Goal: Task Accomplishment & Management: Use online tool/utility

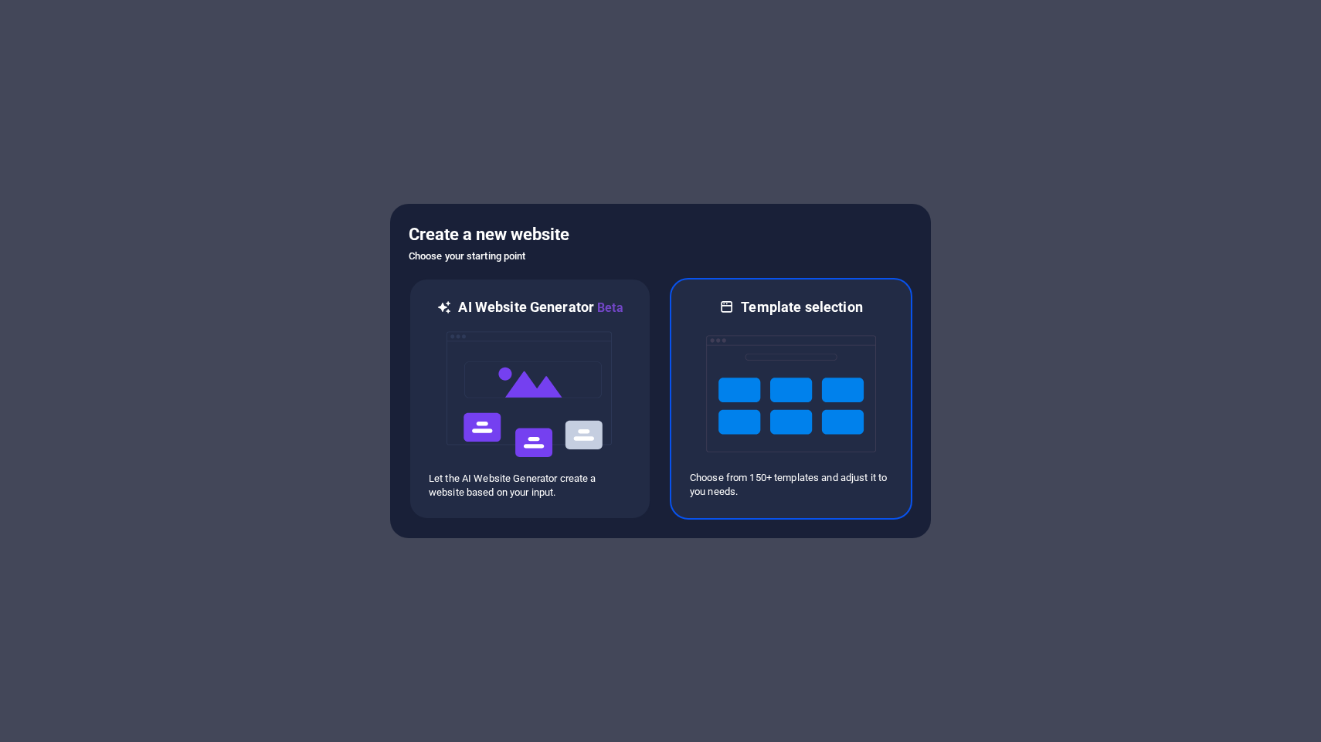
click at [749, 420] on img at bounding box center [791, 394] width 170 height 154
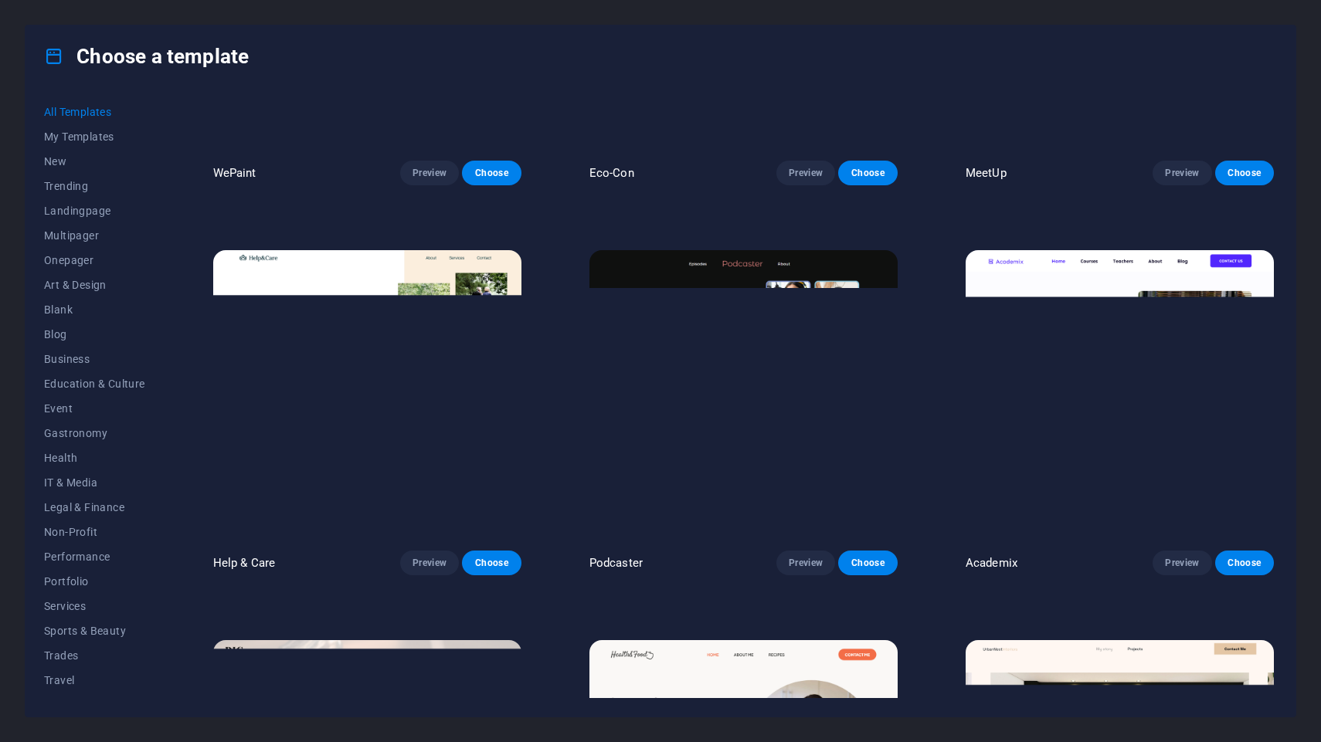
scroll to position [1409, 0]
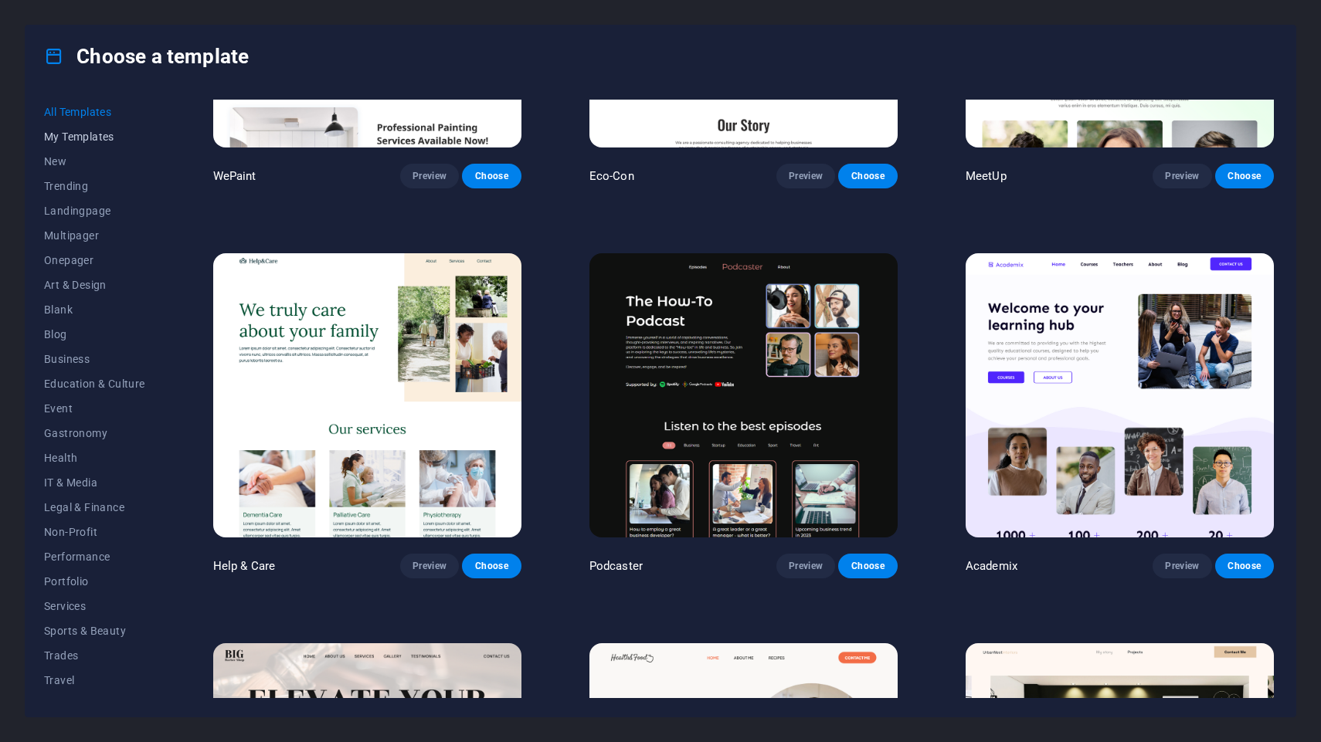
click at [89, 141] on span "My Templates" at bounding box center [94, 137] width 101 height 12
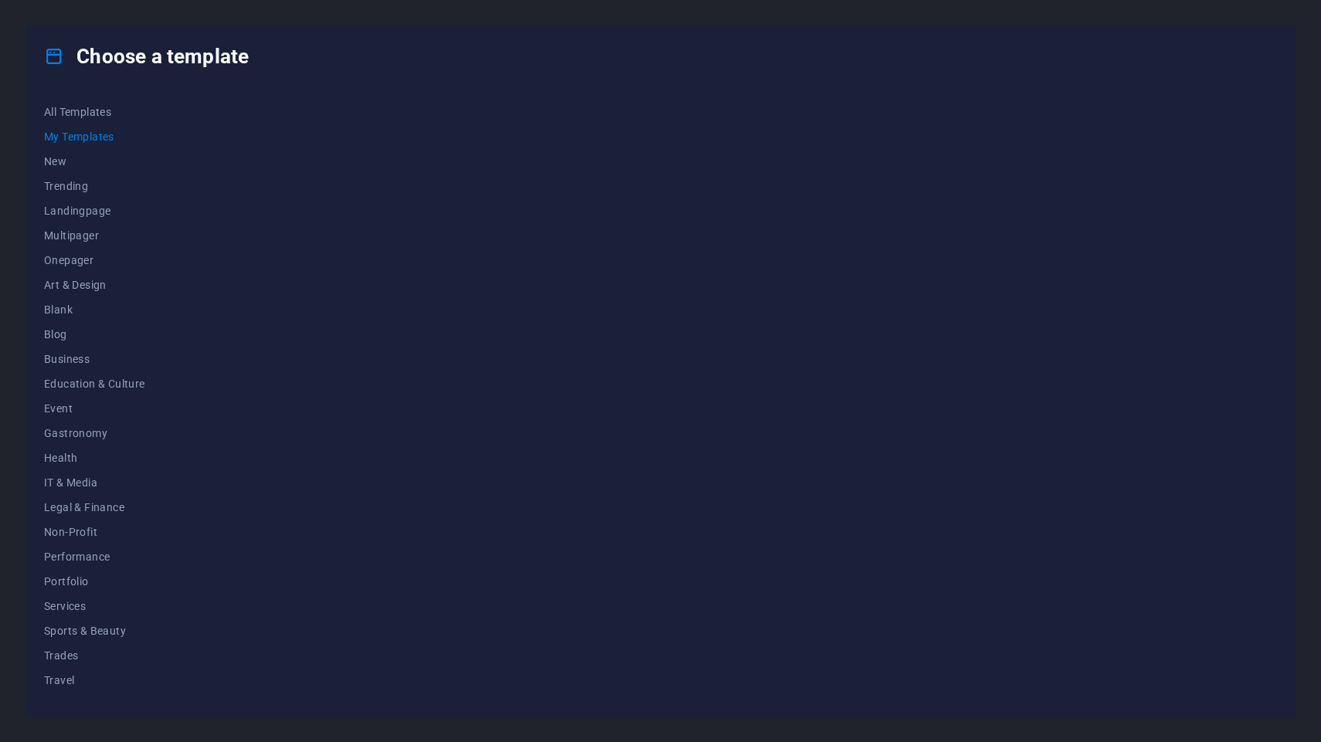
scroll to position [0, 0]
click at [81, 160] on span "New" at bounding box center [94, 161] width 101 height 12
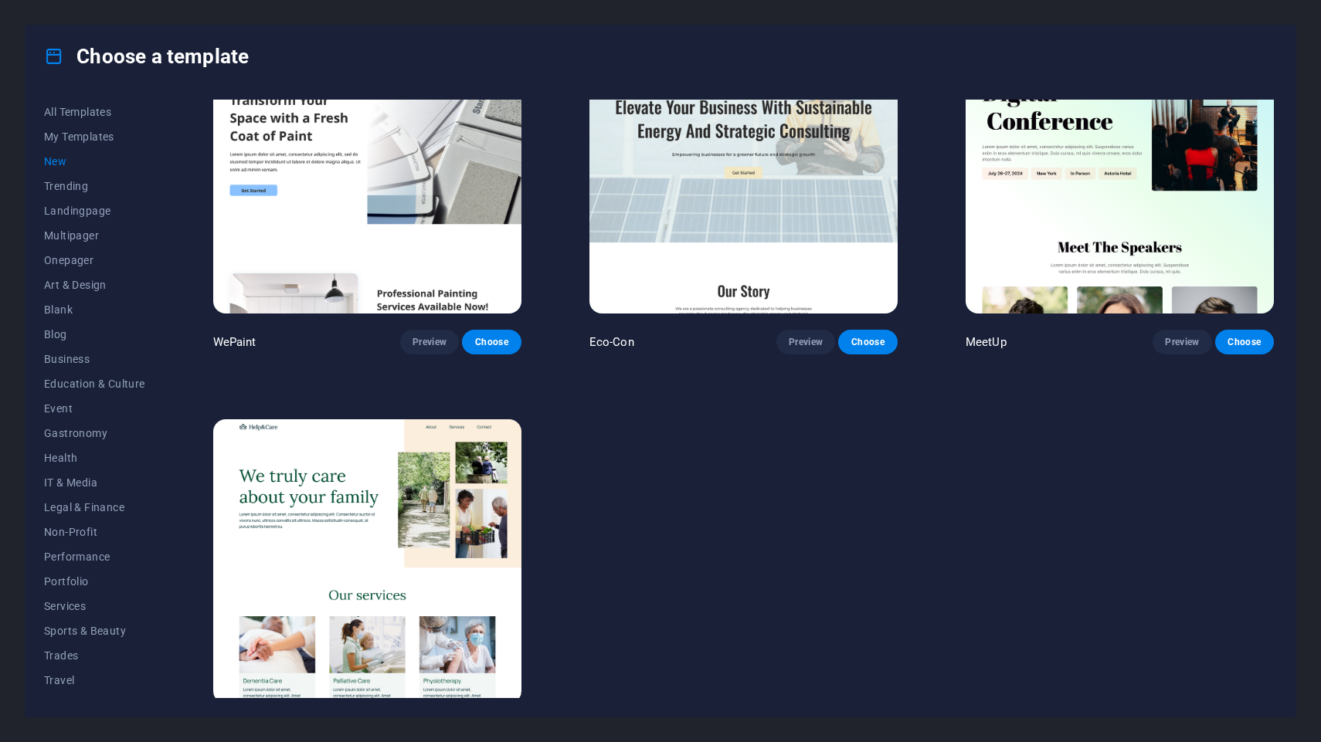
scroll to position [1290, 0]
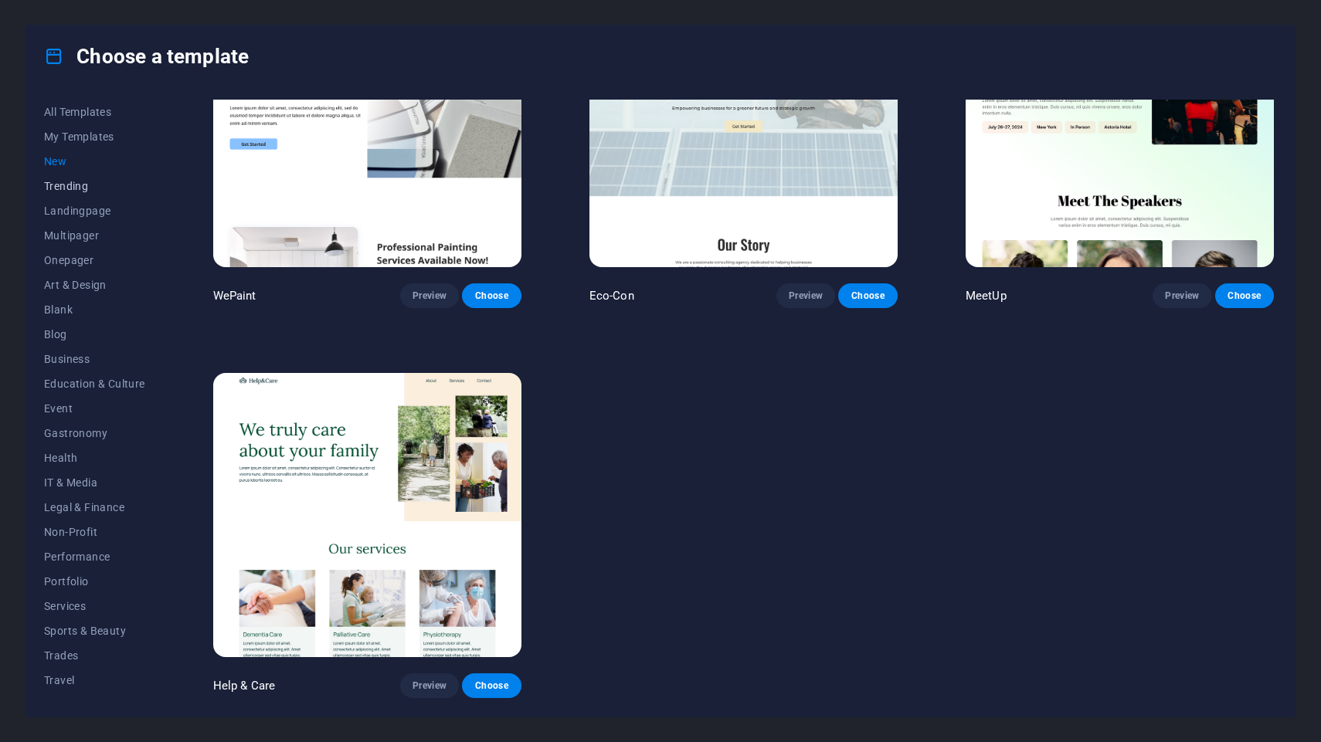
click at [75, 187] on span "Trending" at bounding box center [94, 186] width 101 height 12
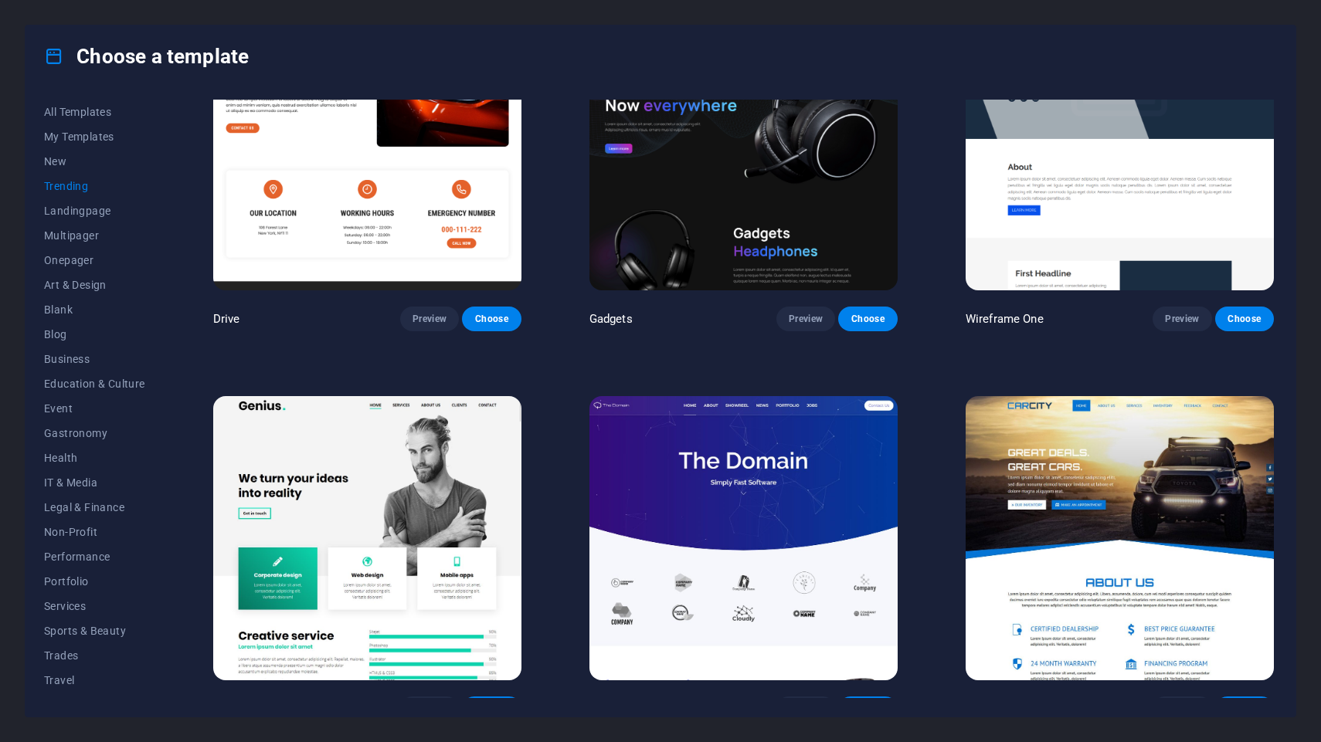
scroll to position [1291, 0]
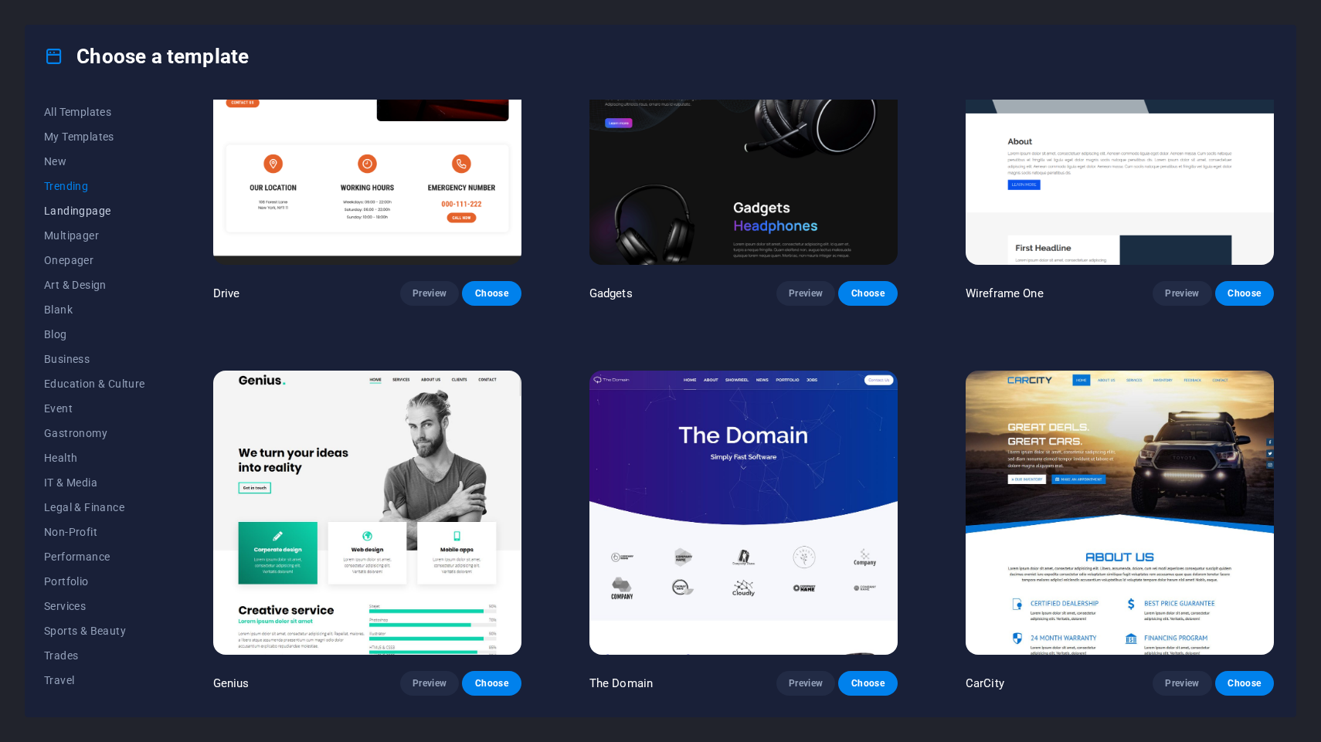
click at [104, 220] on button "Landingpage" at bounding box center [94, 211] width 101 height 25
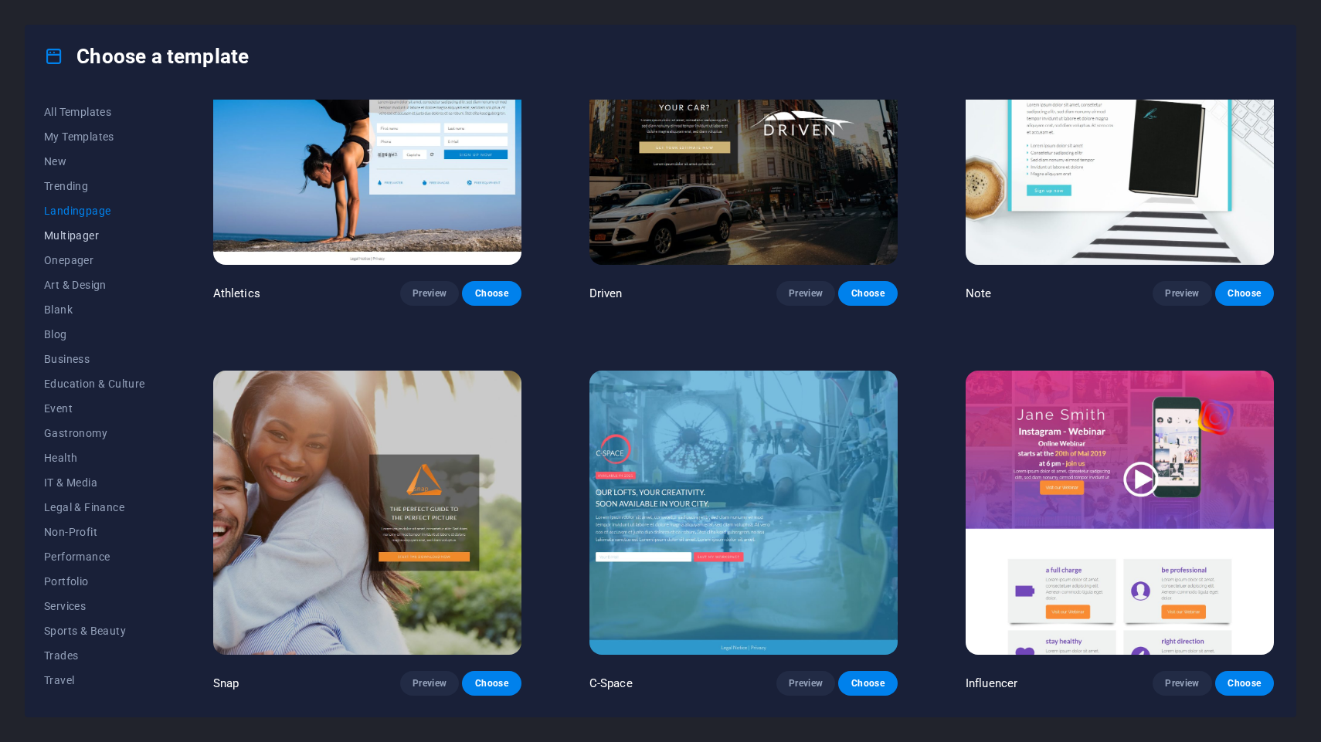
click at [86, 236] on span "Multipager" at bounding box center [94, 235] width 101 height 12
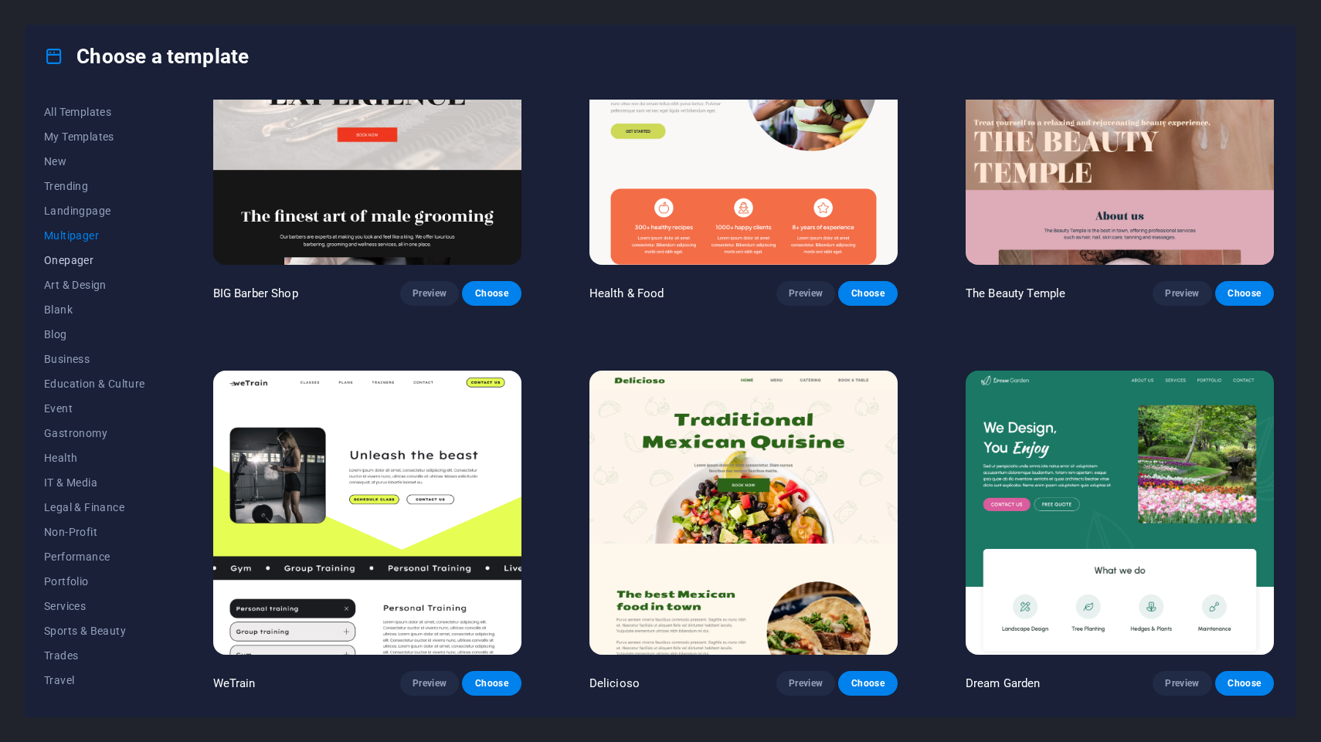
click at [84, 268] on button "Onepager" at bounding box center [94, 260] width 101 height 25
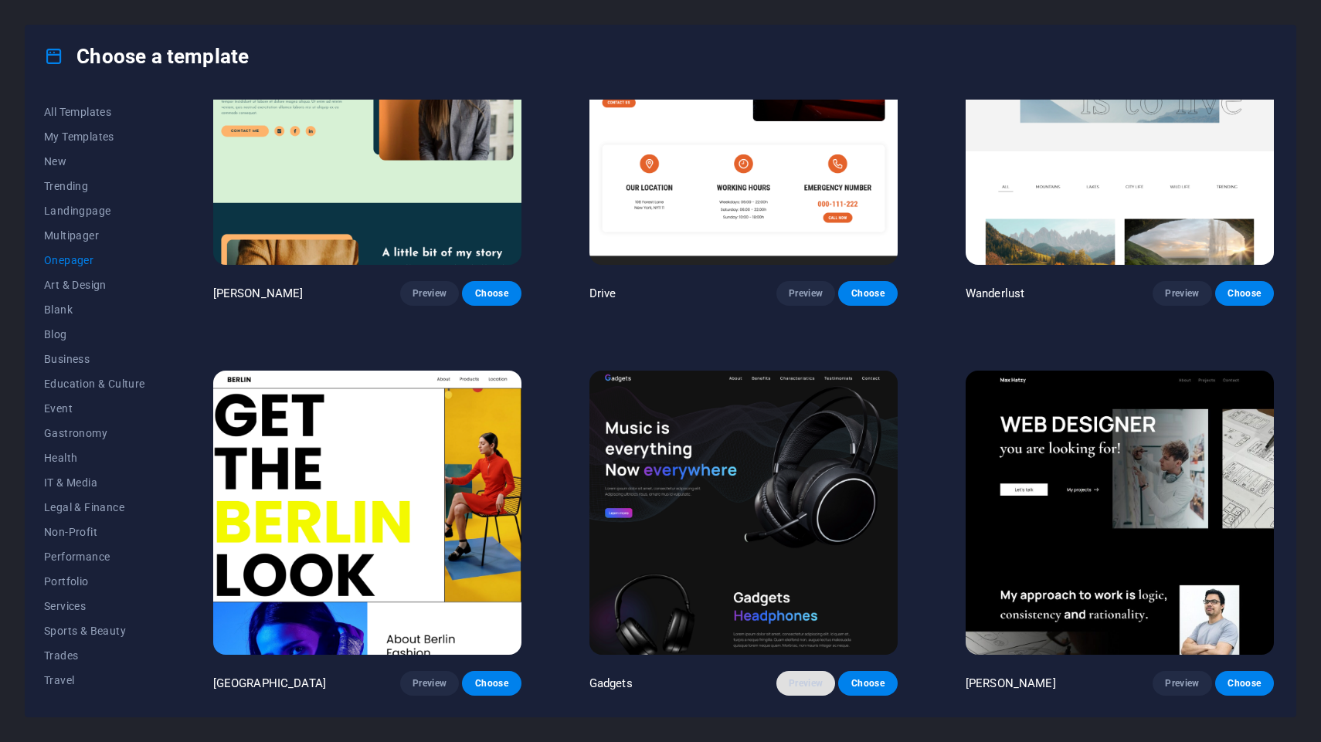
click at [801, 678] on button "Preview" at bounding box center [805, 683] width 59 height 25
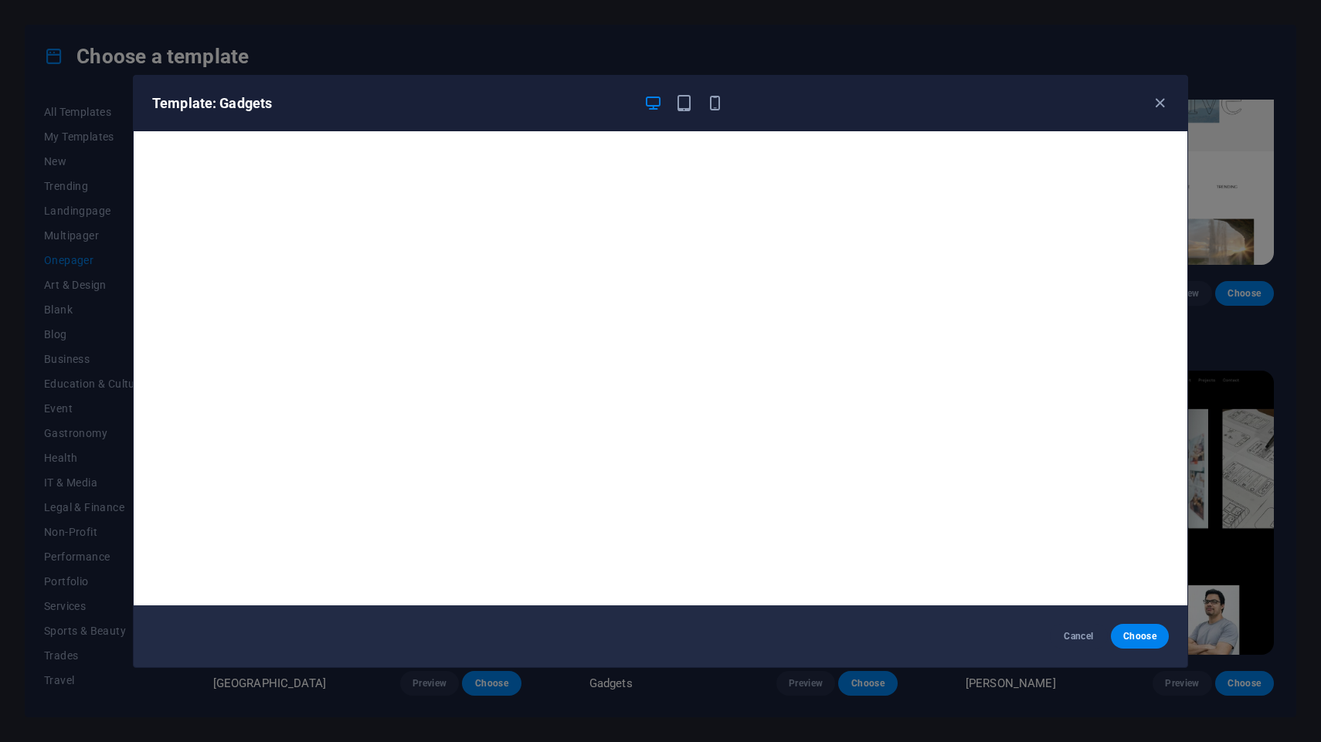
scroll to position [3, 0]
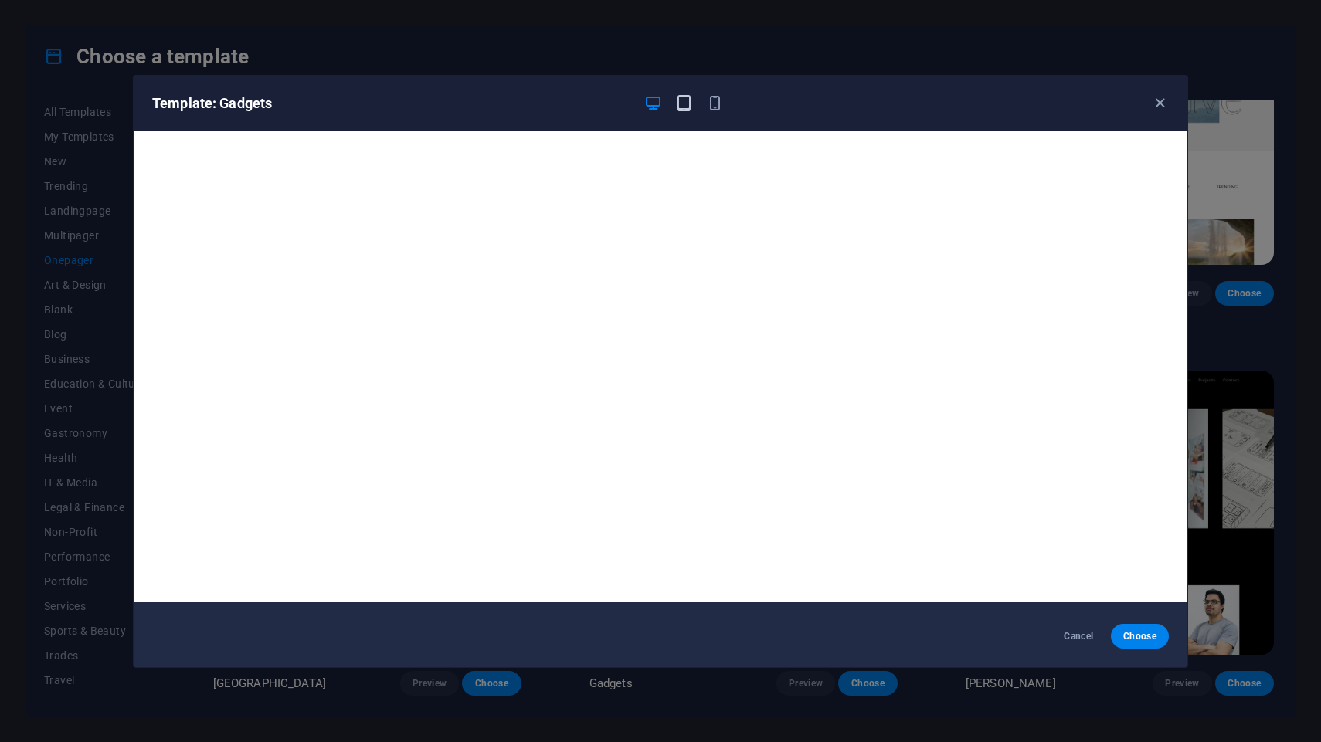
click at [685, 100] on icon "button" at bounding box center [684, 103] width 18 height 18
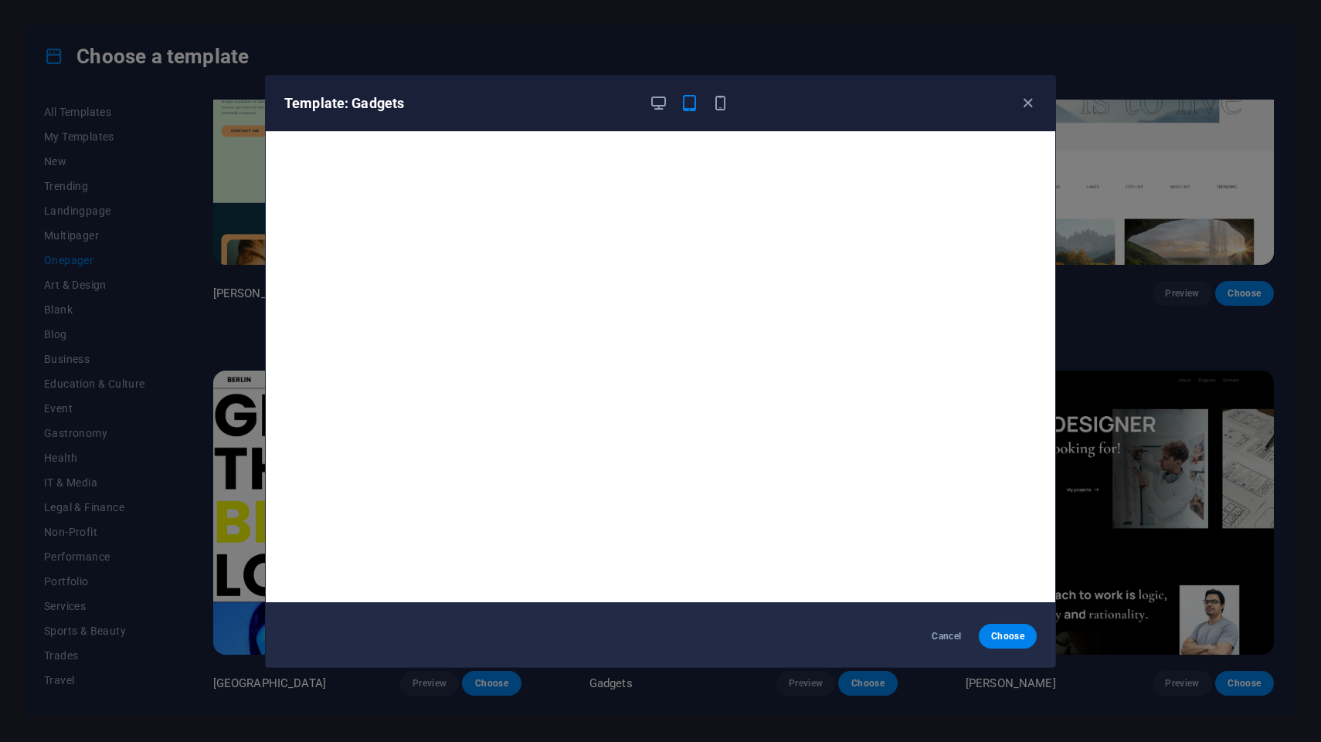
click at [707, 104] on div at bounding box center [689, 103] width 80 height 19
click at [718, 104] on icon "button" at bounding box center [720, 103] width 18 height 18
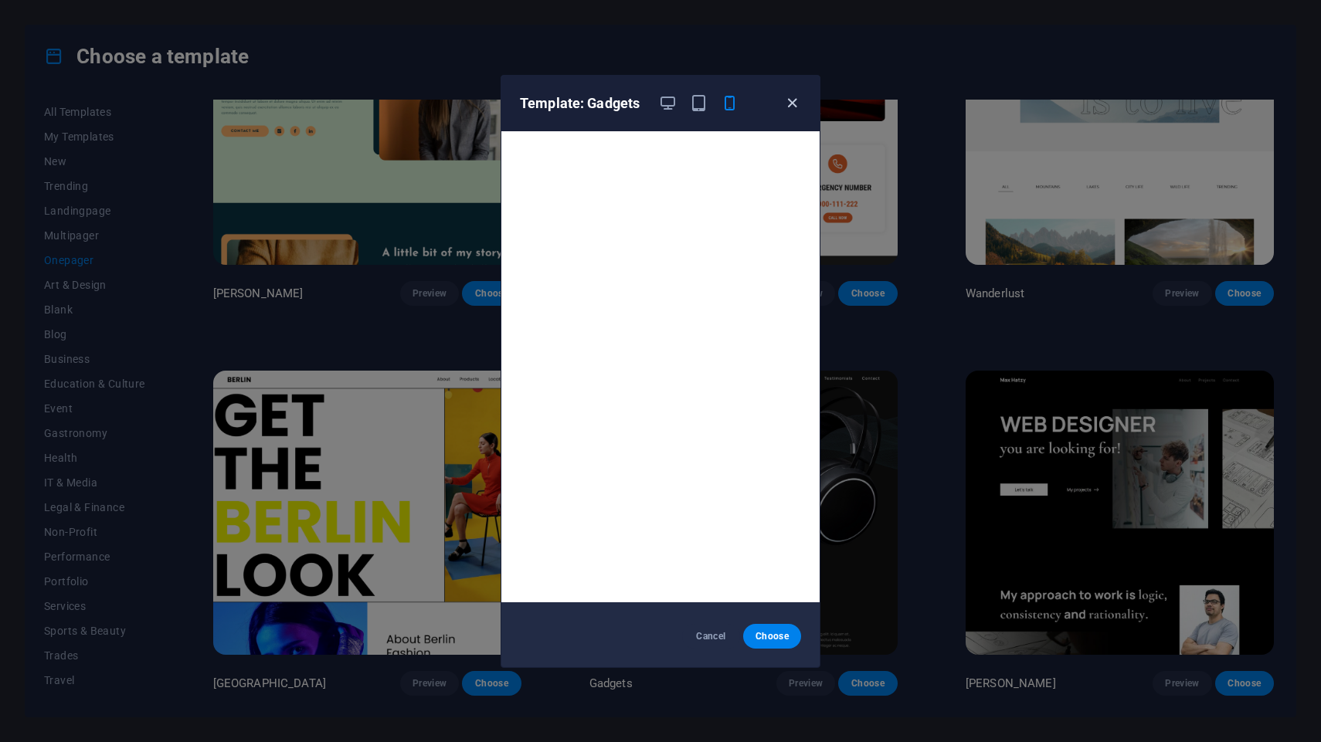
click at [790, 107] on icon "button" at bounding box center [792, 103] width 18 height 18
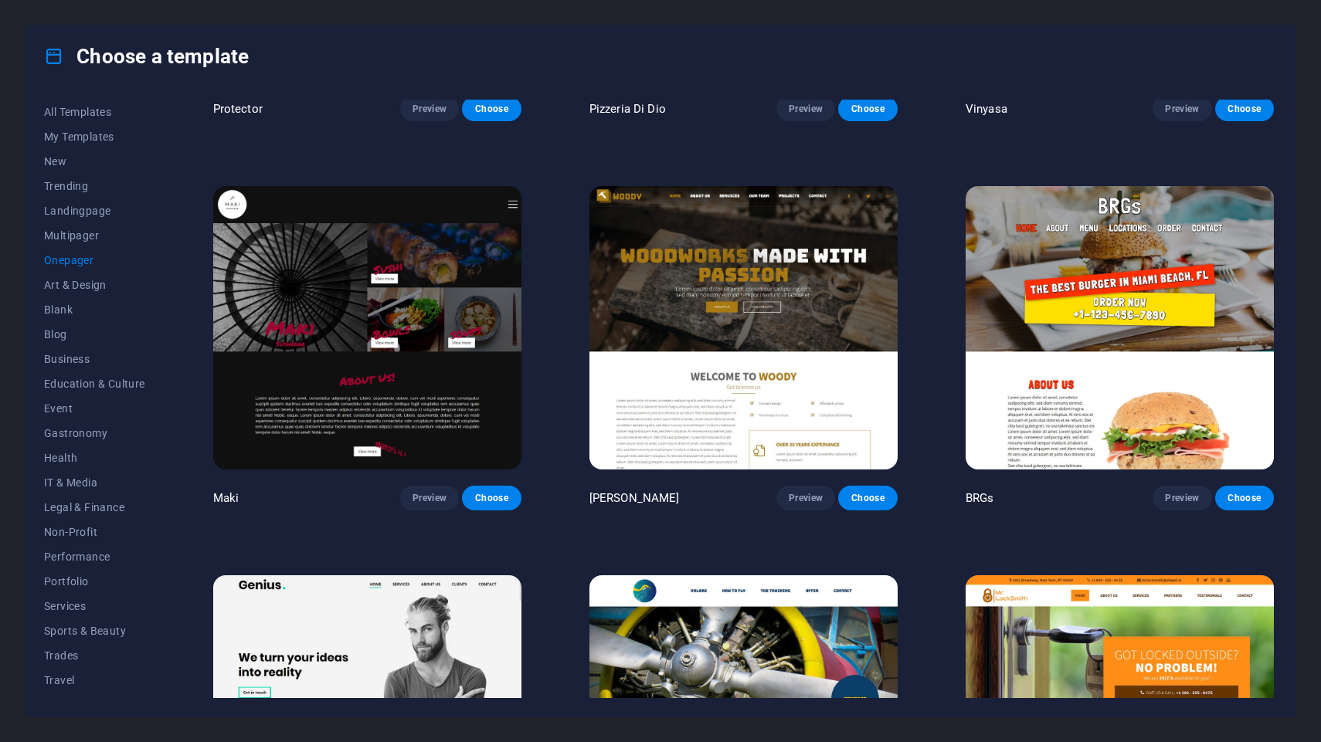
scroll to position [3427, 0]
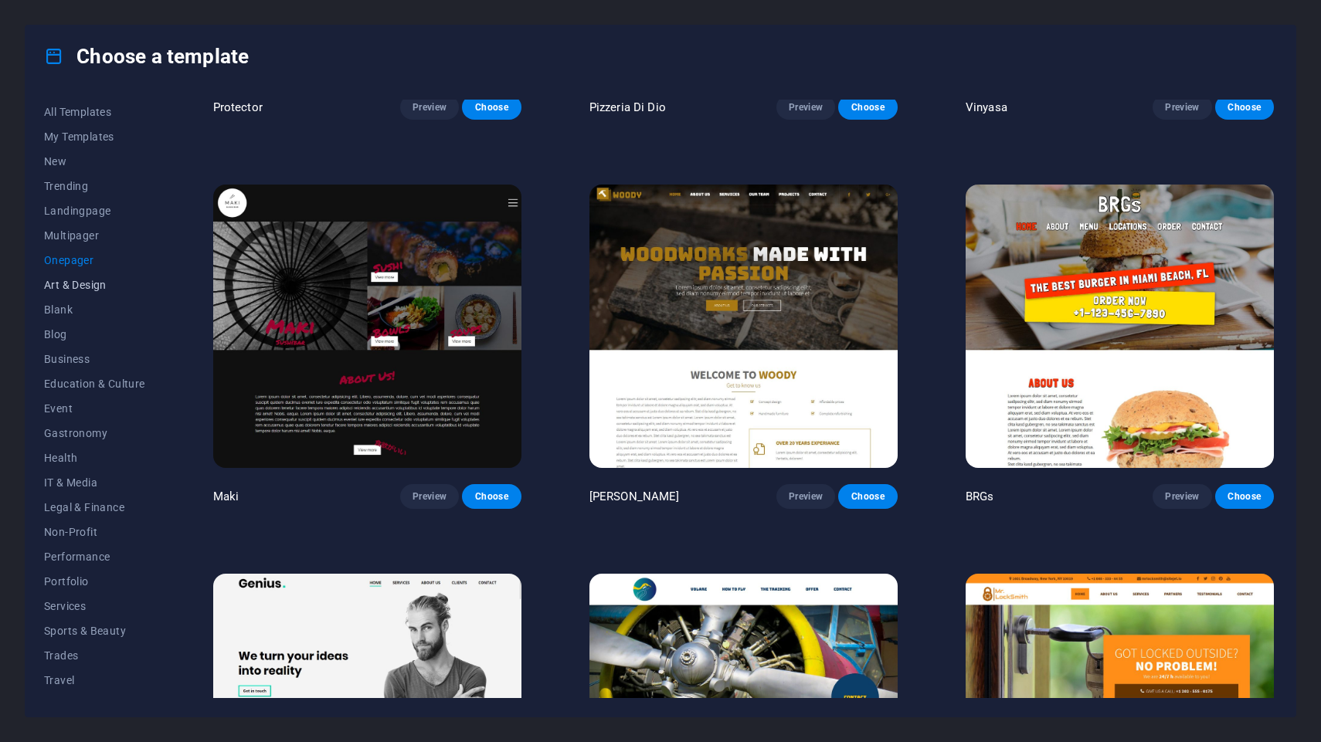
click at [89, 284] on span "Art & Design" at bounding box center [94, 285] width 101 height 12
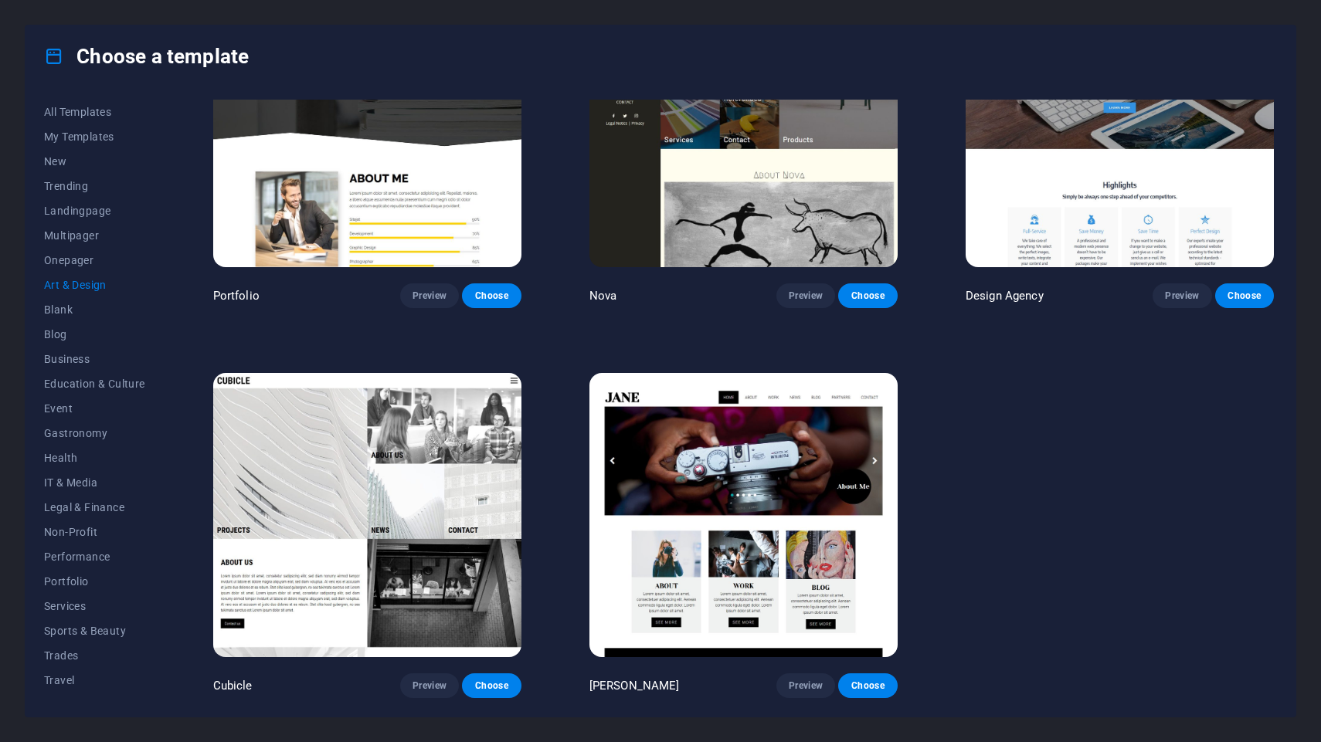
scroll to position [1291, 0]
click at [67, 320] on button "Blank" at bounding box center [94, 309] width 101 height 25
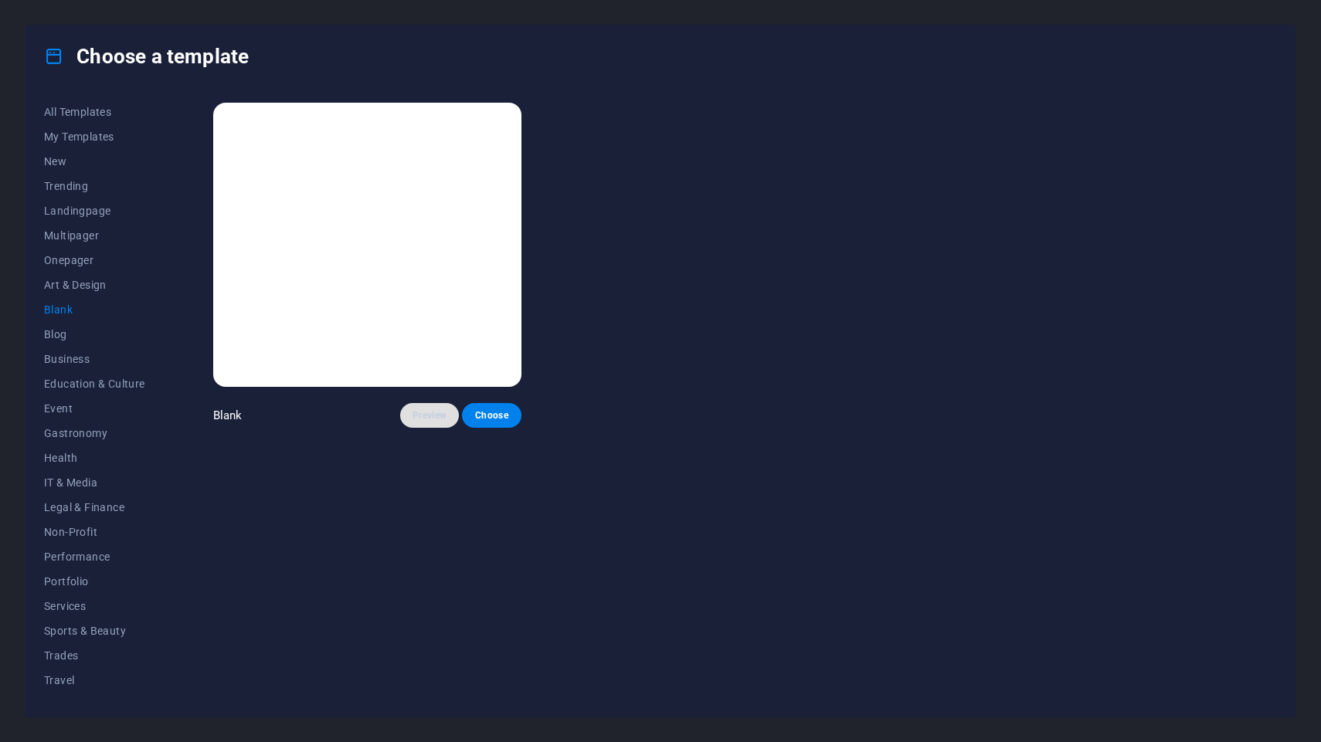
click at [432, 409] on button "Preview" at bounding box center [429, 415] width 59 height 25
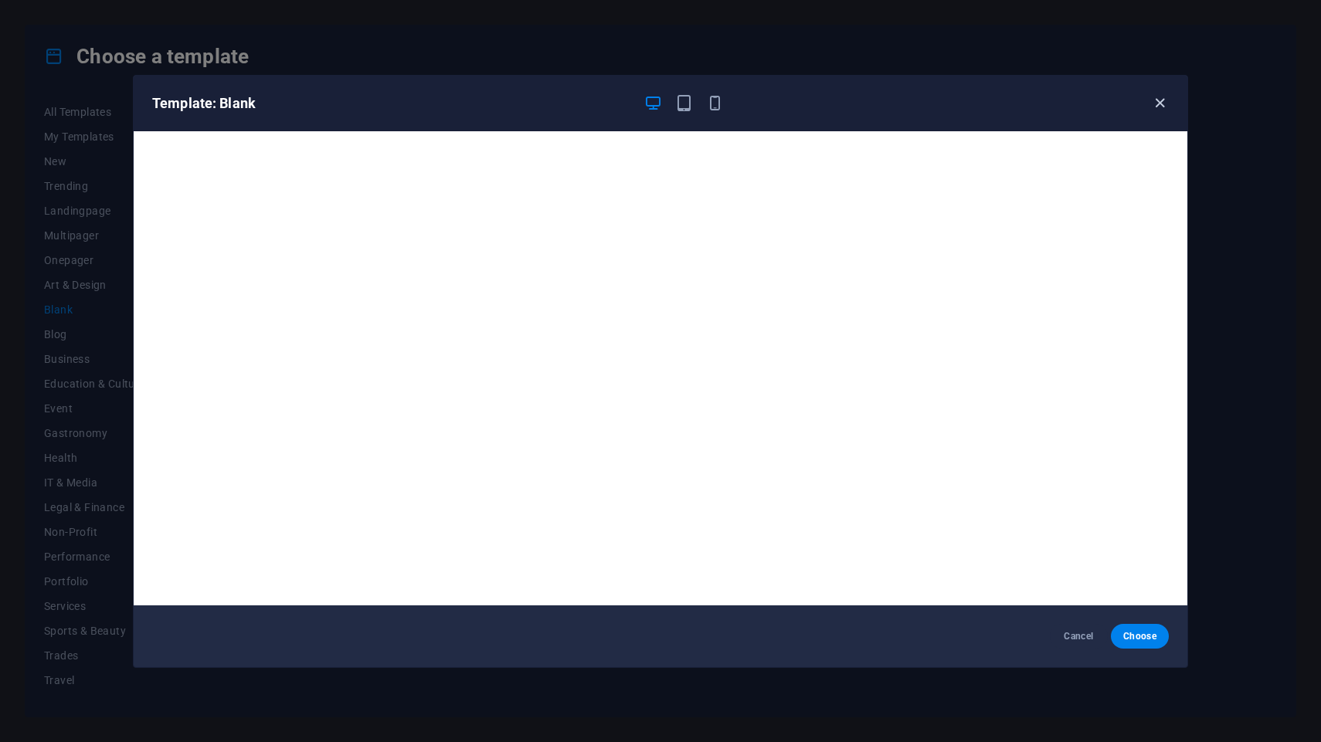
click at [1160, 94] on icon "button" at bounding box center [1160, 103] width 18 height 18
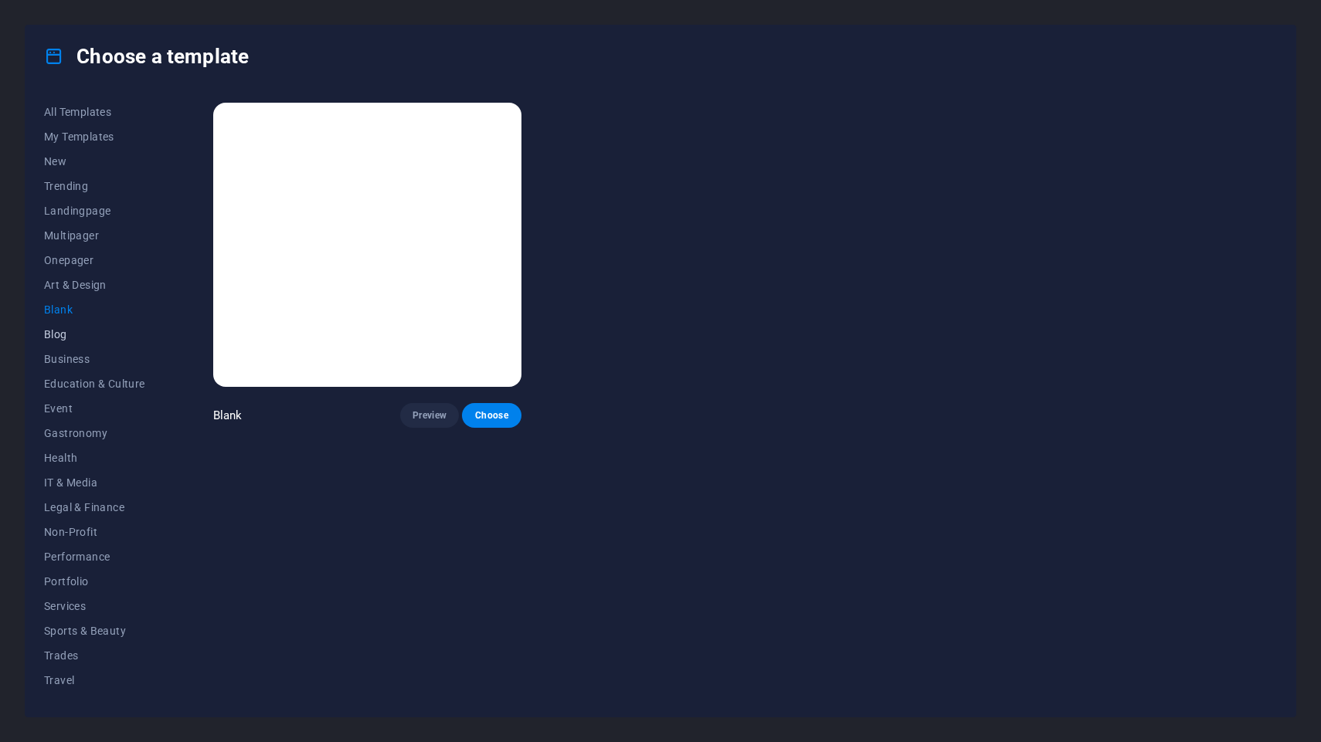
click at [75, 338] on span "Blog" at bounding box center [94, 334] width 101 height 12
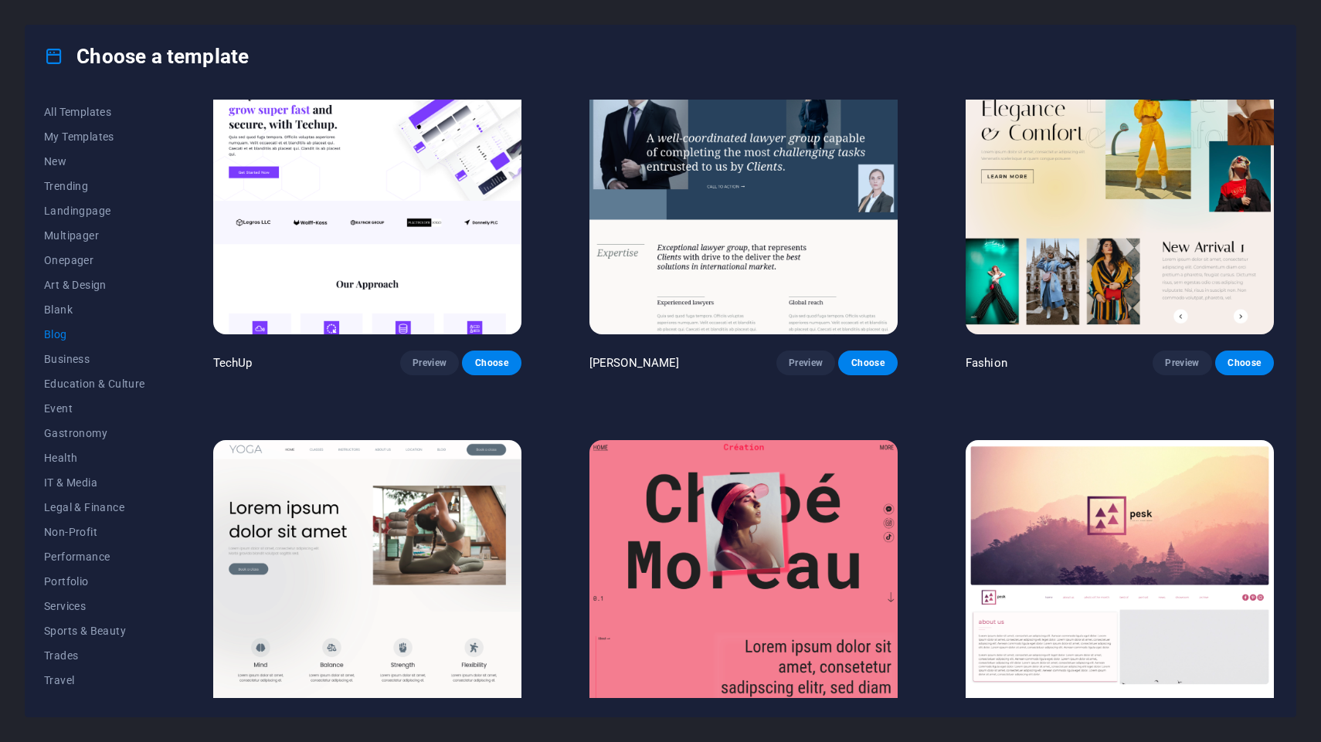
scroll to position [2048, 0]
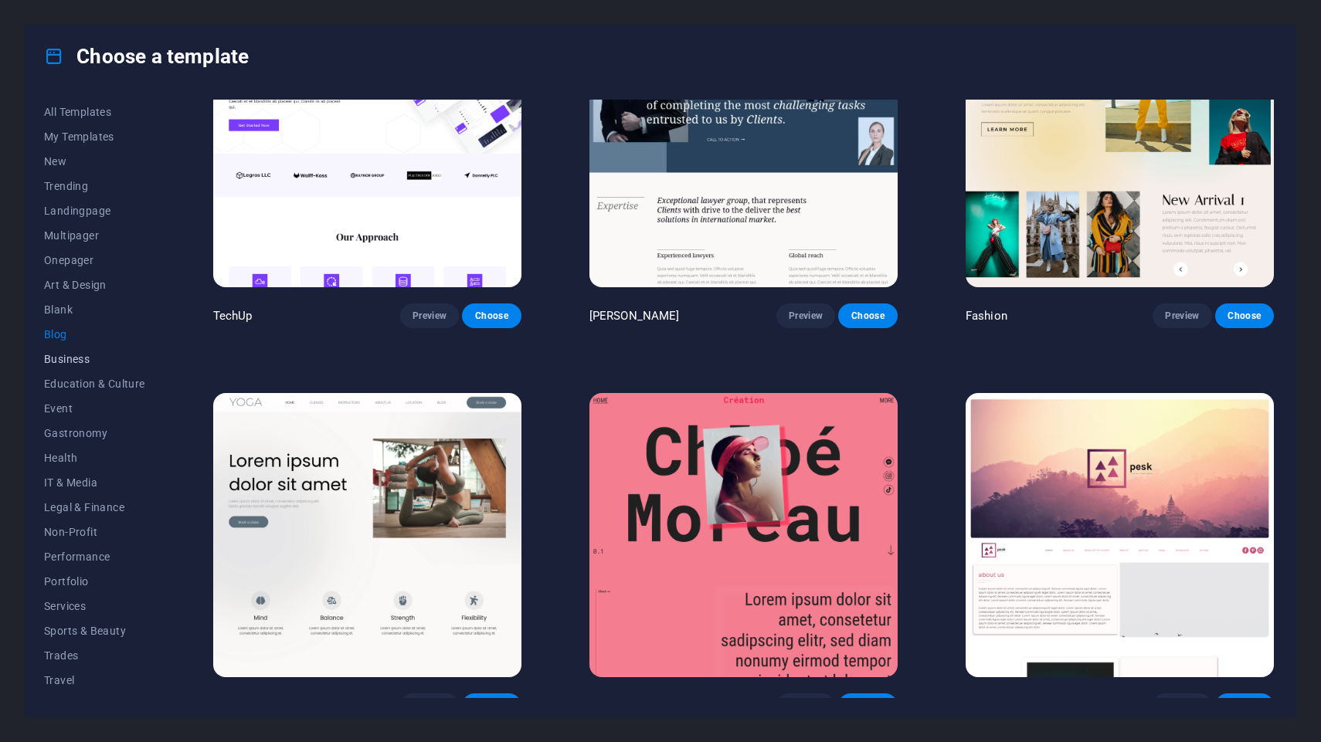
click at [64, 357] on span "Business" at bounding box center [94, 359] width 101 height 12
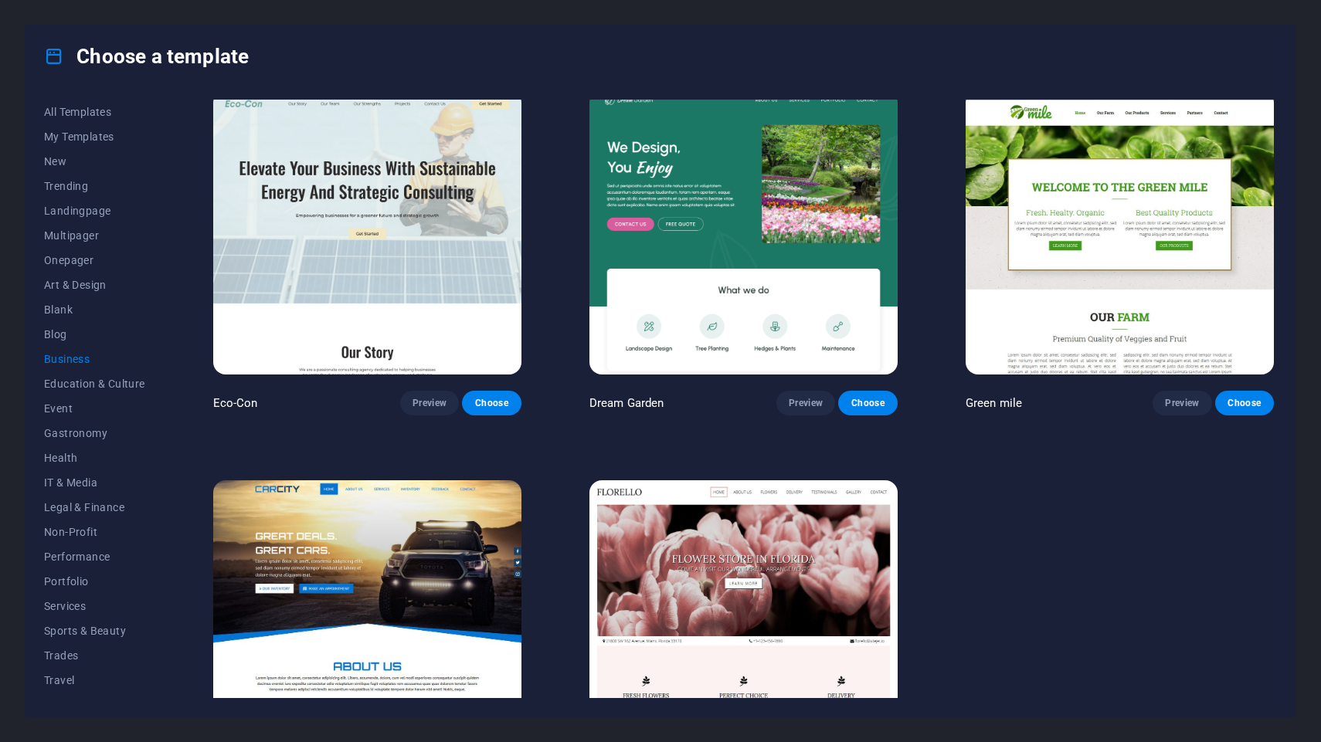
scroll to position [120, 0]
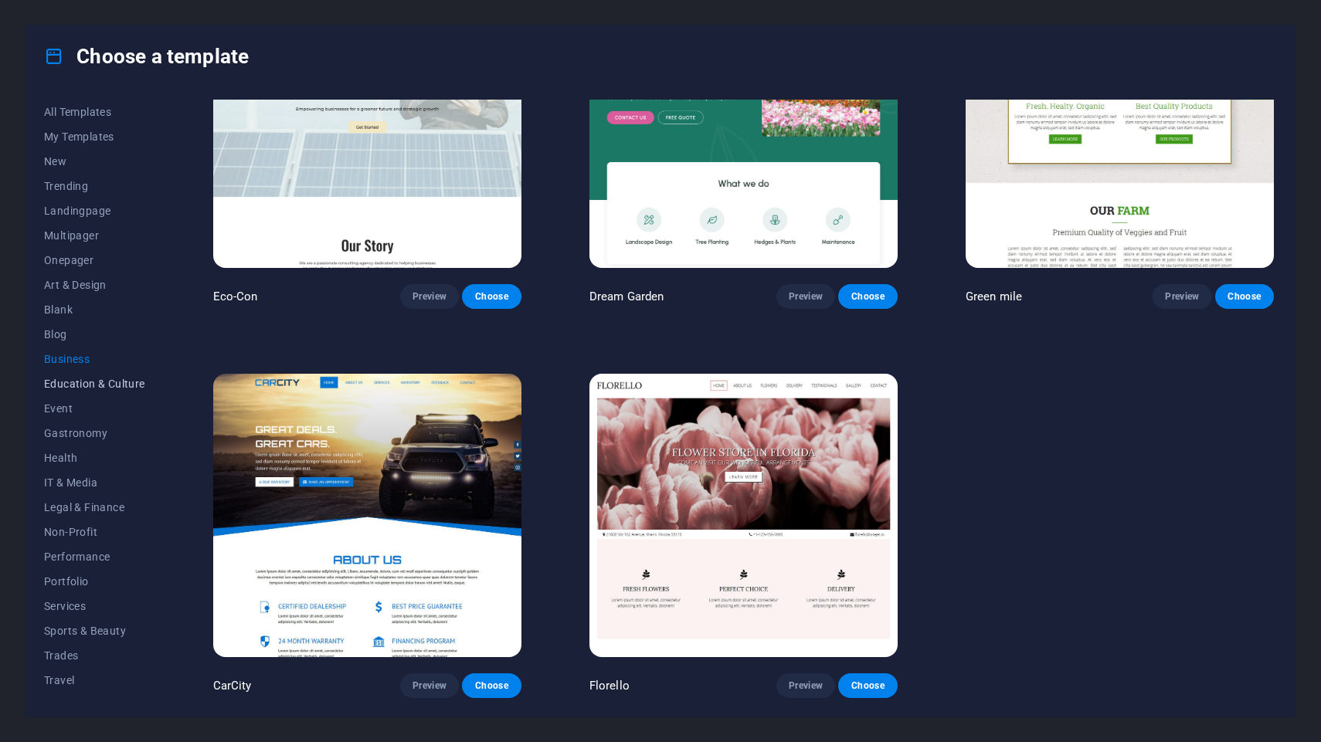
click at [80, 384] on span "Education & Culture" at bounding box center [94, 384] width 101 height 12
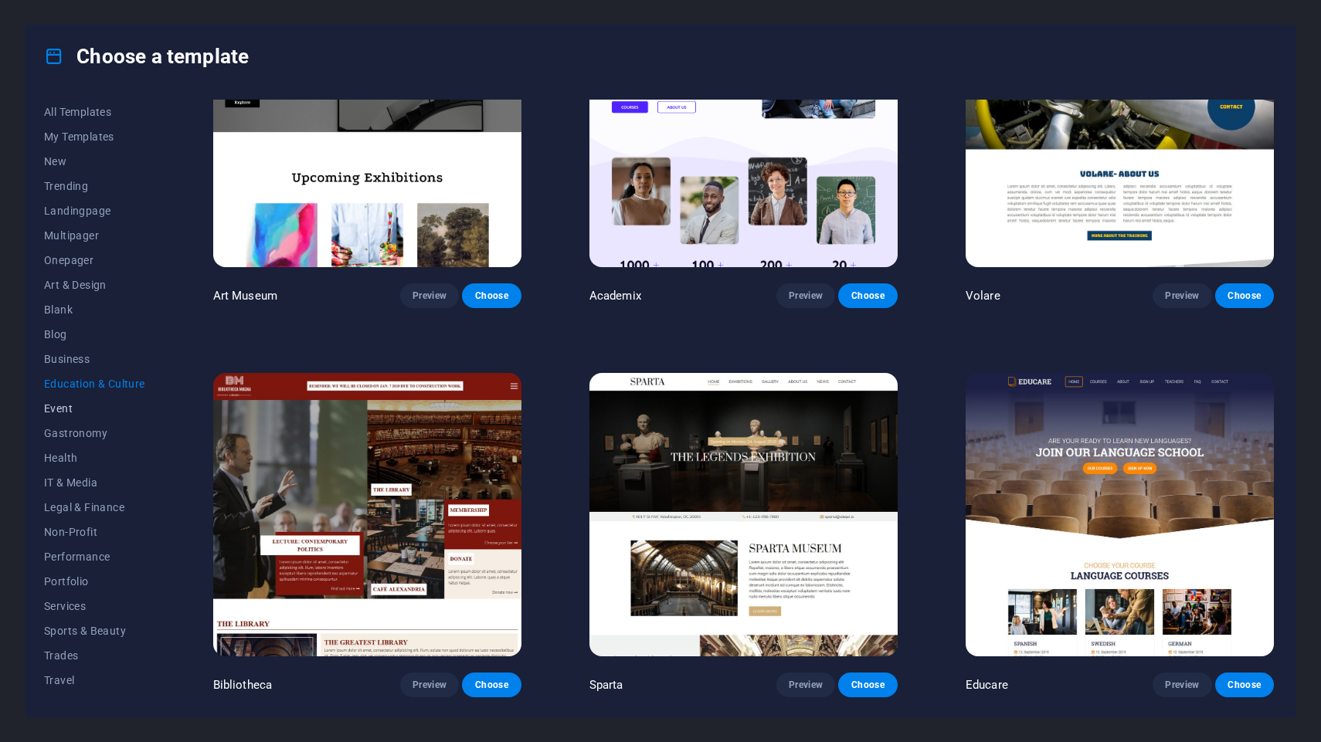
click at [55, 413] on span "Event" at bounding box center [94, 408] width 101 height 12
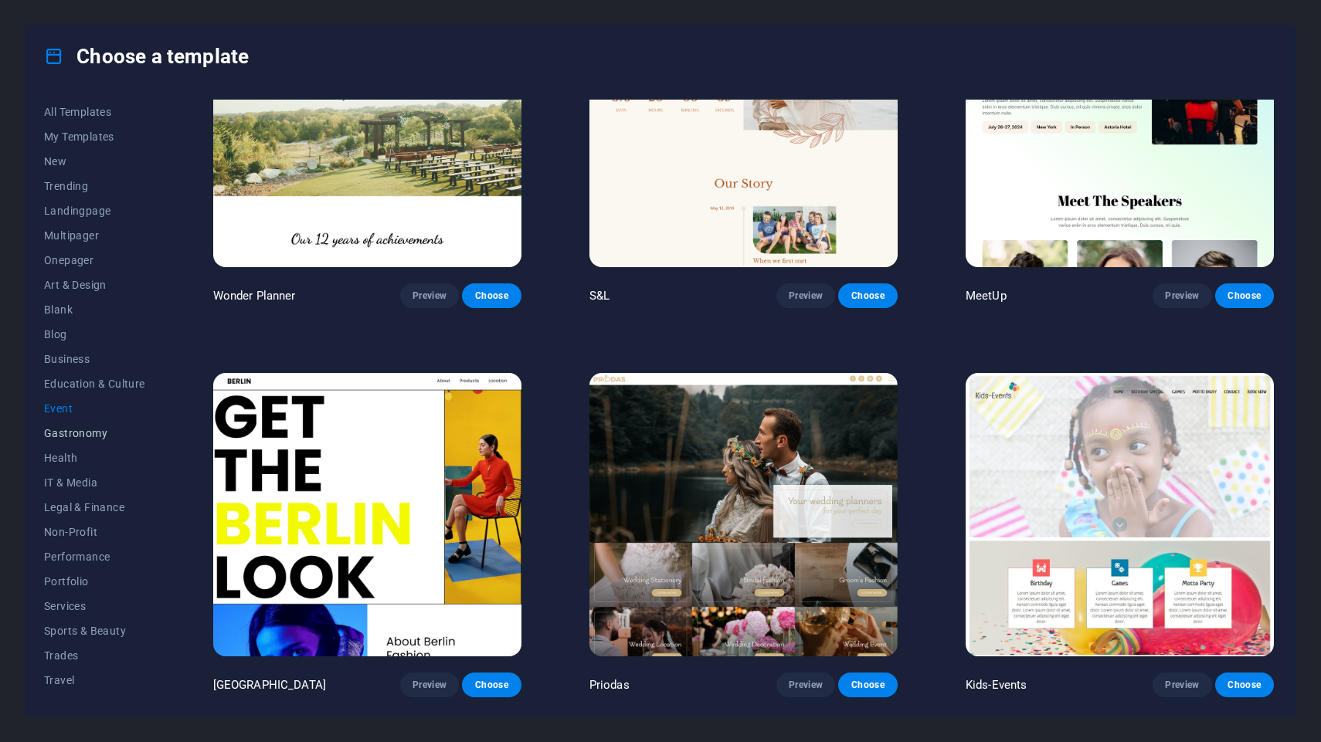
click at [62, 431] on span "Gastronomy" at bounding box center [94, 433] width 101 height 12
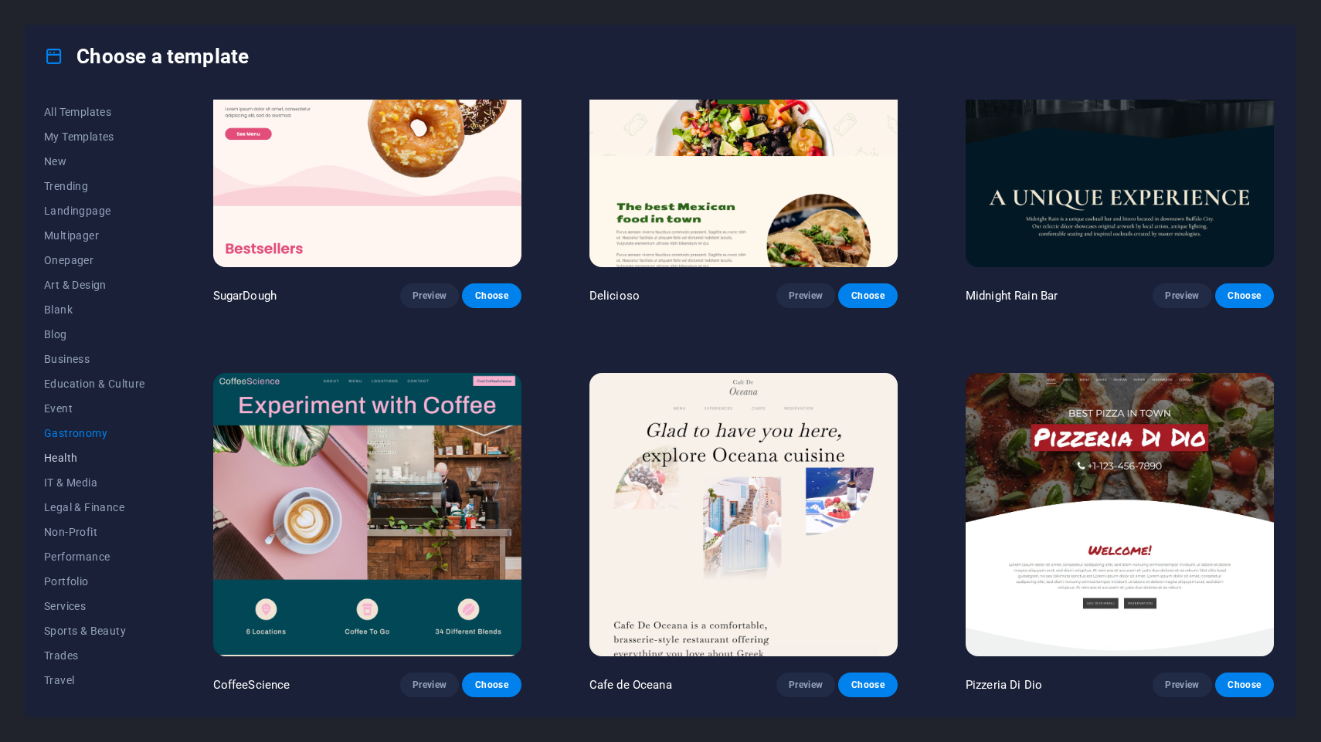
click at [71, 456] on span "Health" at bounding box center [94, 458] width 101 height 12
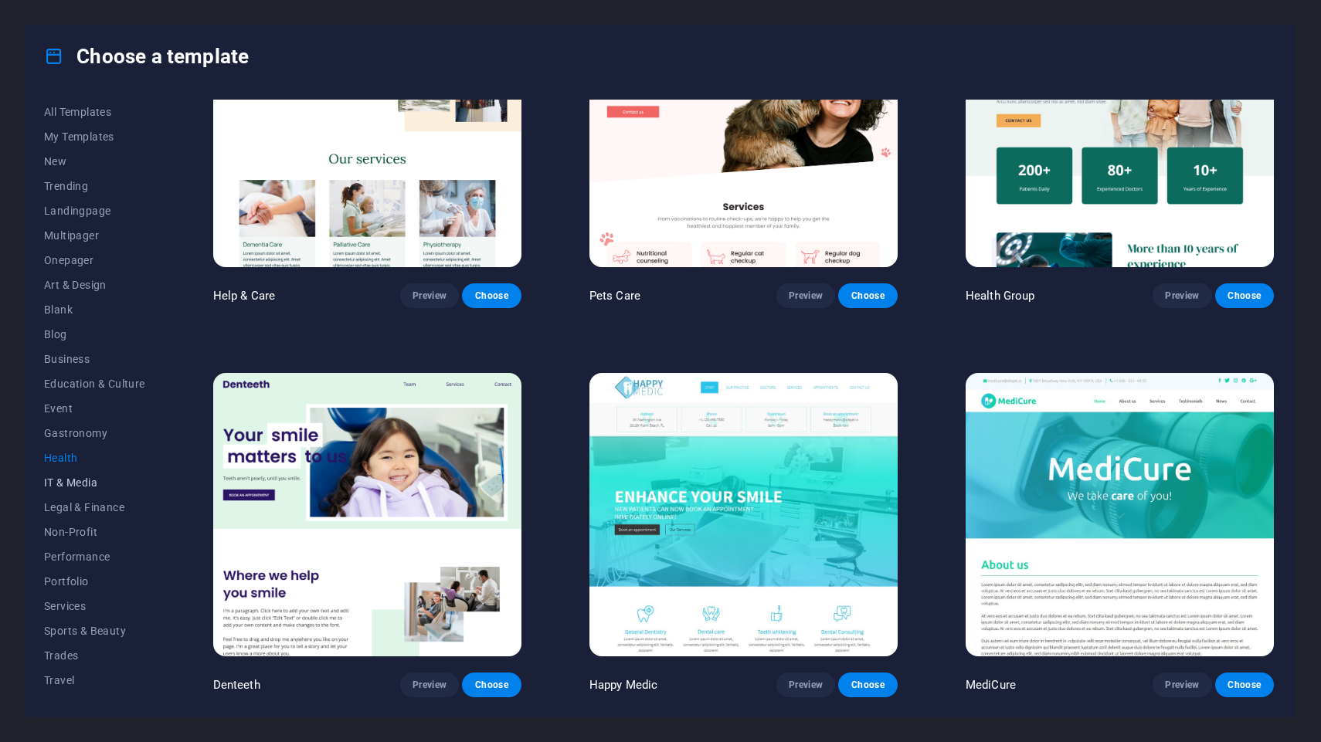
click at [75, 481] on span "IT & Media" at bounding box center [94, 483] width 101 height 12
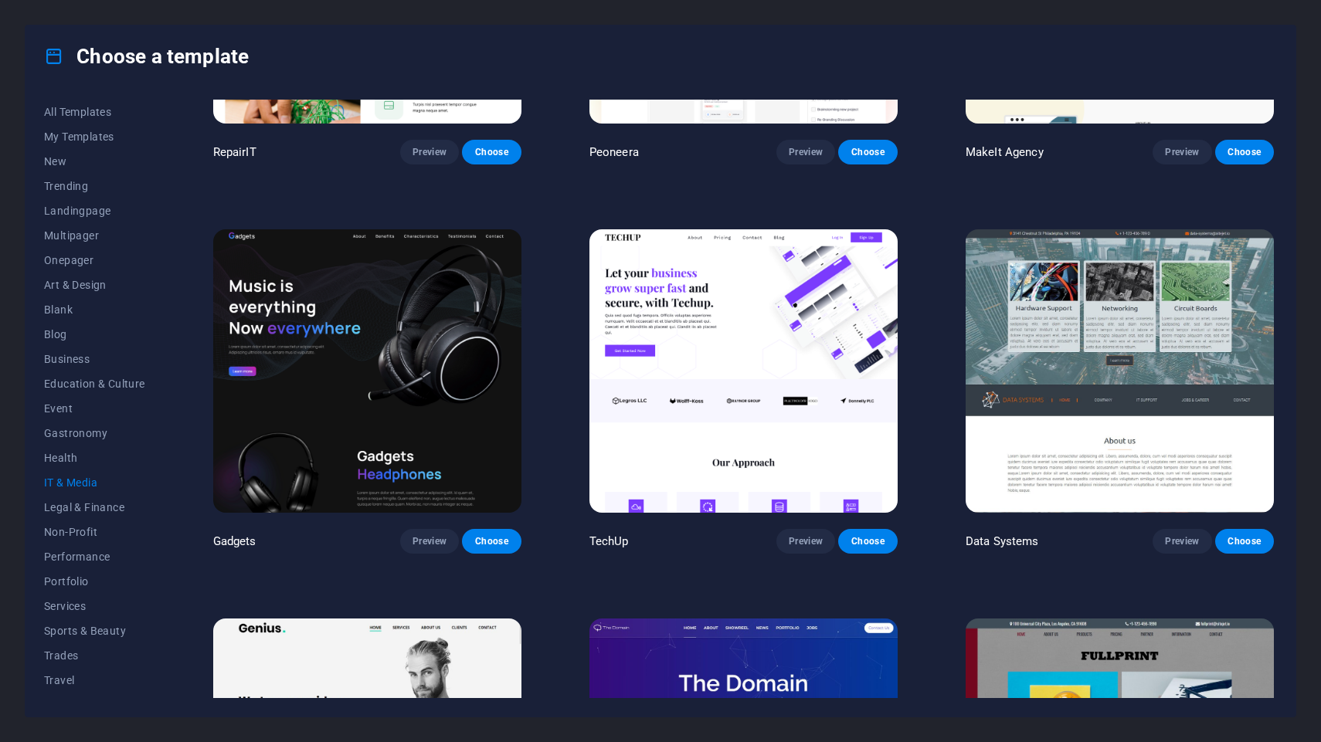
scroll to position [266, 0]
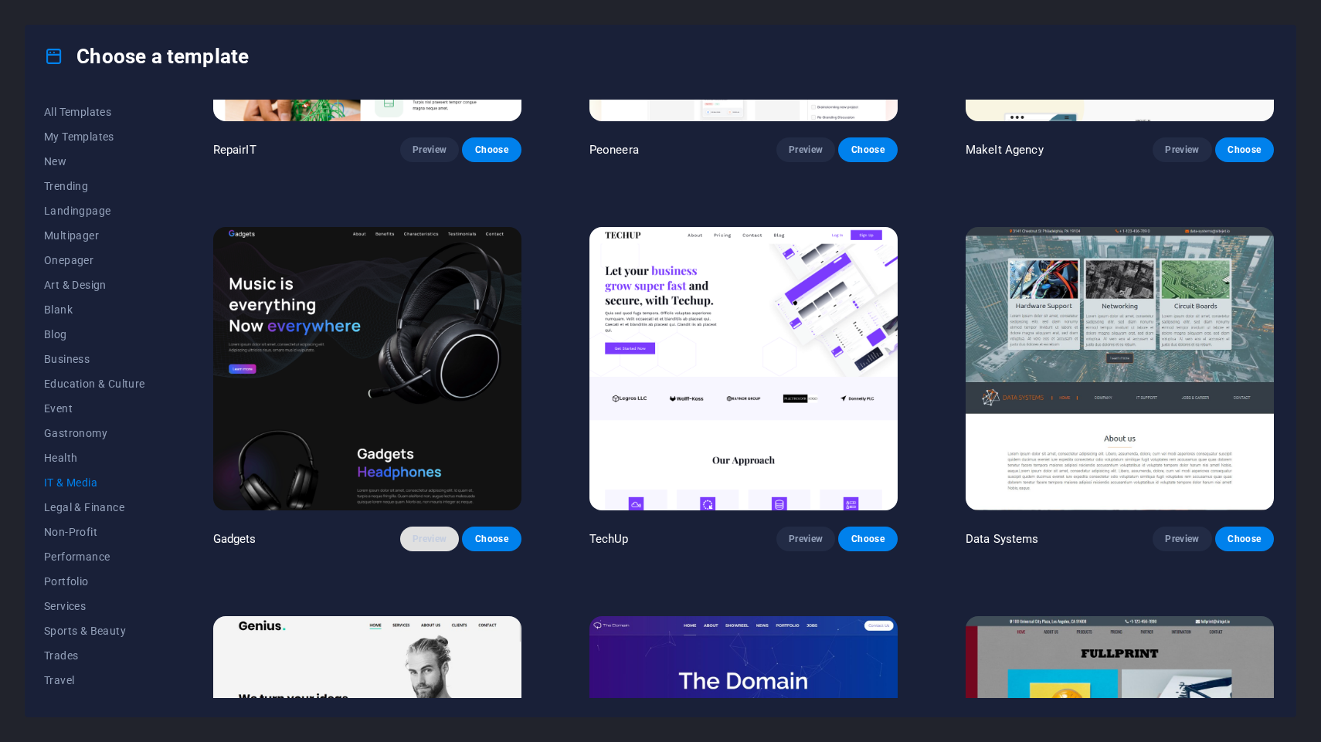
click at [435, 545] on span "Preview" at bounding box center [429, 539] width 34 height 12
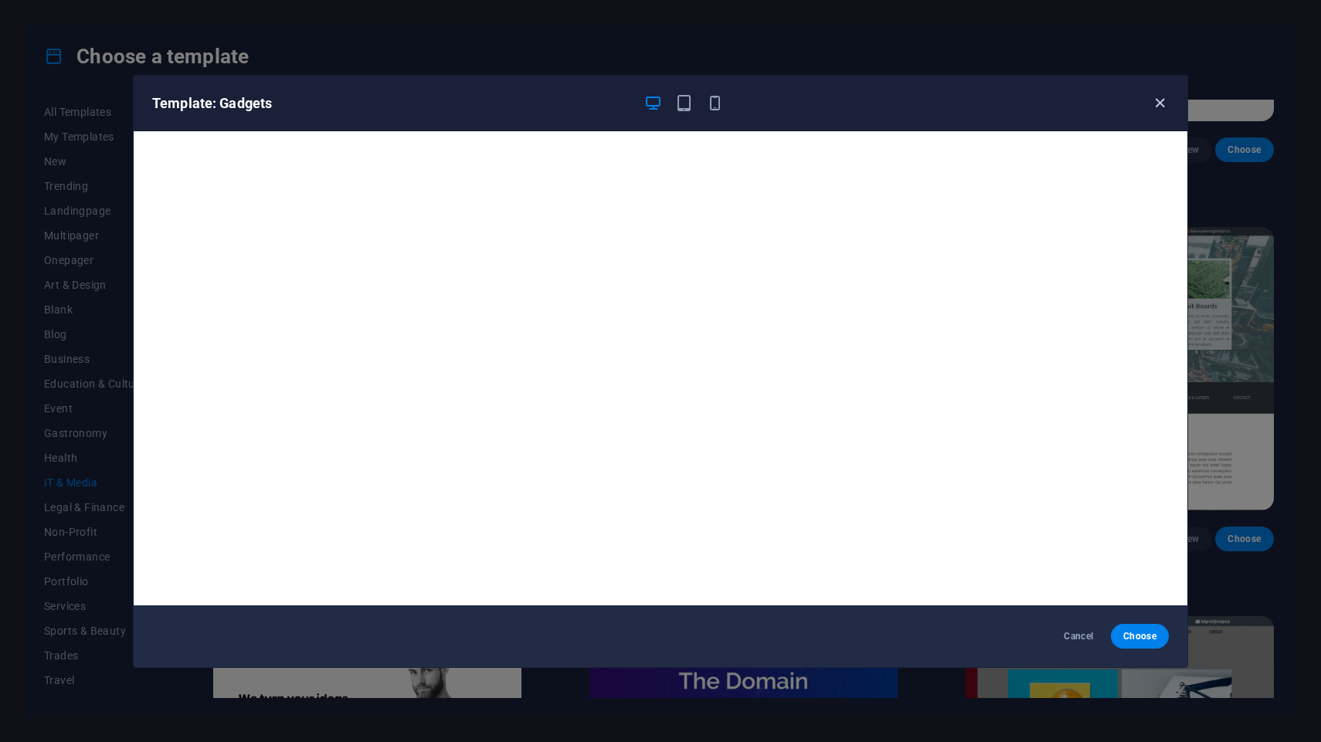
click at [1164, 109] on icon "button" at bounding box center [1160, 103] width 18 height 18
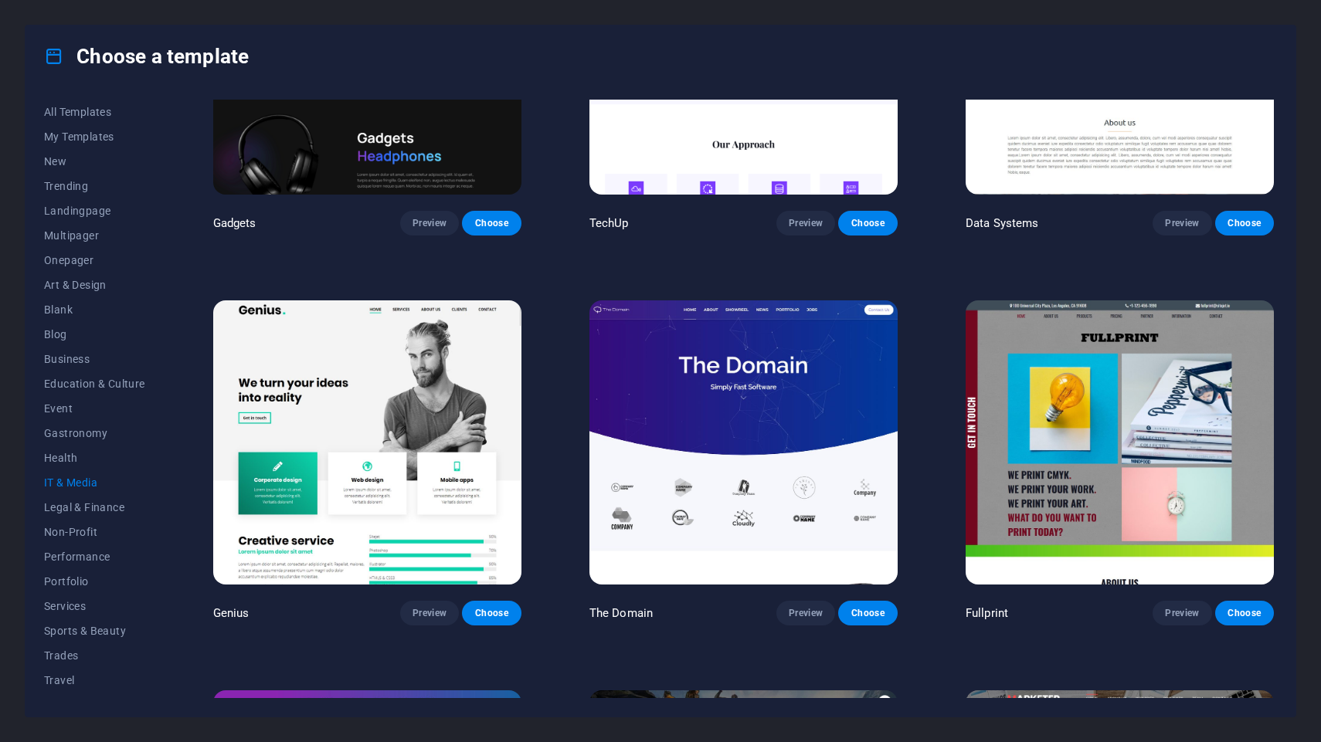
scroll to position [585, 0]
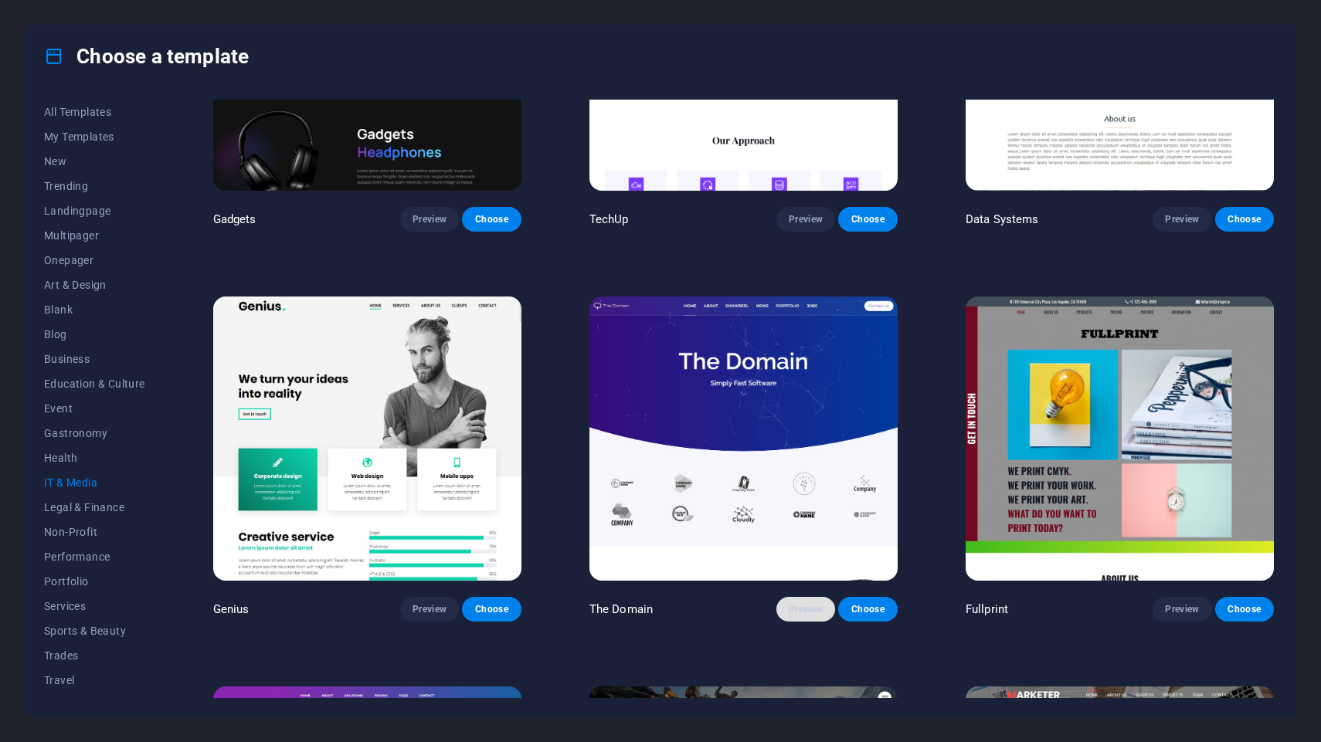
click at [795, 605] on span "Preview" at bounding box center [806, 609] width 34 height 12
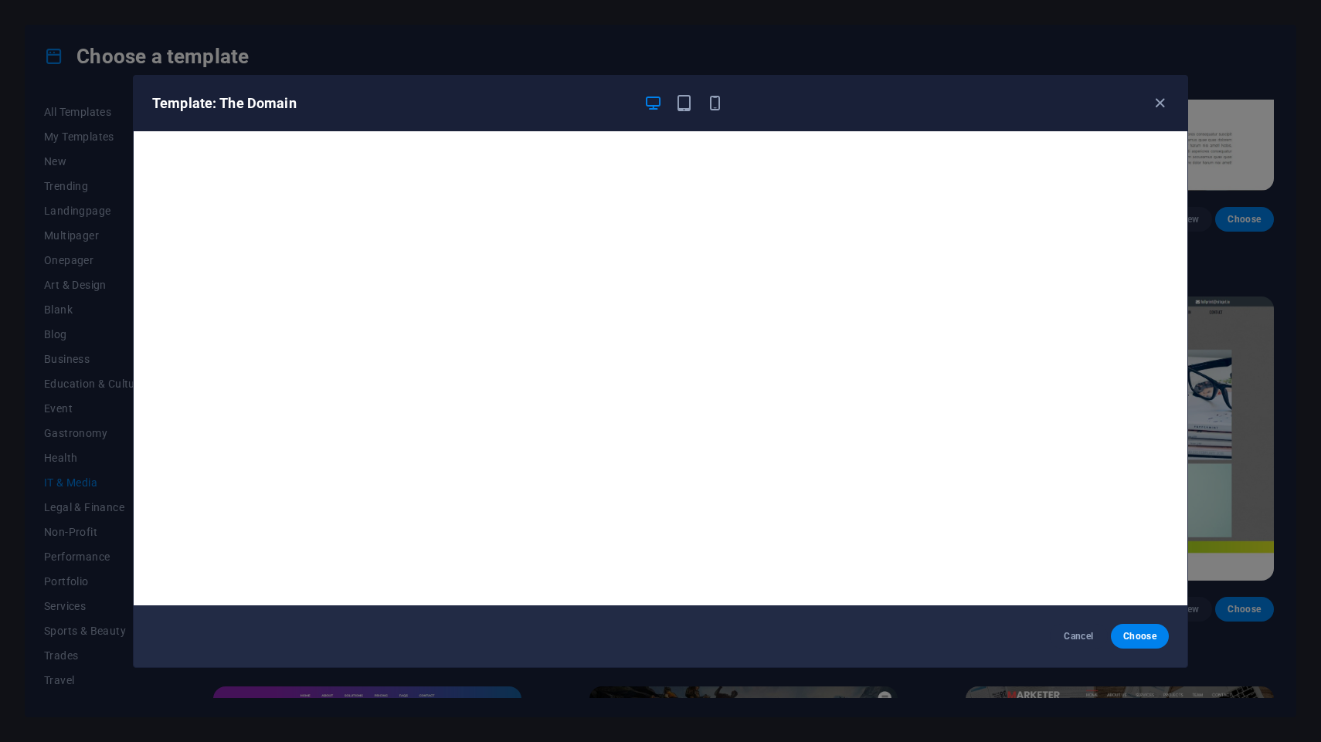
scroll to position [3, 0]
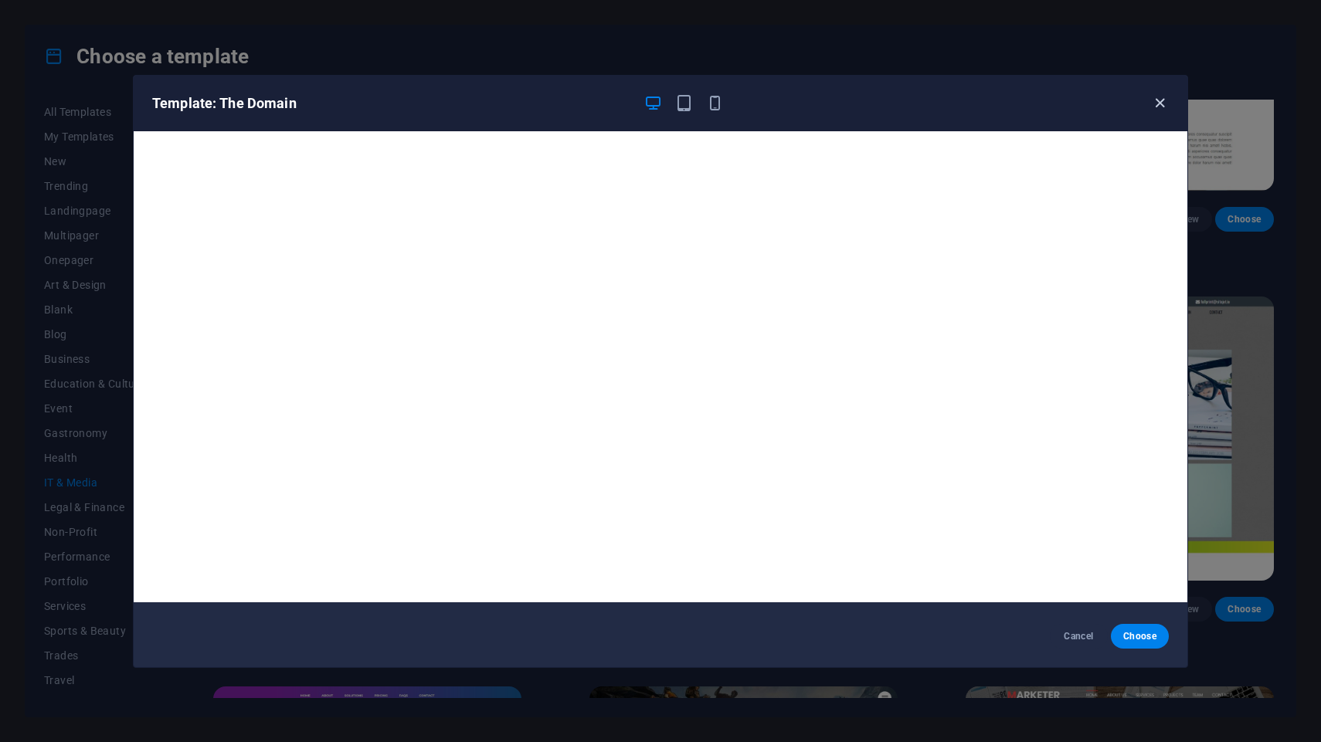
click at [1159, 105] on icon "button" at bounding box center [1160, 103] width 18 height 18
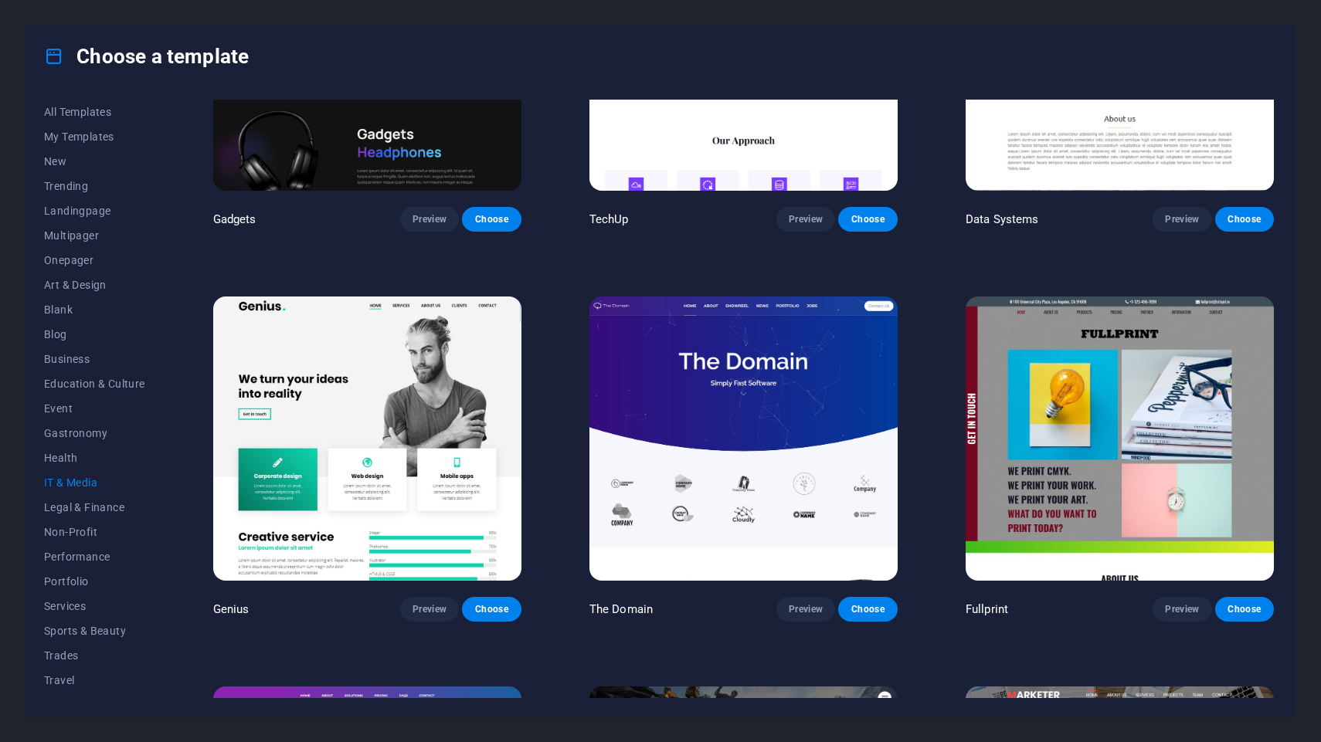
scroll to position [901, 0]
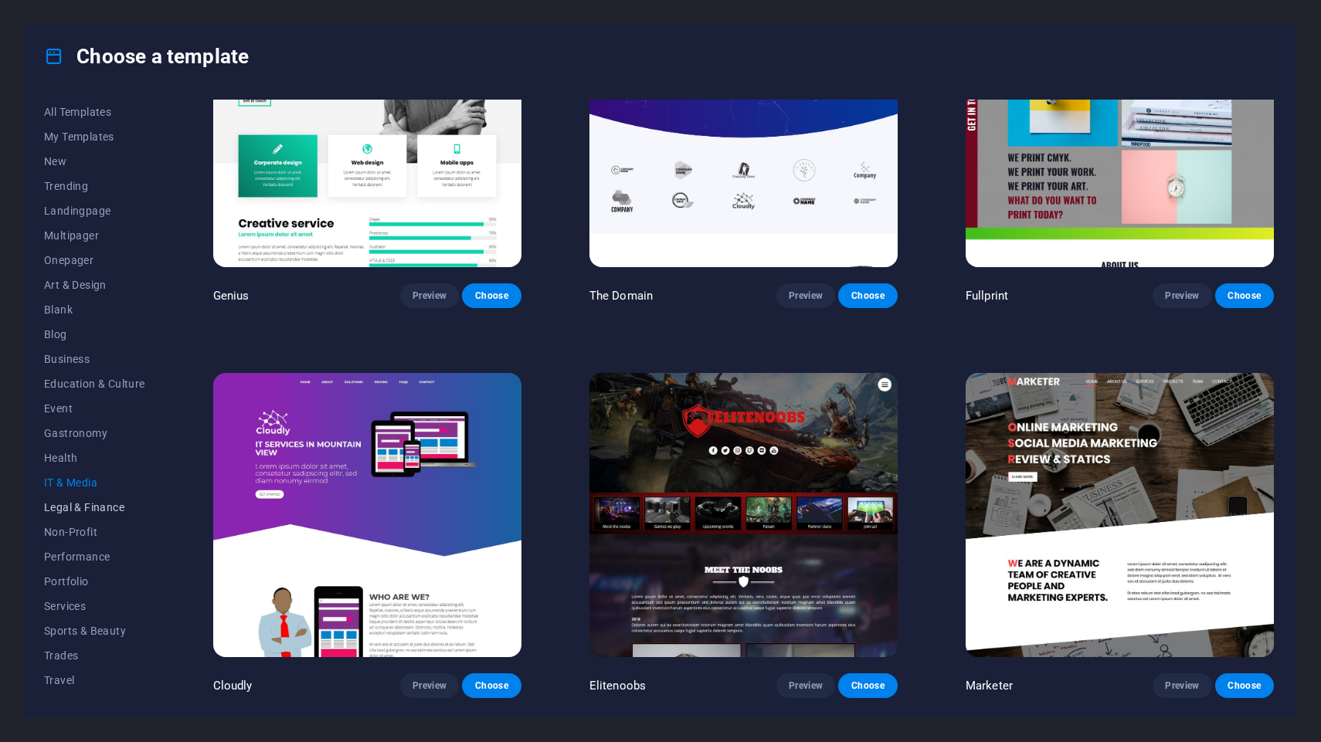
click at [100, 516] on button "Legal & Finance" at bounding box center [94, 507] width 101 height 25
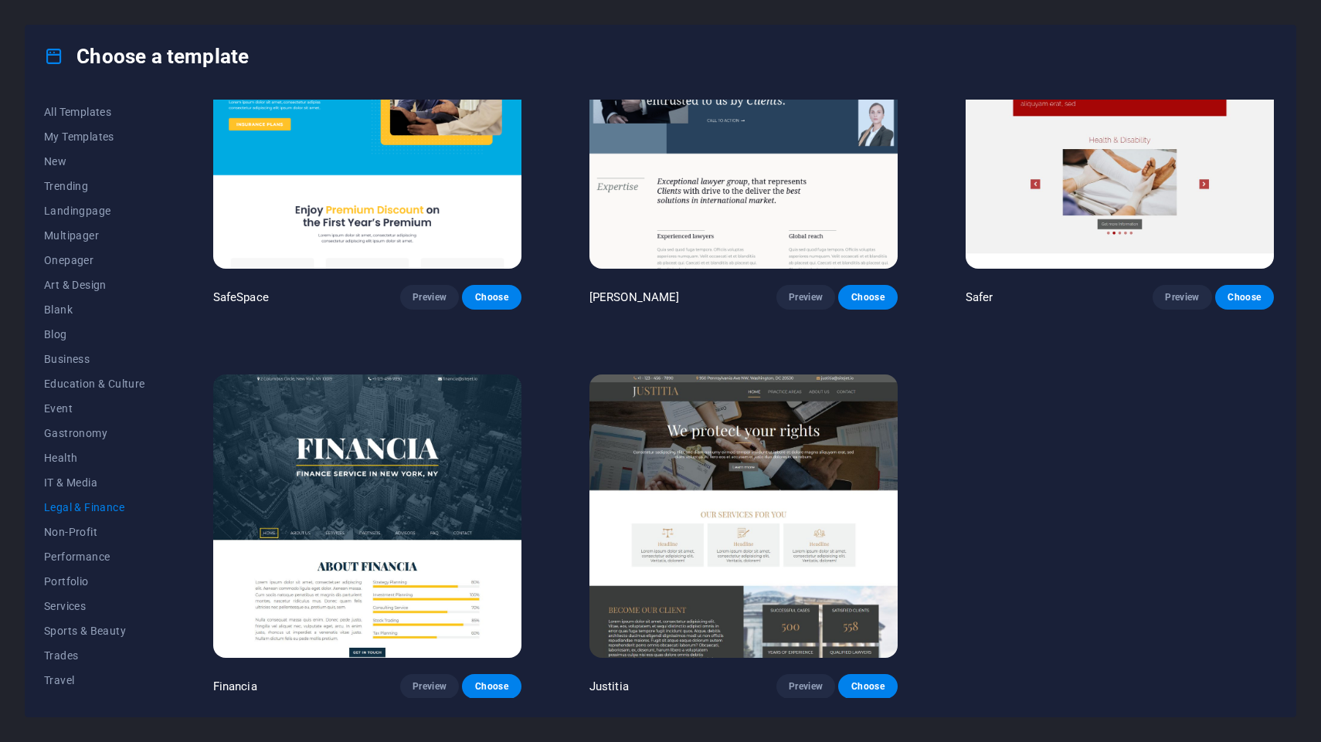
scroll to position [120, 0]
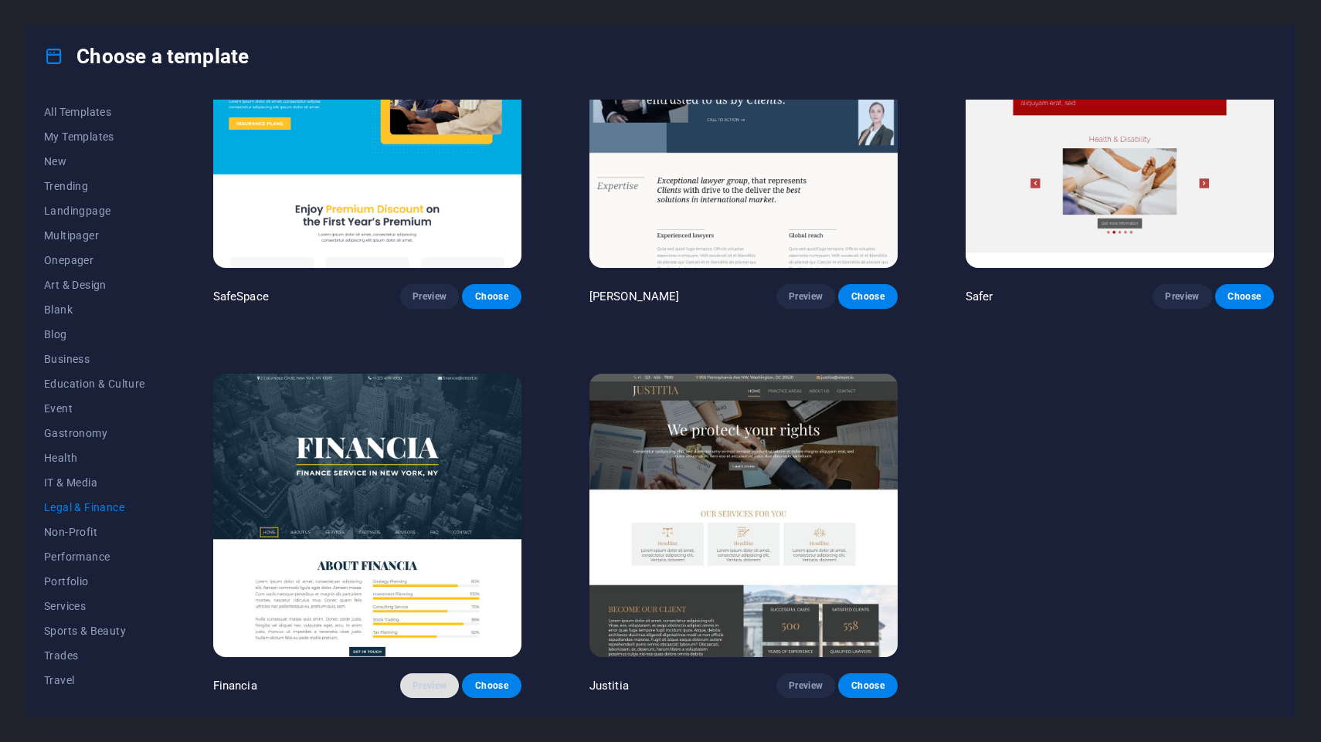
click at [432, 682] on span "Preview" at bounding box center [429, 686] width 34 height 12
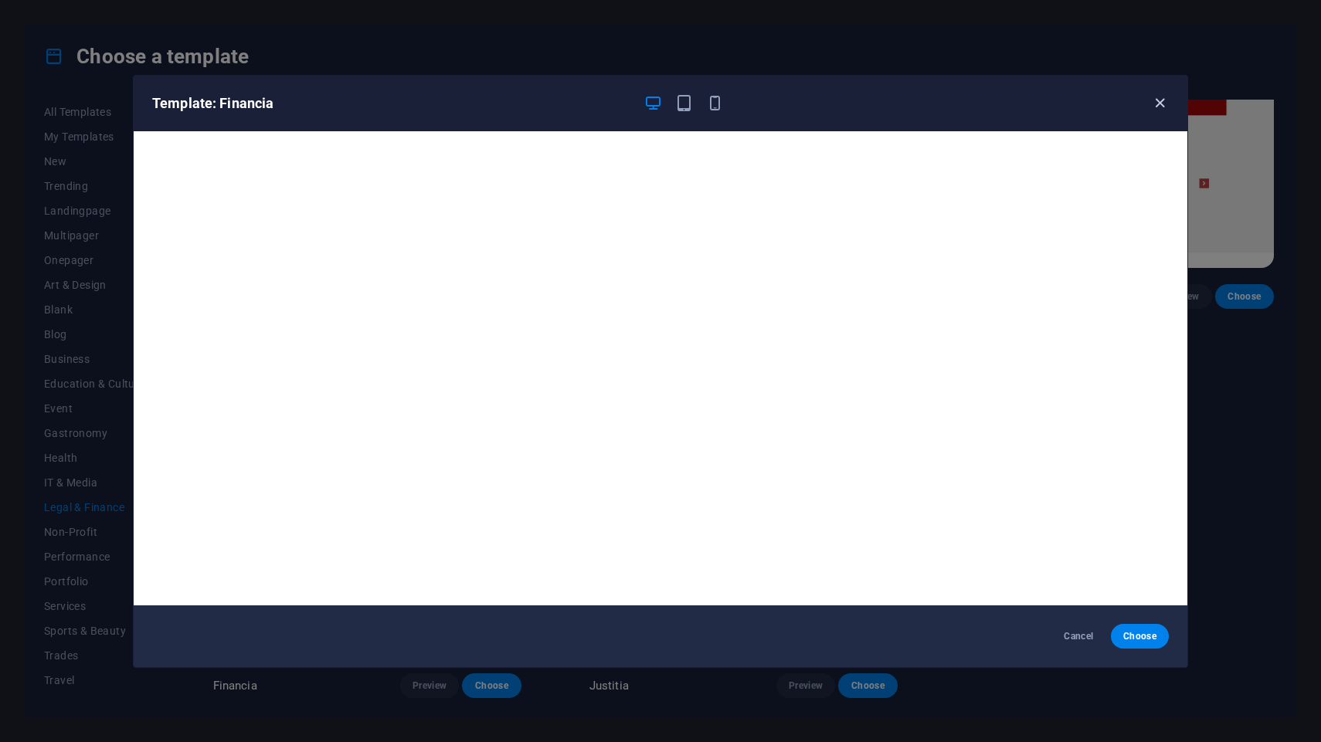
click at [1157, 108] on icon "button" at bounding box center [1160, 103] width 18 height 18
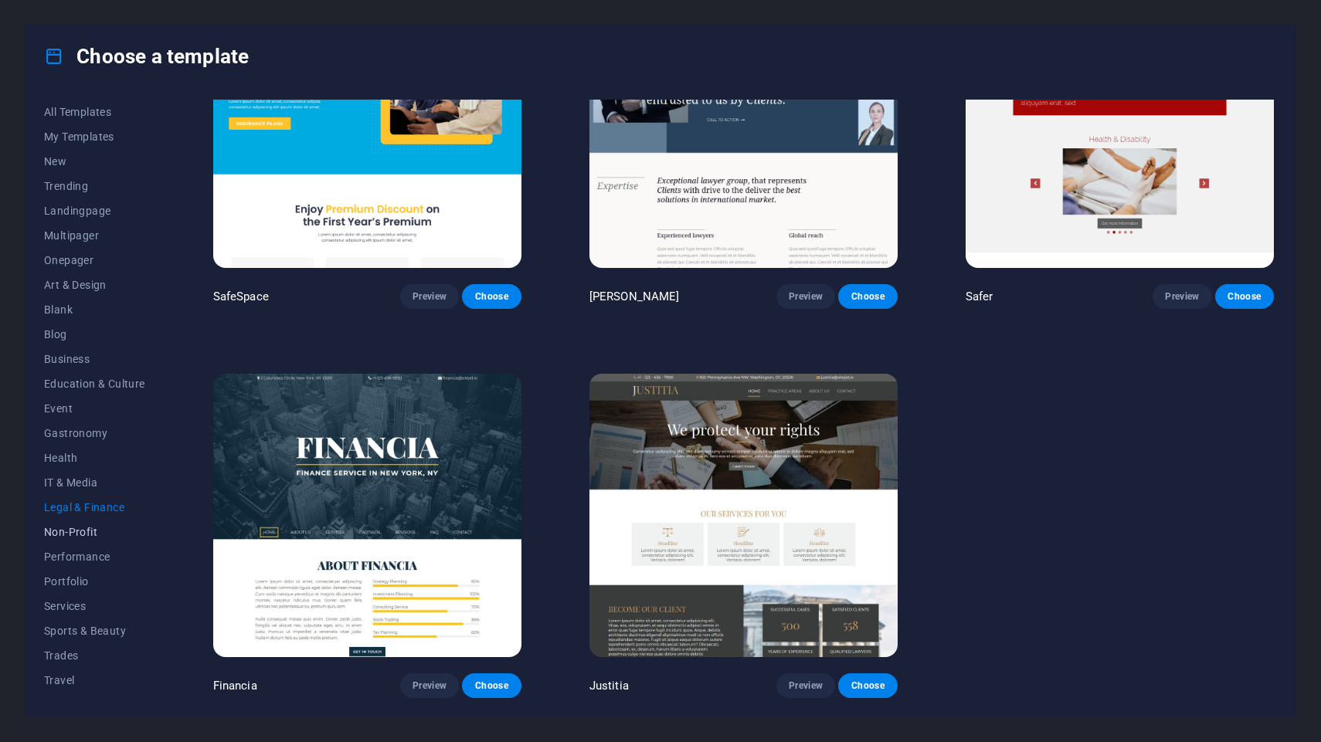
click at [83, 536] on span "Non-Profit" at bounding box center [94, 532] width 101 height 12
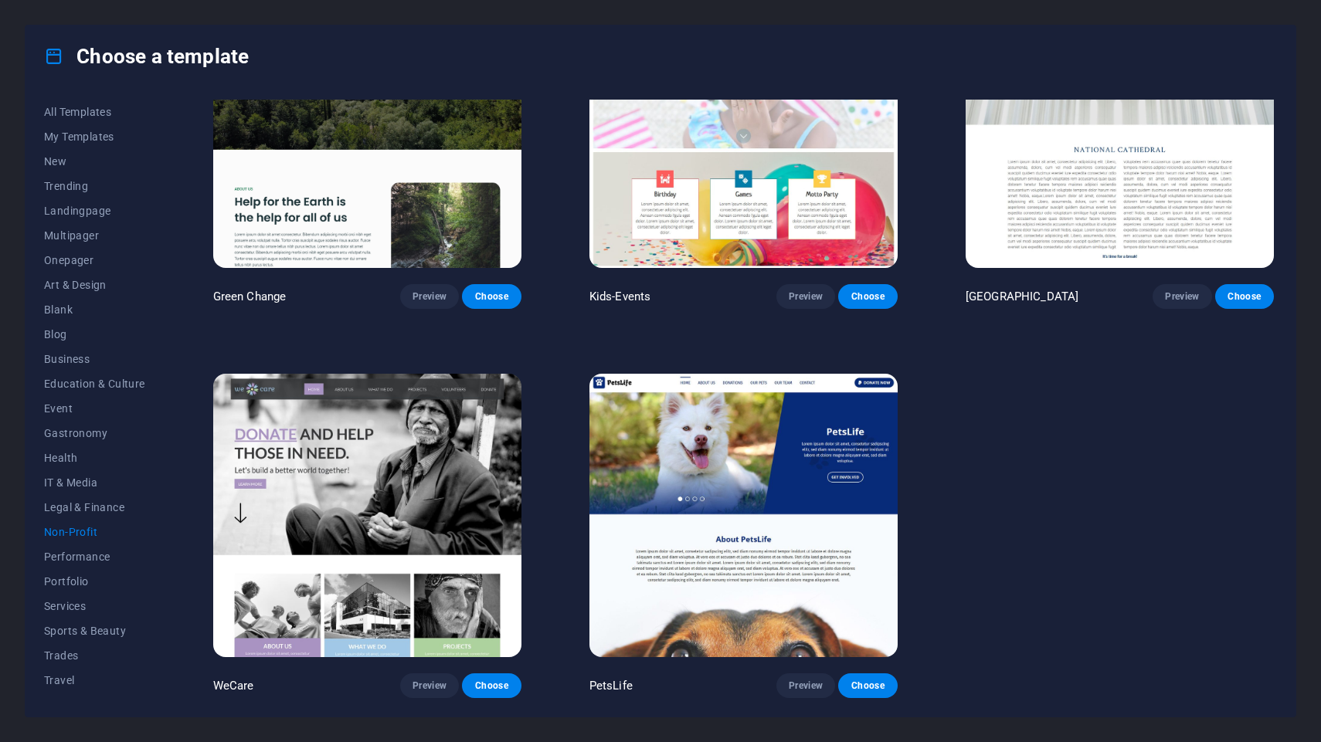
scroll to position [0, 0]
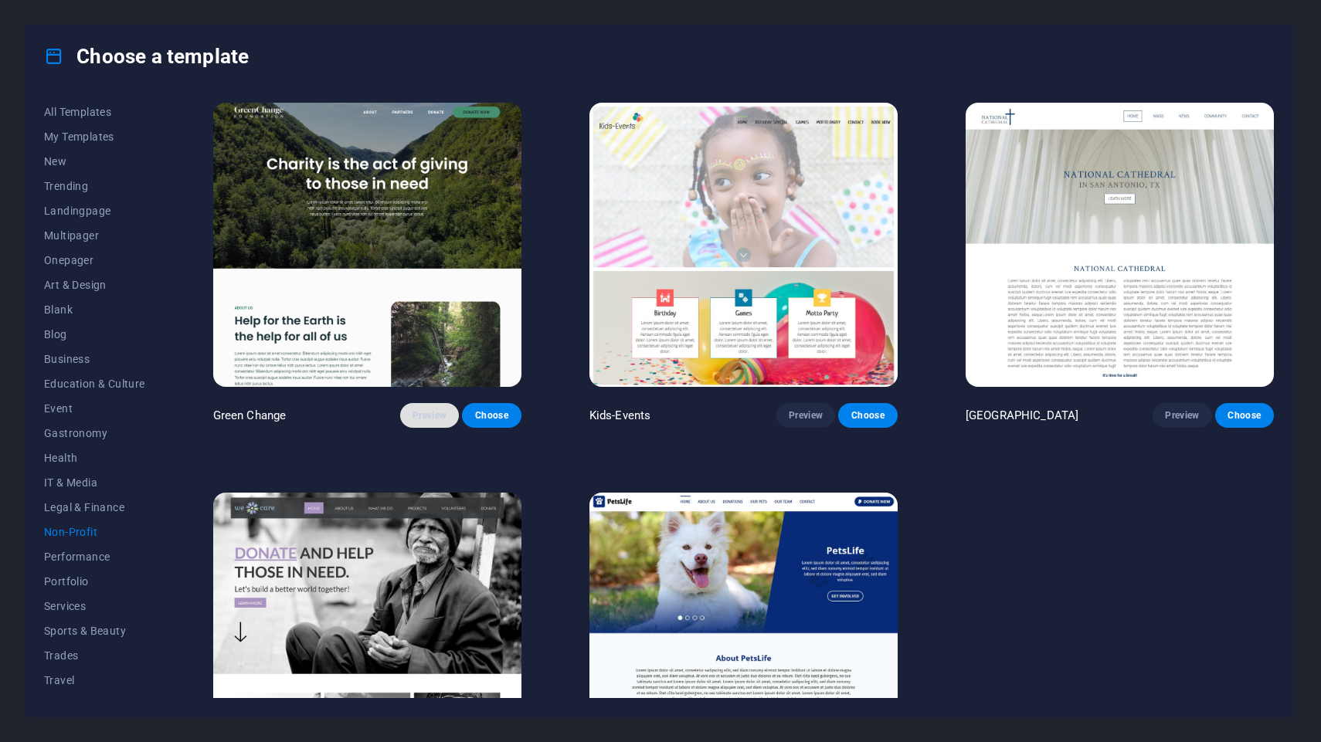
click at [433, 415] on span "Preview" at bounding box center [429, 415] width 34 height 12
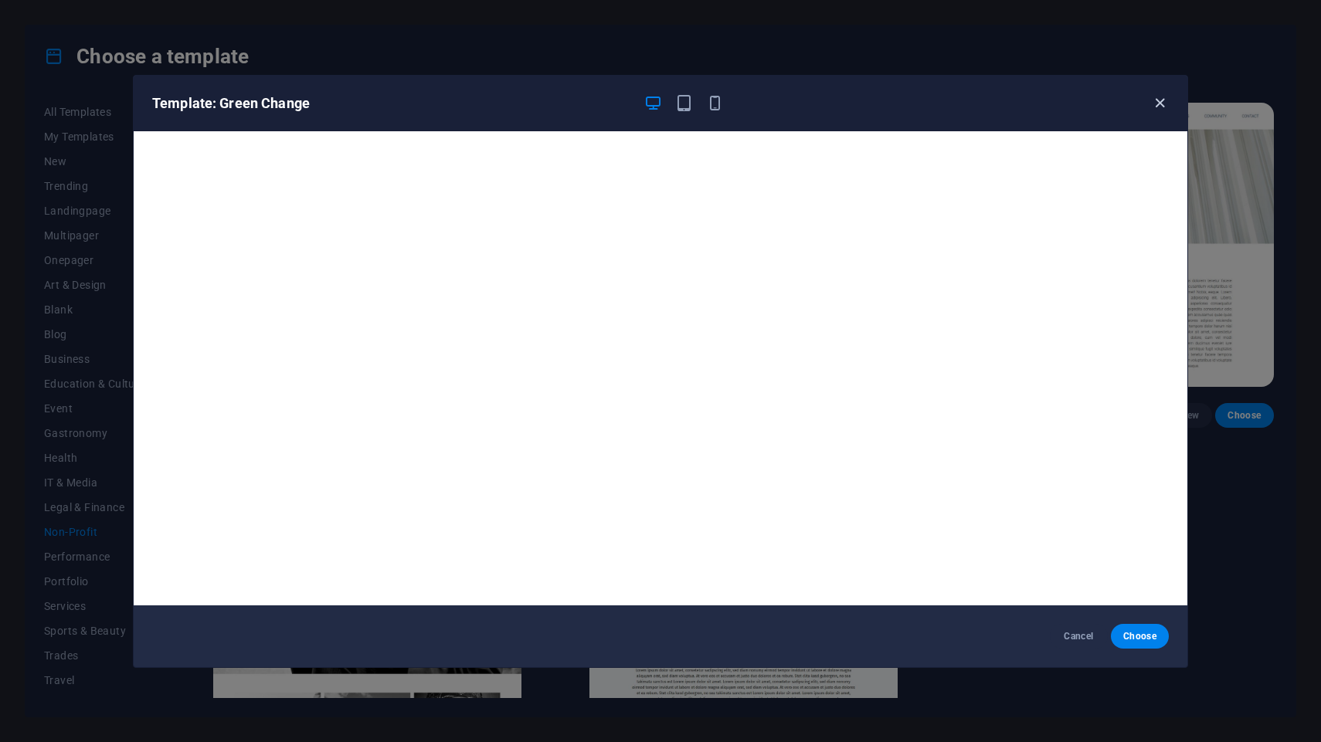
click at [1160, 95] on icon "button" at bounding box center [1160, 103] width 18 height 18
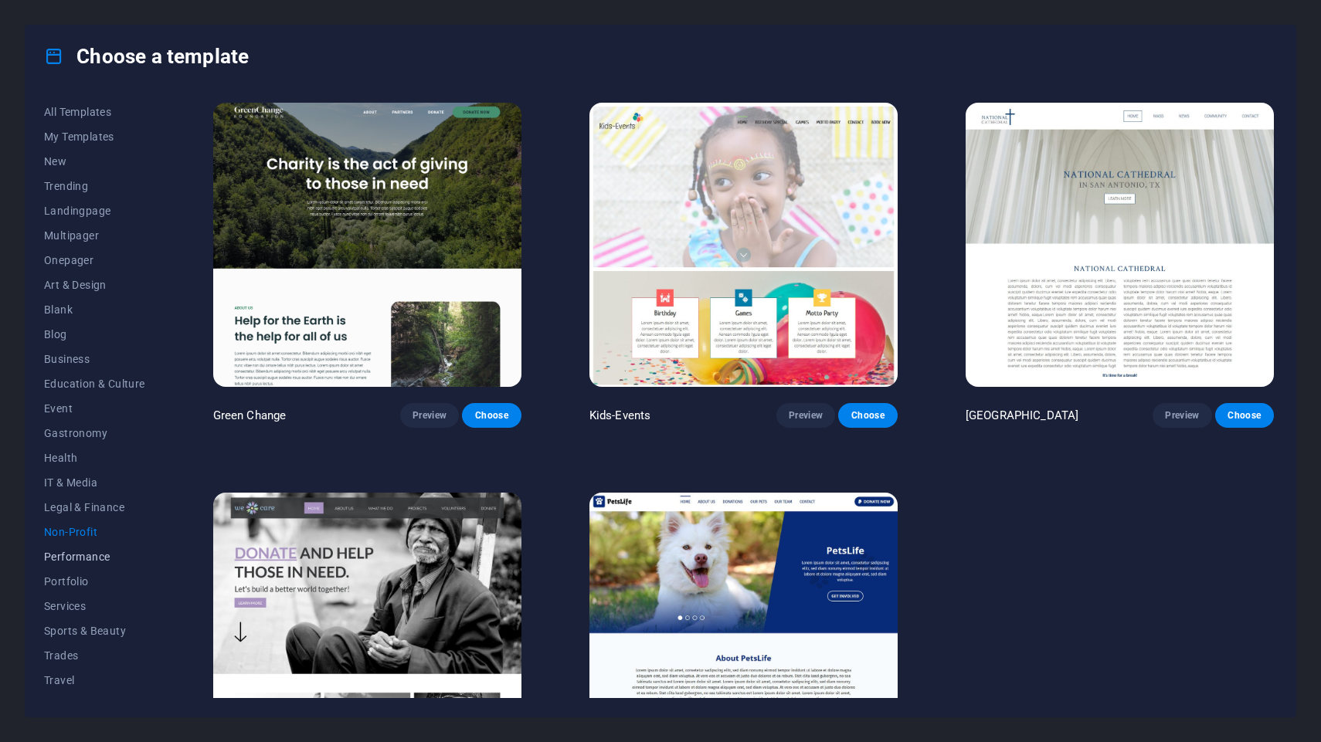
click at [79, 561] on span "Performance" at bounding box center [94, 557] width 101 height 12
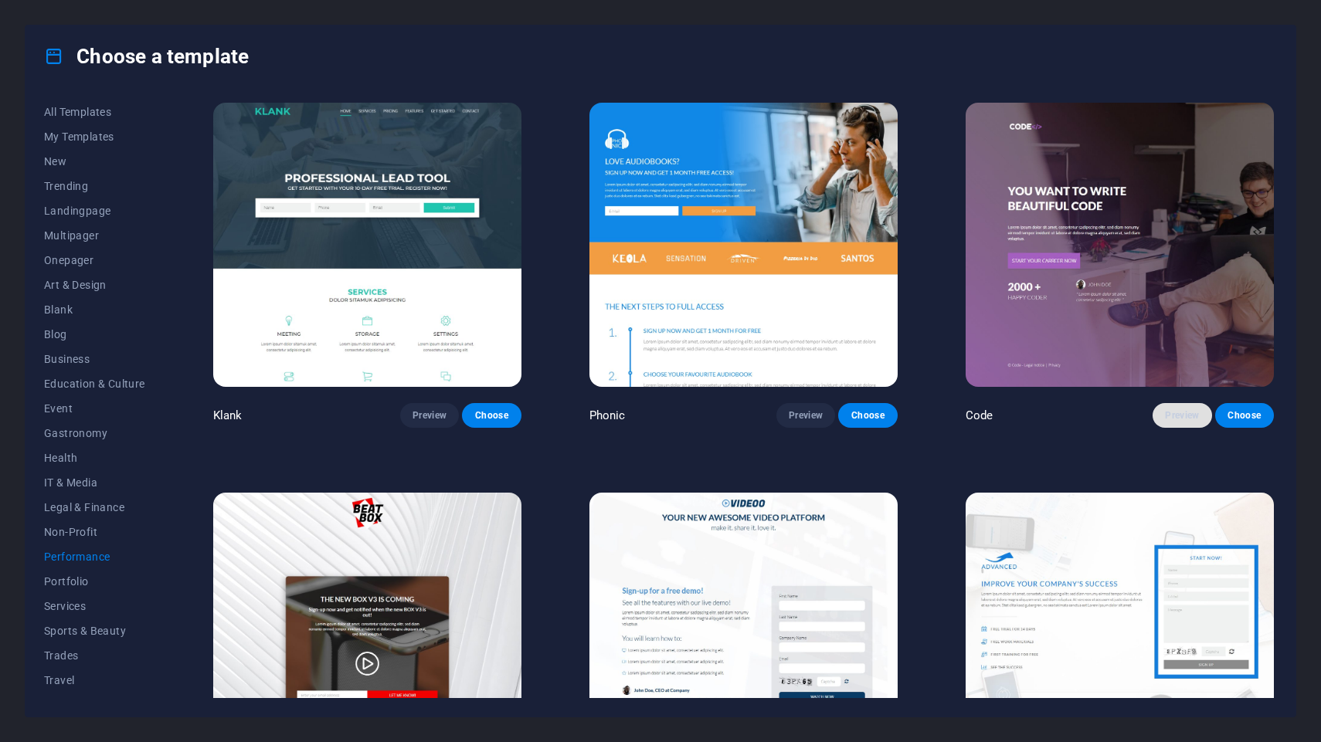
click at [1194, 423] on button "Preview" at bounding box center [1181, 415] width 59 height 25
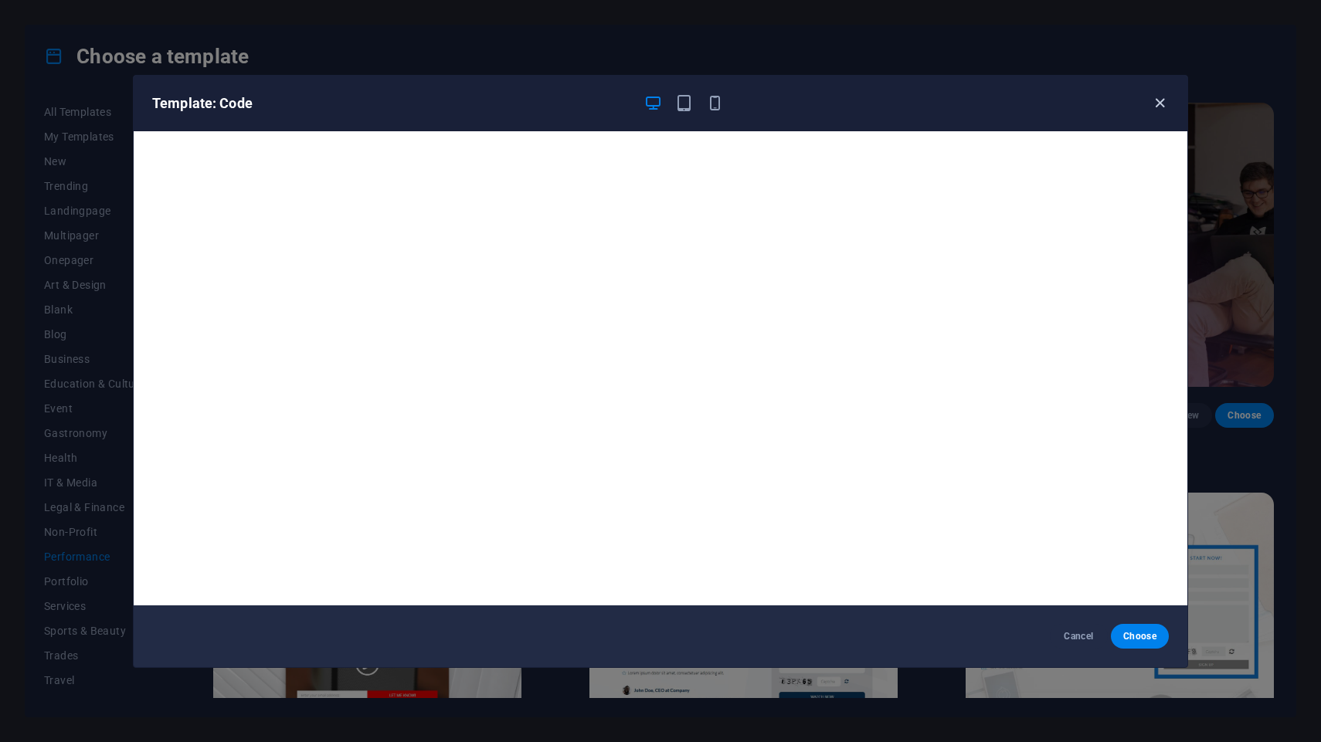
click at [1155, 107] on icon "button" at bounding box center [1160, 103] width 18 height 18
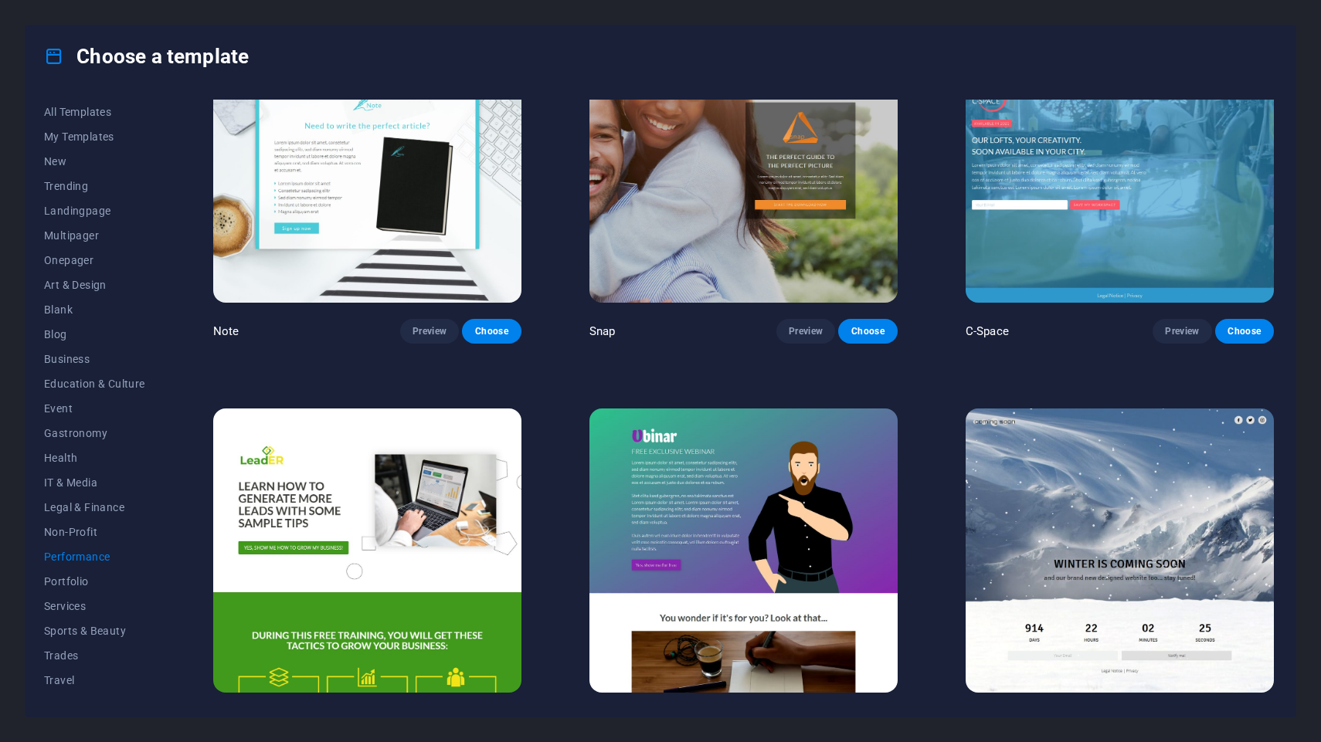
scroll to position [1586, 0]
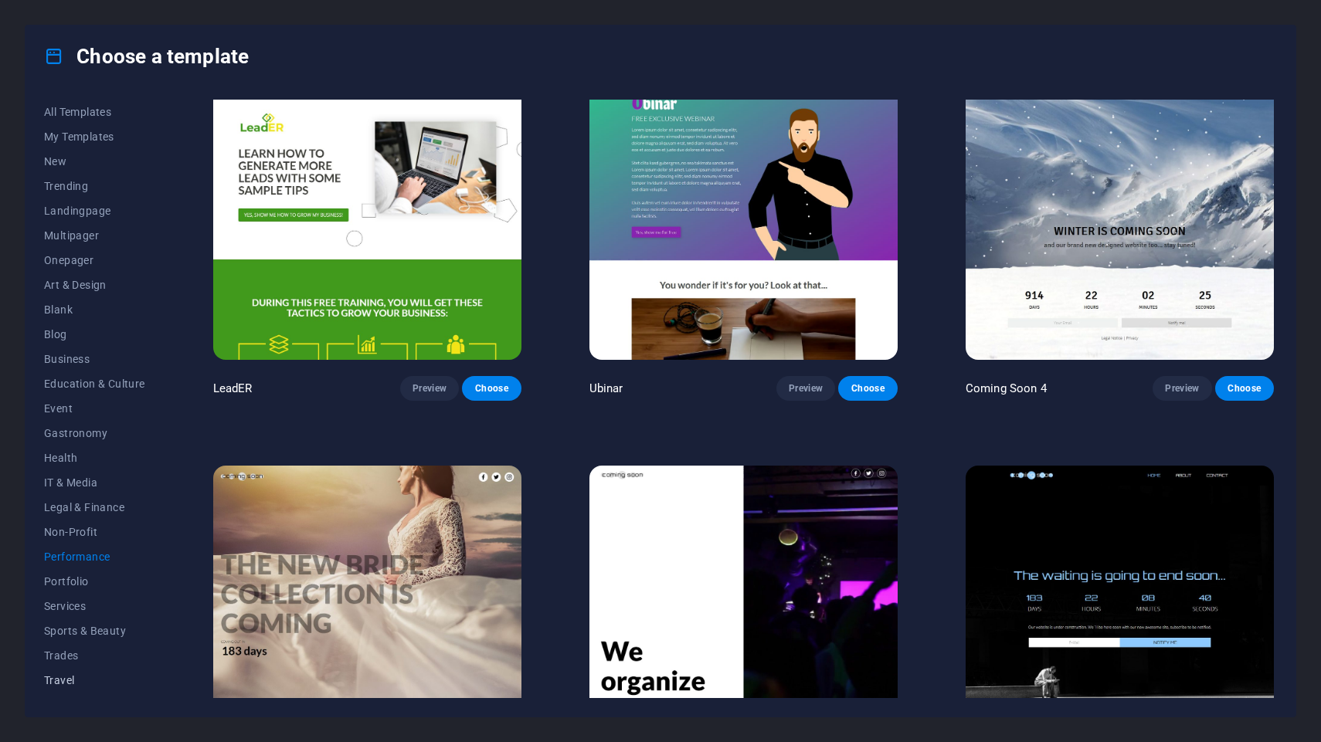
click at [68, 674] on button "Travel" at bounding box center [94, 680] width 101 height 25
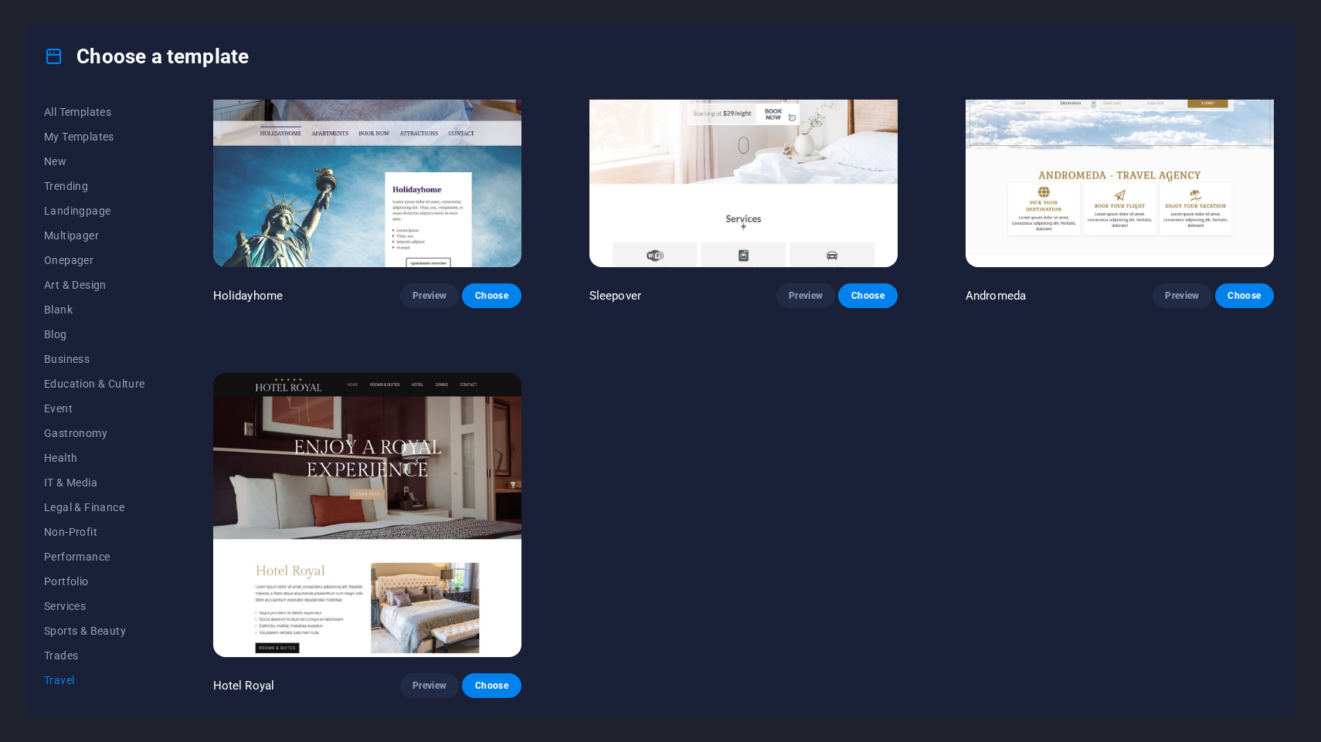
scroll to position [0, 0]
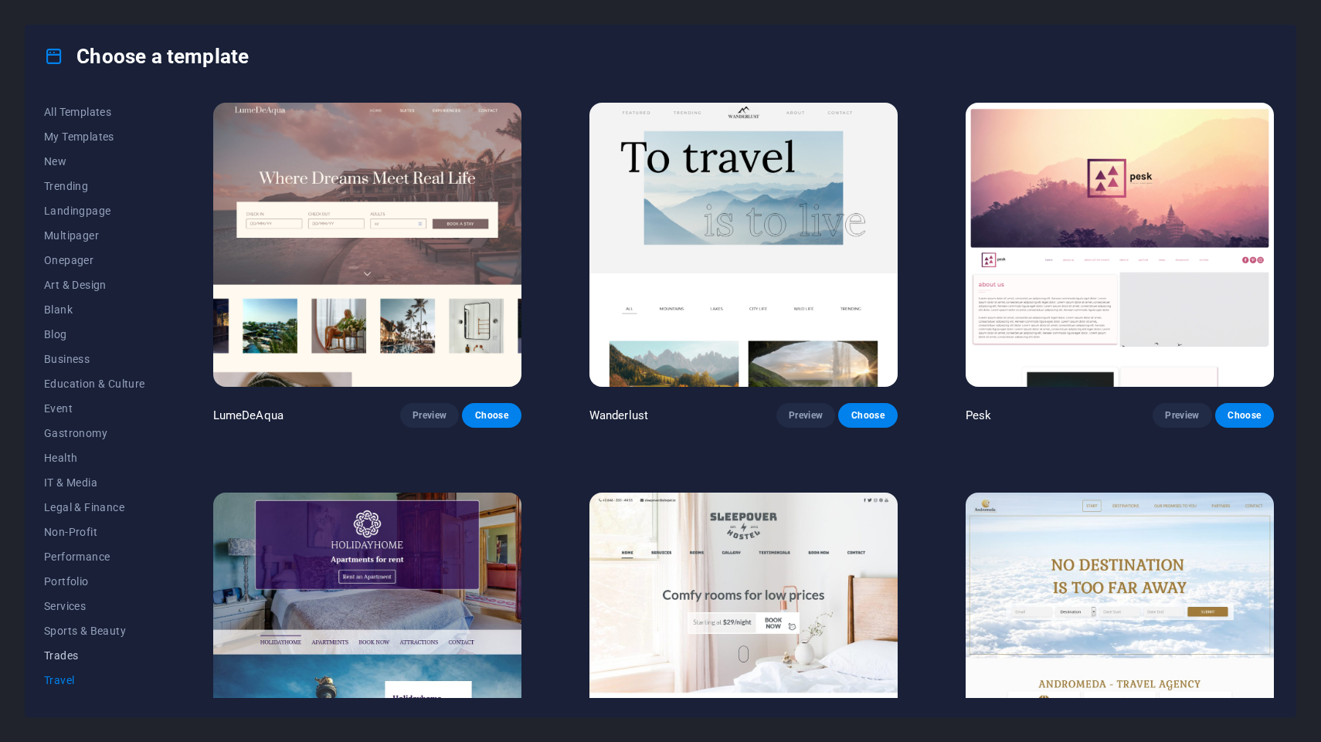
click at [77, 652] on span "Trades" at bounding box center [94, 656] width 101 height 12
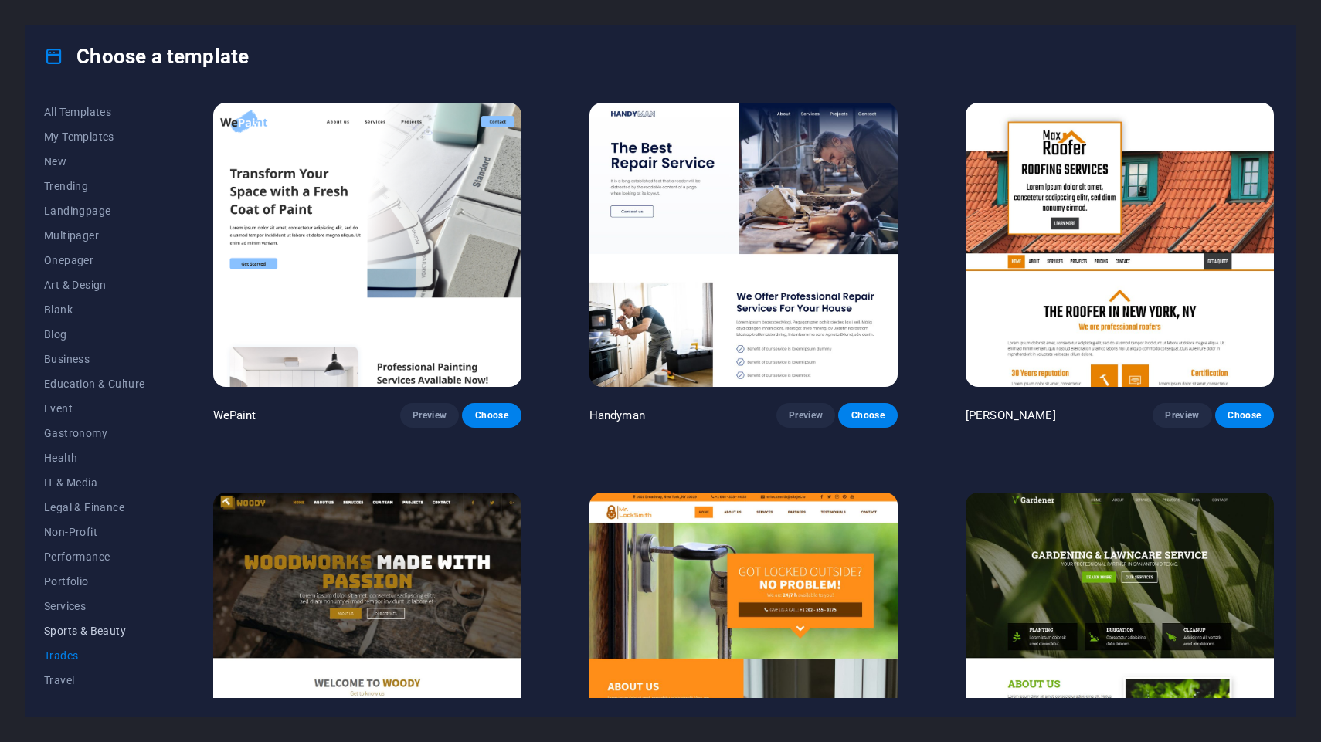
click at [83, 629] on span "Sports & Beauty" at bounding box center [94, 631] width 101 height 12
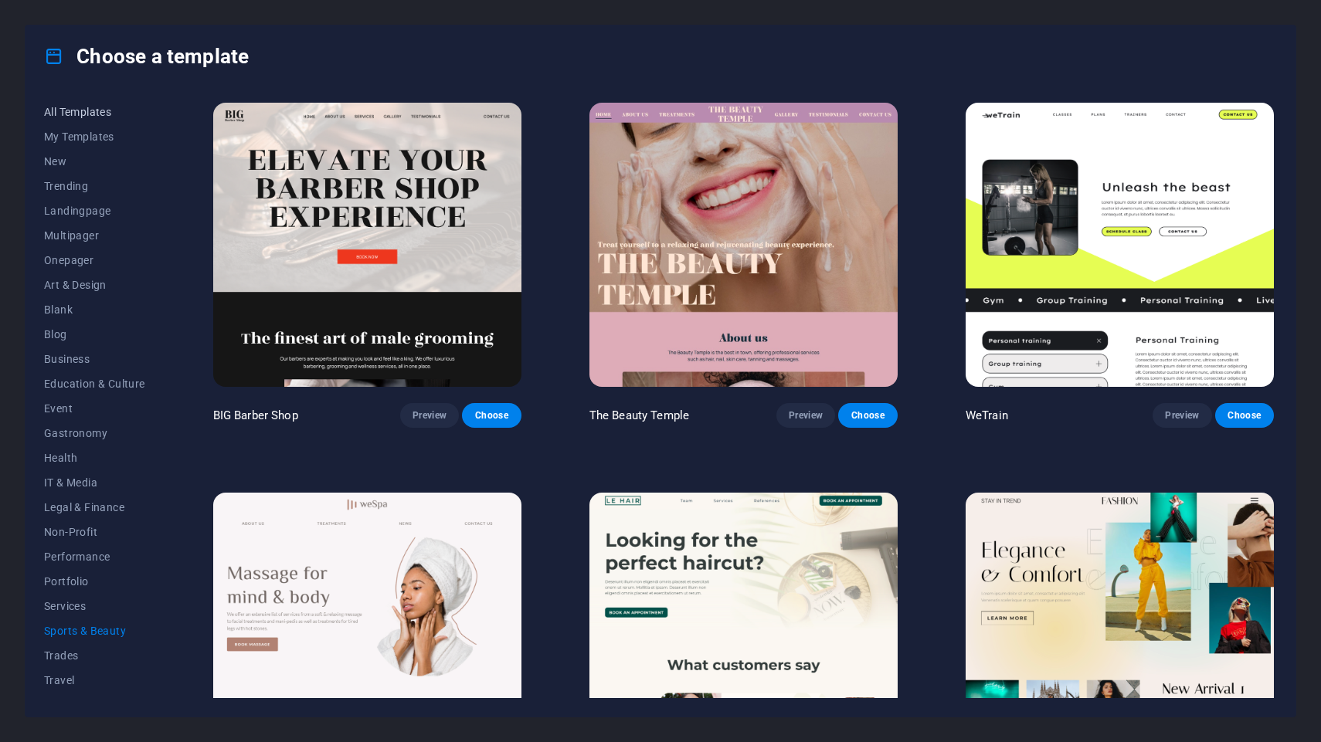
click at [94, 103] on button "All Templates" at bounding box center [94, 112] width 101 height 25
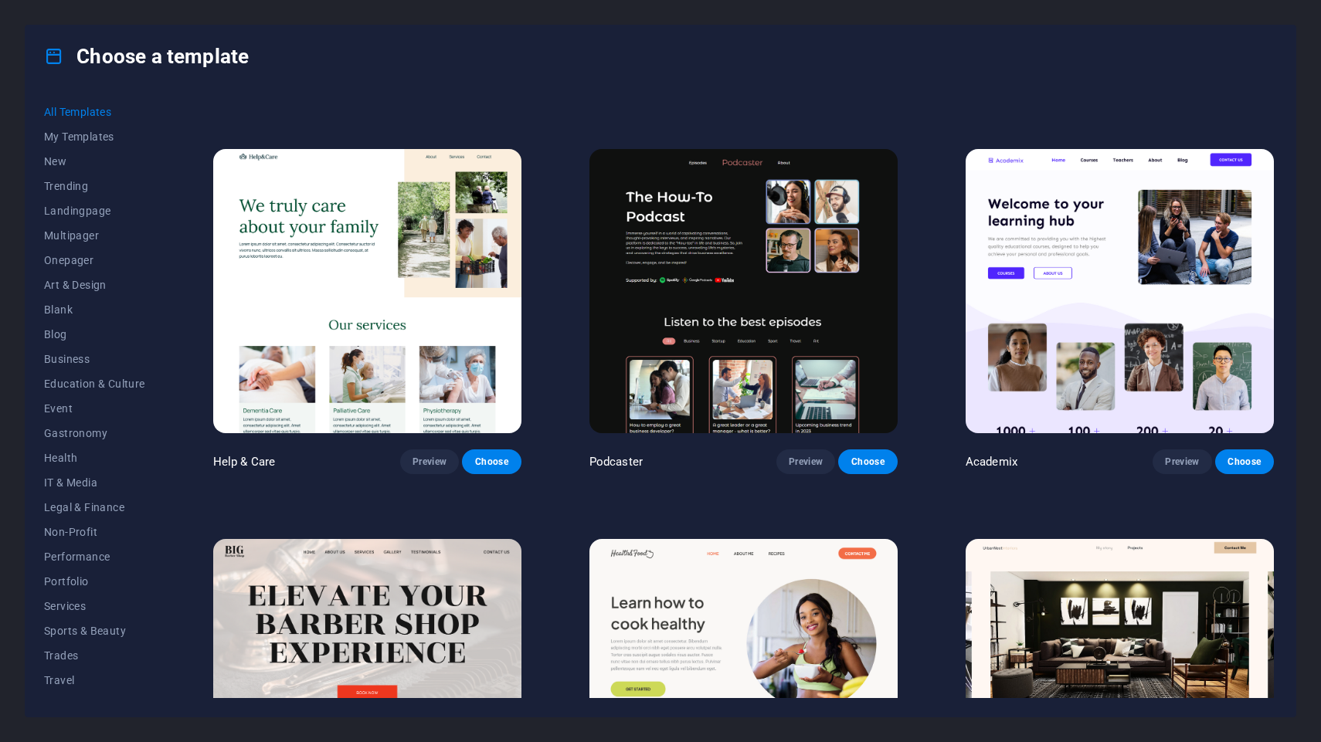
scroll to position [1525, 0]
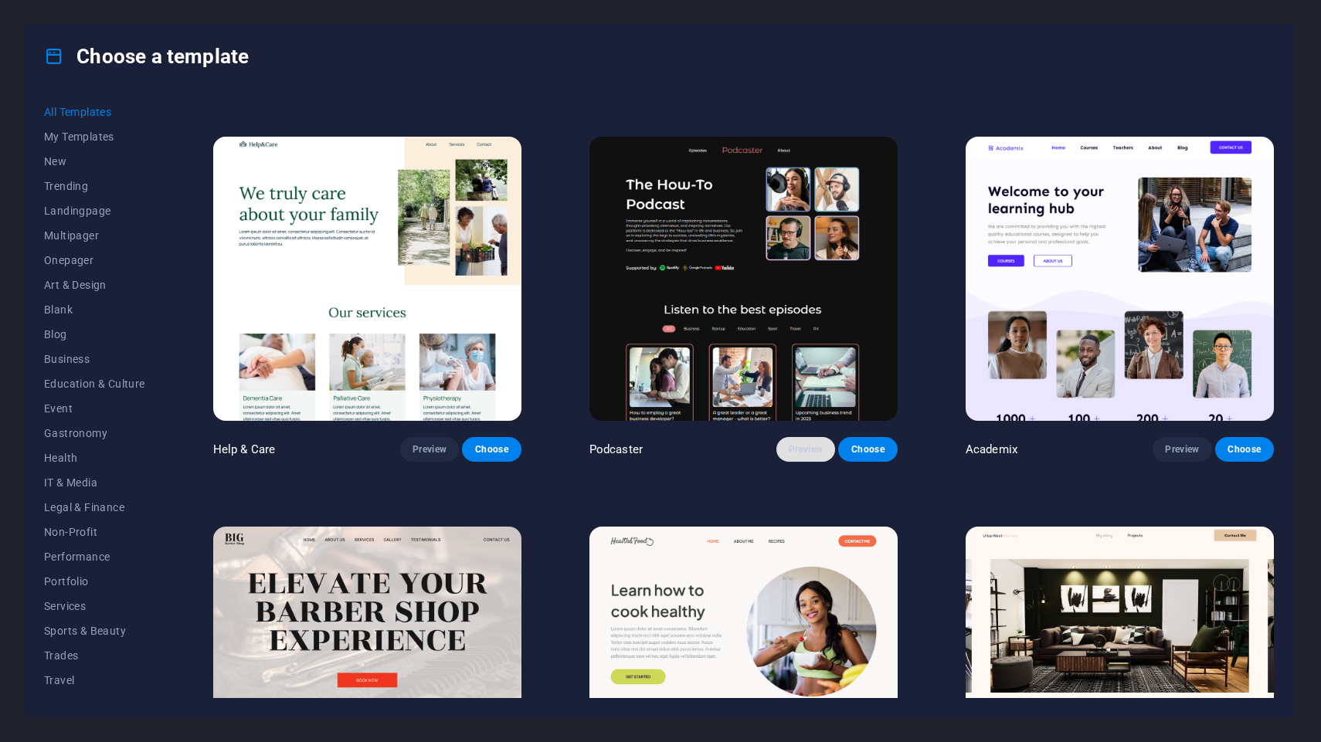
click at [809, 460] on button "Preview" at bounding box center [805, 449] width 59 height 25
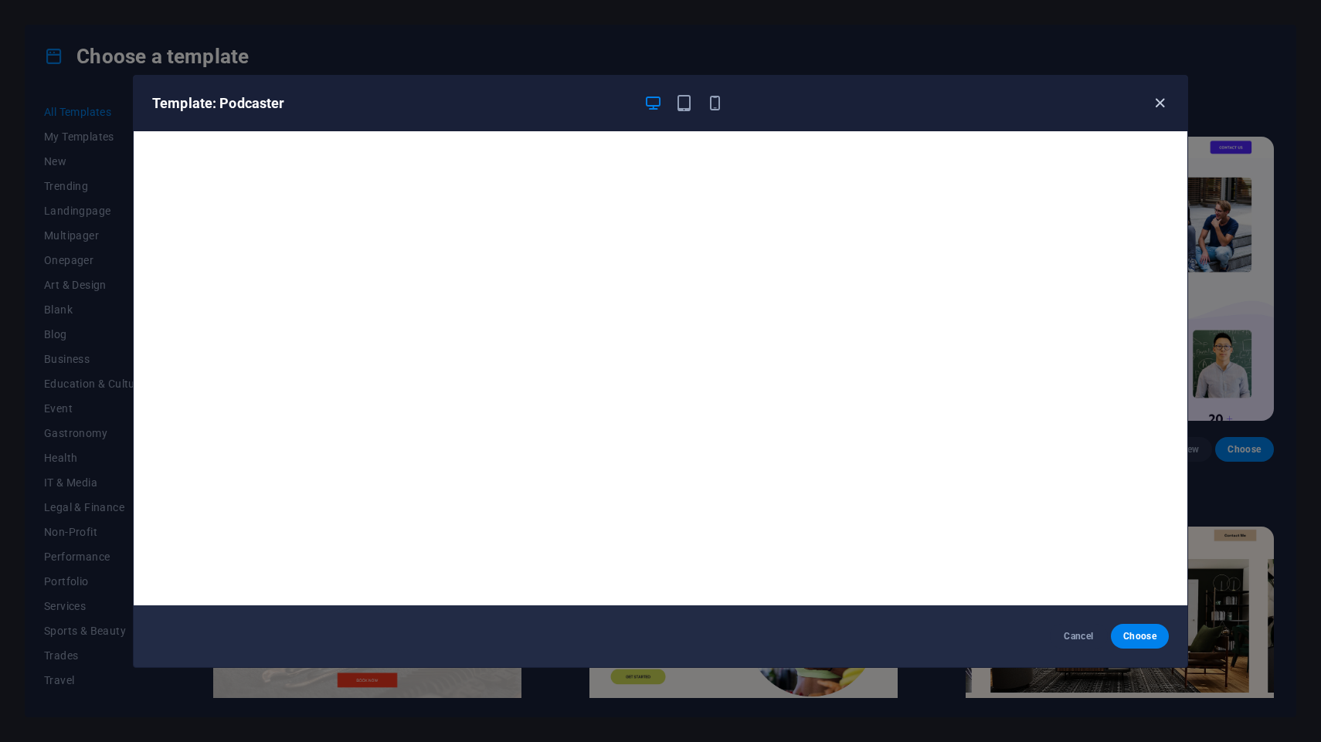
click at [1159, 102] on icon "button" at bounding box center [1160, 103] width 18 height 18
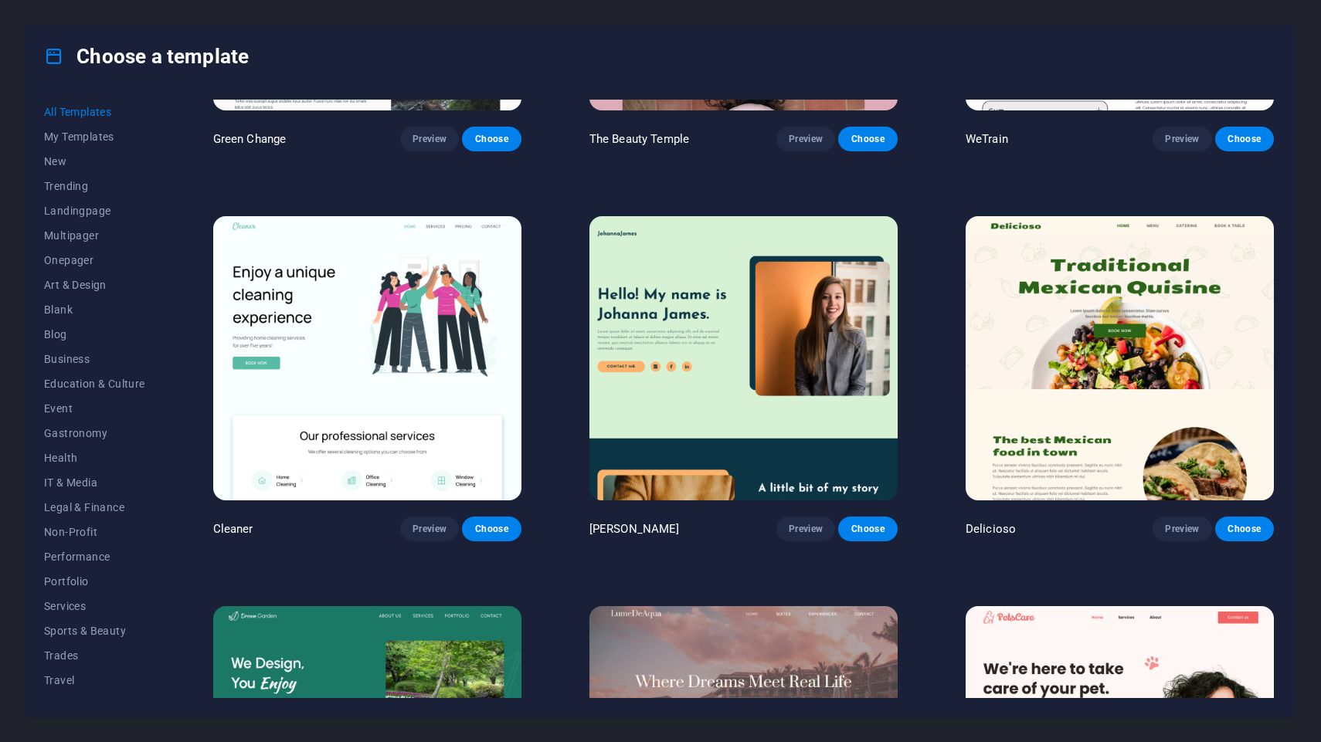
scroll to position [2616, 0]
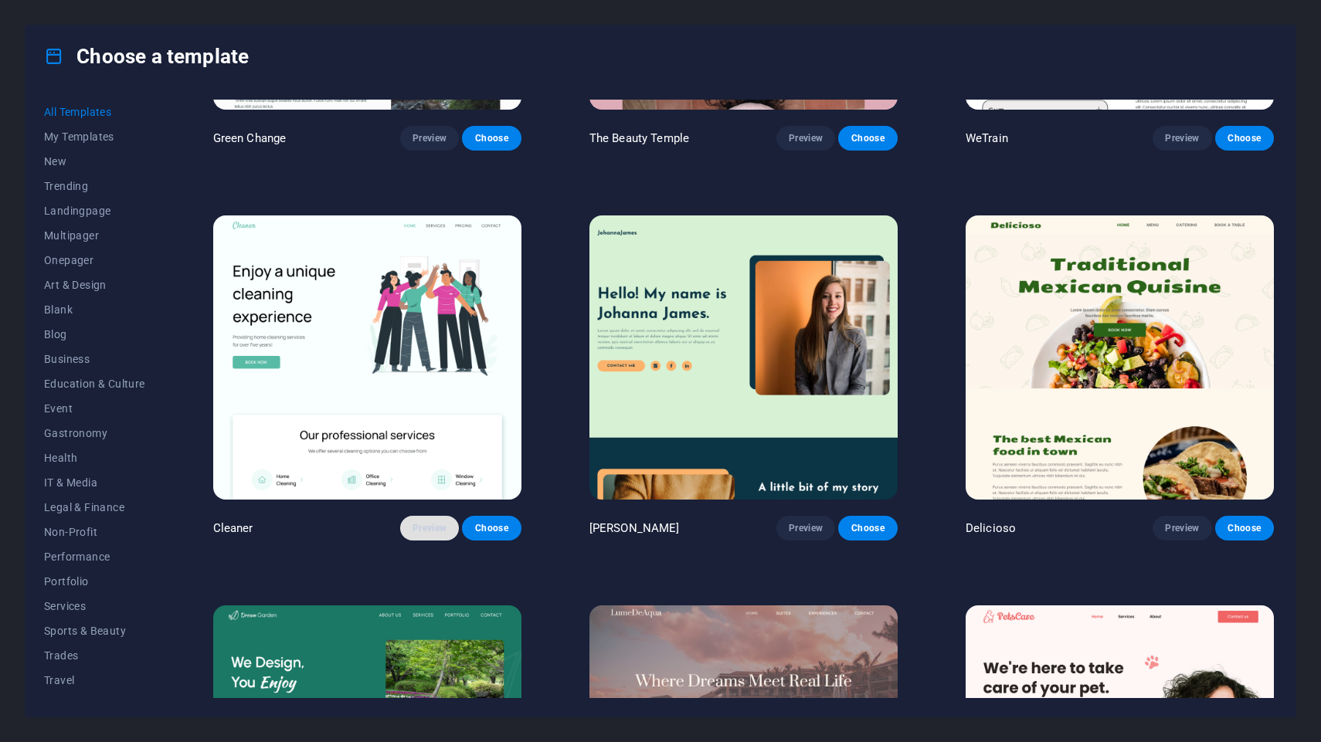
click at [432, 530] on span "Preview" at bounding box center [429, 528] width 34 height 12
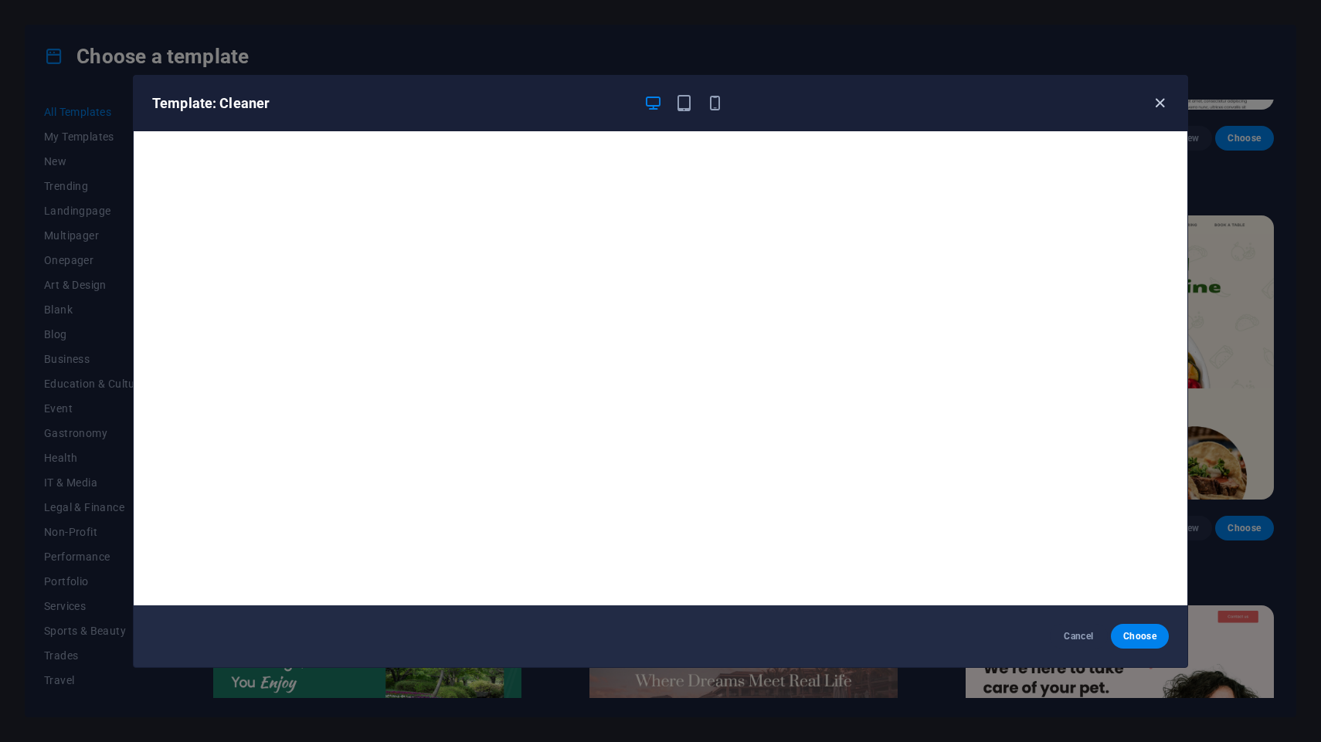
click at [1158, 108] on icon "button" at bounding box center [1160, 103] width 18 height 18
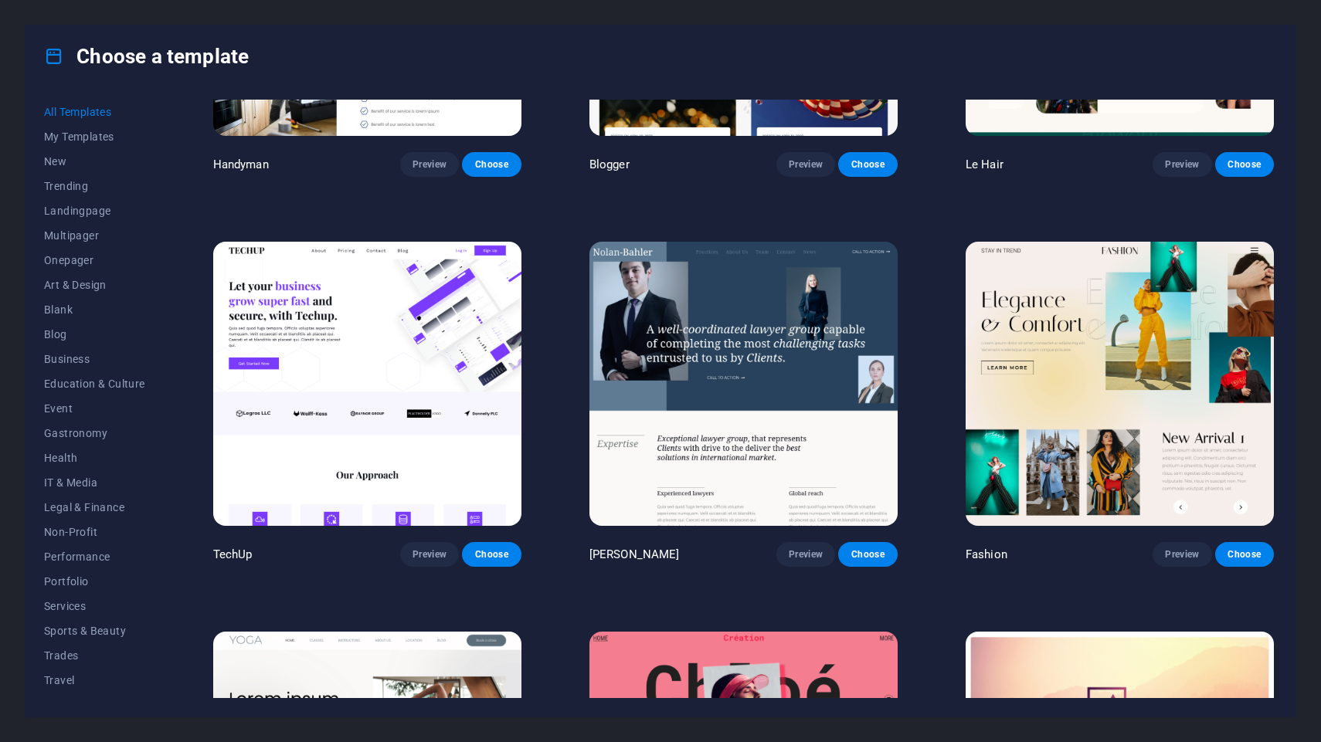
scroll to position [5723, 0]
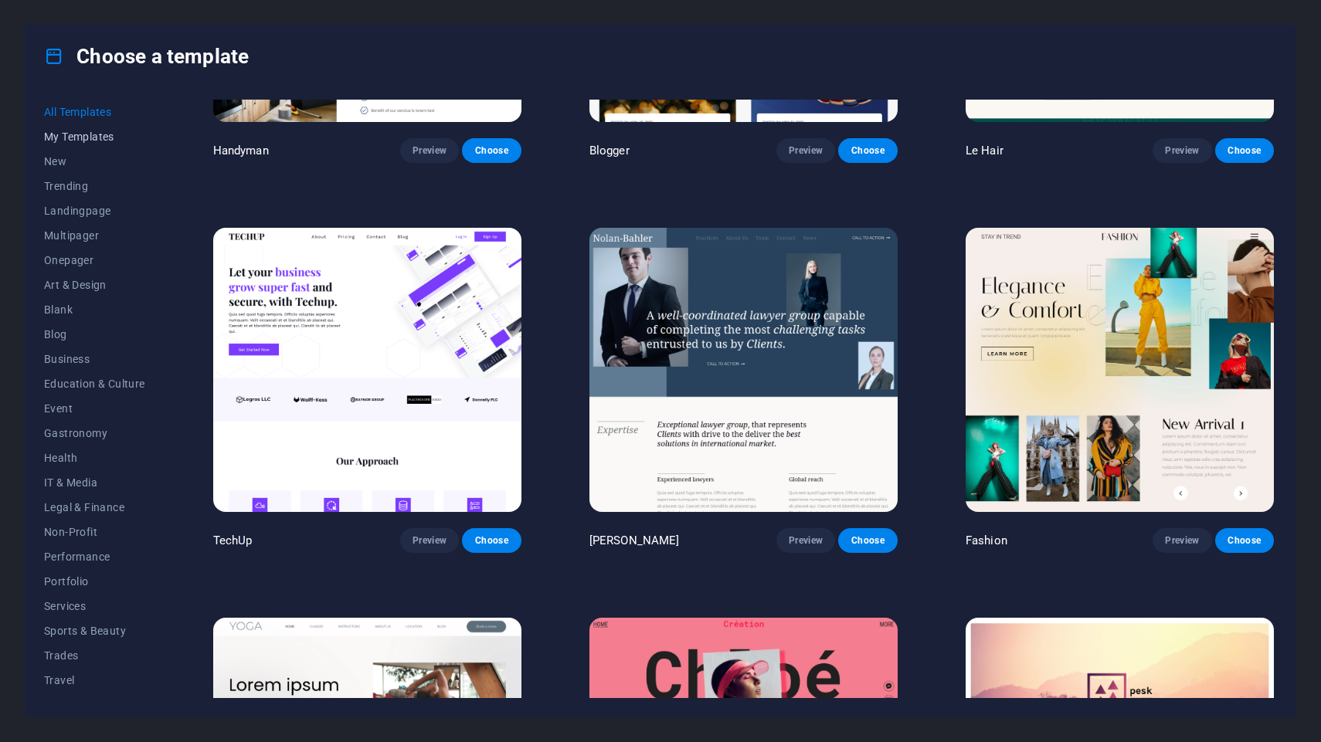
click at [89, 141] on span "My Templates" at bounding box center [94, 137] width 101 height 12
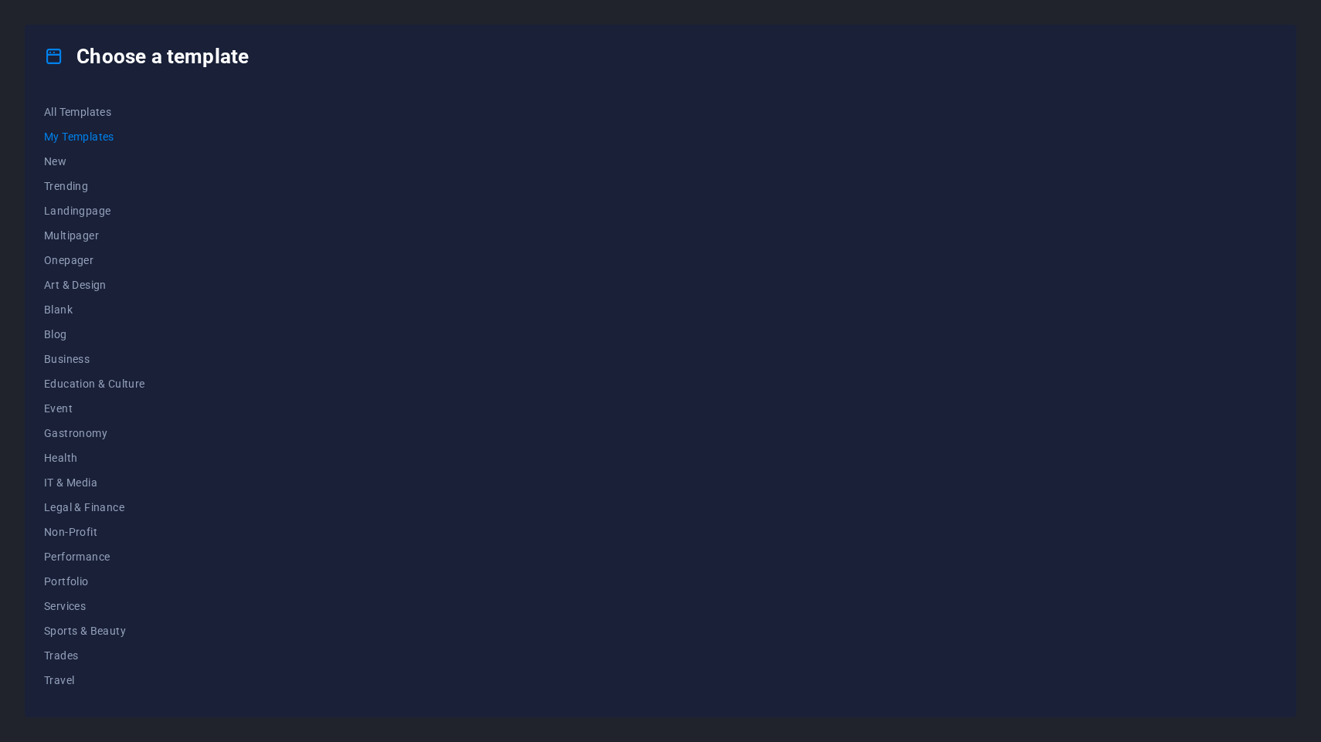
scroll to position [0, 0]
click at [67, 158] on span "New" at bounding box center [94, 161] width 101 height 12
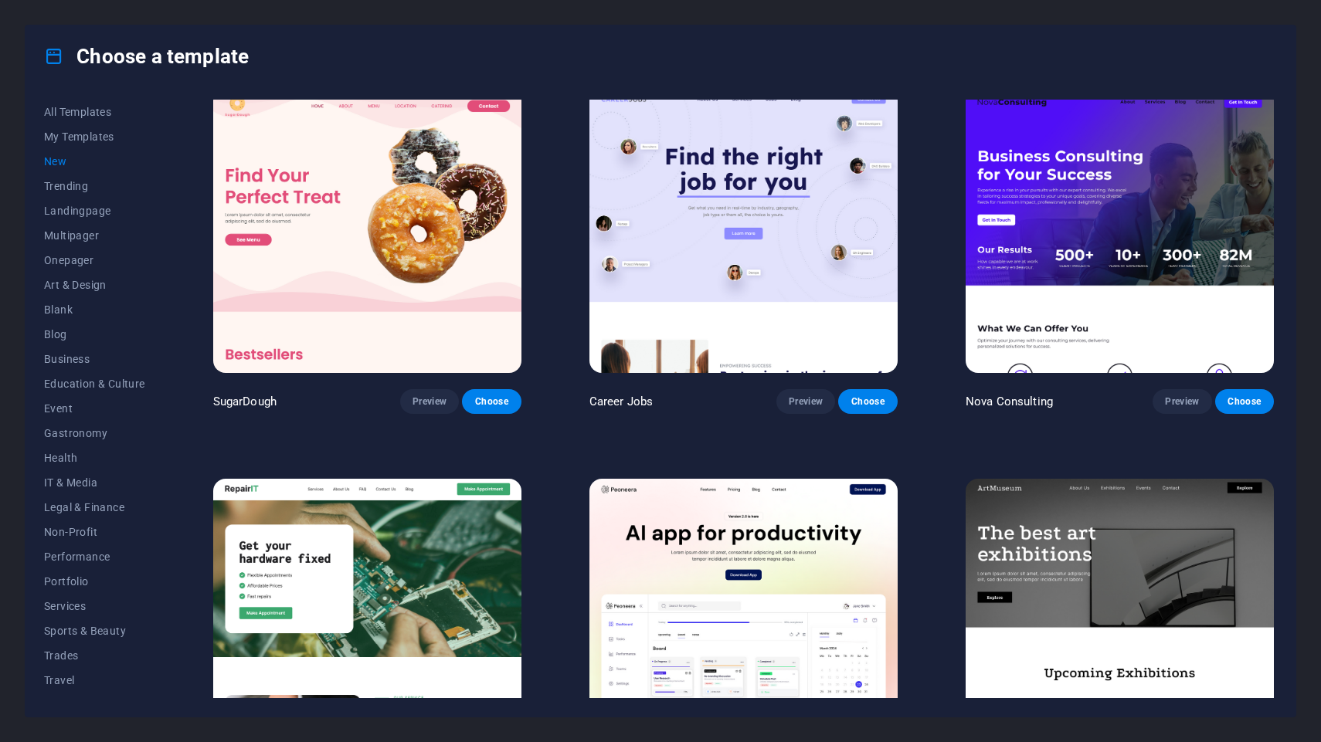
scroll to position [17, 0]
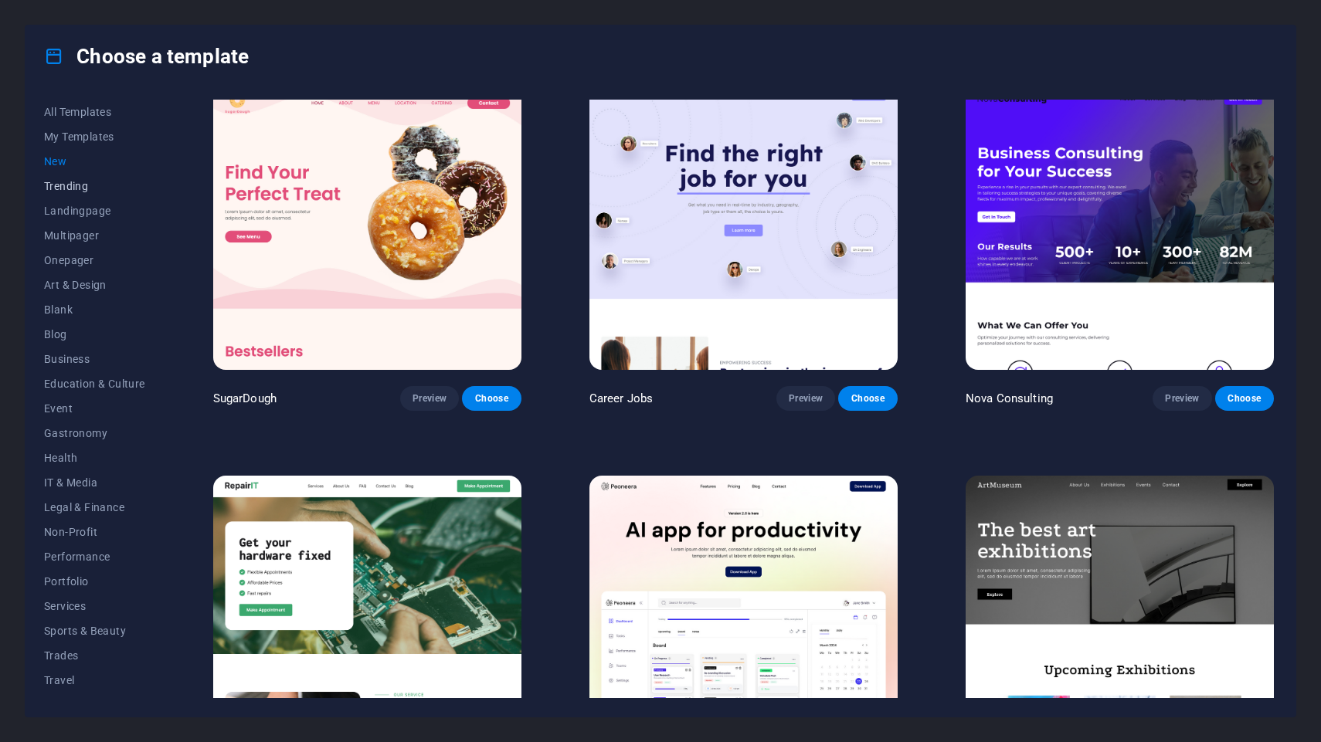
click at [72, 188] on span "Trending" at bounding box center [94, 186] width 101 height 12
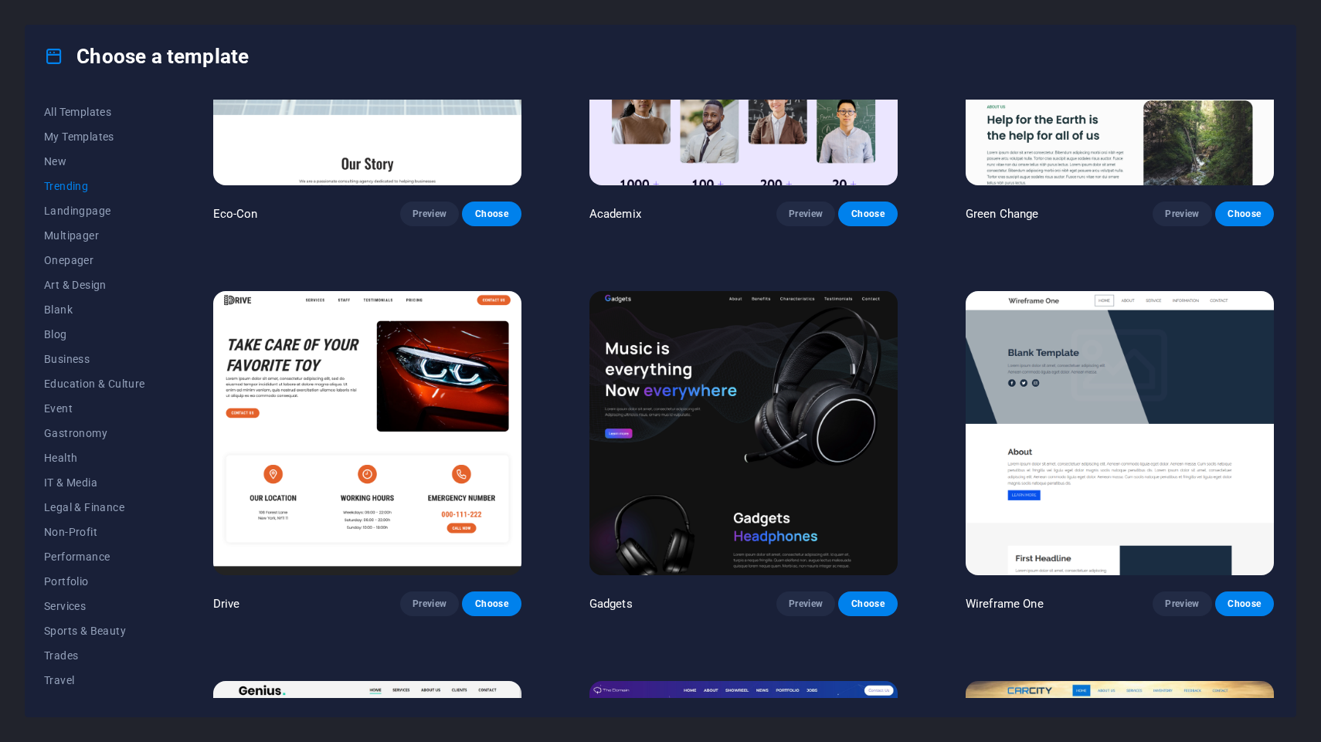
scroll to position [1056, 0]
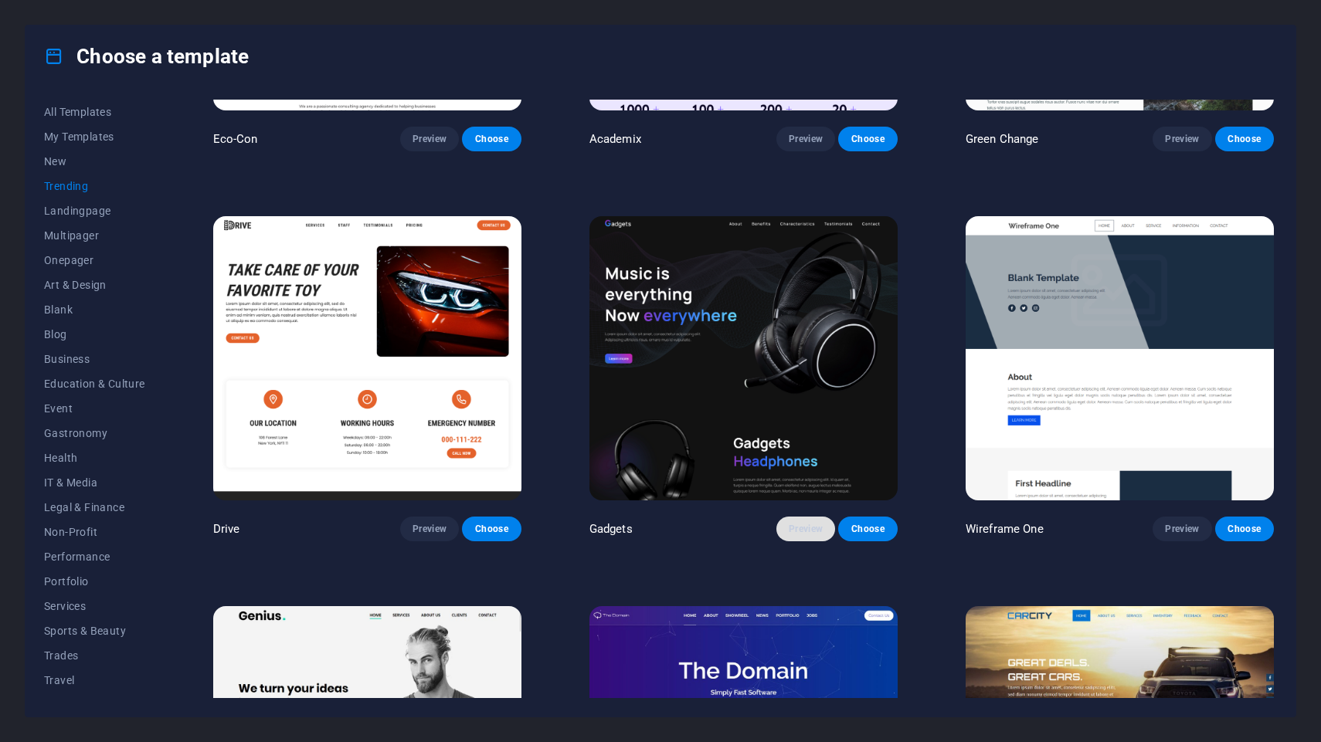
click at [802, 531] on span "Preview" at bounding box center [806, 529] width 34 height 12
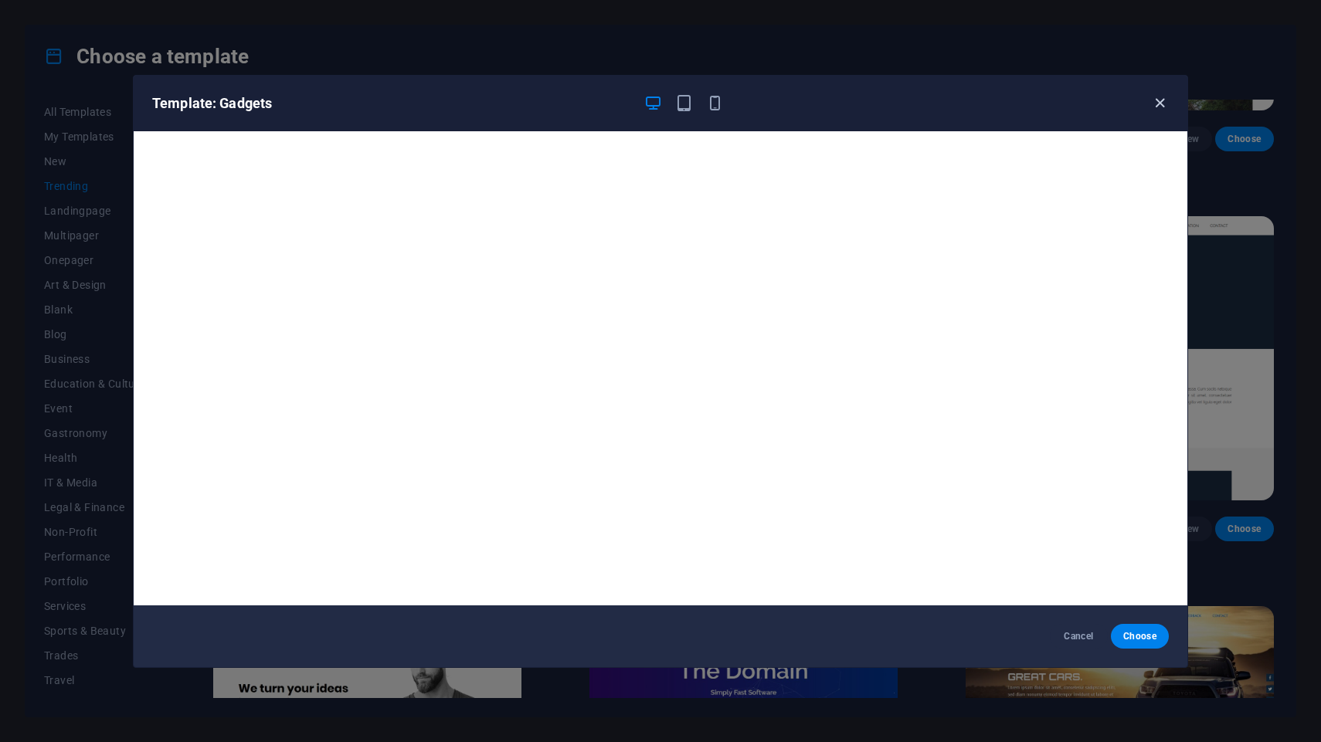
click at [1159, 106] on icon "button" at bounding box center [1160, 103] width 18 height 18
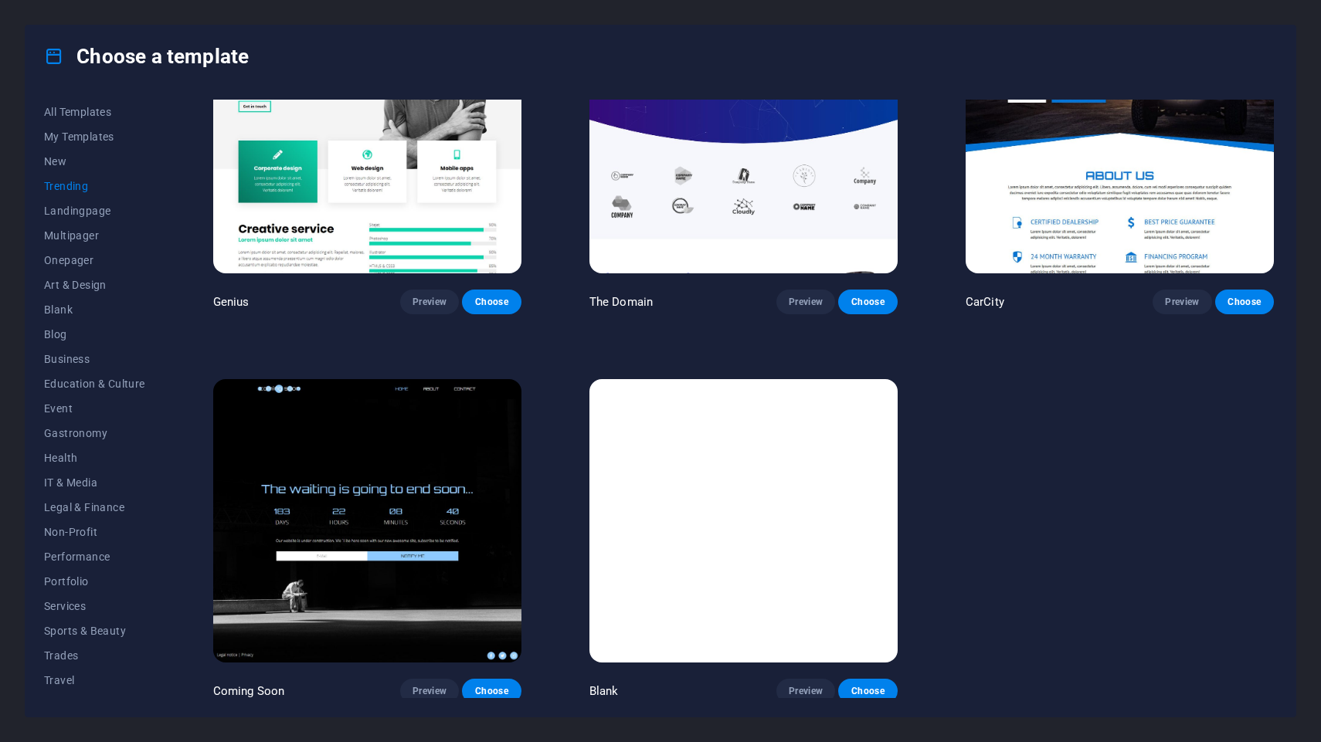
scroll to position [1681, 0]
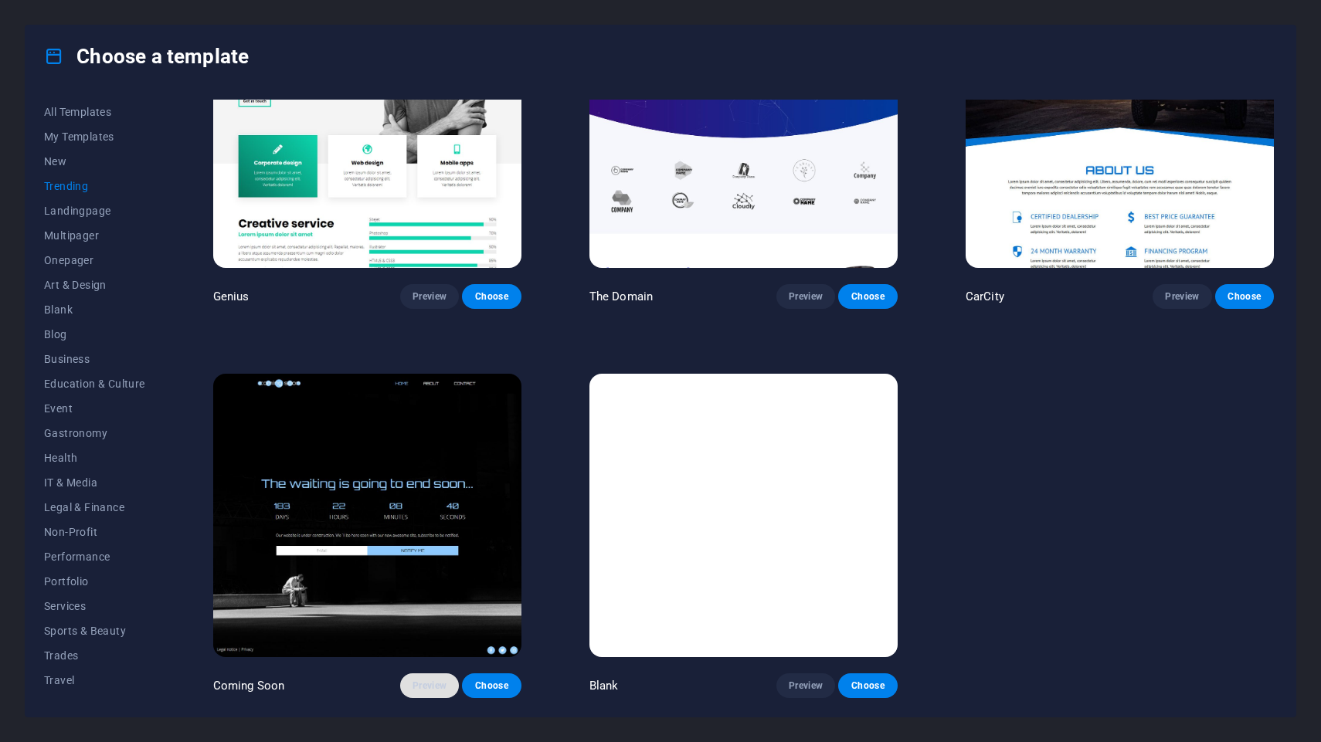
click at [436, 684] on span "Preview" at bounding box center [429, 686] width 34 height 12
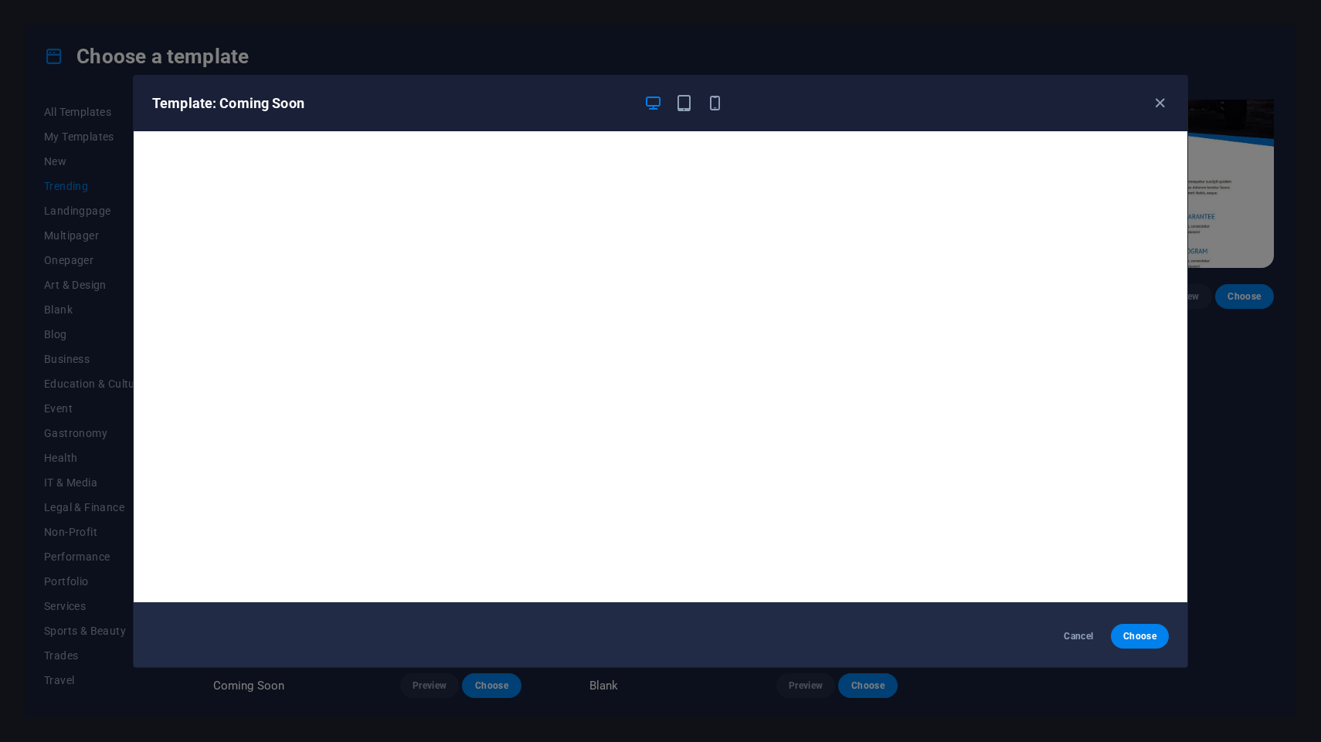
scroll to position [0, 0]
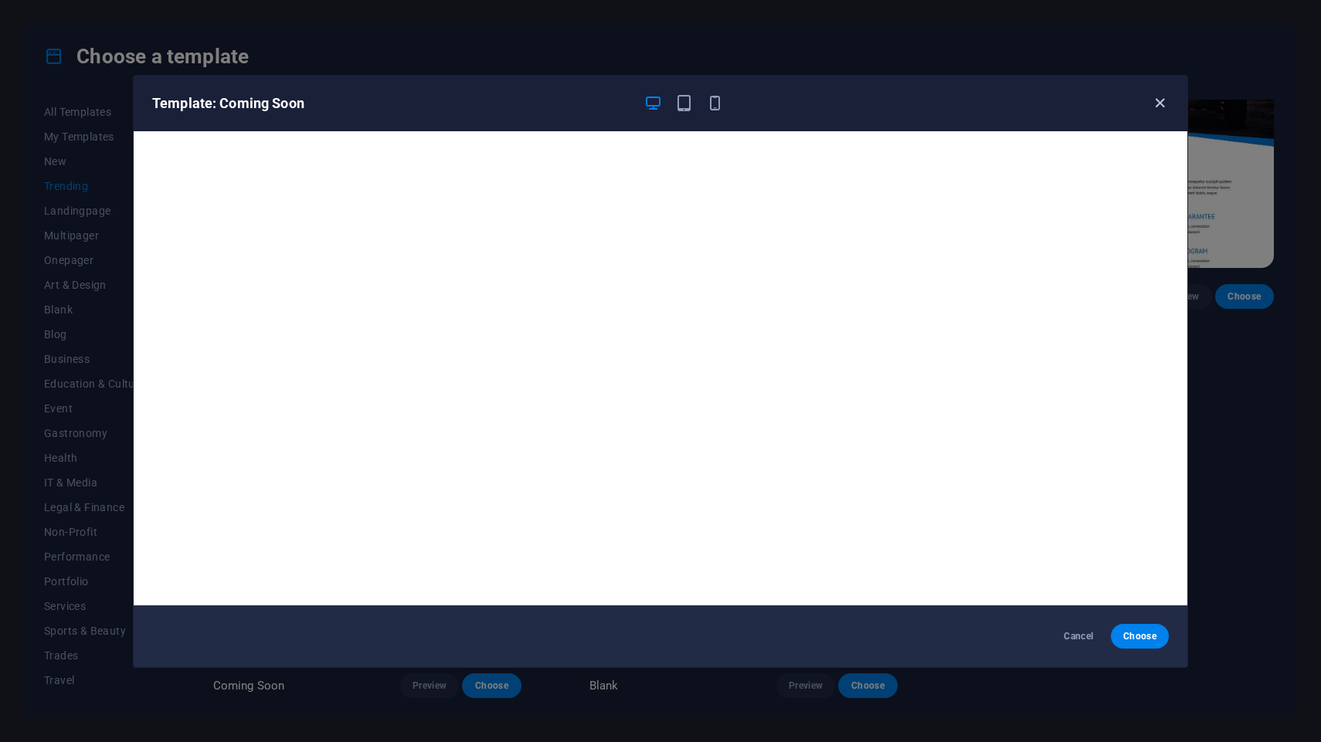
click at [1155, 101] on icon "button" at bounding box center [1160, 103] width 18 height 18
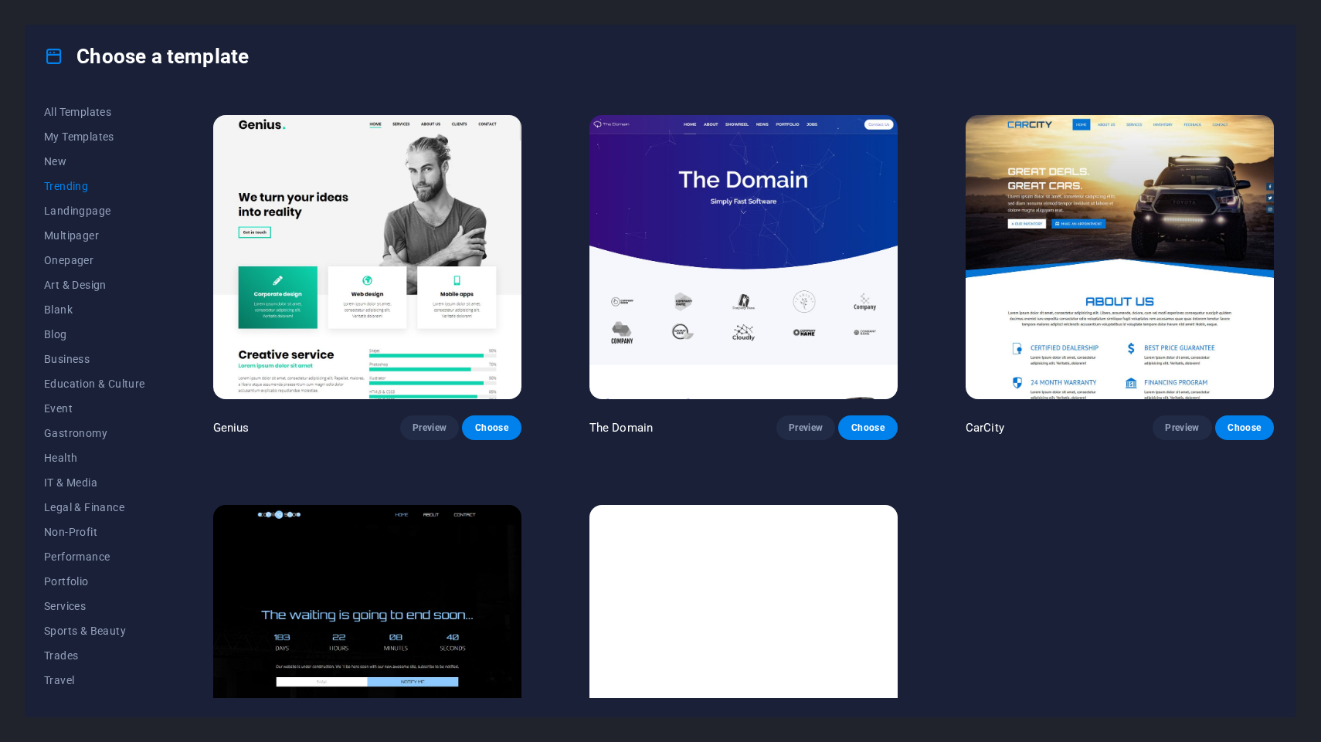
scroll to position [1552, 0]
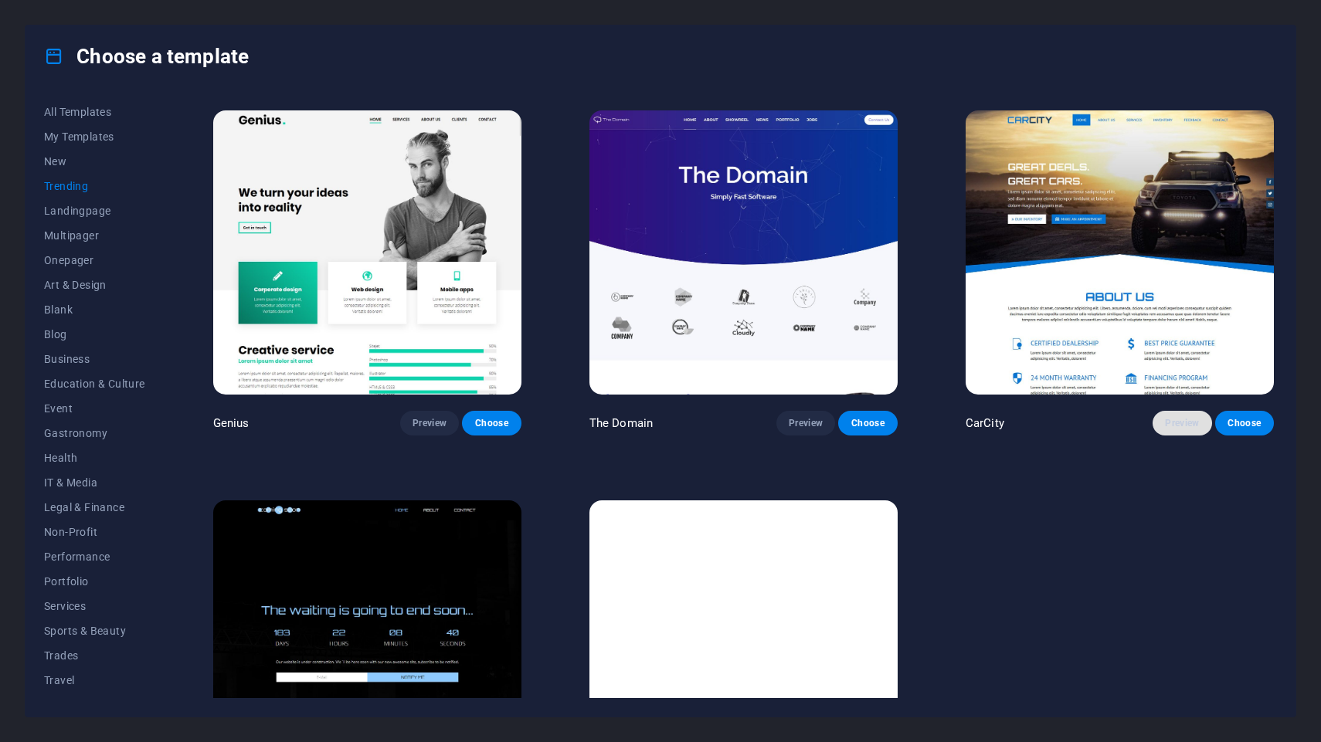
click at [1169, 418] on button "Preview" at bounding box center [1181, 423] width 59 height 25
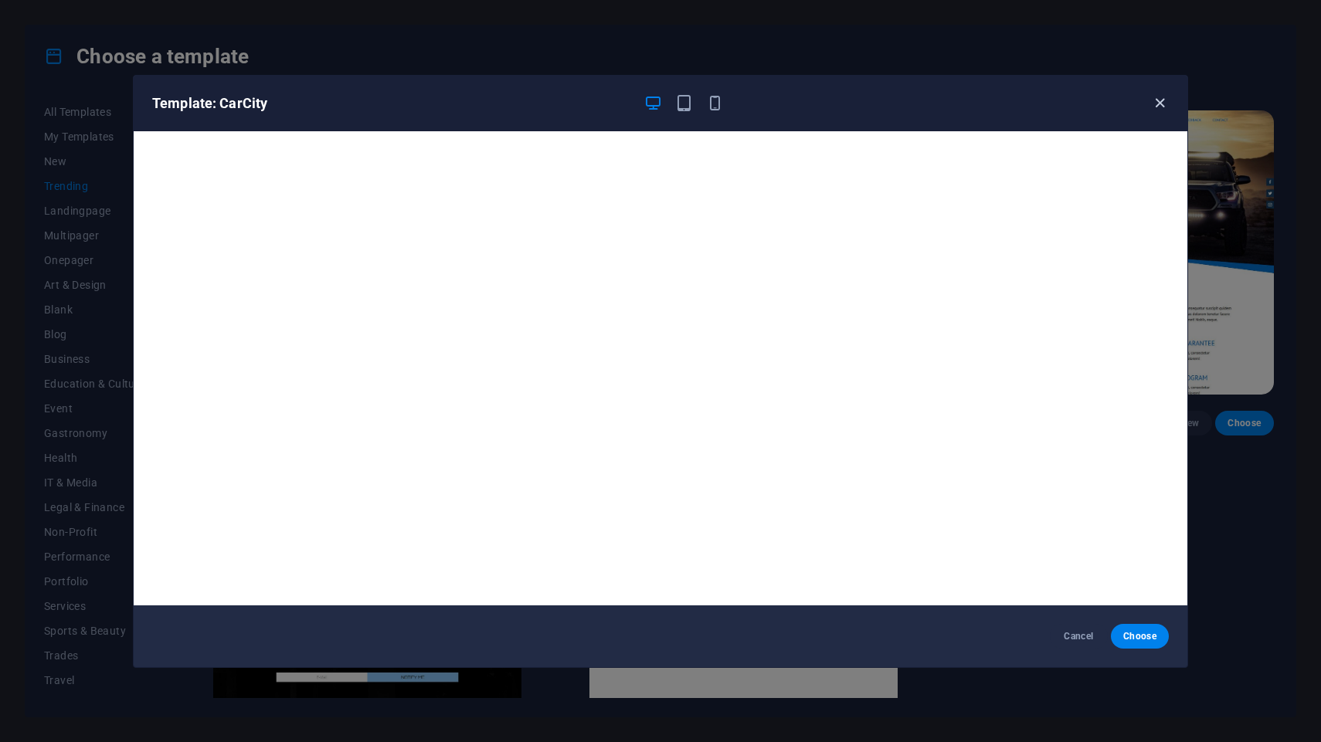
click at [1152, 101] on icon "button" at bounding box center [1160, 103] width 18 height 18
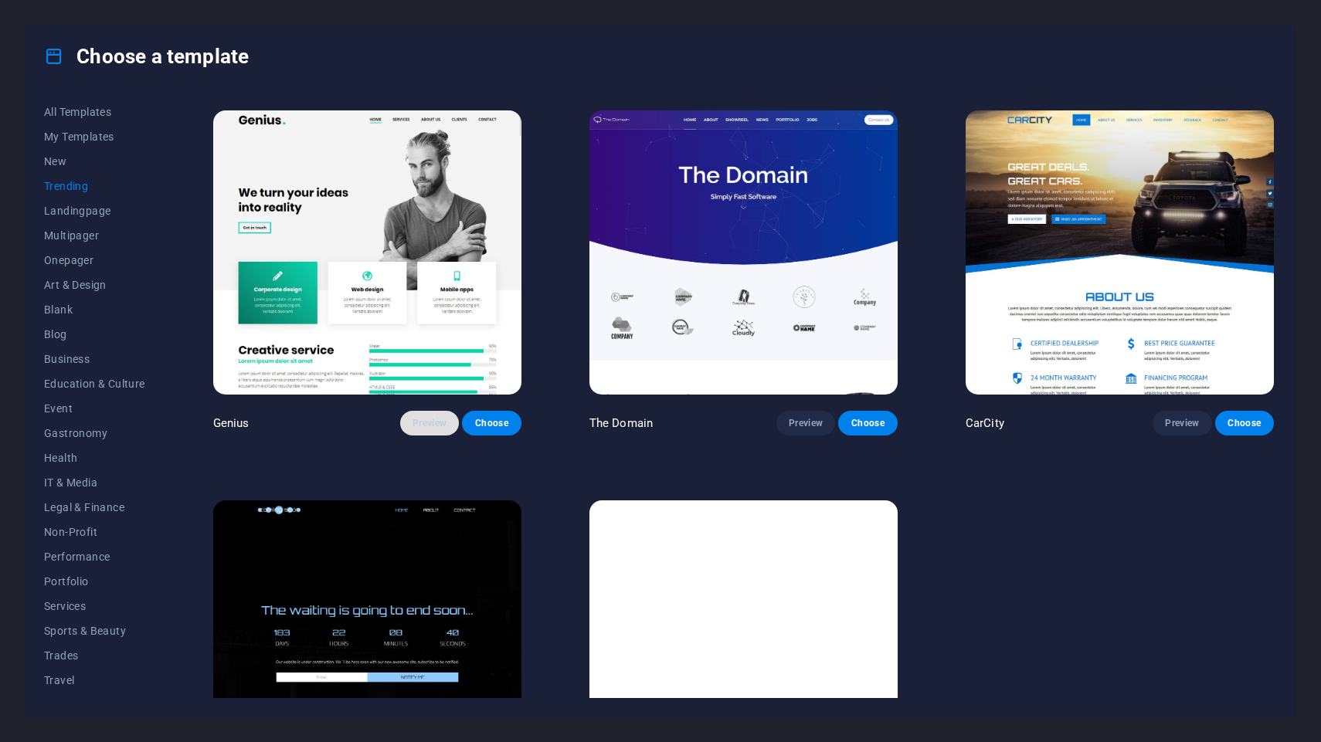
click at [410, 424] on button "Preview" at bounding box center [429, 423] width 59 height 25
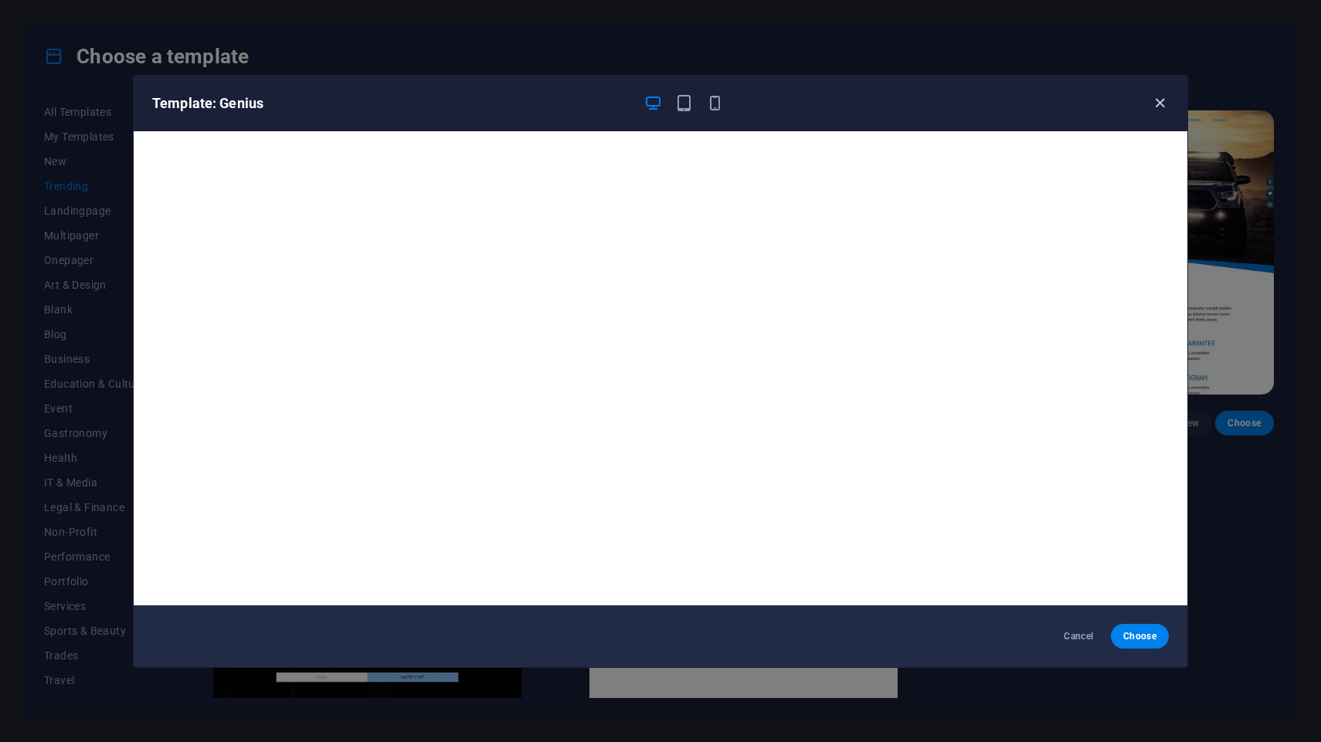
click at [1162, 102] on icon "button" at bounding box center [1160, 103] width 18 height 18
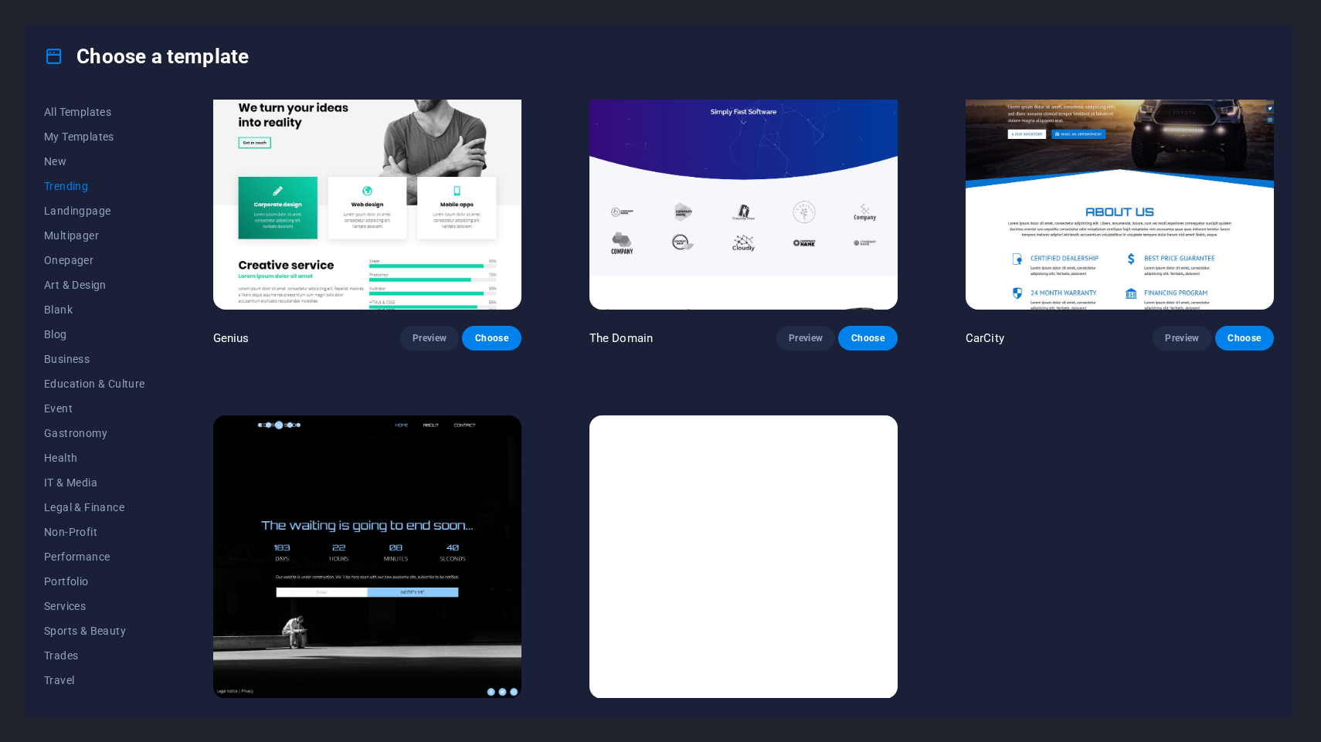
scroll to position [1681, 0]
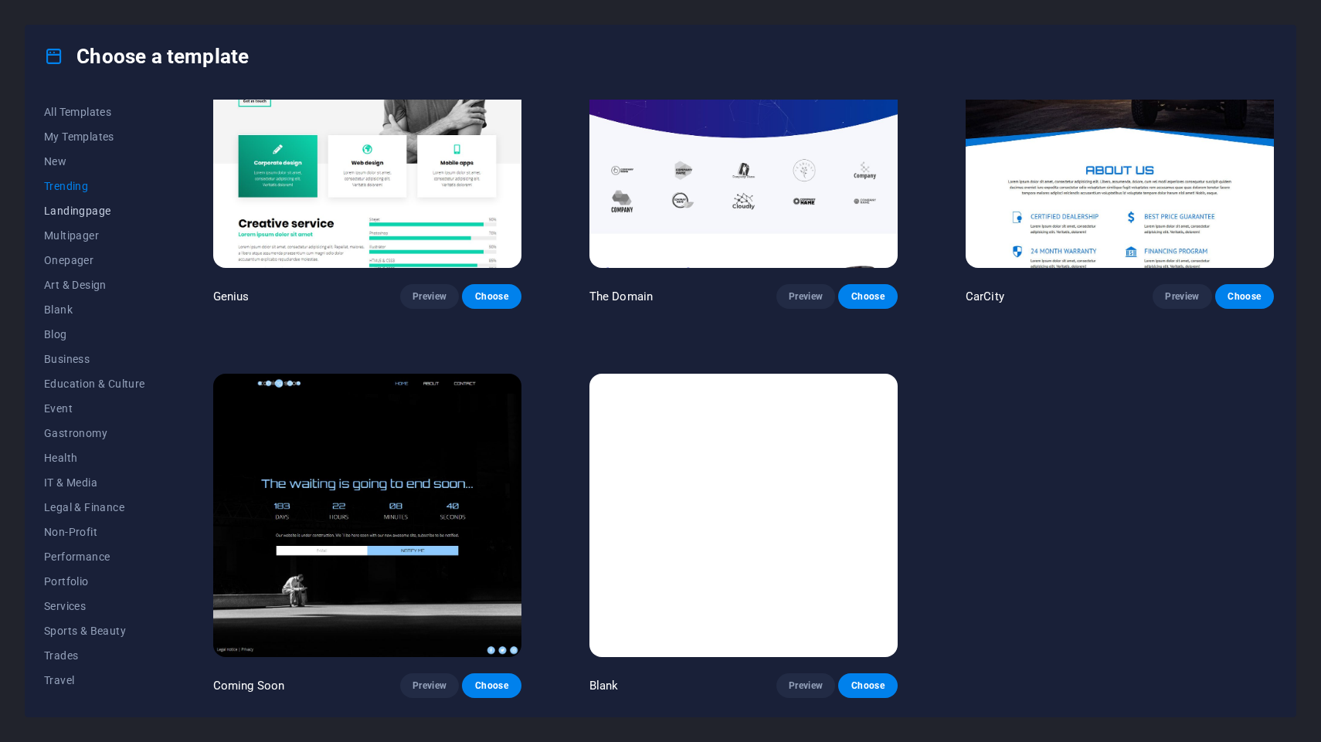
click at [100, 208] on span "Landingpage" at bounding box center [94, 211] width 101 height 12
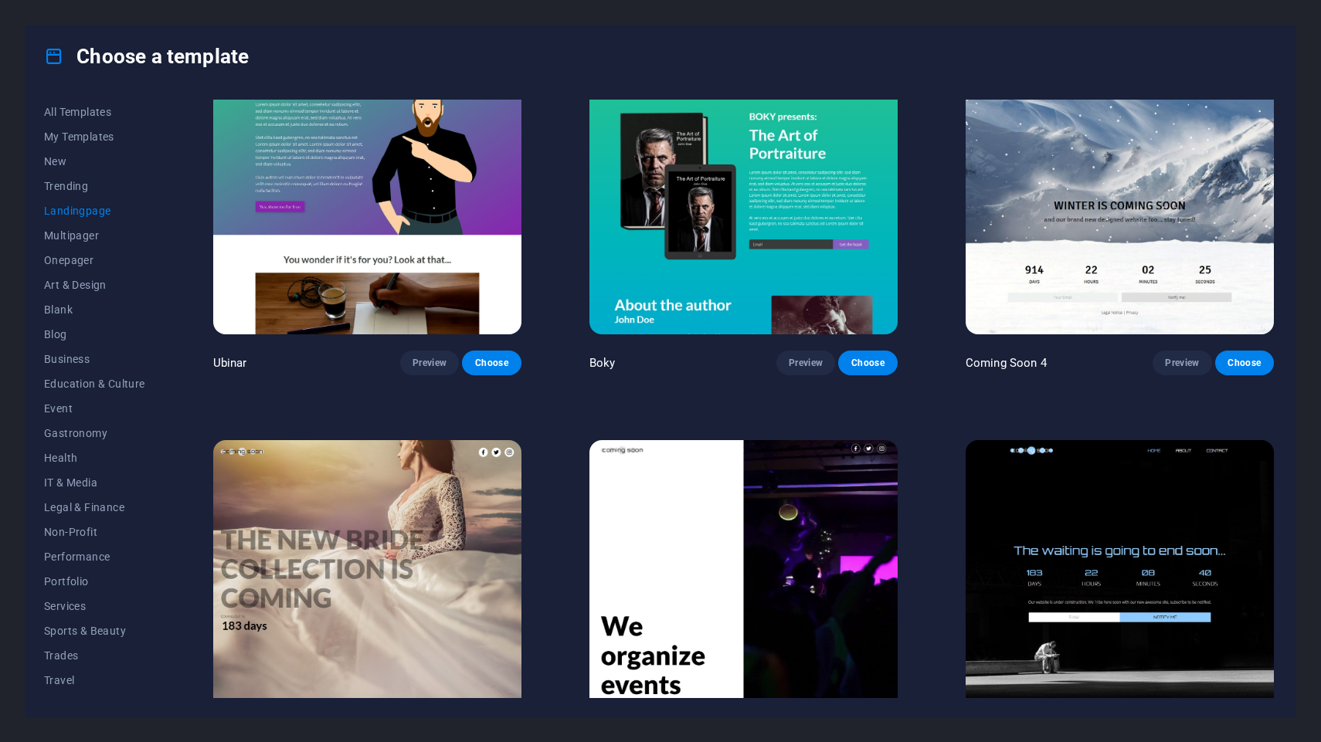
scroll to position [2851, 0]
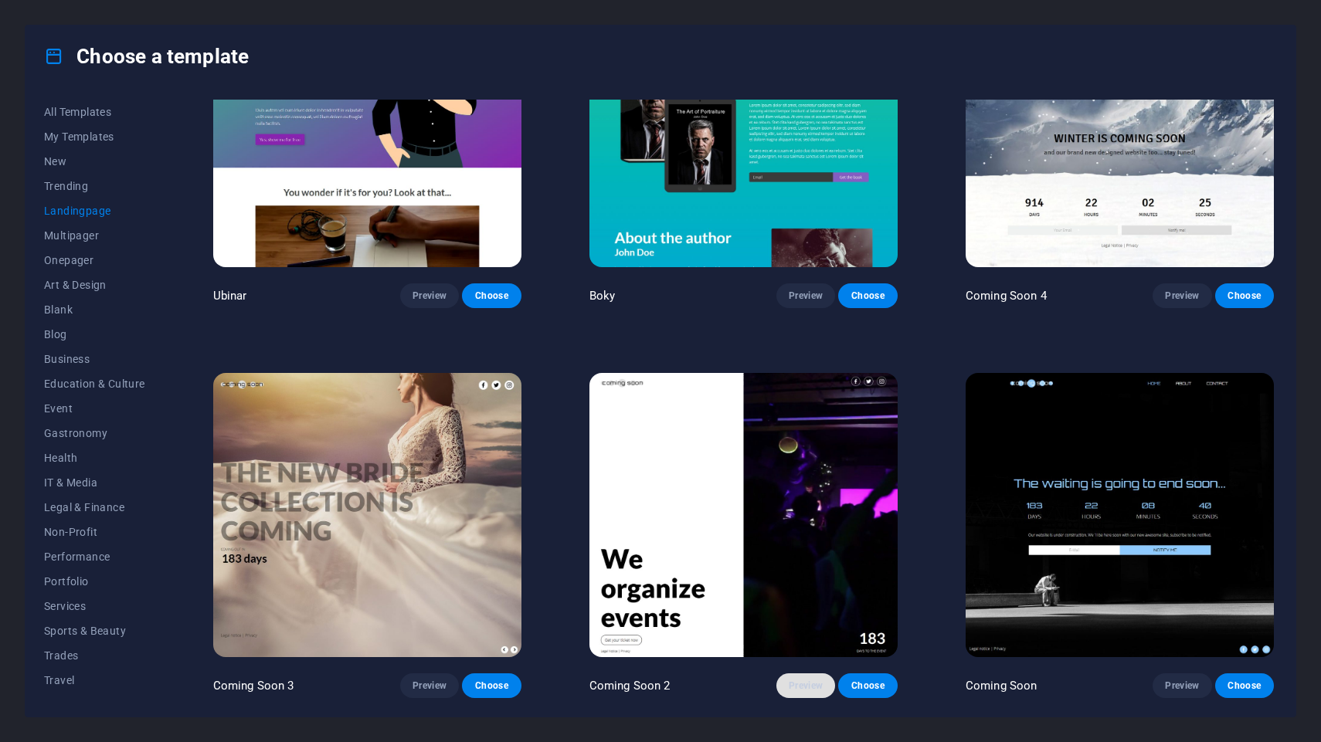
click at [813, 686] on span "Preview" at bounding box center [806, 686] width 34 height 12
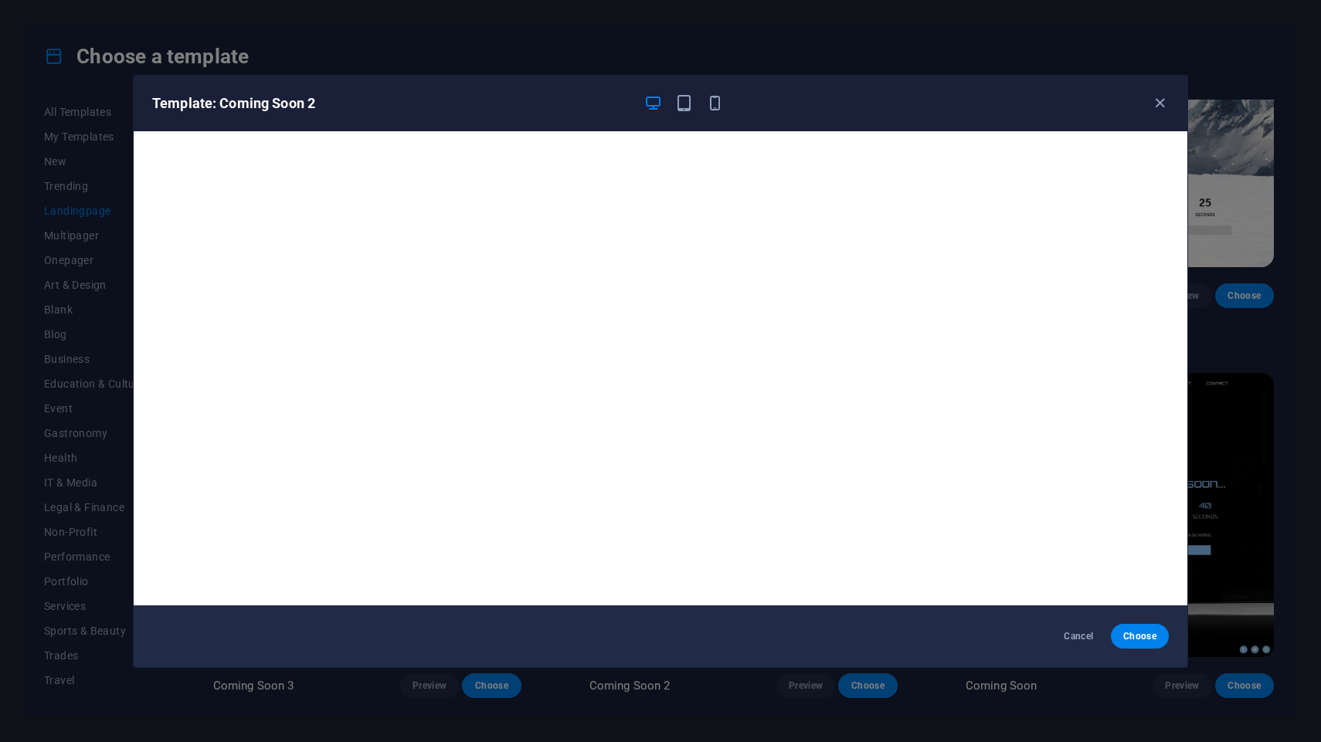
scroll to position [3, 0]
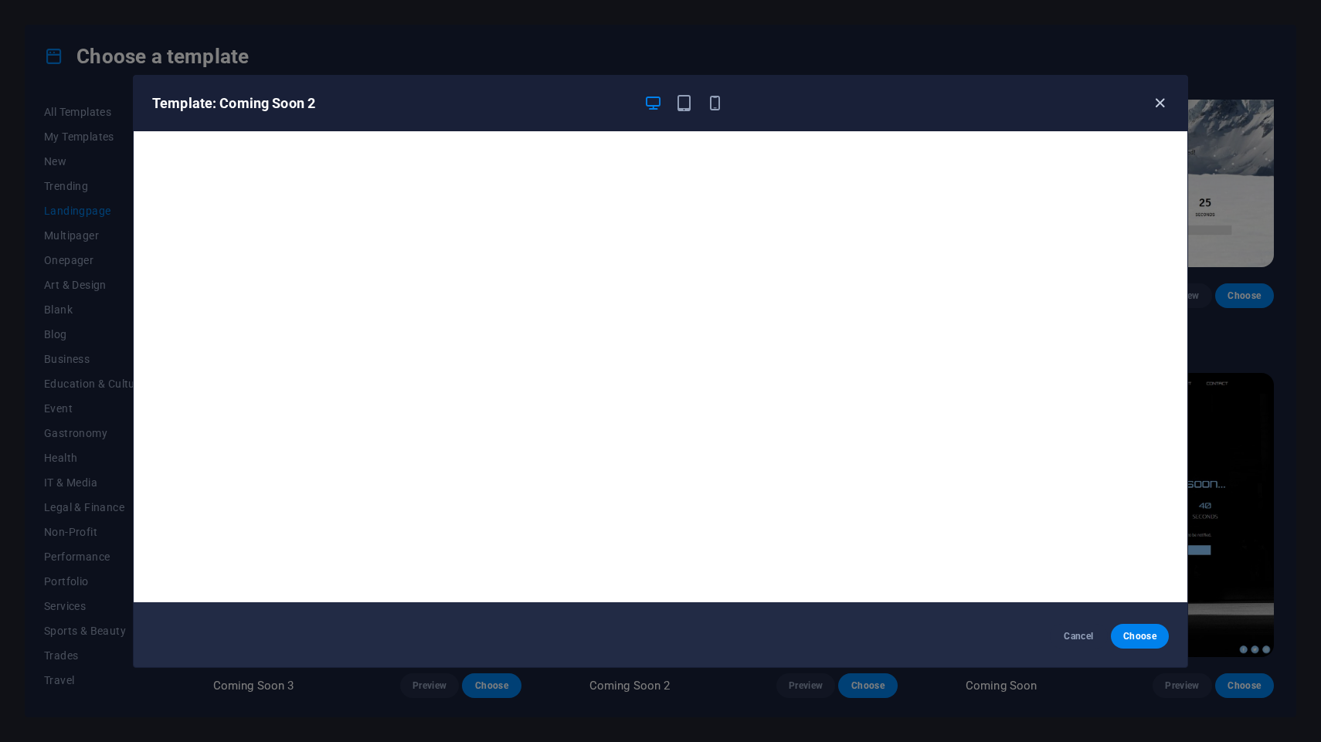
click at [1166, 100] on icon "button" at bounding box center [1160, 103] width 18 height 18
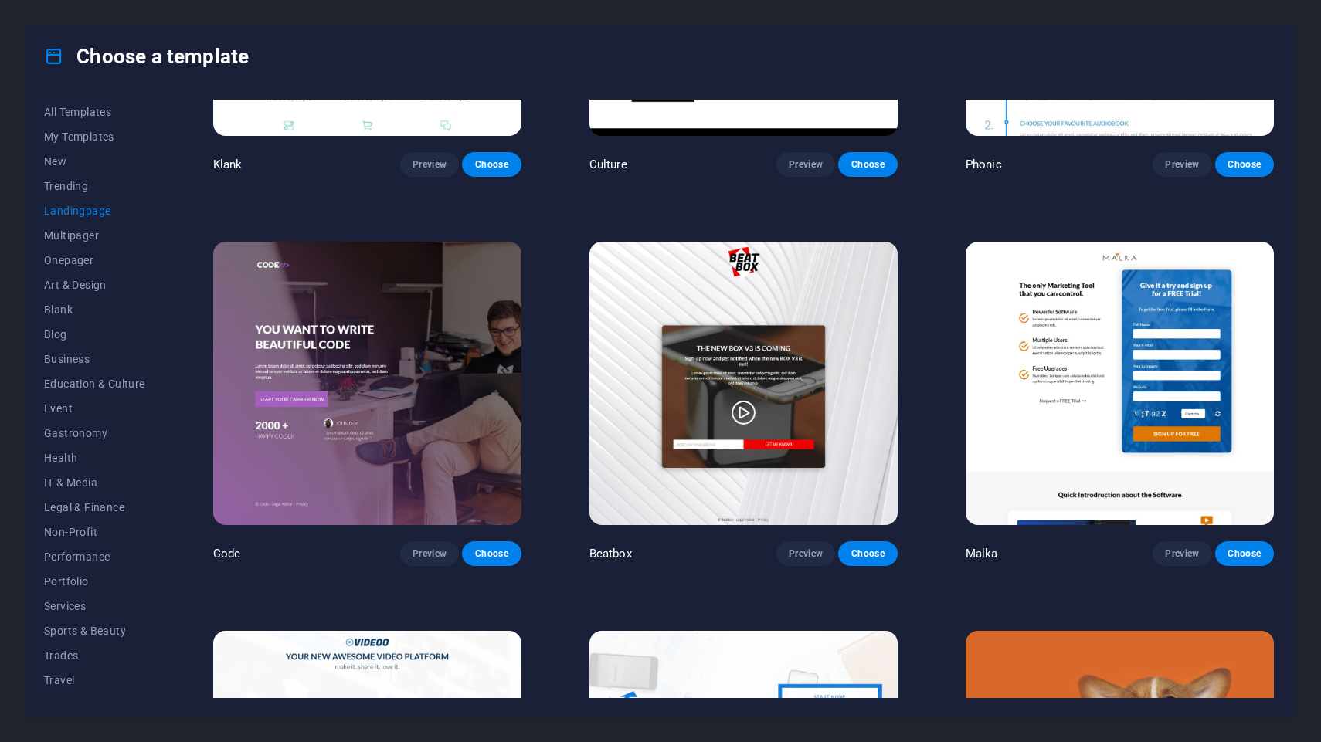
scroll to position [0, 0]
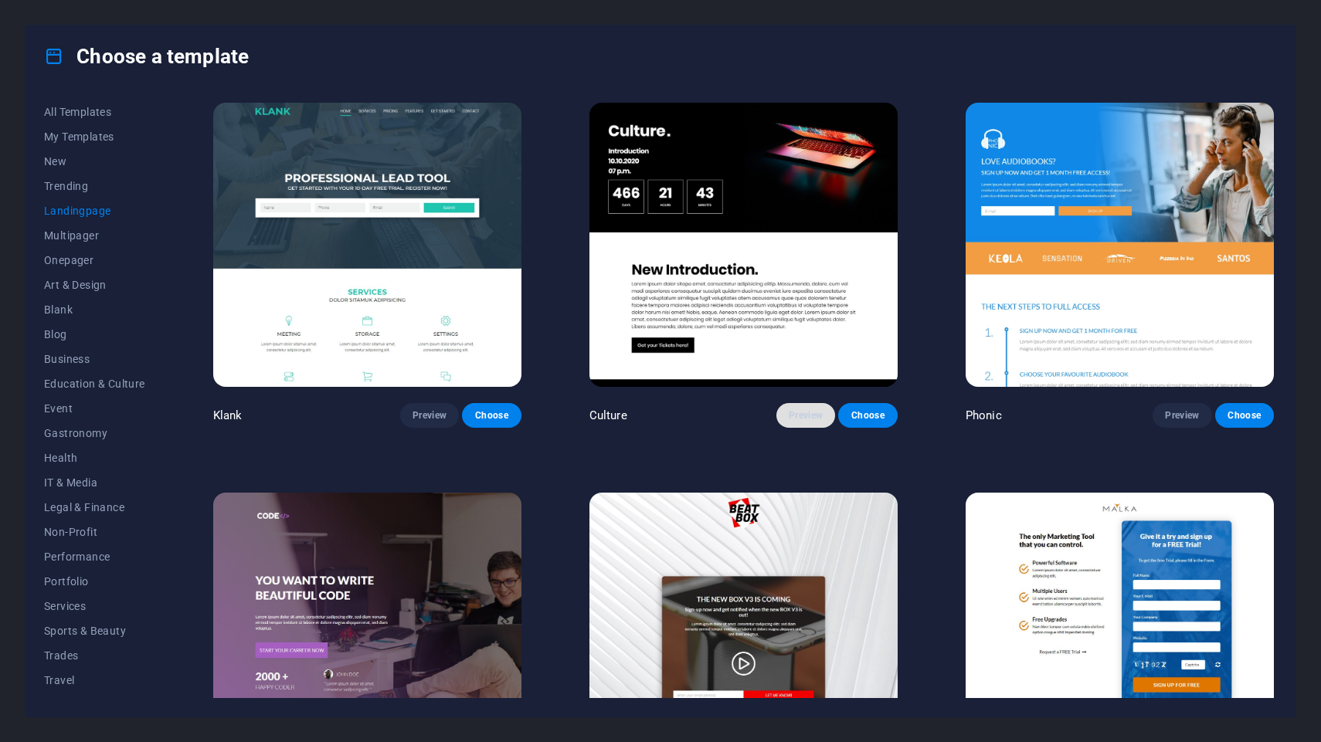
click at [799, 416] on span "Preview" at bounding box center [806, 415] width 34 height 12
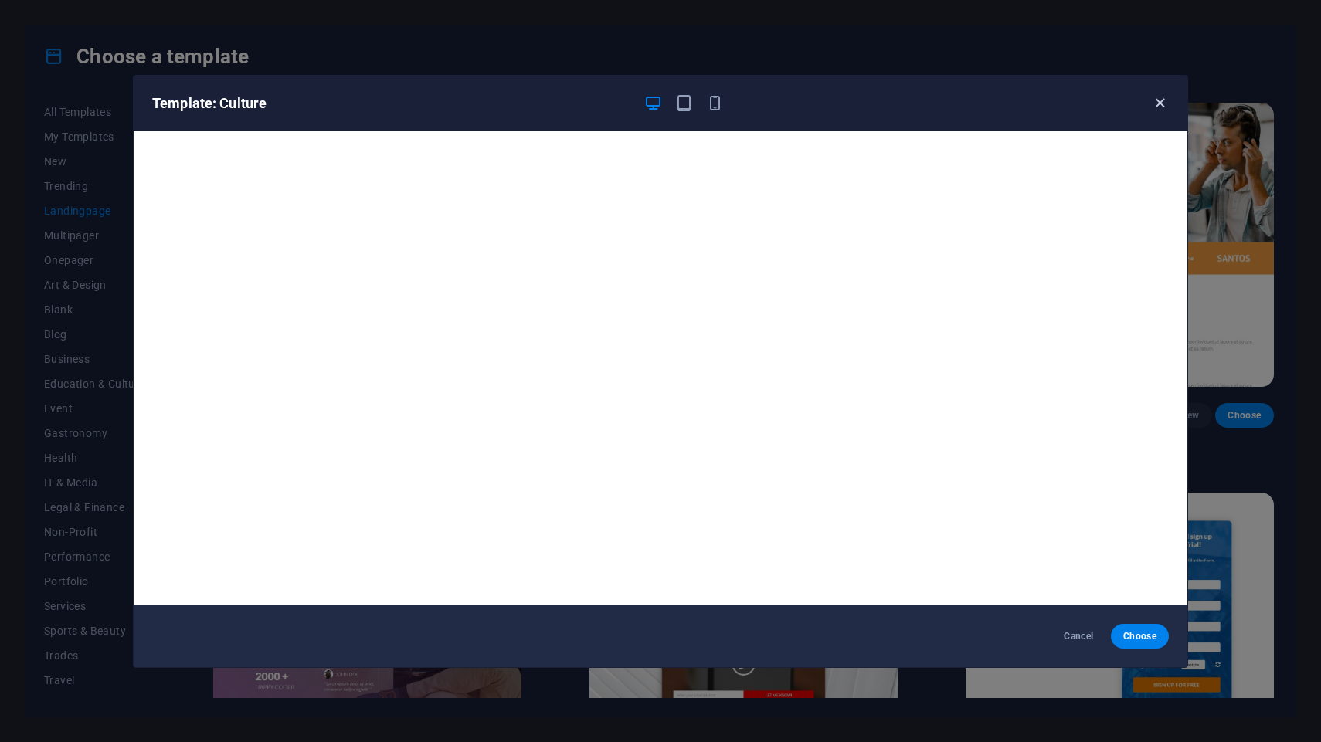
click at [1154, 104] on icon "button" at bounding box center [1160, 103] width 18 height 18
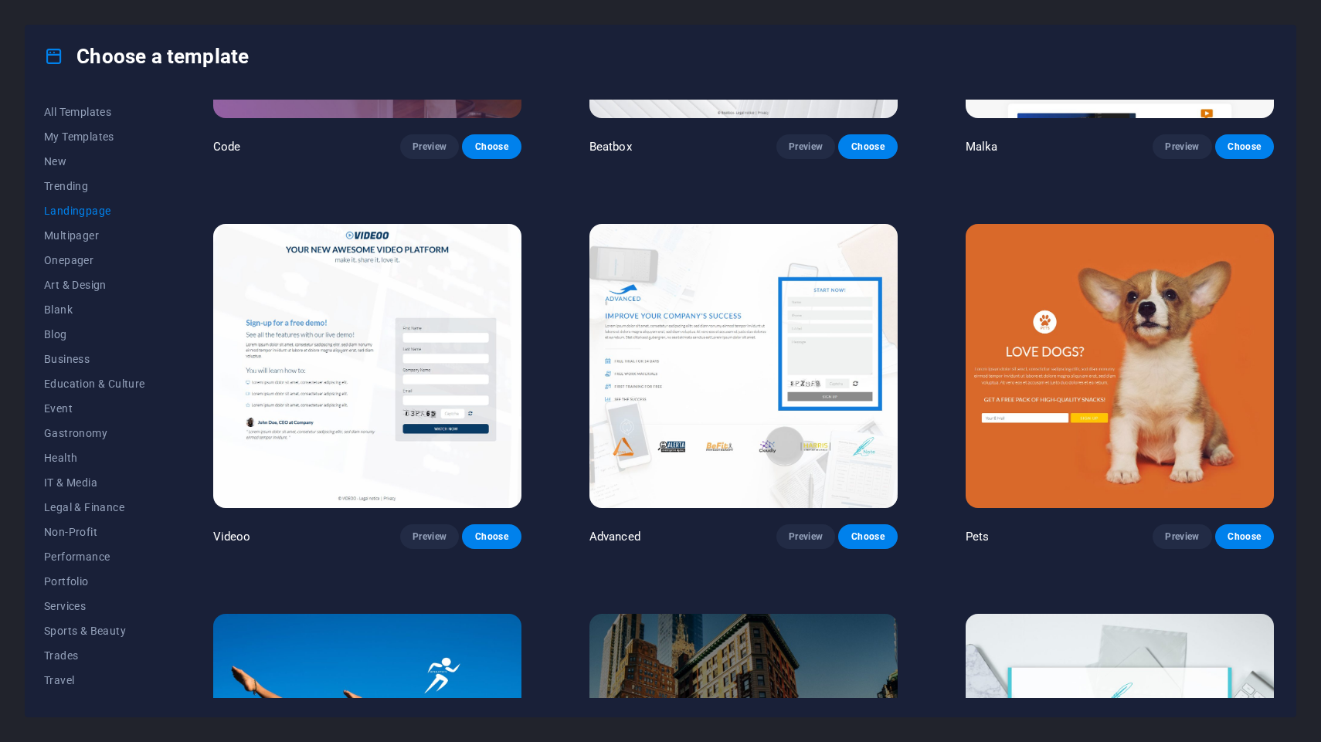
scroll to position [667, 0]
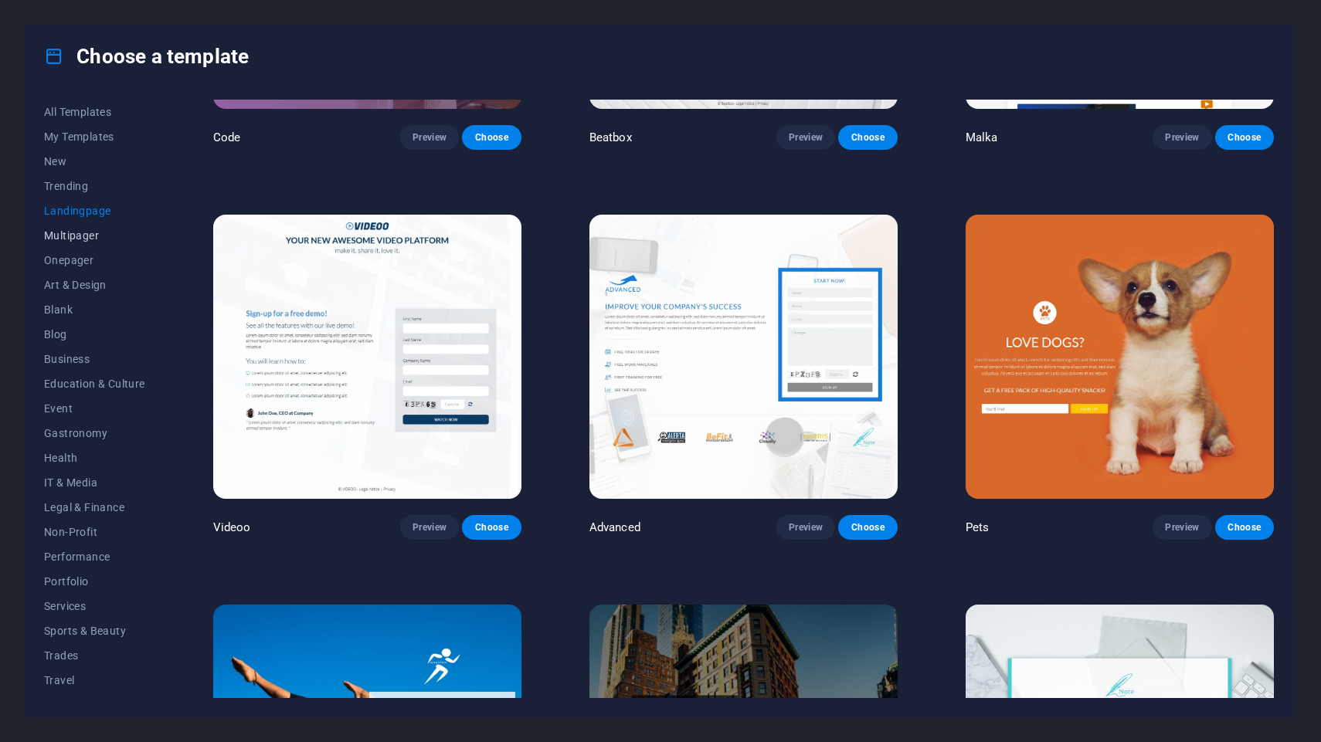
click at [80, 232] on span "Multipager" at bounding box center [94, 235] width 101 height 12
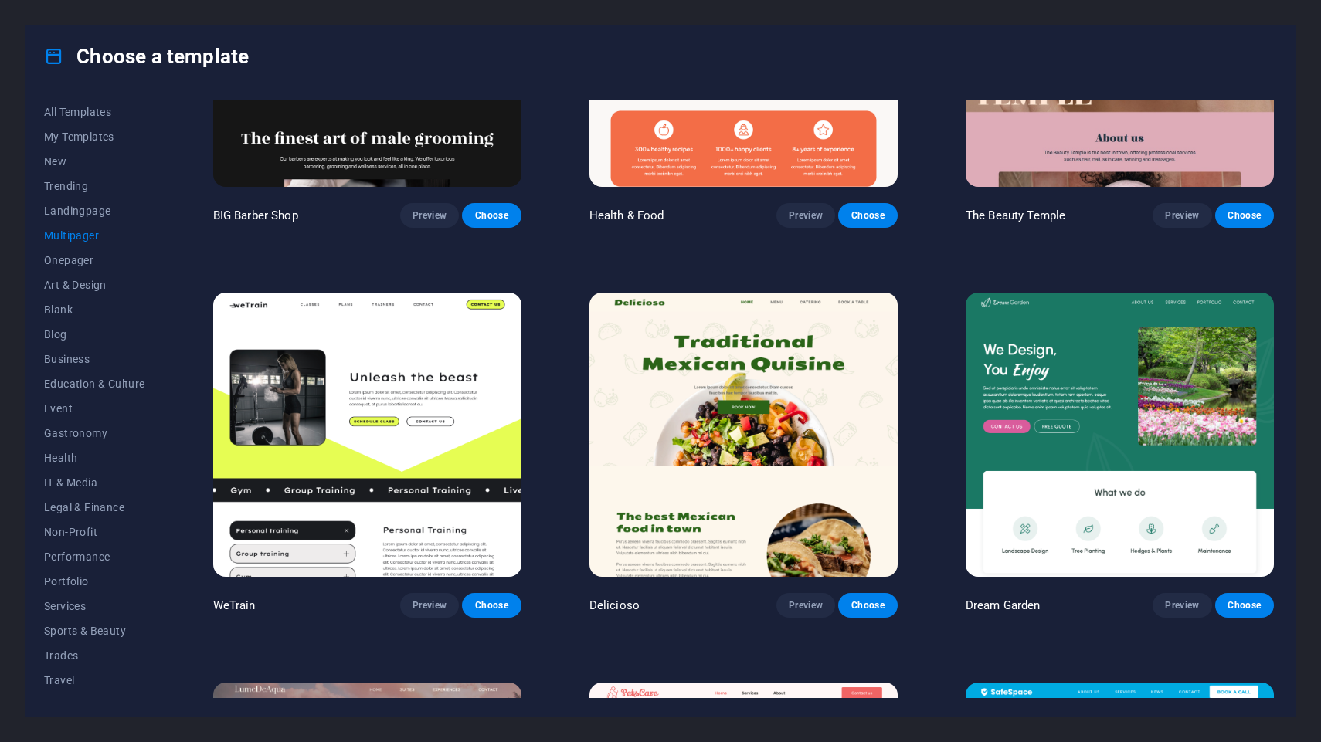
scroll to position [1373, 0]
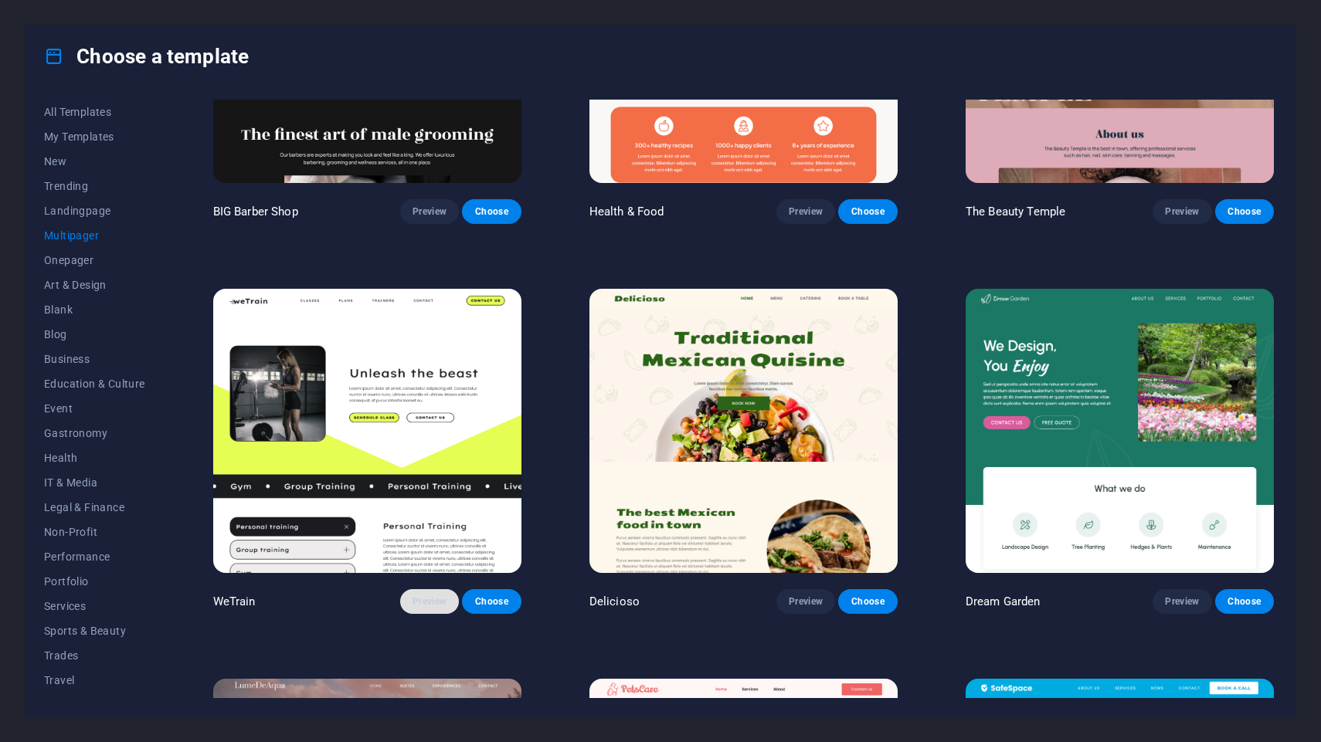
click at [417, 603] on span "Preview" at bounding box center [429, 602] width 34 height 12
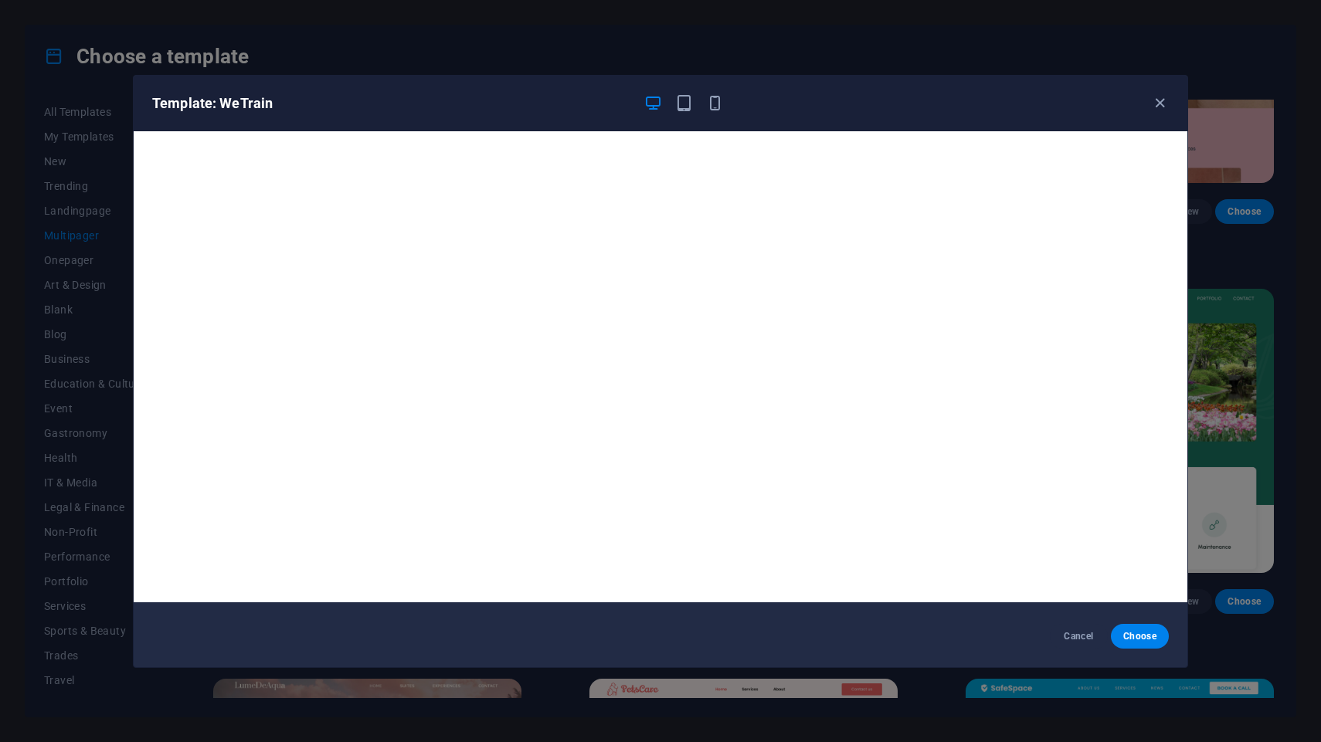
scroll to position [0, 0]
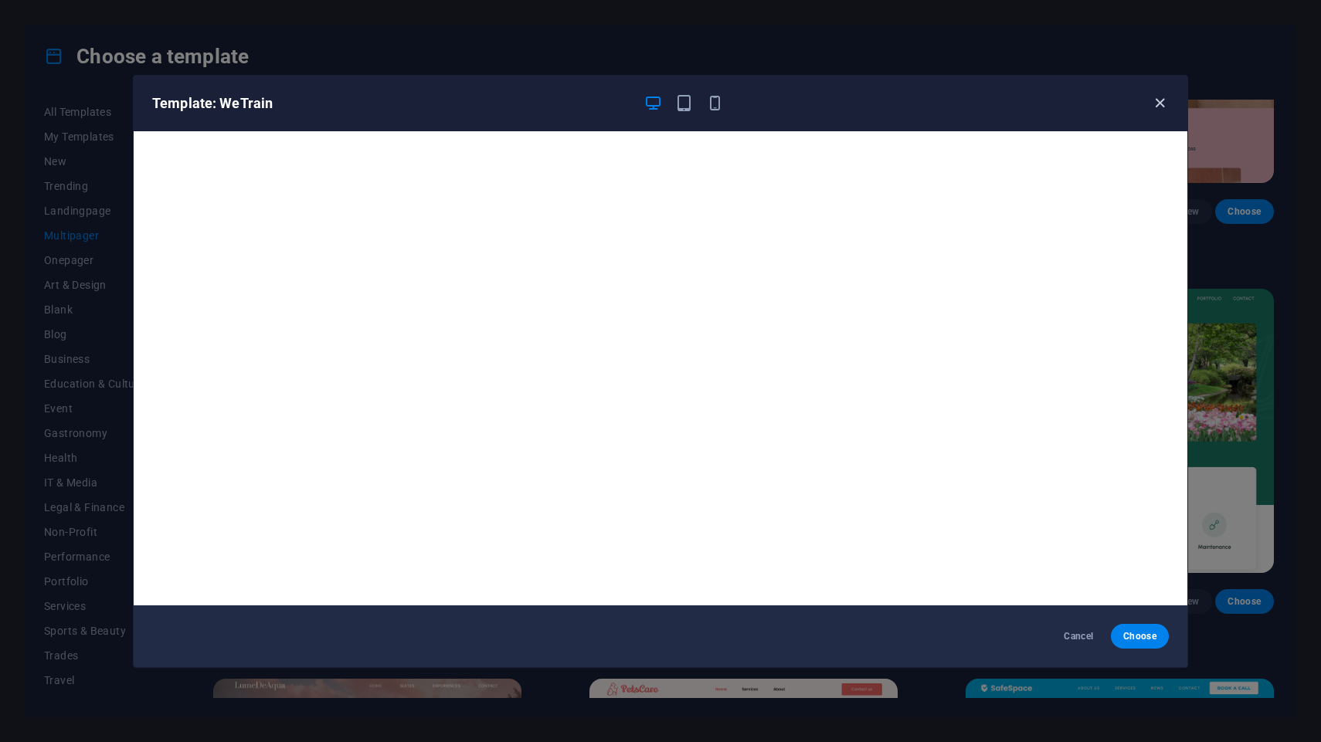
click at [1155, 104] on icon "button" at bounding box center [1160, 103] width 18 height 18
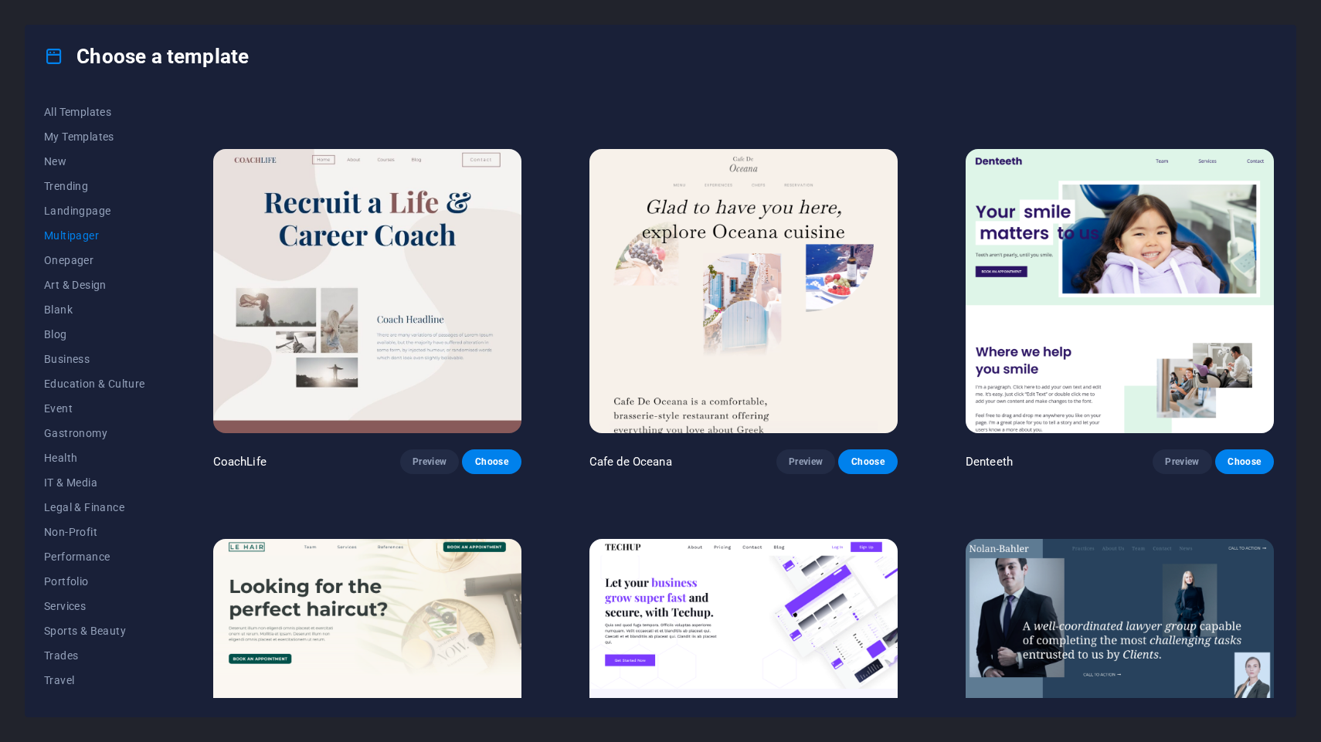
scroll to position [3230, 0]
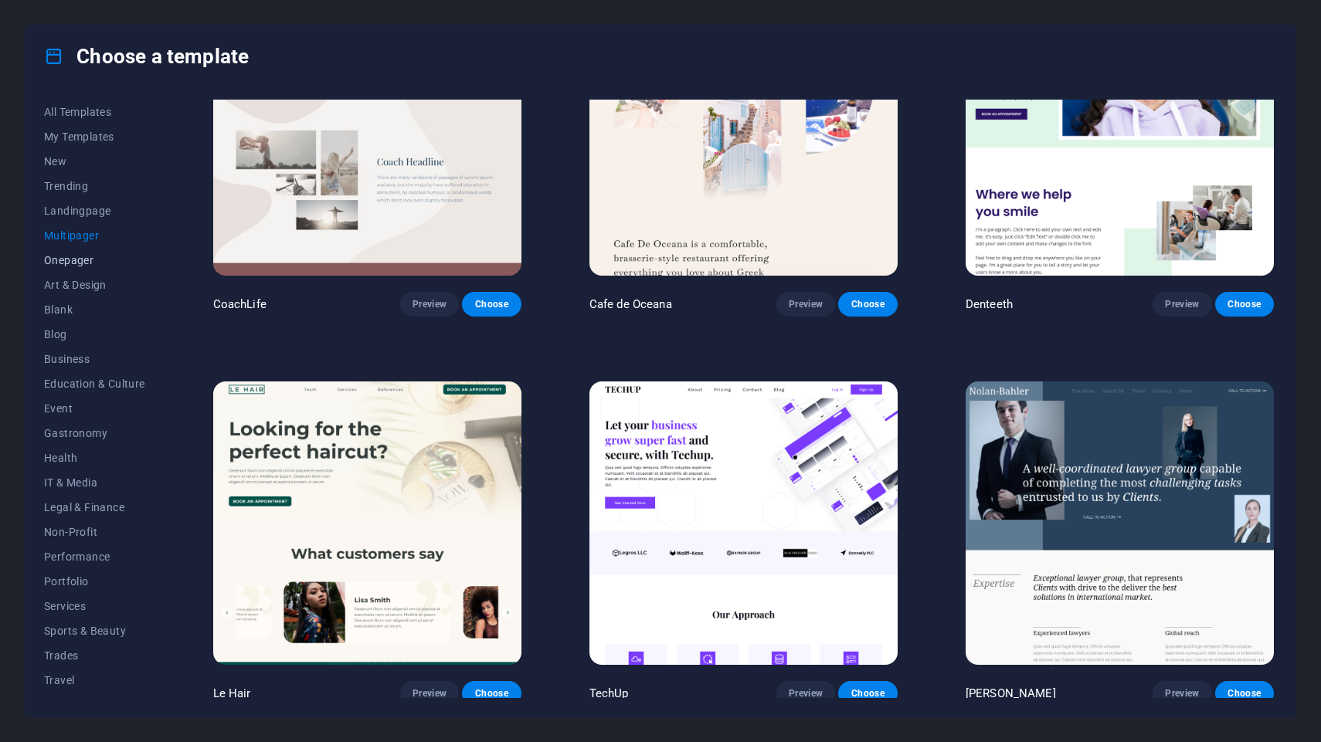
click at [75, 268] on button "Onepager" at bounding box center [94, 260] width 101 height 25
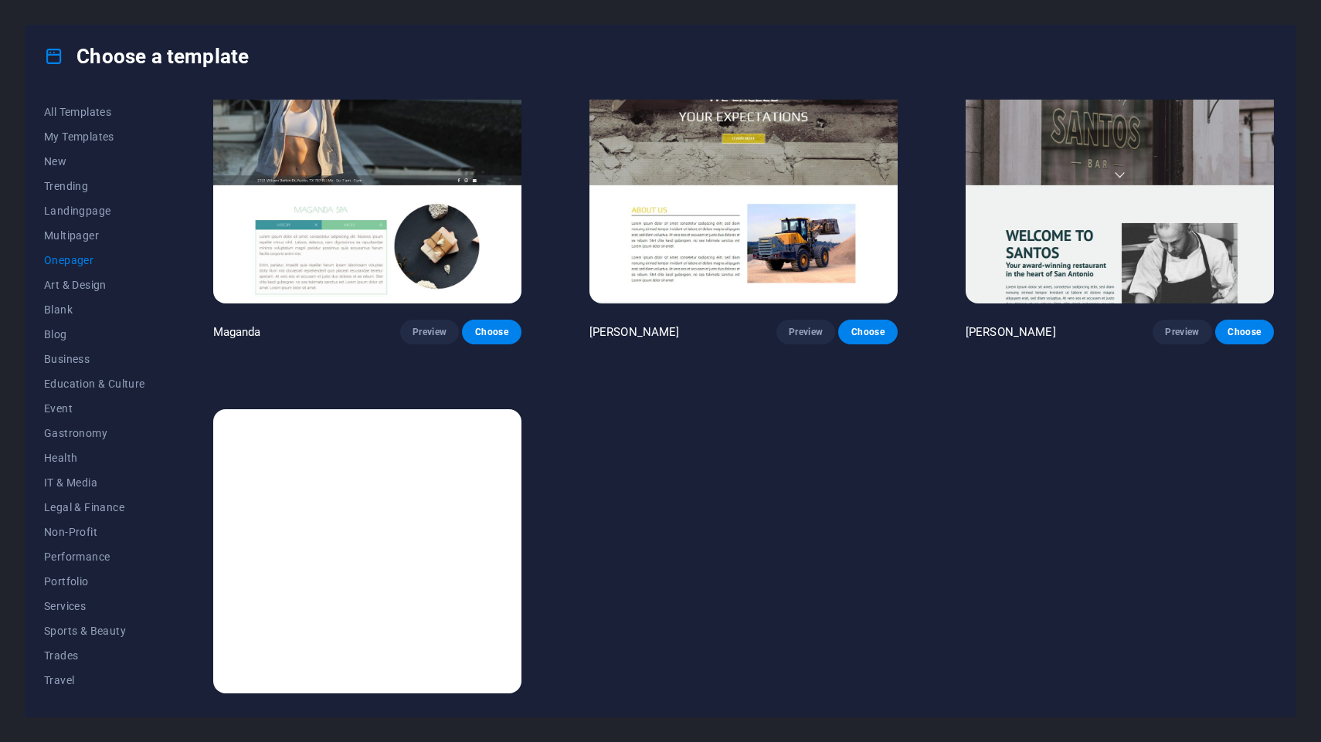
scroll to position [8703, 0]
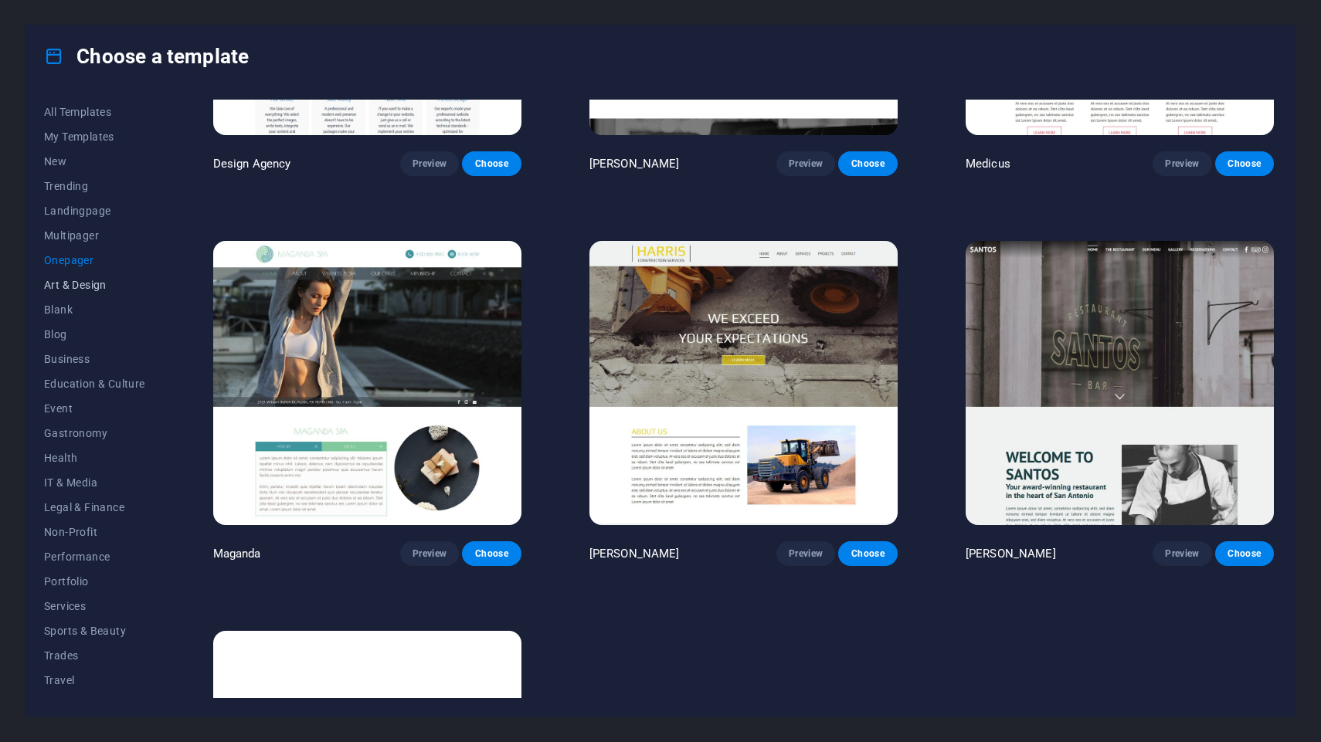
click at [107, 289] on span "Art & Design" at bounding box center [94, 285] width 101 height 12
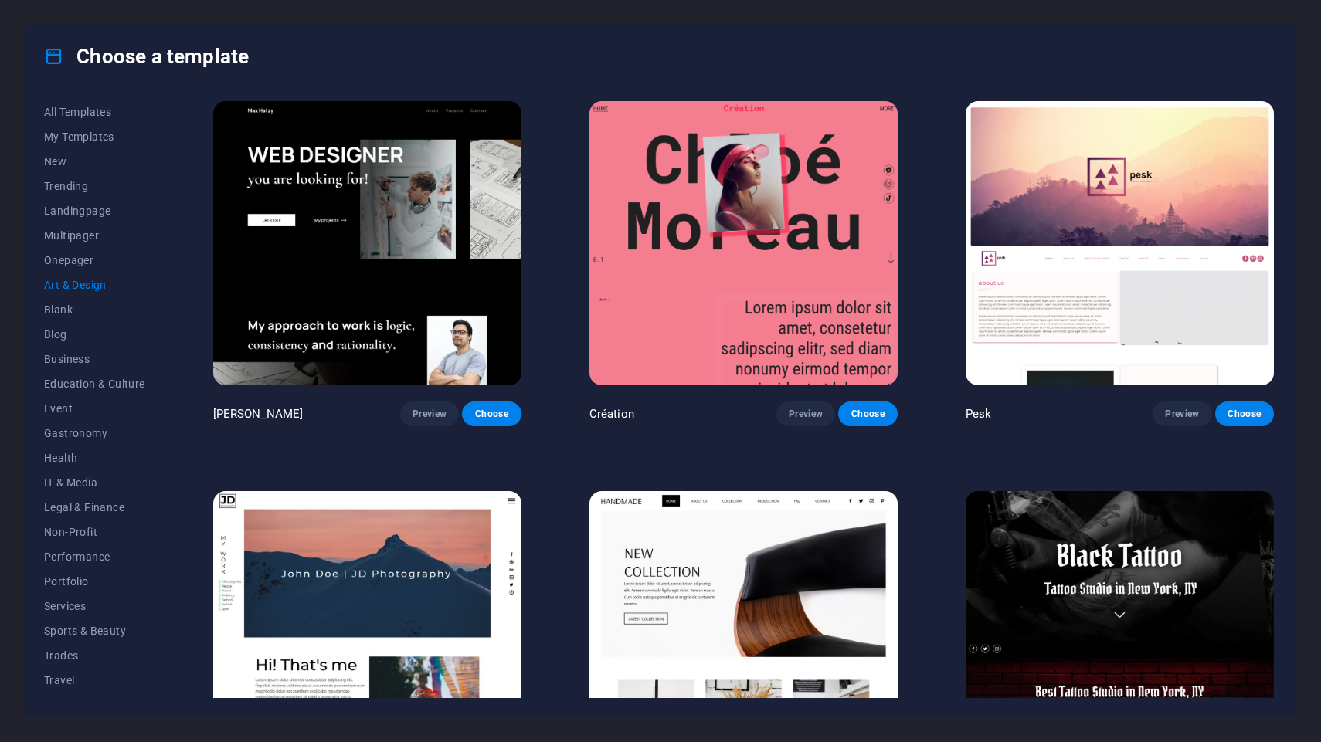
scroll to position [0, 0]
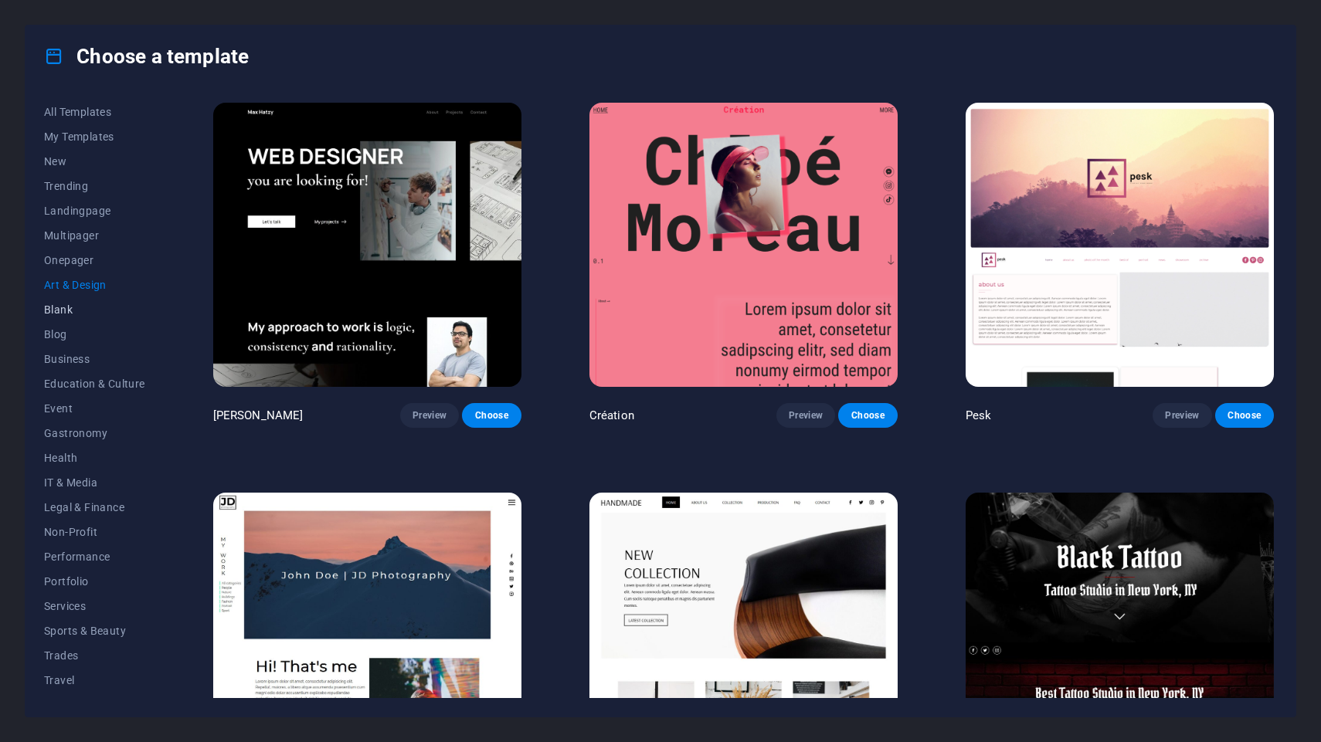
click at [76, 310] on span "Blank" at bounding box center [94, 310] width 101 height 12
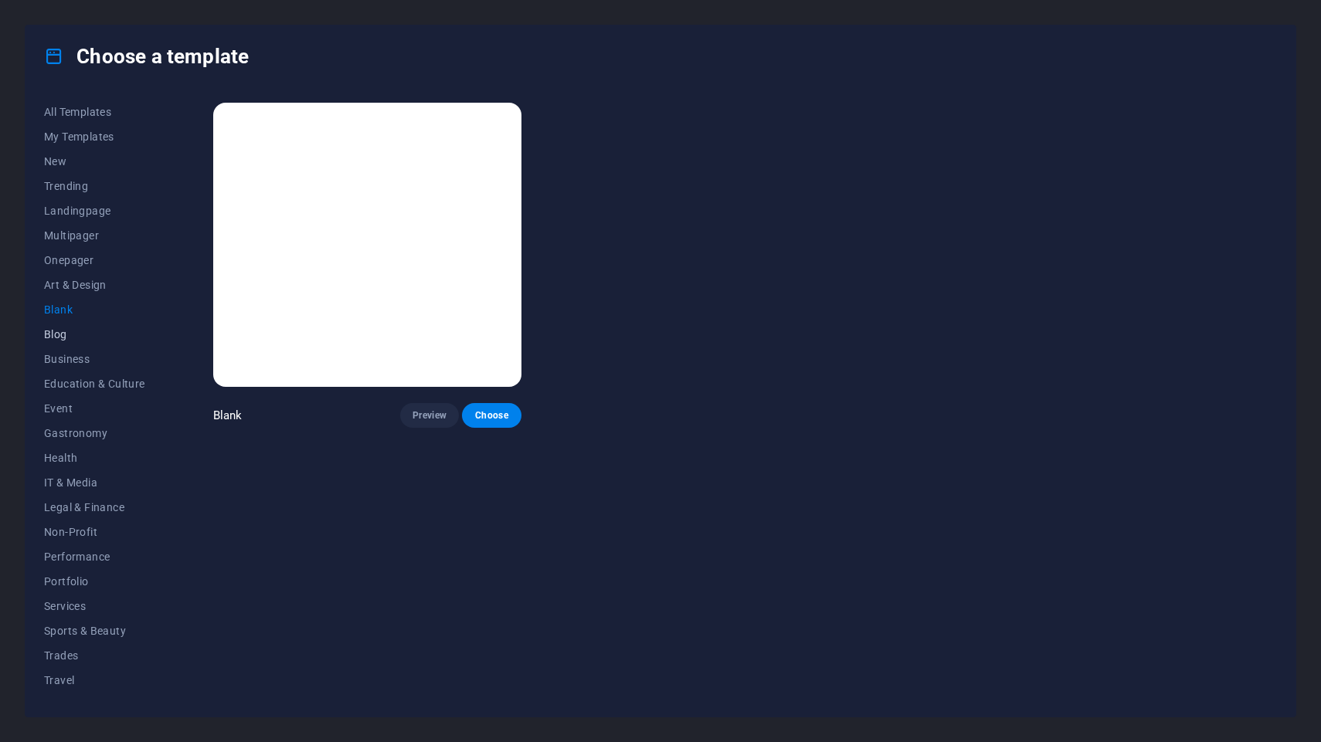
click at [70, 334] on span "Blog" at bounding box center [94, 334] width 101 height 12
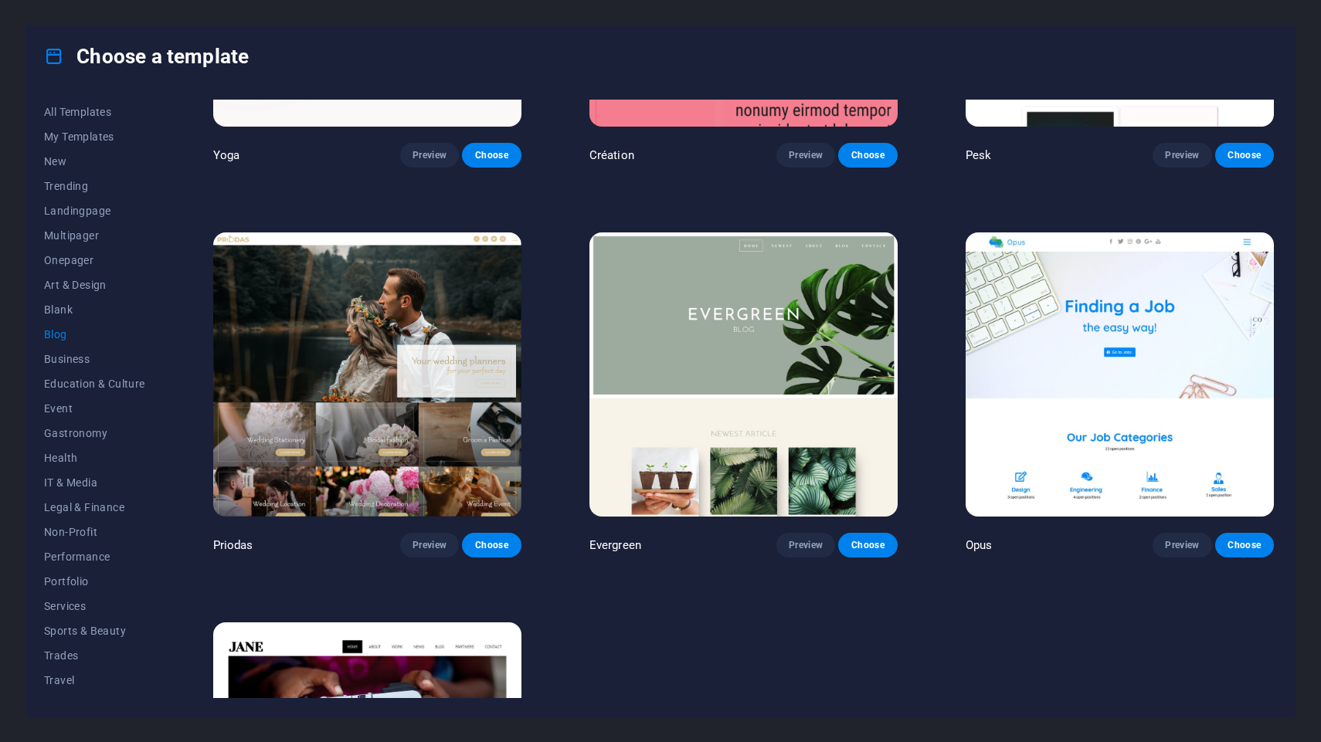
scroll to position [2852, 0]
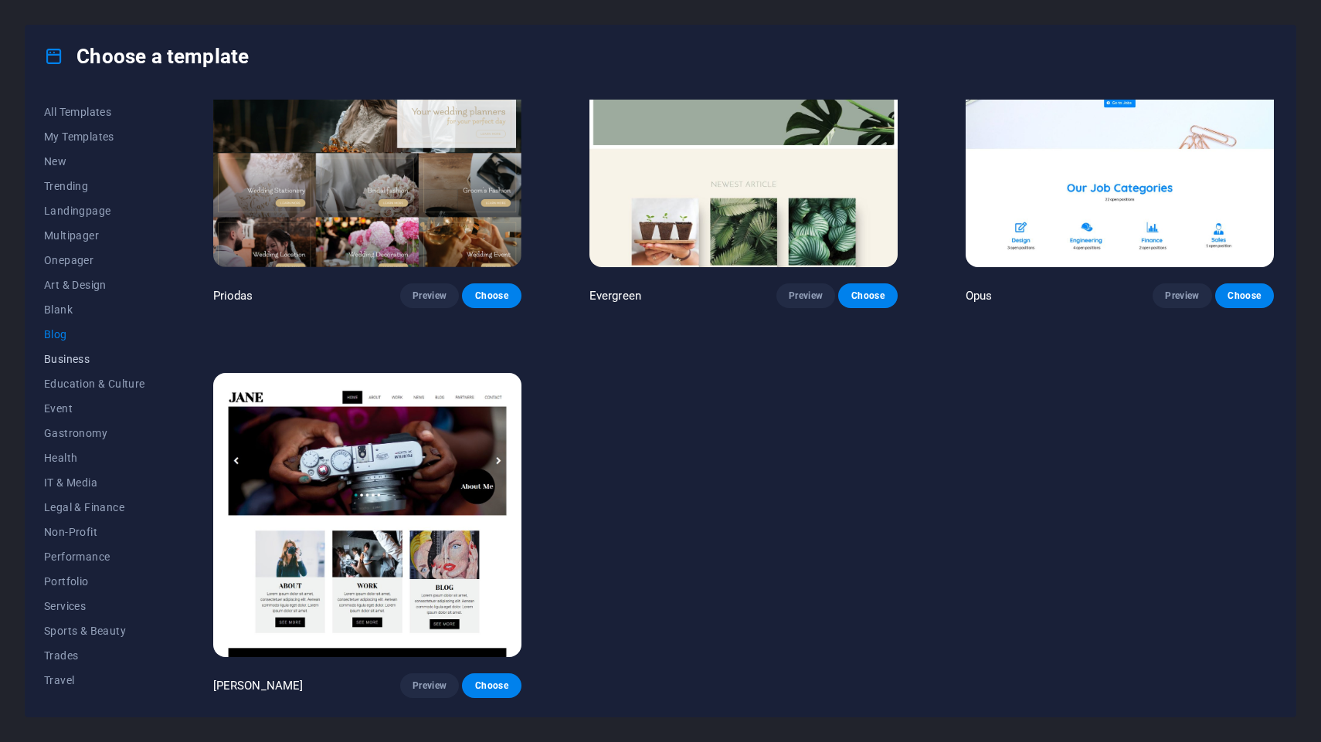
click at [64, 361] on span "Business" at bounding box center [94, 359] width 101 height 12
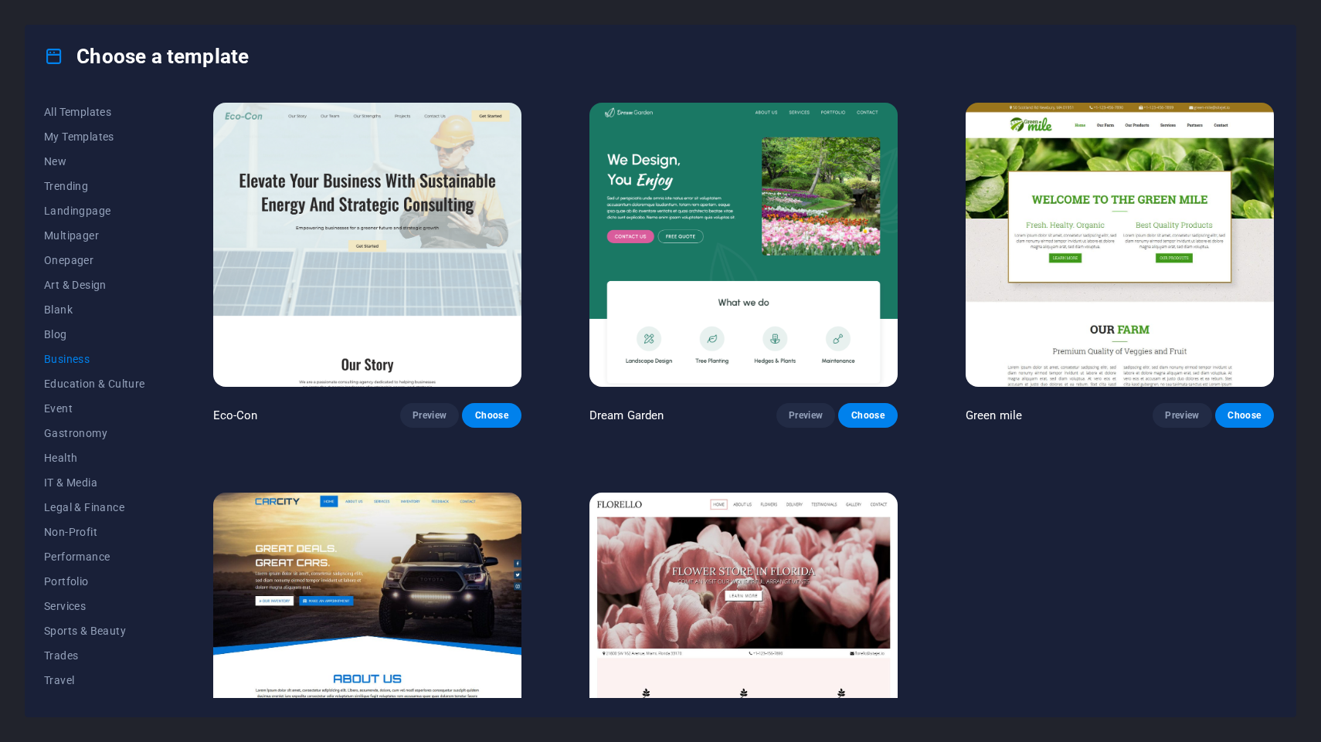
scroll to position [120, 0]
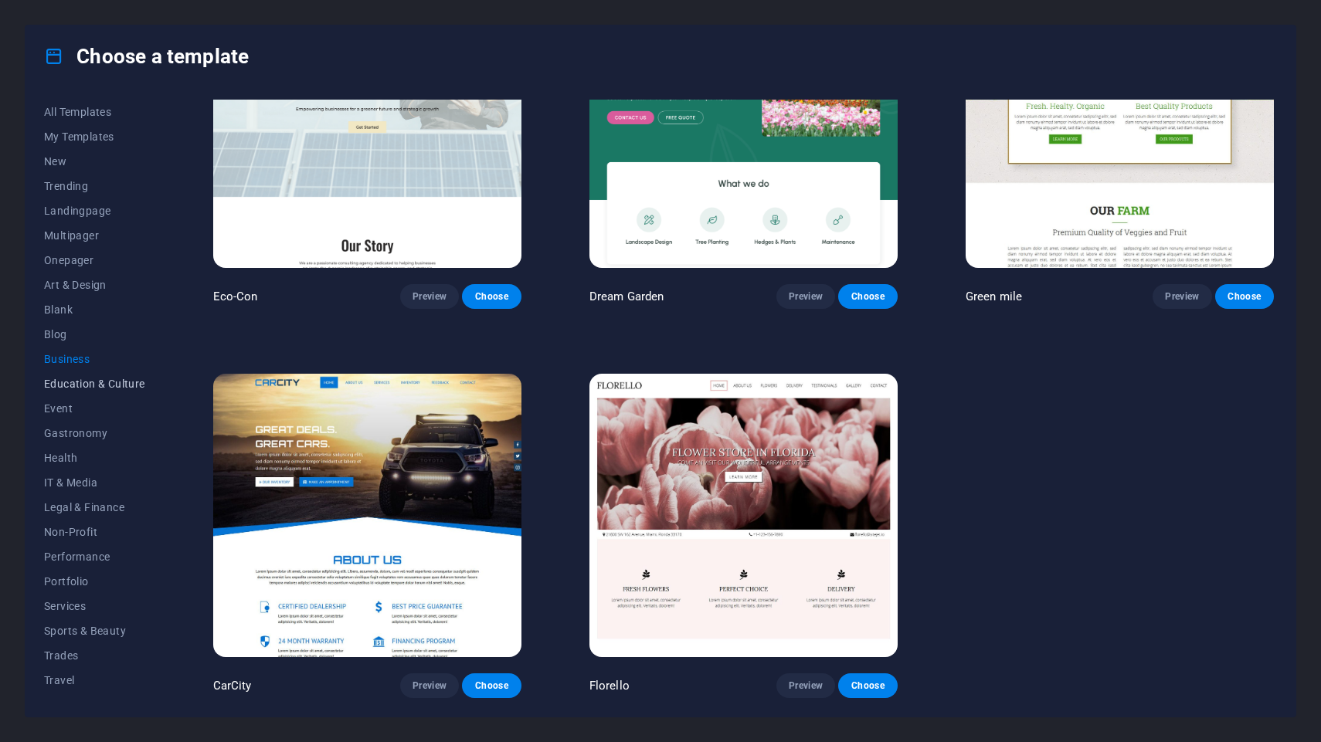
click at [75, 389] on span "Education & Culture" at bounding box center [94, 384] width 101 height 12
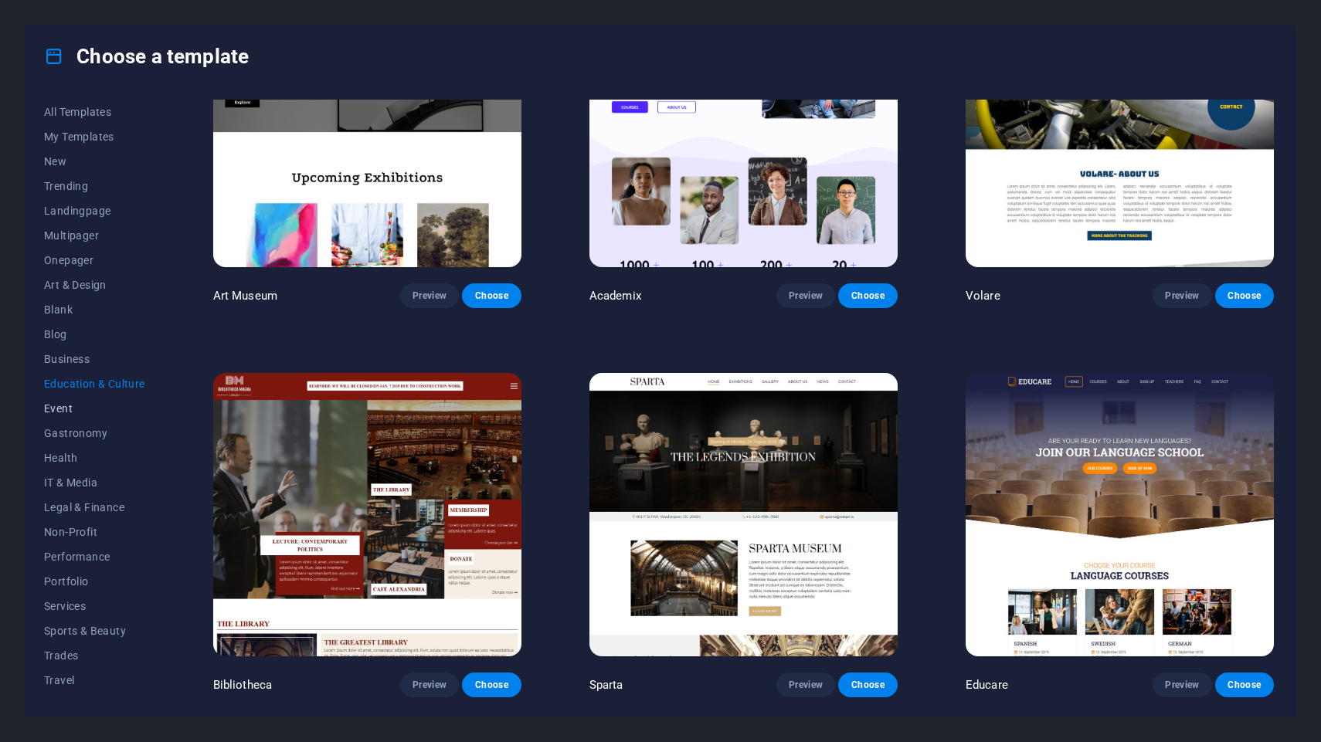
click at [63, 413] on span "Event" at bounding box center [94, 408] width 101 height 12
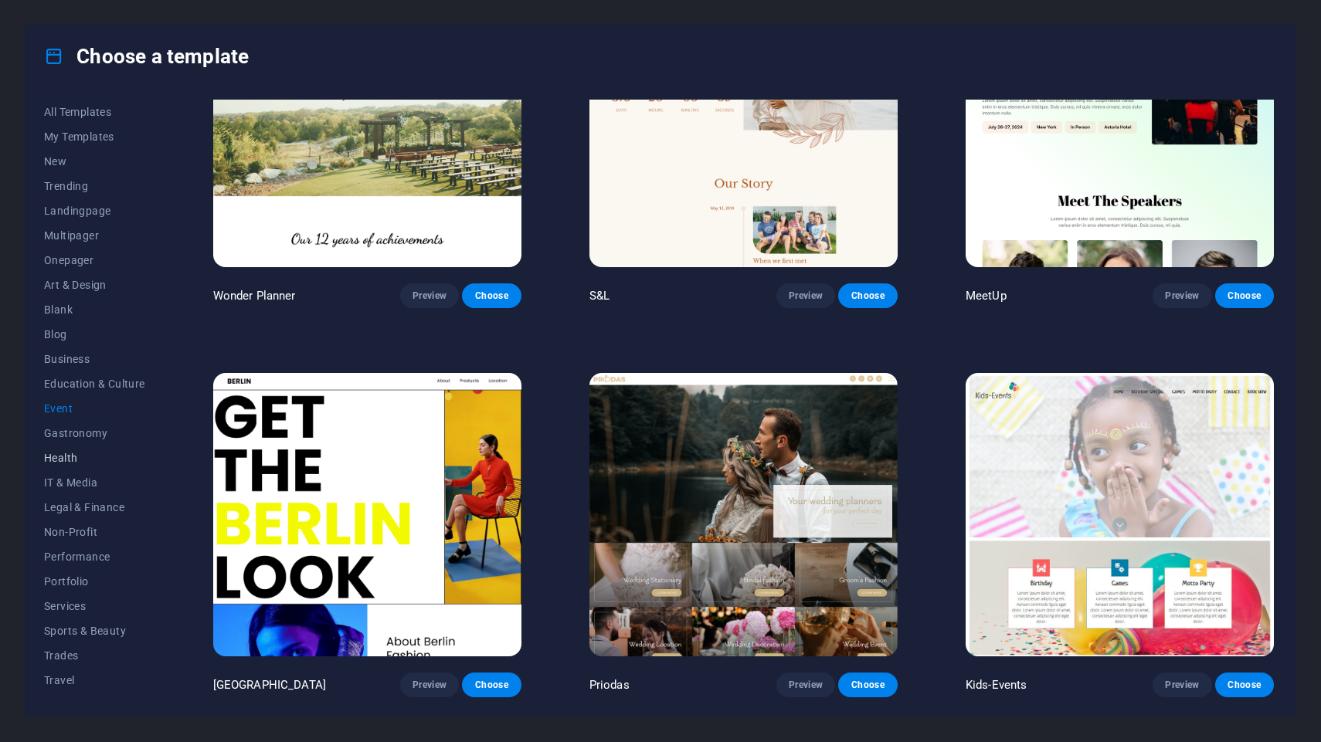
click at [76, 449] on button "Health" at bounding box center [94, 458] width 101 height 25
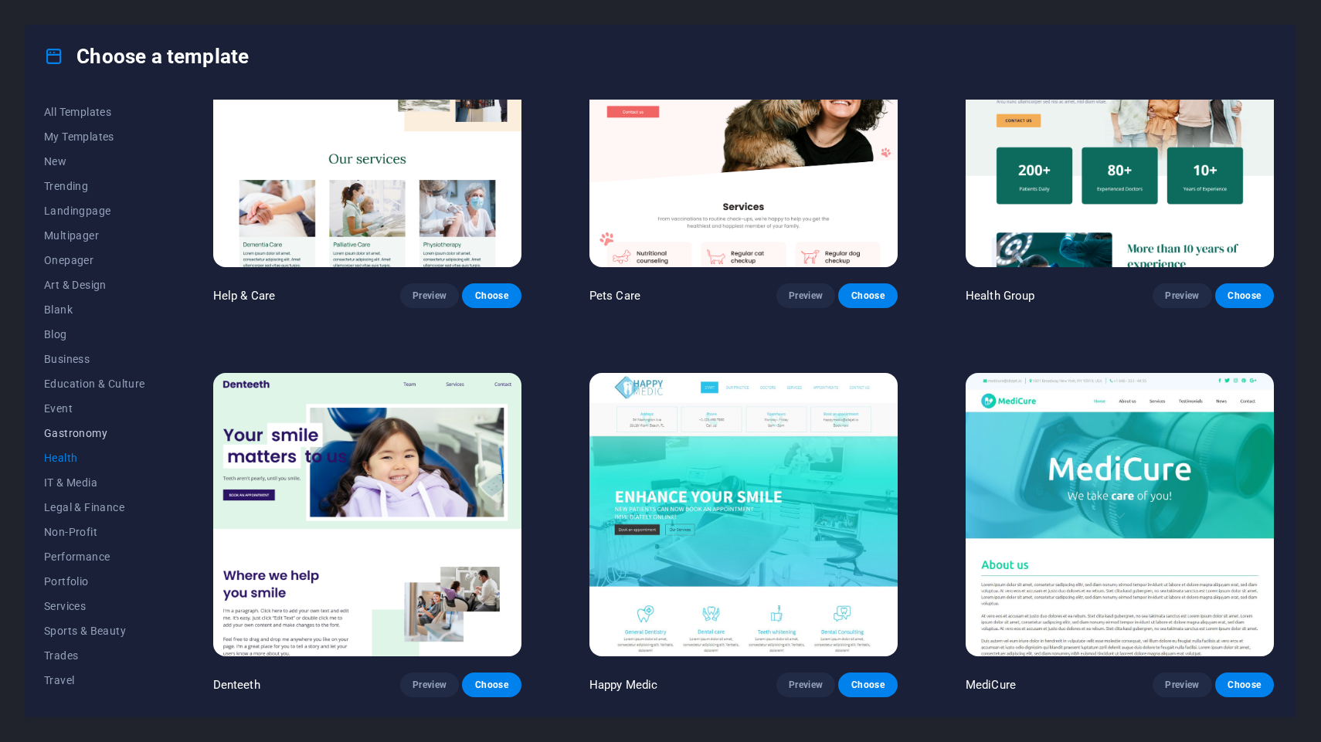
click at [73, 433] on span "Gastronomy" at bounding box center [94, 433] width 101 height 12
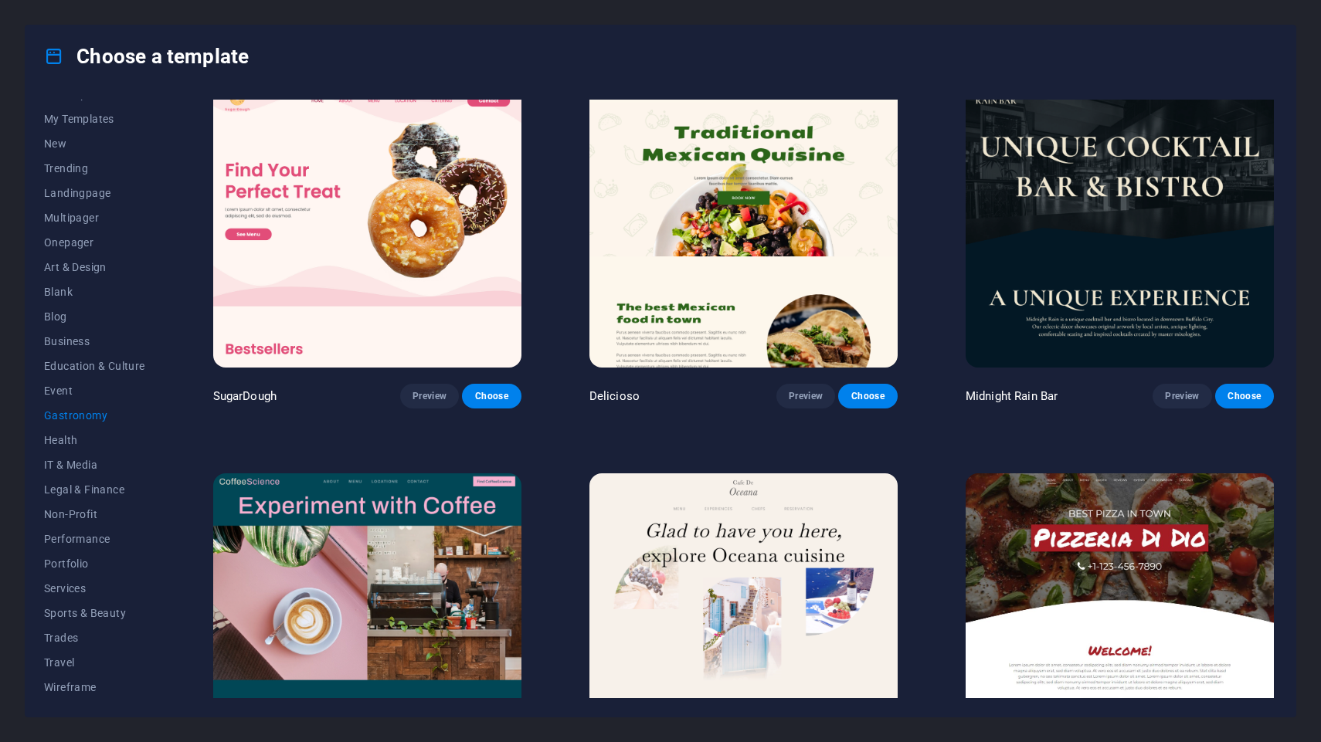
scroll to position [22, 0]
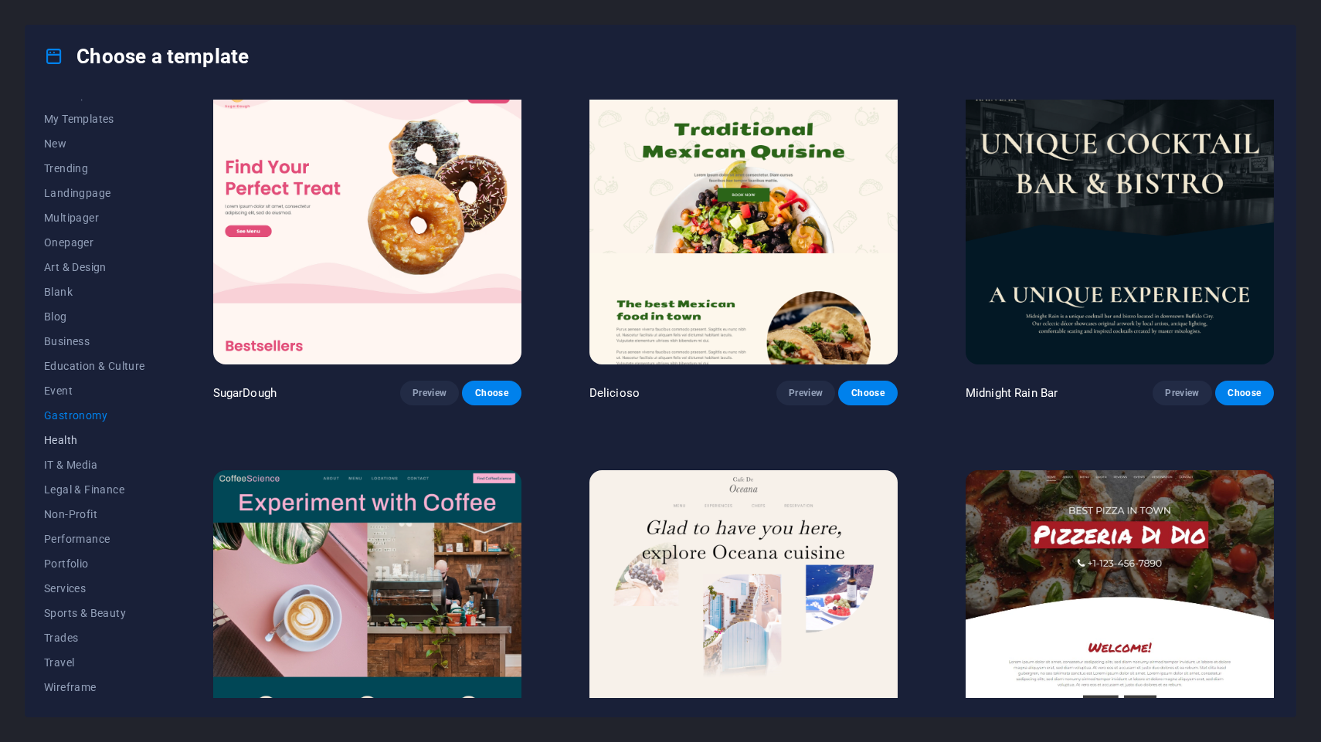
click at [87, 433] on button "Health" at bounding box center [94, 440] width 101 height 25
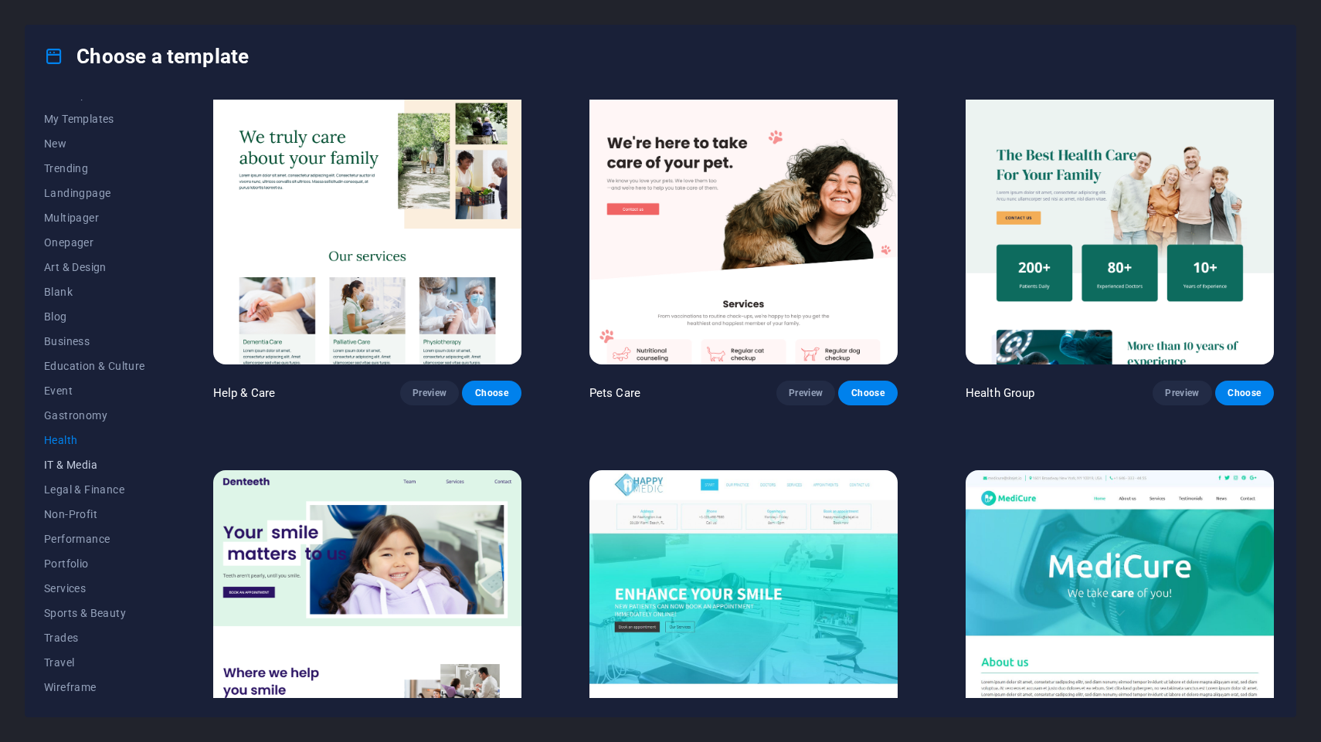
click at [92, 470] on span "IT & Media" at bounding box center [94, 465] width 101 height 12
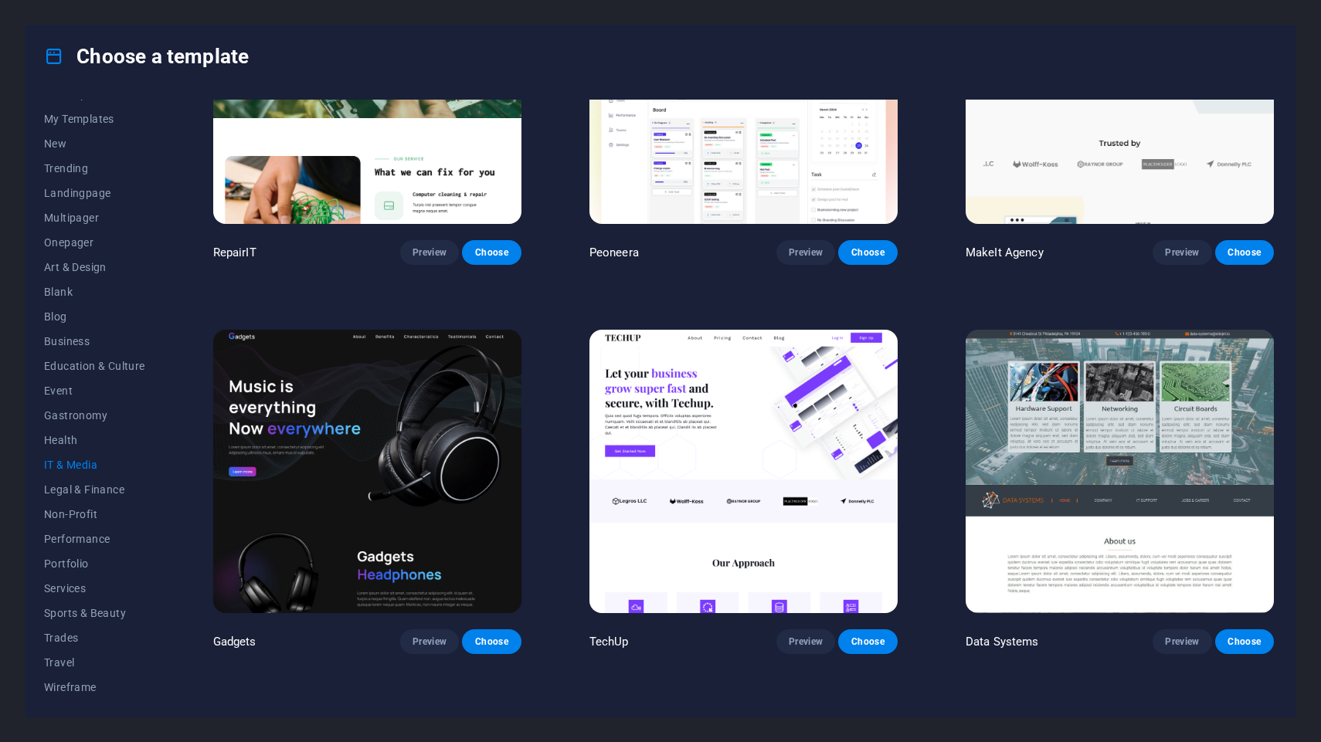
scroll to position [168, 0]
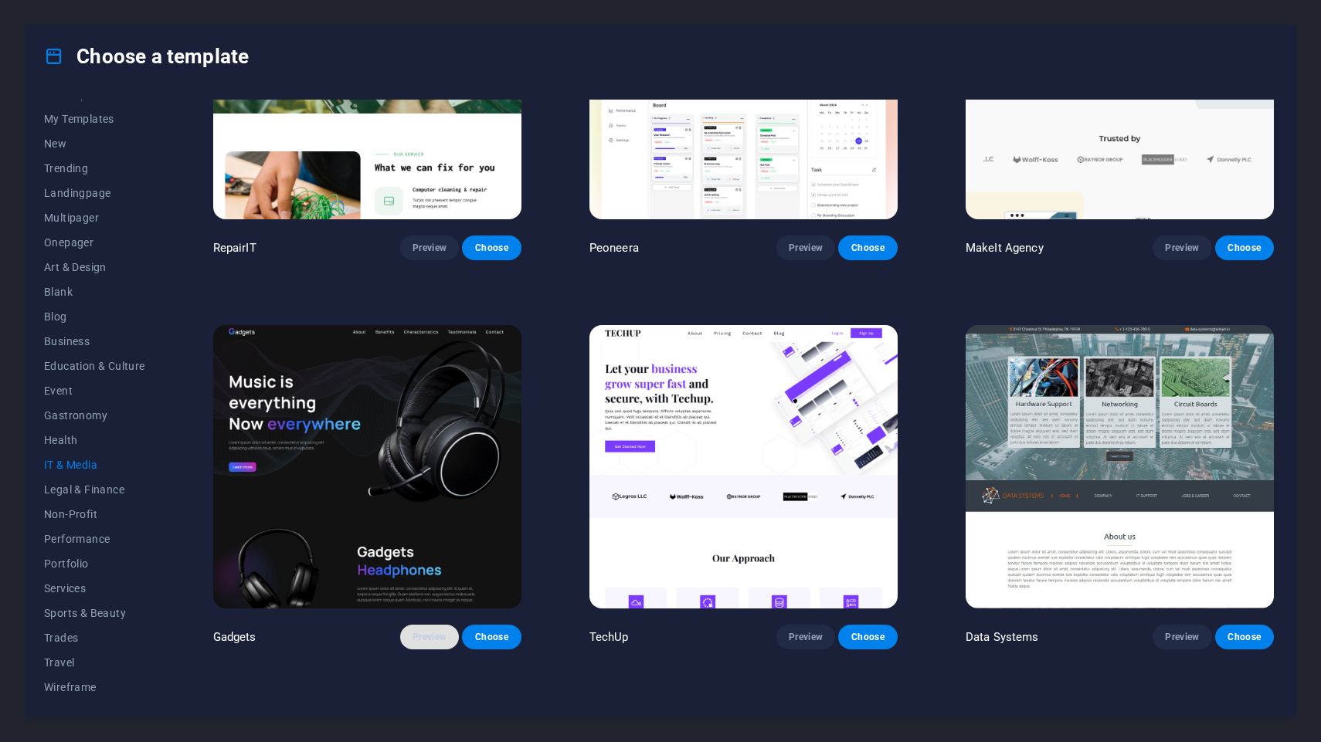
click at [429, 640] on span "Preview" at bounding box center [429, 637] width 34 height 12
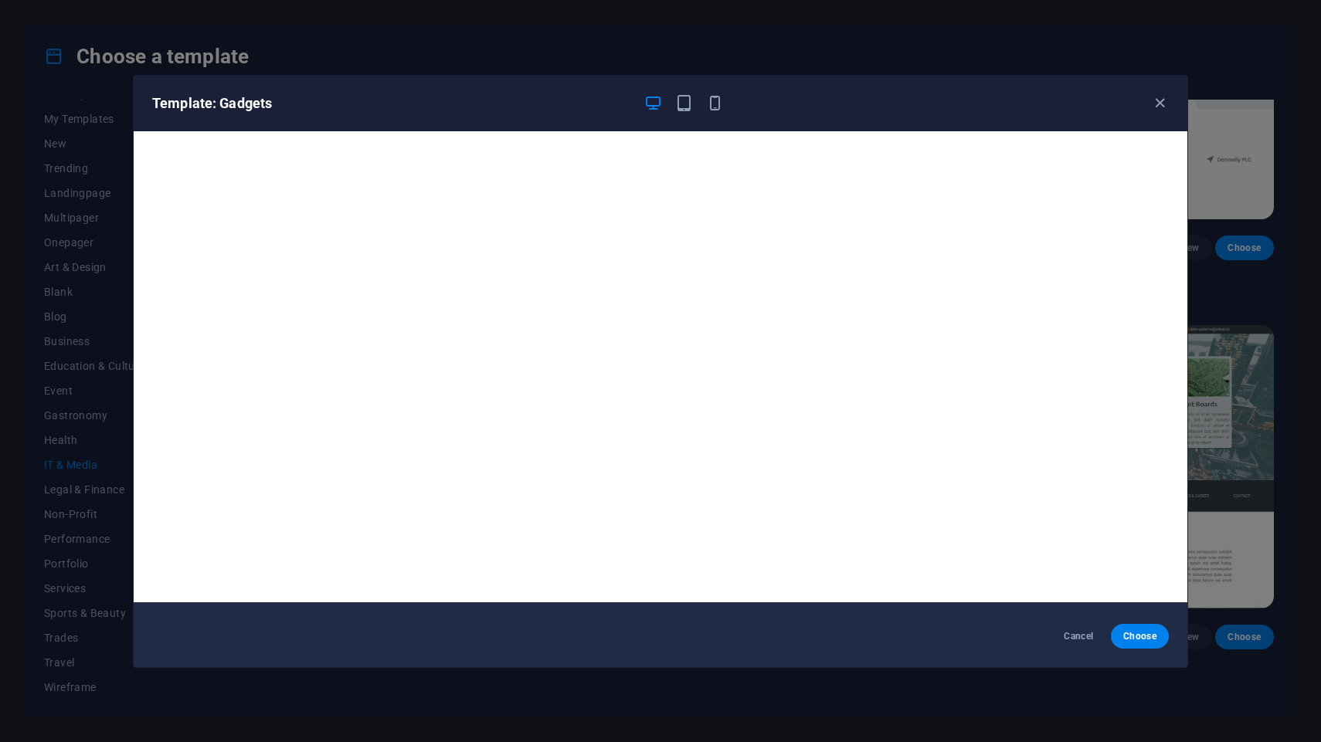
scroll to position [0, 0]
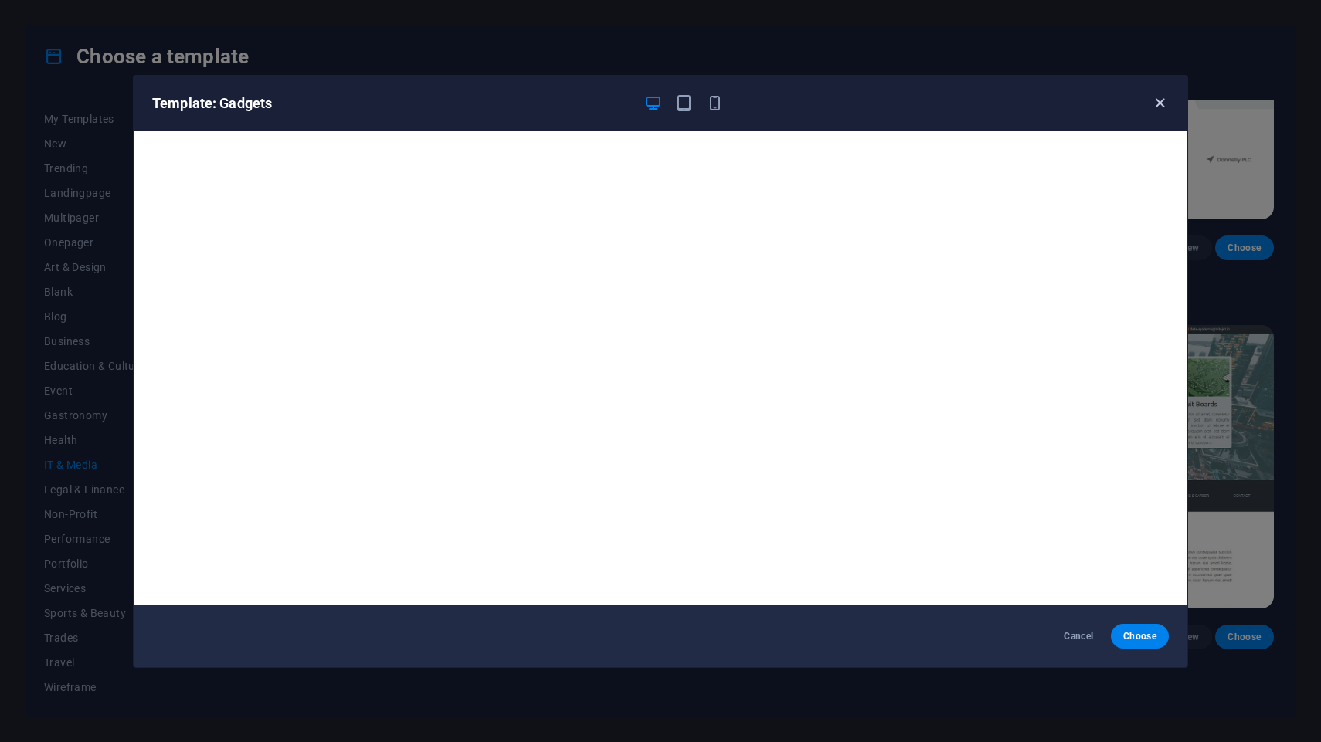
click at [1159, 112] on icon "button" at bounding box center [1160, 103] width 18 height 18
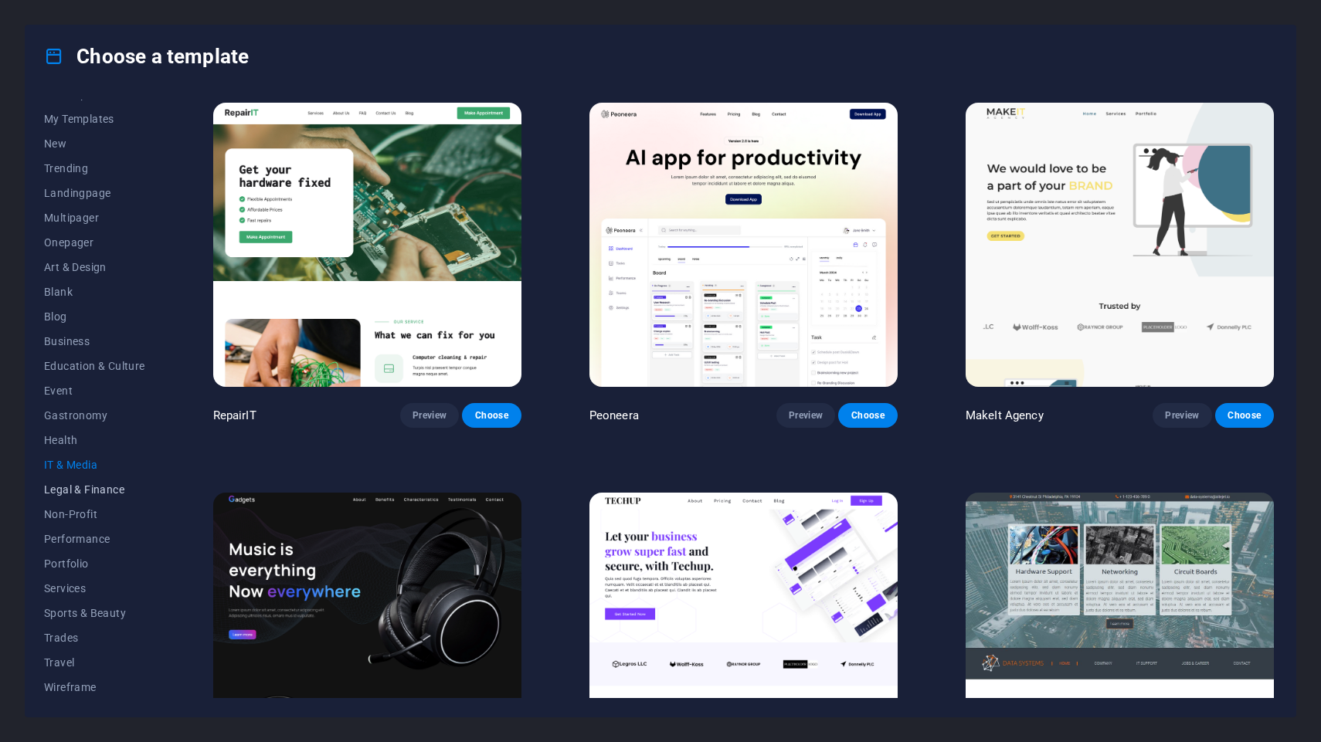
click at [96, 486] on span "Legal & Finance" at bounding box center [94, 490] width 101 height 12
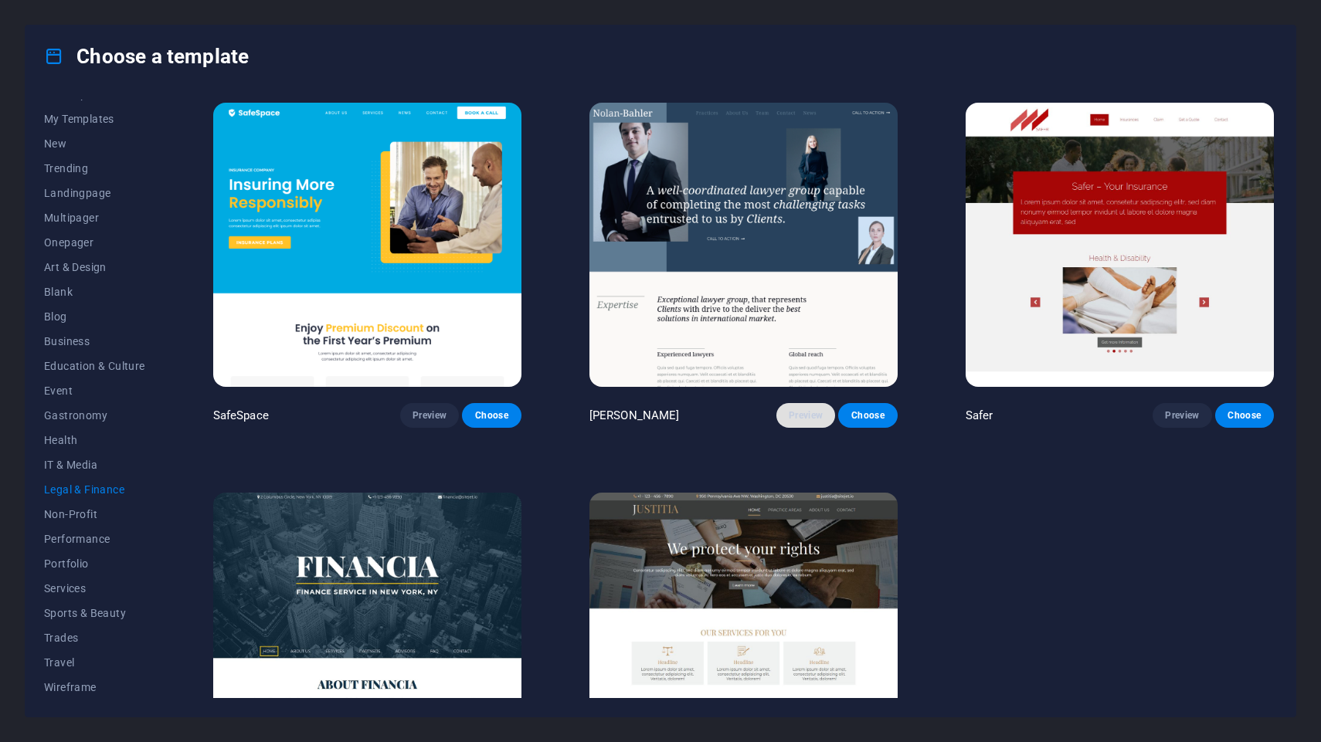
click at [810, 417] on span "Preview" at bounding box center [806, 415] width 34 height 12
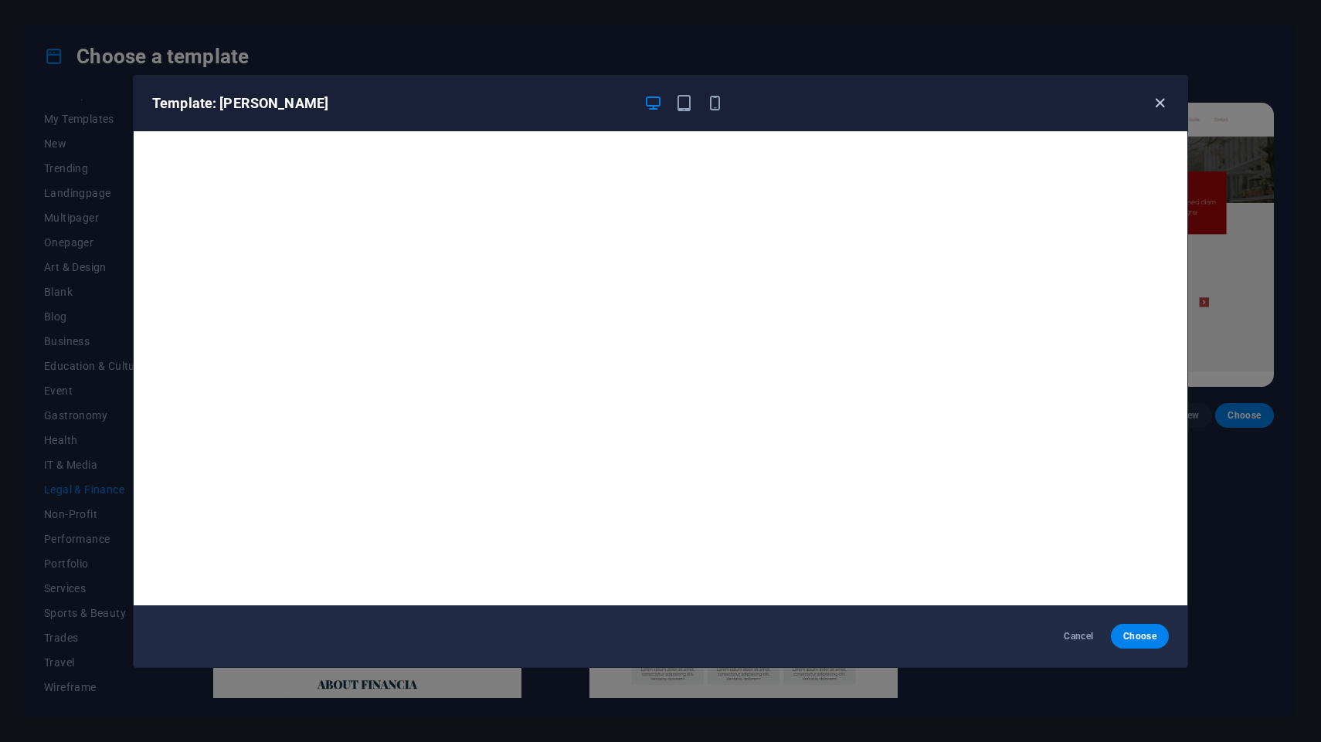
click at [1155, 104] on icon "button" at bounding box center [1160, 103] width 18 height 18
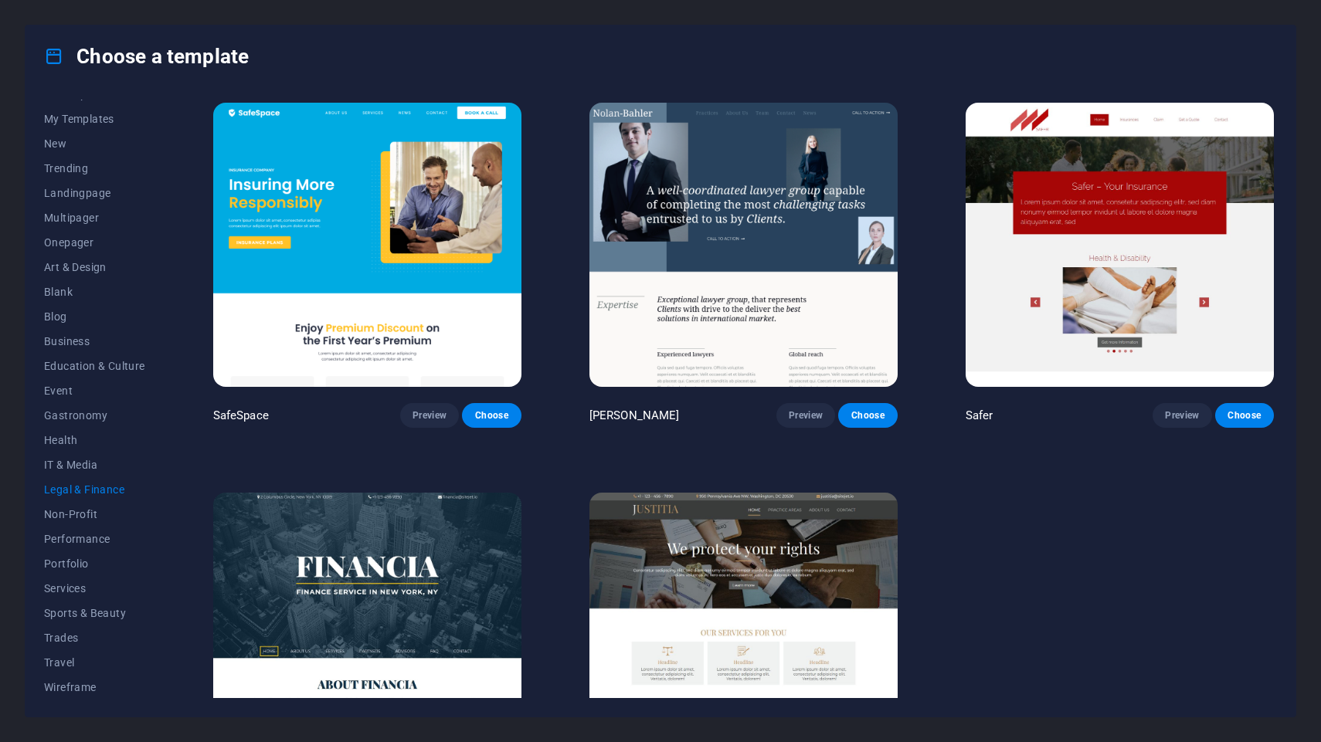
scroll to position [120, 0]
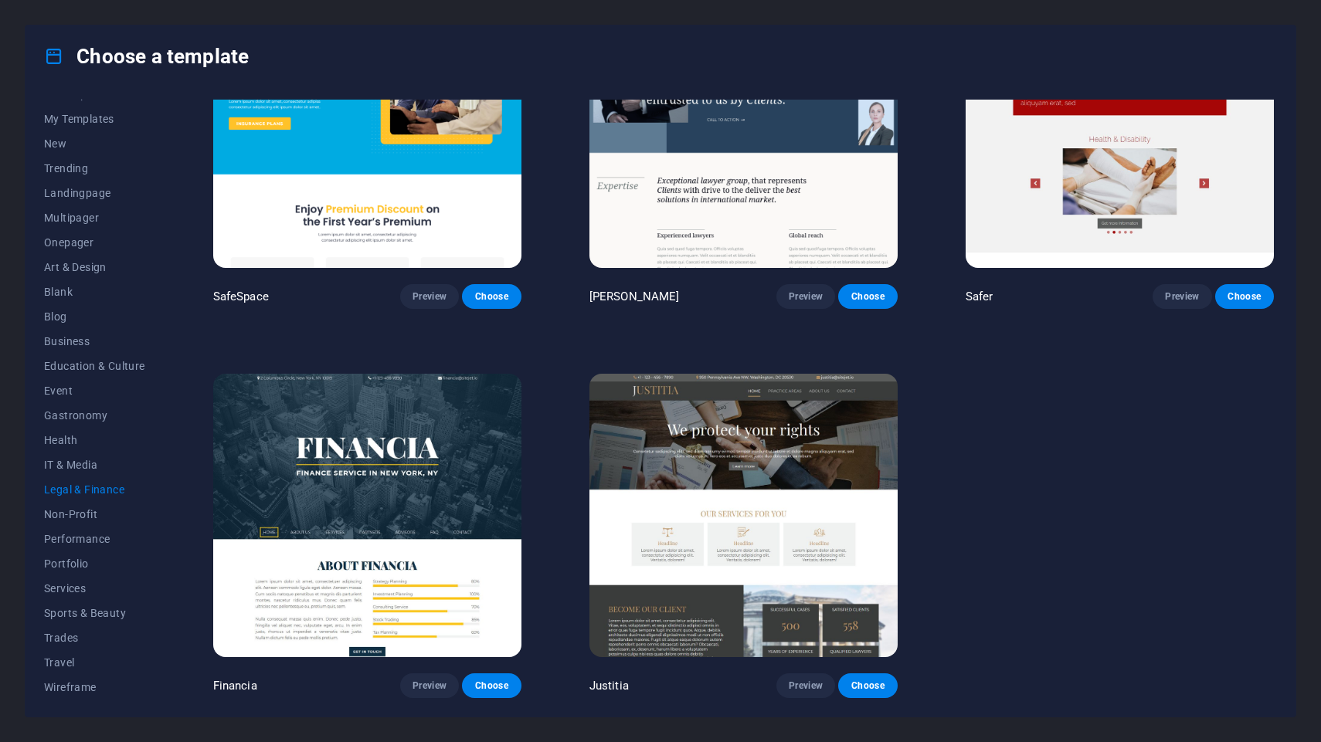
click at [816, 525] on img at bounding box center [743, 516] width 308 height 284
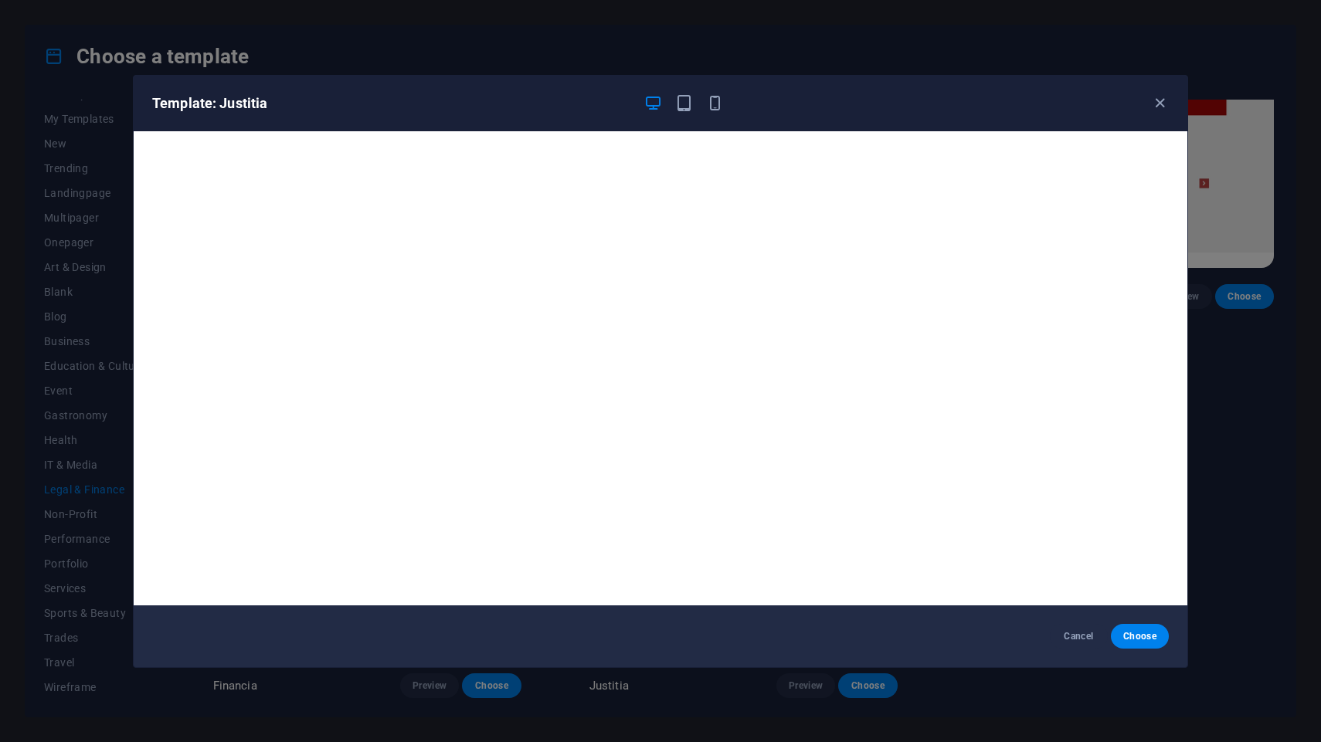
scroll to position [3, 0]
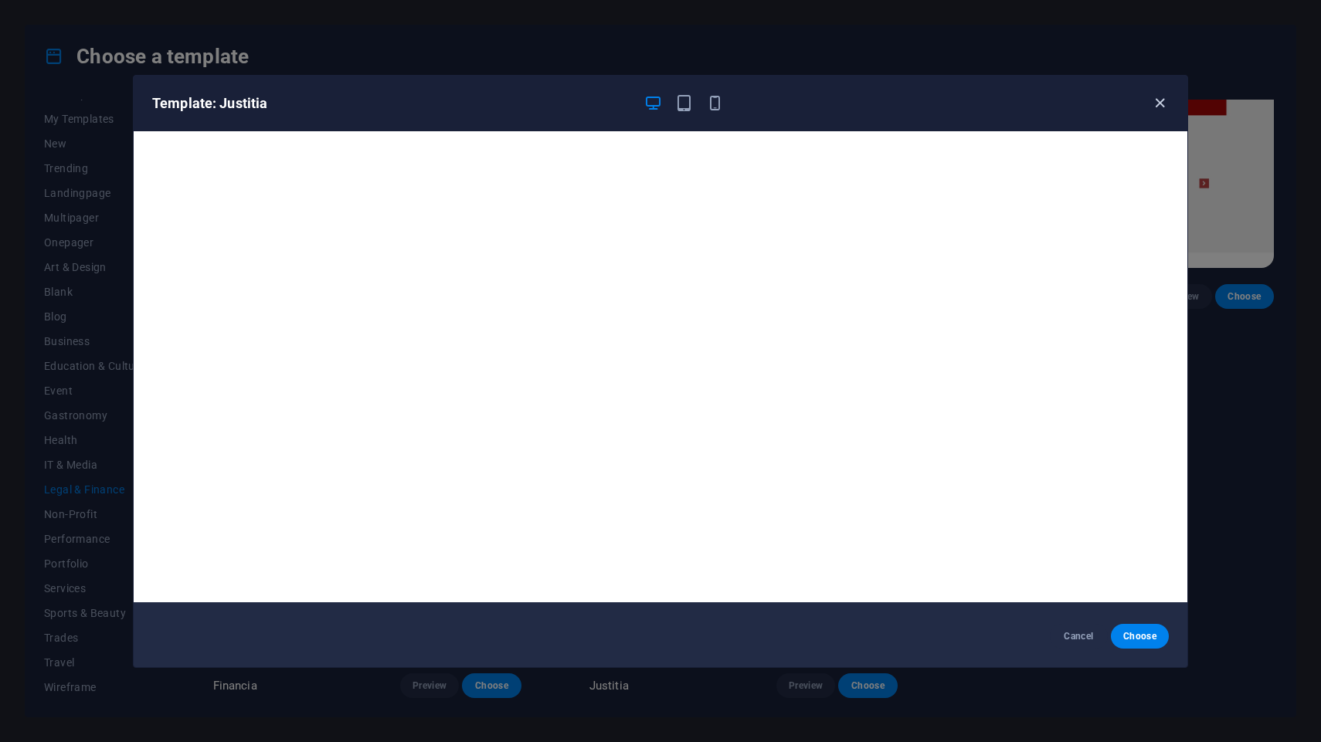
click at [1165, 99] on icon "button" at bounding box center [1160, 103] width 18 height 18
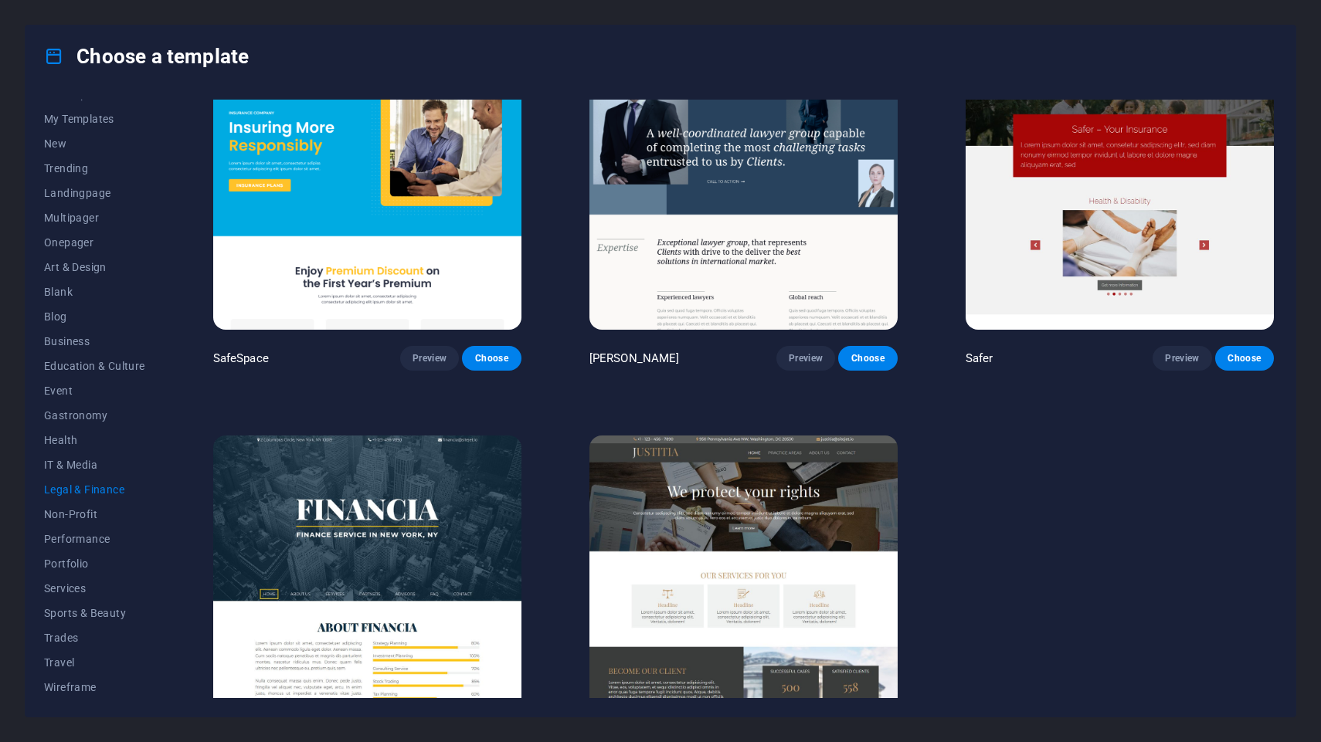
scroll to position [0, 0]
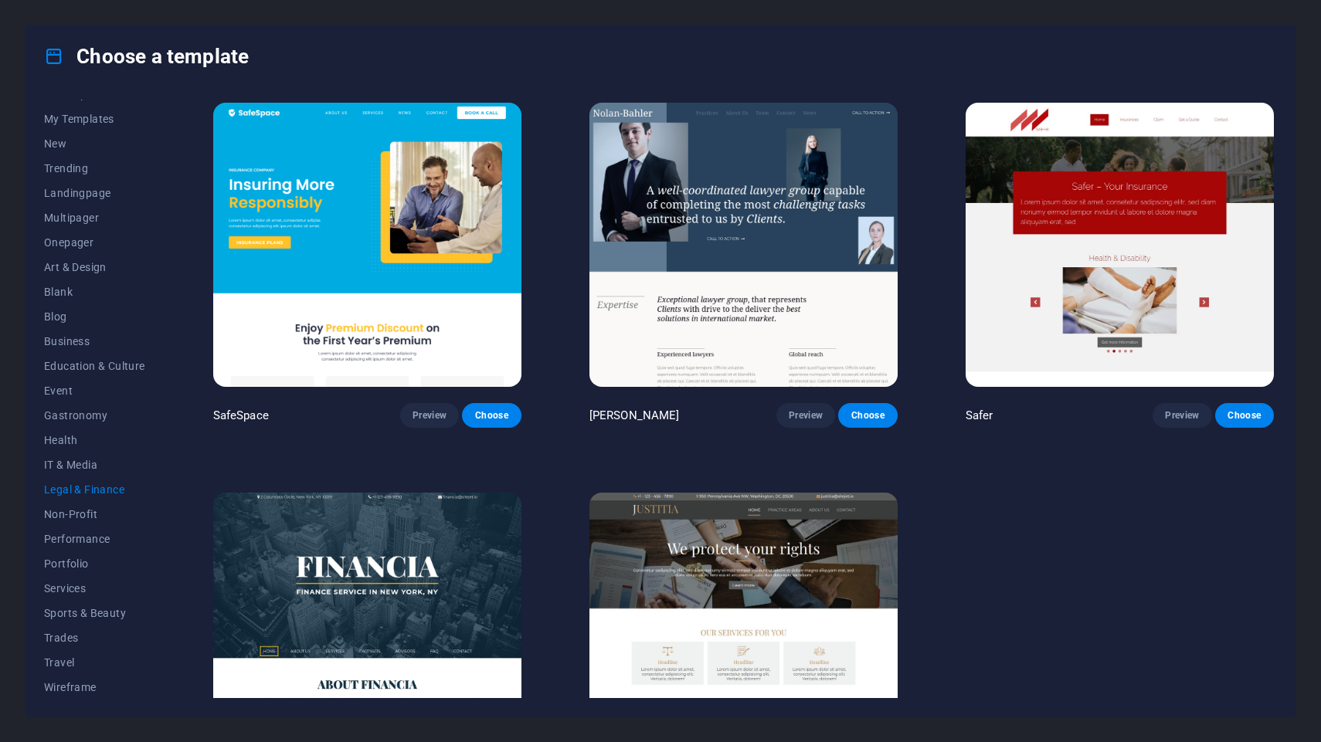
click at [501, 592] on img at bounding box center [367, 635] width 308 height 284
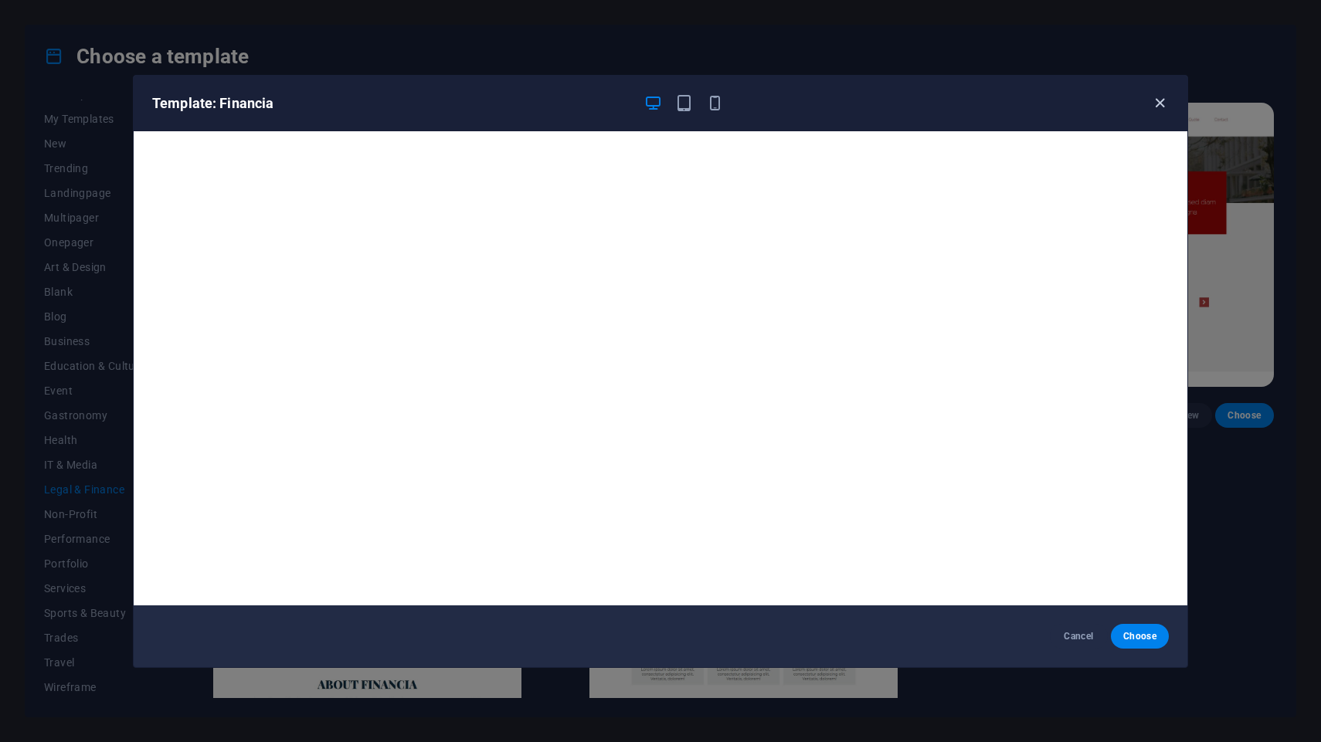
click at [1154, 106] on icon "button" at bounding box center [1160, 103] width 18 height 18
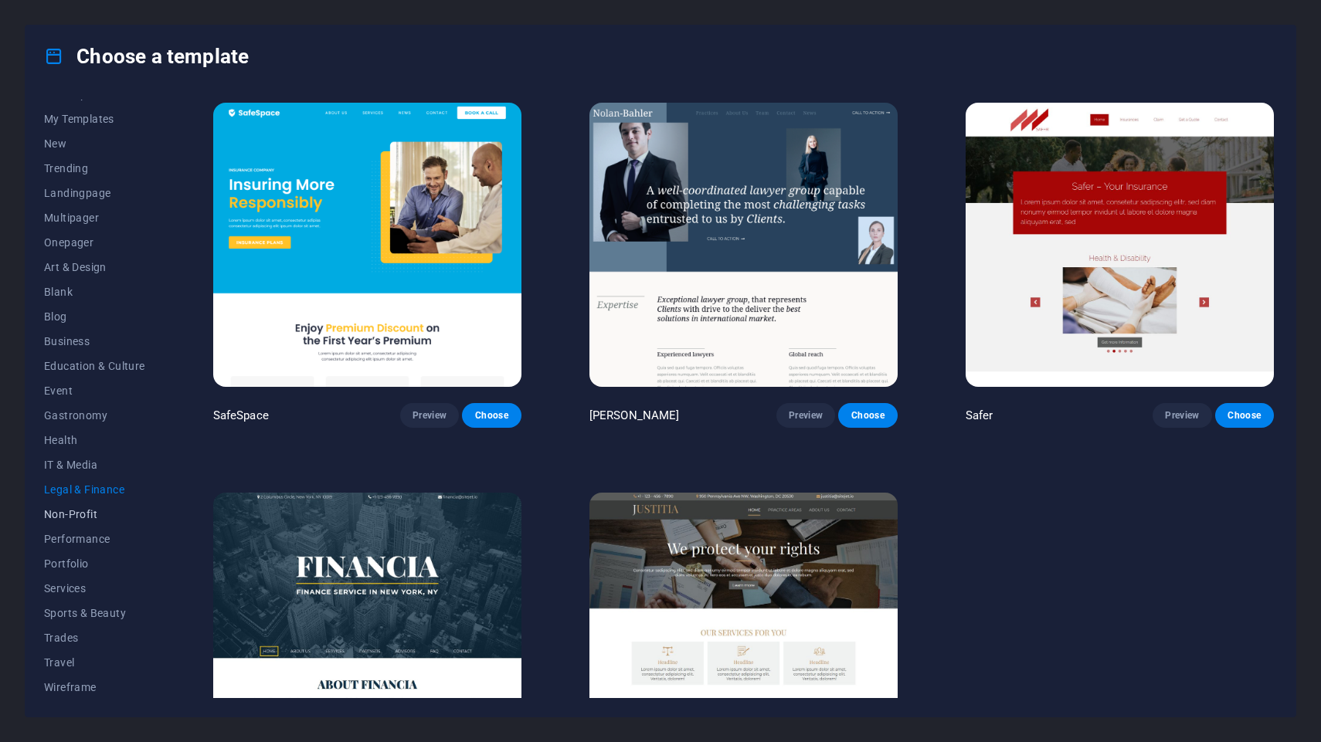
click at [61, 510] on span "Non-Profit" at bounding box center [94, 514] width 101 height 12
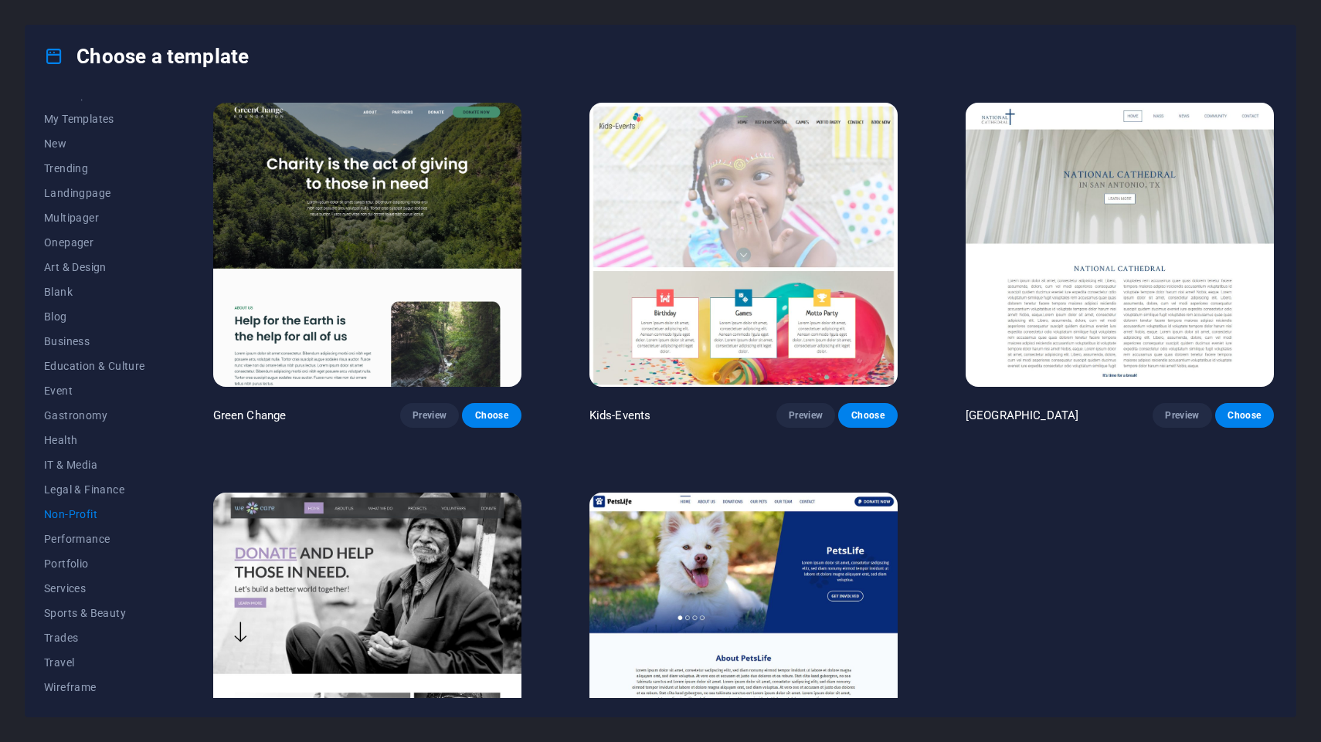
click at [1095, 356] on img at bounding box center [1119, 245] width 308 height 284
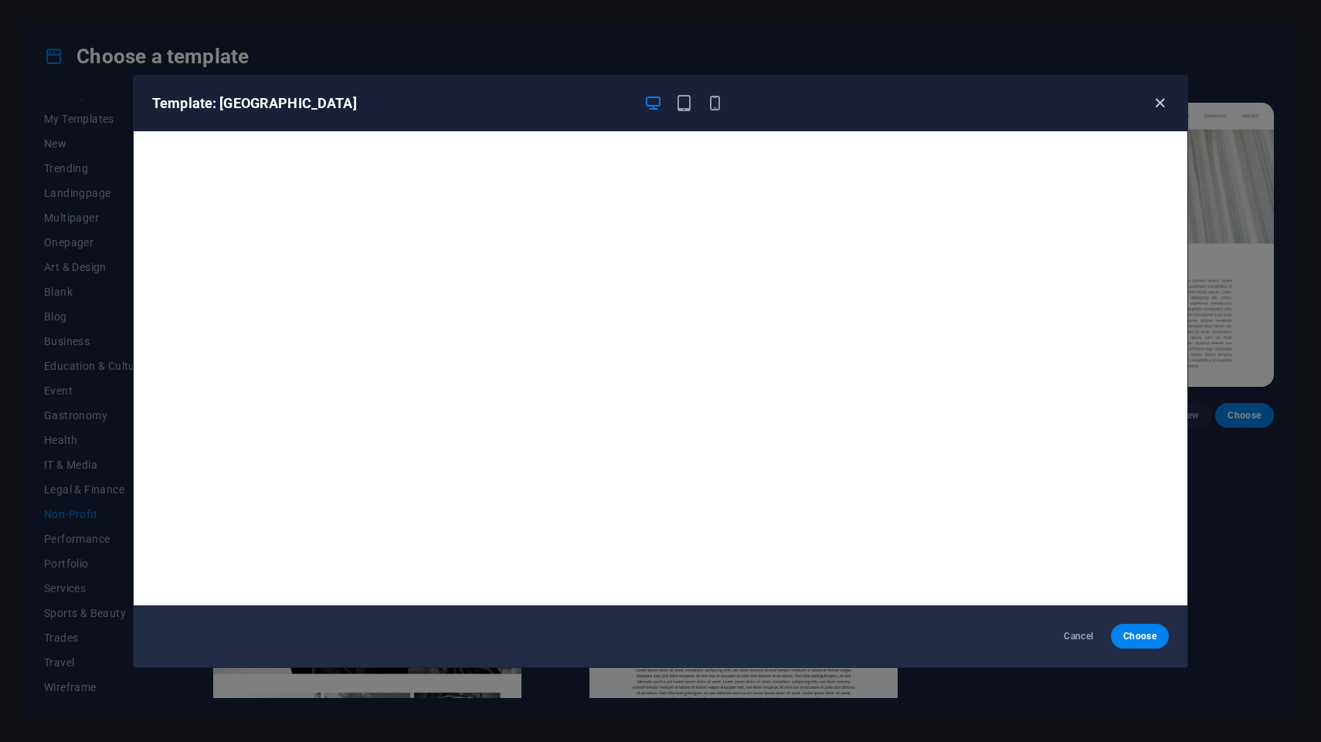
click at [1157, 94] on icon "button" at bounding box center [1160, 103] width 18 height 18
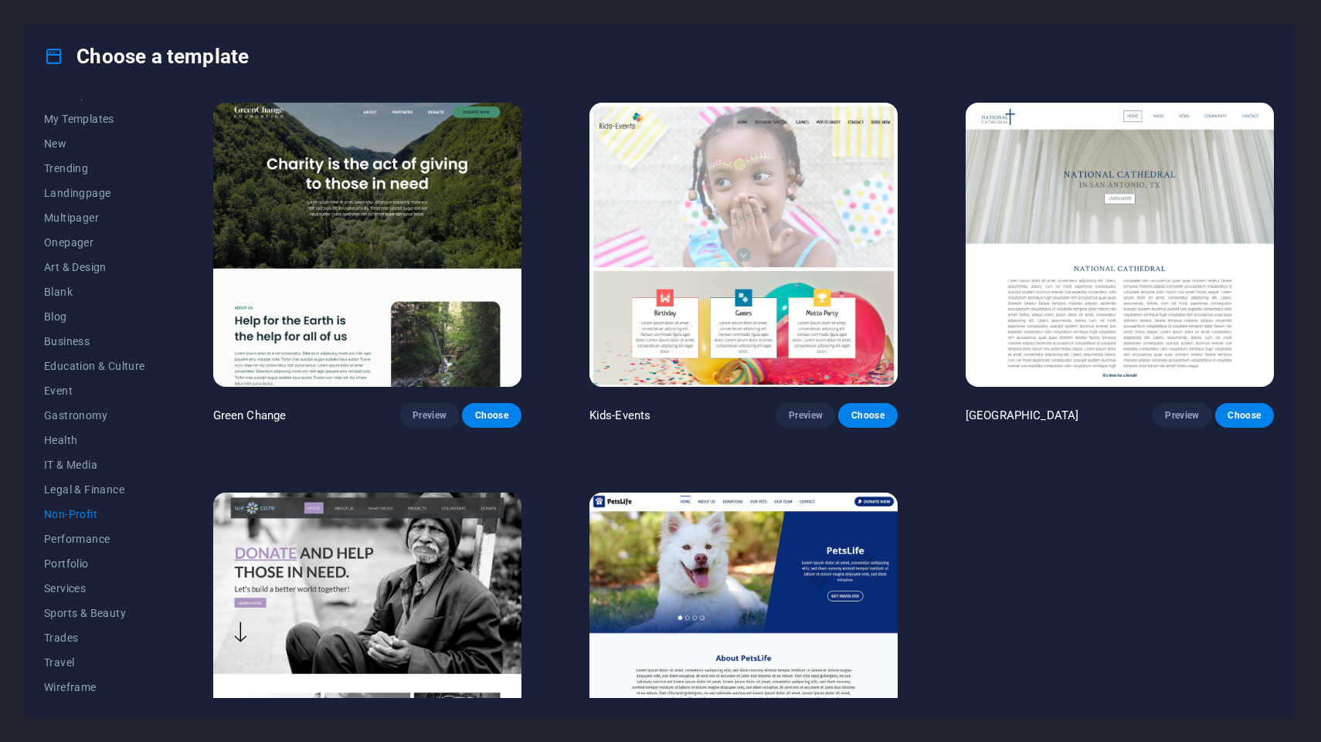
click at [321, 237] on img at bounding box center [367, 245] width 308 height 284
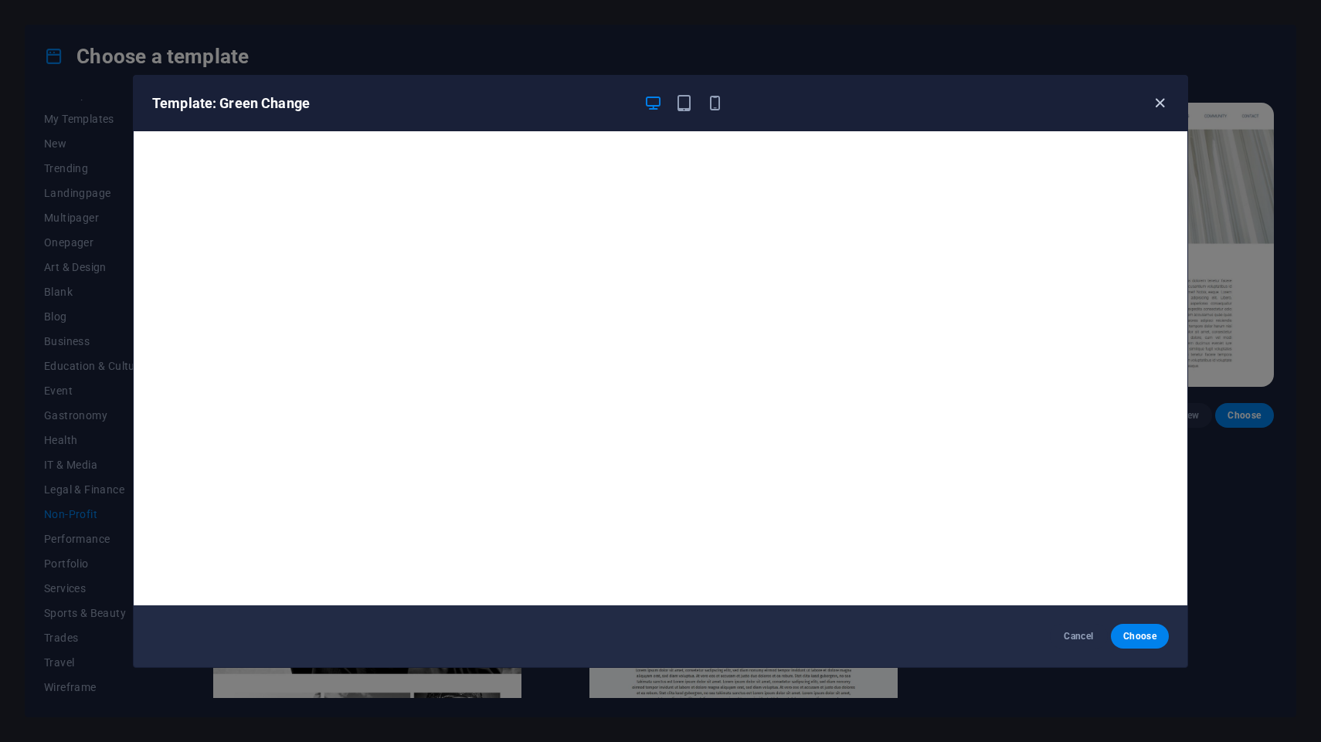
click at [1154, 105] on icon "button" at bounding box center [1160, 103] width 18 height 18
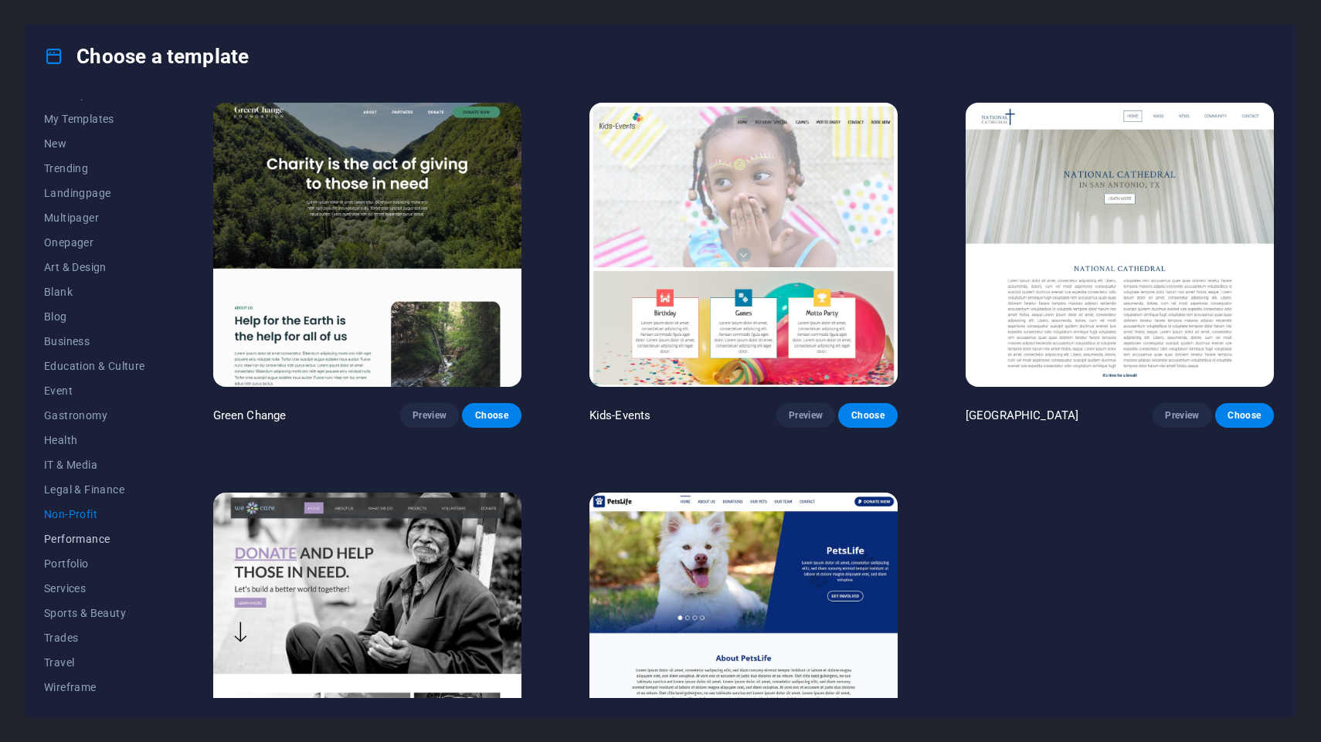
click at [63, 541] on span "Performance" at bounding box center [94, 539] width 101 height 12
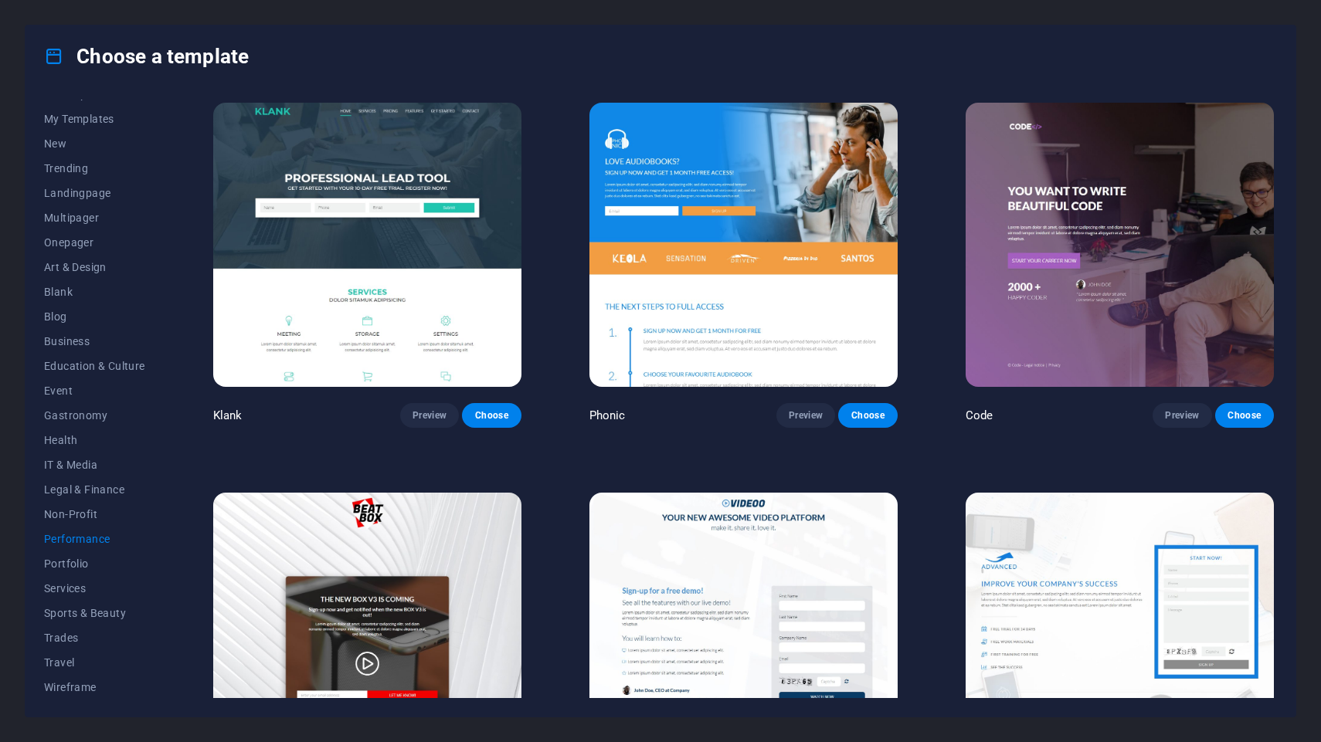
click at [708, 236] on img at bounding box center [743, 245] width 308 height 284
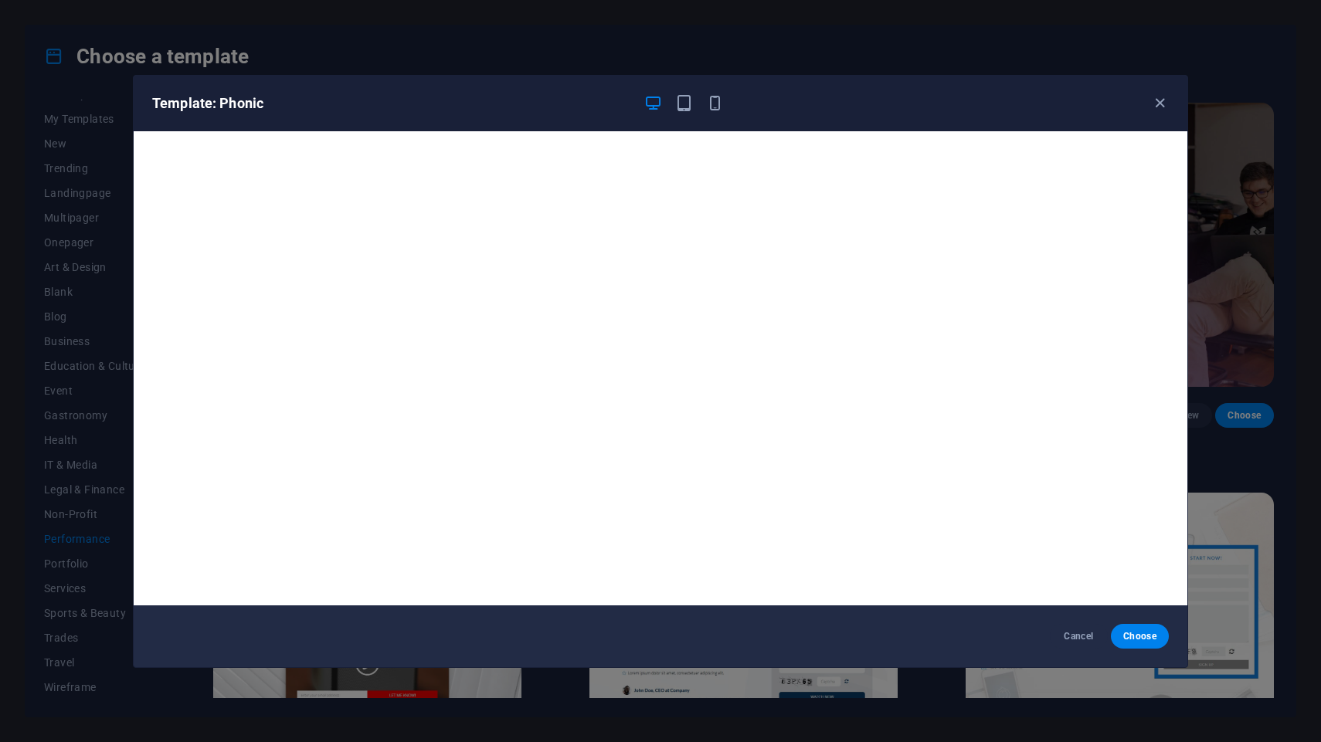
scroll to position [3, 0]
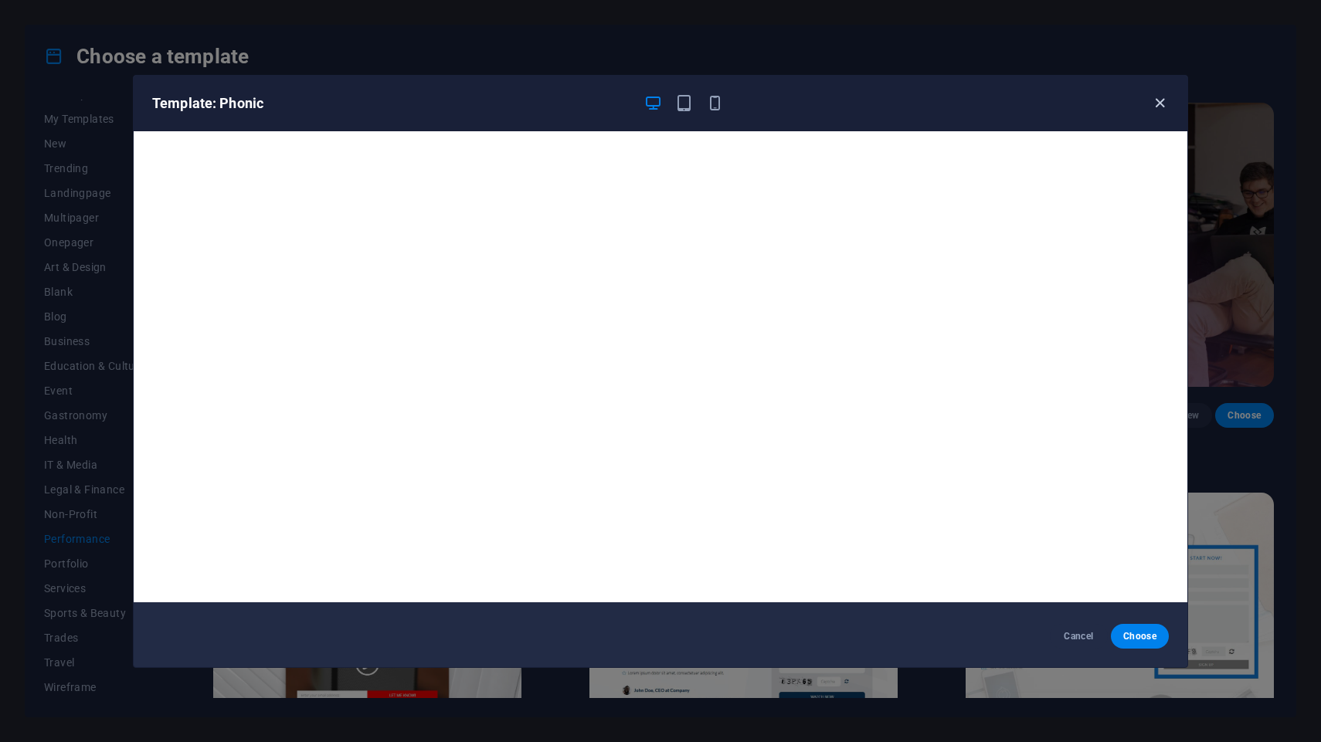
click at [1159, 103] on icon "button" at bounding box center [1160, 103] width 18 height 18
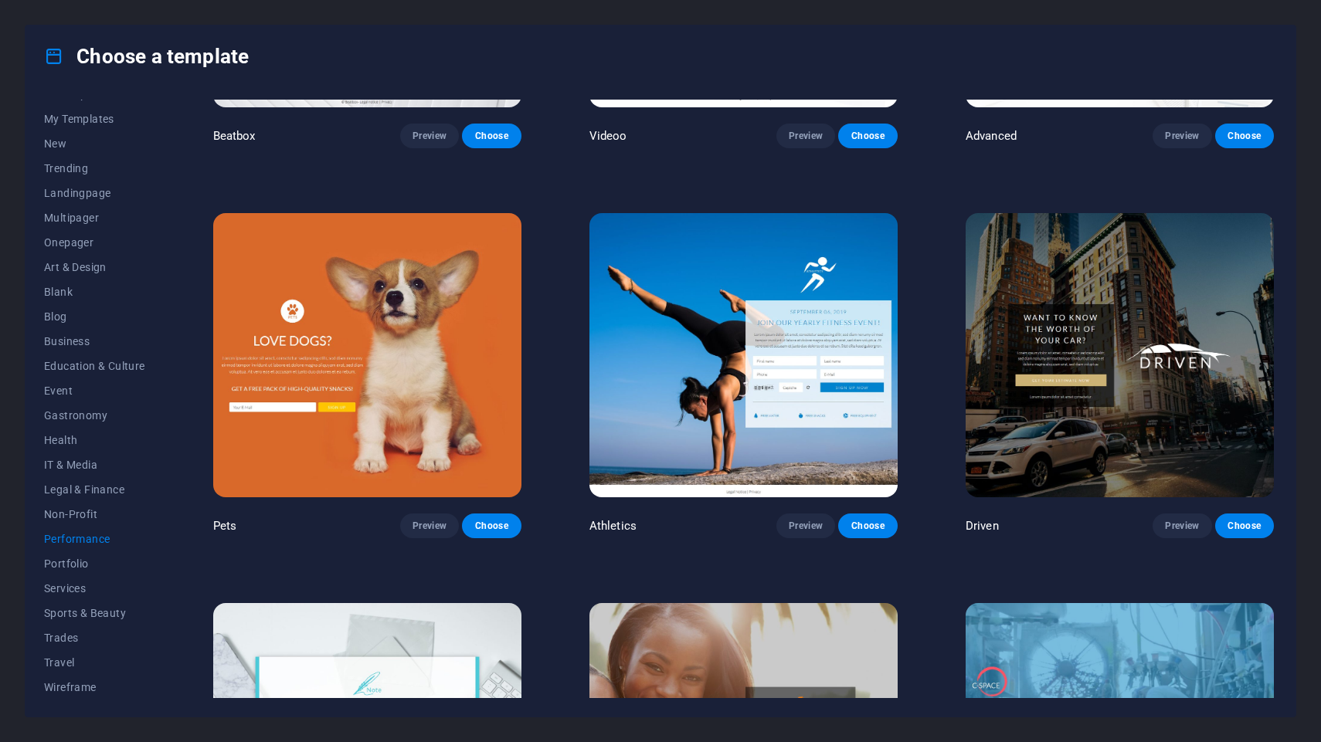
scroll to position [670, 0]
click at [1212, 451] on img at bounding box center [1119, 354] width 308 height 284
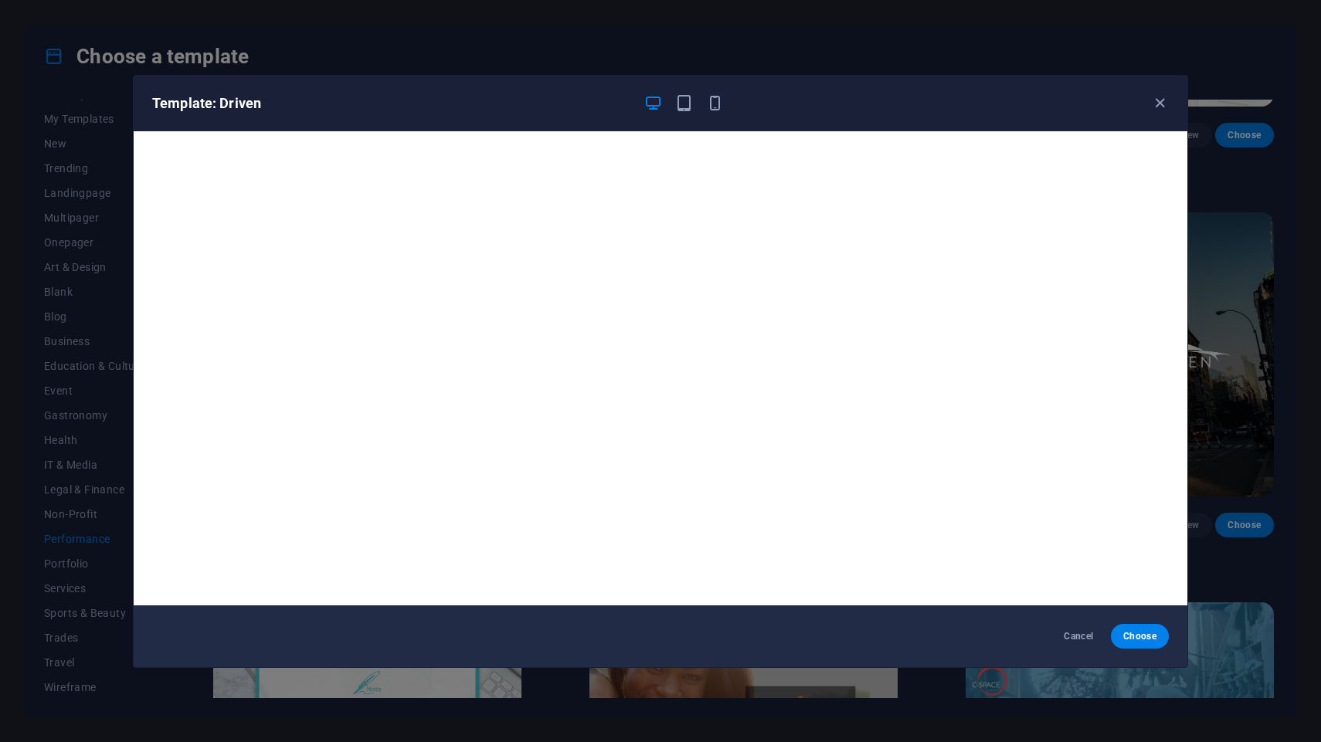
scroll to position [3, 0]
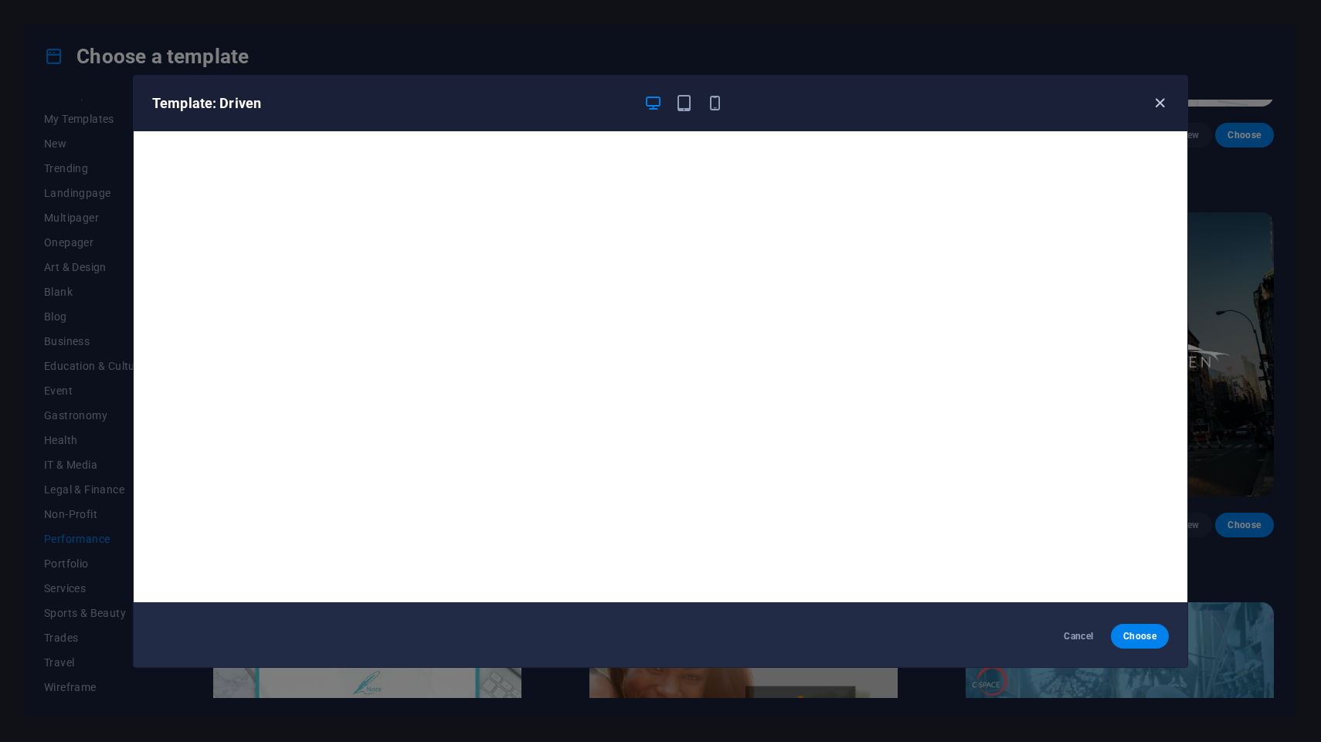
click at [1157, 96] on icon "button" at bounding box center [1160, 103] width 18 height 18
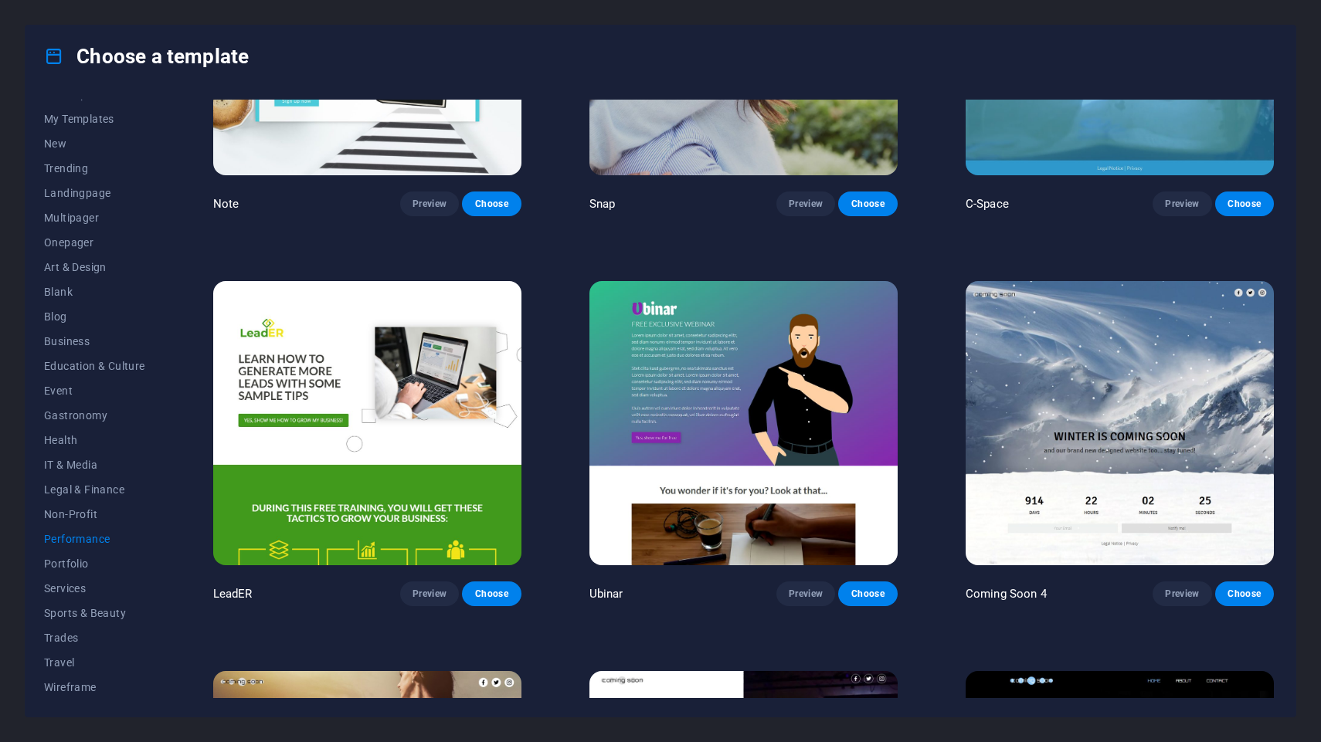
scroll to position [1384, 0]
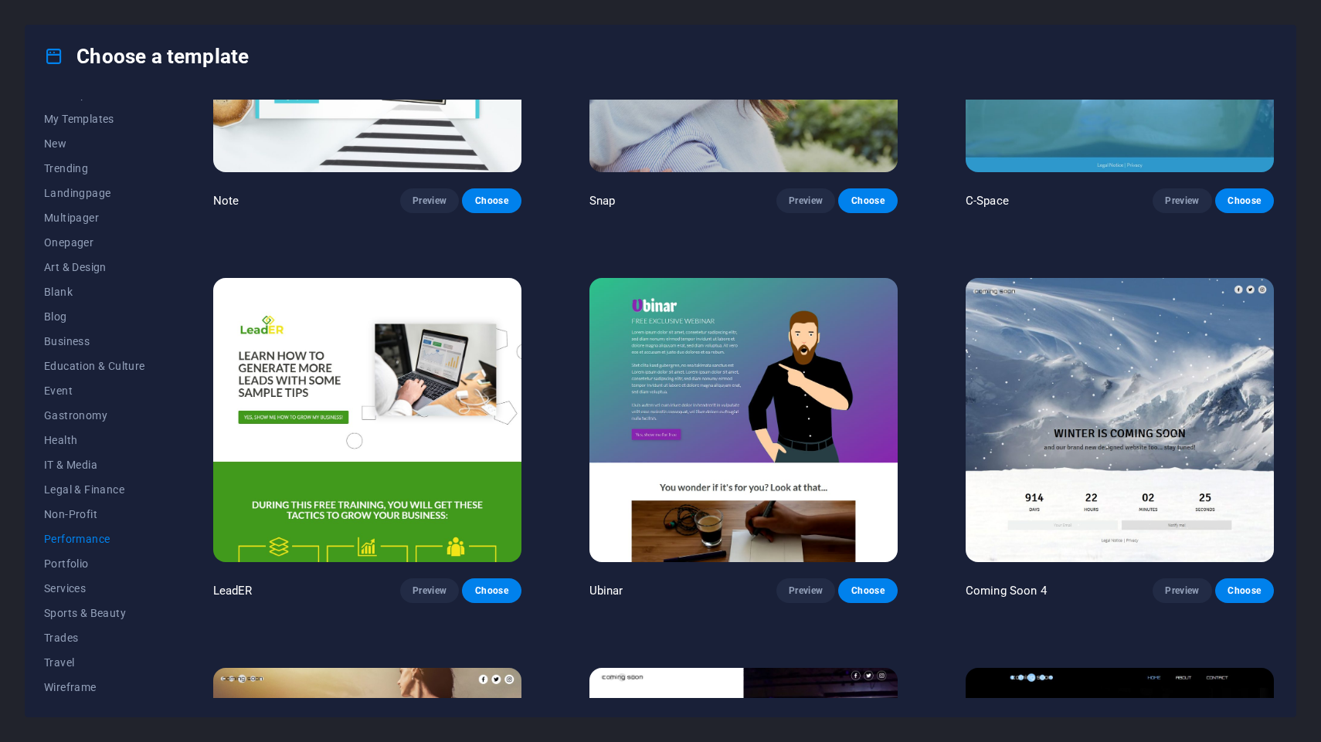
click at [1071, 388] on img at bounding box center [1119, 420] width 308 height 284
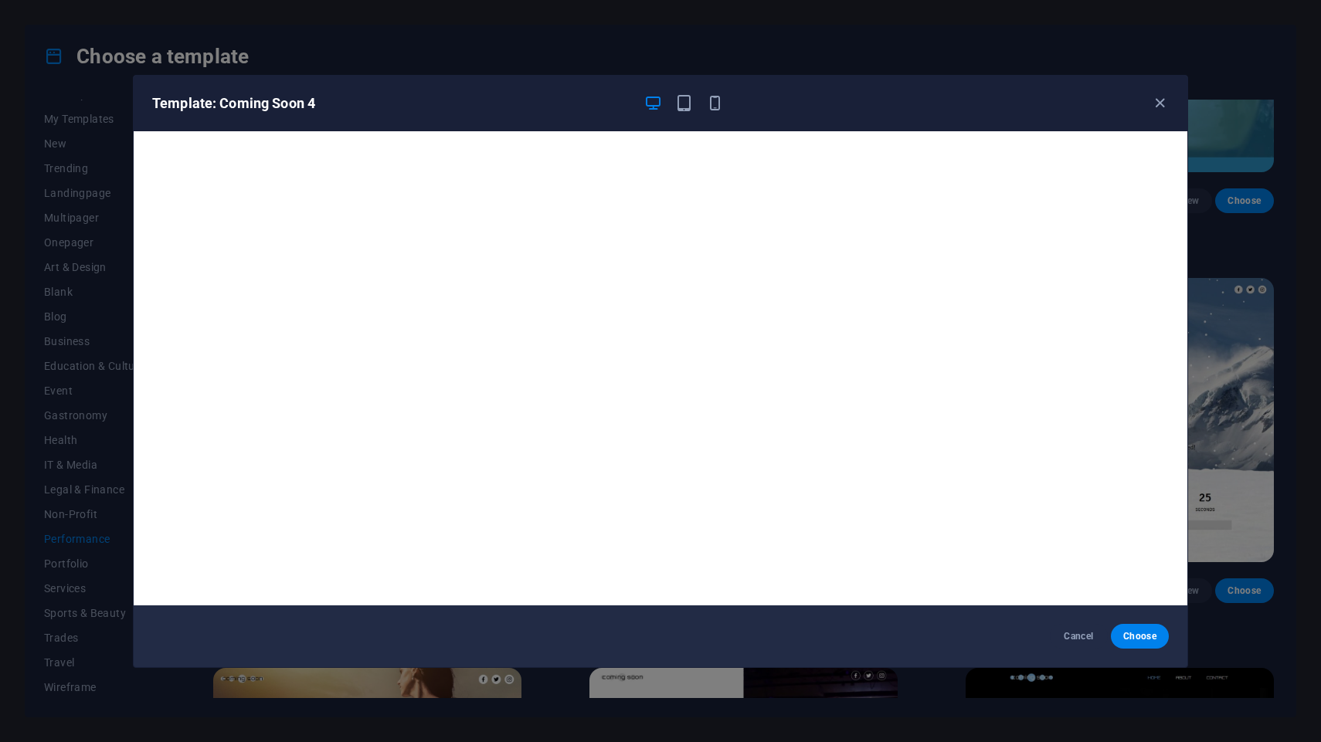
scroll to position [3, 0]
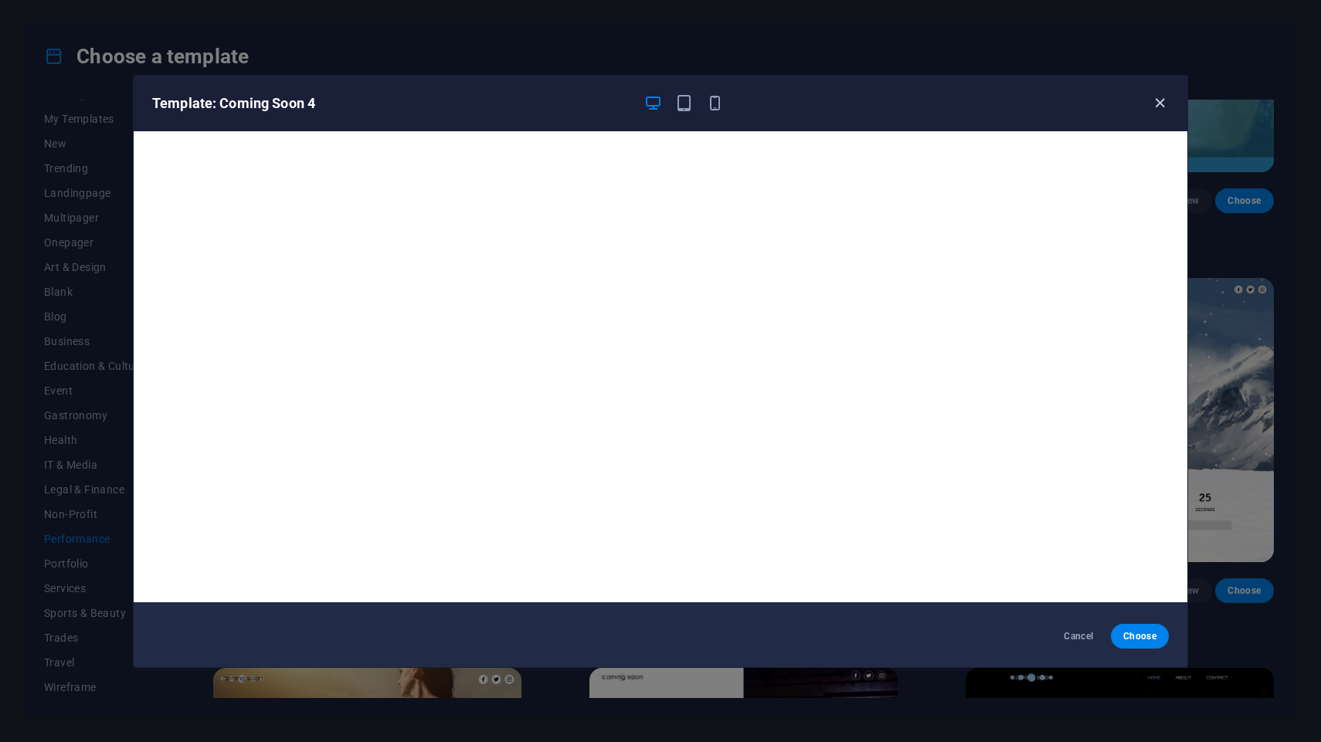
click at [1161, 99] on icon "button" at bounding box center [1160, 103] width 18 height 18
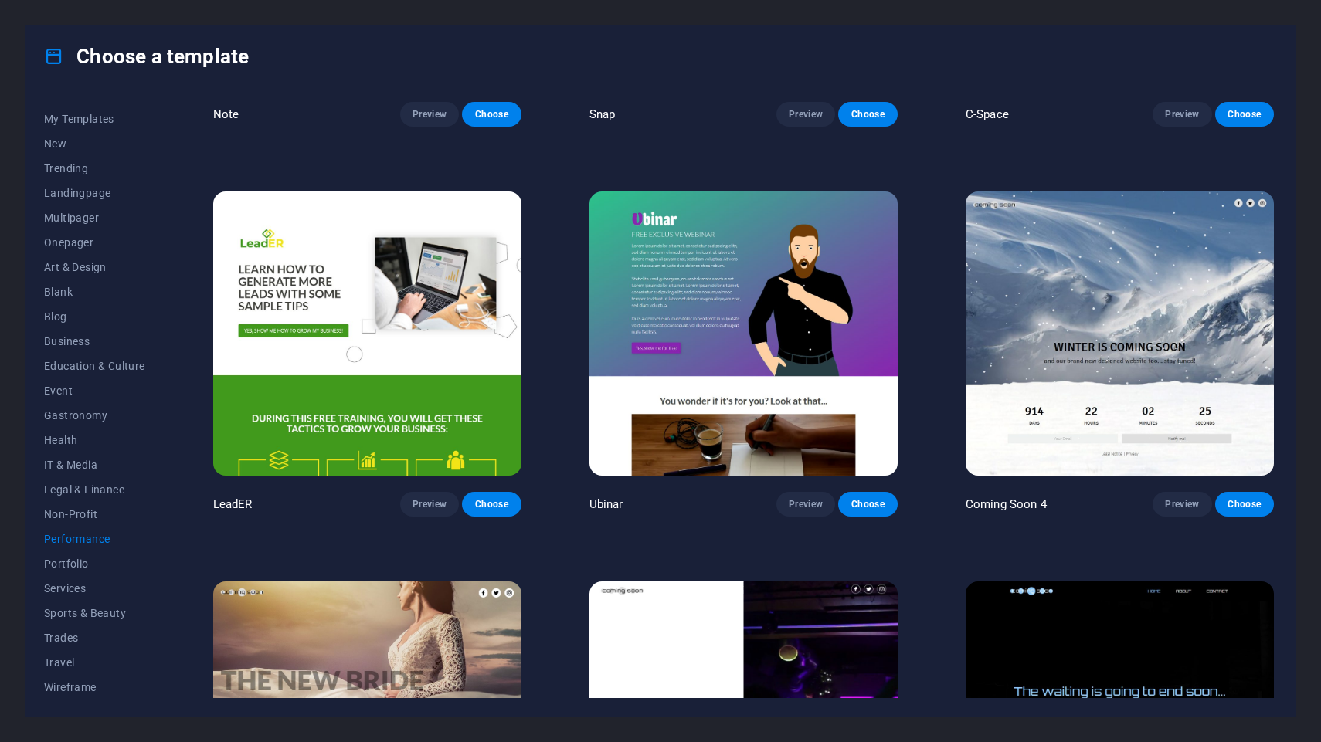
scroll to position [1456, 0]
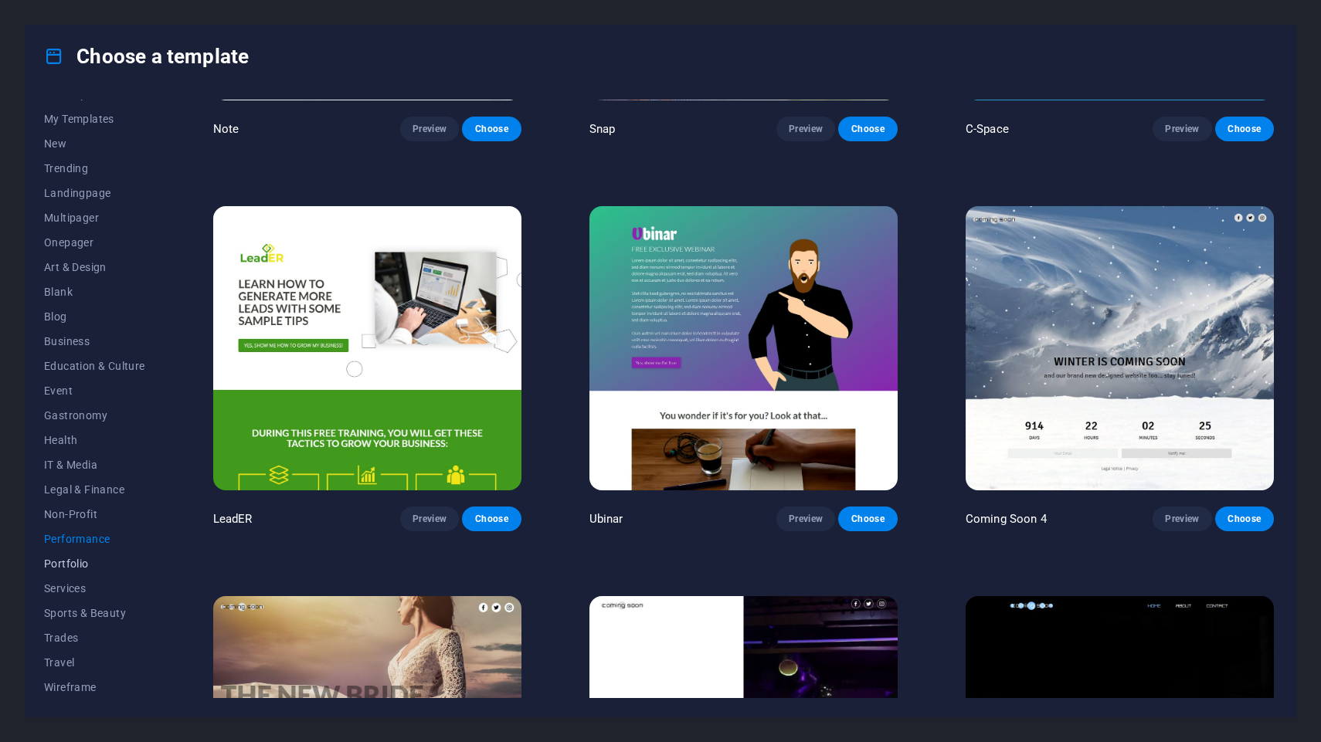
click at [90, 562] on span "Portfolio" at bounding box center [94, 564] width 101 height 12
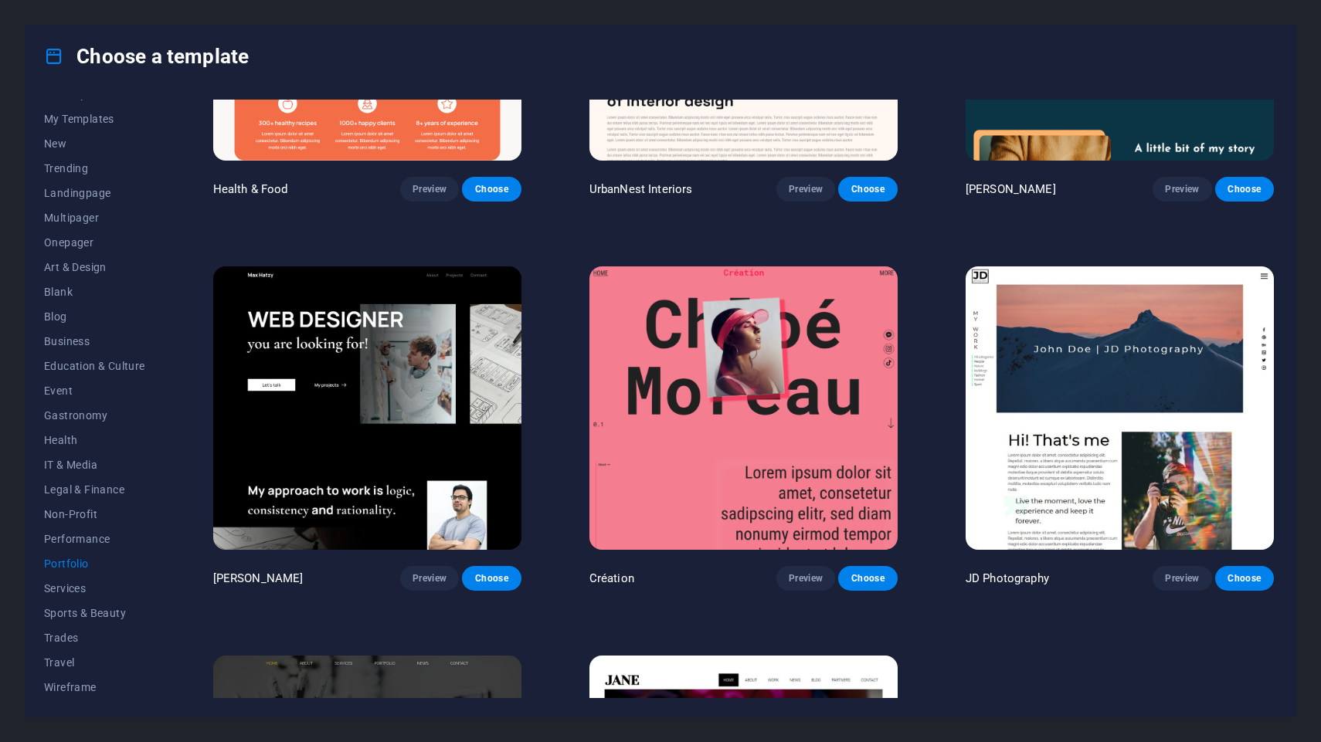
scroll to position [0, 0]
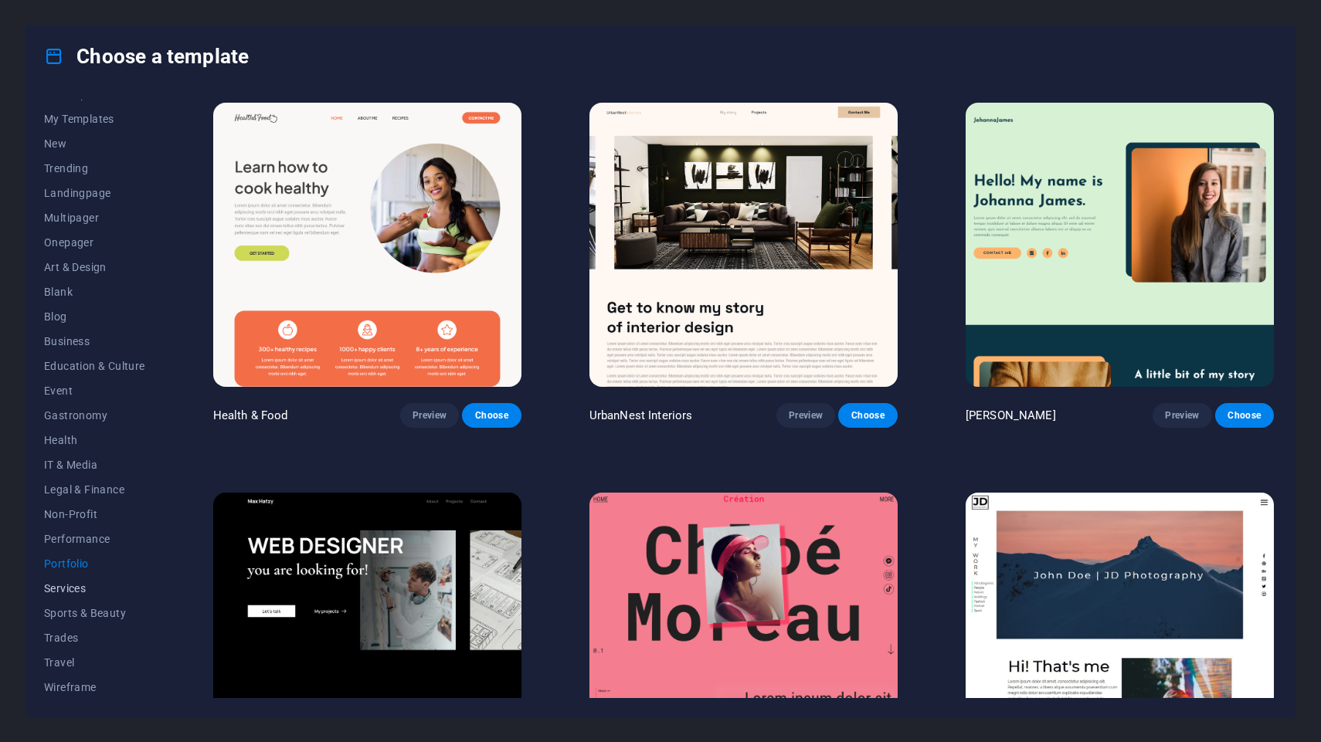
click at [96, 585] on span "Services" at bounding box center [94, 588] width 101 height 12
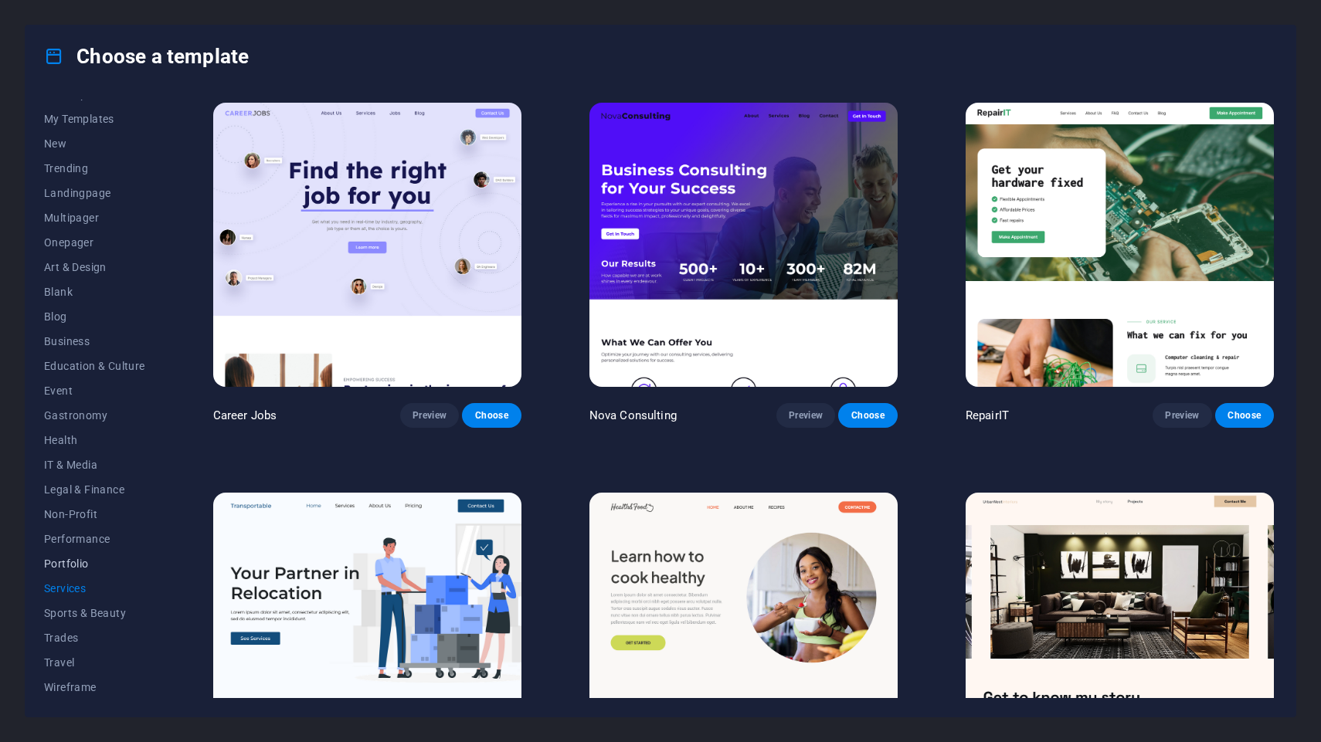
click at [77, 558] on span "Portfolio" at bounding box center [94, 564] width 101 height 12
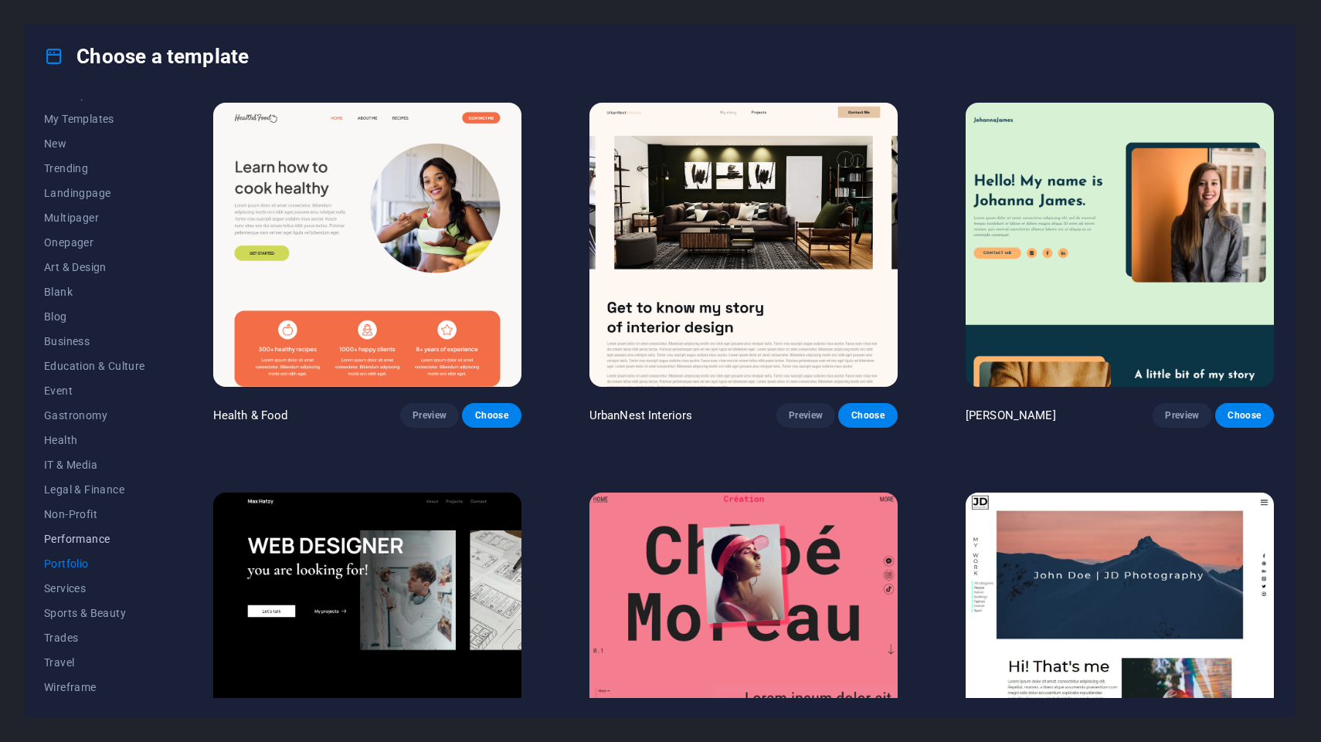
click at [89, 545] on span "Performance" at bounding box center [94, 539] width 101 height 12
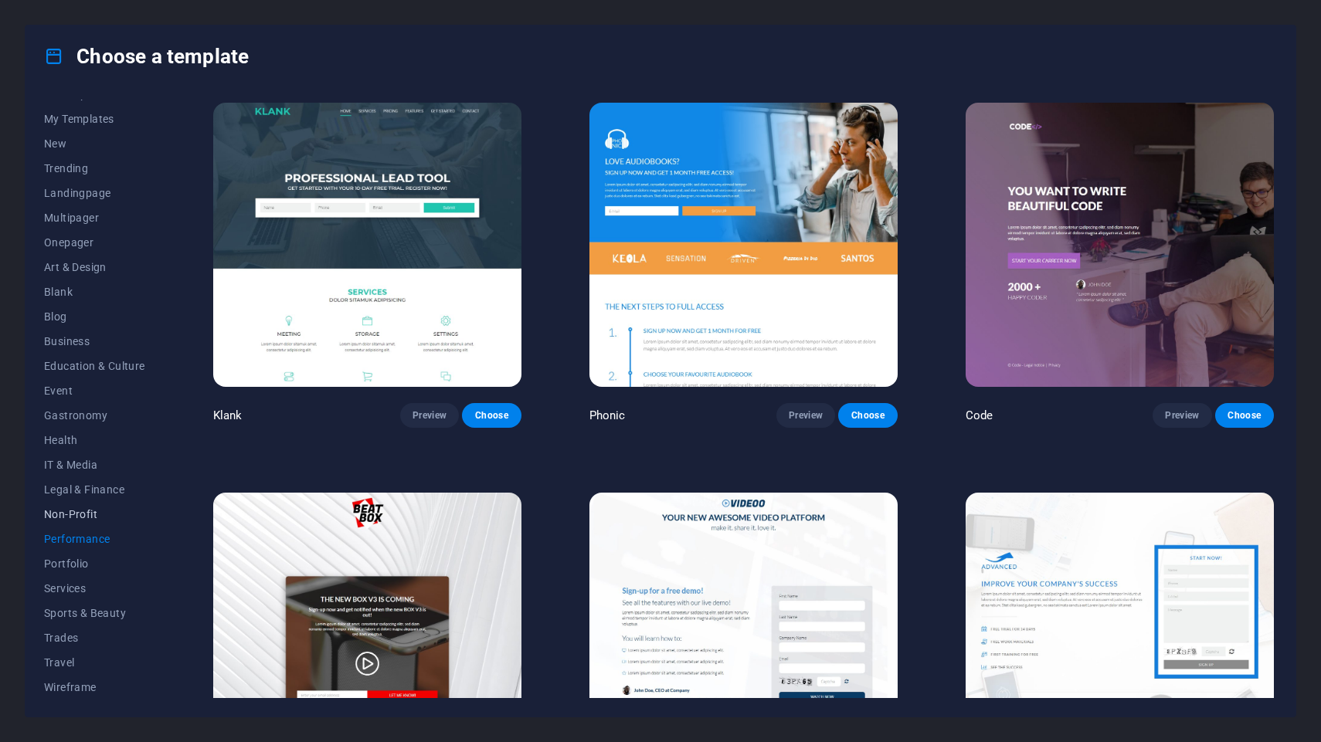
click at [93, 518] on span "Non-Profit" at bounding box center [94, 514] width 101 height 12
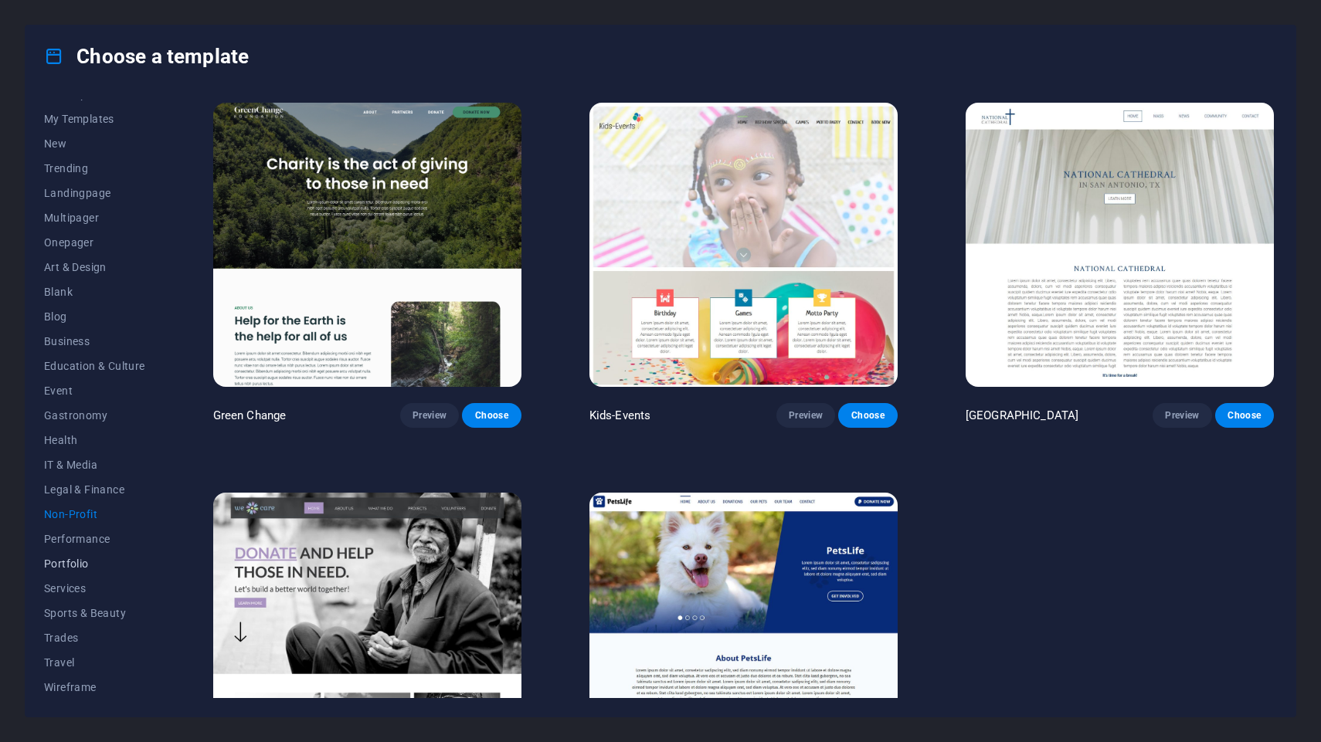
click at [73, 568] on span "Portfolio" at bounding box center [94, 564] width 101 height 12
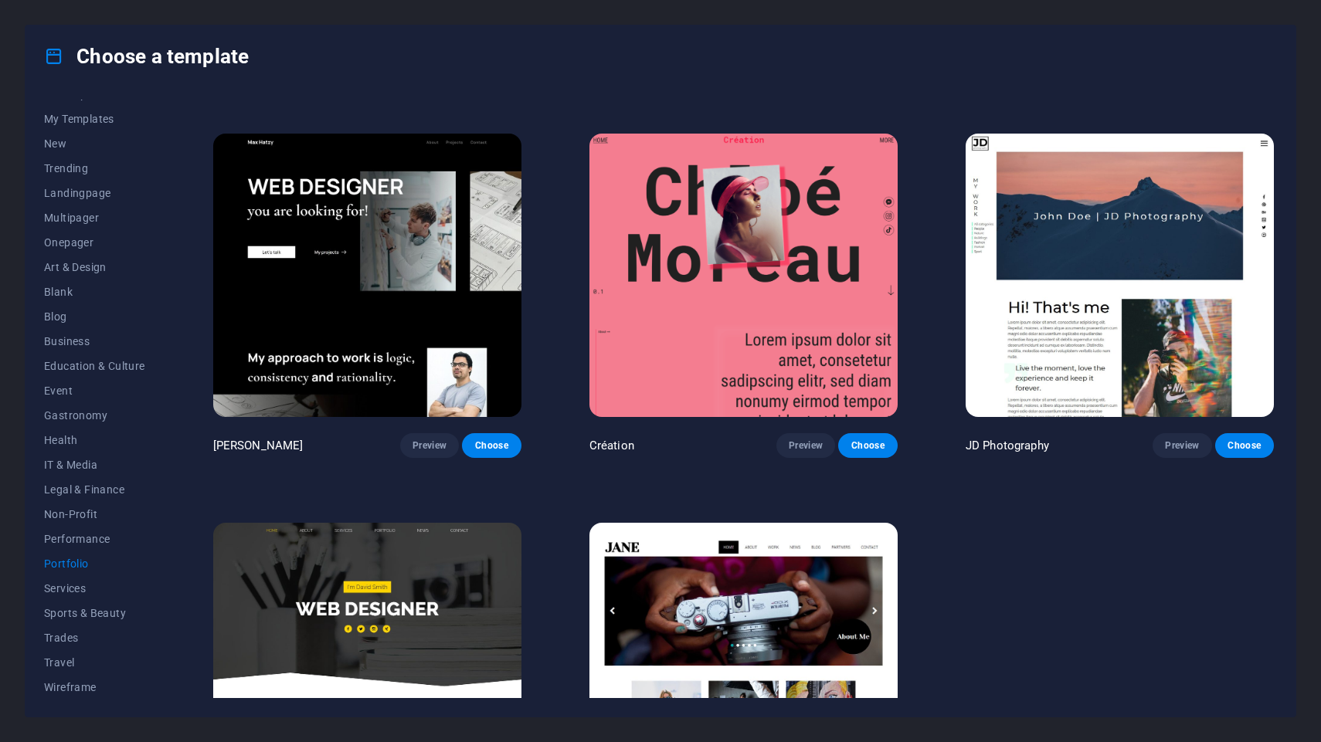
scroll to position [510, 0]
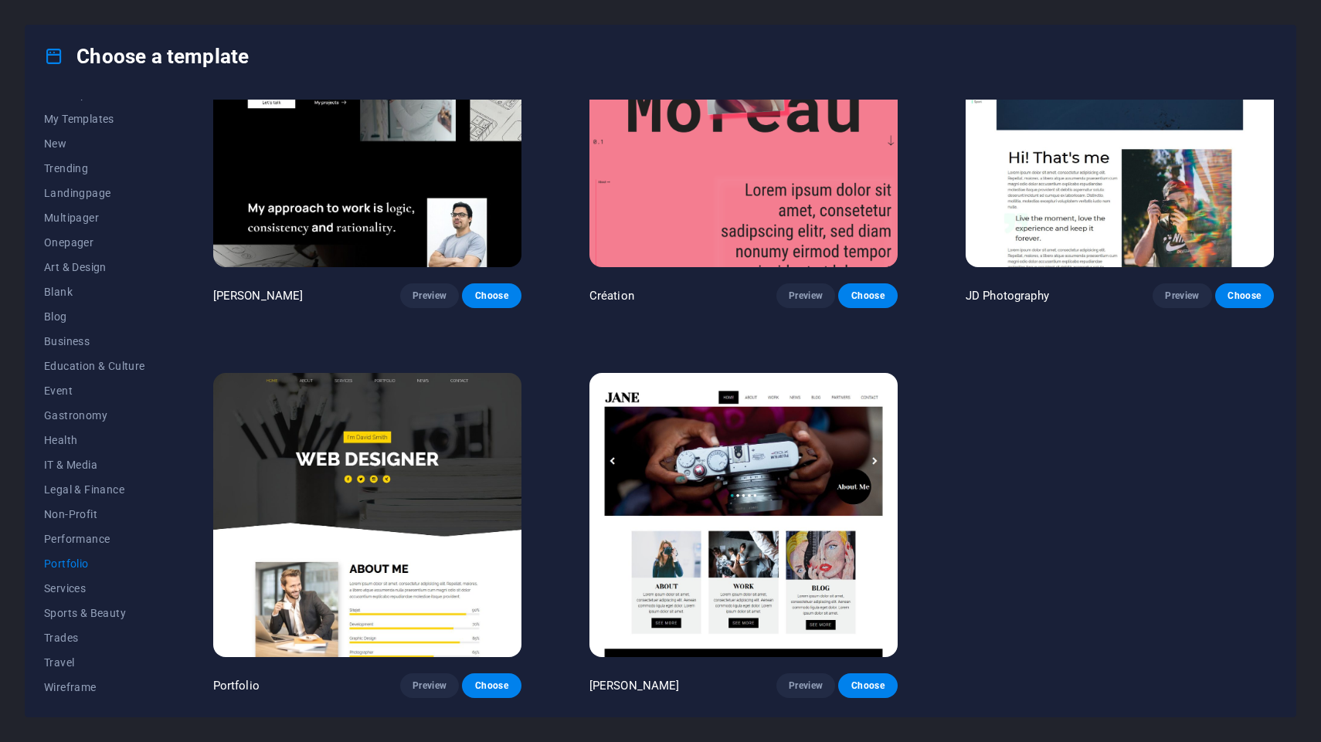
click at [421, 501] on img at bounding box center [367, 515] width 308 height 284
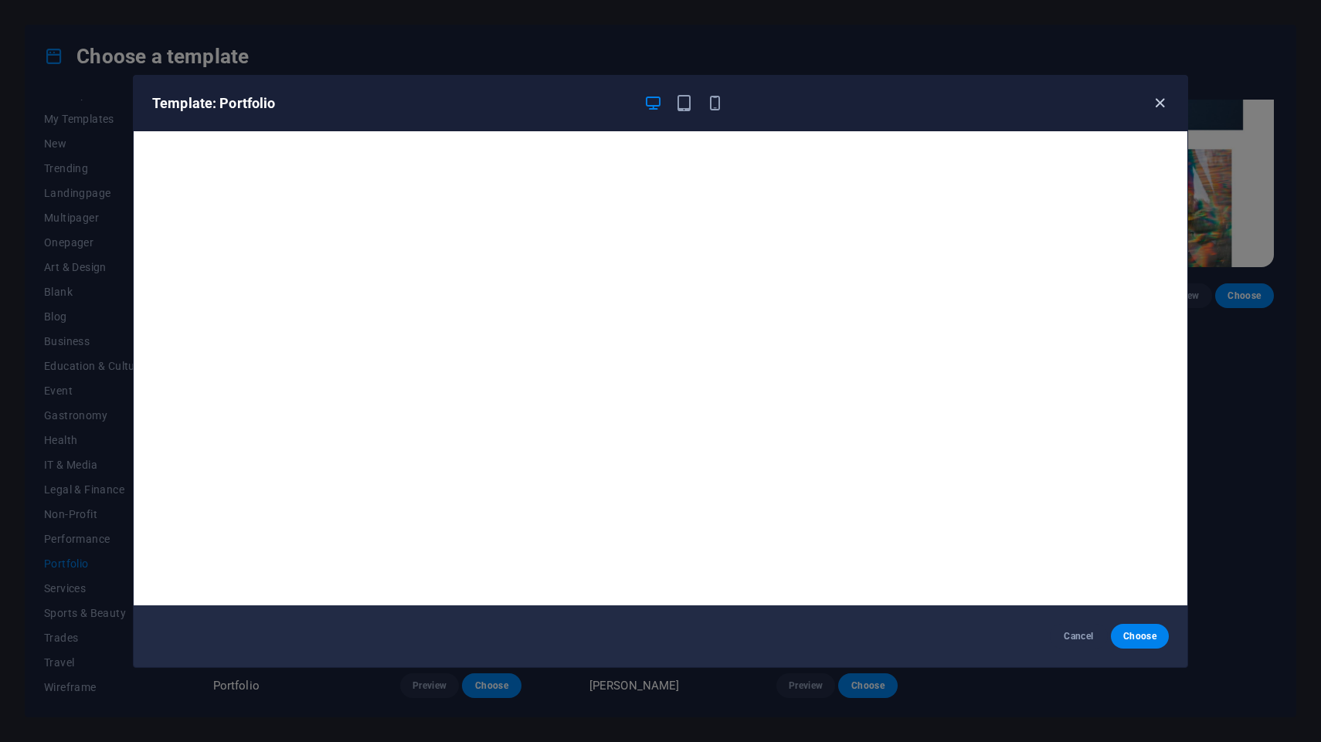
click at [1156, 103] on icon "button" at bounding box center [1160, 103] width 18 height 18
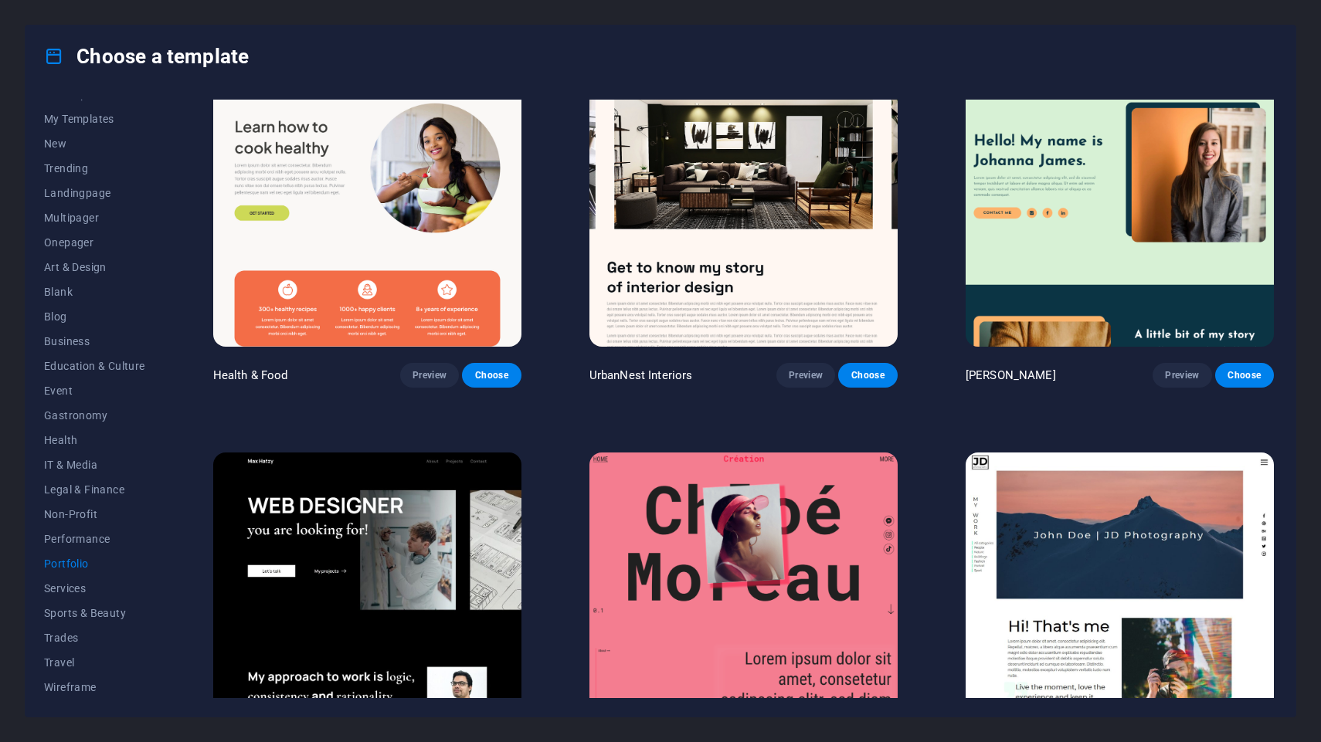
scroll to position [0, 0]
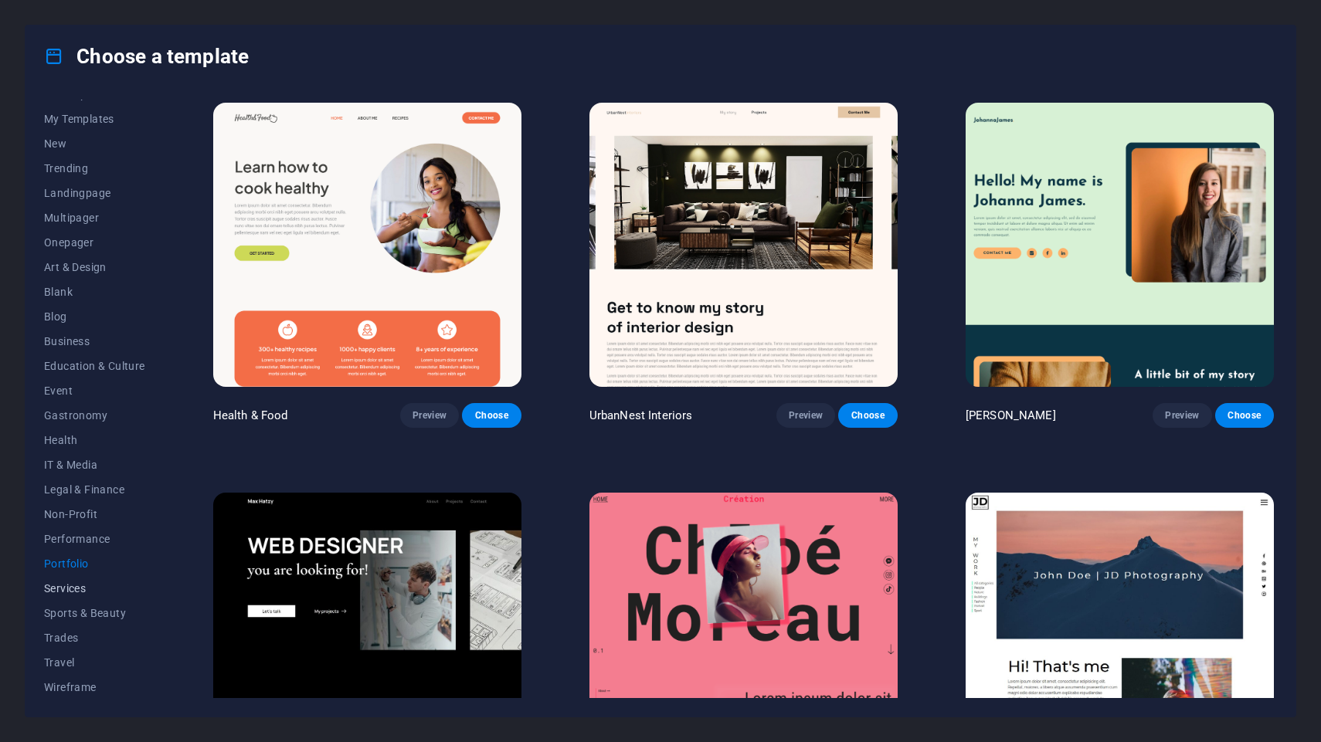
click at [99, 594] on span "Services" at bounding box center [94, 588] width 101 height 12
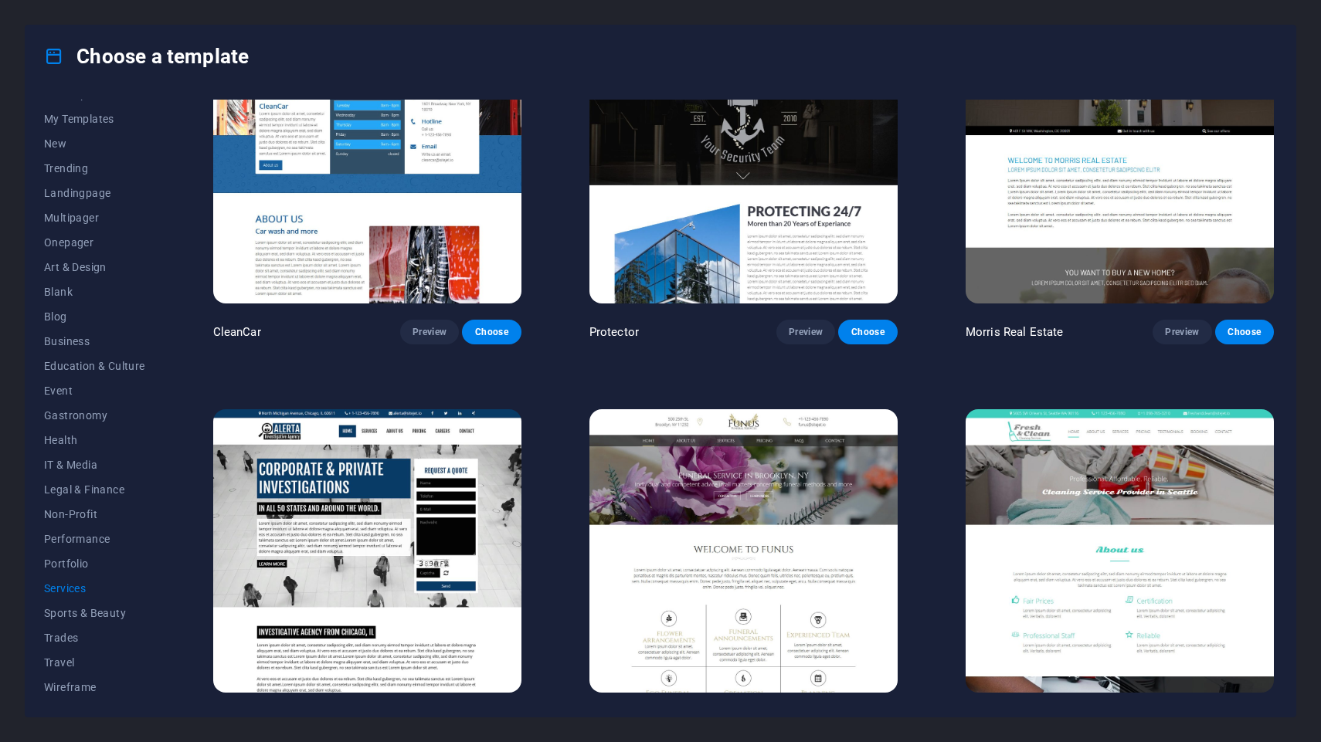
scroll to position [1600, 0]
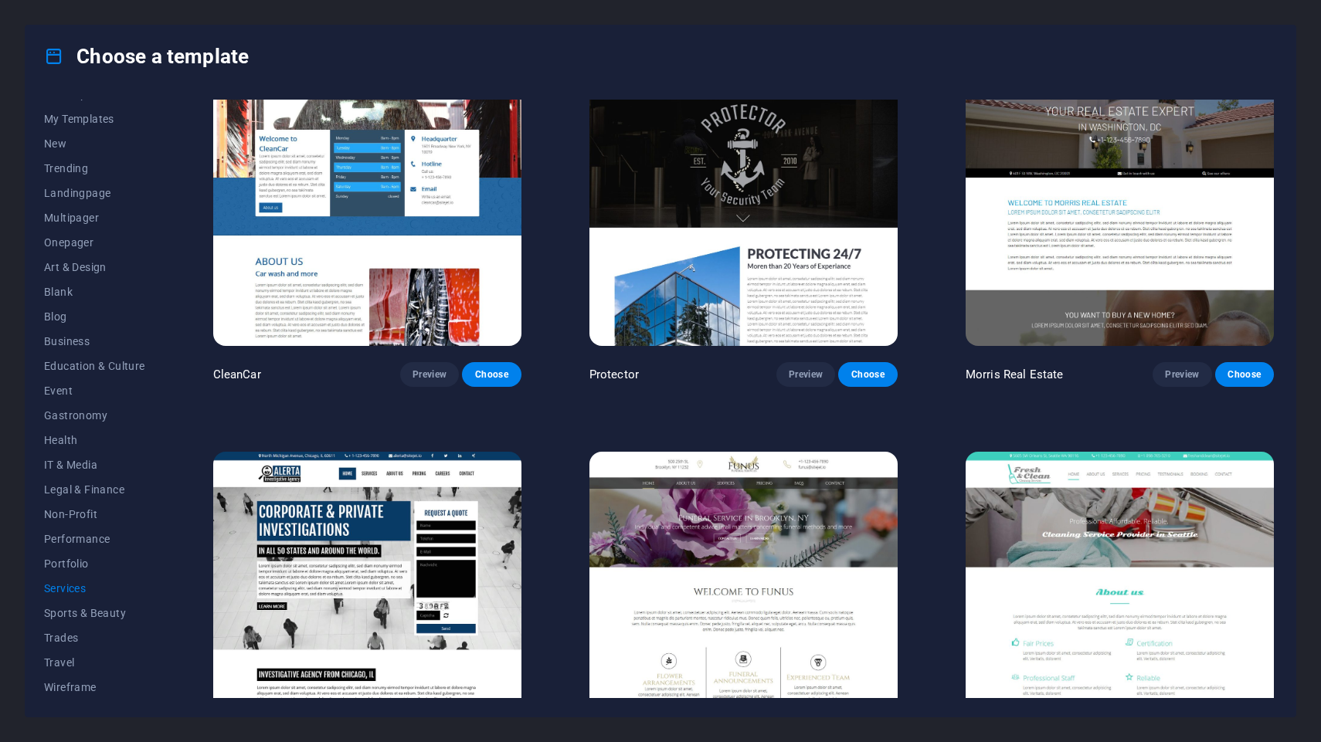
click at [725, 296] on img at bounding box center [743, 204] width 308 height 284
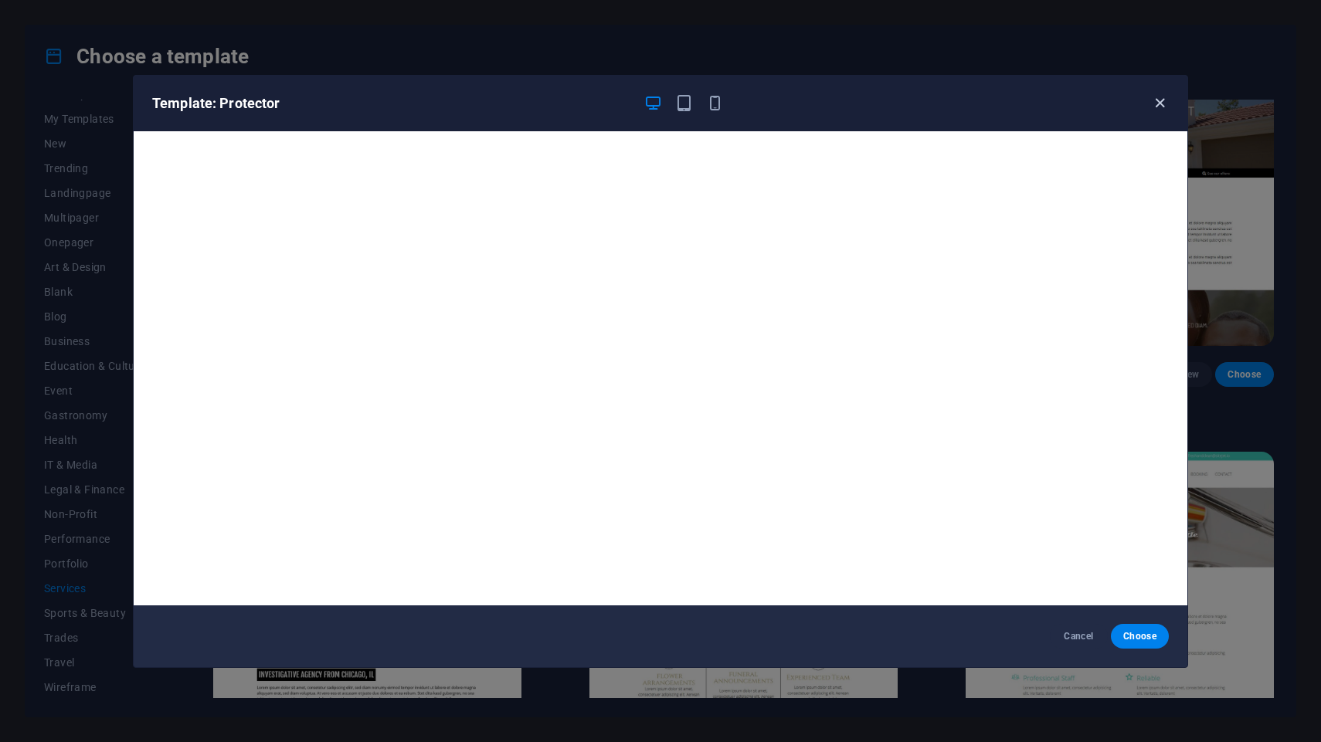
click at [1159, 107] on icon "button" at bounding box center [1160, 103] width 18 height 18
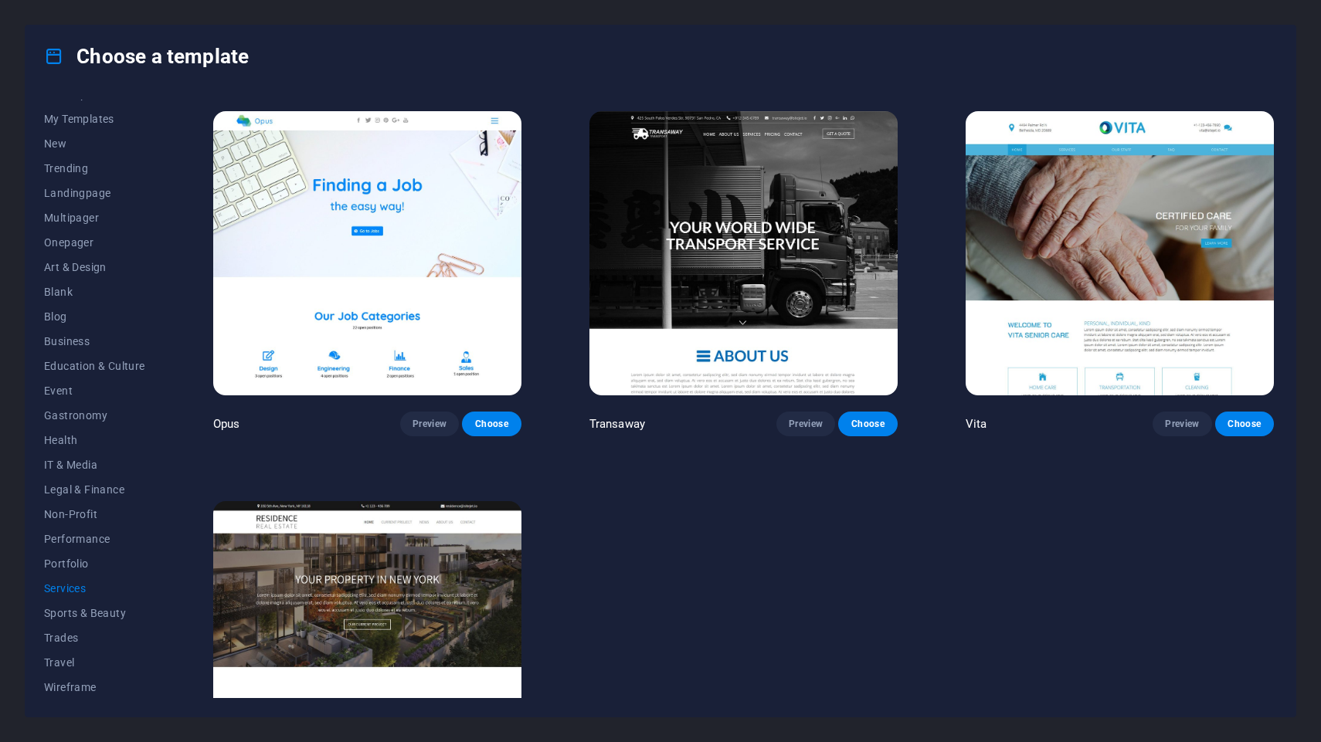
scroll to position [2326, 0]
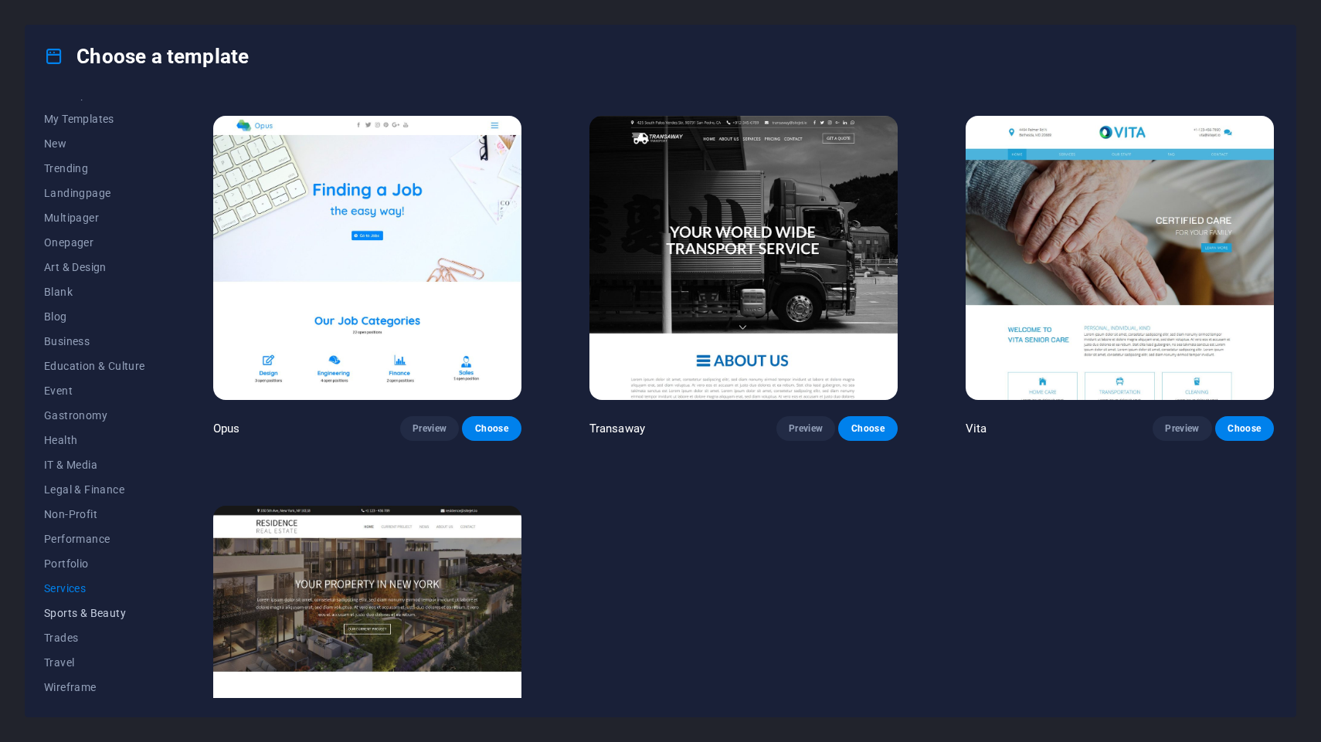
click at [89, 618] on span "Sports & Beauty" at bounding box center [94, 613] width 101 height 12
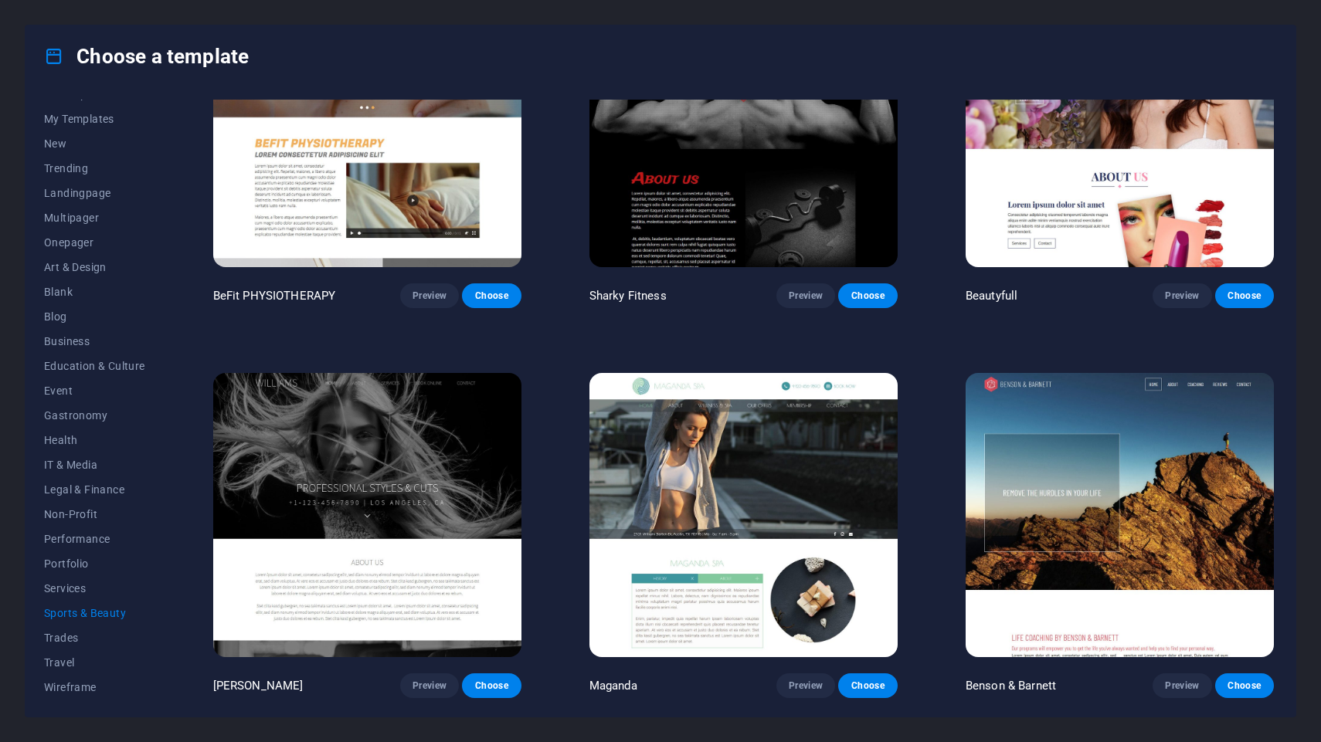
scroll to position [1291, 0]
click at [316, 493] on img at bounding box center [367, 515] width 308 height 284
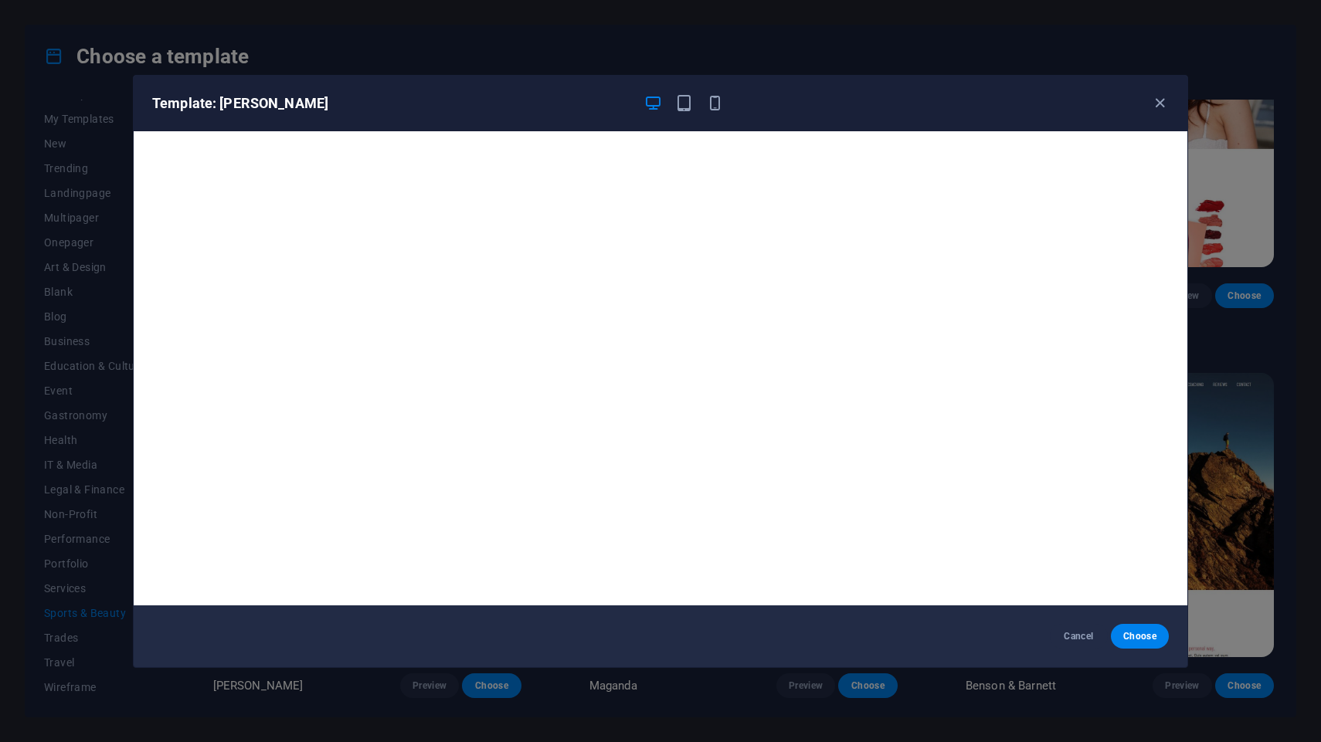
click at [1155, 93] on div "Template: Williams" at bounding box center [661, 104] width 1054 height 56
click at [1158, 107] on icon "button" at bounding box center [1160, 103] width 18 height 18
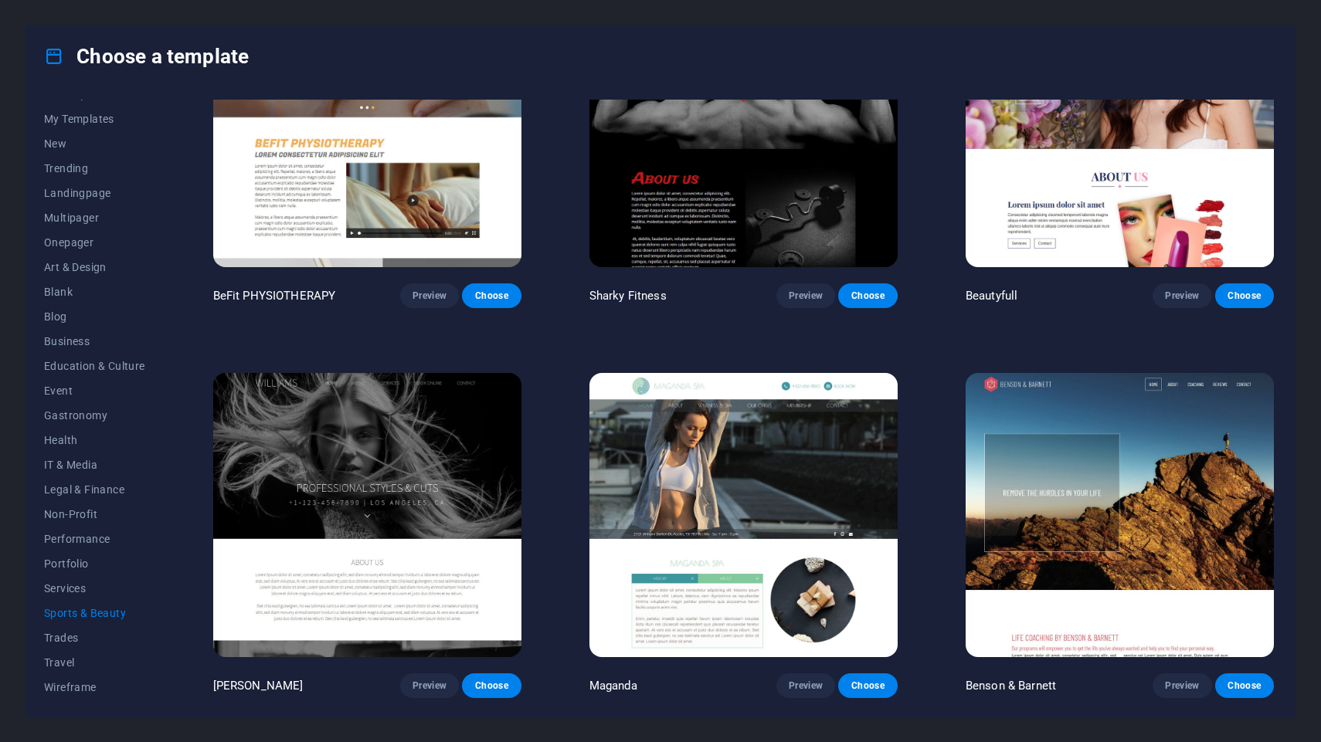
click at [1134, 511] on img at bounding box center [1119, 515] width 308 height 284
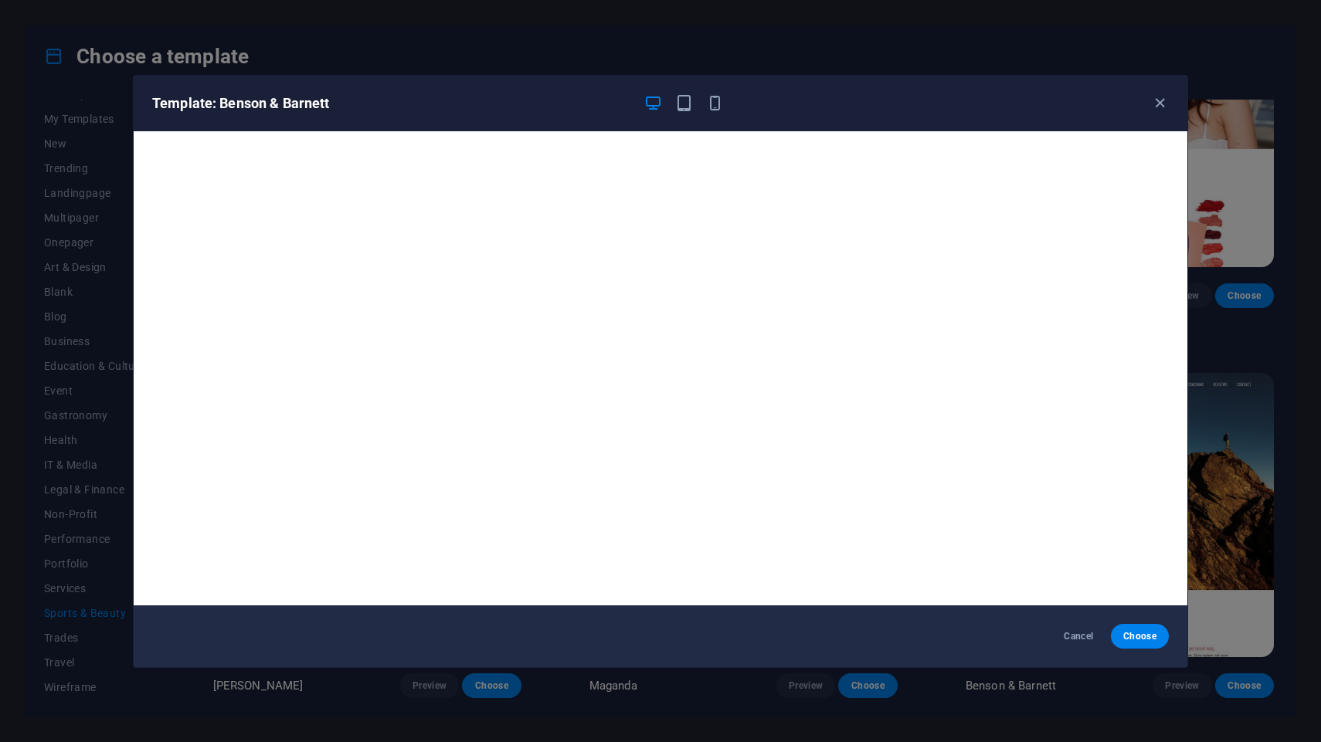
scroll to position [3, 0]
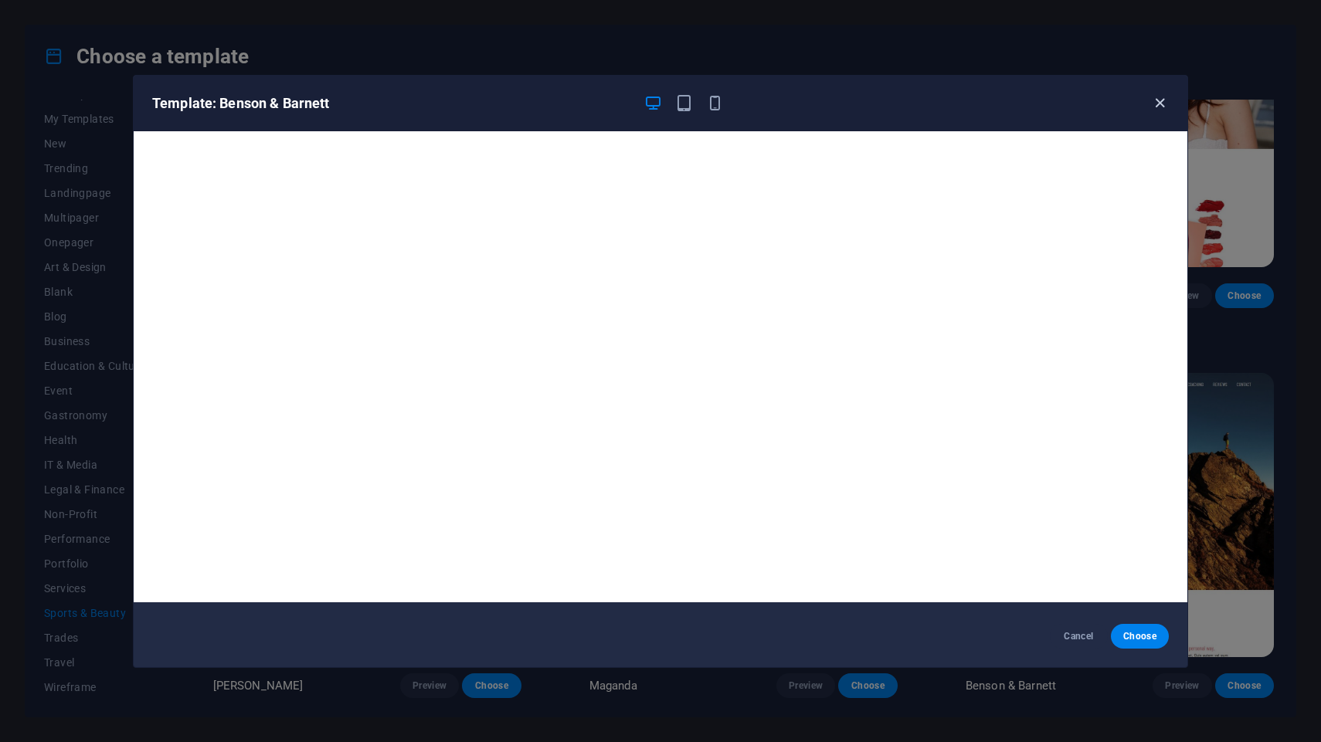
click at [1158, 106] on icon "button" at bounding box center [1160, 103] width 18 height 18
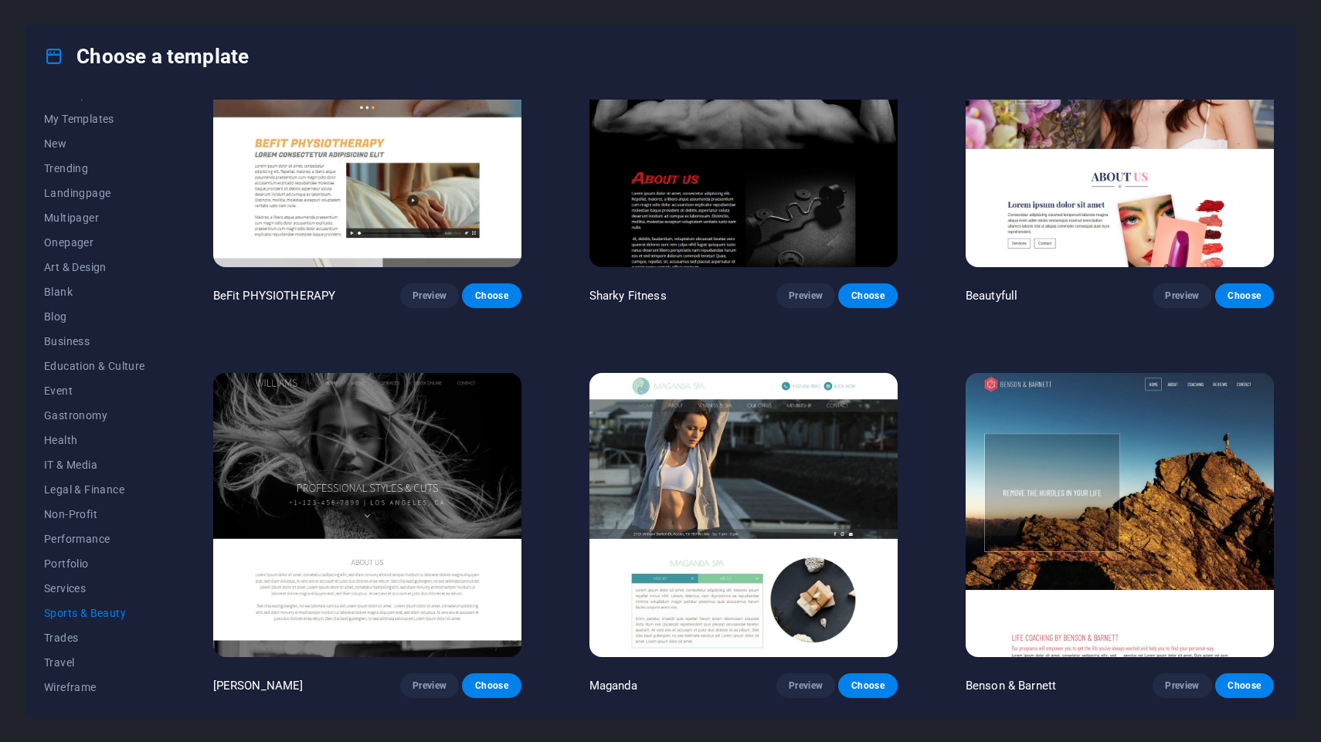
click at [759, 509] on img at bounding box center [743, 515] width 308 height 284
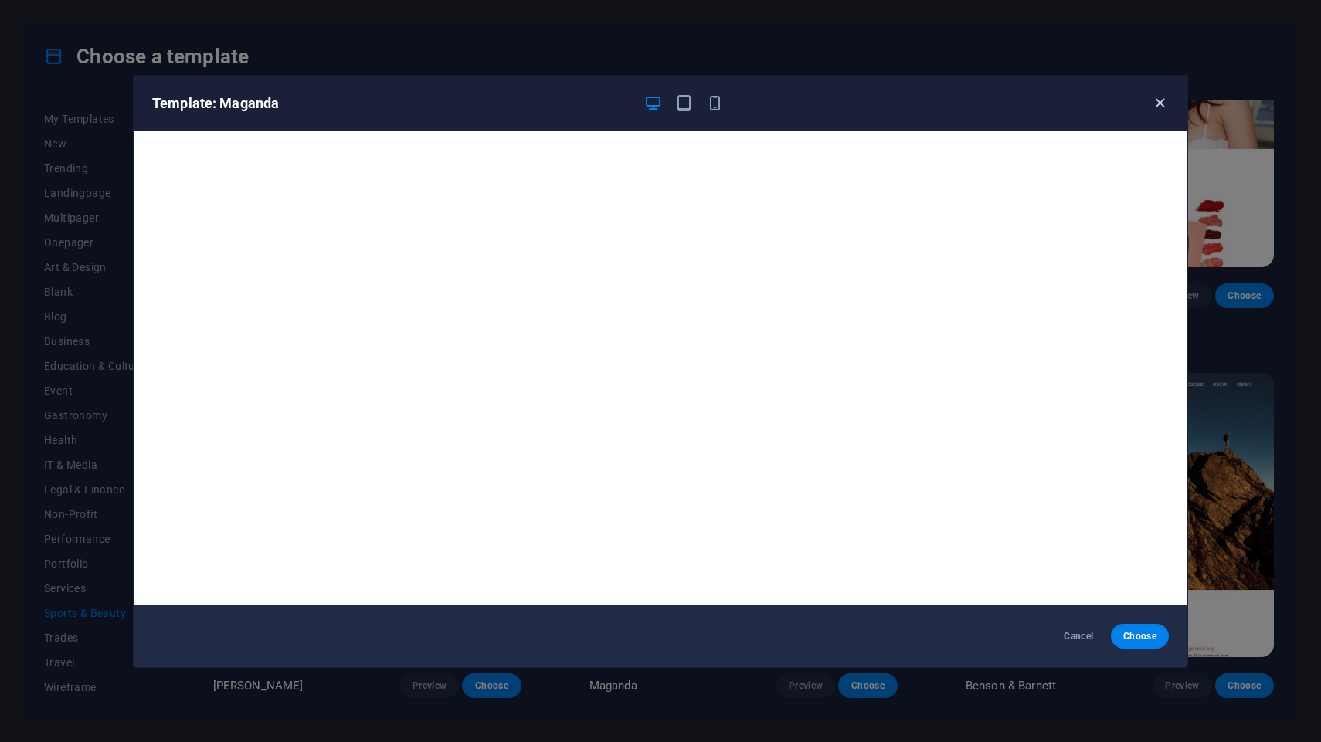
click at [1156, 103] on icon "button" at bounding box center [1160, 103] width 18 height 18
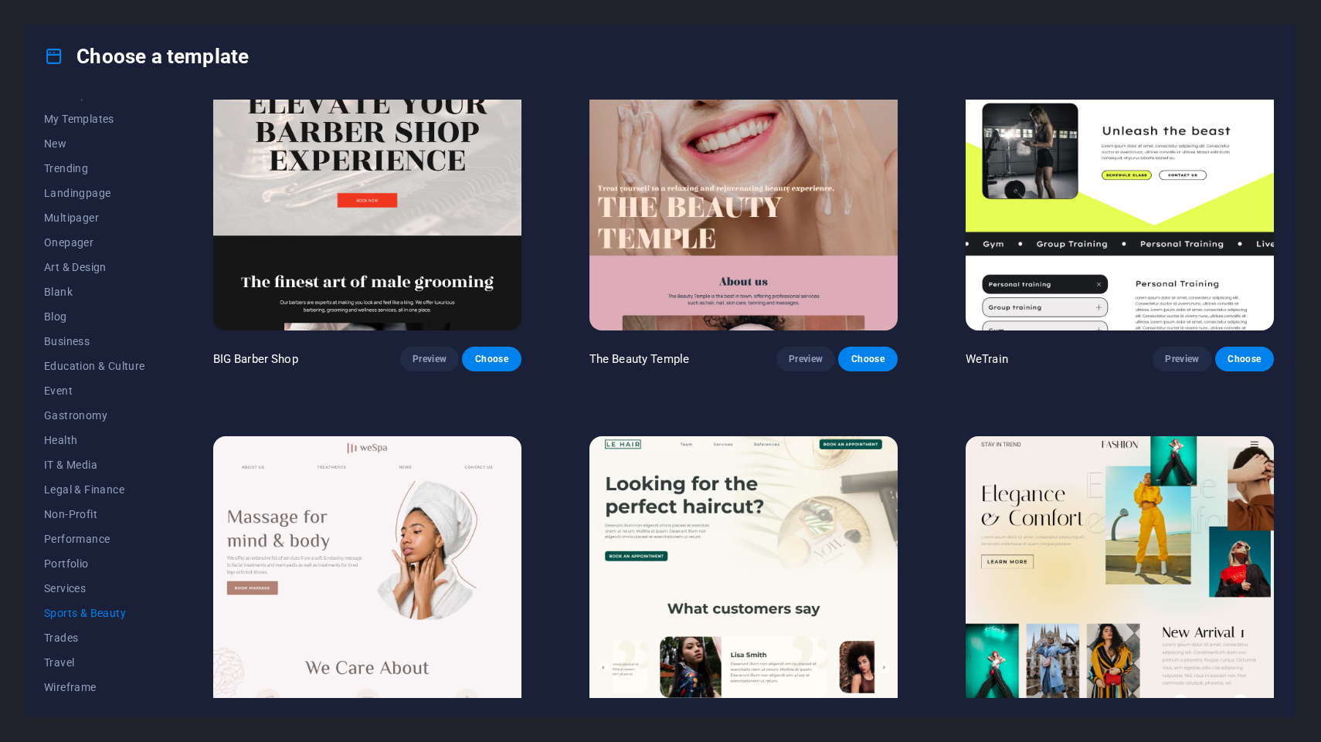
scroll to position [0, 0]
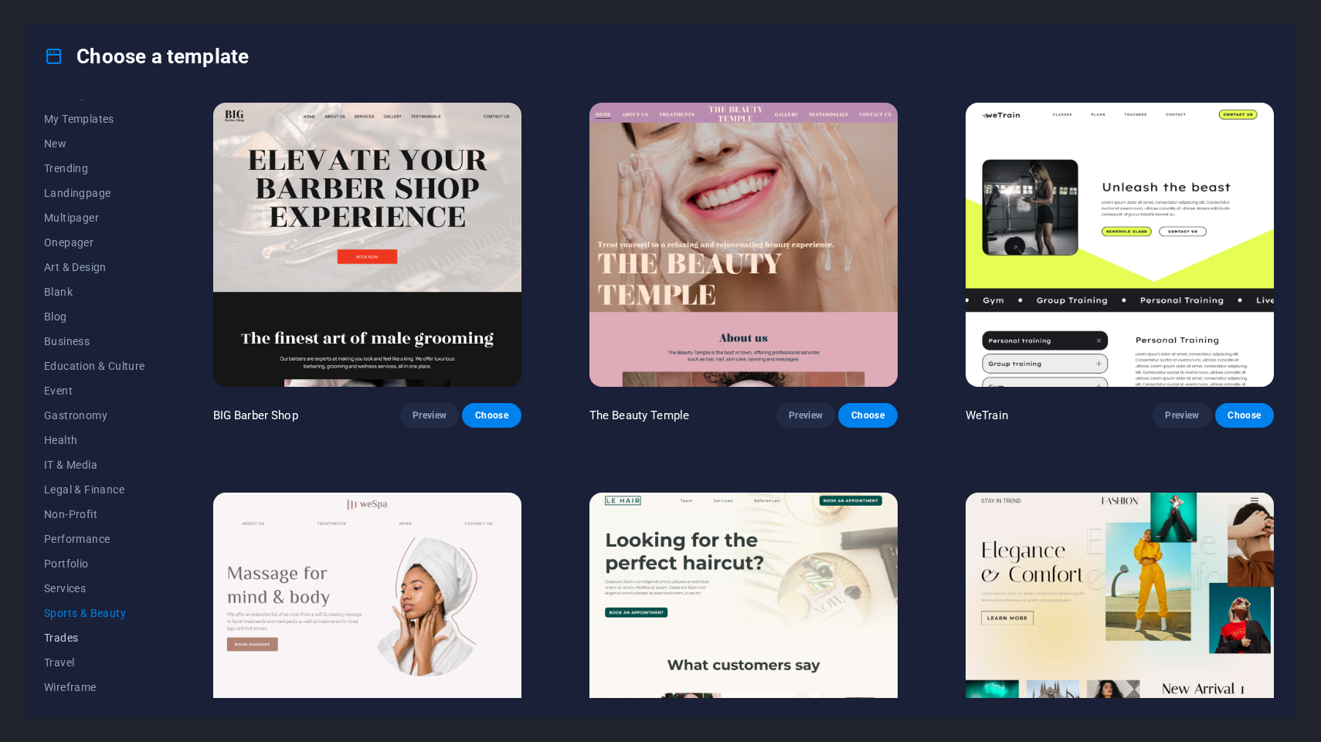
click at [100, 640] on span "Trades" at bounding box center [94, 638] width 101 height 12
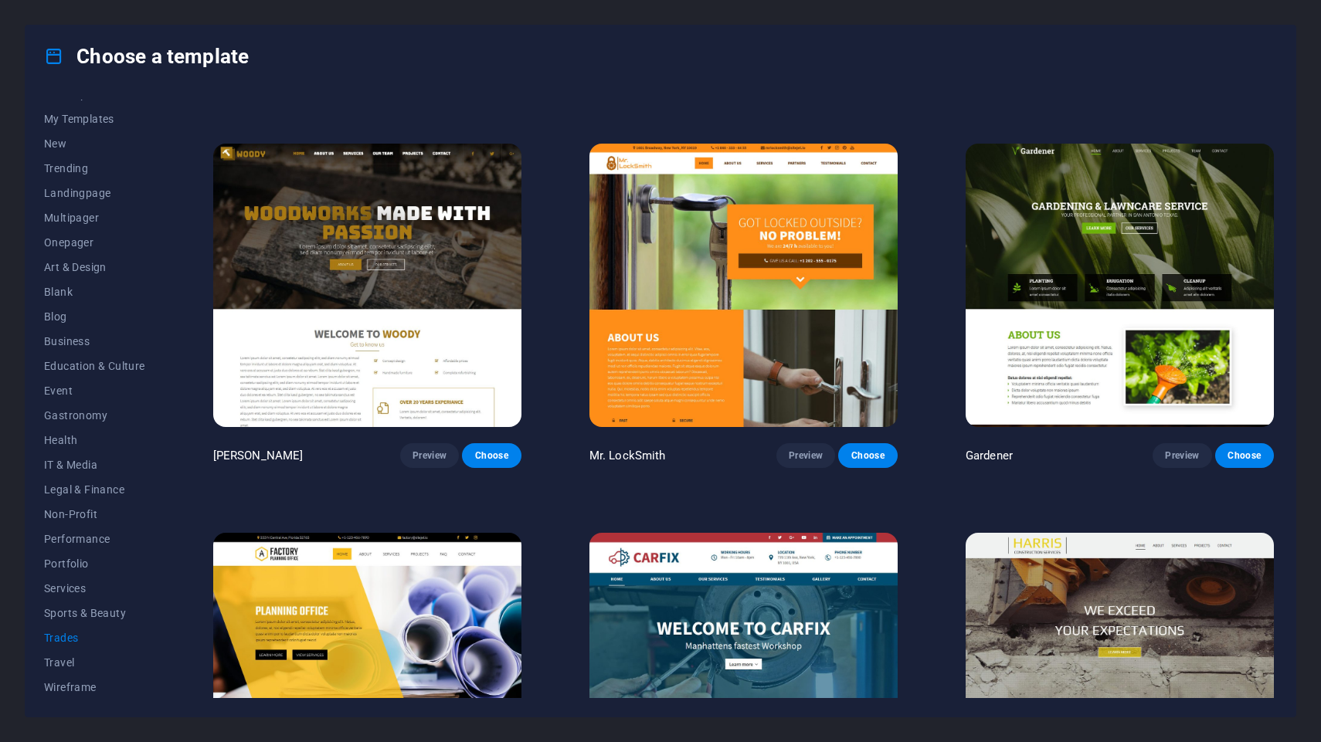
scroll to position [353, 0]
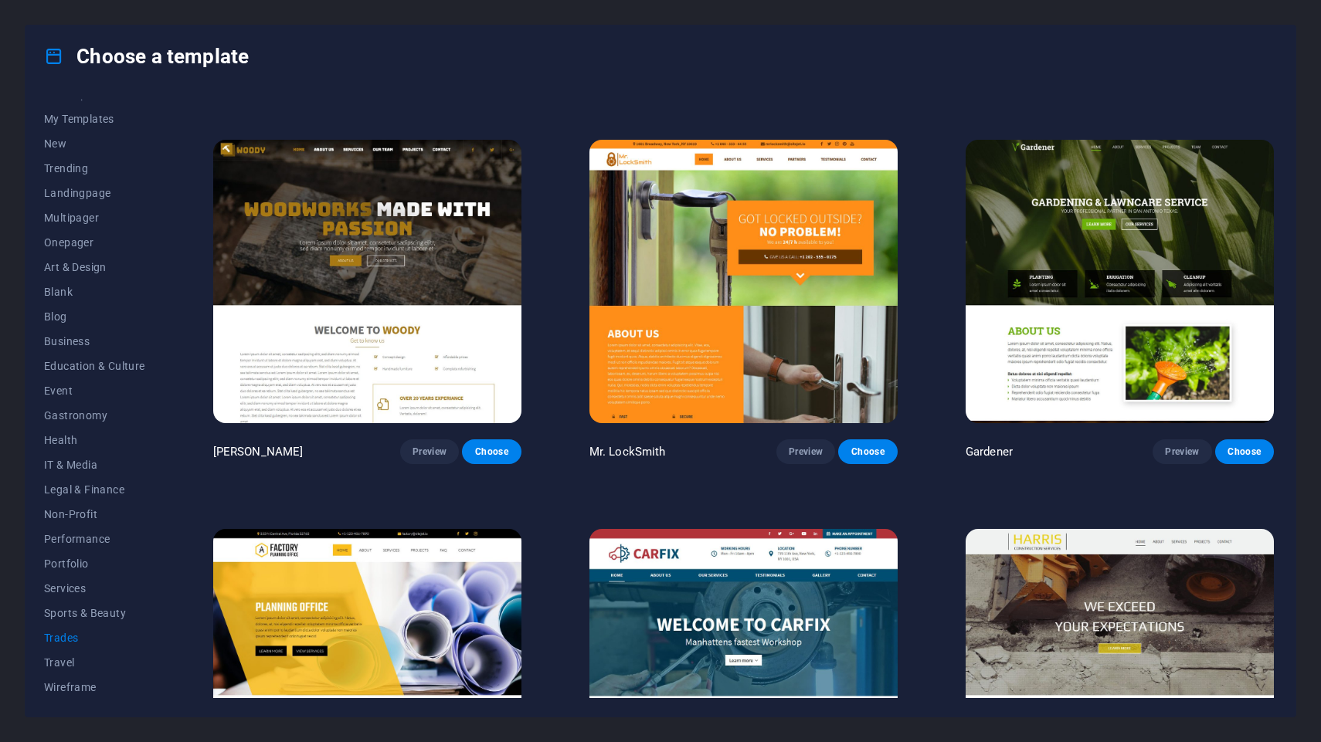
click at [1045, 239] on img at bounding box center [1119, 282] width 308 height 284
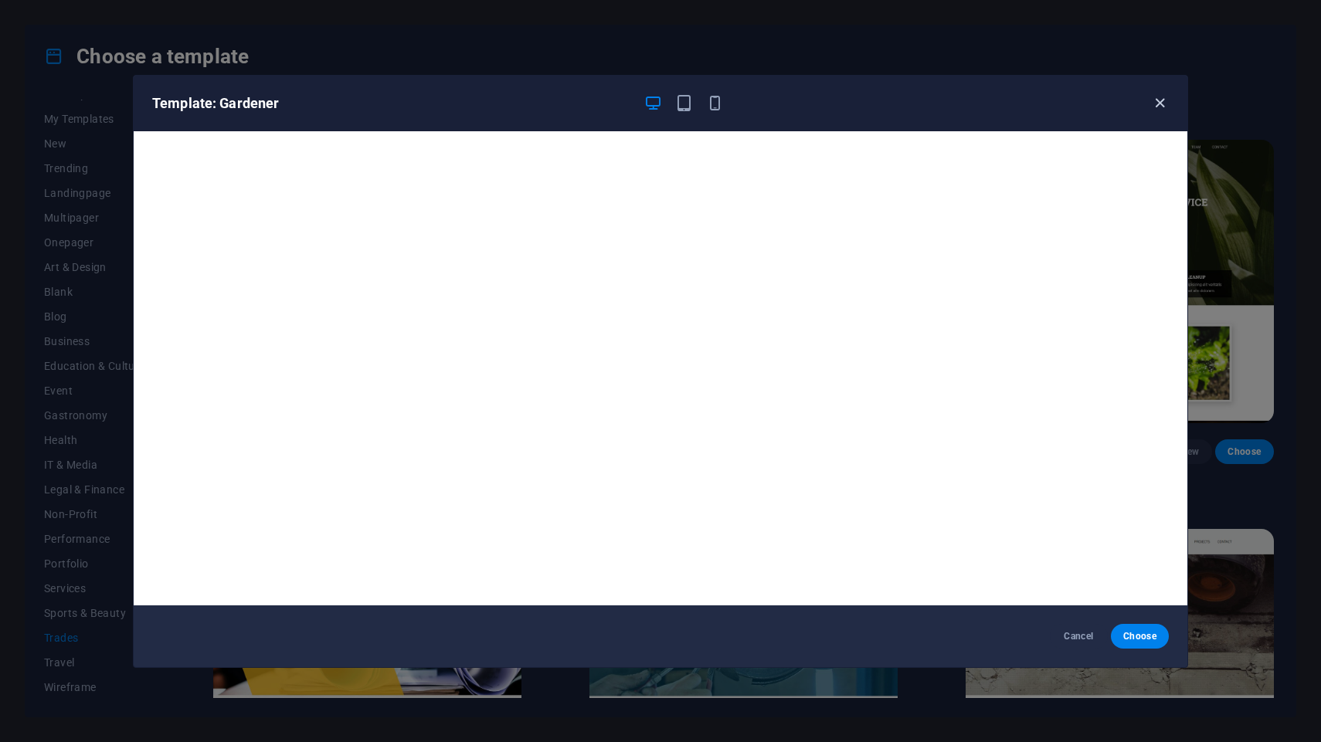
click at [1164, 102] on icon "button" at bounding box center [1160, 103] width 18 height 18
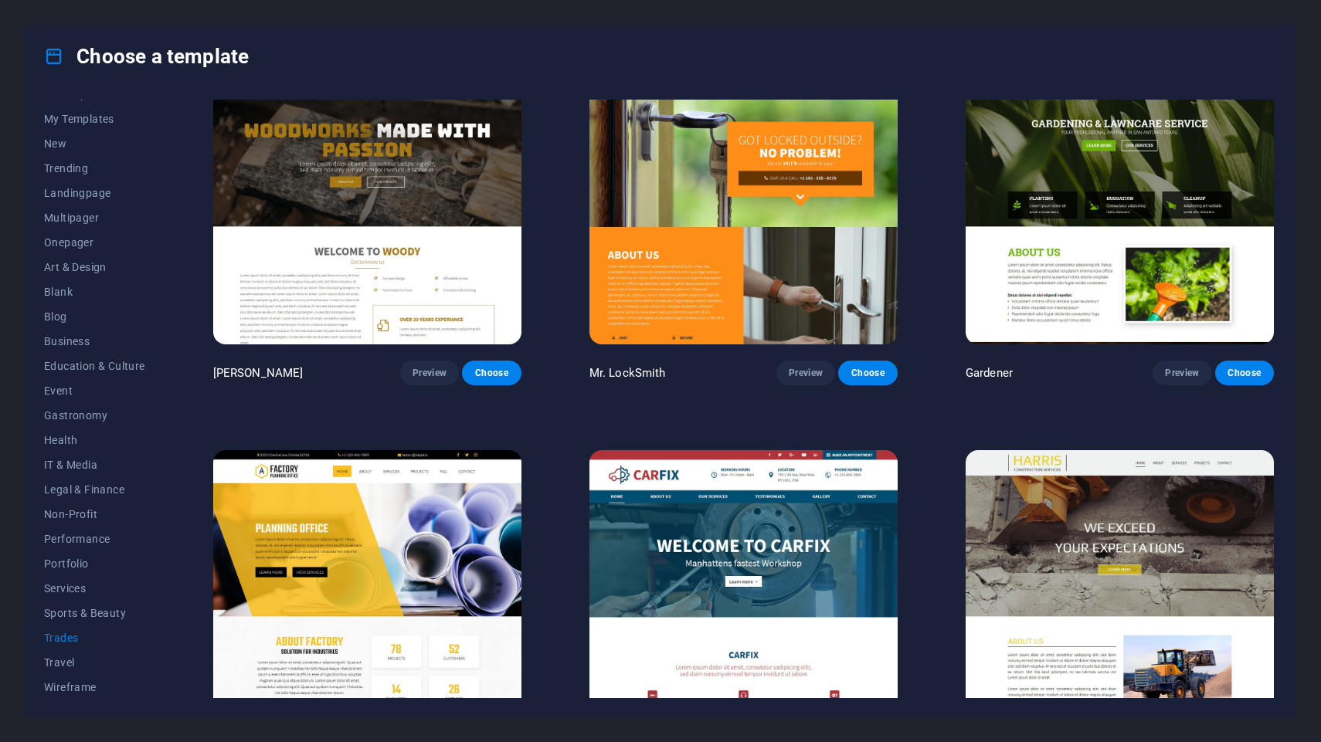
scroll to position [510, 0]
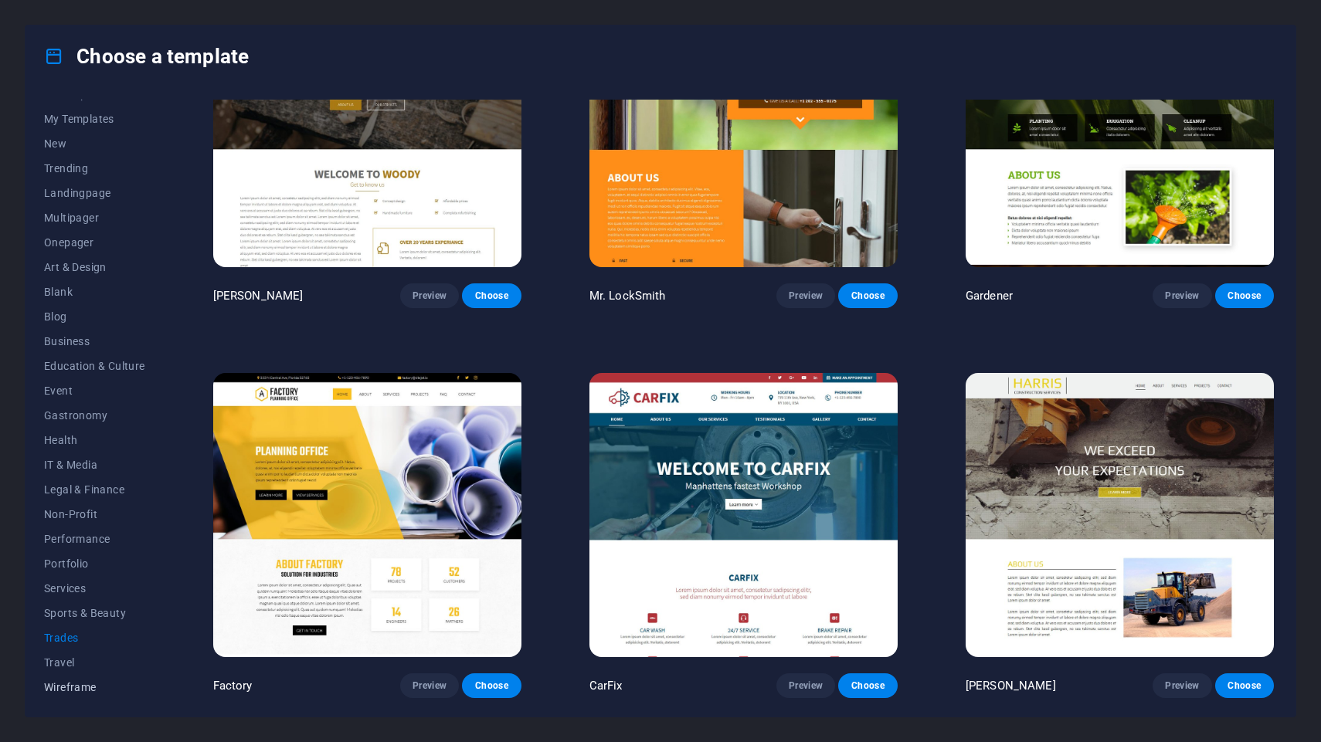
click at [75, 687] on span "Wireframe" at bounding box center [94, 687] width 101 height 12
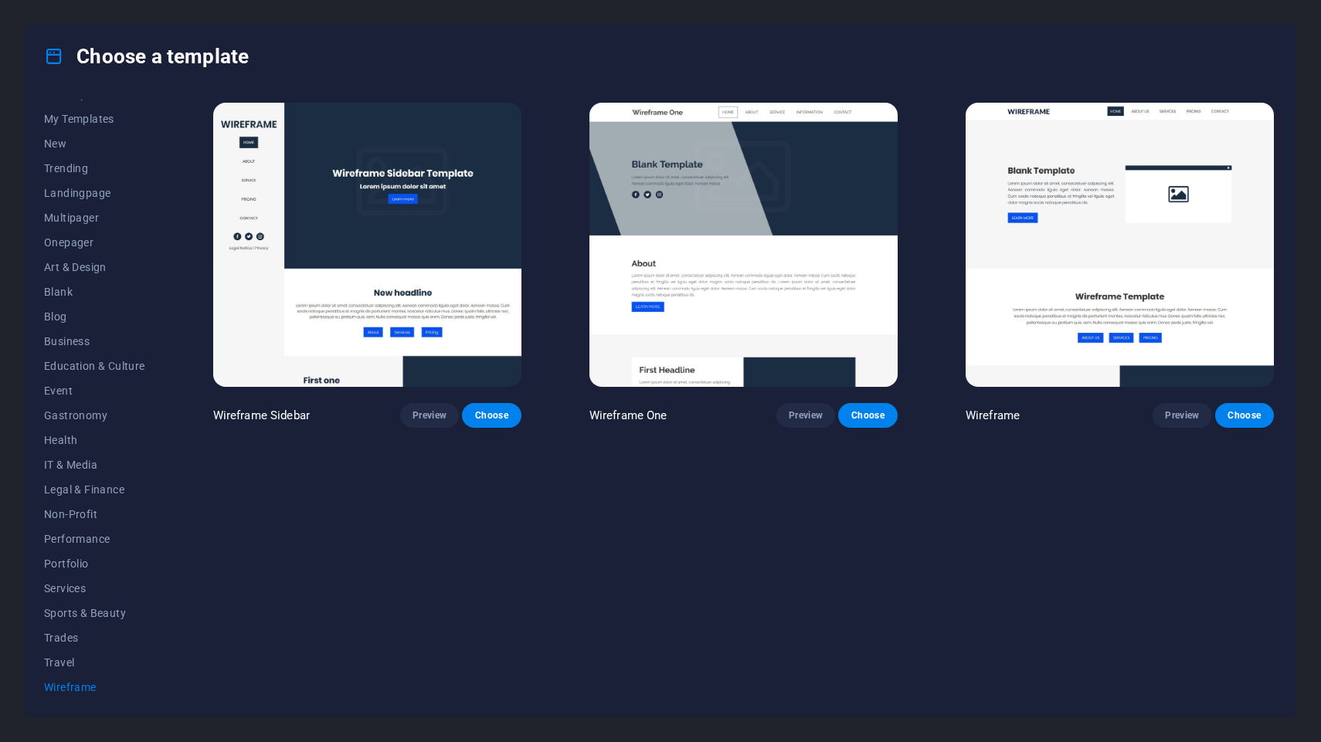
scroll to position [0, 0]
click at [73, 548] on button "Performance" at bounding box center [94, 539] width 101 height 25
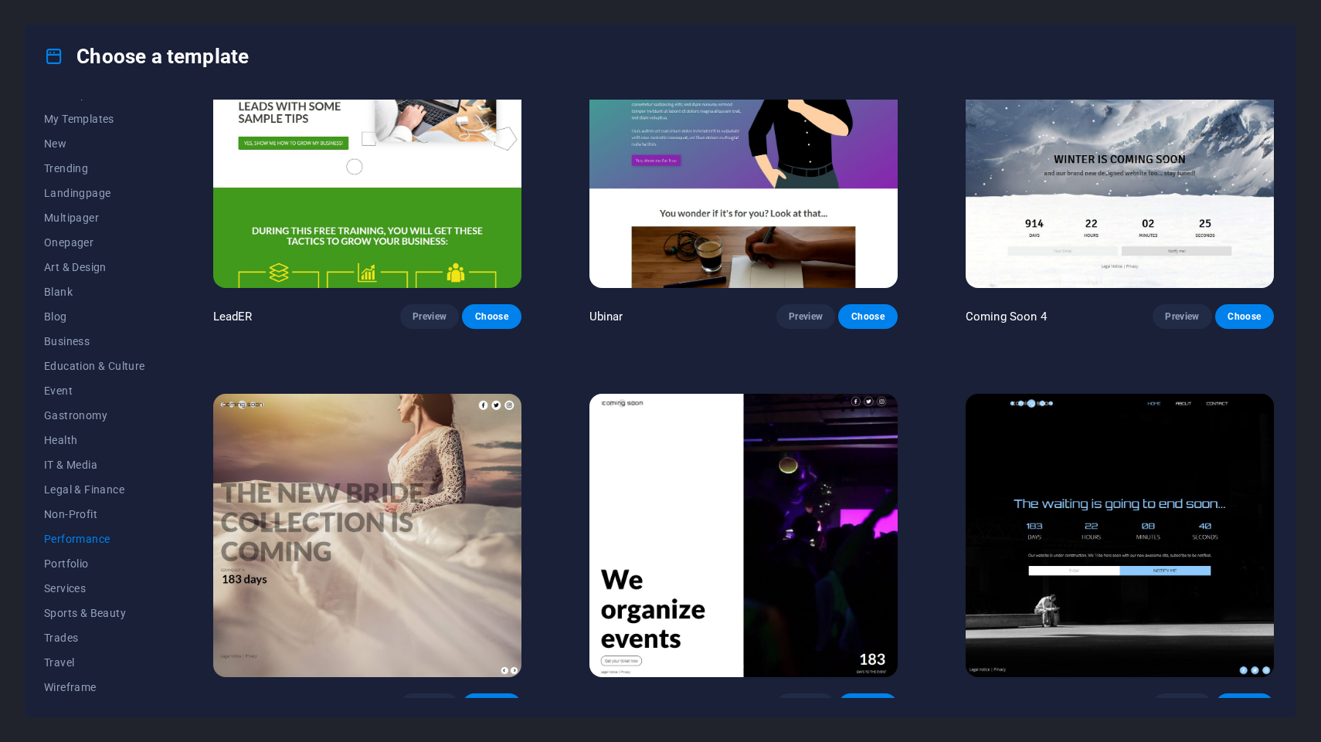
scroll to position [1681, 0]
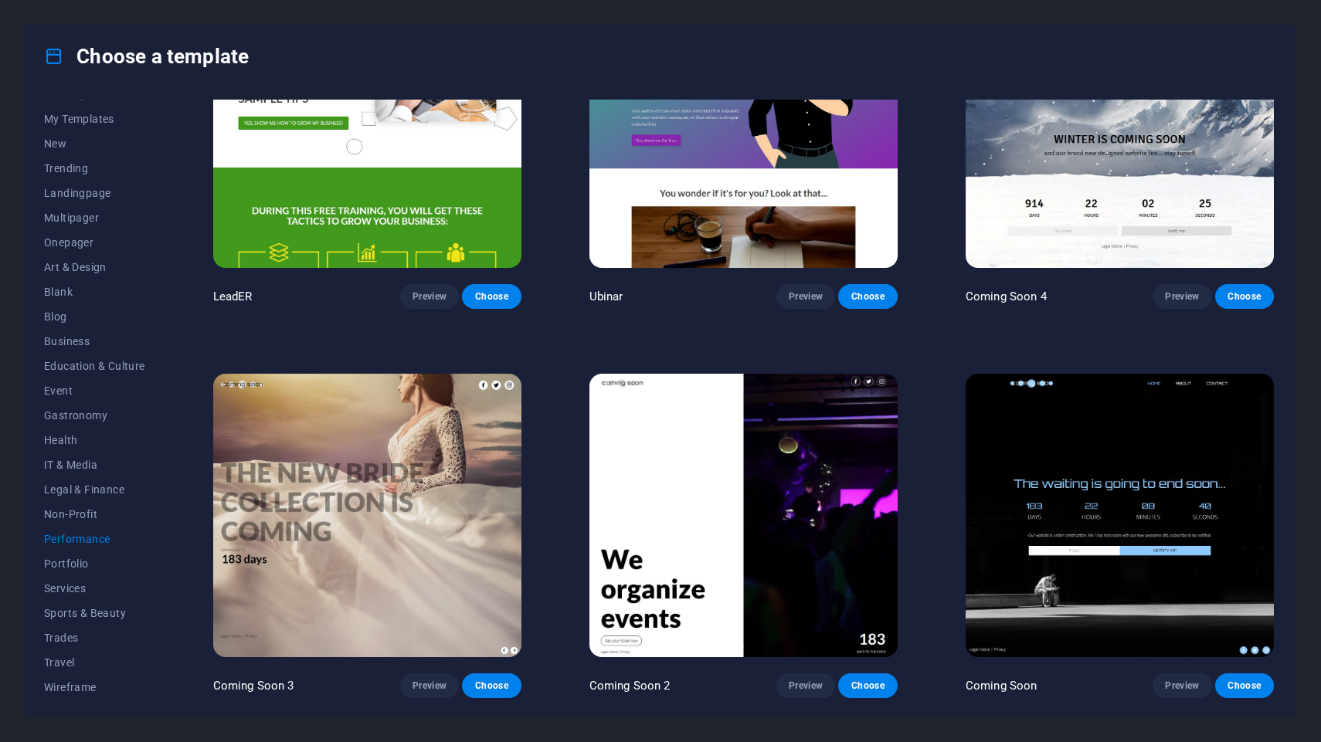
click at [1054, 170] on img at bounding box center [1119, 126] width 308 height 284
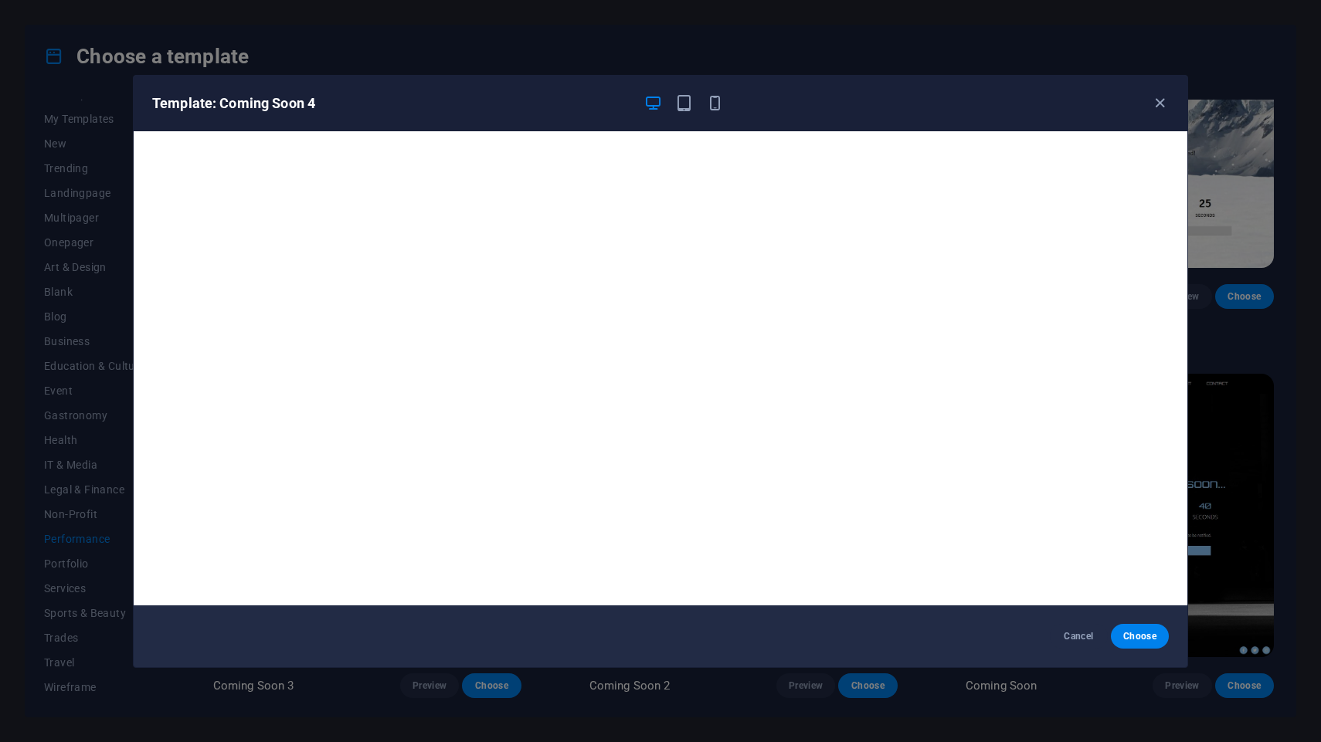
scroll to position [3, 0]
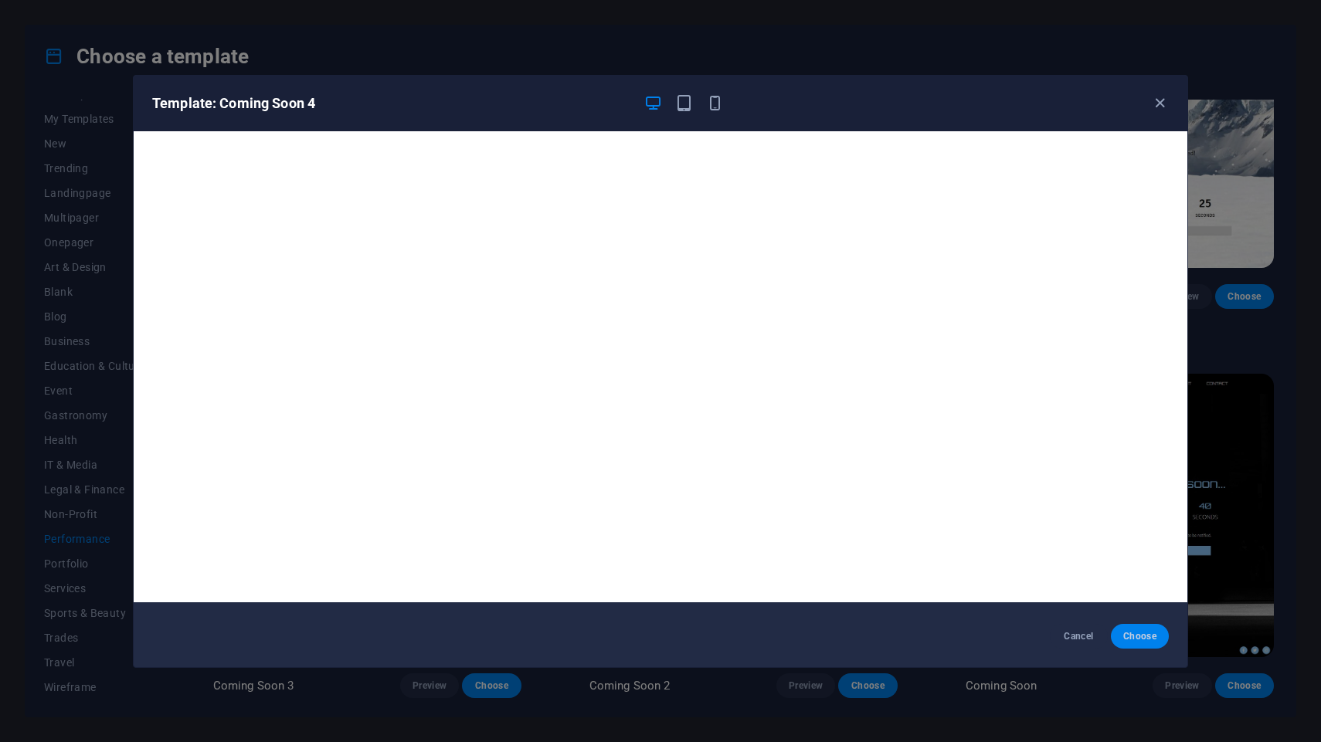
click at [1132, 637] on span "Choose" at bounding box center [1139, 636] width 33 height 12
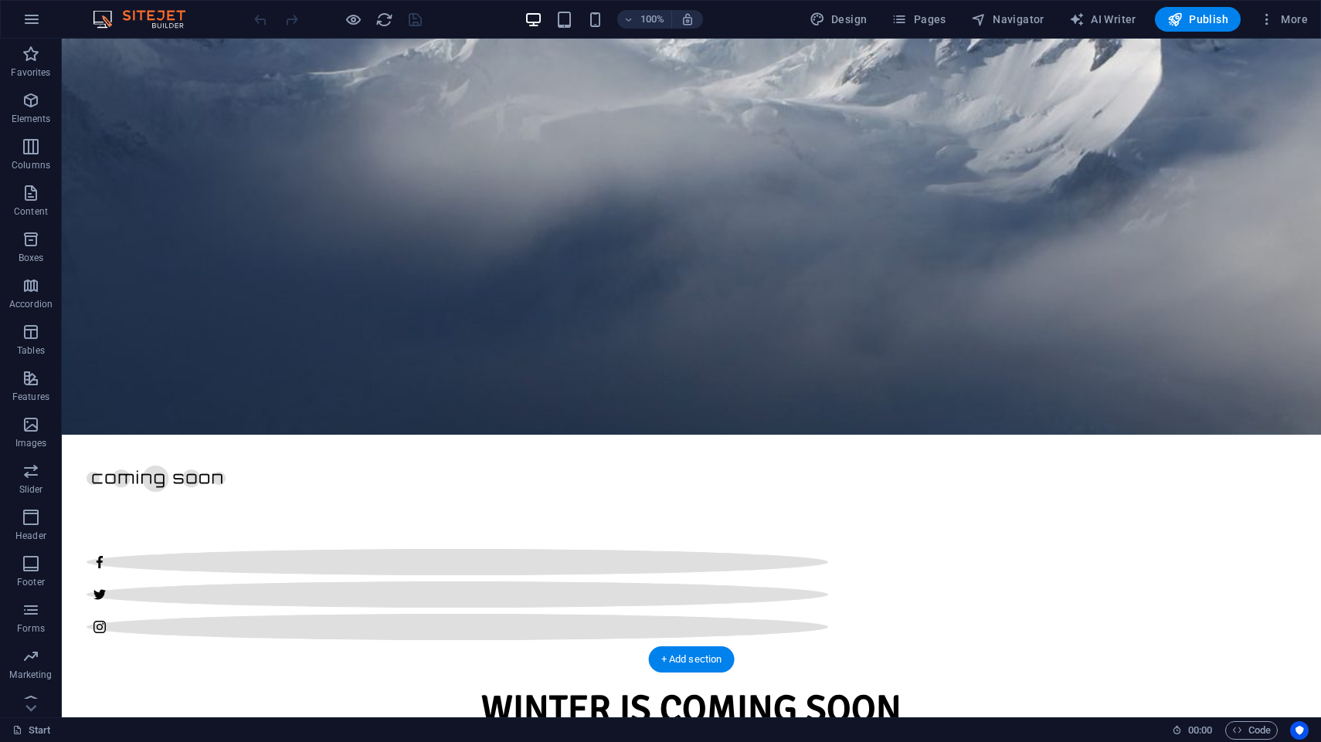
scroll to position [505, 0]
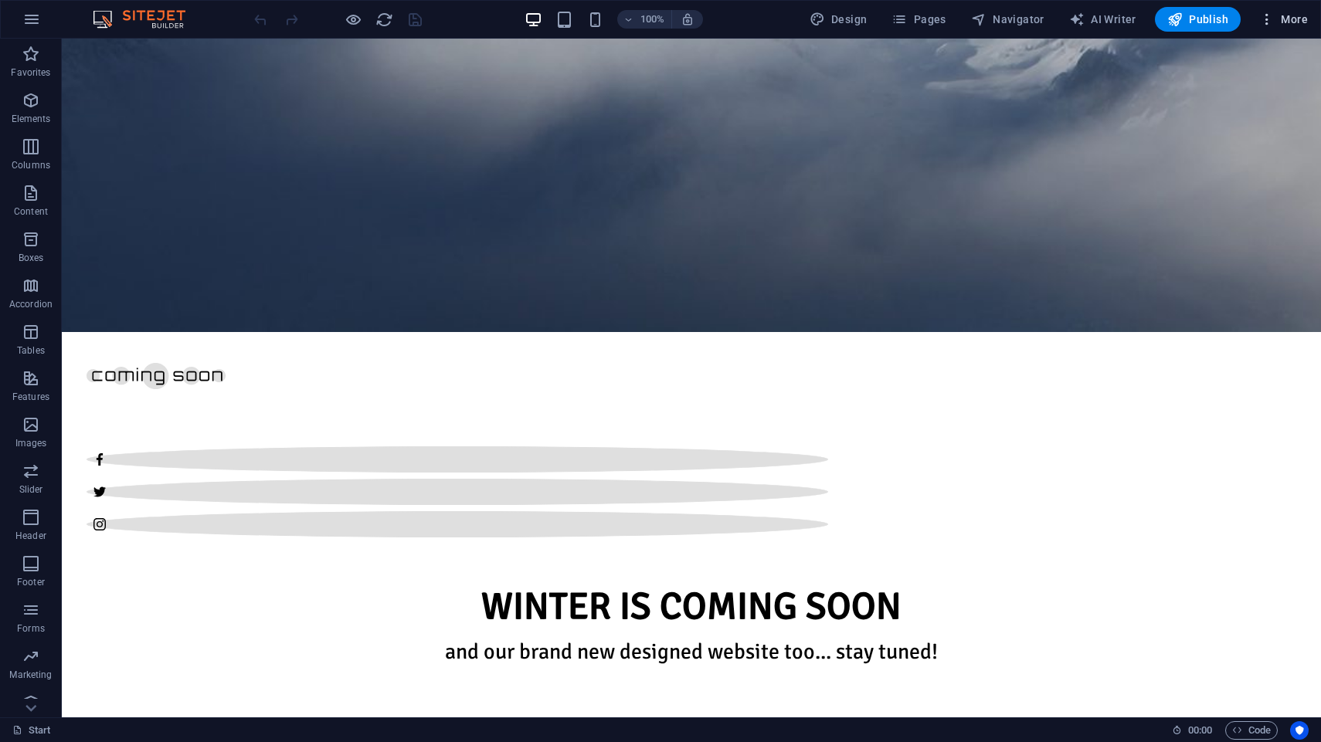
click at [1264, 21] on icon "button" at bounding box center [1266, 19] width 15 height 15
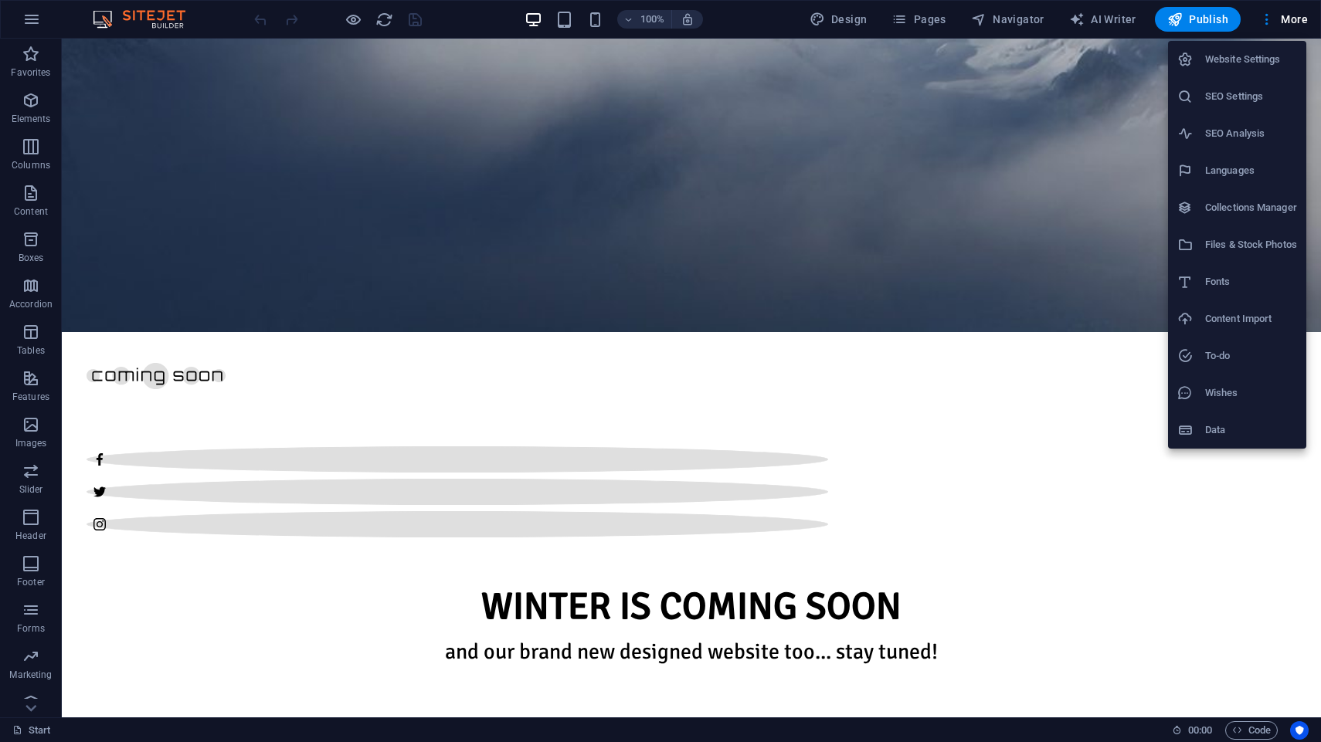
click at [1238, 91] on h6 "SEO Settings" at bounding box center [1251, 96] width 92 height 19
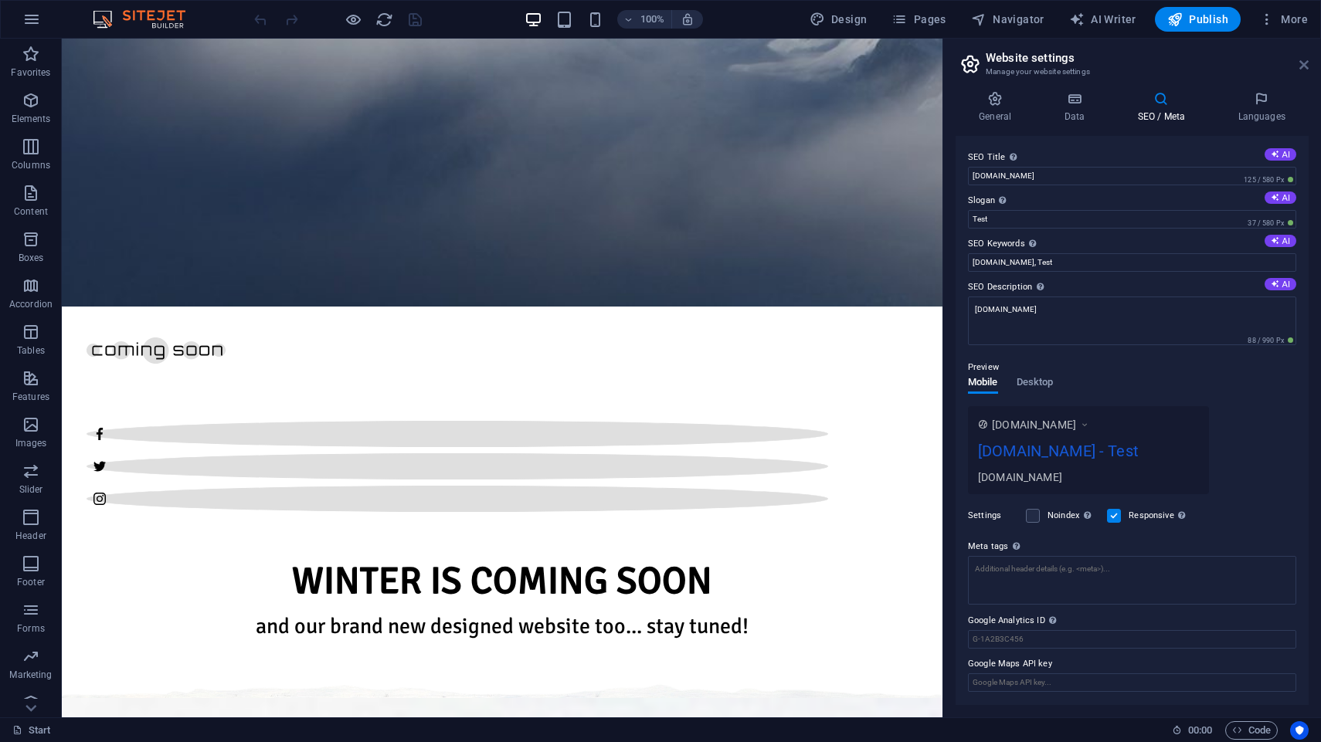
click at [1301, 64] on icon at bounding box center [1303, 65] width 9 height 12
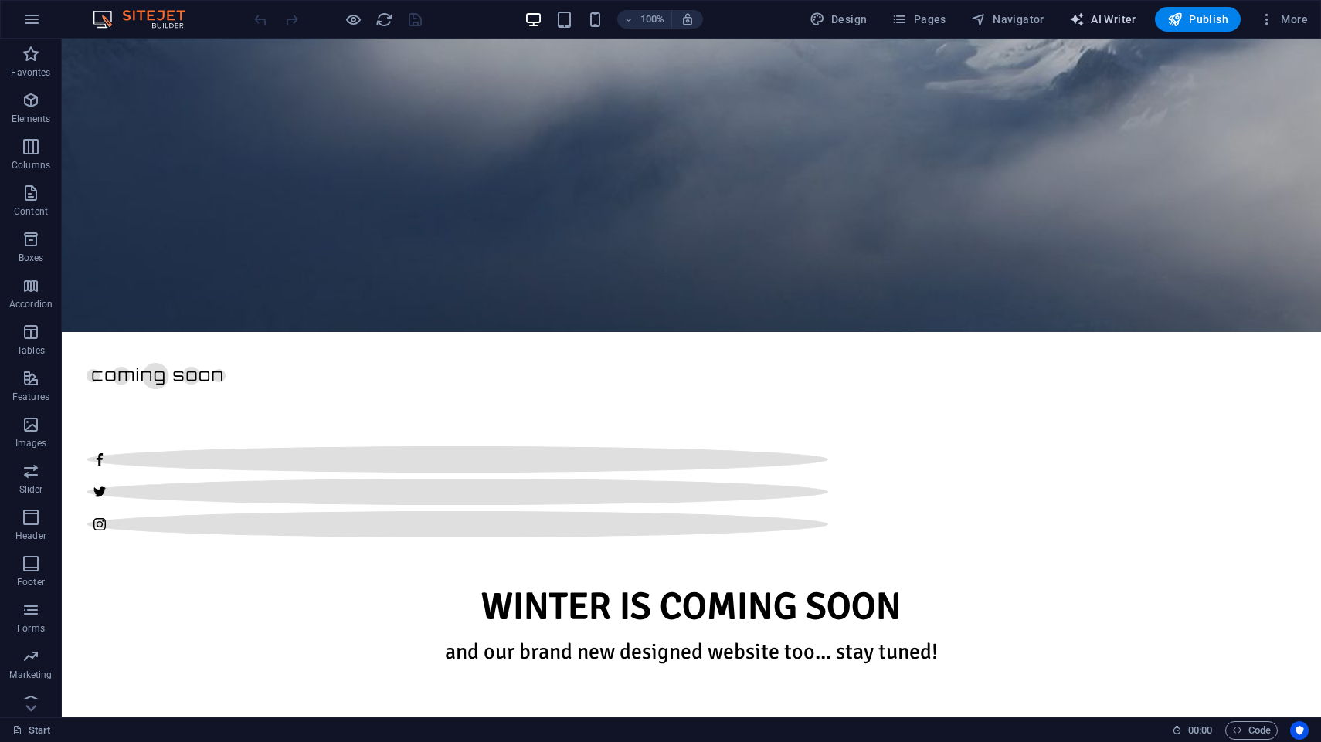
click at [1112, 16] on span "AI Writer" at bounding box center [1102, 19] width 67 height 15
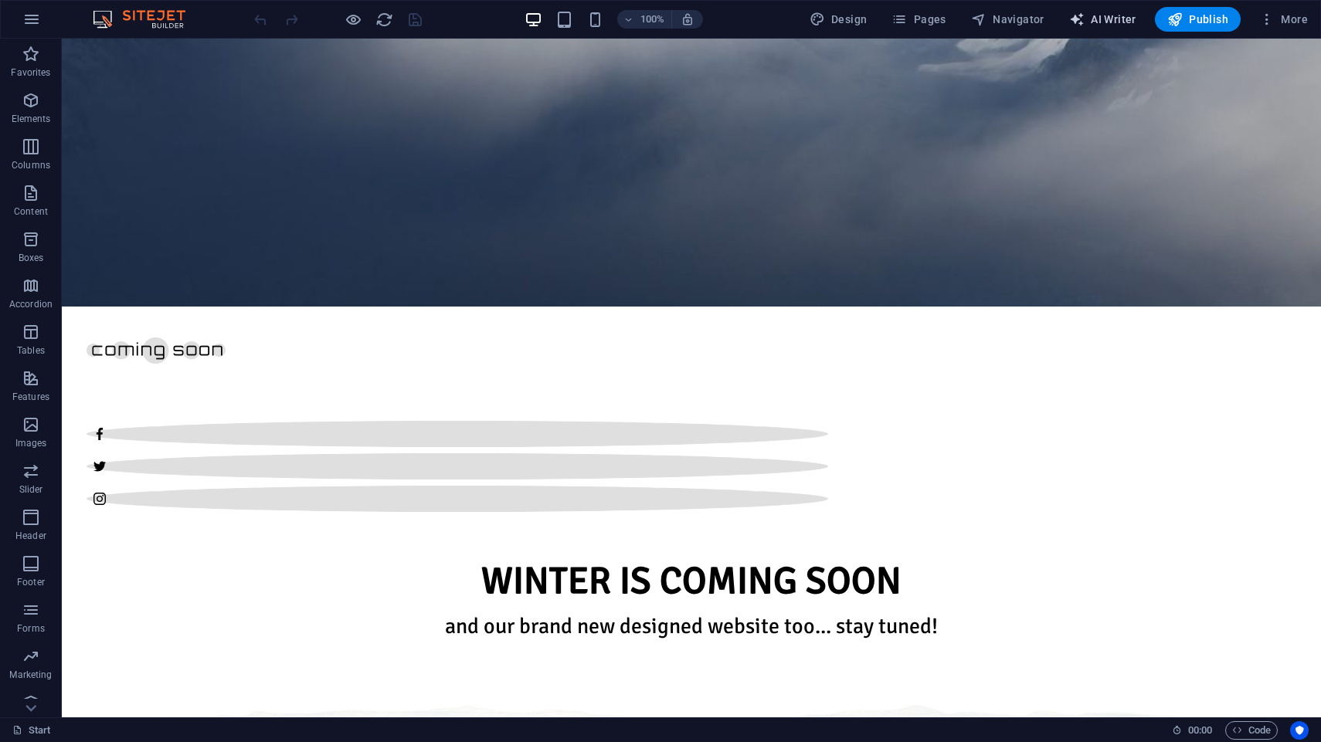
select select "English"
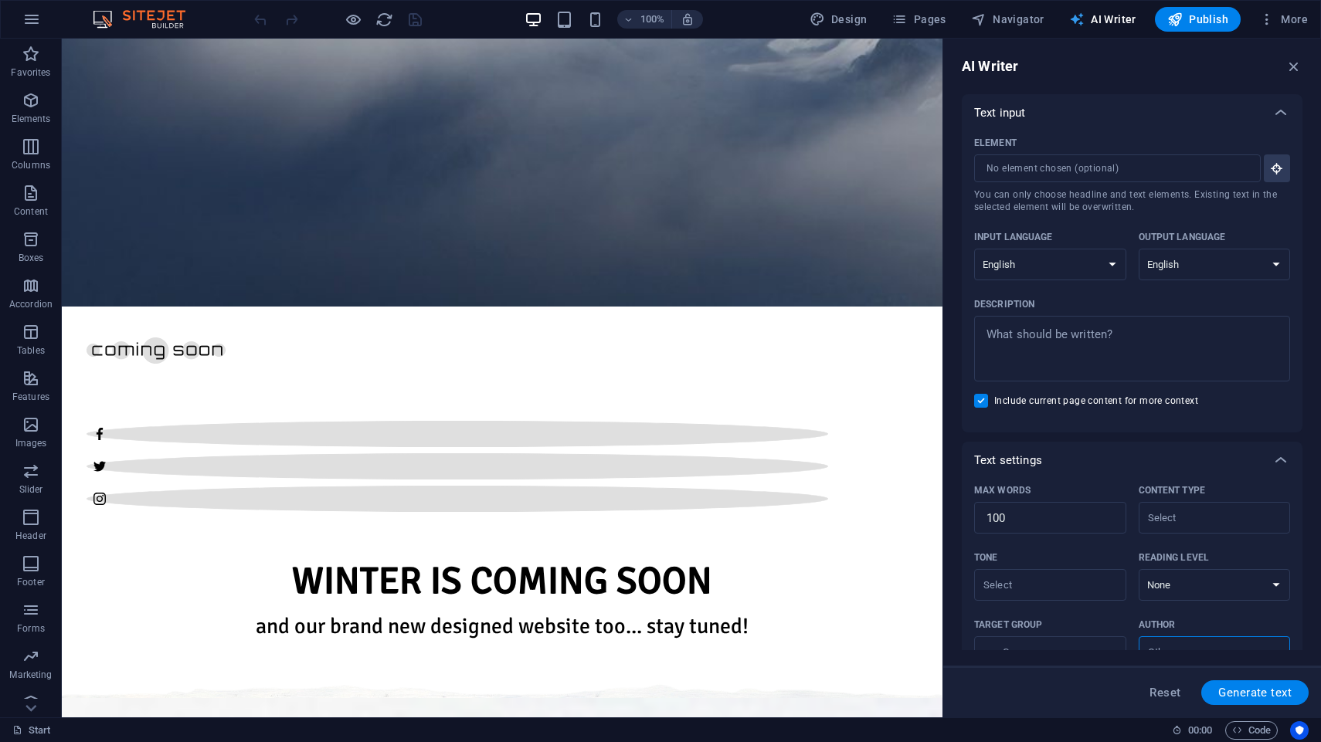
scroll to position [0, 0]
click at [1039, 24] on span "Navigator" at bounding box center [1007, 19] width 73 height 15
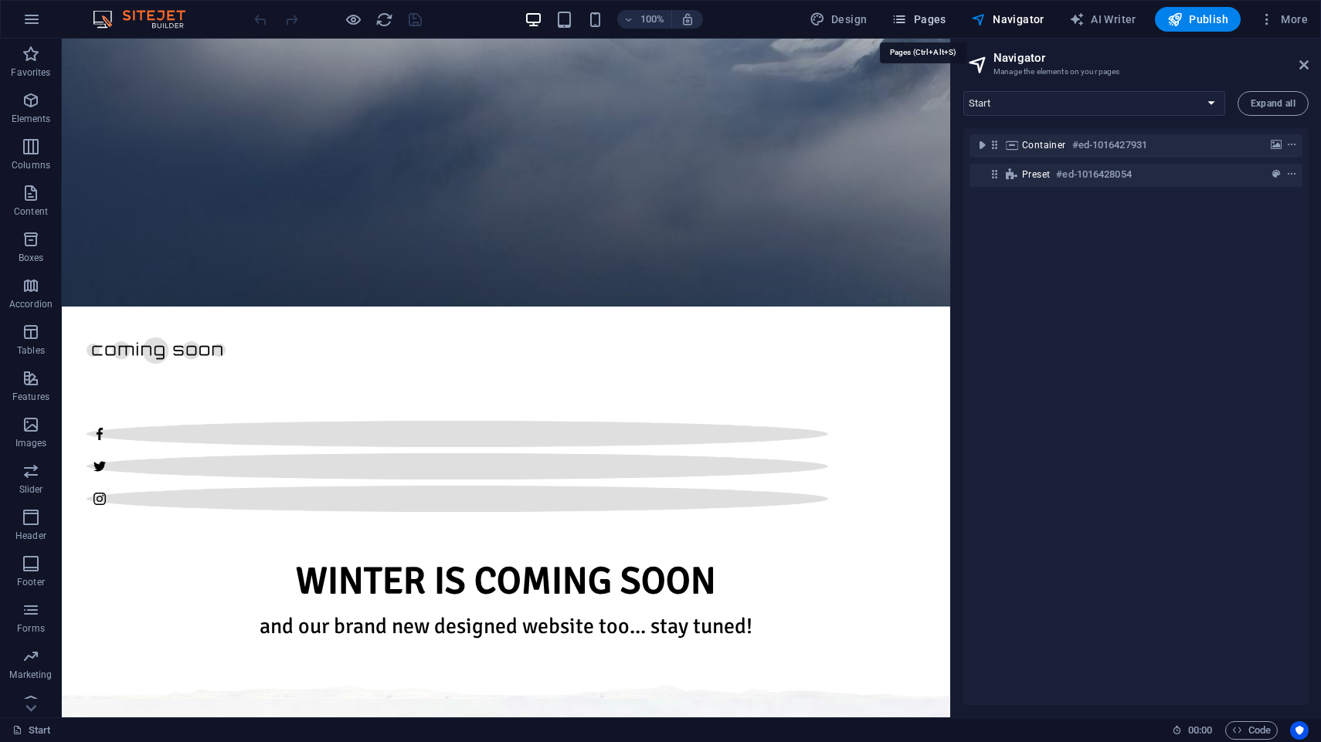
click at [937, 17] on span "Pages" at bounding box center [918, 19] width 54 height 15
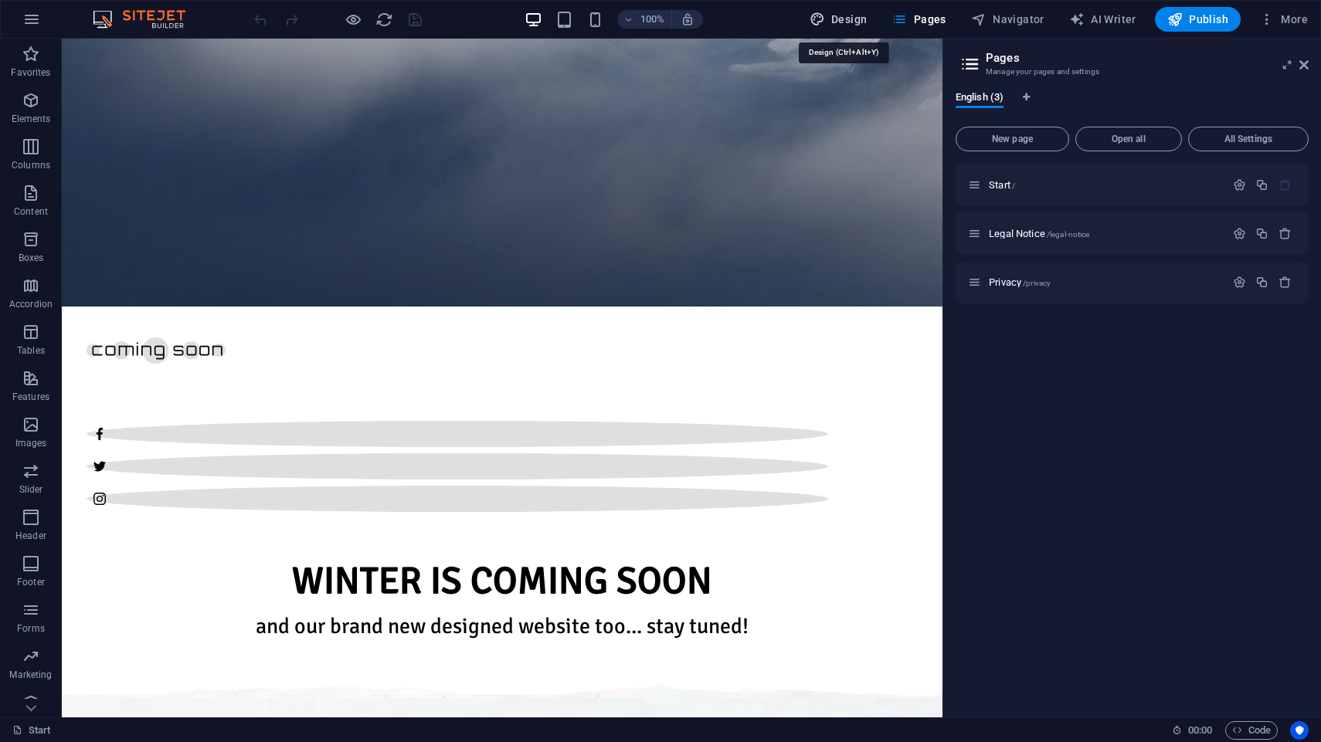
click at [852, 16] on span "Design" at bounding box center [838, 19] width 58 height 15
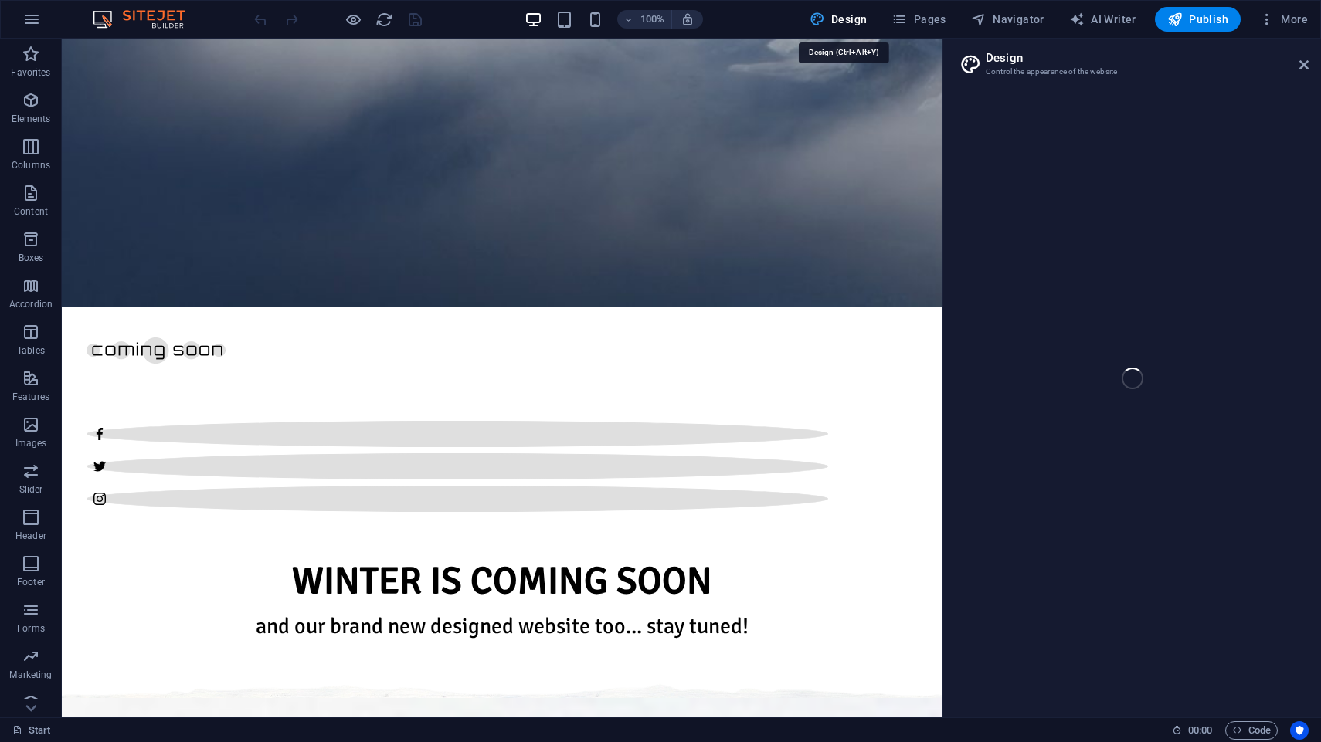
select select "px"
select select "300"
select select "px"
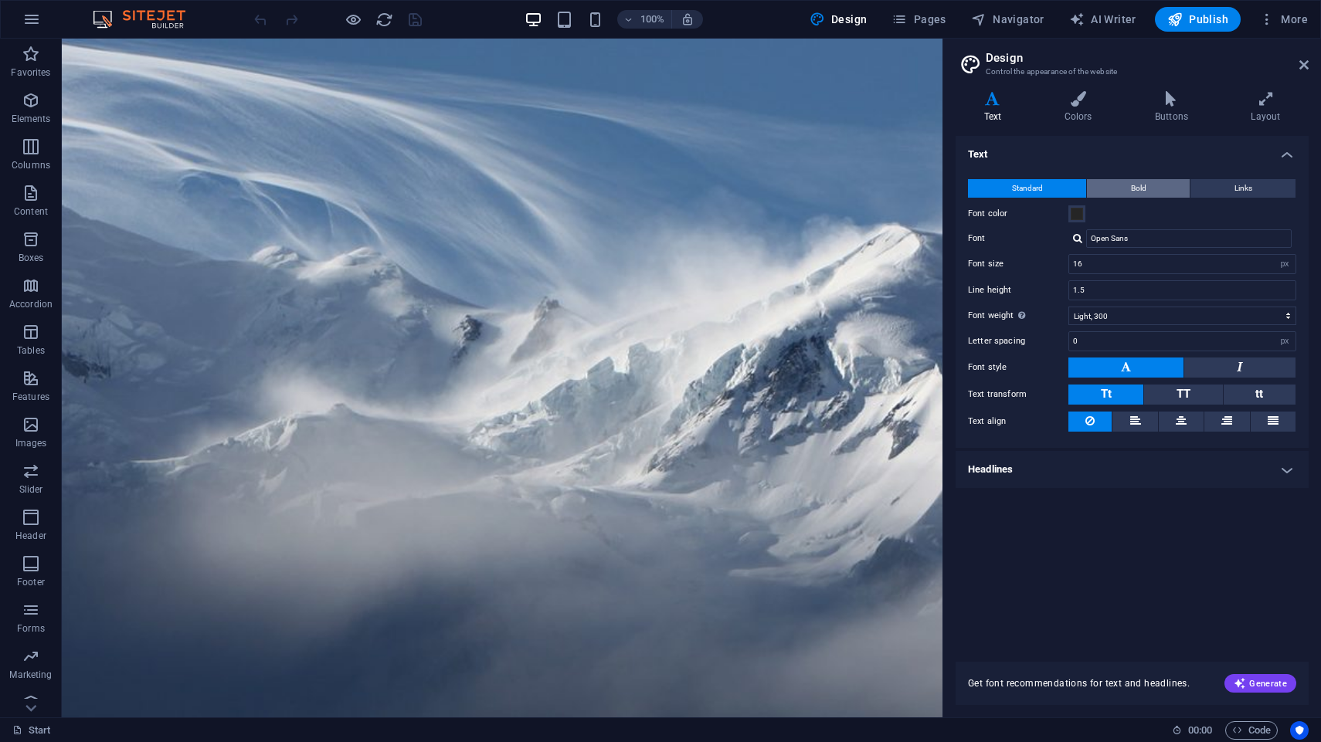
click at [1142, 194] on span "Bold" at bounding box center [1138, 188] width 15 height 19
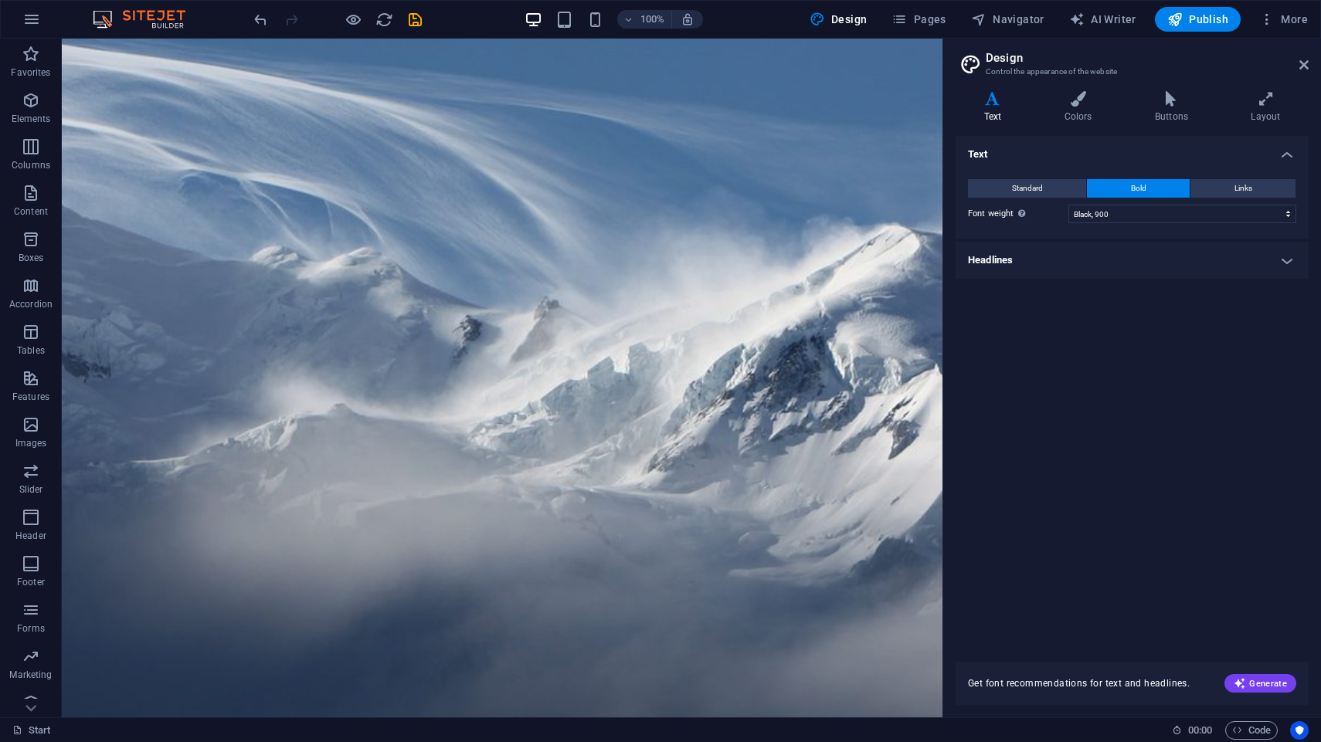
click at [1090, 127] on div "Text Colors Buttons Layout Text Standard Bold Links Font color Font Open Sans F…" at bounding box center [1131, 398] width 353 height 614
click at [1087, 119] on h4 "Colors" at bounding box center [1081, 107] width 90 height 32
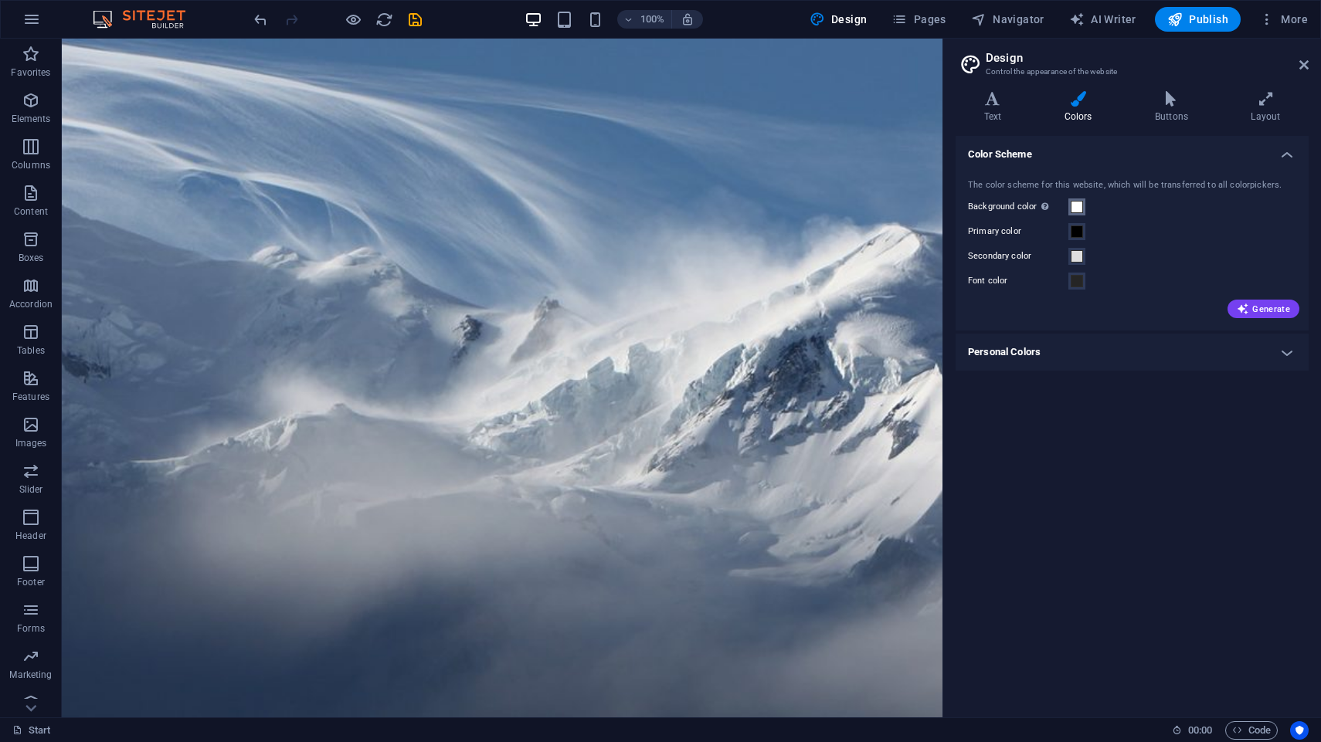
click at [1076, 207] on span at bounding box center [1077, 207] width 12 height 12
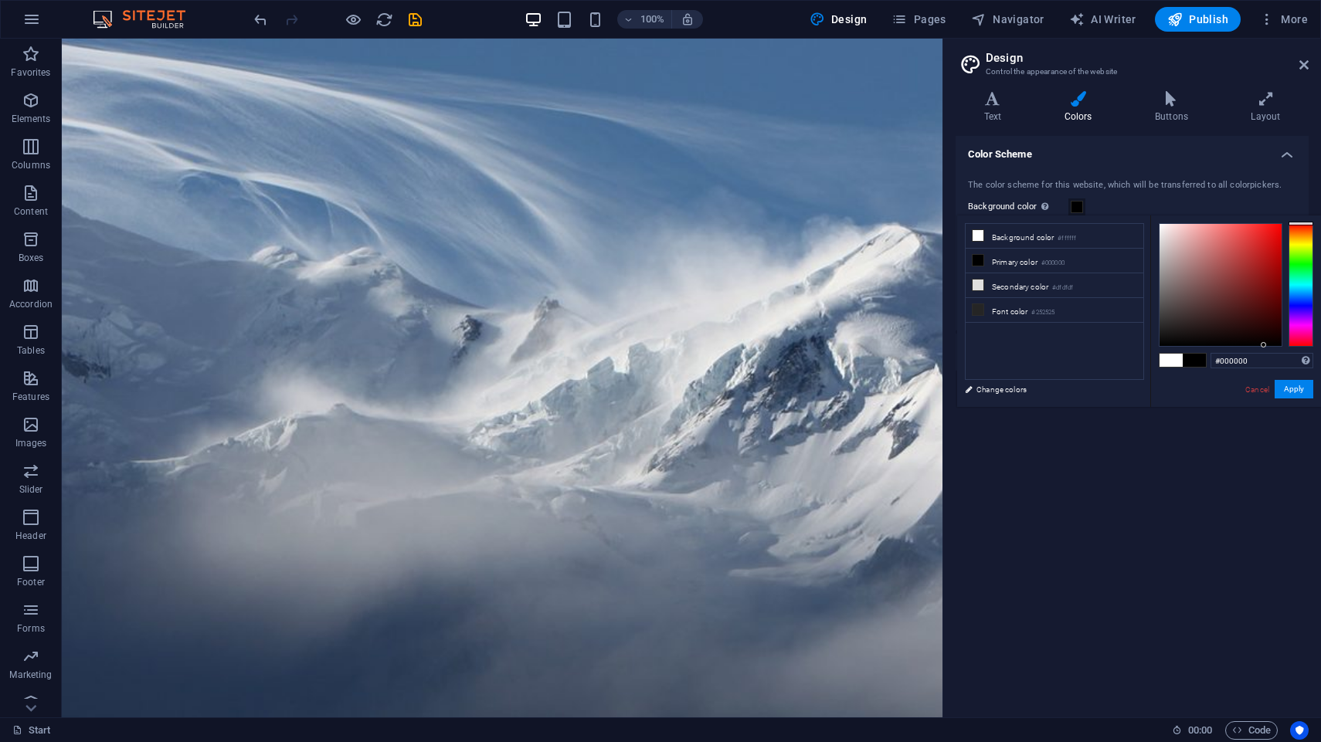
drag, startPoint x: 1190, startPoint y: 266, endPoint x: 1263, endPoint y: 350, distance: 111.2
click at [1264, 352] on div "#000000 Supported formats #0852ed rgb(8, 82, 237) rgba(8, 82, 237, 90%) hsv(221…" at bounding box center [1235, 423] width 171 height 416
click at [1266, 344] on div at bounding box center [1263, 344] width 5 height 5
type input "#000000"
drag, startPoint x: 1270, startPoint y: 344, endPoint x: 1317, endPoint y: 351, distance: 47.6
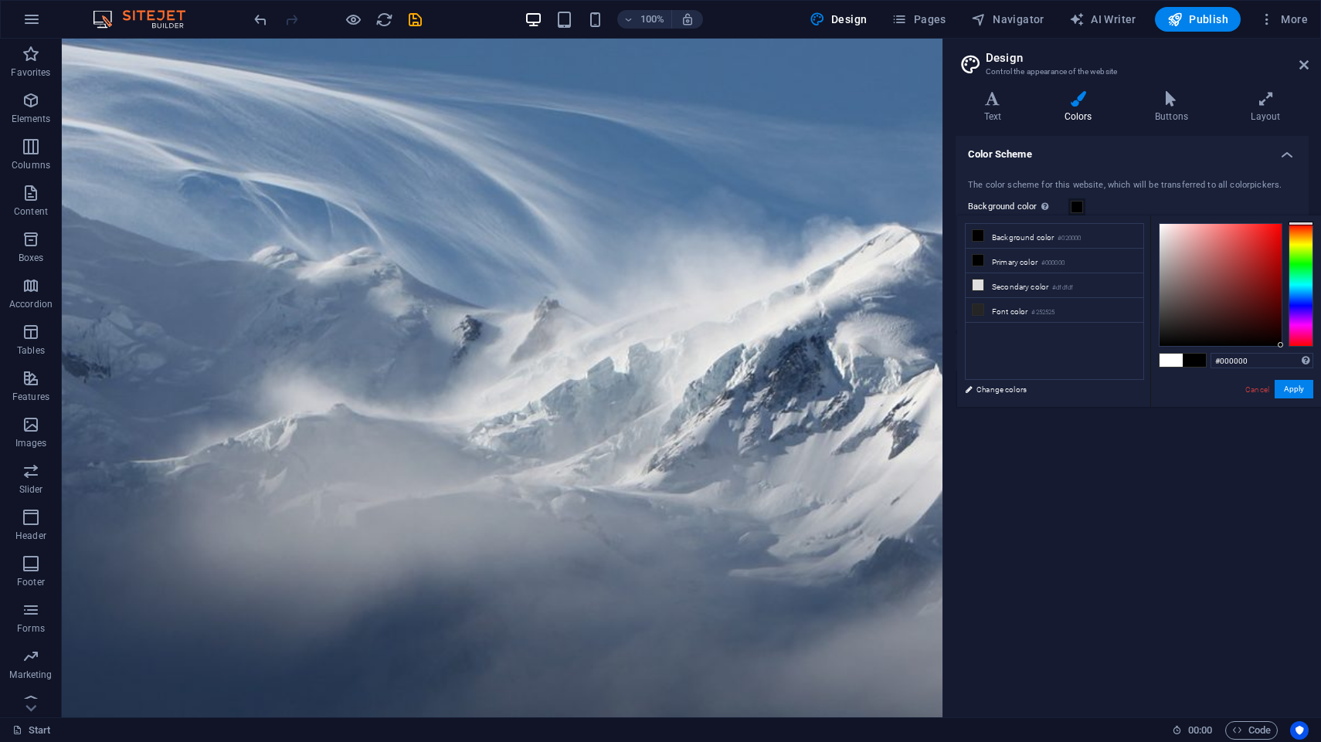
click at [1317, 353] on div "#000000 Supported formats #0852ed rgb(8, 82, 237) rgba(8, 82, 237, 90%) hsv(221…" at bounding box center [1235, 423] width 171 height 416
click at [1306, 393] on button "Apply" at bounding box center [1293, 389] width 39 height 19
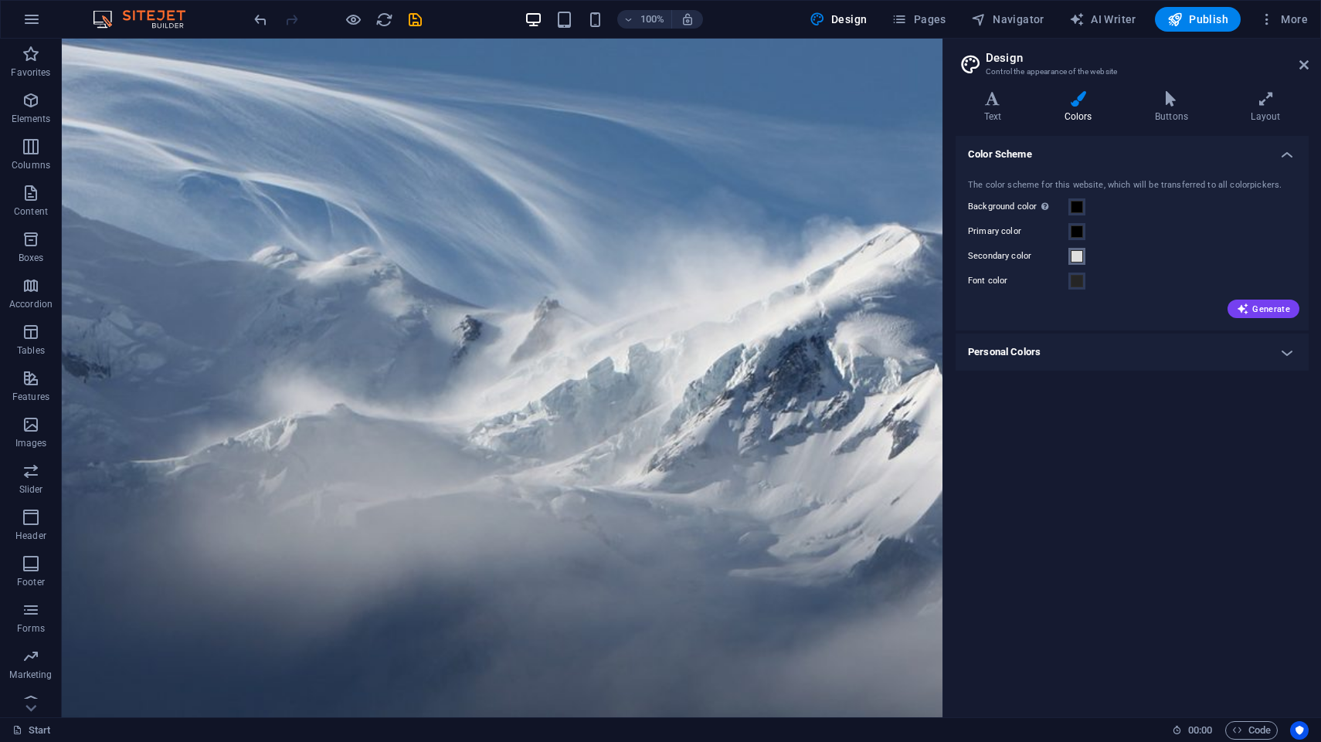
click at [1078, 263] on button "Secondary color" at bounding box center [1076, 256] width 17 height 17
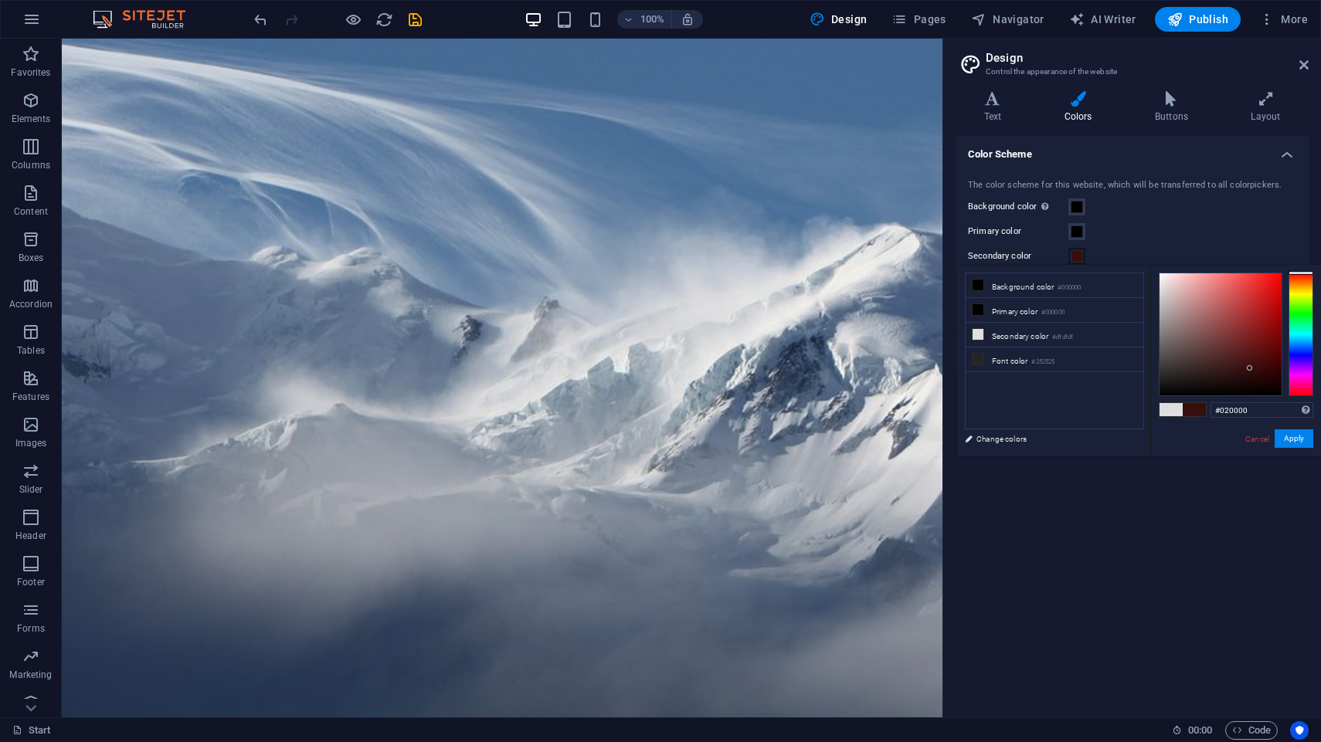
type input "#000000"
drag, startPoint x: 1191, startPoint y: 342, endPoint x: 1315, endPoint y: 395, distance: 134.6
click at [1315, 395] on div "#000000 Supported formats #0852ed rgb(8, 82, 237) rgba(8, 82, 237, 90%) hsv(221…" at bounding box center [1235, 473] width 171 height 416
click at [1300, 443] on button "Apply" at bounding box center [1293, 438] width 39 height 19
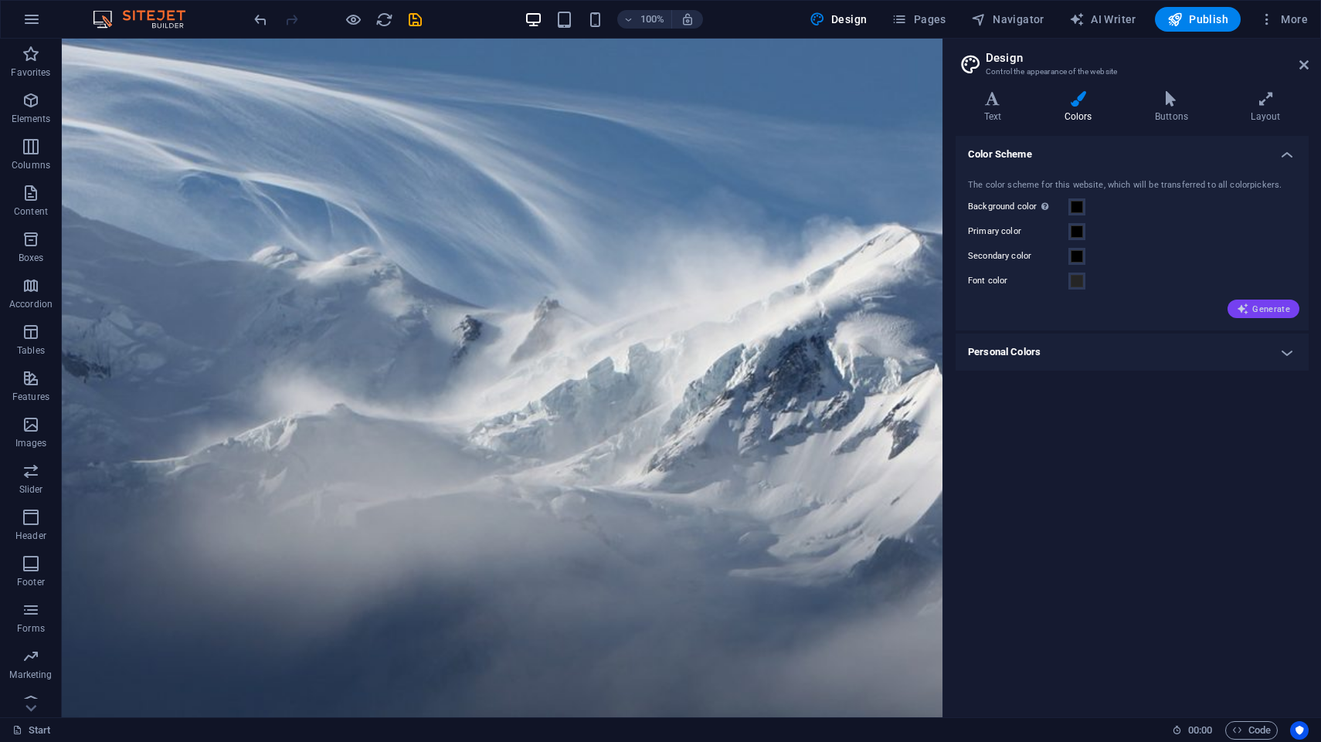
click at [1253, 312] on span "Generate" at bounding box center [1263, 309] width 53 height 12
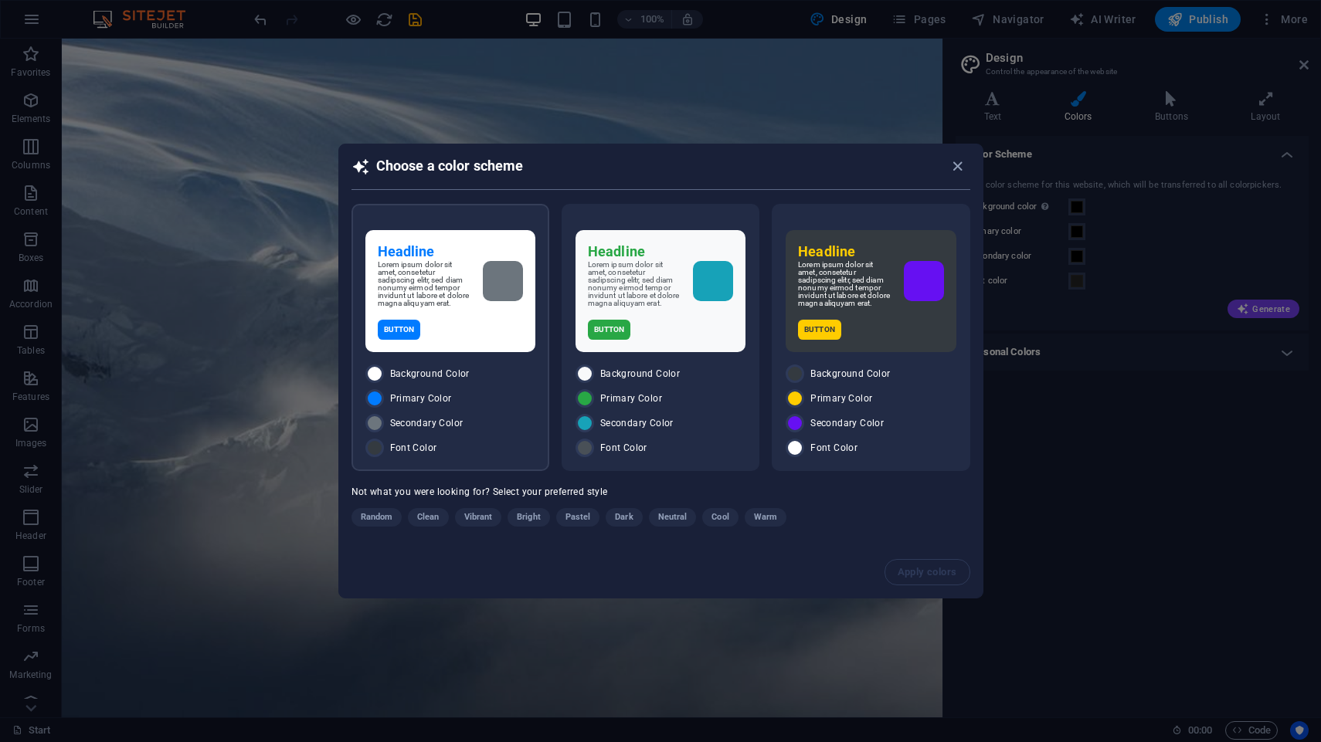
click at [491, 369] on div "Background Color" at bounding box center [450, 374] width 170 height 19
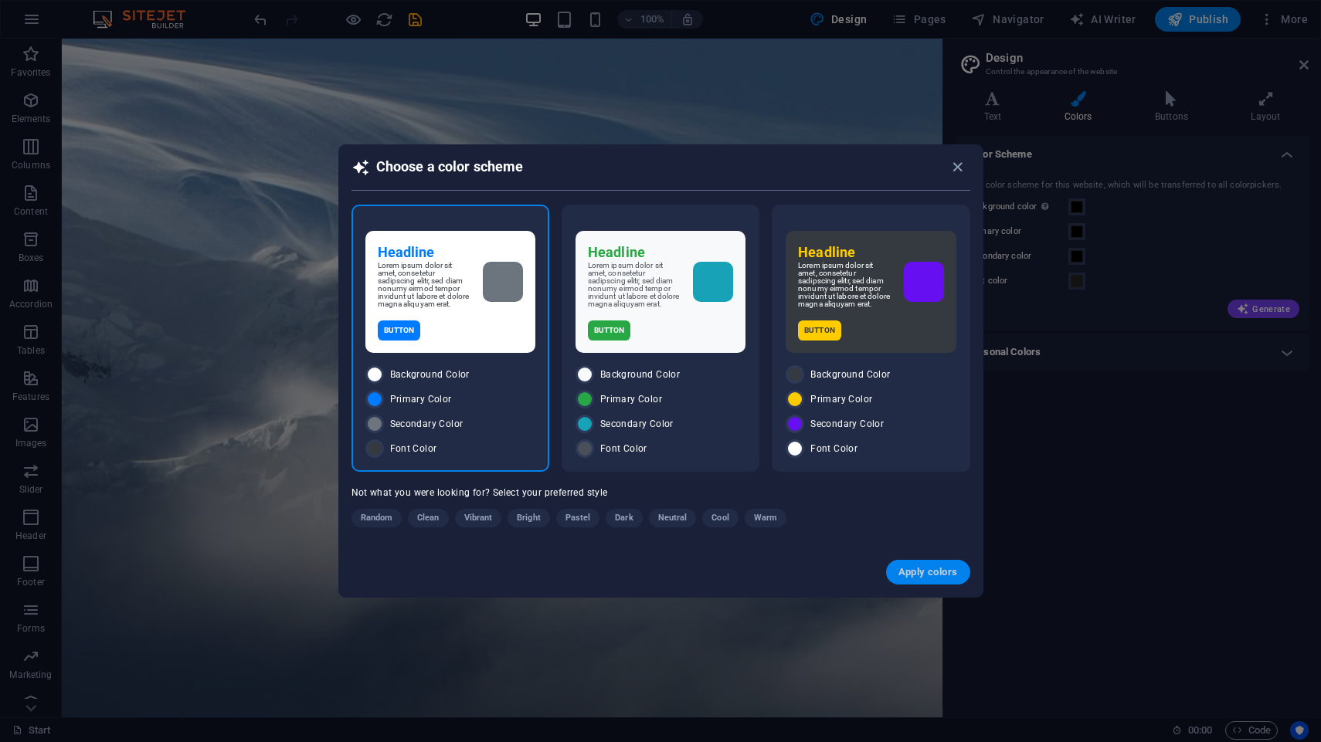
click at [918, 573] on span "Apply colors" at bounding box center [927, 572] width 59 height 12
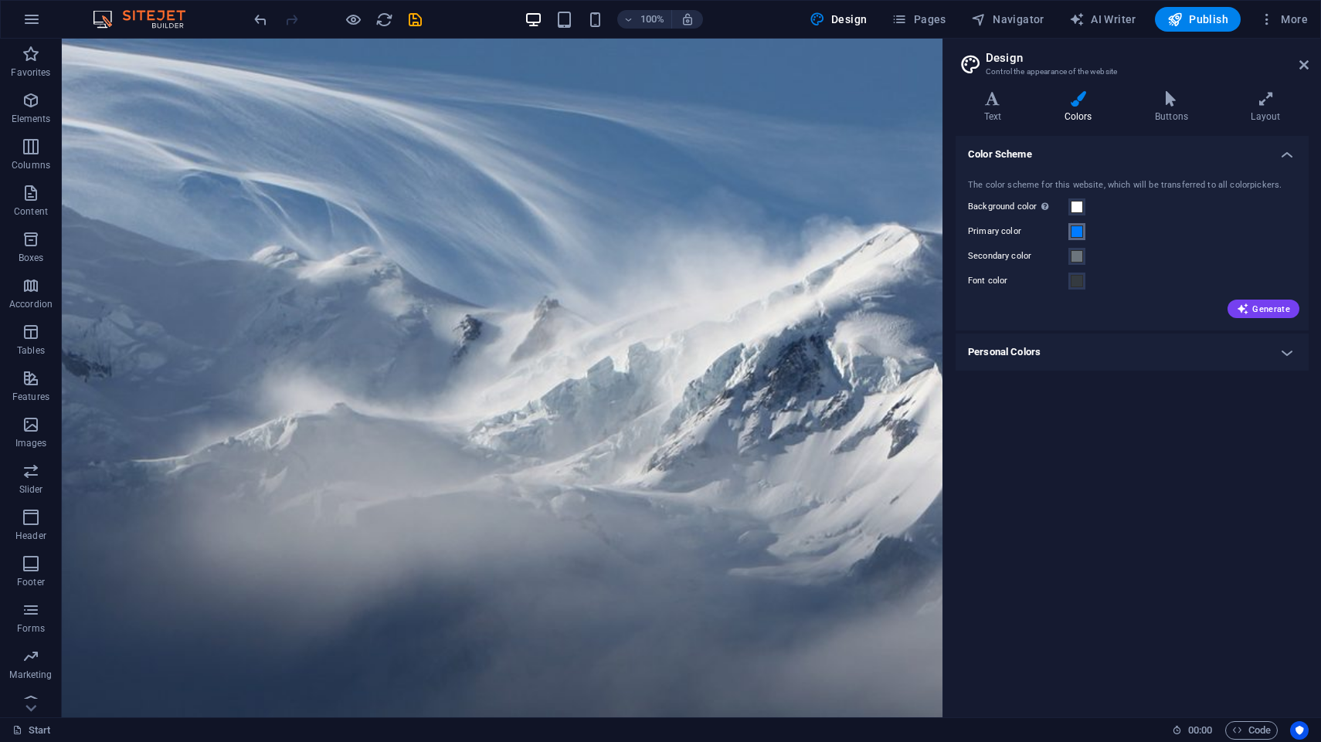
click at [1079, 227] on span at bounding box center [1077, 232] width 12 height 12
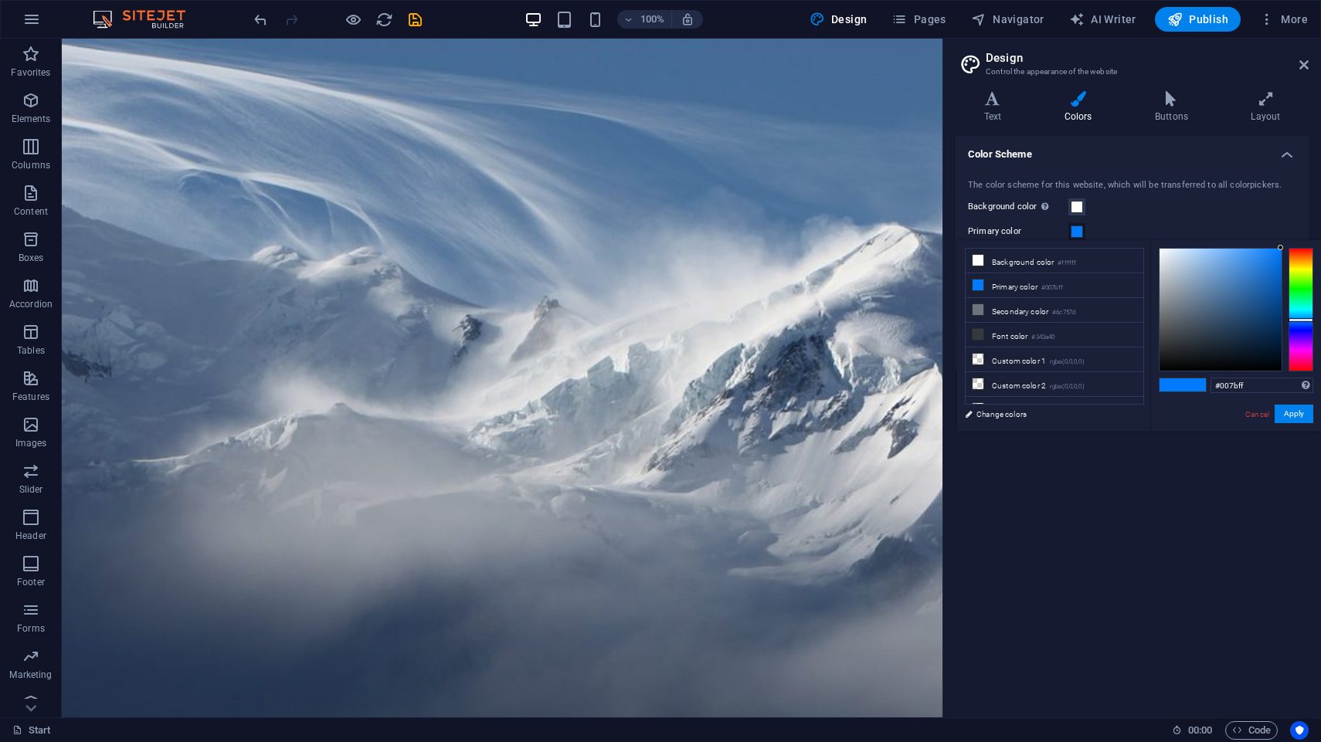
click at [1208, 344] on div at bounding box center [1220, 310] width 122 height 122
type input "#000000"
drag, startPoint x: 1208, startPoint y: 344, endPoint x: 1214, endPoint y: 375, distance: 31.5
click at [1214, 375] on div "#000000 Supported formats #0852ed rgb(8, 82, 237) rgba(8, 82, 237, 90%) hsv(221…" at bounding box center [1235, 448] width 171 height 416
click at [1291, 412] on button "Apply" at bounding box center [1293, 414] width 39 height 19
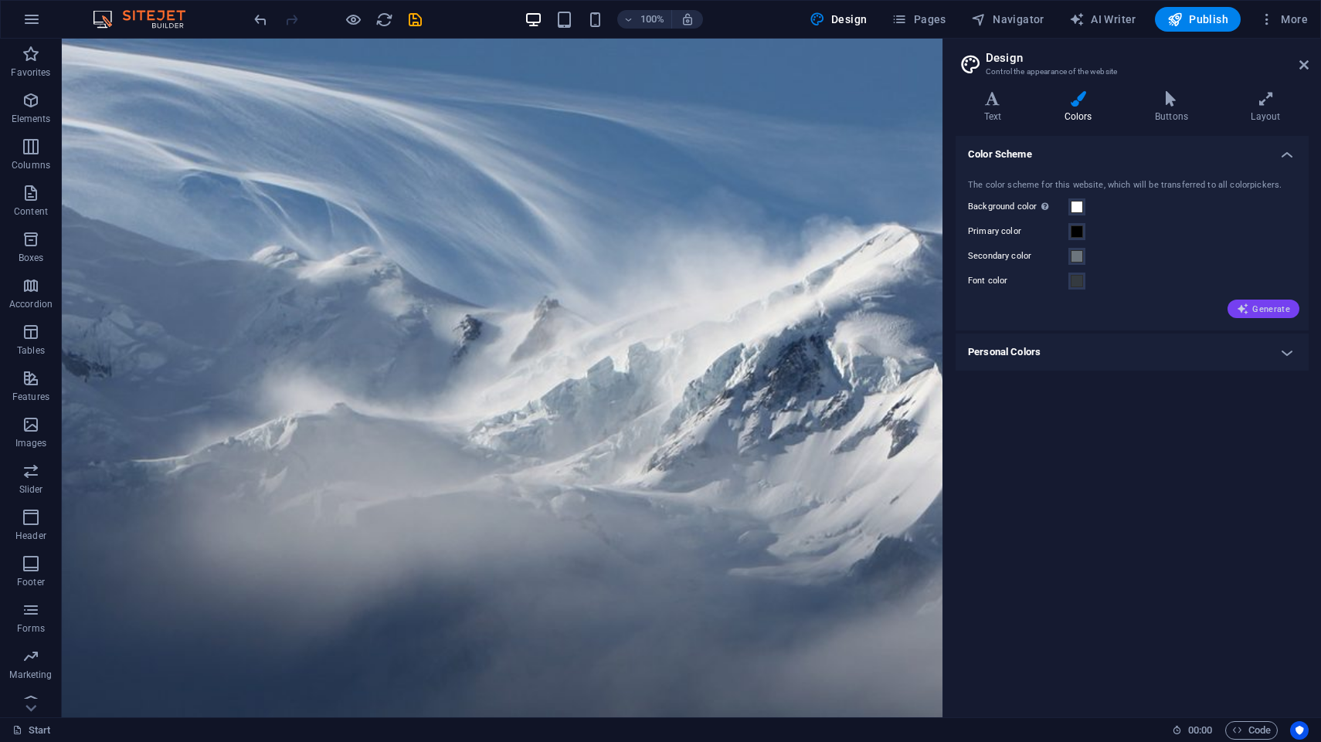
click at [1260, 309] on span "Generate" at bounding box center [1263, 309] width 53 height 12
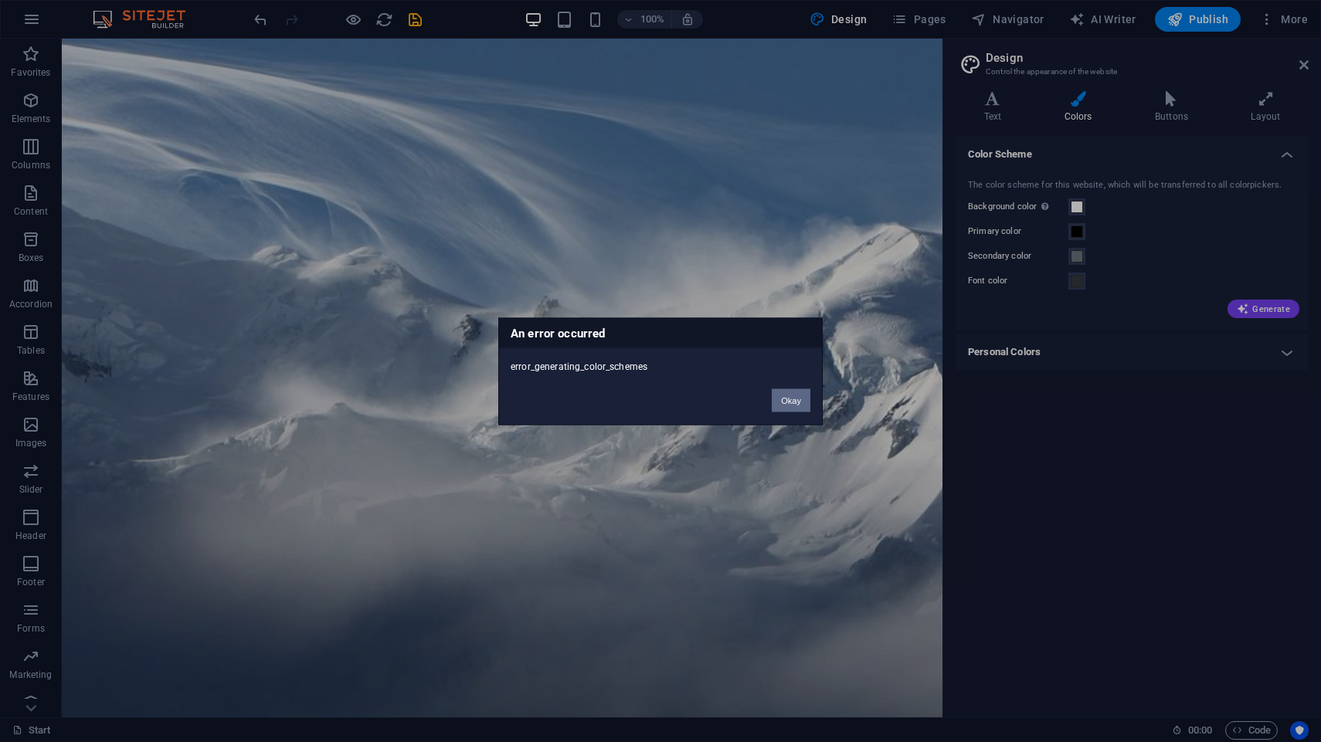
click at [791, 402] on button "Okay" at bounding box center [791, 400] width 39 height 23
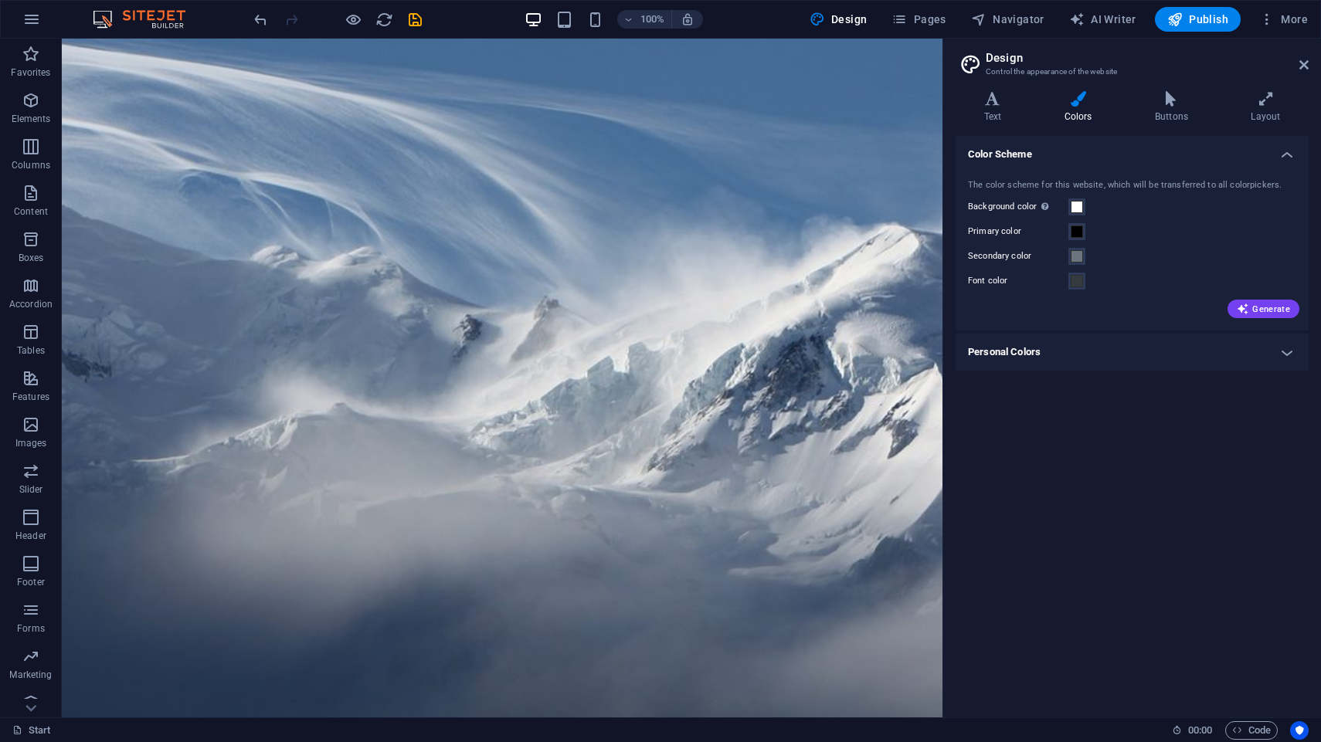
click at [1092, 33] on div "100% Design Pages Navigator AI Writer Publish More" at bounding box center [660, 19] width 1319 height 37
click at [926, 21] on span "Pages" at bounding box center [918, 19] width 54 height 15
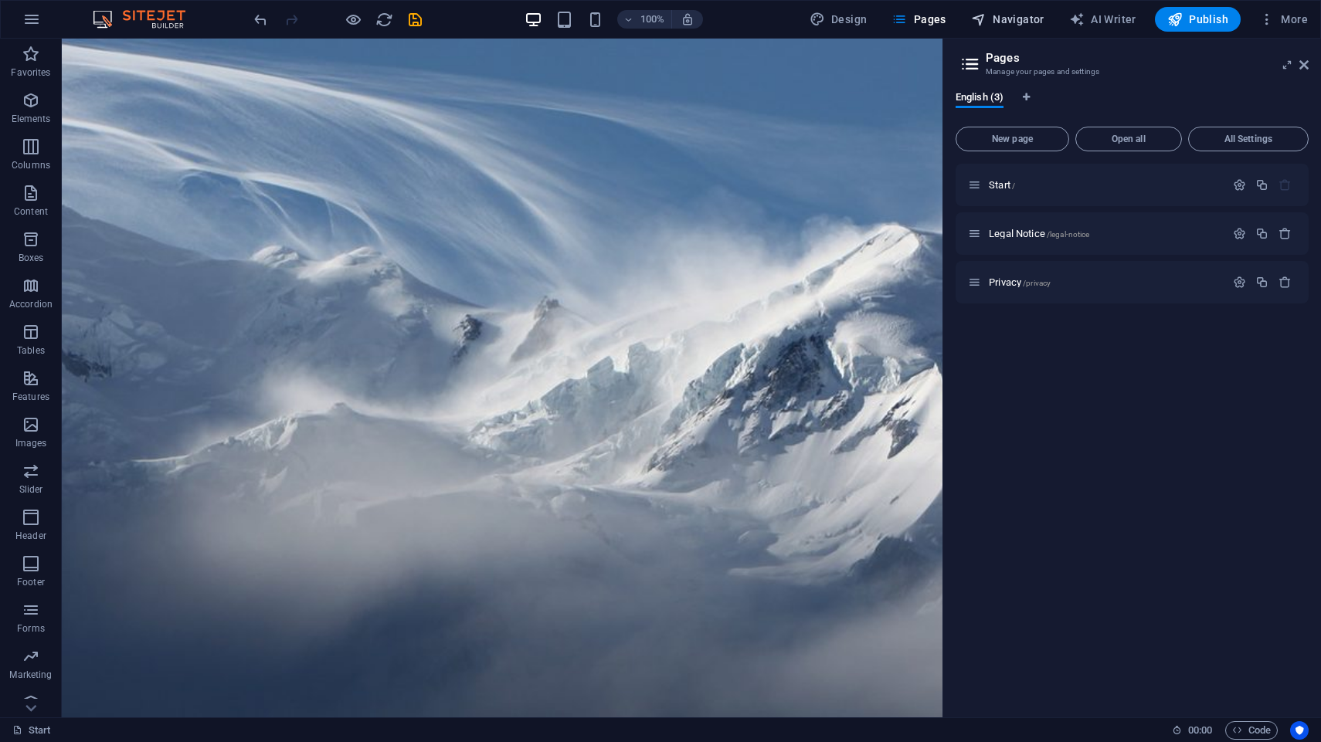
click at [1011, 25] on span "Navigator" at bounding box center [1007, 19] width 73 height 15
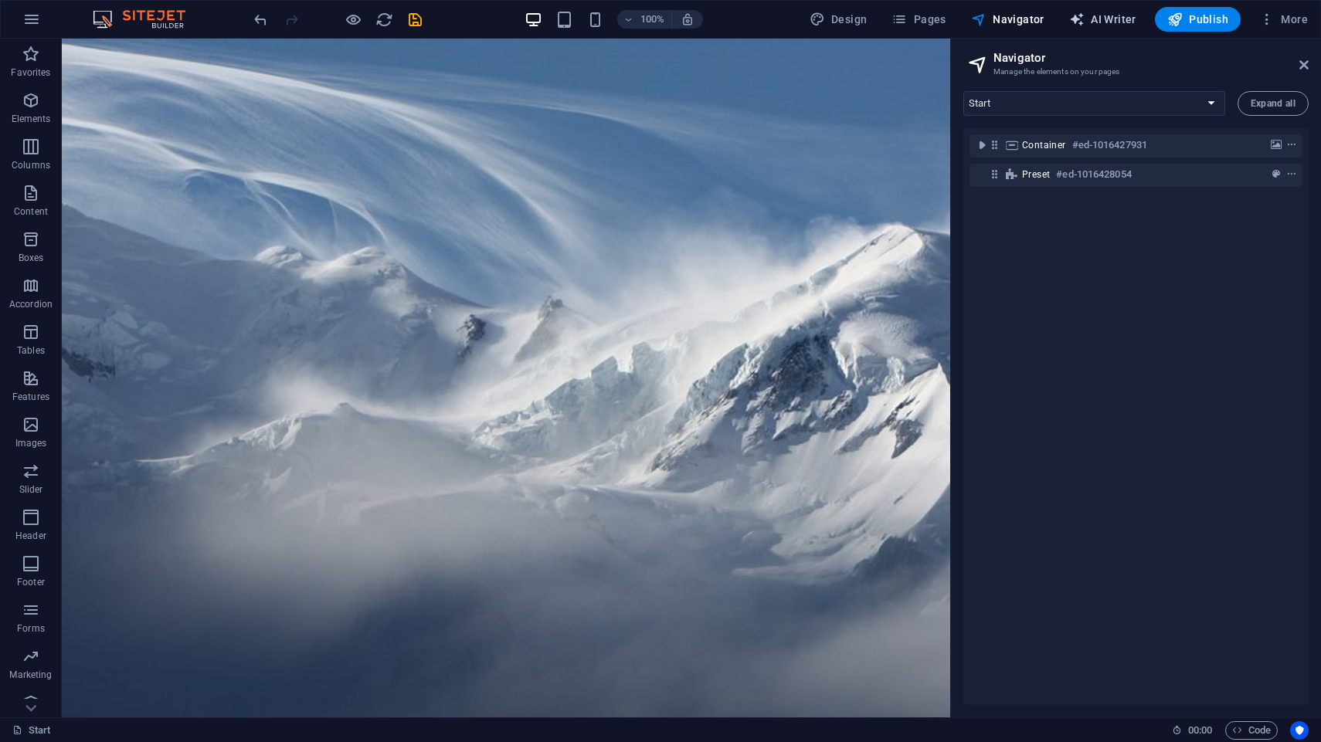
click at [1078, 28] on button "AI Writer" at bounding box center [1103, 19] width 80 height 25
select select "English"
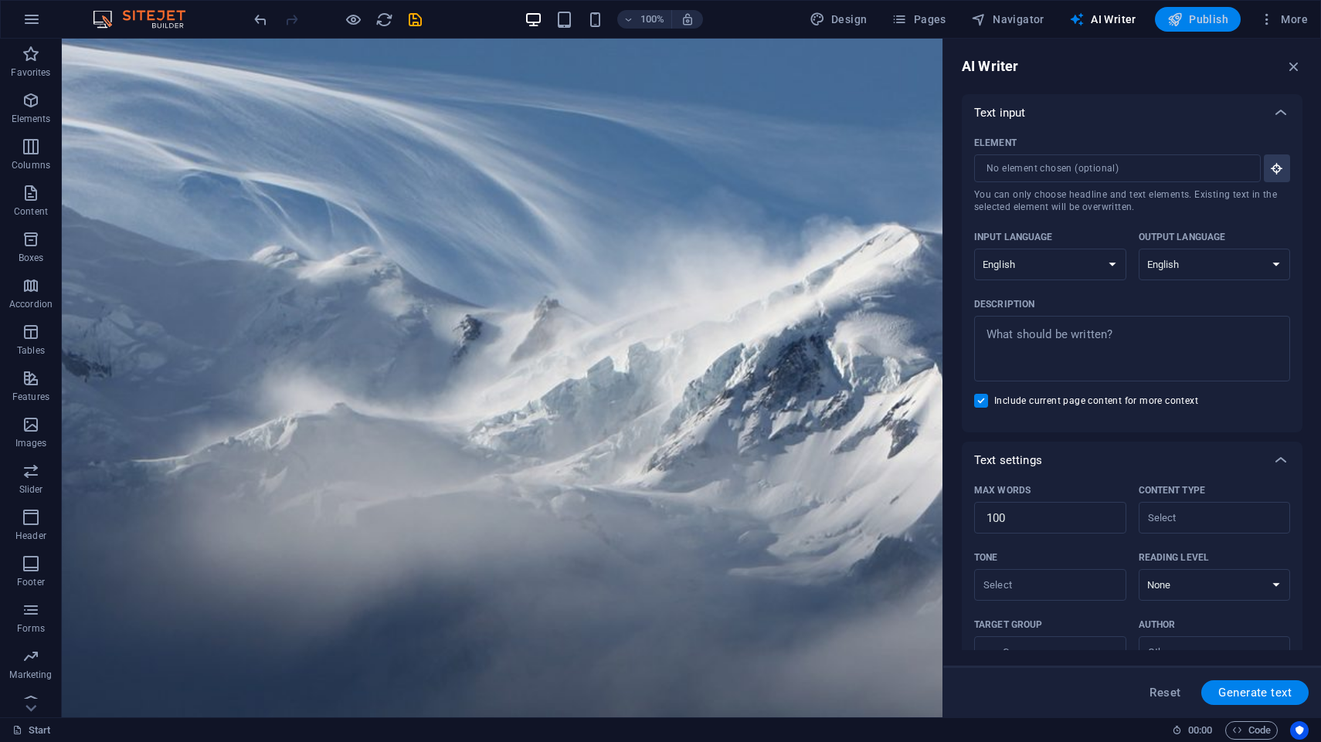
click at [1182, 22] on icon "button" at bounding box center [1174, 19] width 15 height 15
checkbox input "false"
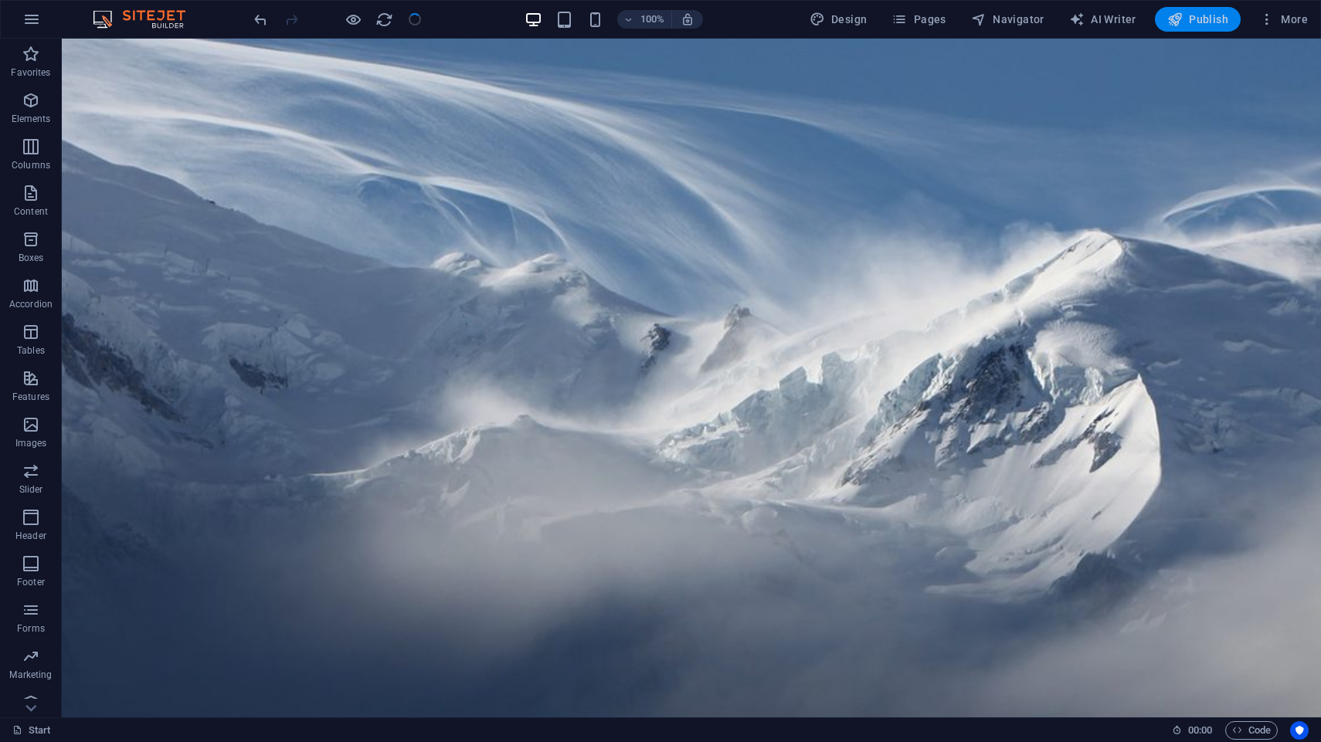
click at [1182, 22] on icon "button" at bounding box center [1174, 19] width 15 height 15
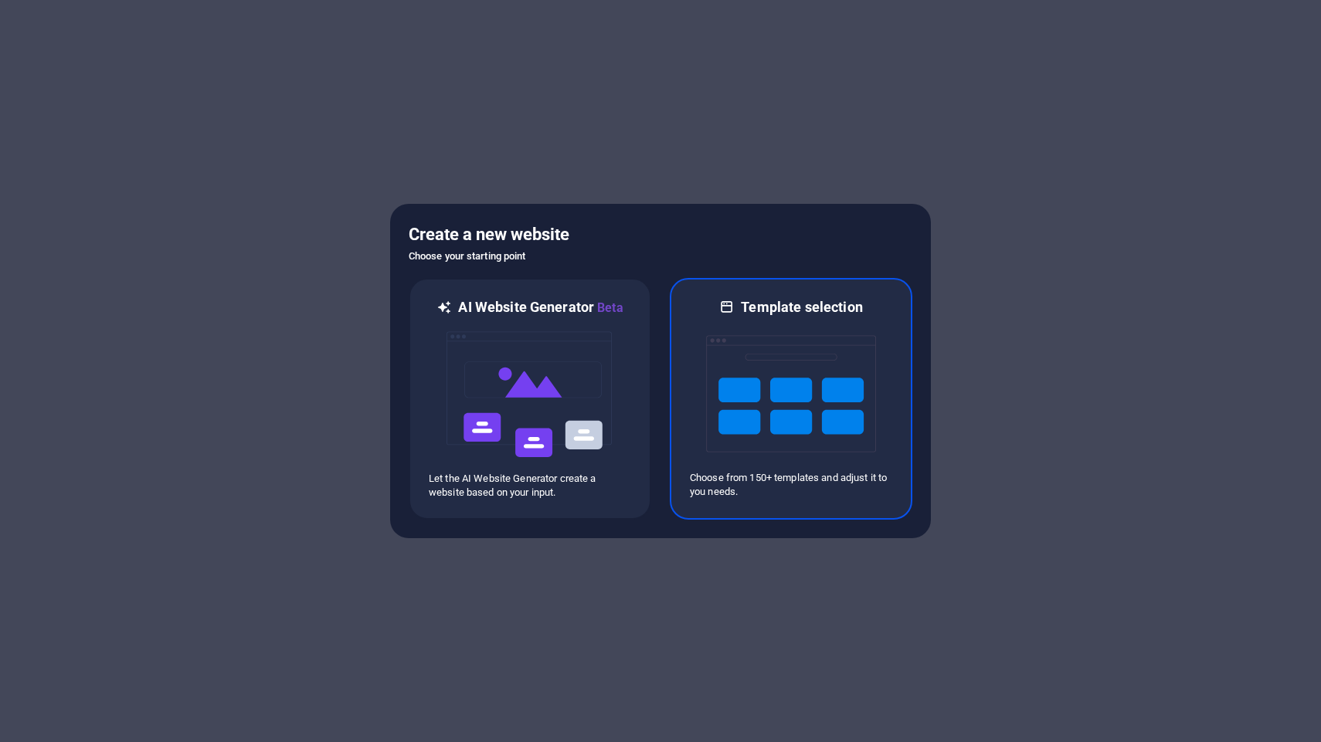
click at [811, 371] on img at bounding box center [791, 394] width 170 height 154
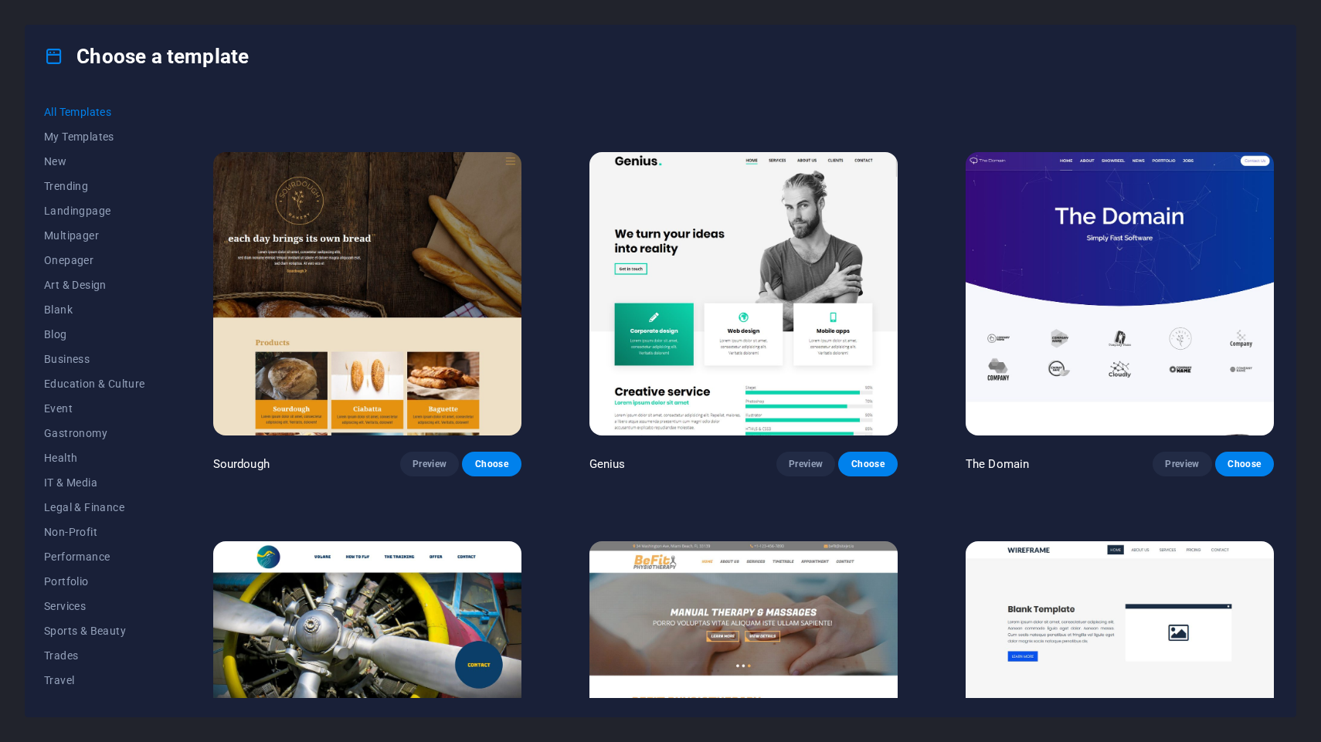
scroll to position [3338, 0]
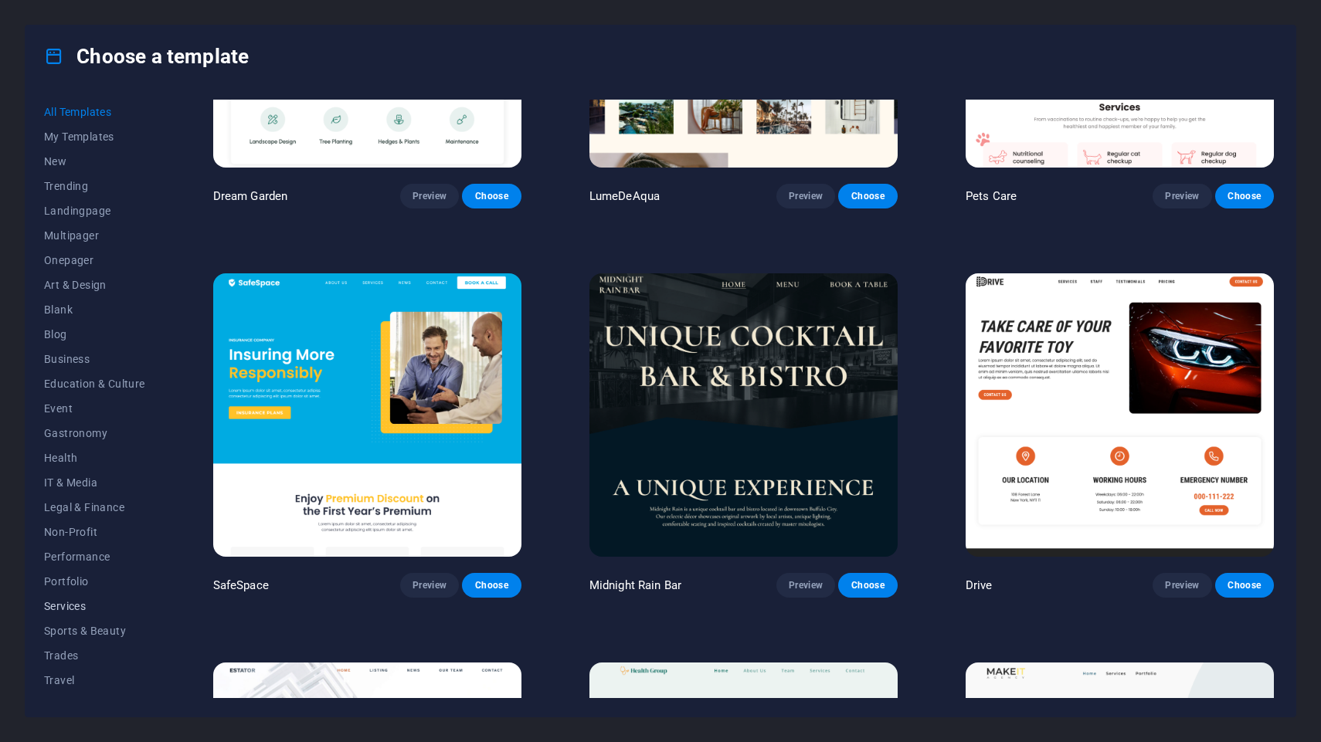
click at [83, 609] on span "Services" at bounding box center [94, 606] width 101 height 12
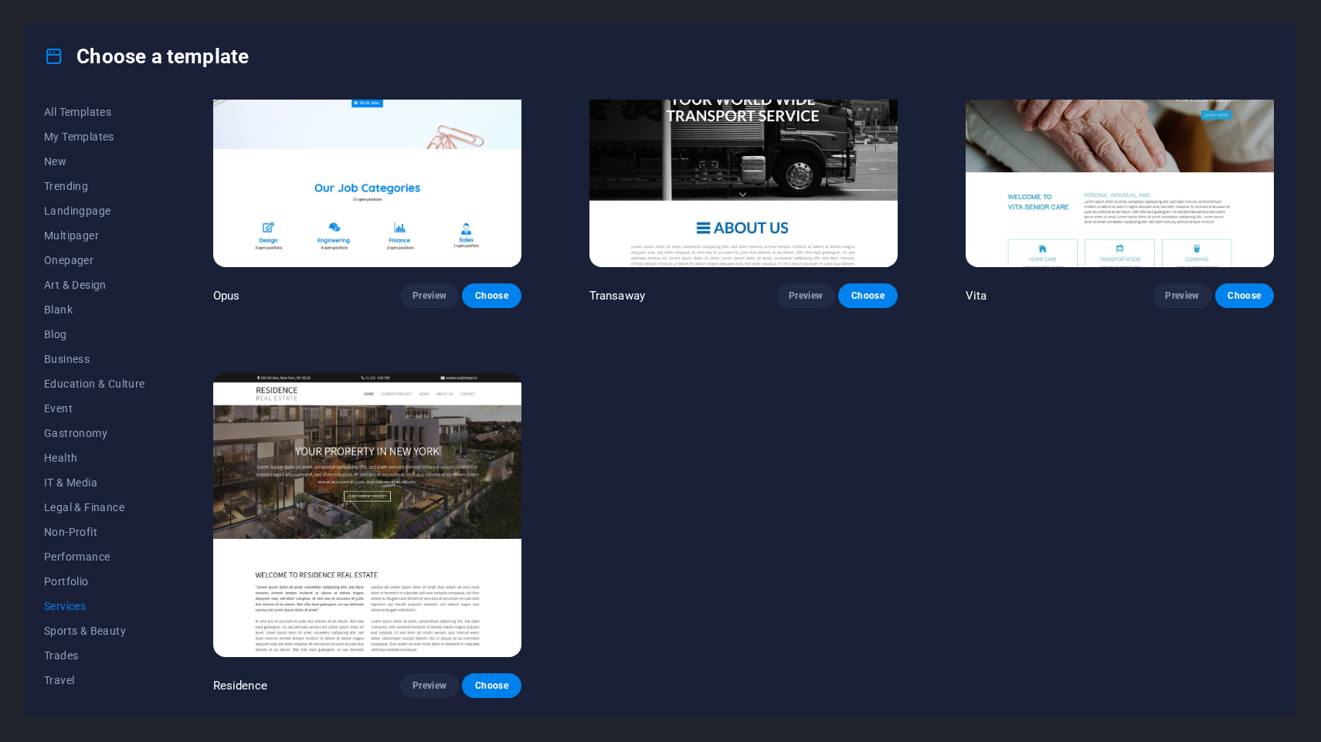
scroll to position [996, 0]
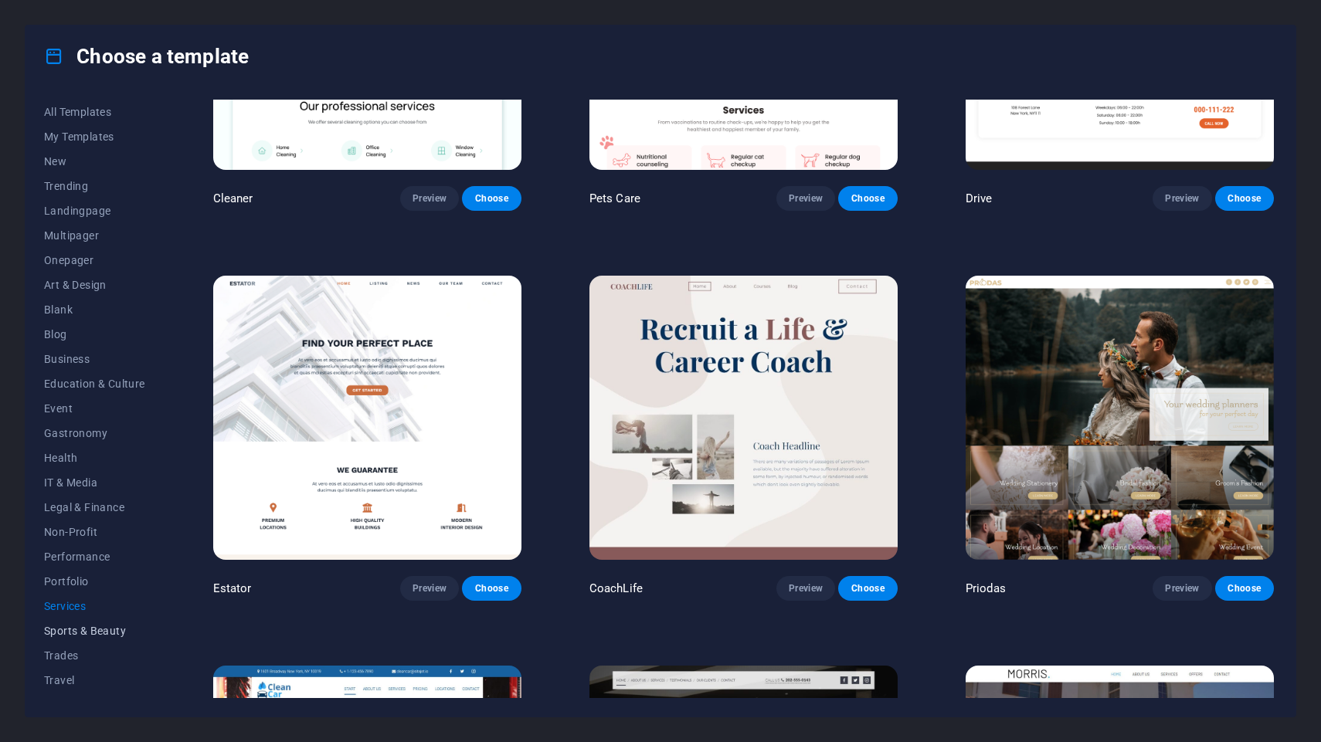
click at [90, 628] on span "Sports & Beauty" at bounding box center [94, 631] width 101 height 12
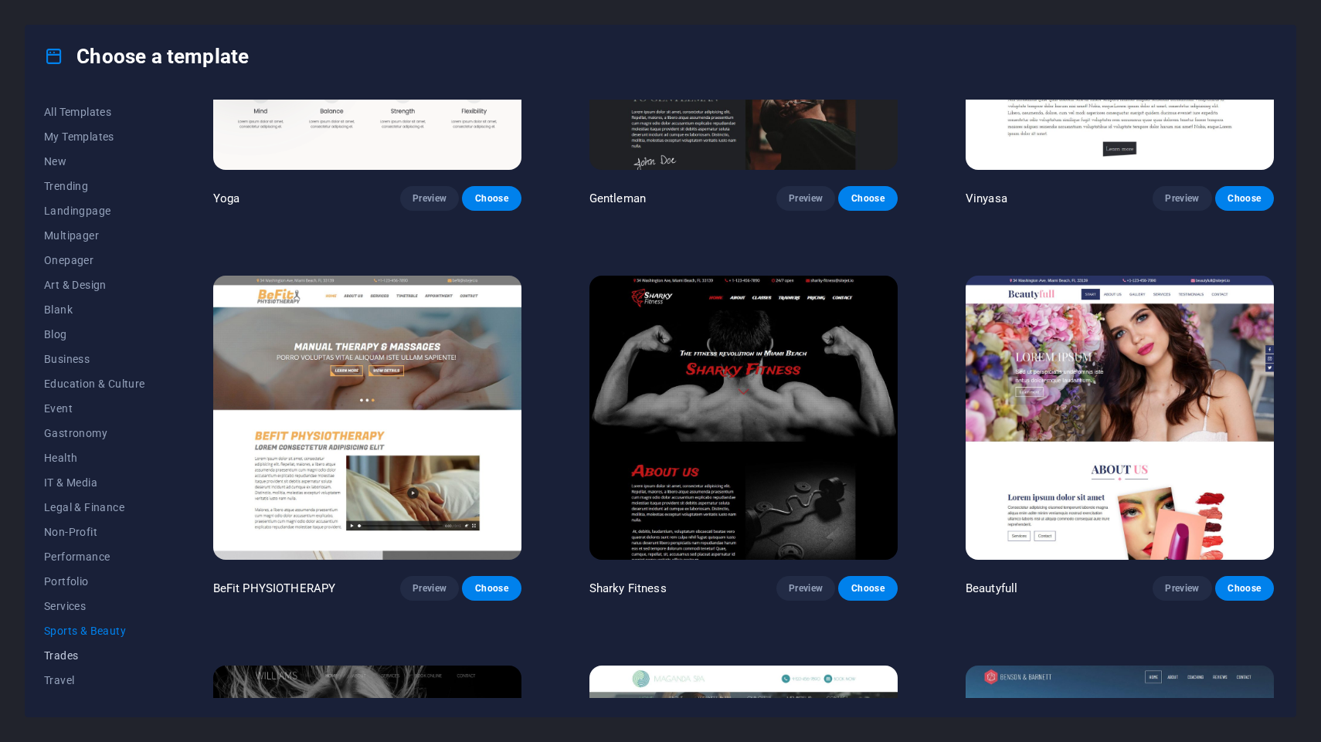
click at [69, 659] on span "Trades" at bounding box center [94, 656] width 101 height 12
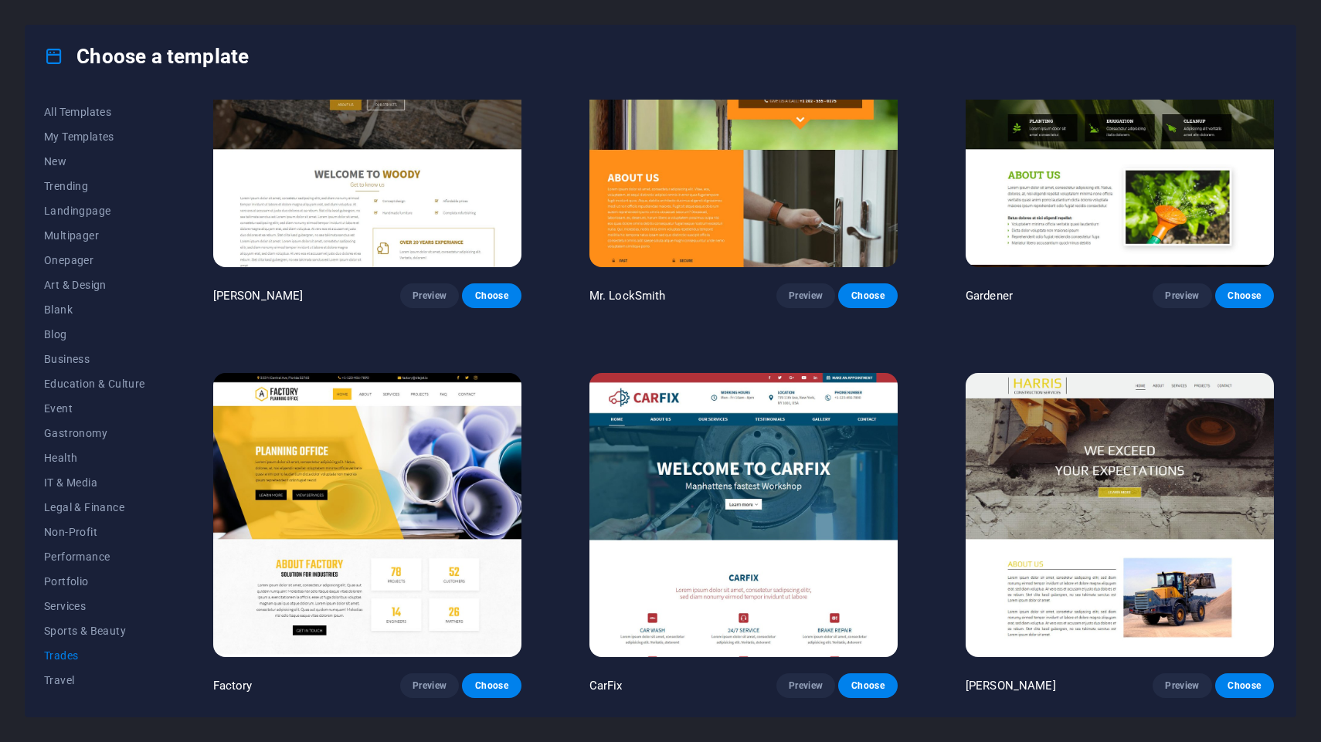
scroll to position [0, 0]
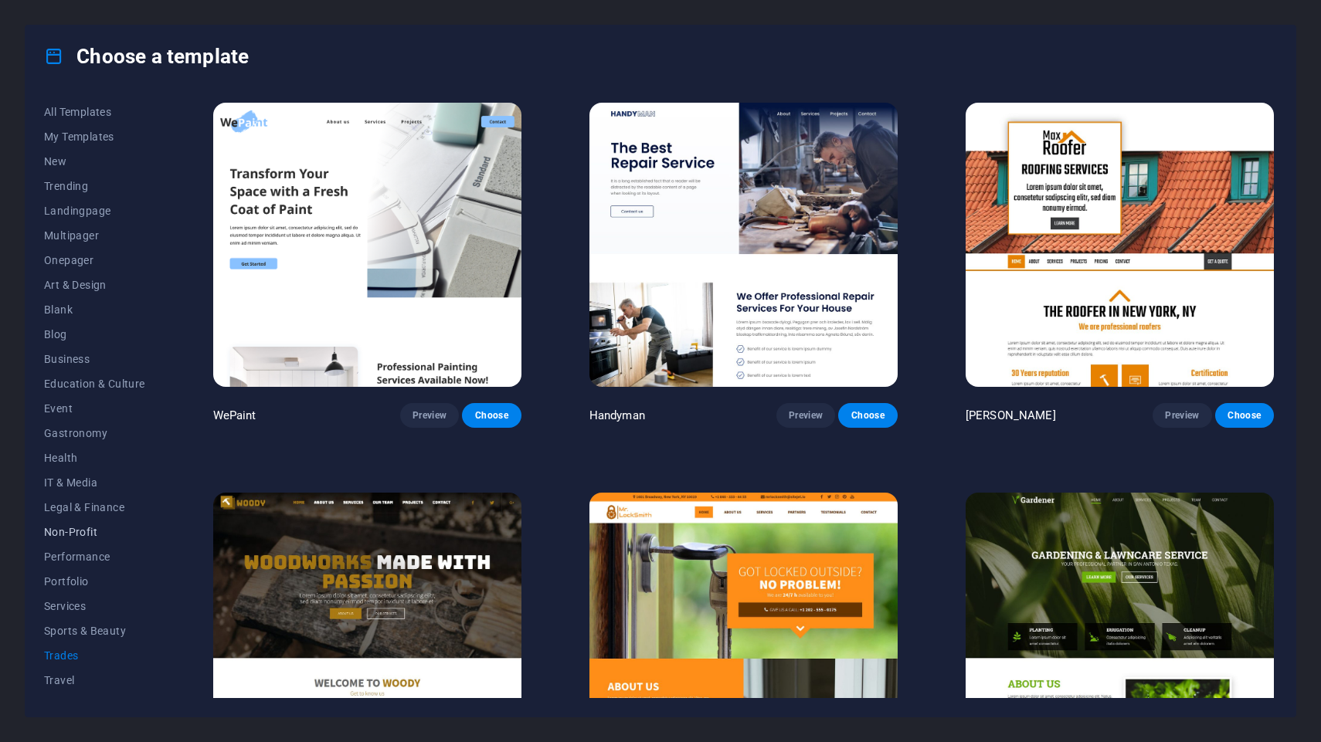
click at [87, 538] on span "Non-Profit" at bounding box center [94, 532] width 101 height 12
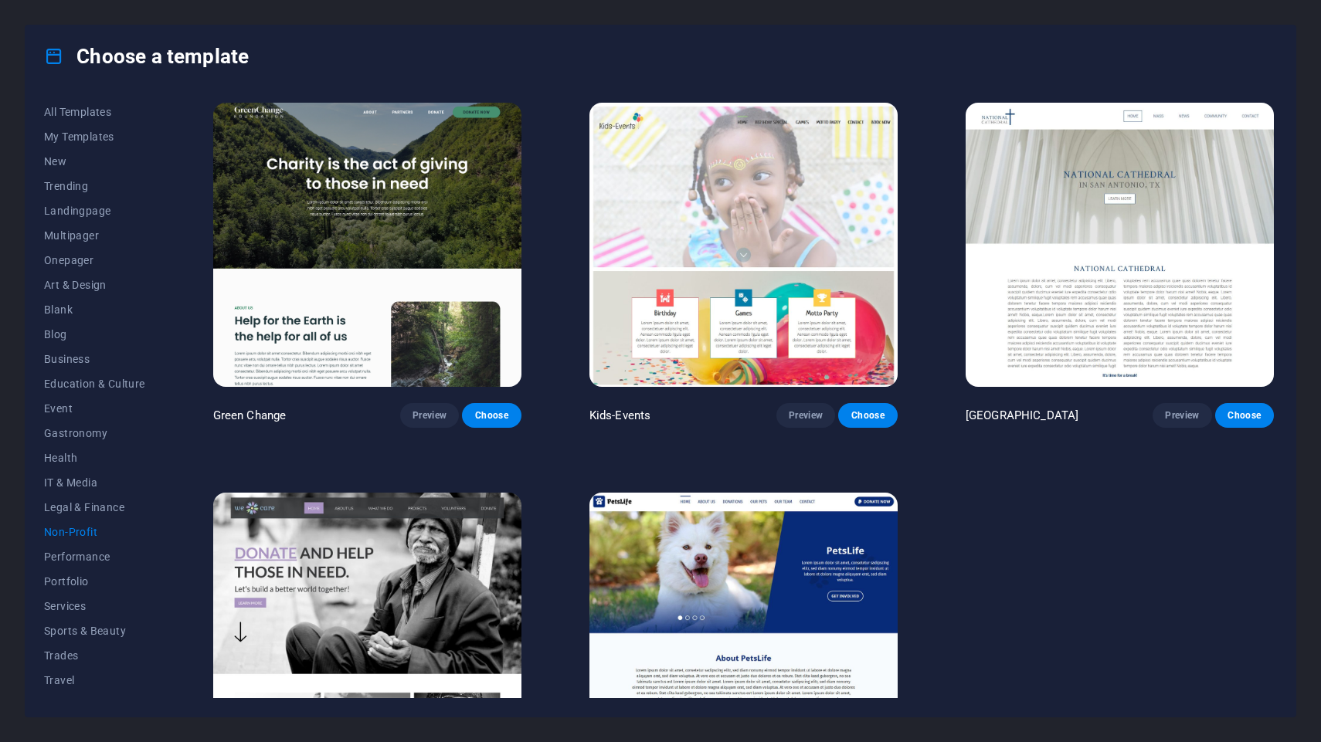
scroll to position [120, 0]
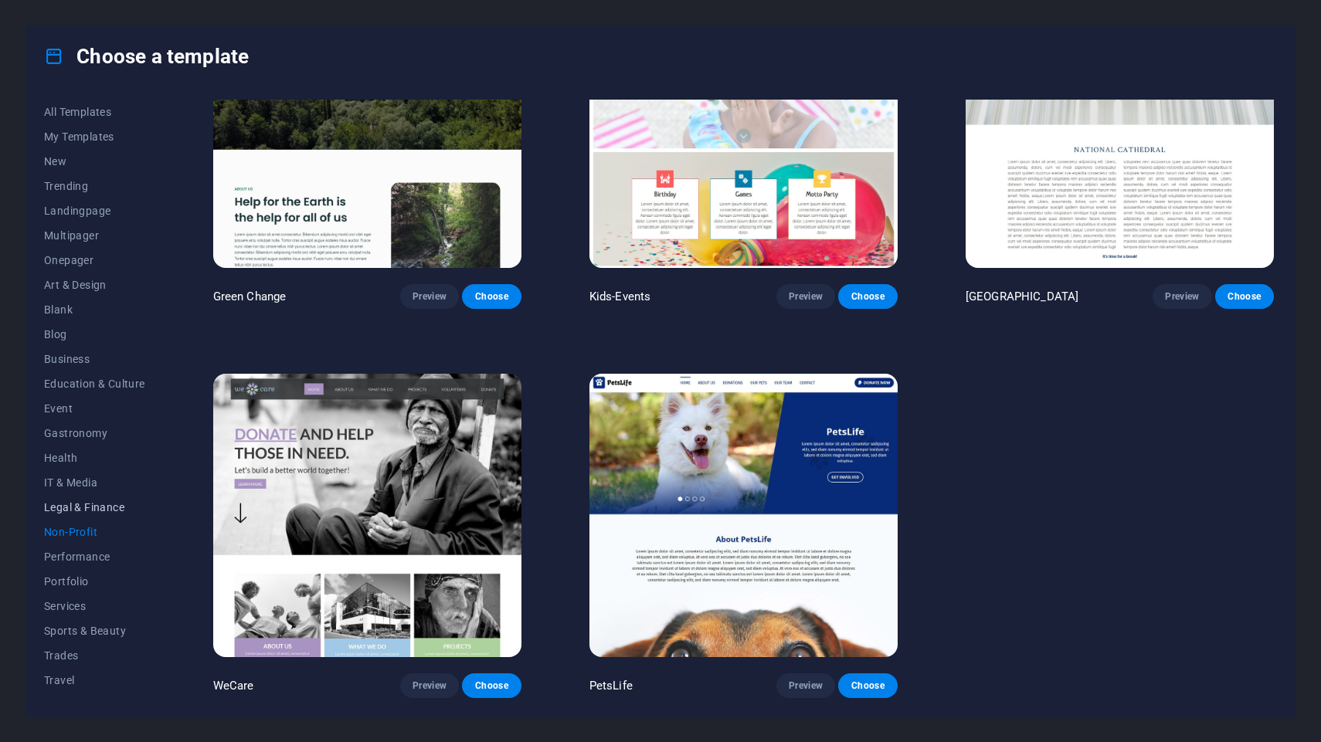
click at [89, 507] on span "Legal & Finance" at bounding box center [94, 507] width 101 height 12
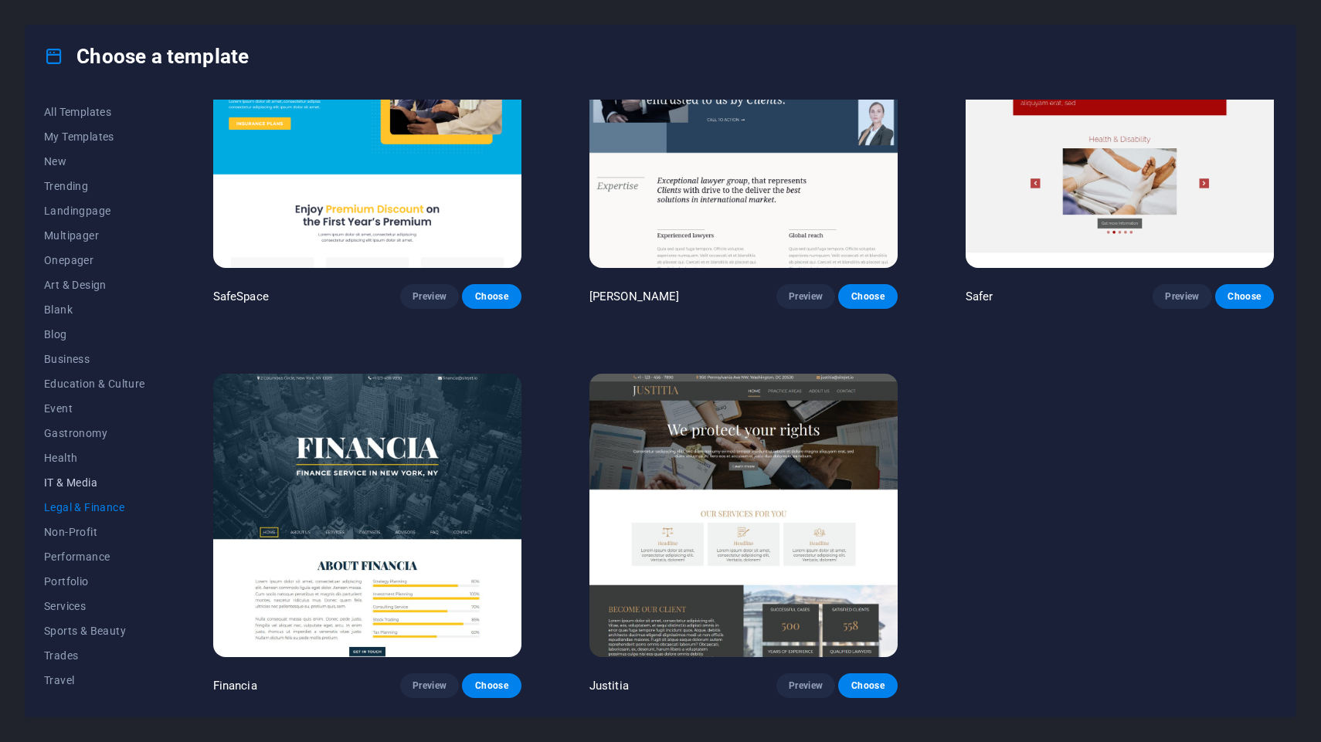
click at [89, 486] on span "IT & Media" at bounding box center [94, 483] width 101 height 12
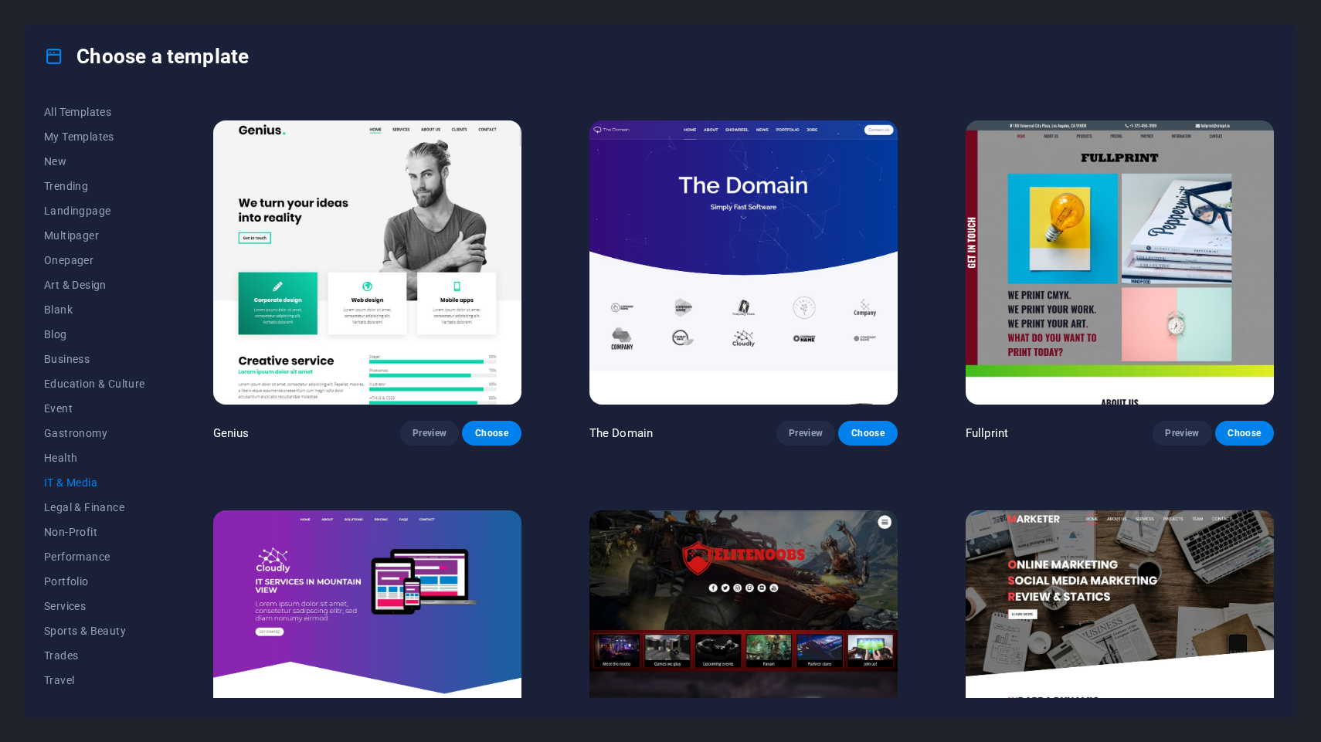
scroll to position [901, 0]
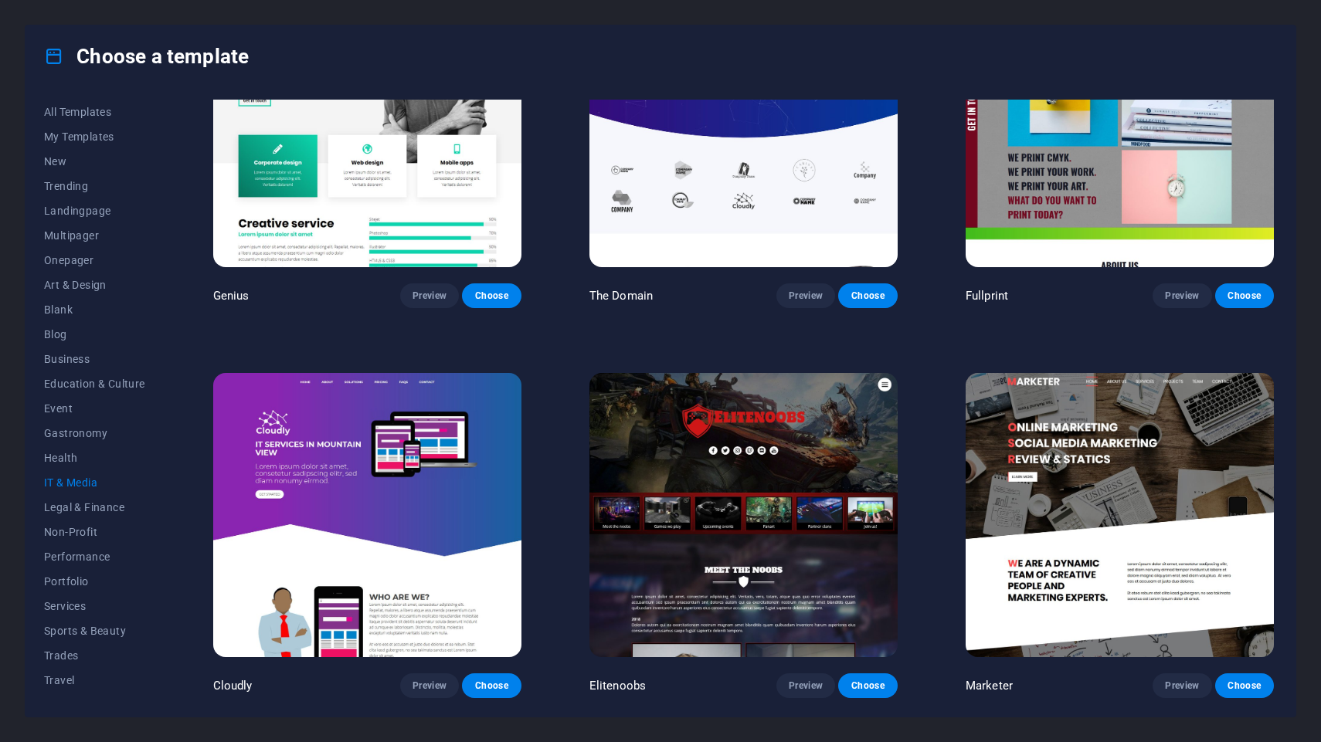
click at [348, 517] on img at bounding box center [367, 515] width 308 height 284
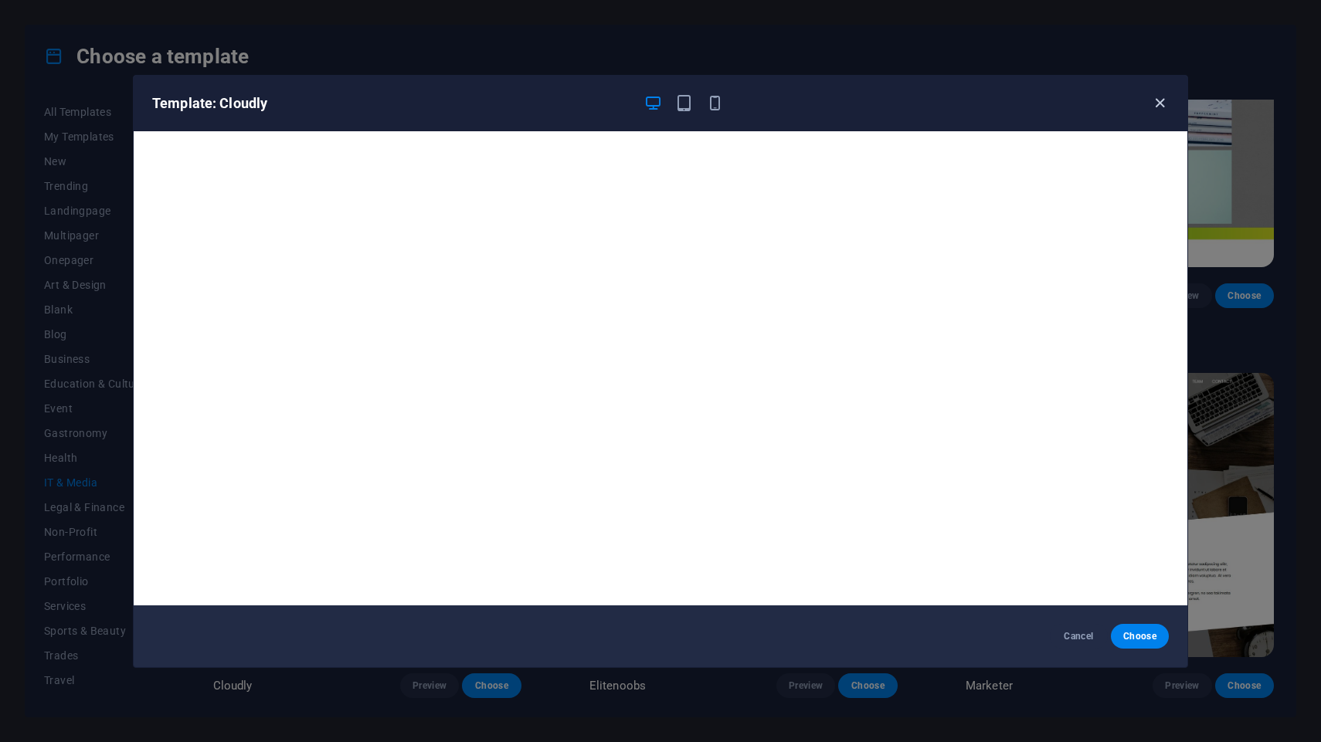
click at [1168, 100] on icon "button" at bounding box center [1160, 103] width 18 height 18
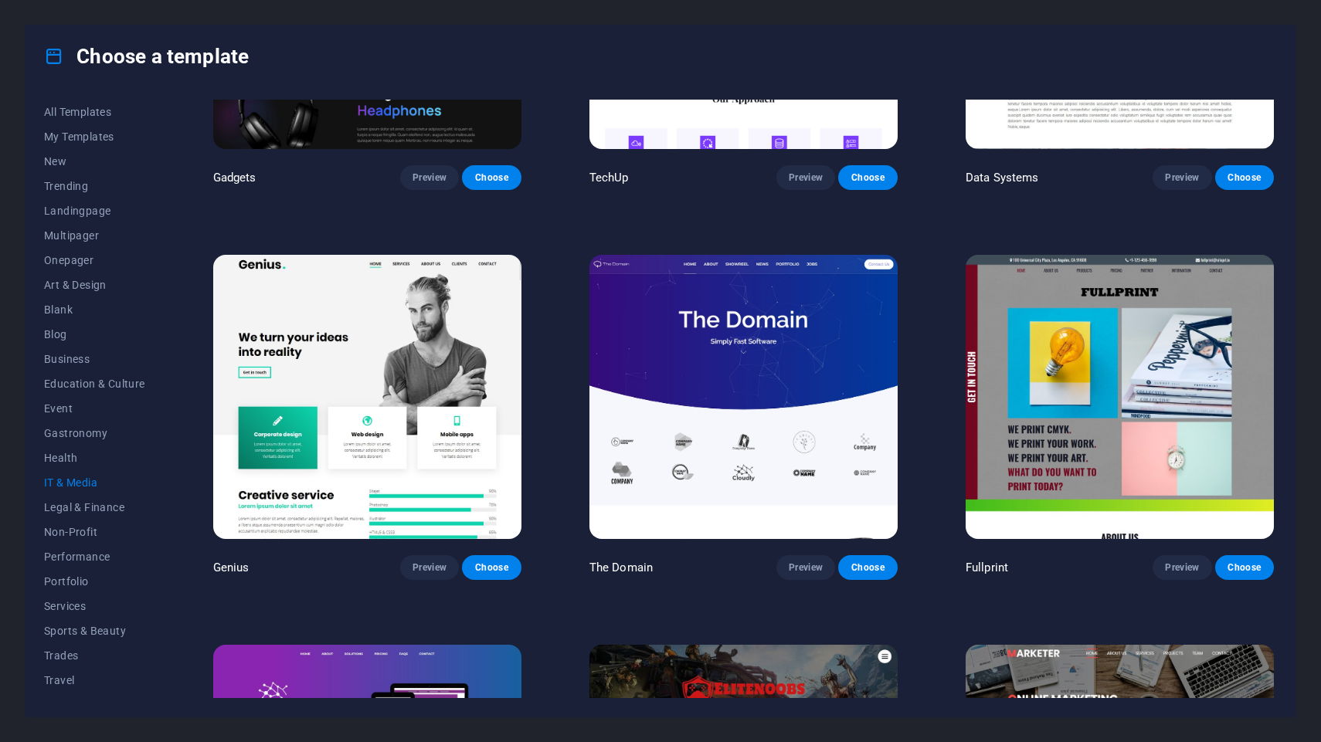
scroll to position [626, 0]
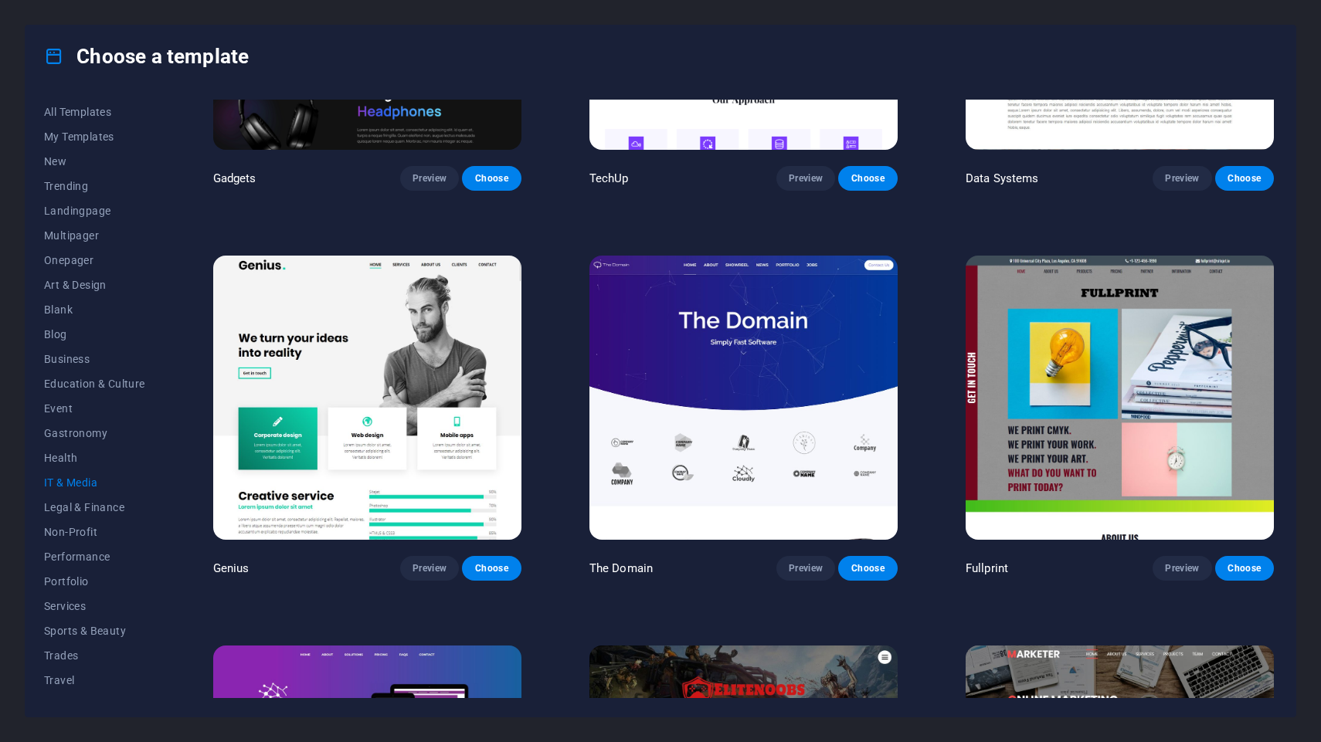
click at [807, 422] on img at bounding box center [743, 398] width 308 height 284
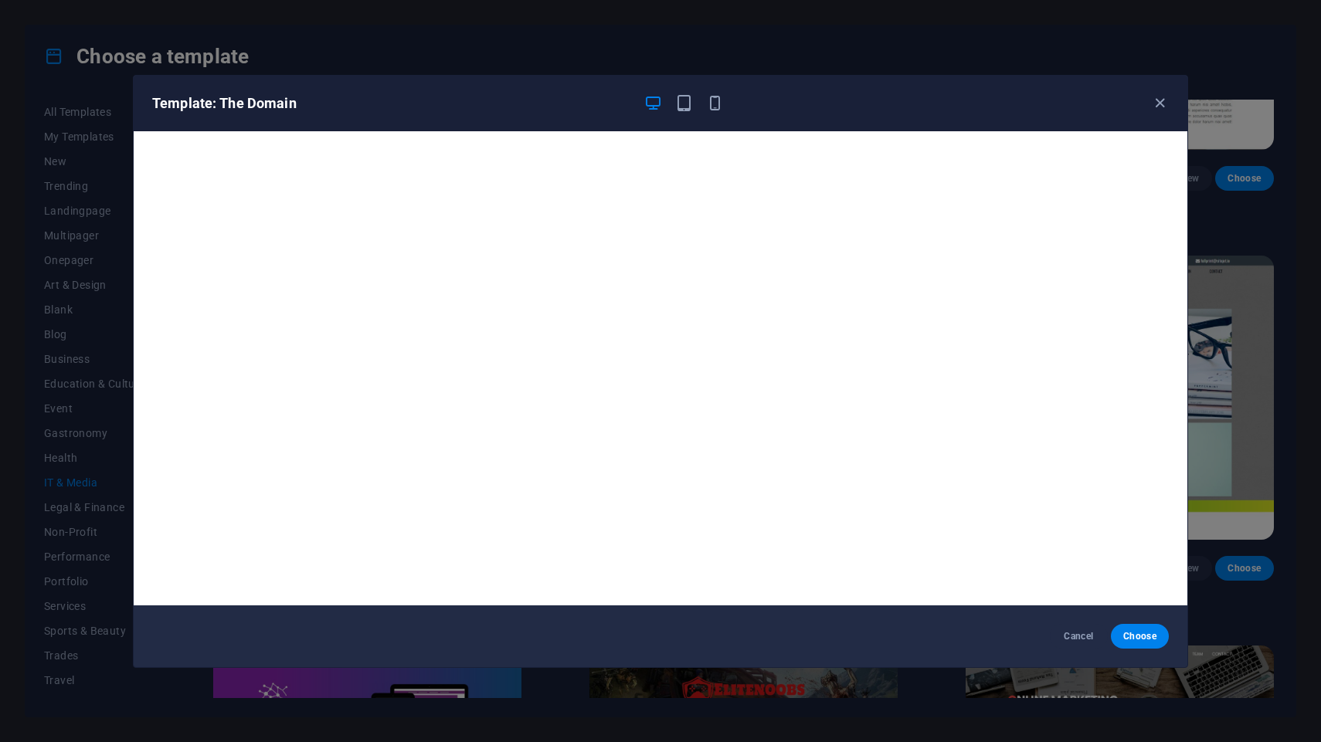
scroll to position [3, 0]
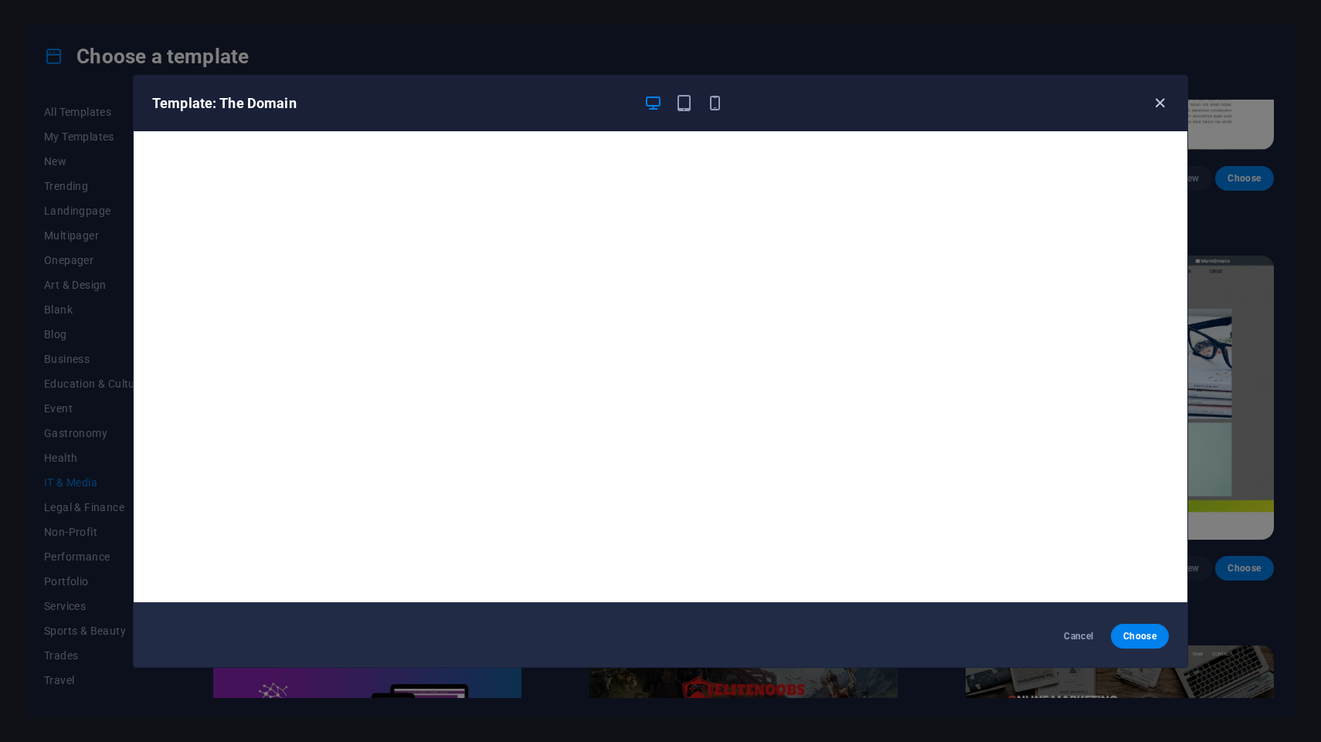
click at [1155, 100] on icon "button" at bounding box center [1160, 103] width 18 height 18
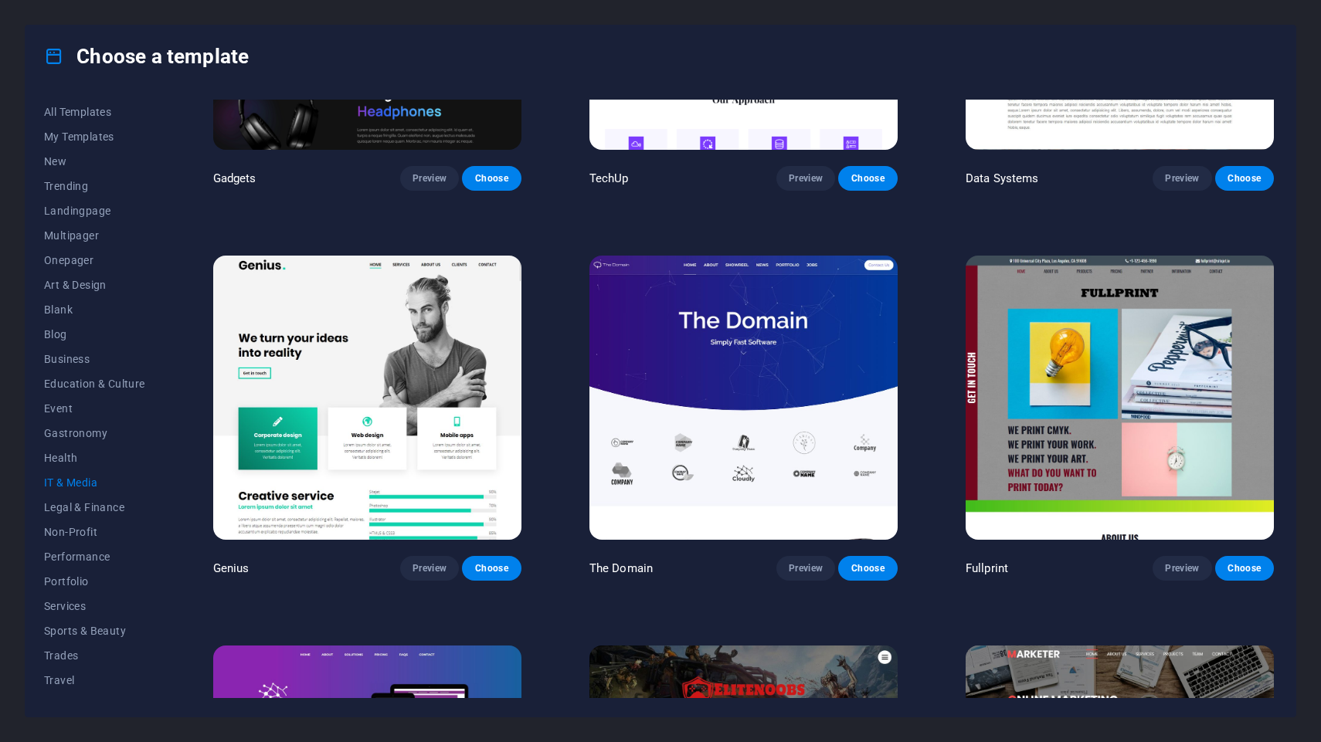
scroll to position [0, 0]
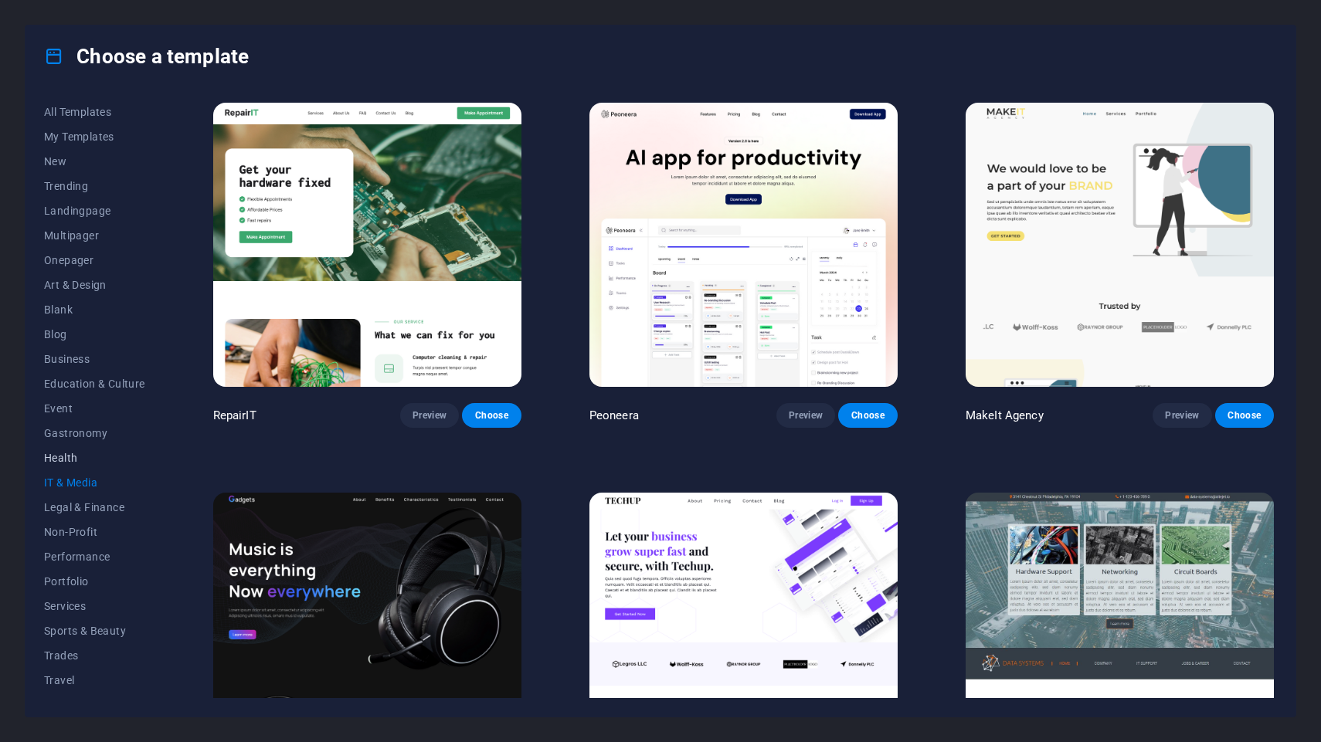
click at [80, 456] on span "Health" at bounding box center [94, 458] width 101 height 12
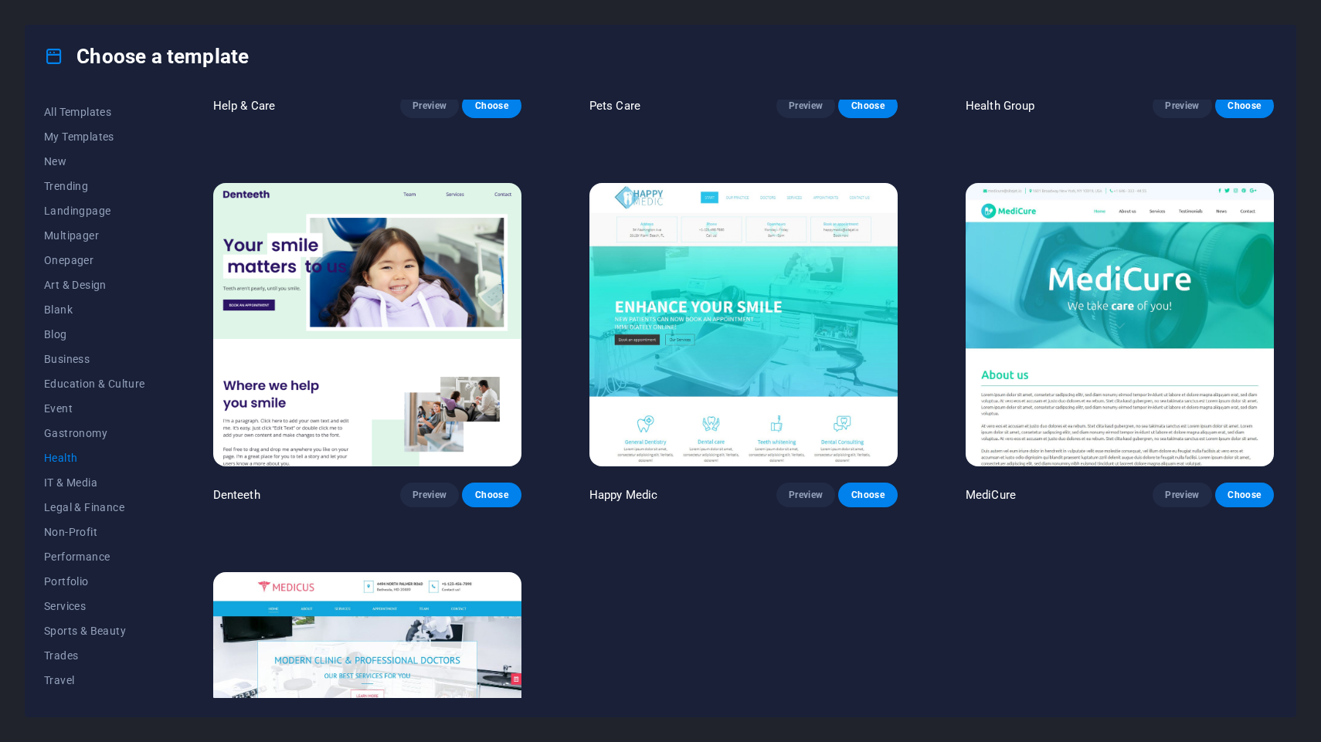
scroll to position [510, 0]
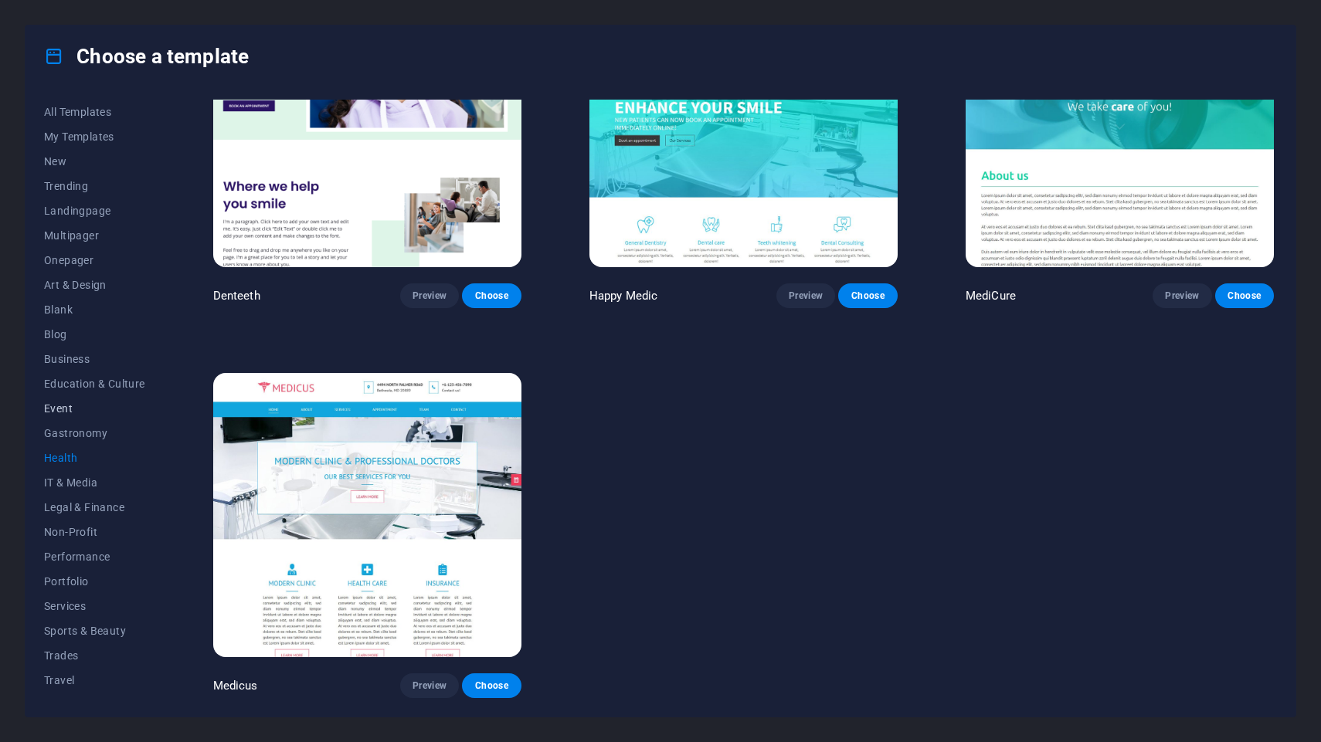
click at [86, 414] on span "Event" at bounding box center [94, 408] width 101 height 12
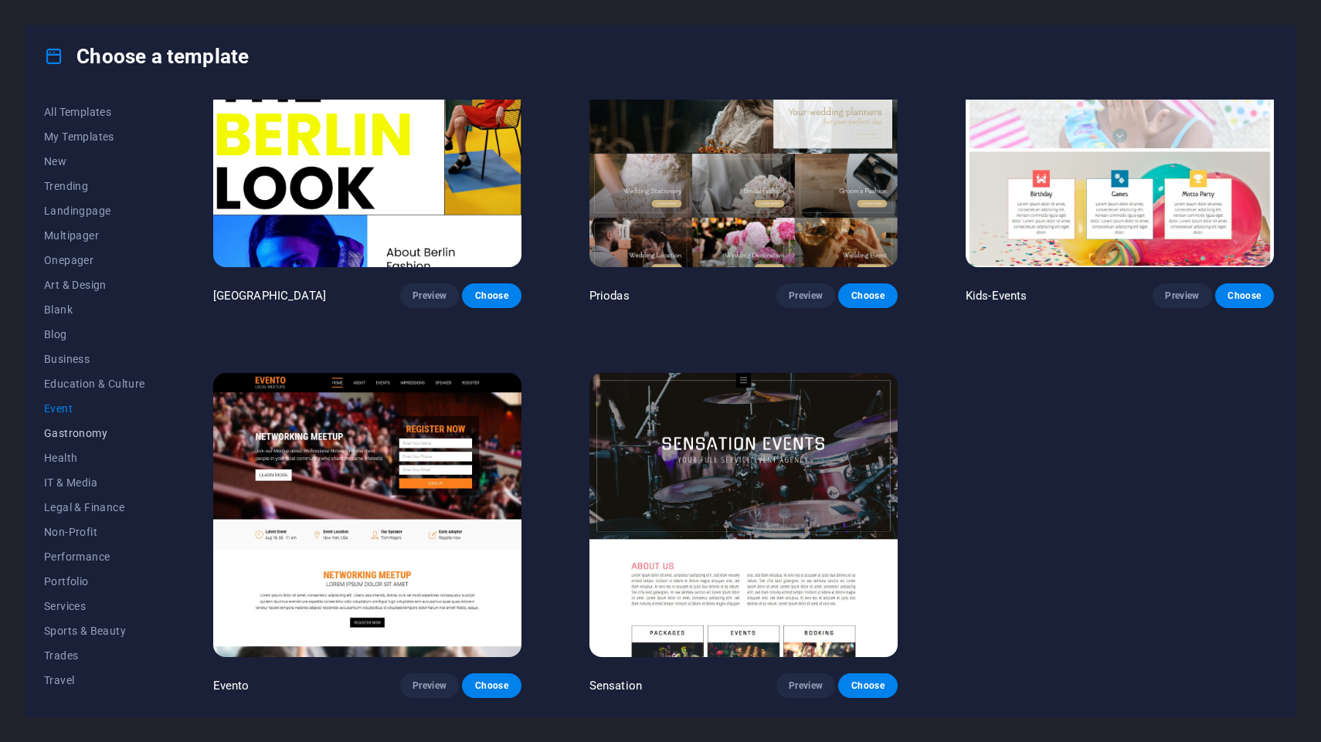
click at [86, 440] on button "Gastronomy" at bounding box center [94, 433] width 101 height 25
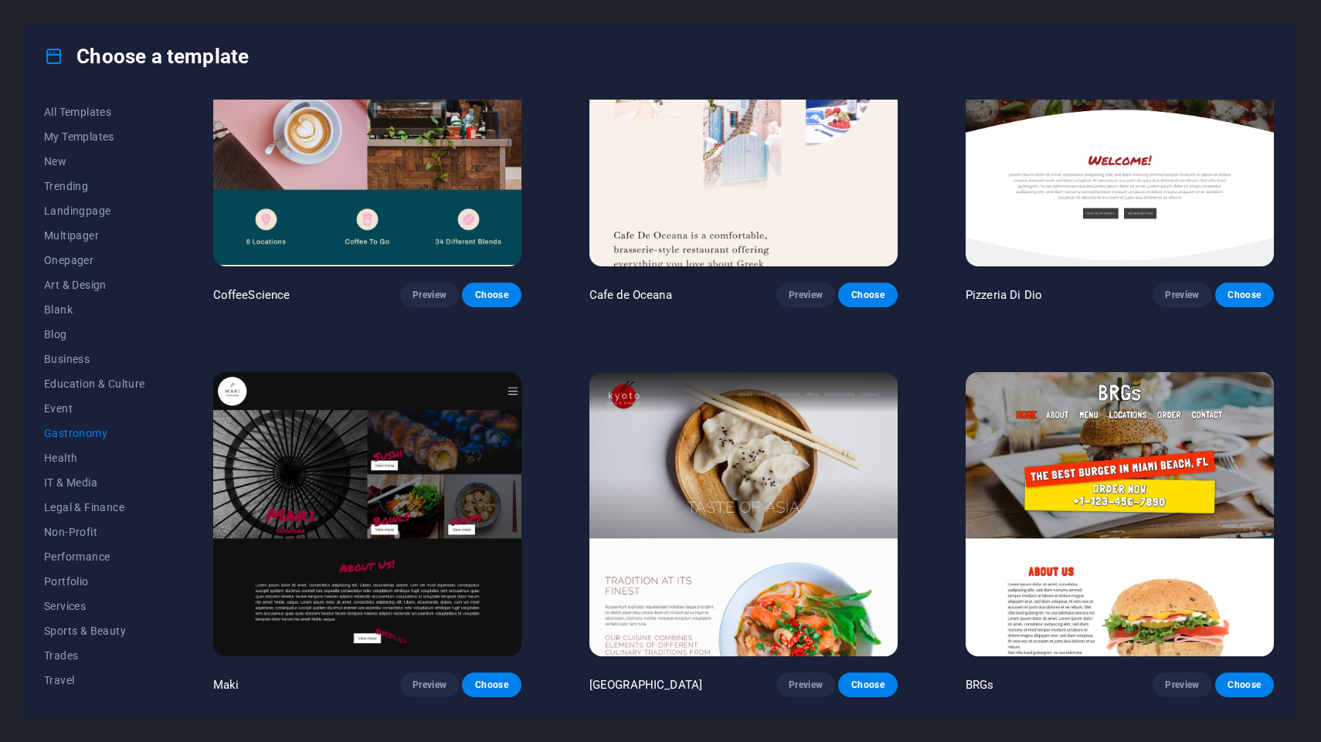
click at [76, 422] on button "Gastronomy" at bounding box center [94, 433] width 101 height 25
click at [73, 416] on button "Event" at bounding box center [94, 408] width 101 height 25
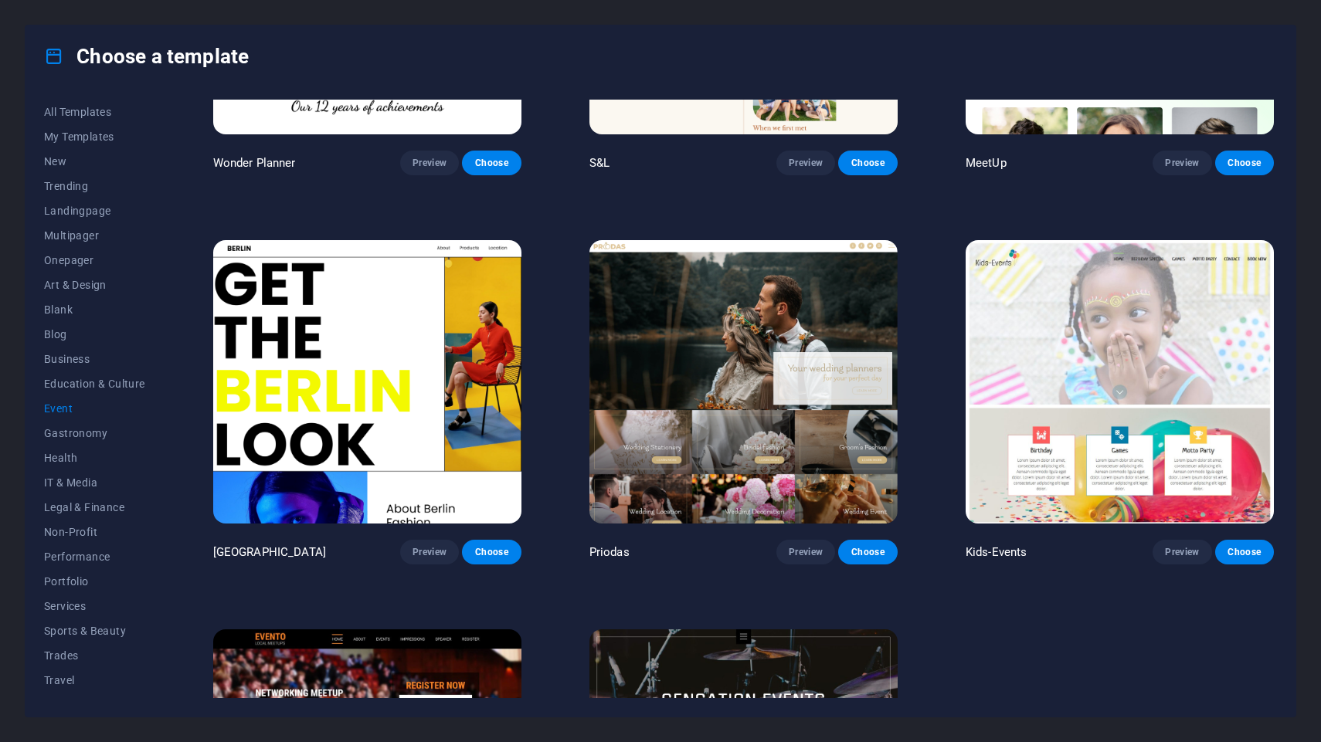
scroll to position [0, 0]
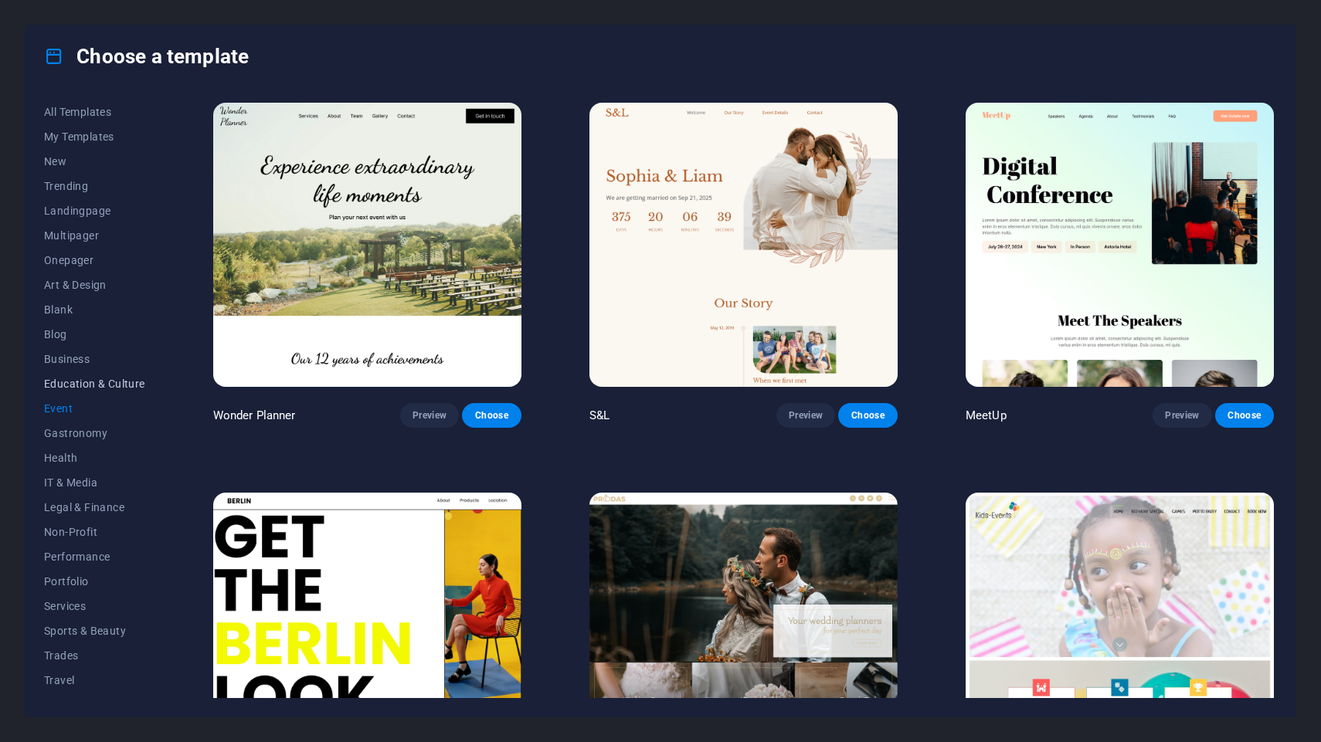
click at [122, 388] on span "Education & Culture" at bounding box center [94, 384] width 101 height 12
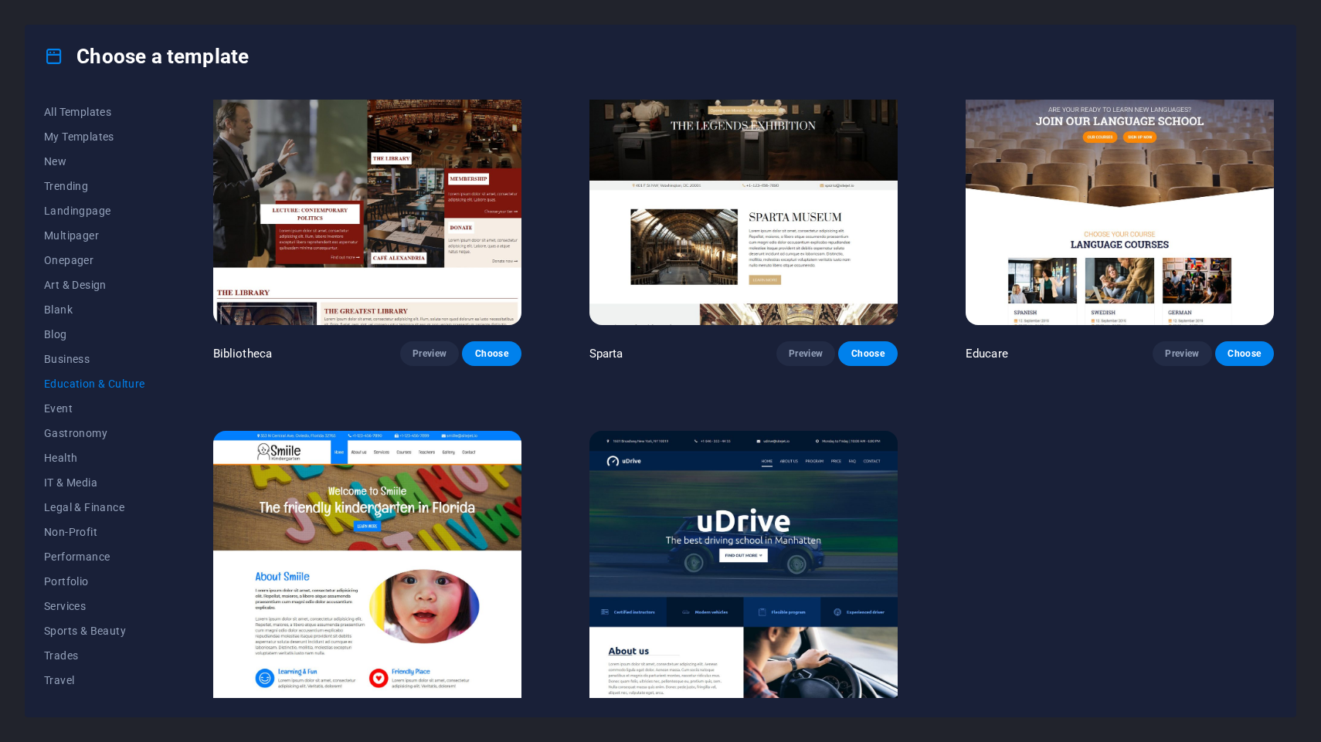
scroll to position [510, 0]
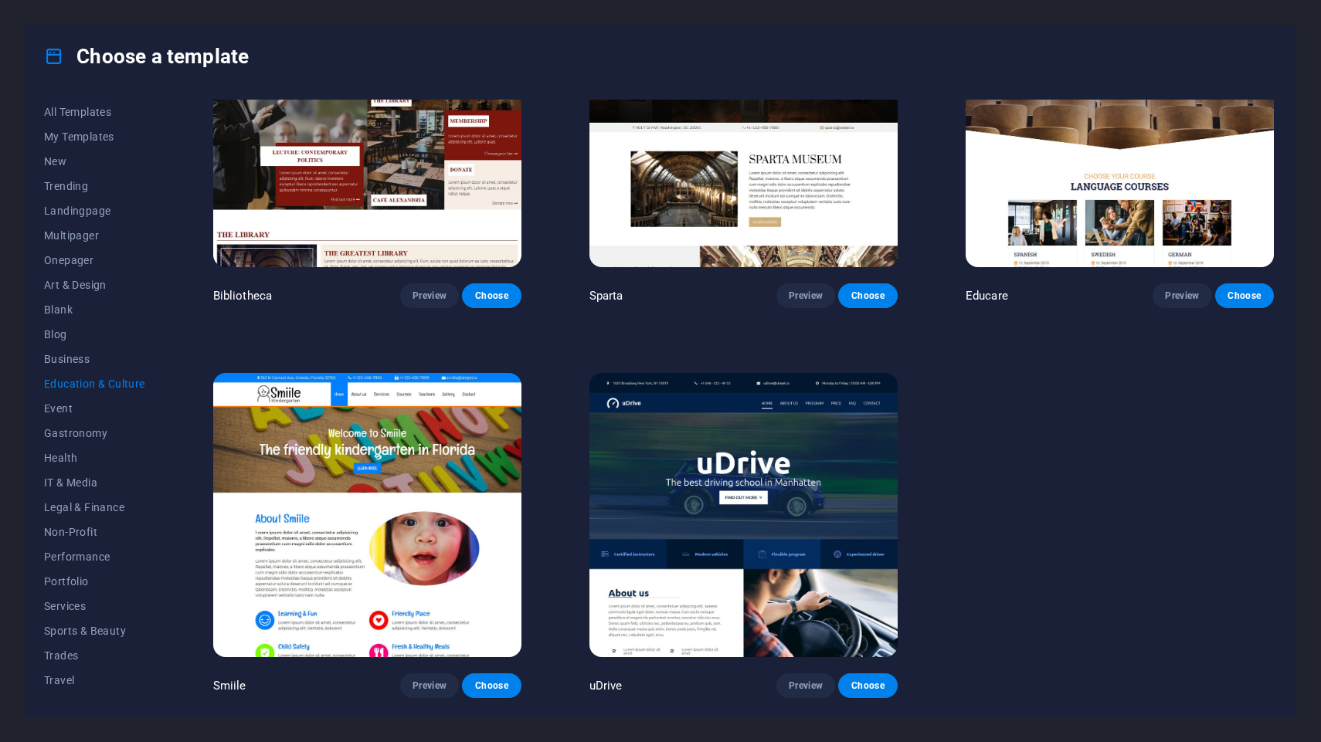
click at [798, 518] on img at bounding box center [743, 515] width 308 height 284
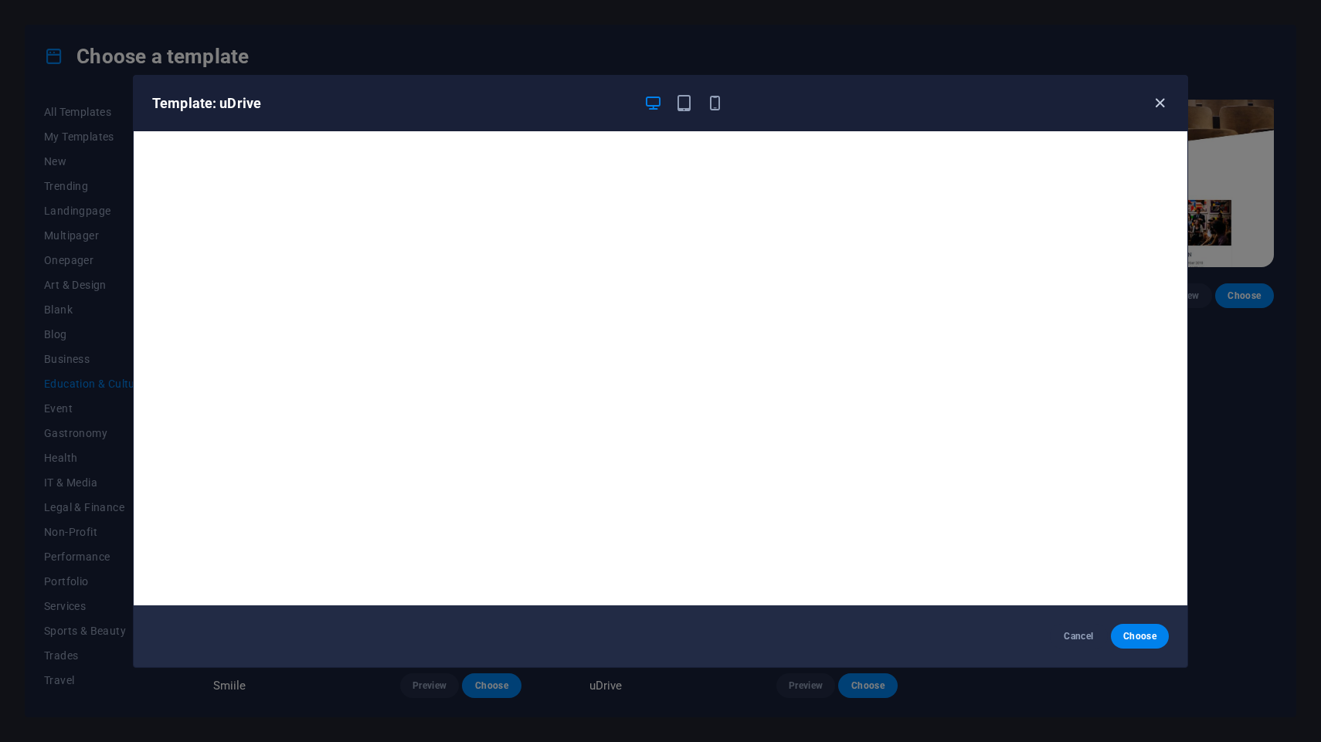
click at [1155, 99] on icon "button" at bounding box center [1160, 103] width 18 height 18
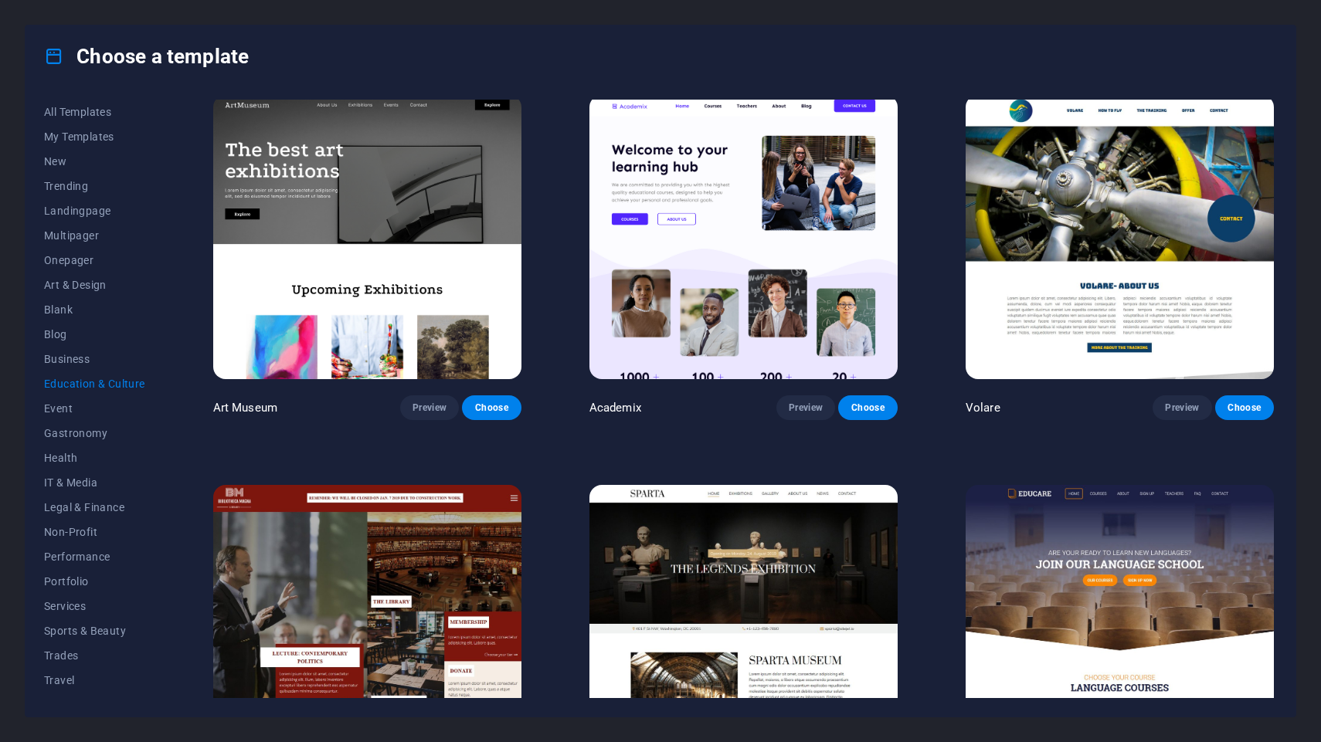
scroll to position [0, 0]
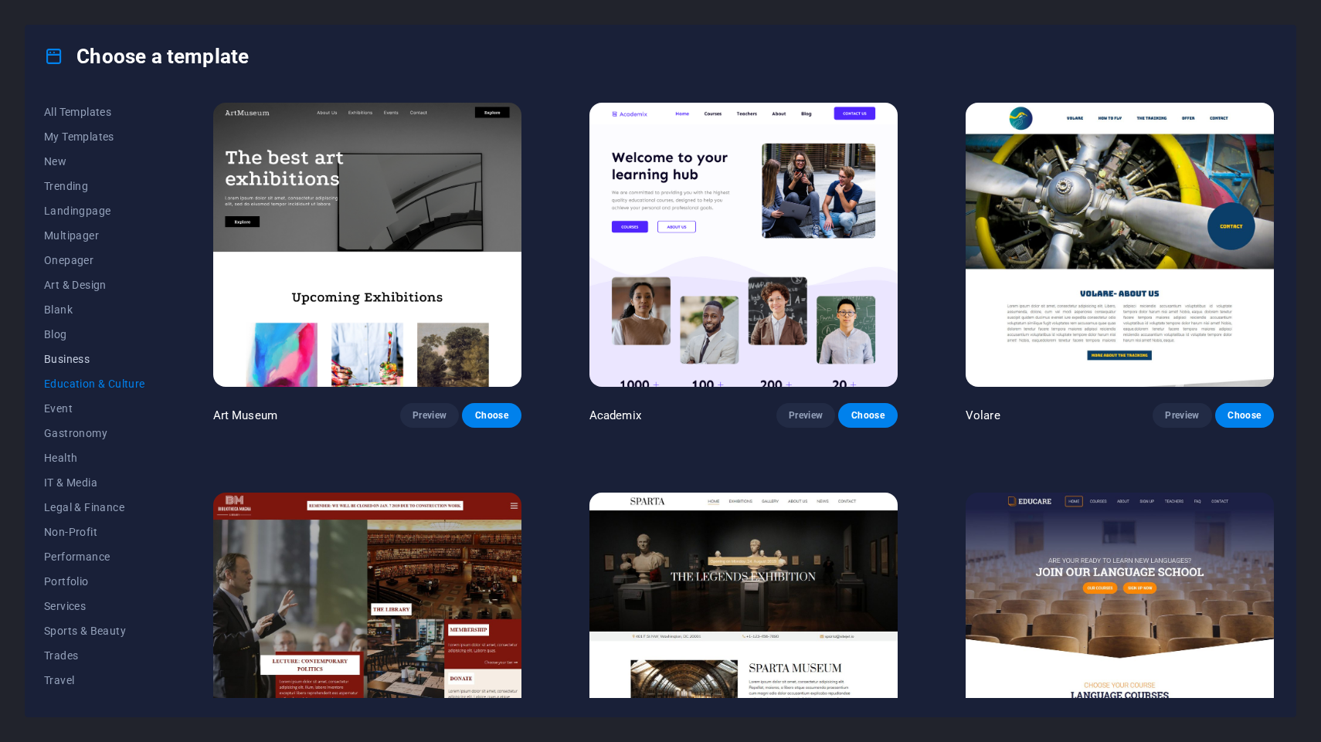
click at [81, 356] on span "Business" at bounding box center [94, 359] width 101 height 12
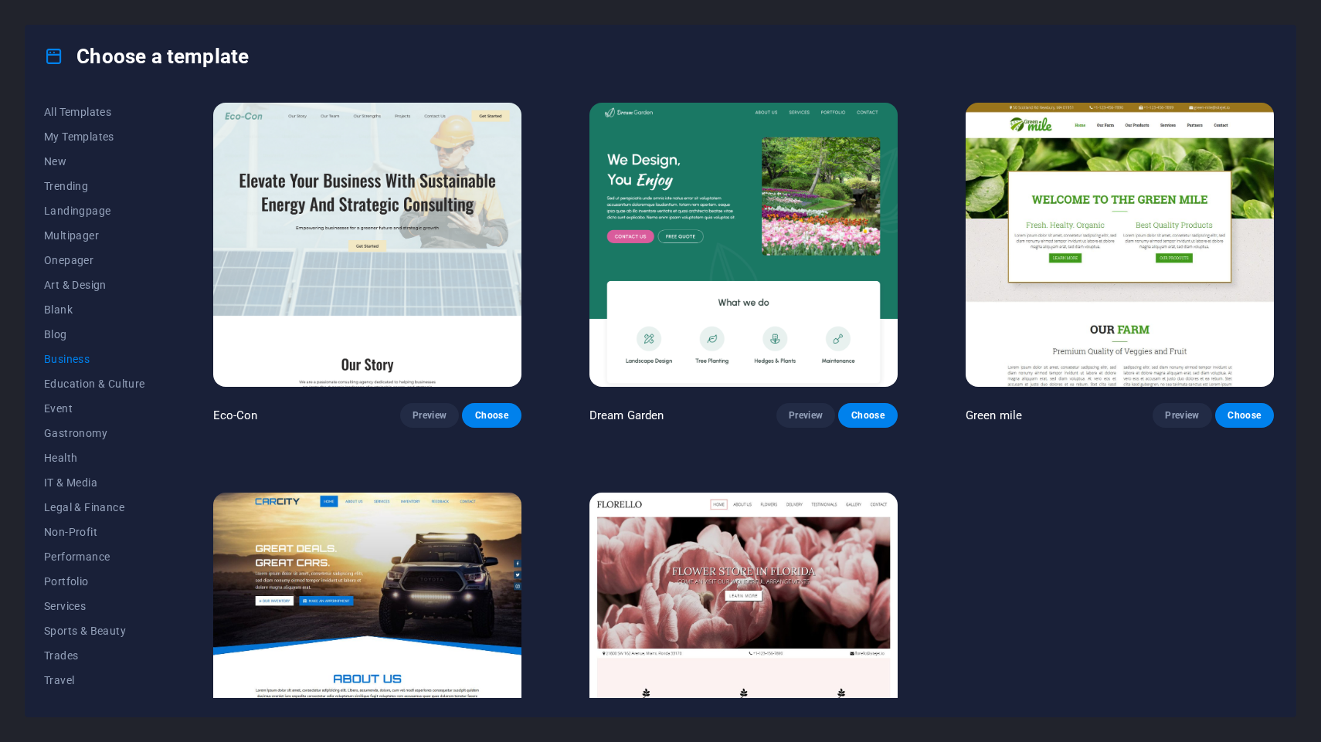
scroll to position [120, 0]
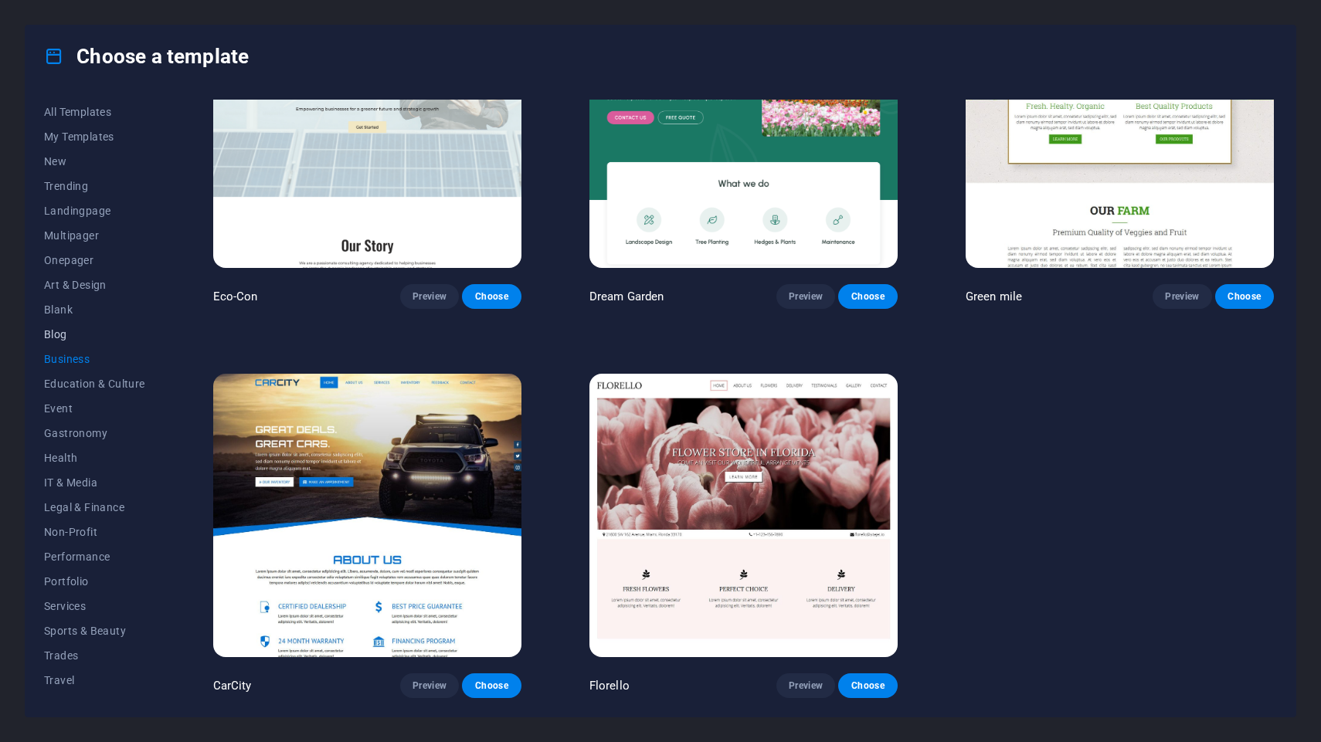
click at [91, 324] on button "Blog" at bounding box center [94, 334] width 101 height 25
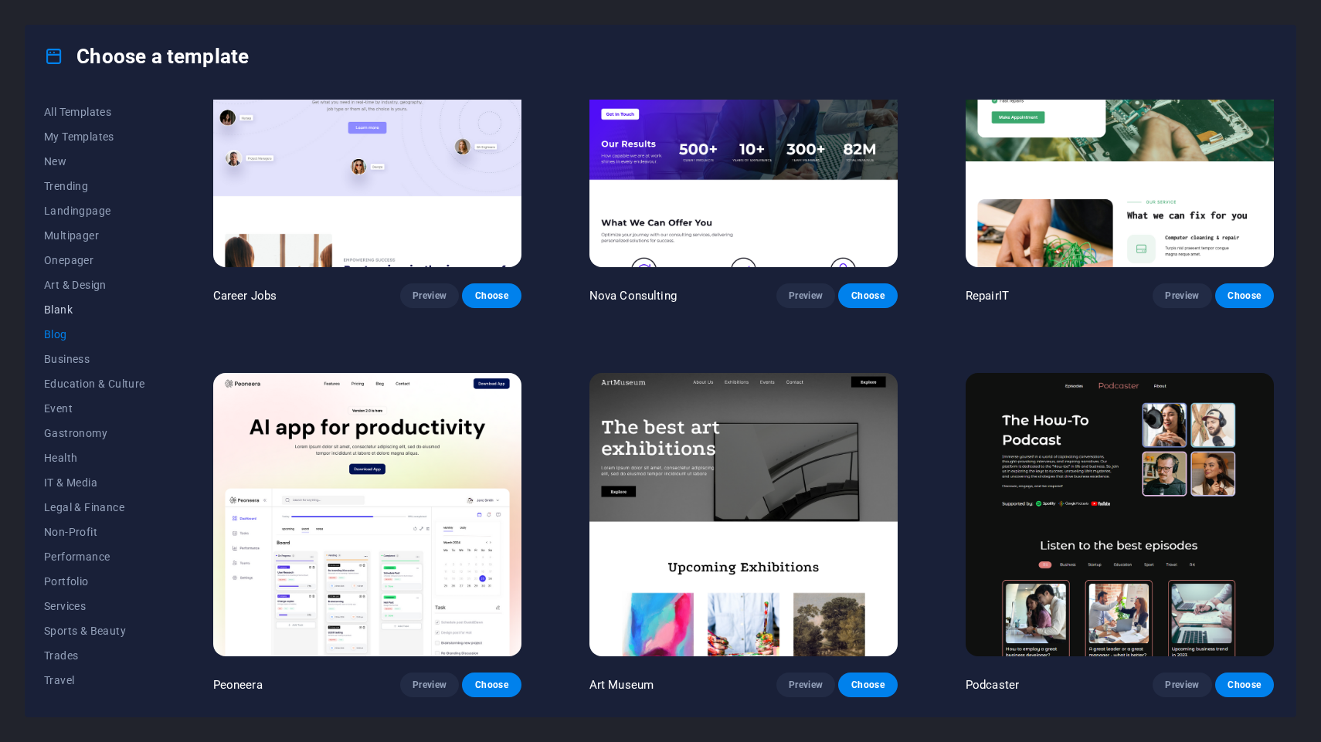
click at [83, 312] on span "Blank" at bounding box center [94, 310] width 101 height 12
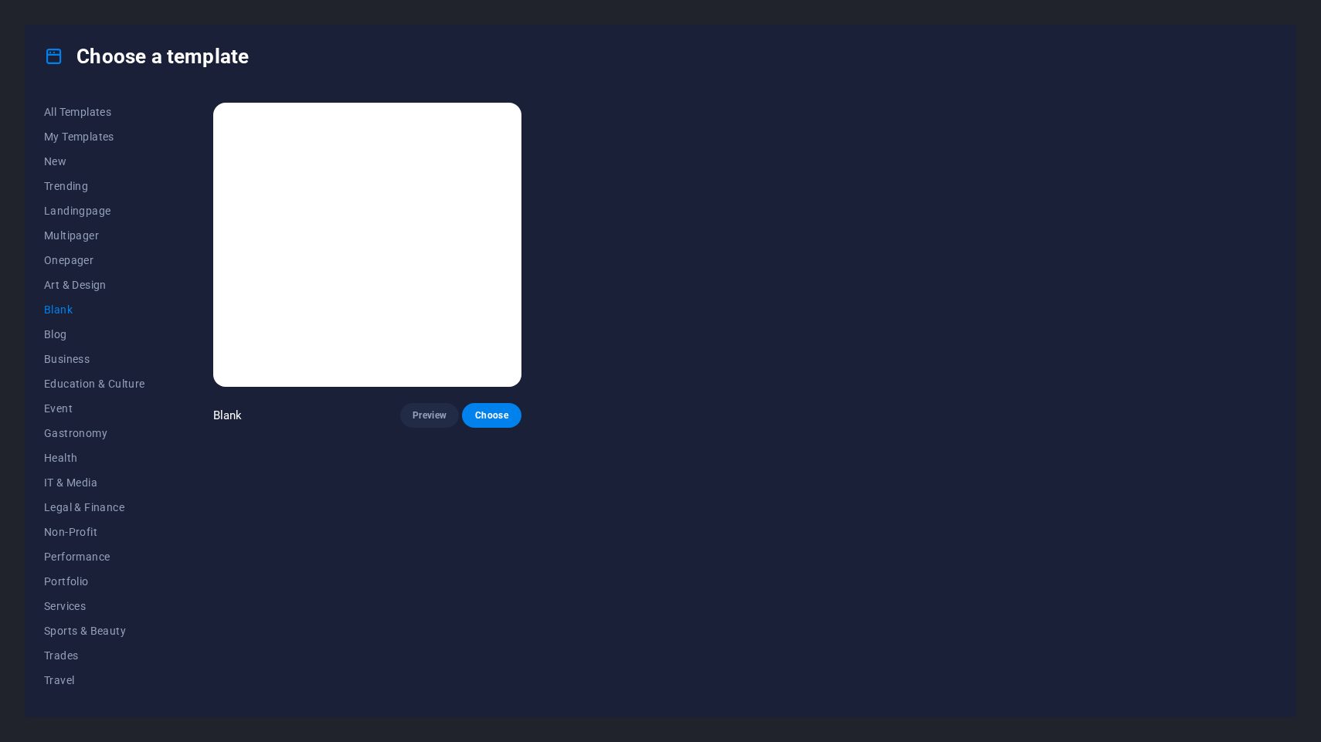
scroll to position [0, 0]
click at [390, 274] on img at bounding box center [367, 245] width 308 height 284
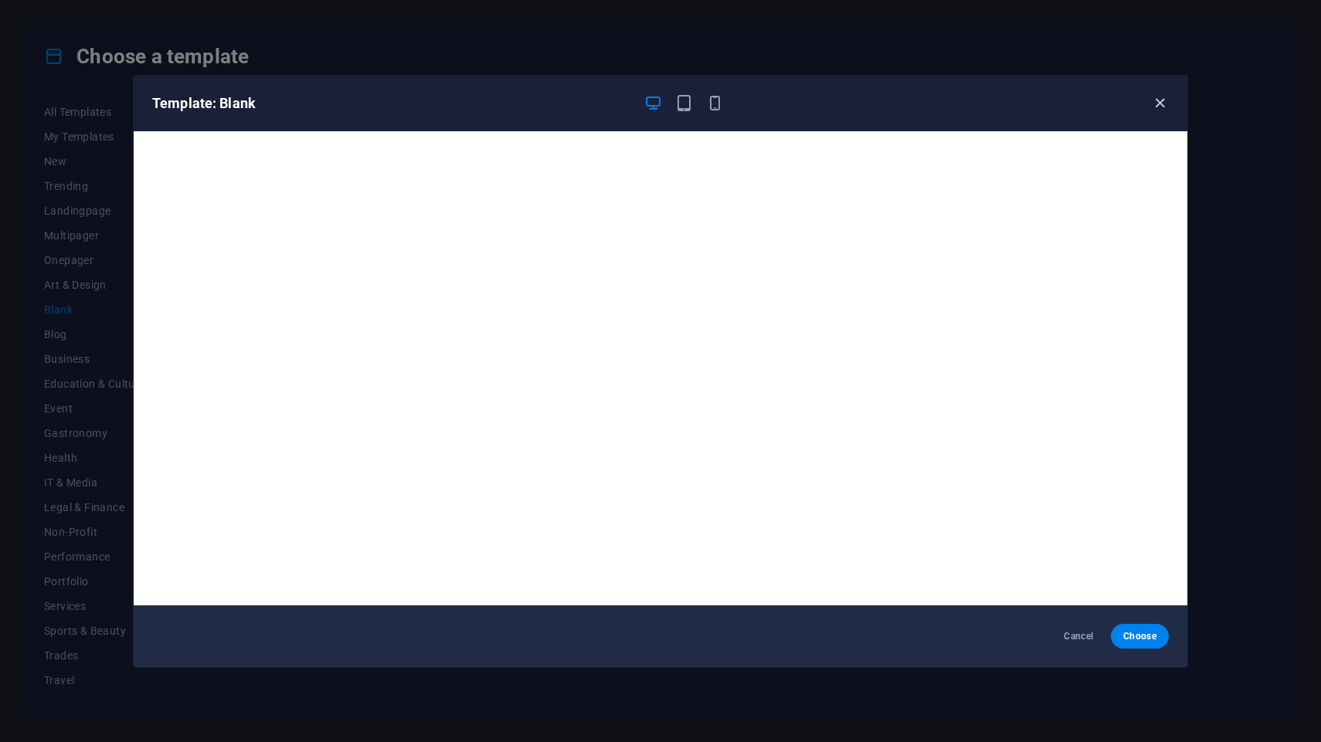
click at [1168, 106] on icon "button" at bounding box center [1160, 103] width 18 height 18
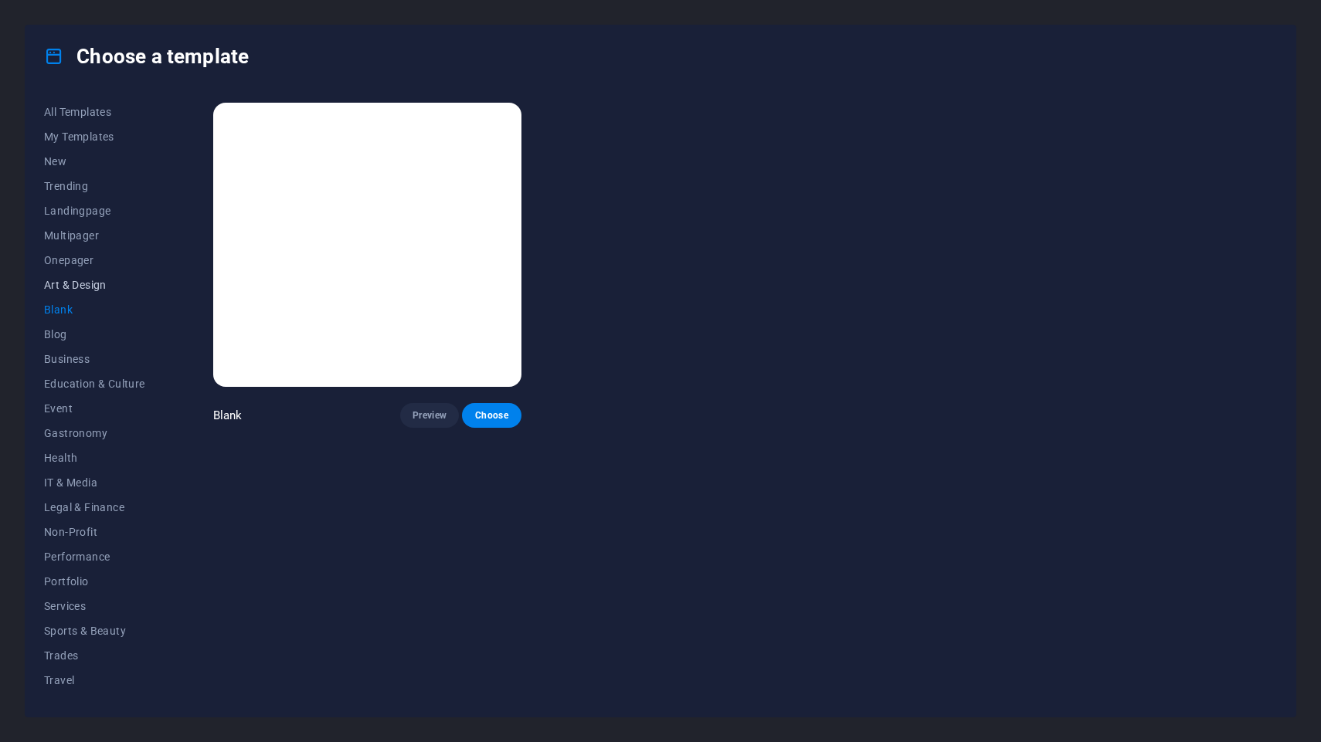
click at [73, 277] on button "Art & Design" at bounding box center [94, 285] width 101 height 25
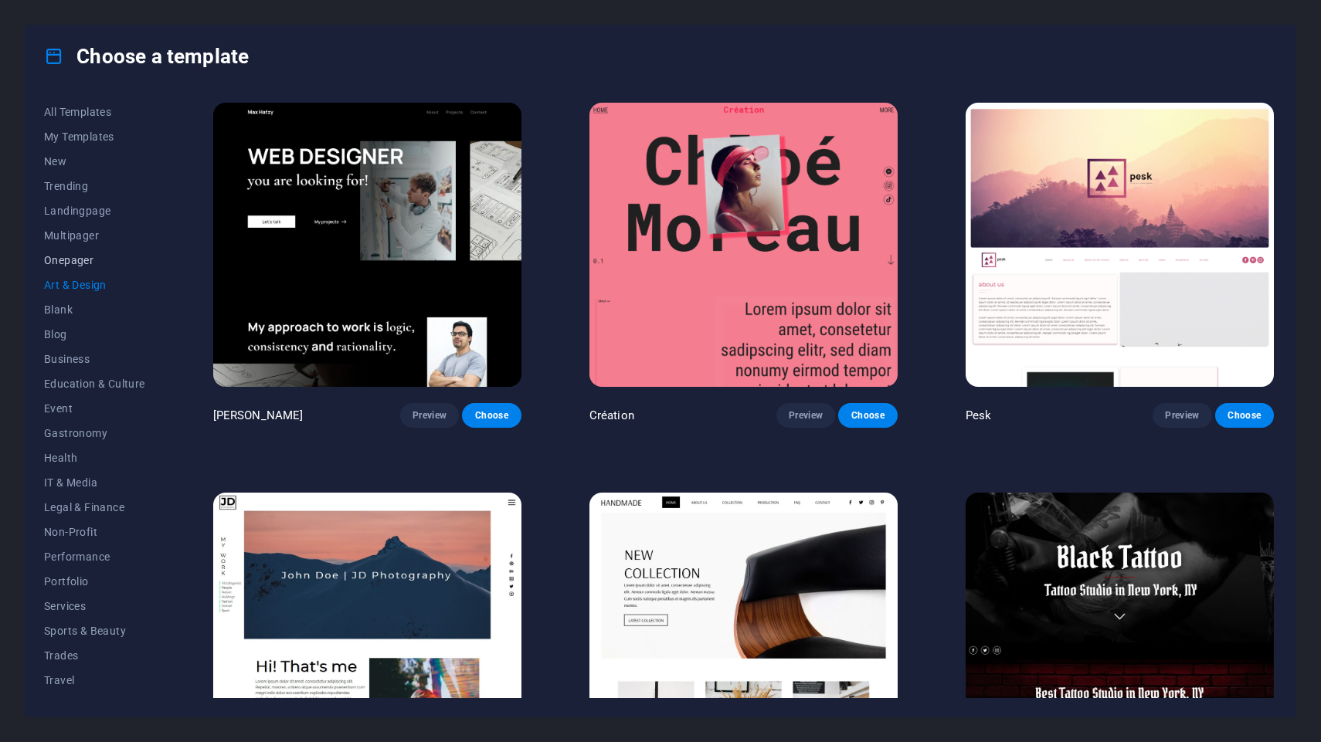
click at [71, 262] on span "Onepager" at bounding box center [94, 260] width 101 height 12
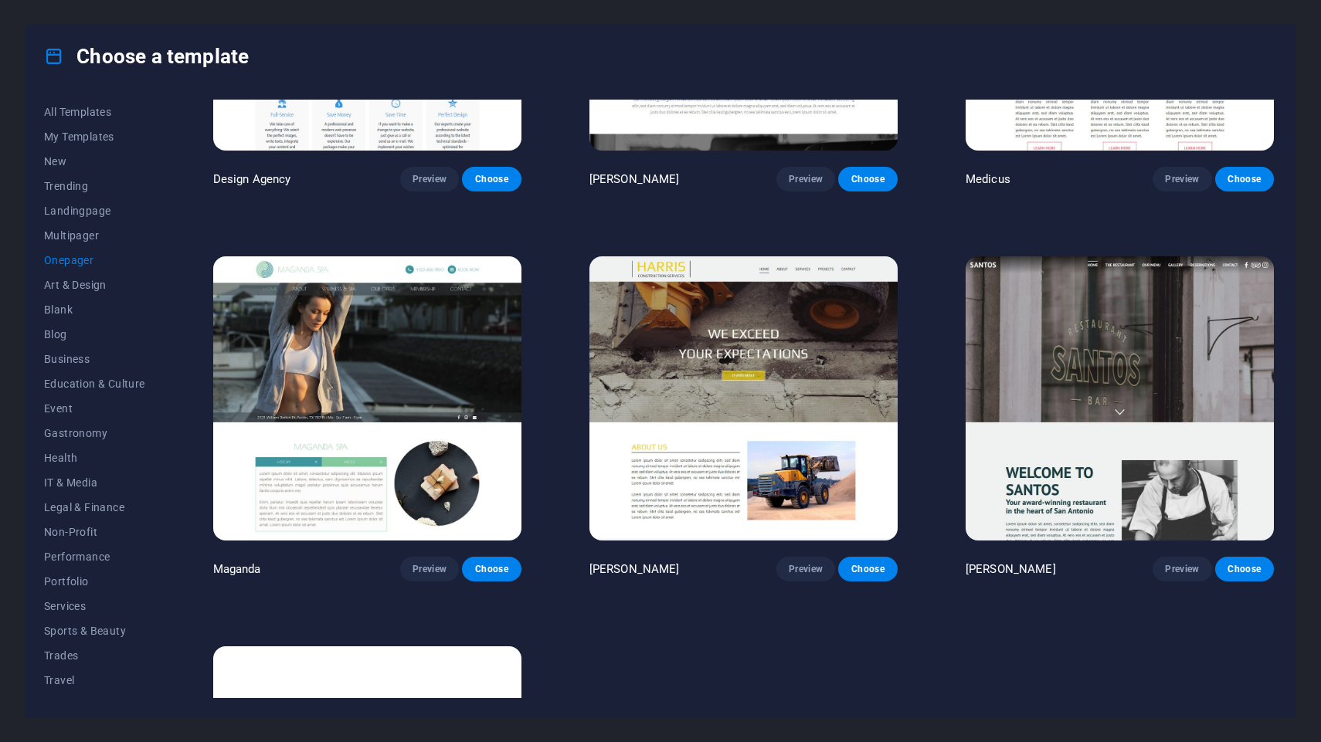
scroll to position [8703, 0]
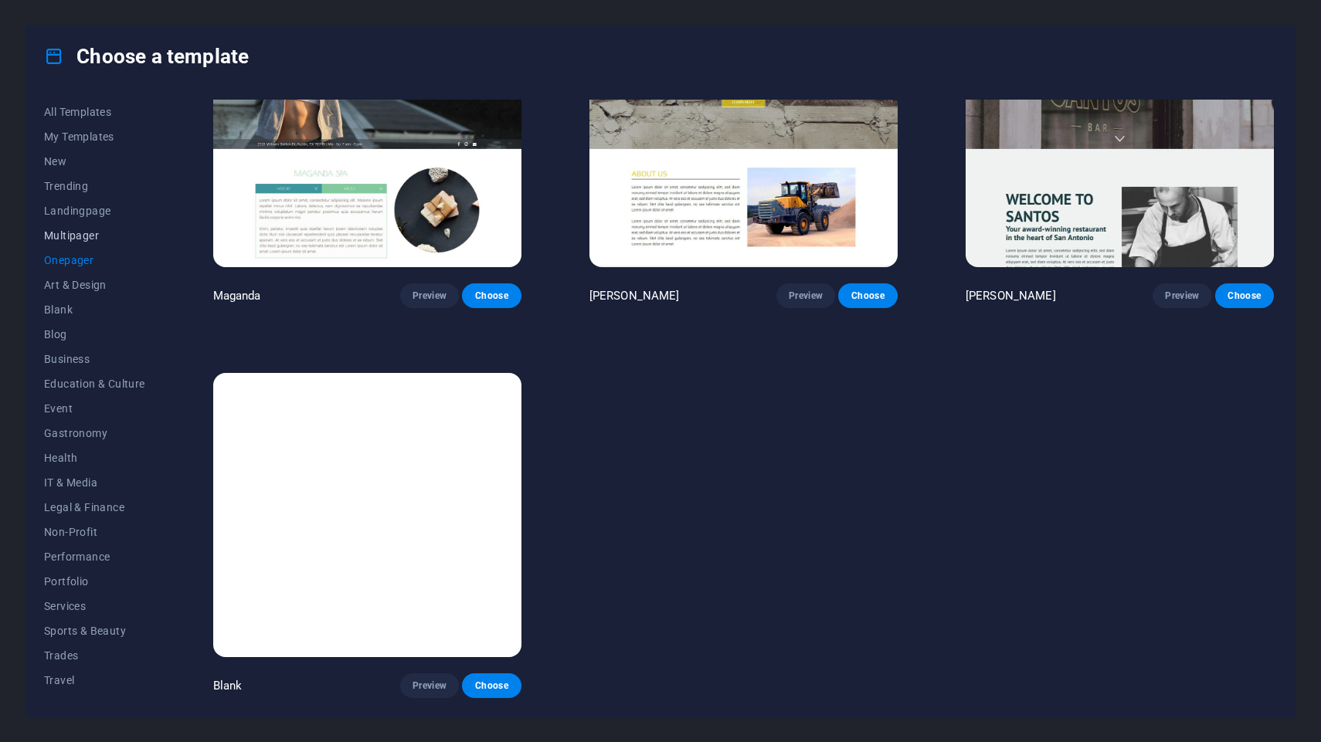
click at [76, 226] on button "Multipager" at bounding box center [94, 235] width 101 height 25
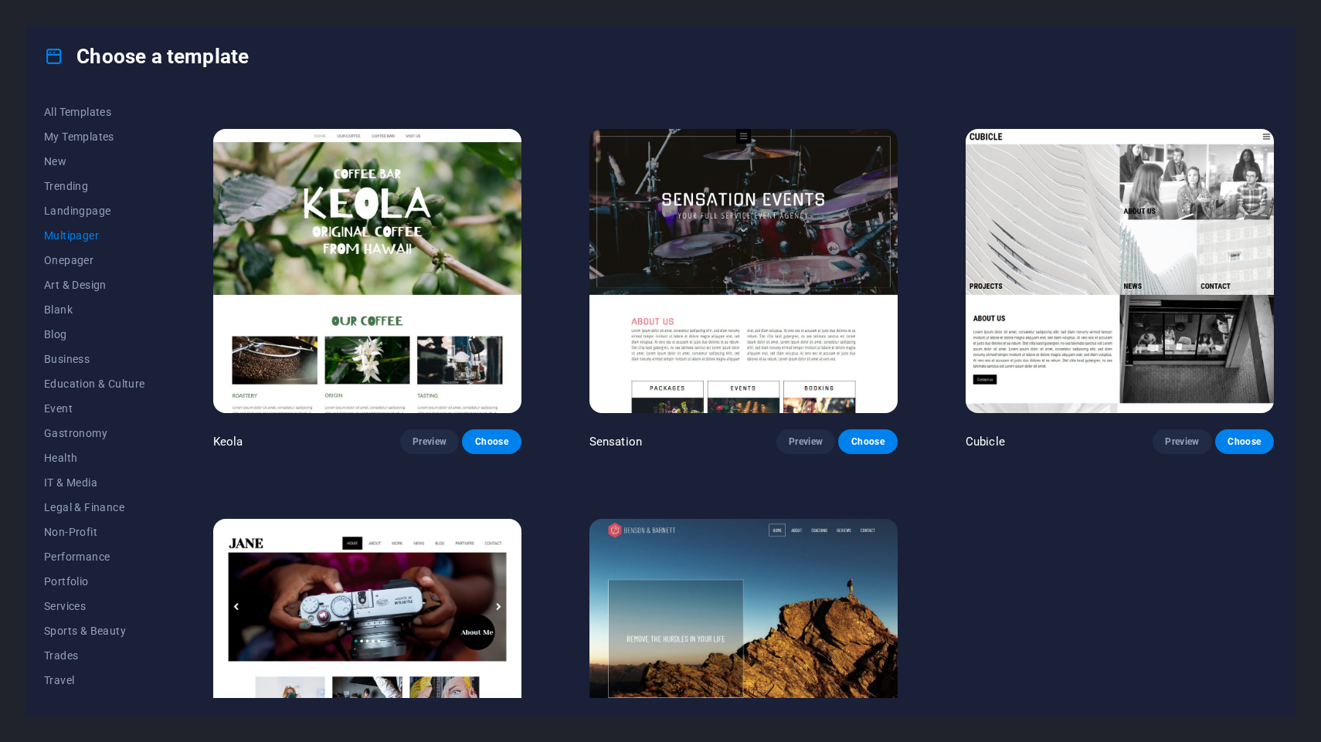
scroll to position [6754, 0]
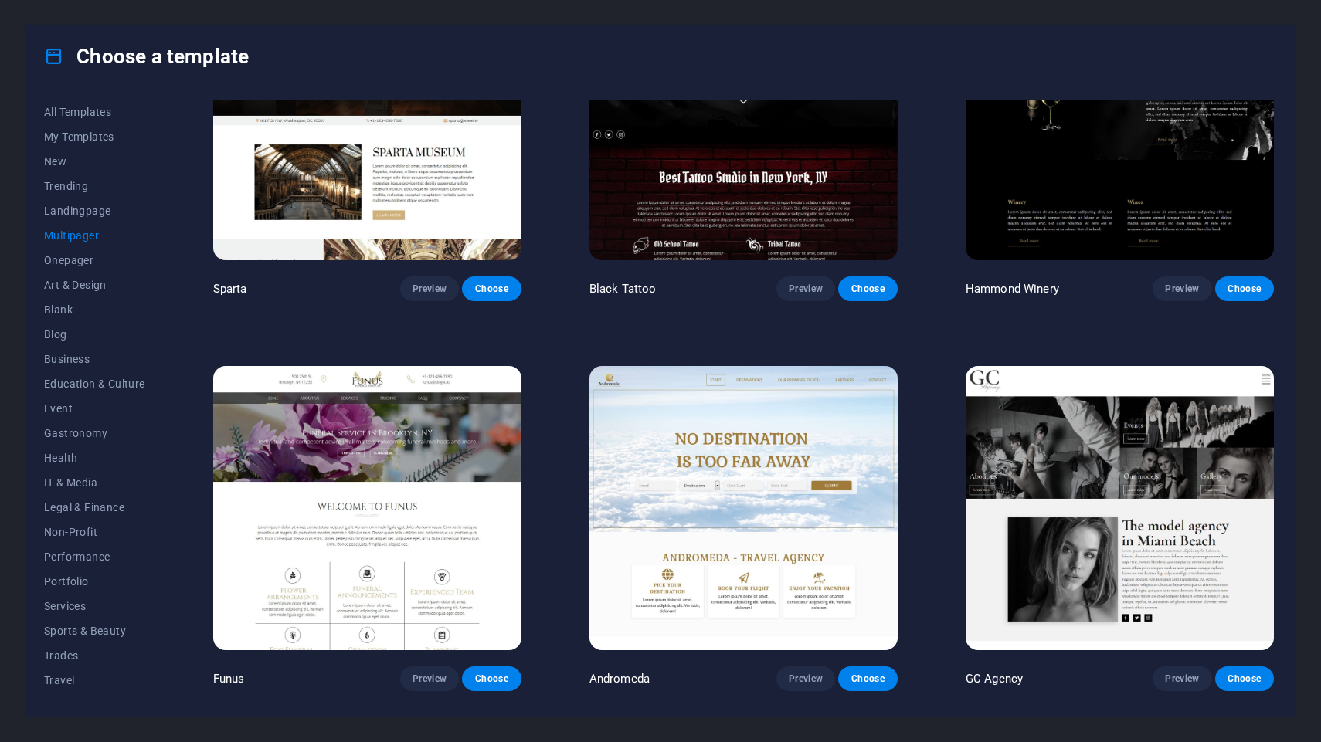
click at [737, 502] on img at bounding box center [743, 508] width 308 height 284
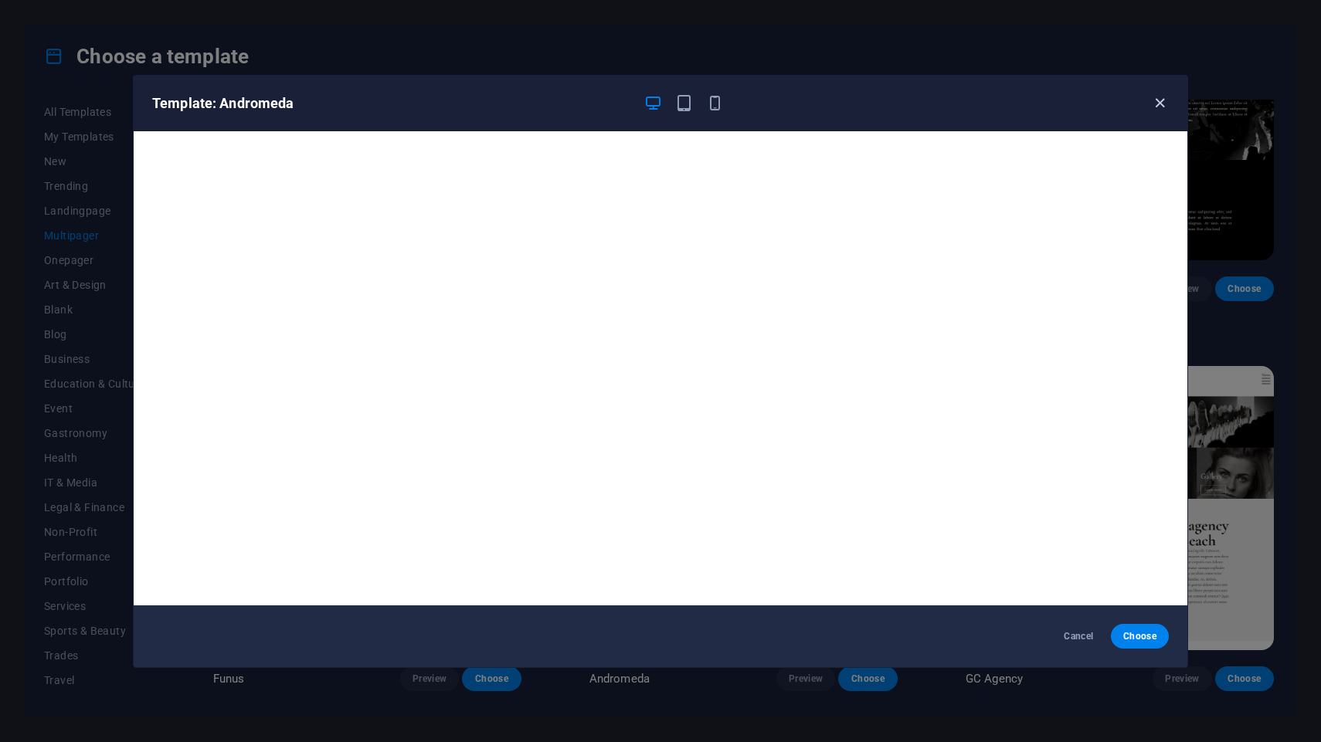
click at [1163, 100] on icon "button" at bounding box center [1160, 103] width 18 height 18
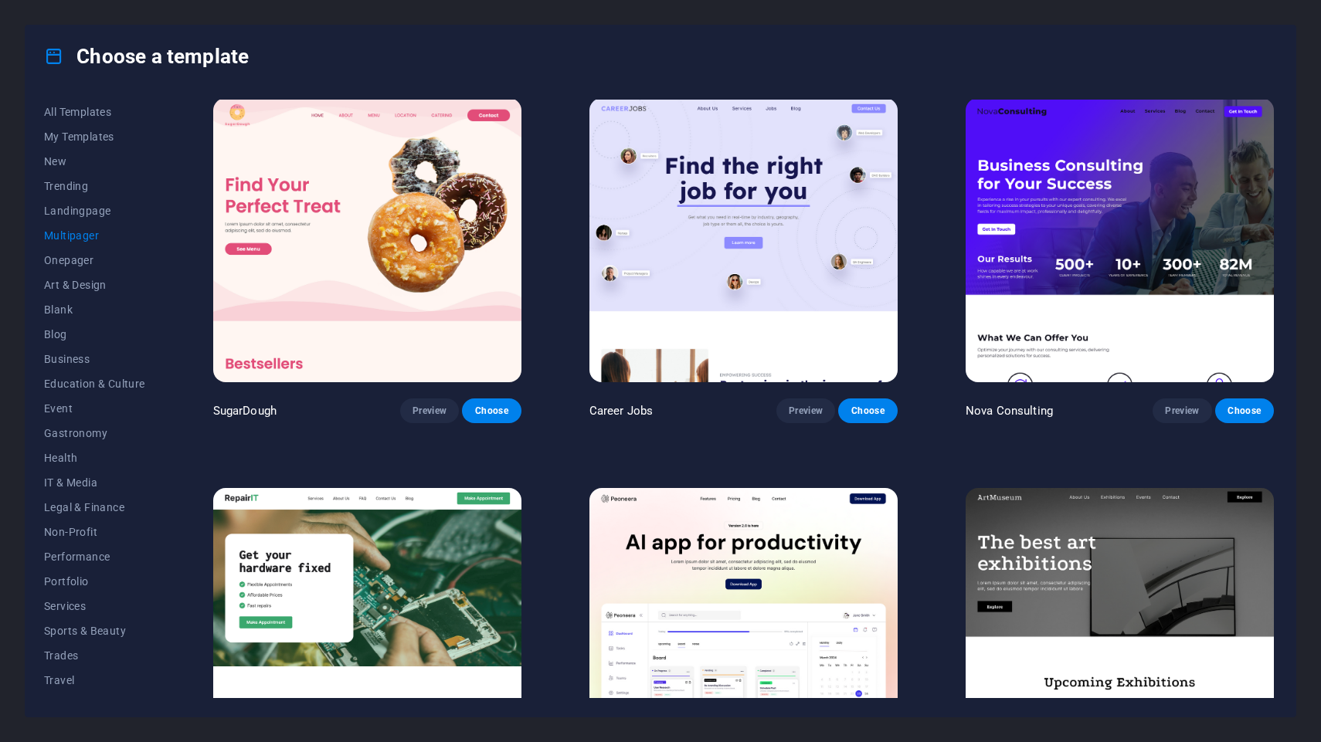
scroll to position [0, 0]
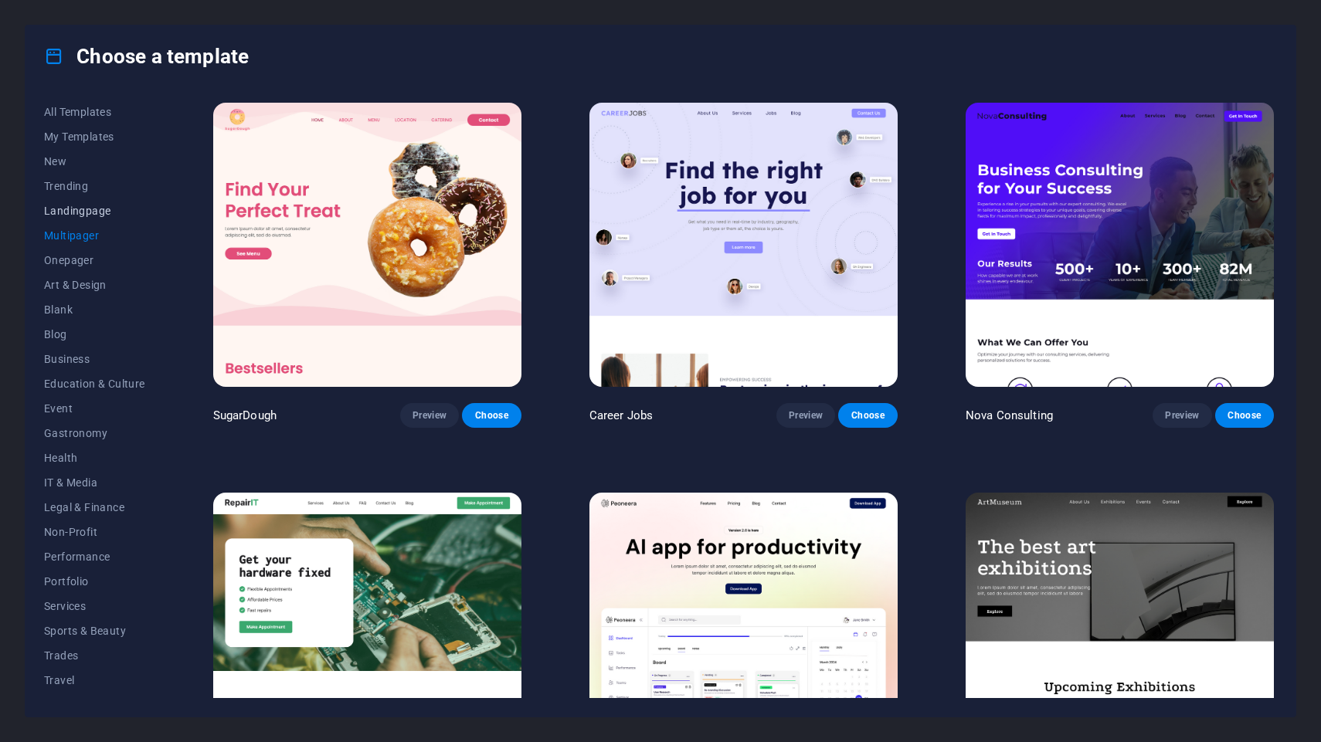
click at [99, 209] on span "Landingpage" at bounding box center [94, 211] width 101 height 12
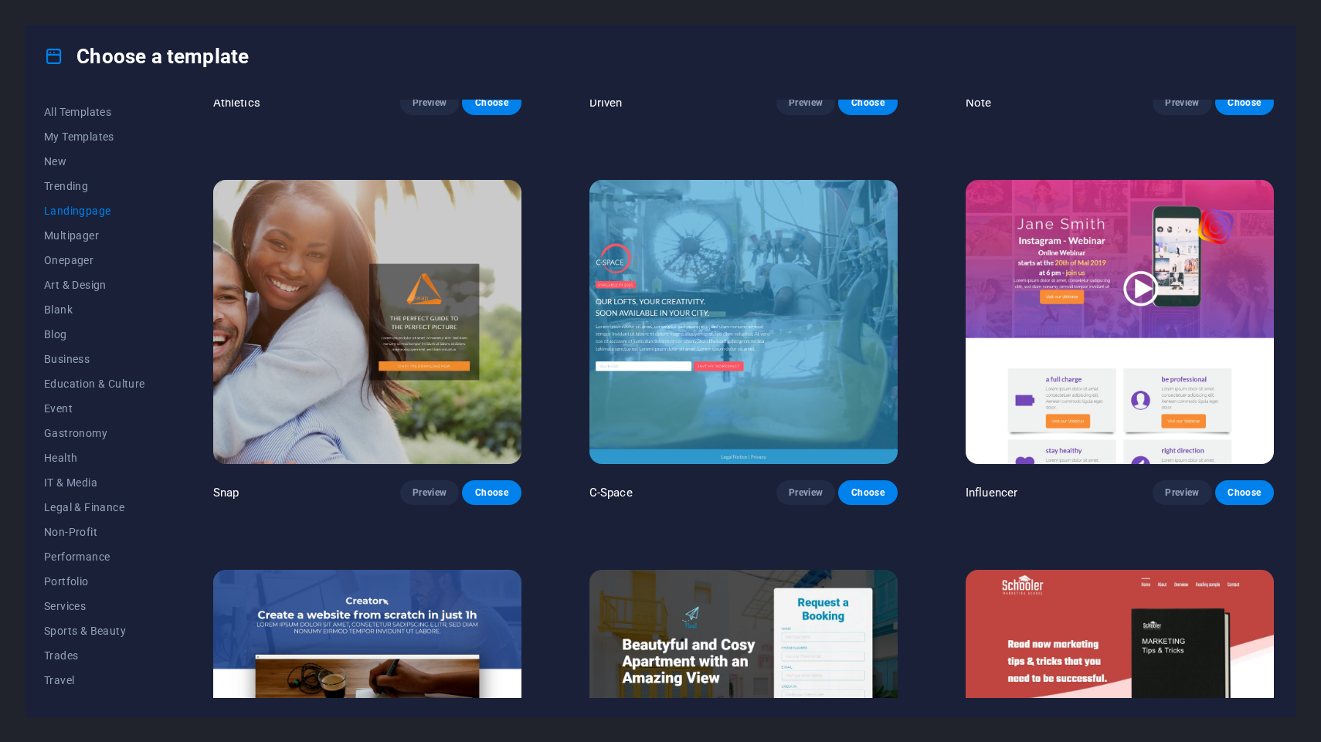
scroll to position [2695, 0]
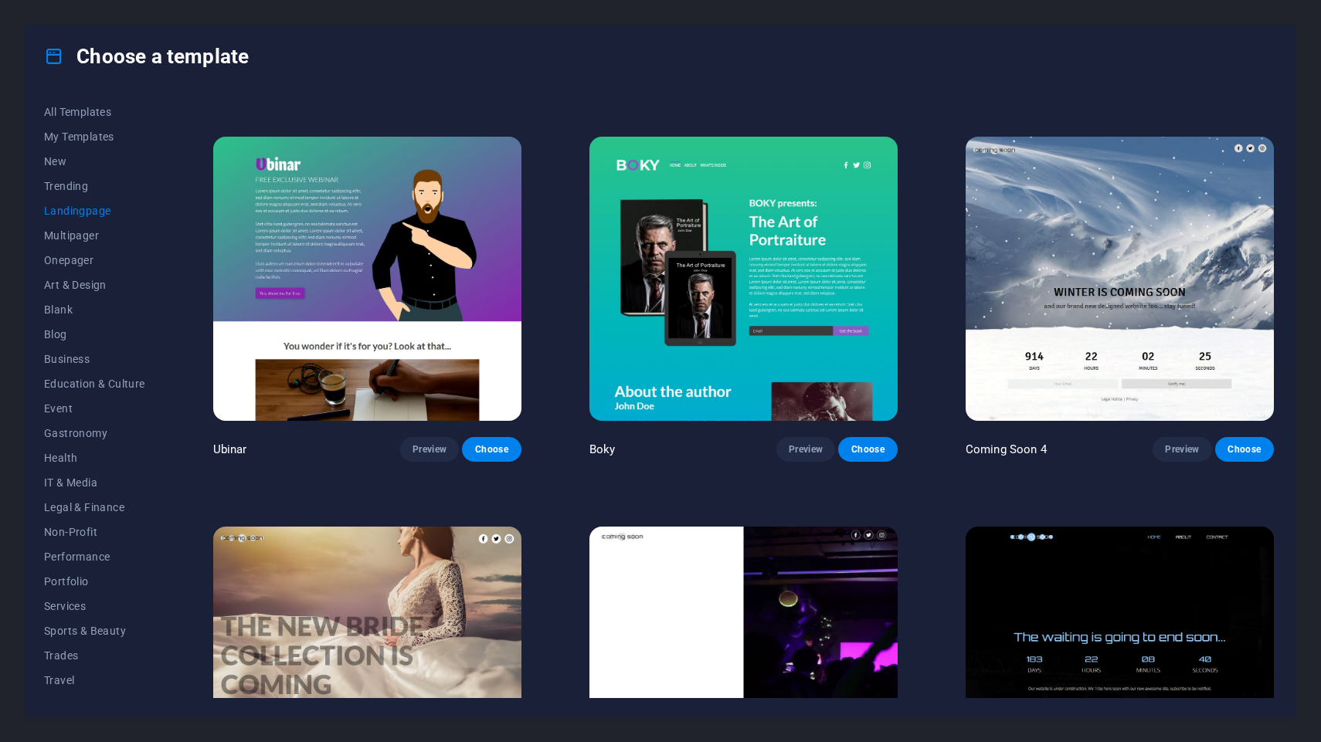
click at [490, 210] on img at bounding box center [367, 279] width 308 height 284
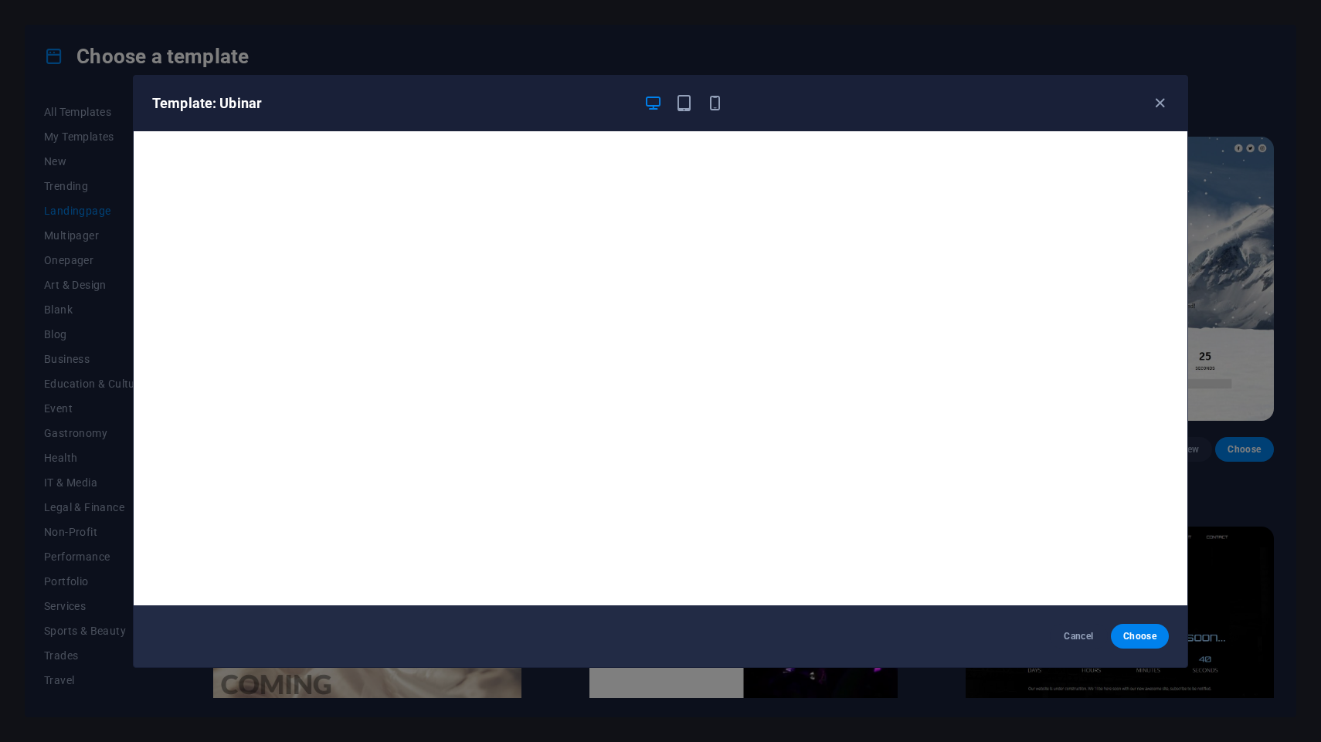
scroll to position [3, 0]
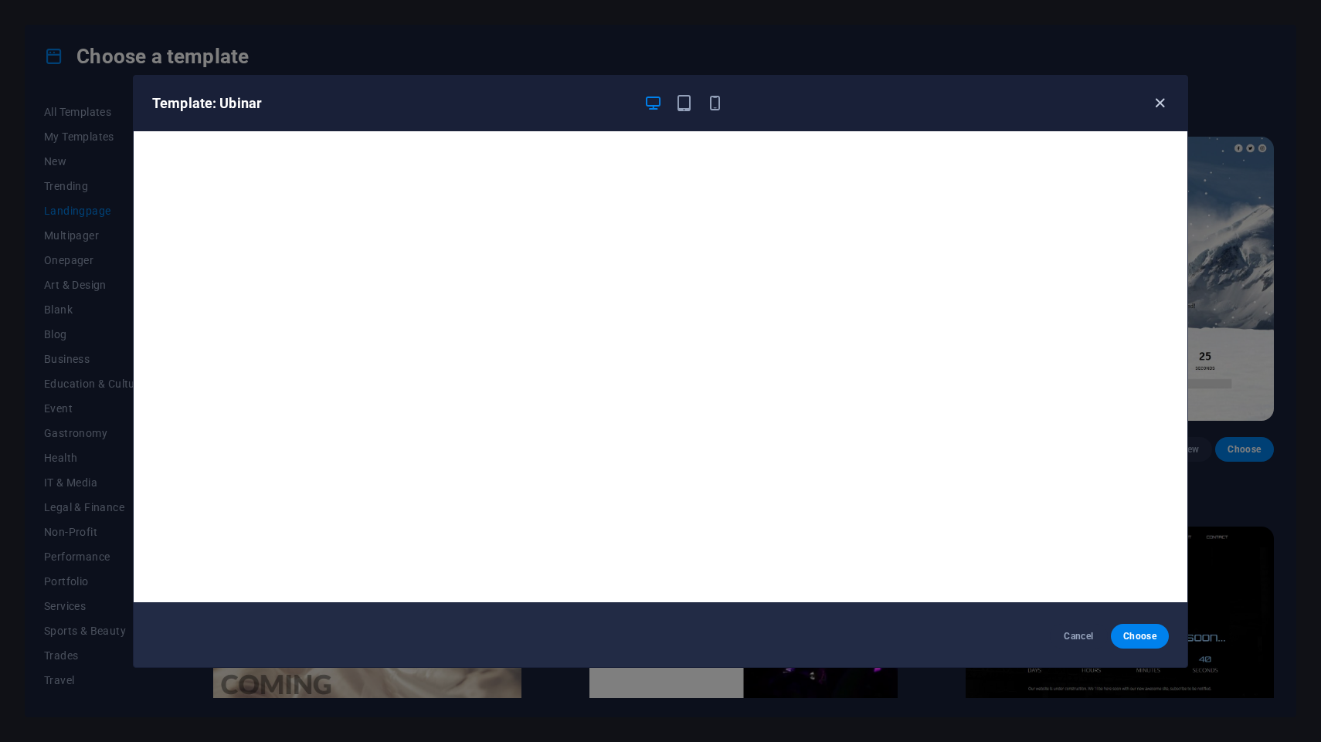
click at [1159, 105] on icon "button" at bounding box center [1160, 103] width 18 height 18
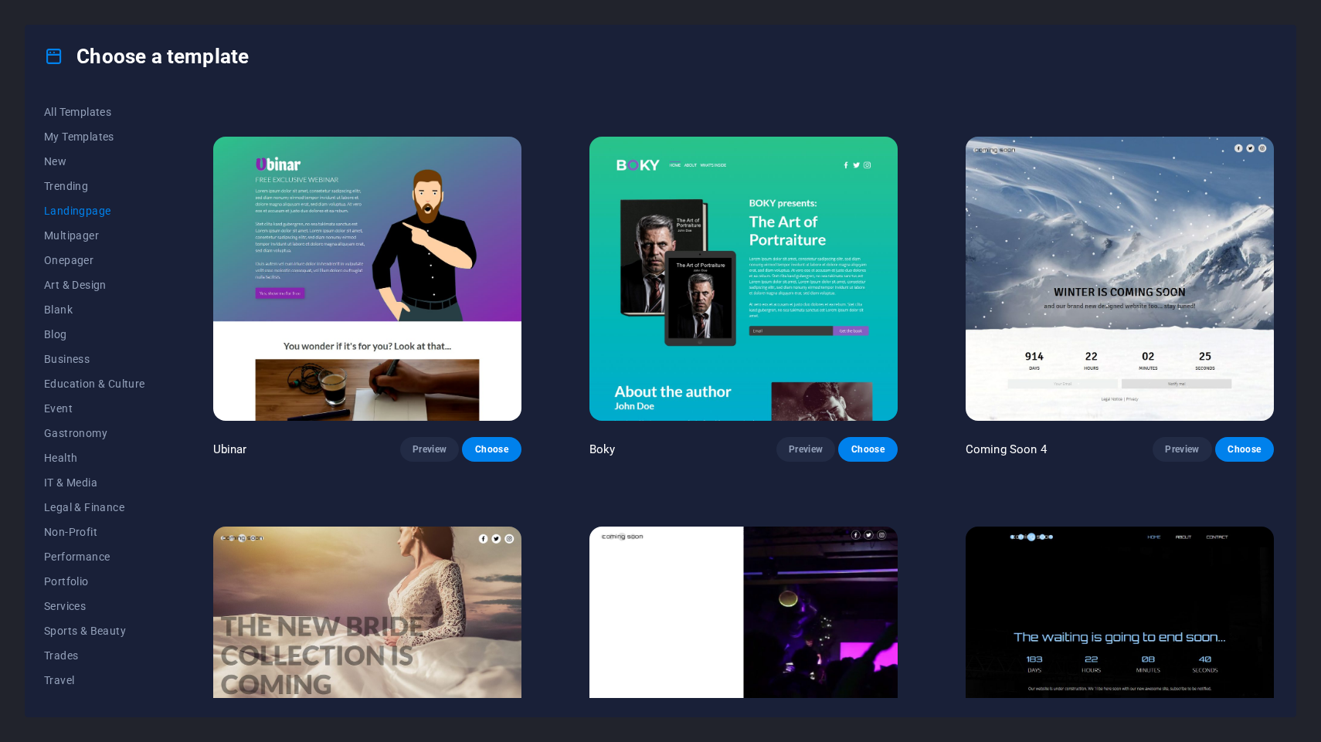
click at [389, 603] on img at bounding box center [367, 669] width 308 height 284
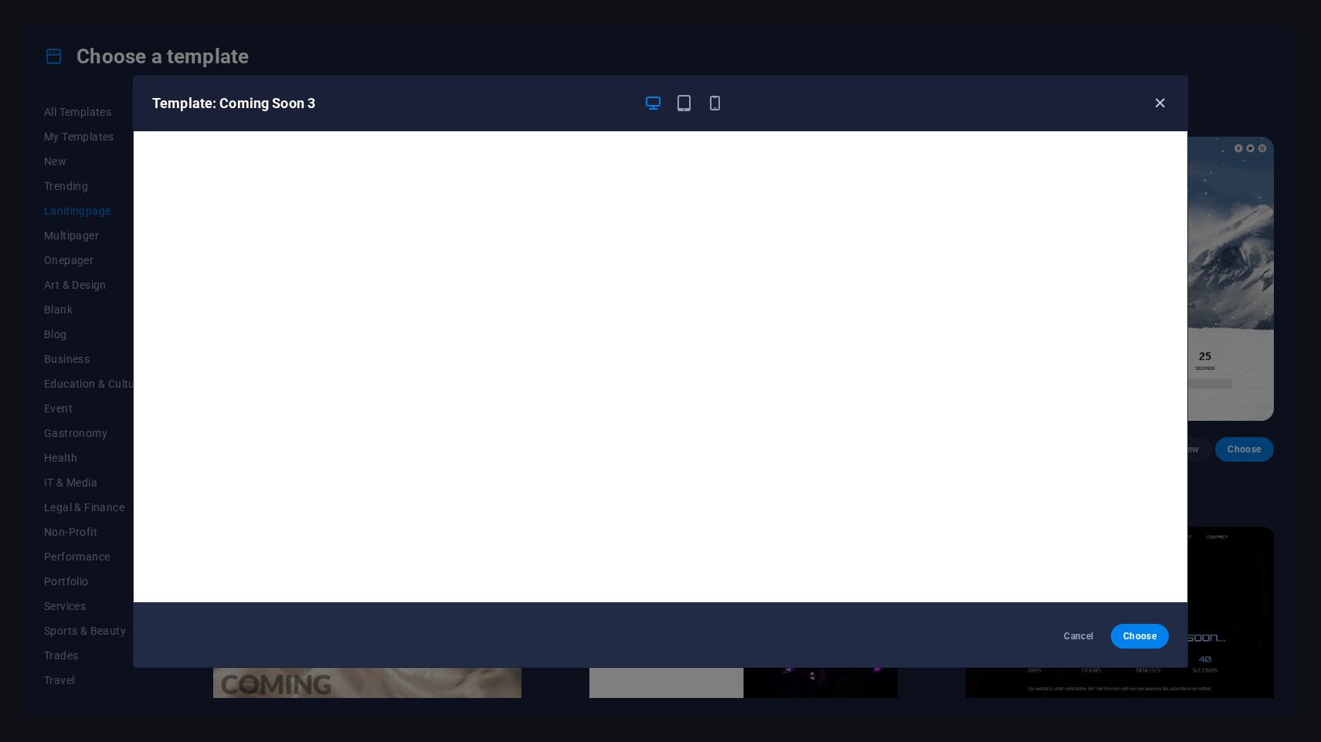
click at [1163, 102] on icon "button" at bounding box center [1160, 103] width 18 height 18
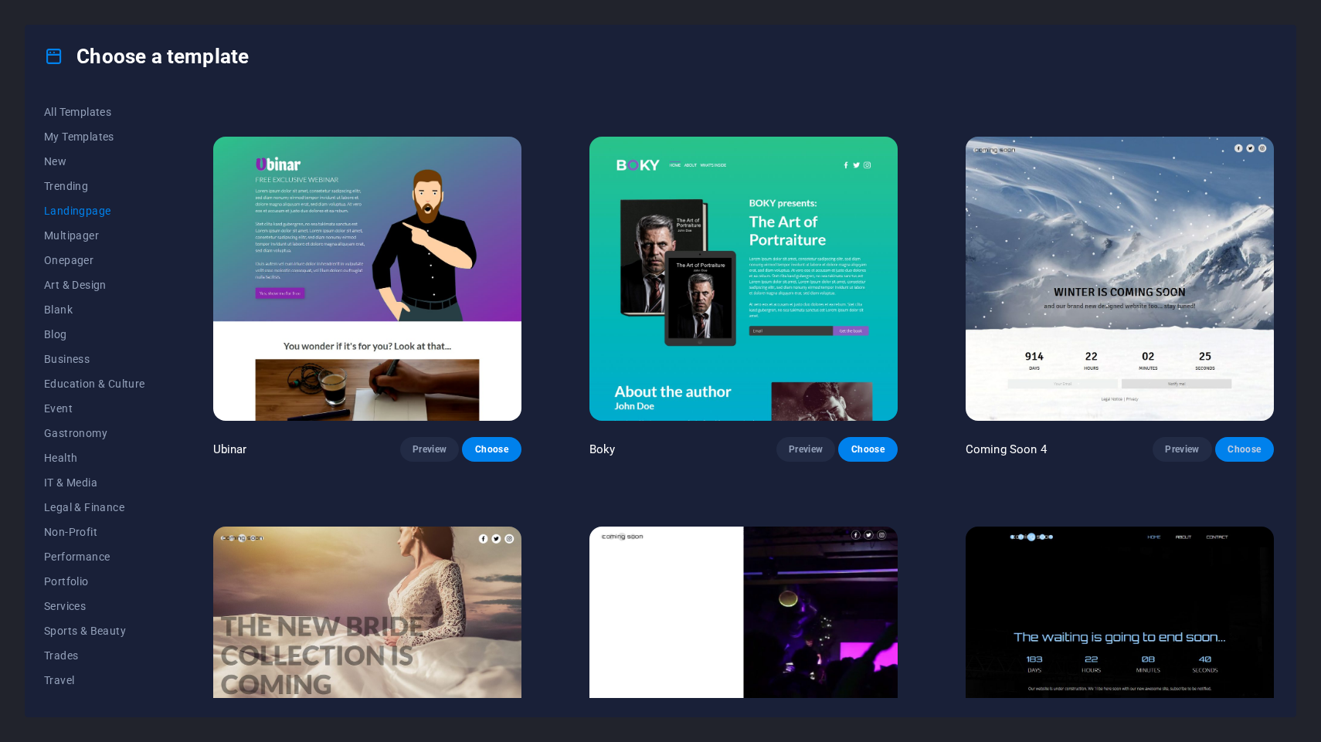
click at [1238, 450] on span "Choose" at bounding box center [1244, 449] width 34 height 12
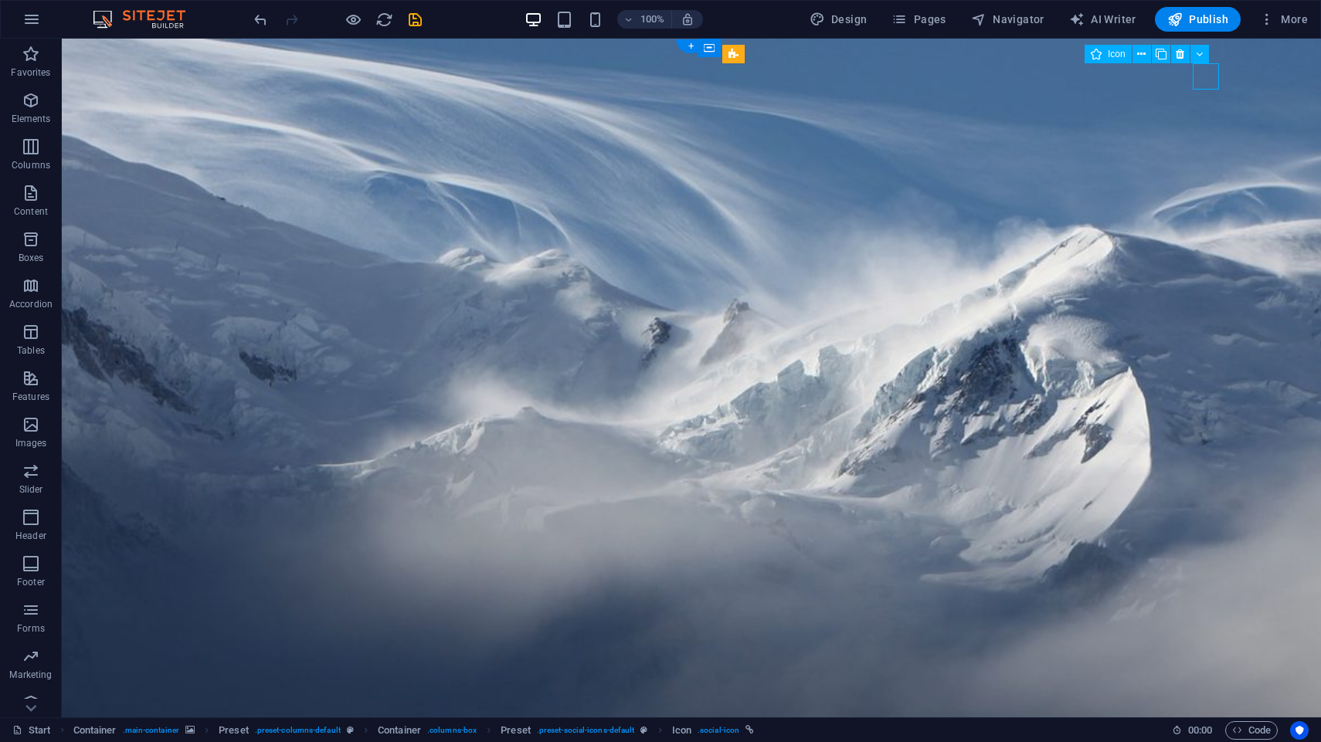
select select "xMidYMid"
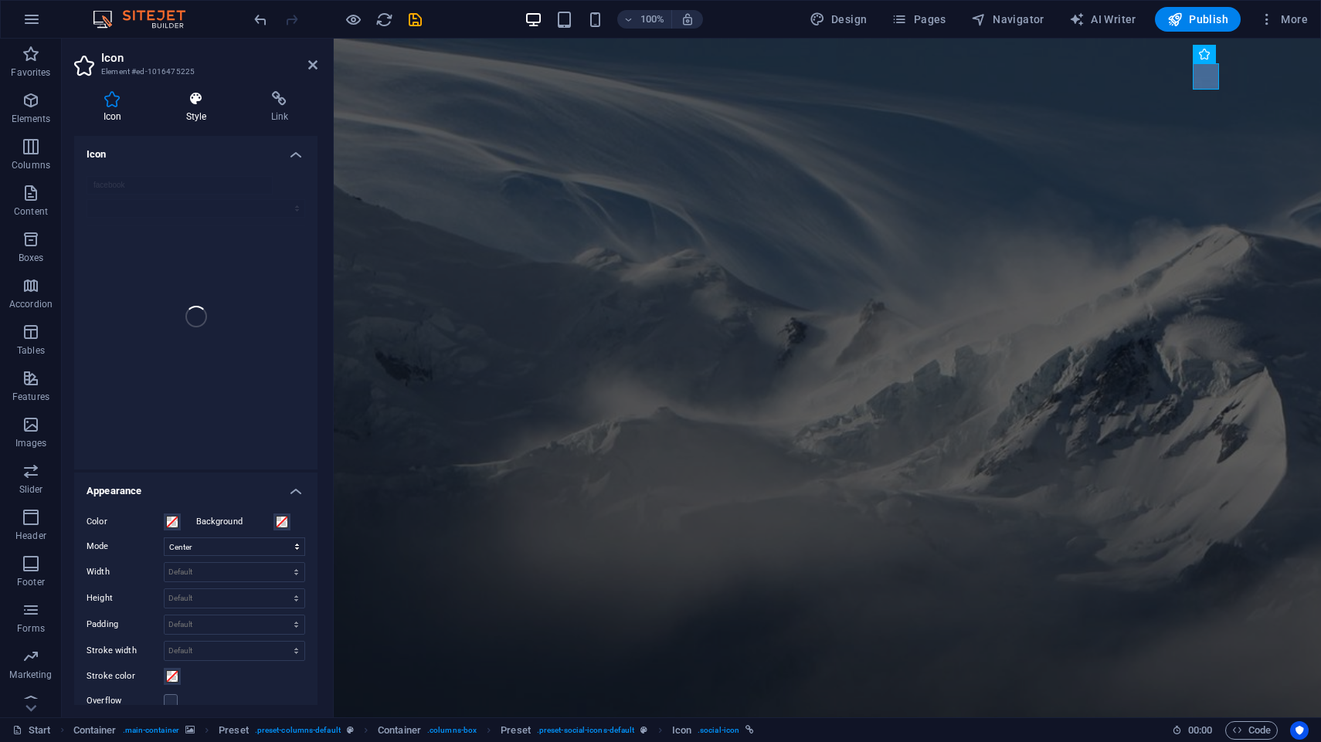
click at [199, 115] on h4 "Style" at bounding box center [199, 107] width 85 height 32
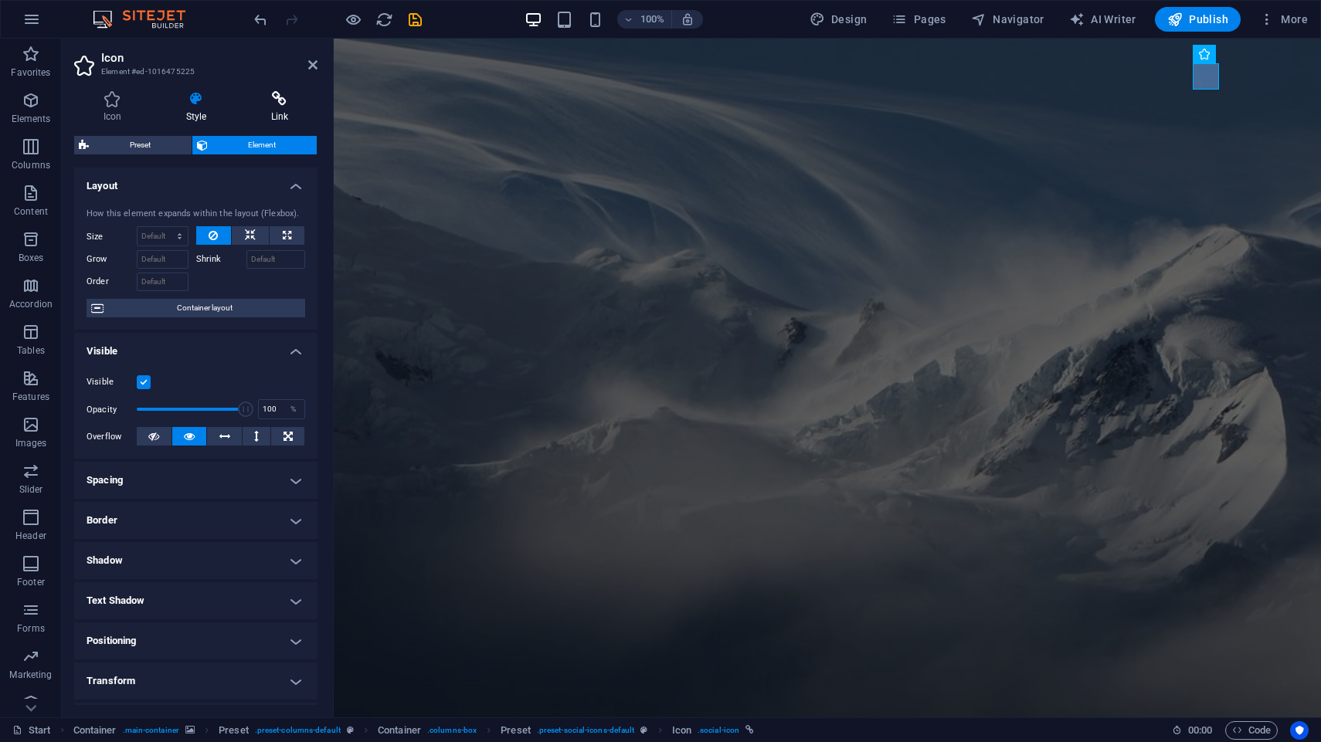
click at [250, 107] on icon at bounding box center [280, 98] width 76 height 15
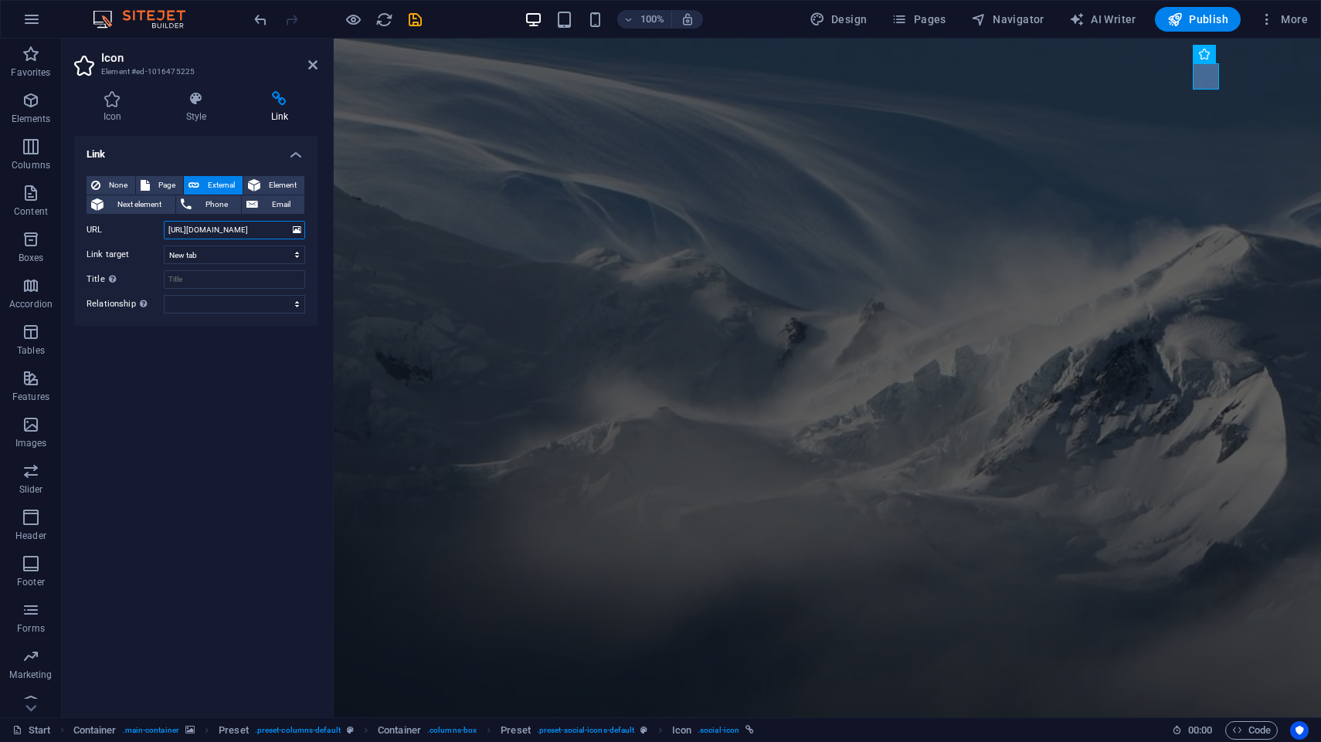
click at [271, 233] on input "https://www.facebook.com/" at bounding box center [234, 230] width 141 height 19
click at [311, 64] on icon at bounding box center [312, 65] width 9 height 12
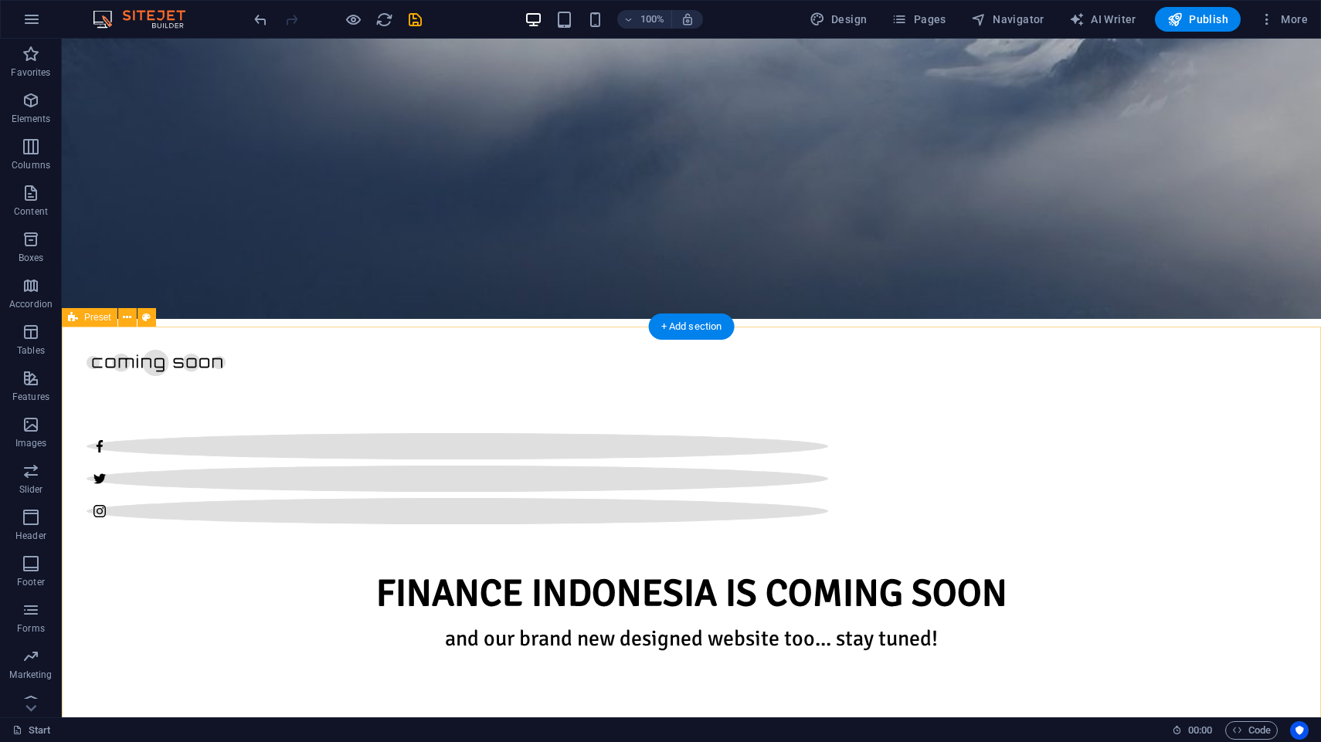
scroll to position [522, 0]
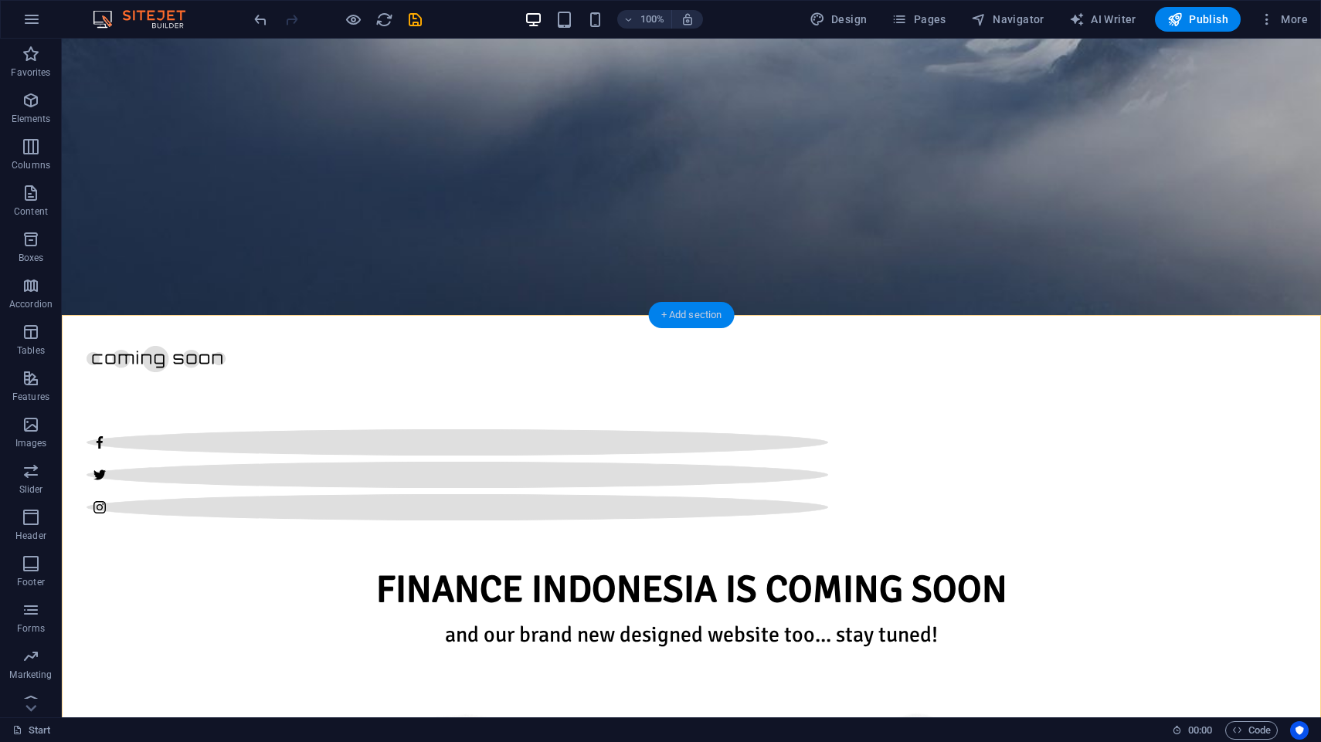
click at [708, 323] on div "+ Add section" at bounding box center [692, 315] width 86 height 26
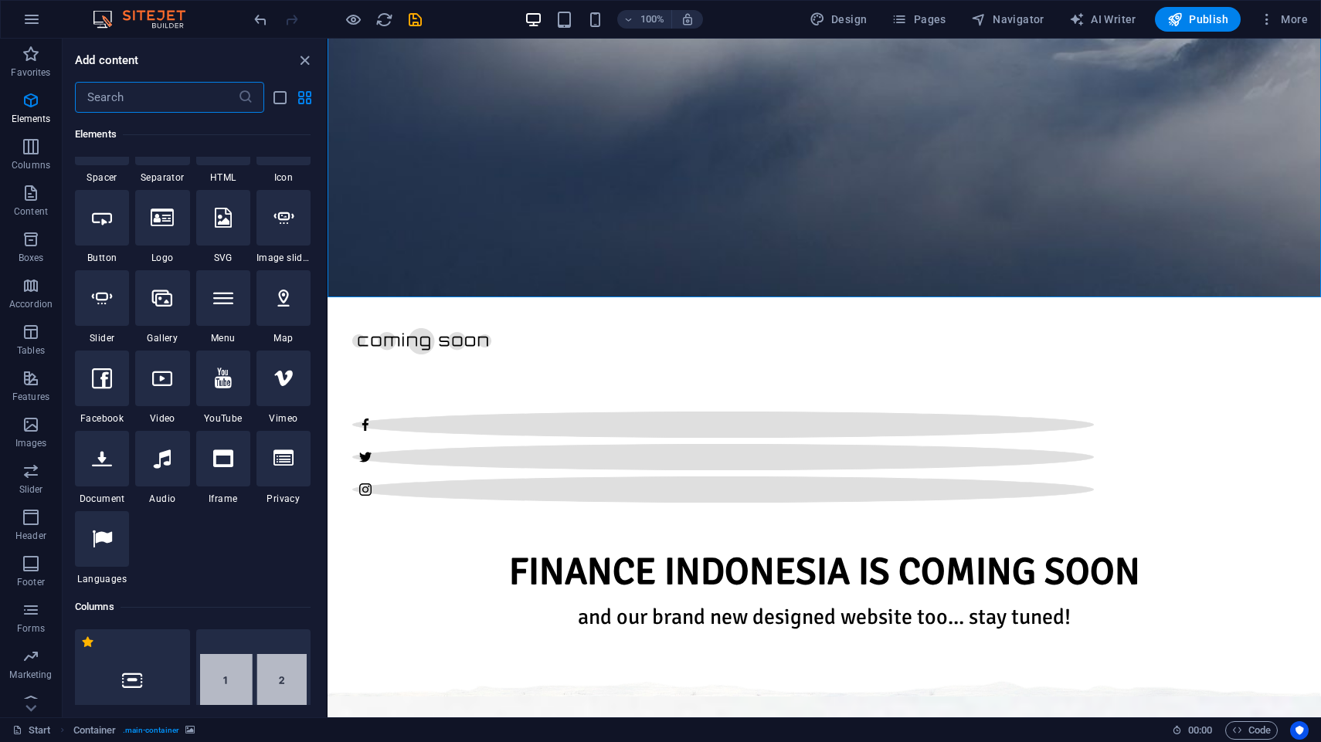
scroll to position [290, 0]
click at [165, 482] on div at bounding box center [162, 461] width 54 height 56
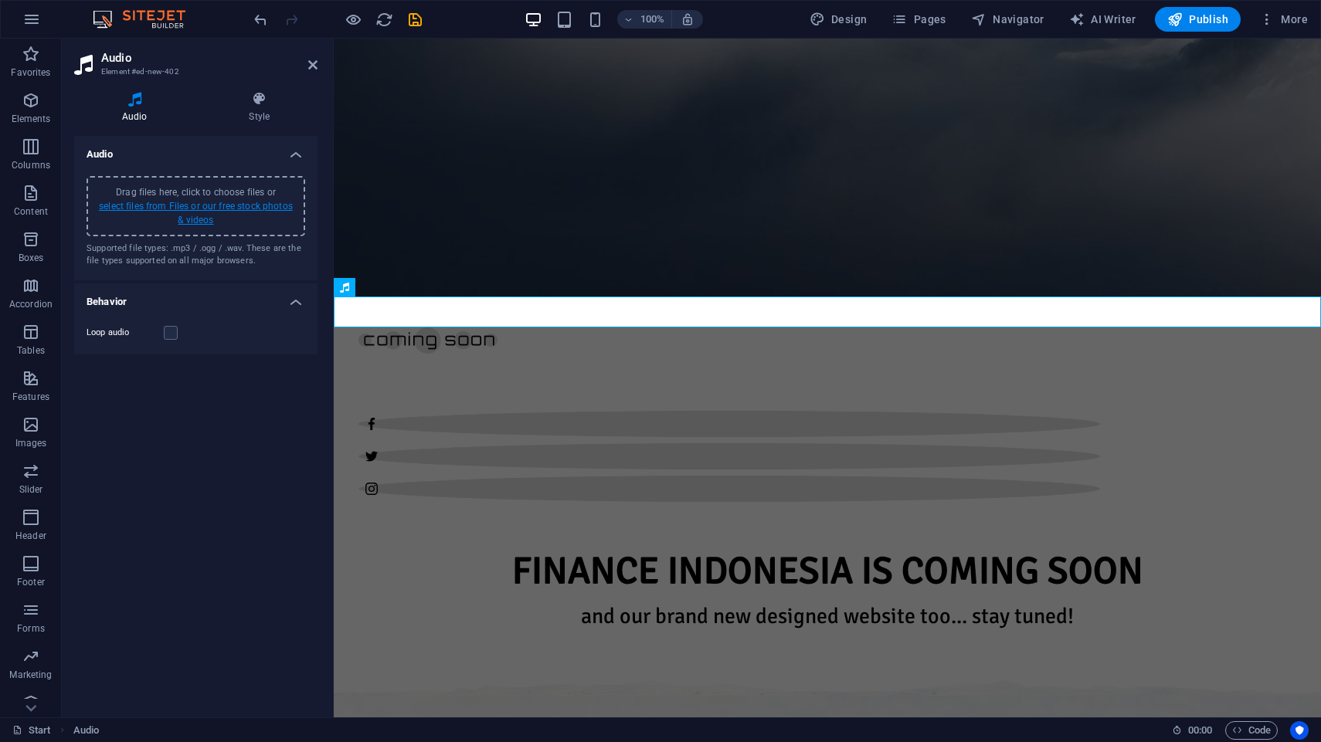
click at [212, 207] on link "select files from Files or our free stock photos & videos" at bounding box center [196, 213] width 194 height 25
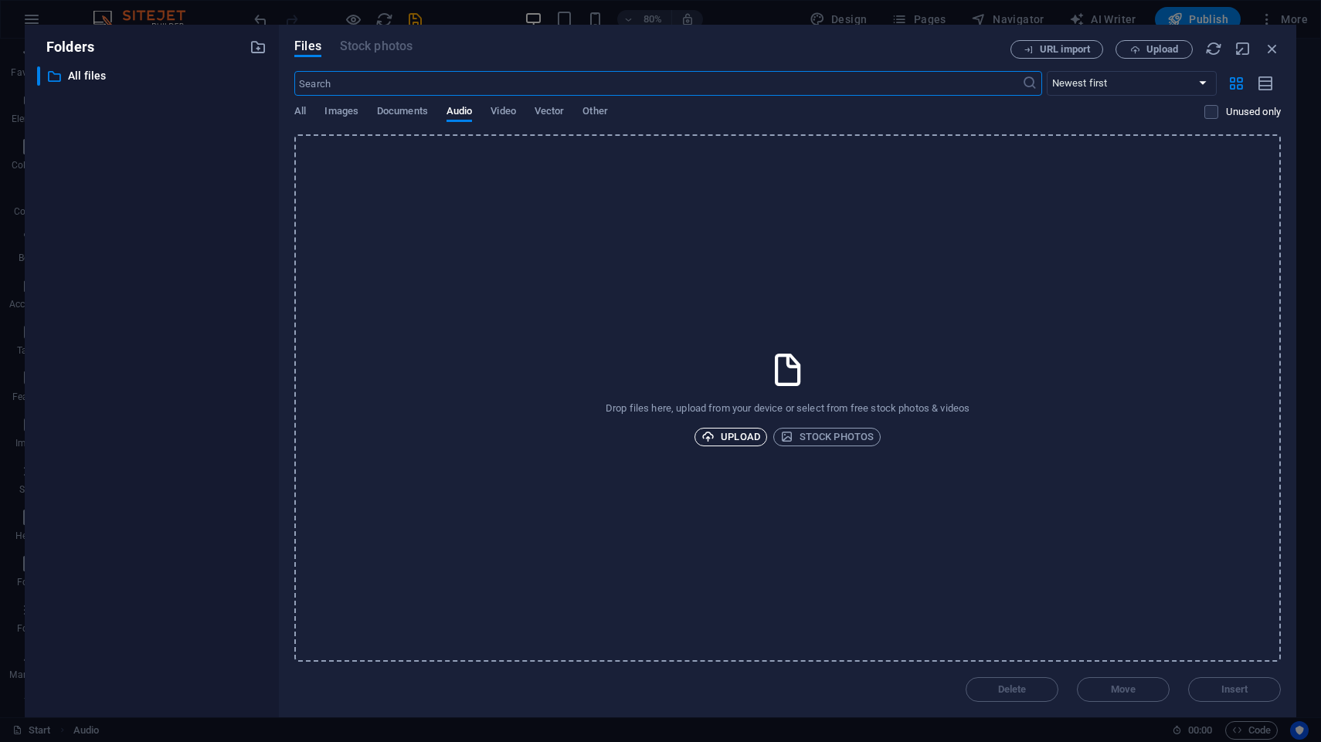
click at [750, 430] on span "Upload" at bounding box center [730, 437] width 59 height 19
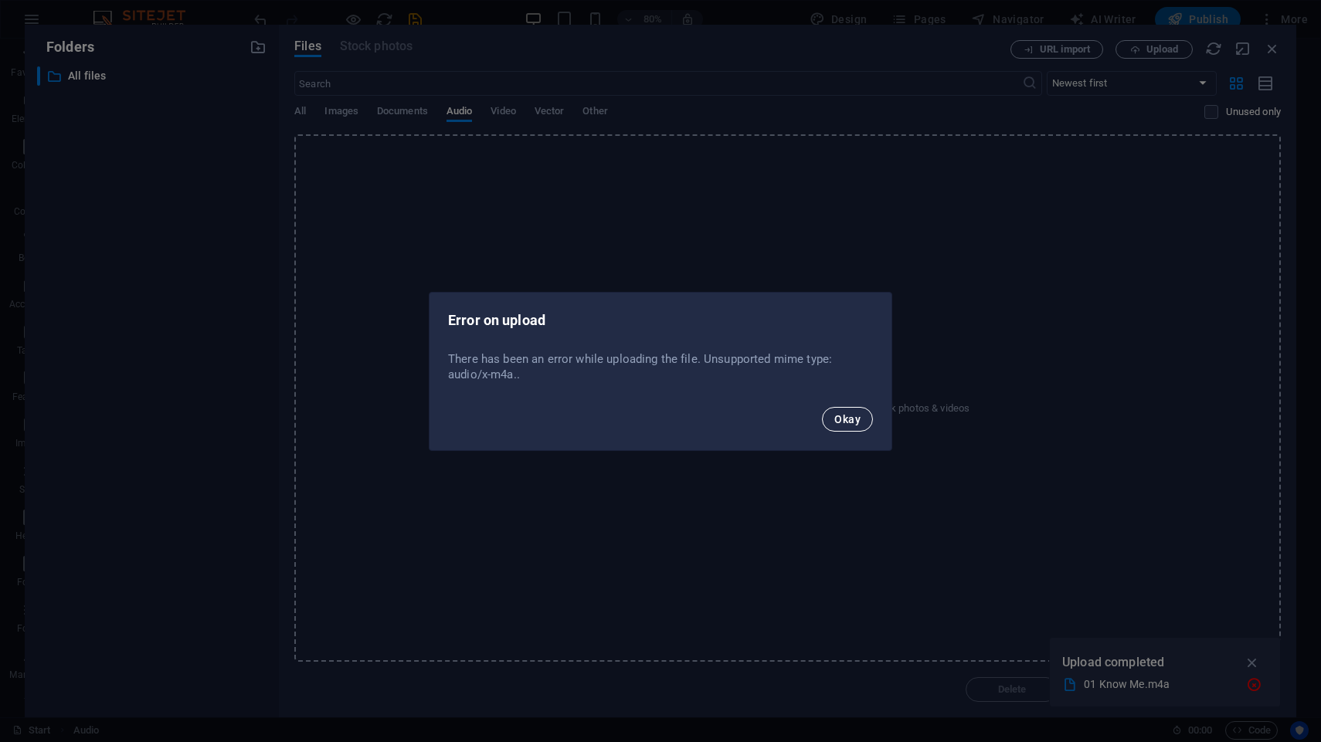
click at [856, 426] on button "Okay" at bounding box center [847, 419] width 51 height 25
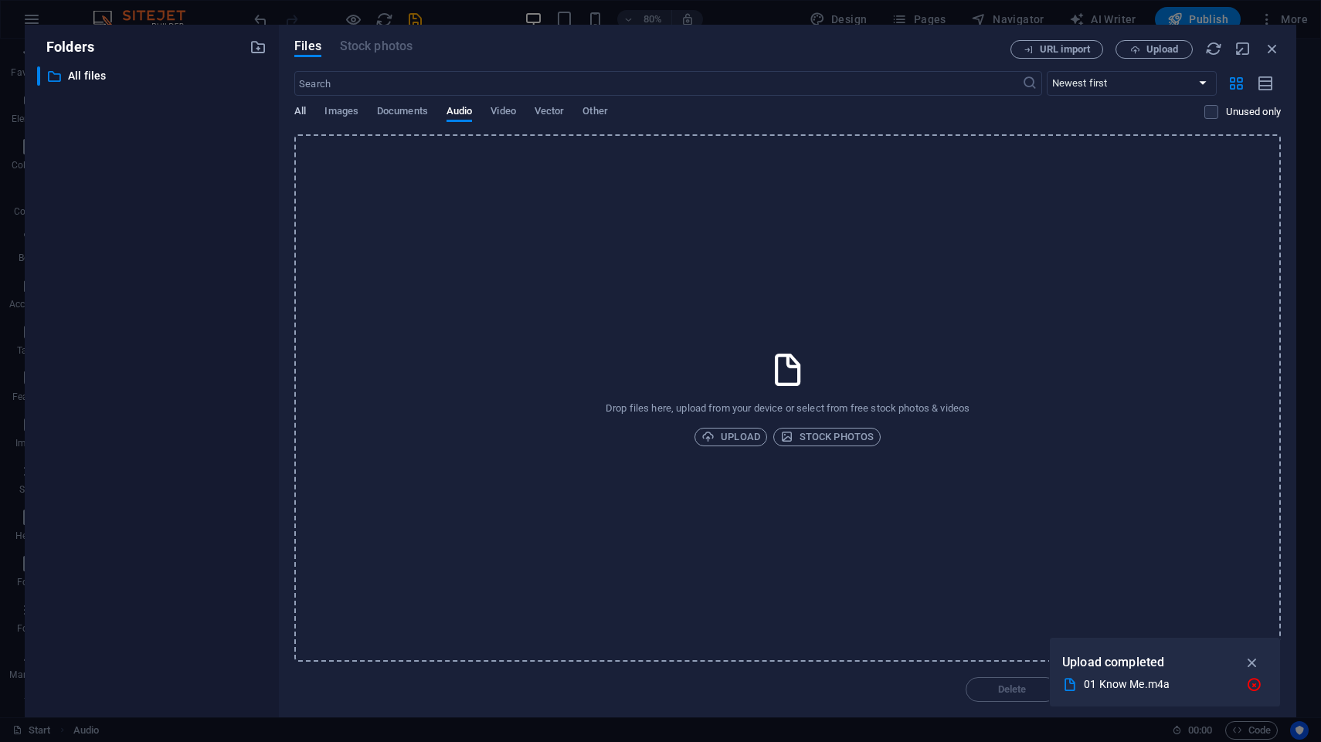
click at [304, 110] on span "All" at bounding box center [300, 113] width 12 height 22
click at [598, 111] on span "Other" at bounding box center [594, 113] width 25 height 22
click at [553, 110] on span "Vector" at bounding box center [549, 113] width 30 height 22
click at [1279, 48] on icon "button" at bounding box center [1272, 48] width 17 height 17
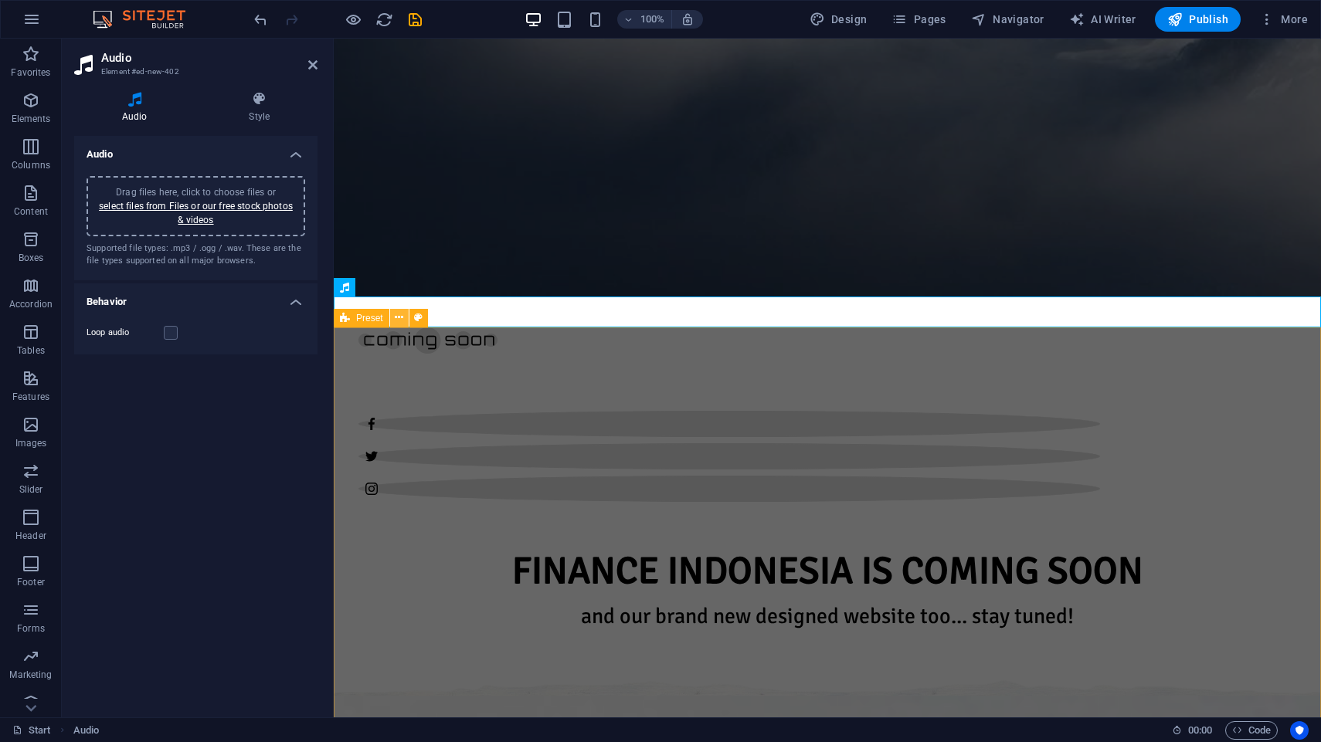
click at [400, 320] on icon at bounding box center [399, 318] width 8 height 16
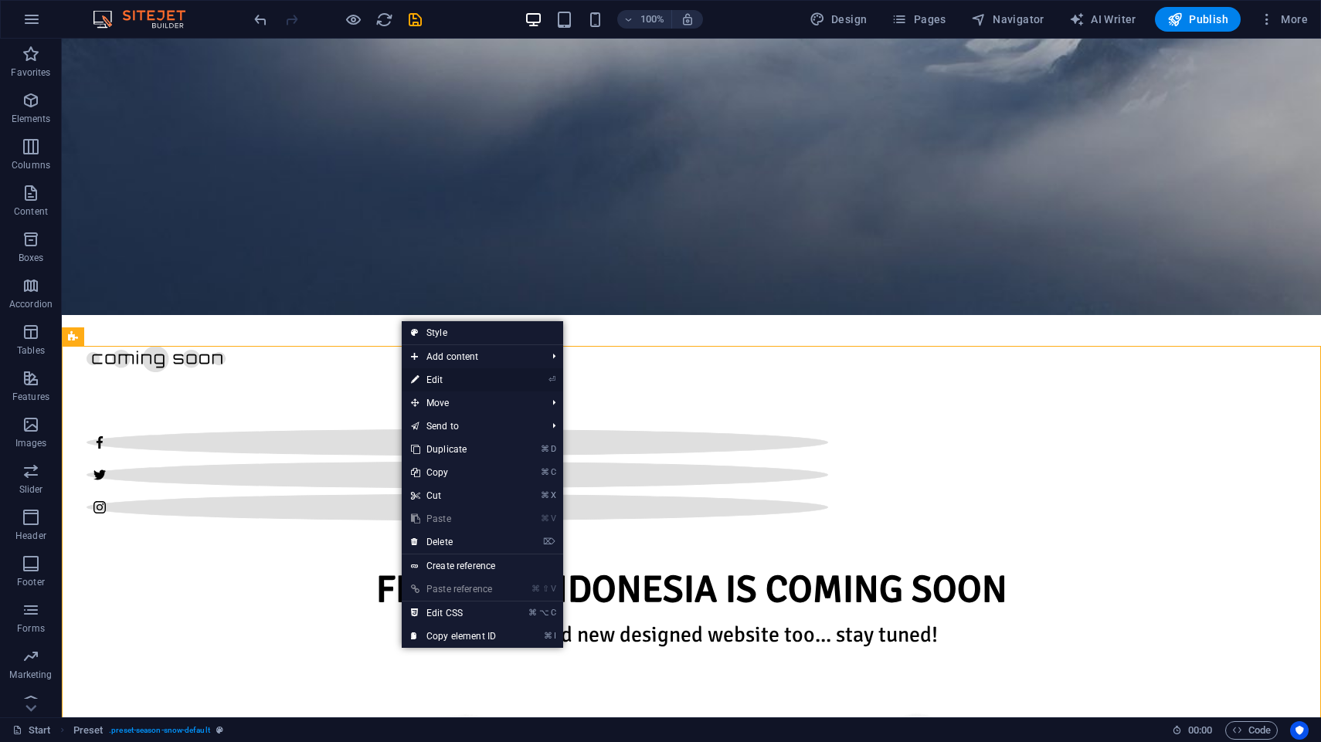
click at [436, 380] on link "⏎ Edit" at bounding box center [454, 379] width 104 height 23
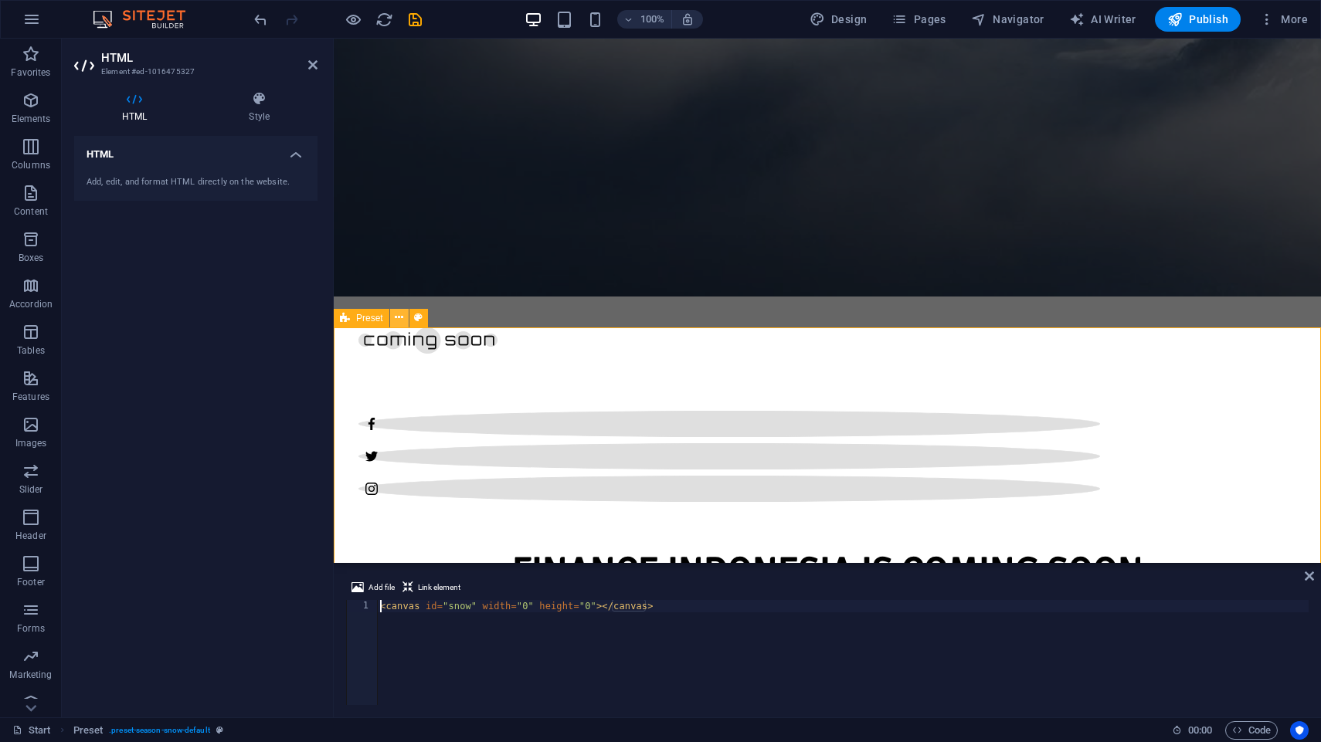
click at [395, 321] on button at bounding box center [399, 318] width 19 height 19
click at [399, 323] on icon at bounding box center [399, 318] width 8 height 16
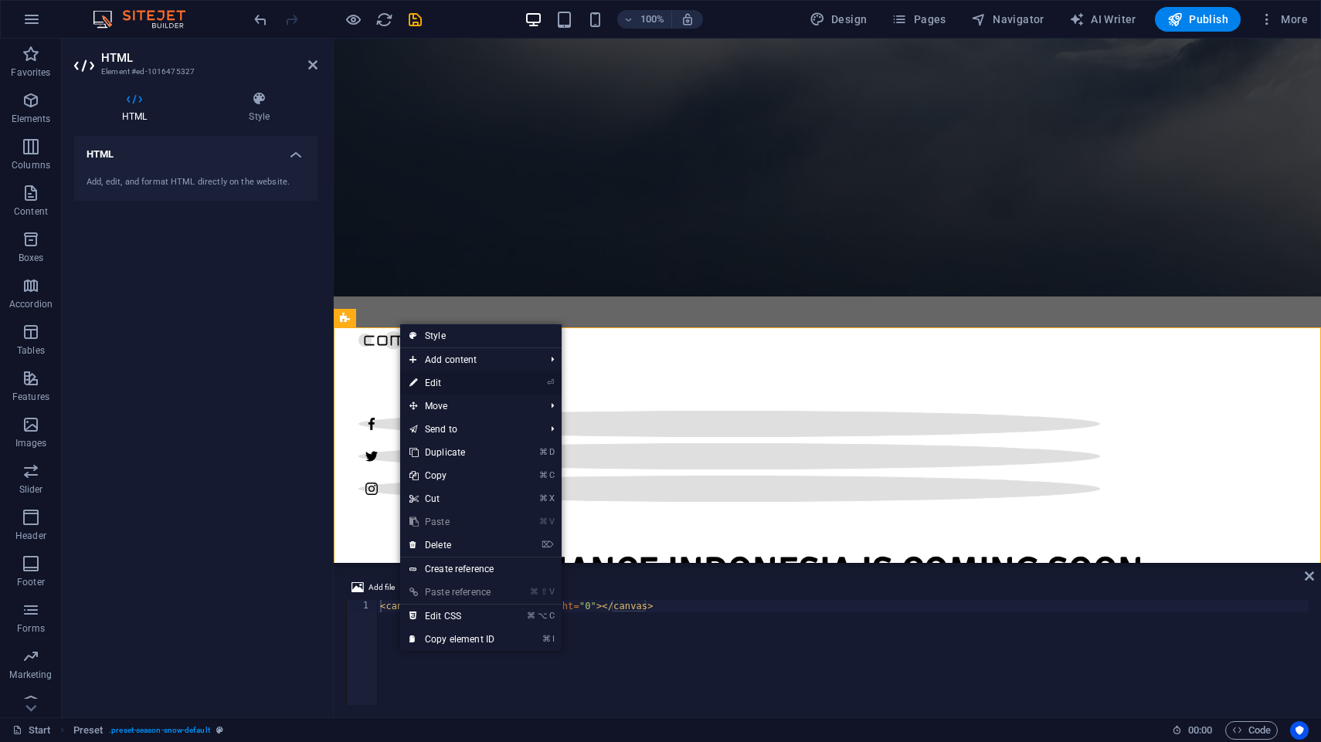
click at [439, 386] on link "⏎ Edit" at bounding box center [452, 383] width 104 height 23
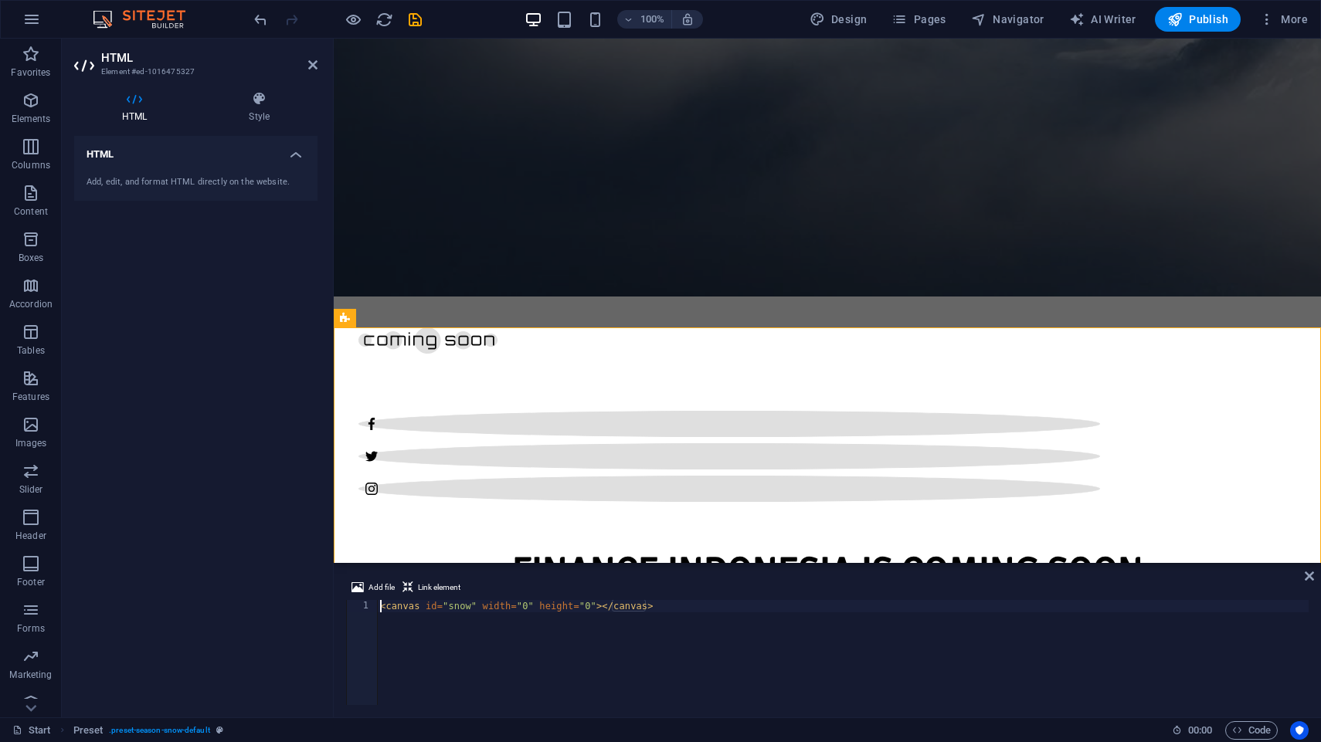
click at [134, 119] on h4 "HTML" at bounding box center [137, 107] width 127 height 32
click at [152, 174] on div "Add, edit, and format HTML directly on the website." at bounding box center [195, 183] width 243 height 38
click at [161, 182] on div "Add, edit, and format HTML directly on the website." at bounding box center [196, 182] width 219 height 13
click at [154, 184] on div "Add, edit, and format HTML directly on the website." at bounding box center [196, 182] width 219 height 13
click at [130, 188] on div "Add, edit, and format HTML directly on the website." at bounding box center [196, 182] width 219 height 13
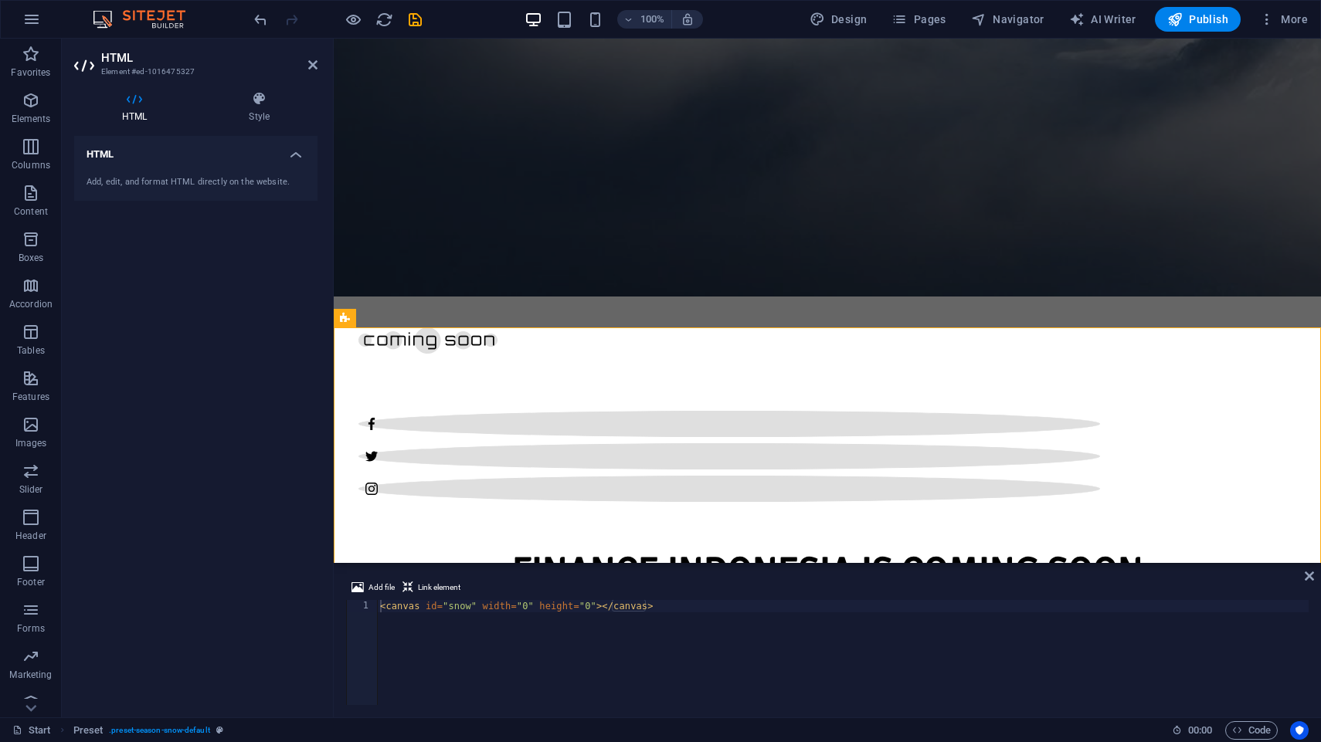
click at [130, 188] on div "Add, edit, and format HTML directly on the website." at bounding box center [196, 182] width 219 height 13
click at [262, 169] on div "Add, edit, and format HTML directly on the website." at bounding box center [195, 183] width 243 height 38
click at [294, 158] on h4 "HTML" at bounding box center [195, 150] width 243 height 28
click at [294, 158] on h4 "HTML" at bounding box center [195, 154] width 243 height 37
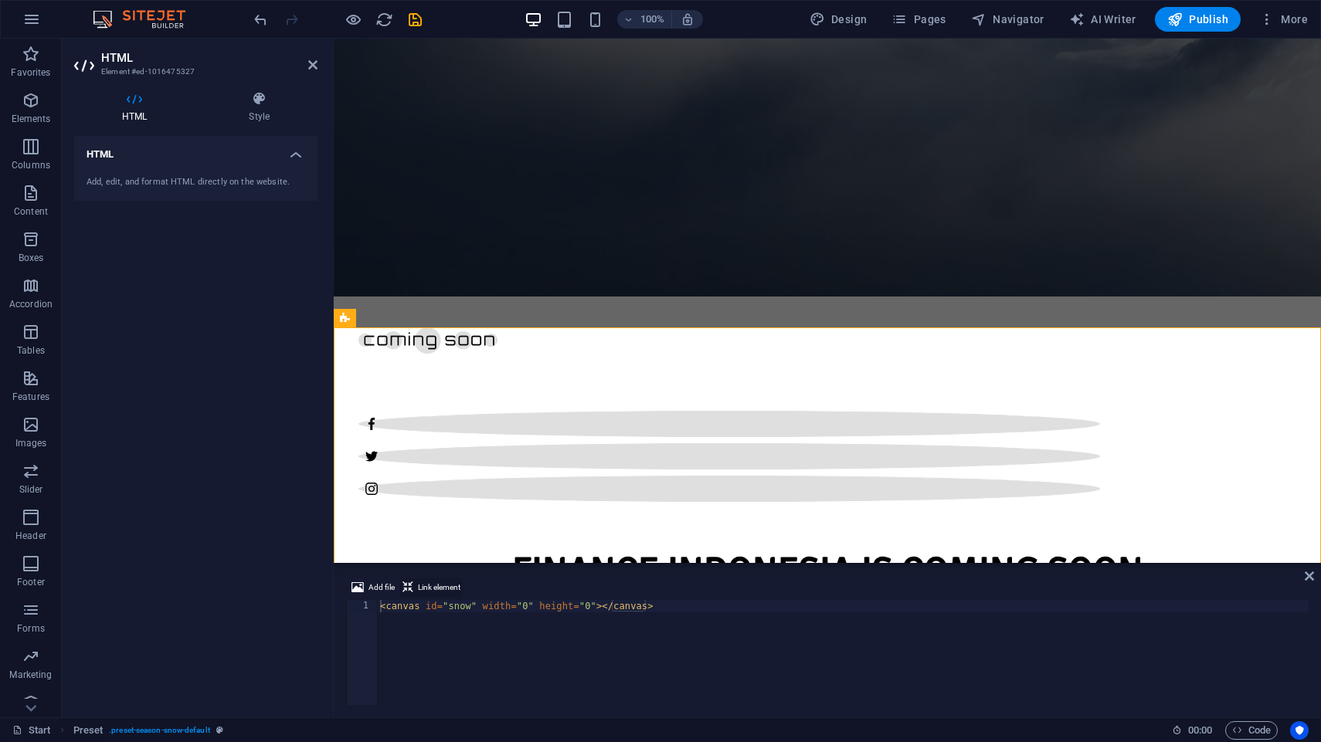
click at [425, 591] on span "Link element" at bounding box center [439, 588] width 42 height 19
click at [406, 589] on icon at bounding box center [407, 588] width 11 height 19
click at [382, 588] on span "Add file" at bounding box center [381, 588] width 26 height 19
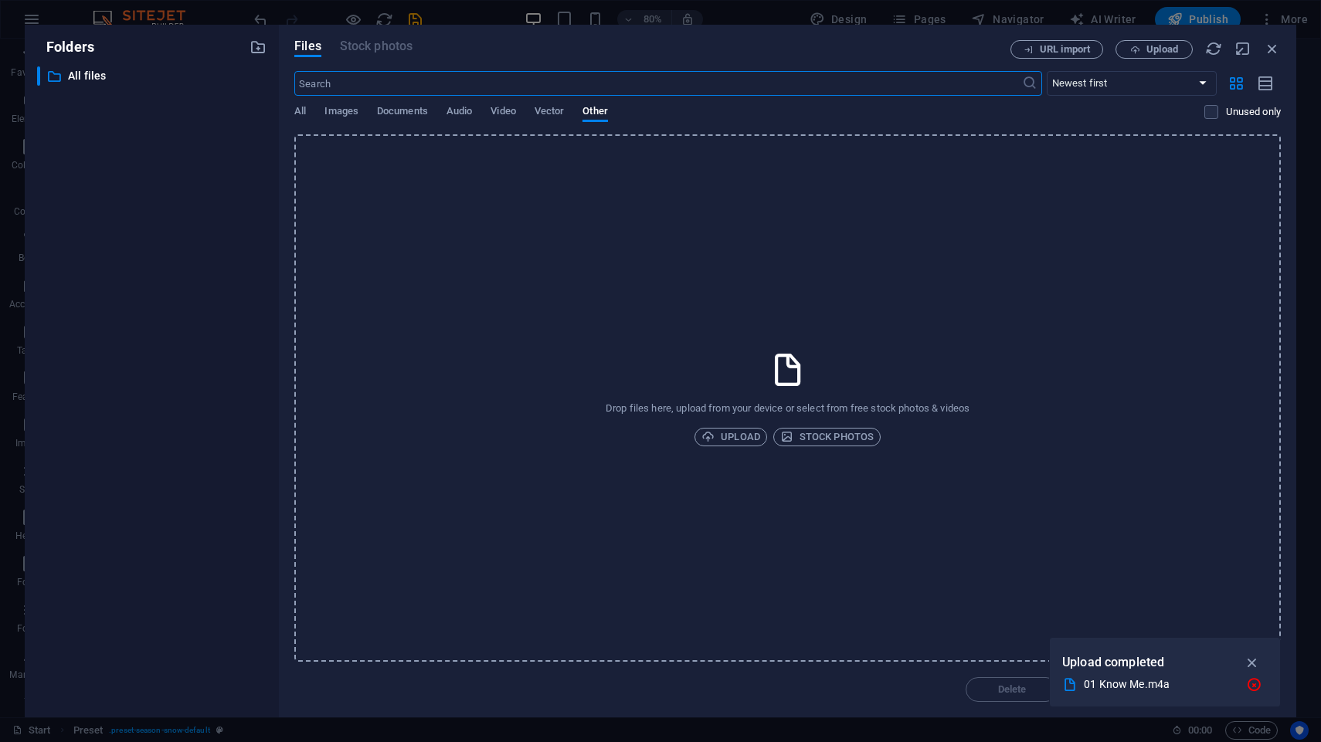
click at [344, 103] on div "​ Newest first Oldest first Name (A-Z) Name (Z-A) Size (0-9) Size (9-0) Resolut…" at bounding box center [787, 102] width 986 height 63
click at [346, 112] on span "Images" at bounding box center [341, 113] width 34 height 22
click at [387, 117] on span "Documents" at bounding box center [402, 113] width 51 height 22
click at [460, 121] on button "Audio" at bounding box center [458, 113] width 25 height 17
click at [1273, 49] on icon "button" at bounding box center [1272, 48] width 17 height 17
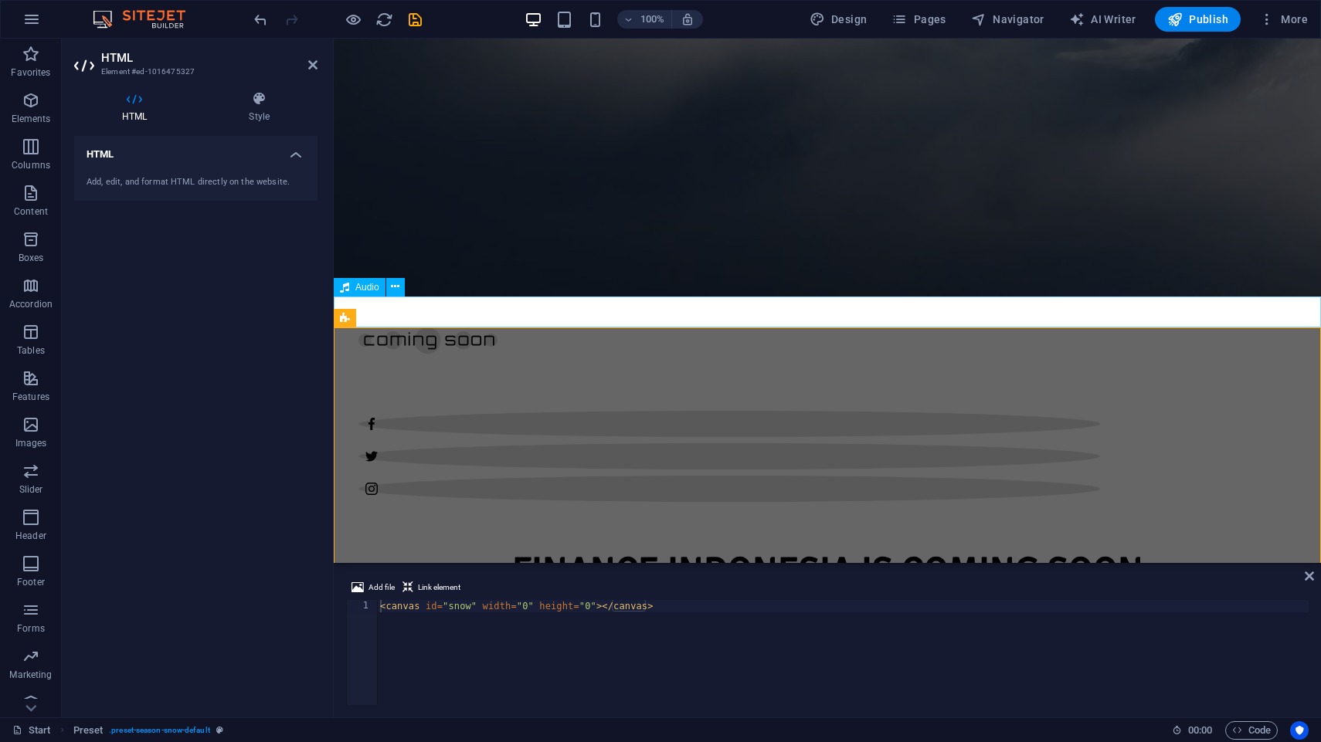
type textarea "<a href="#ed-new-402" class="wv-link-elm"></a><canvas id="snow" width="0" heigh…"
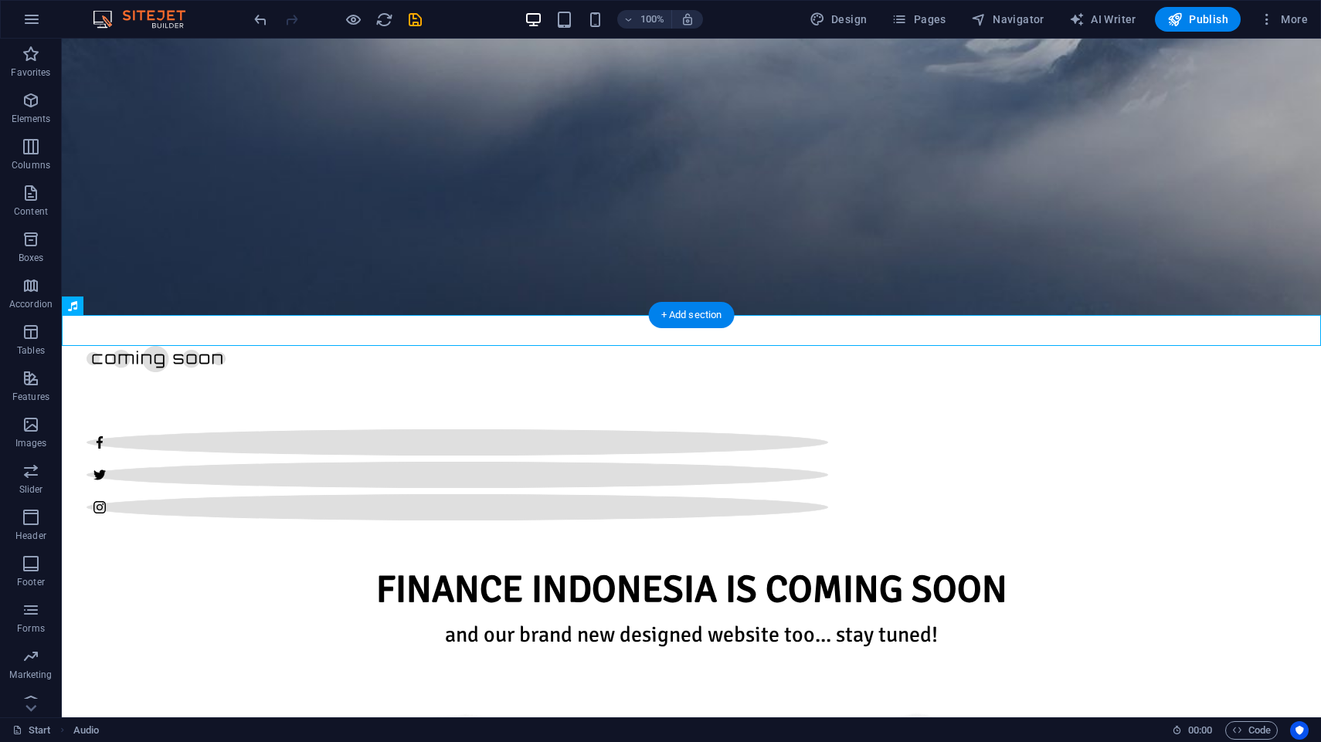
scroll to position [523, 0]
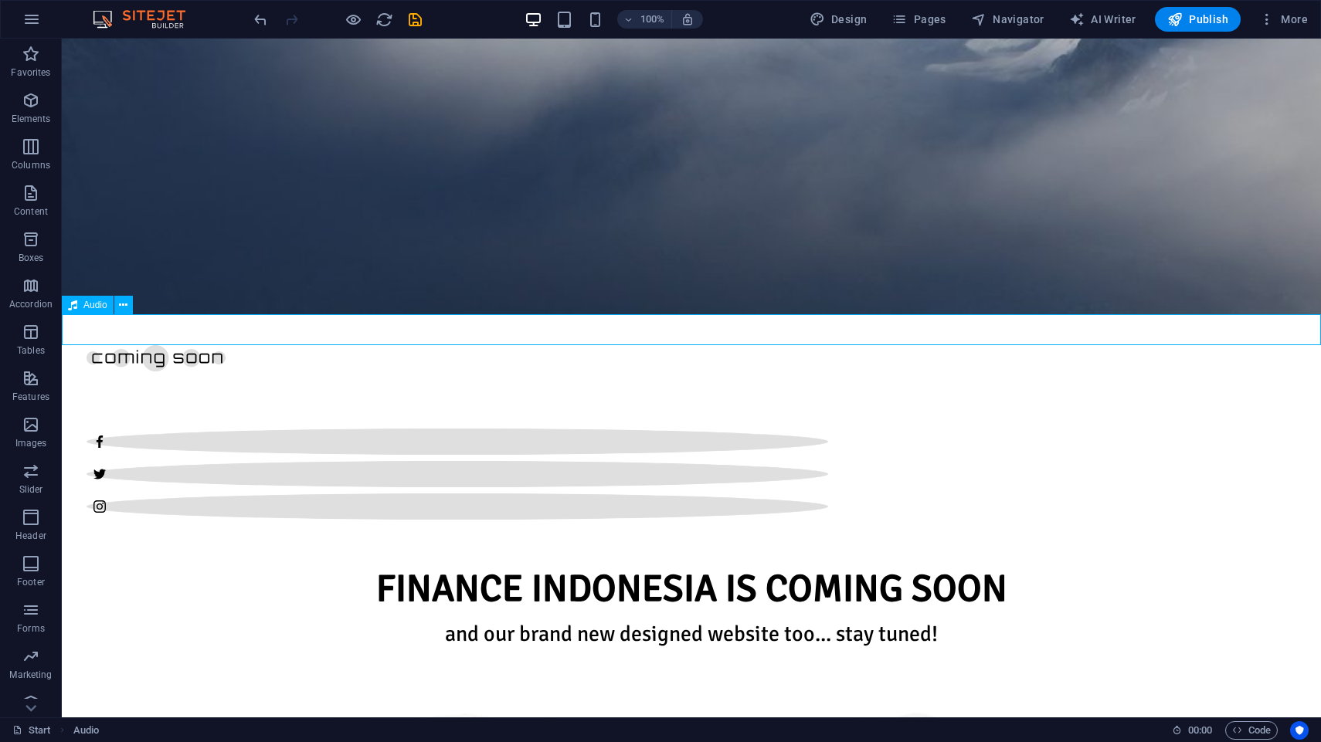
click at [97, 304] on span "Audio" at bounding box center [95, 304] width 24 height 9
click at [125, 303] on icon at bounding box center [123, 305] width 8 height 16
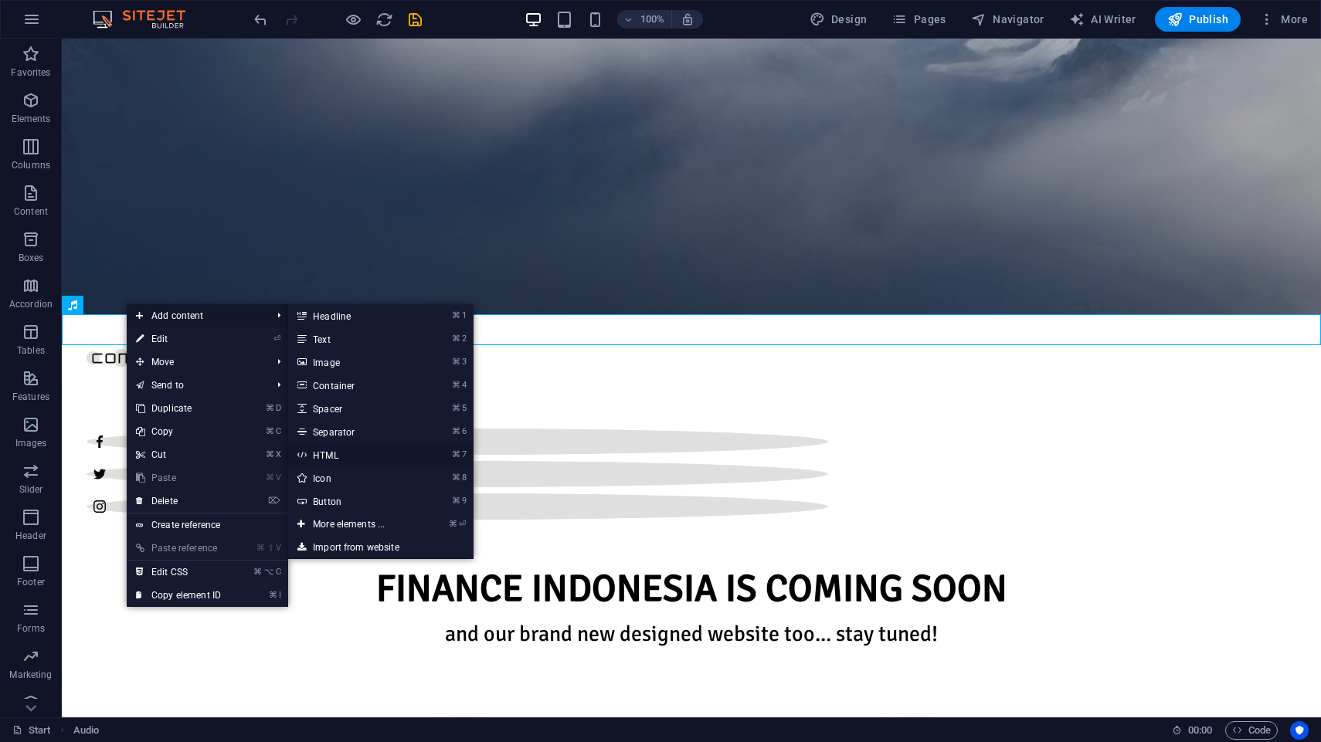
click at [355, 457] on link "⌘ 7 HTML" at bounding box center [351, 454] width 127 height 23
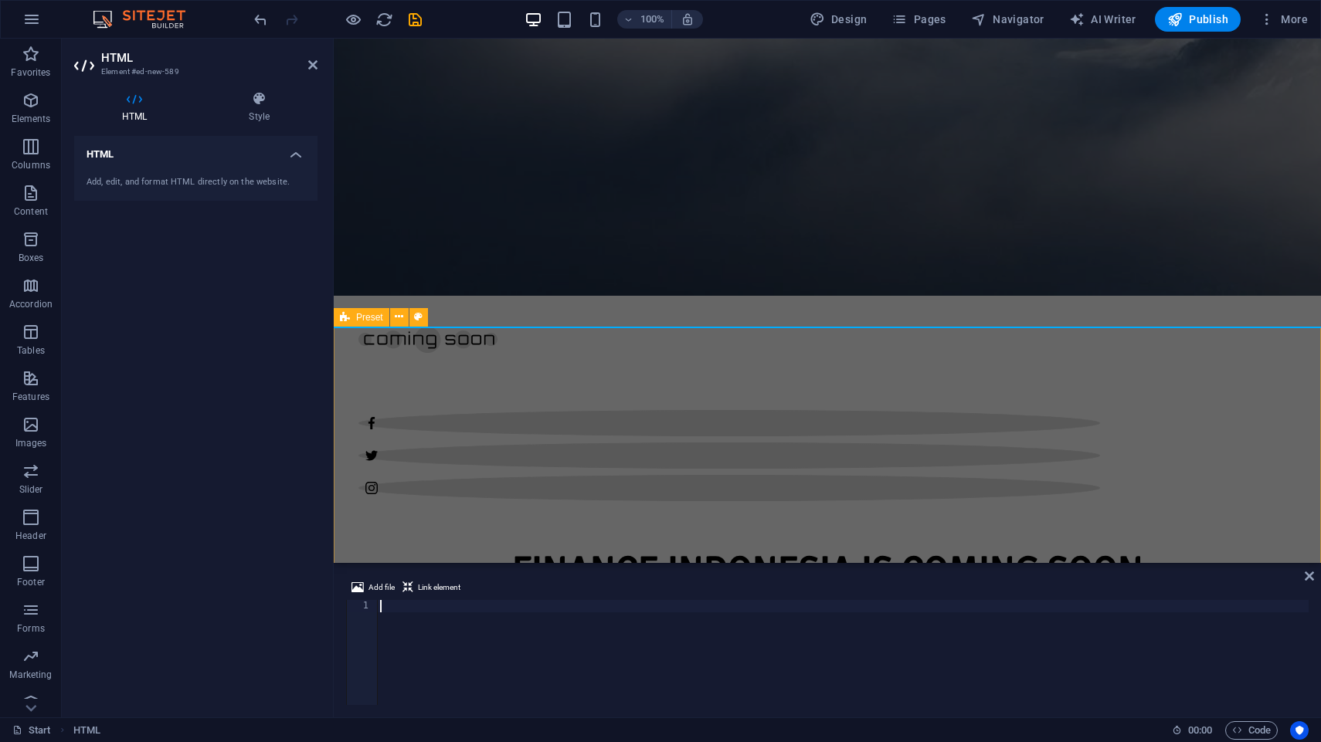
type textarea "https://cdn.pixabay.com/download/audio/2023/06/18/audio_9ba81724b4.mp3?filename…"
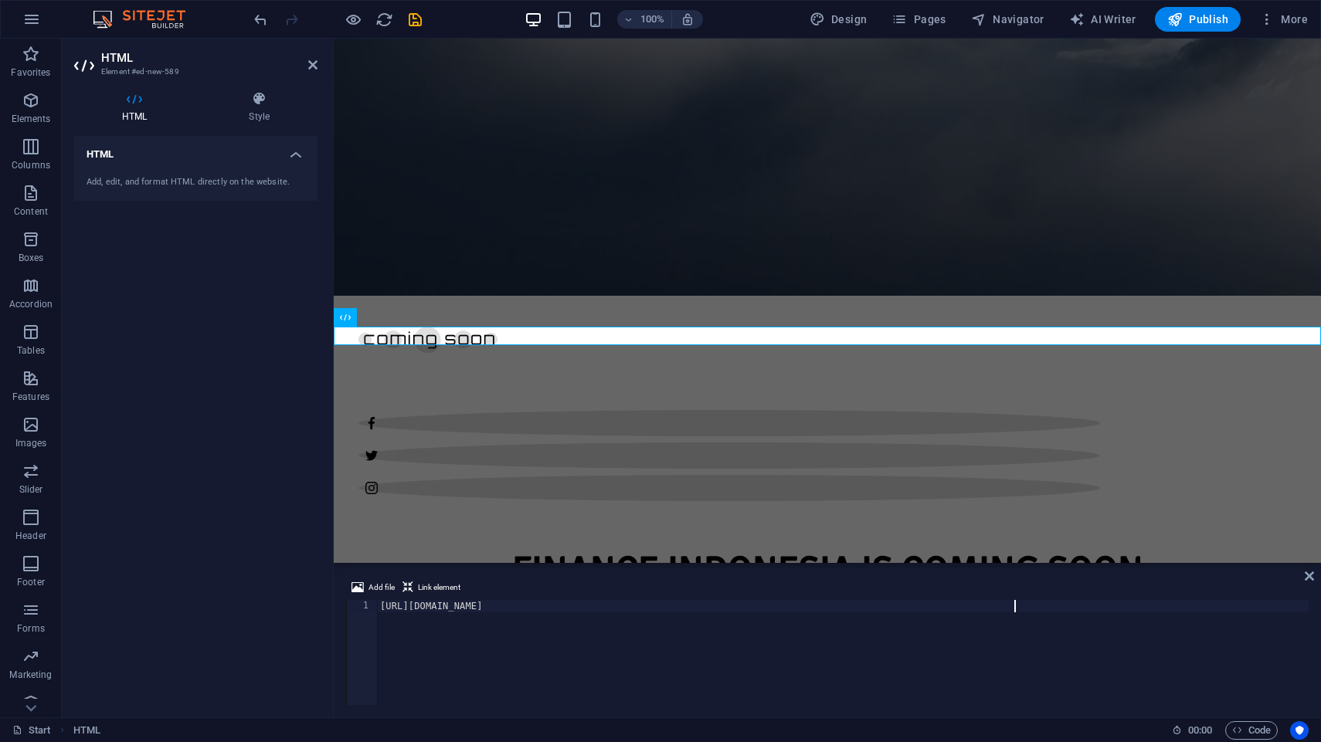
click at [1238, 677] on div "https://cdn.pixabay.com/download/audio/2023/06/18/audio_9ba81724b4.mp3?filename…" at bounding box center [843, 665] width 932 height 130
click at [175, 403] on div "HTML Add, edit, and format HTML directly on the website." at bounding box center [195, 420] width 243 height 569
click at [357, 318] on div "HTML" at bounding box center [361, 317] width 55 height 19
click at [402, 321] on icon at bounding box center [398, 317] width 8 height 16
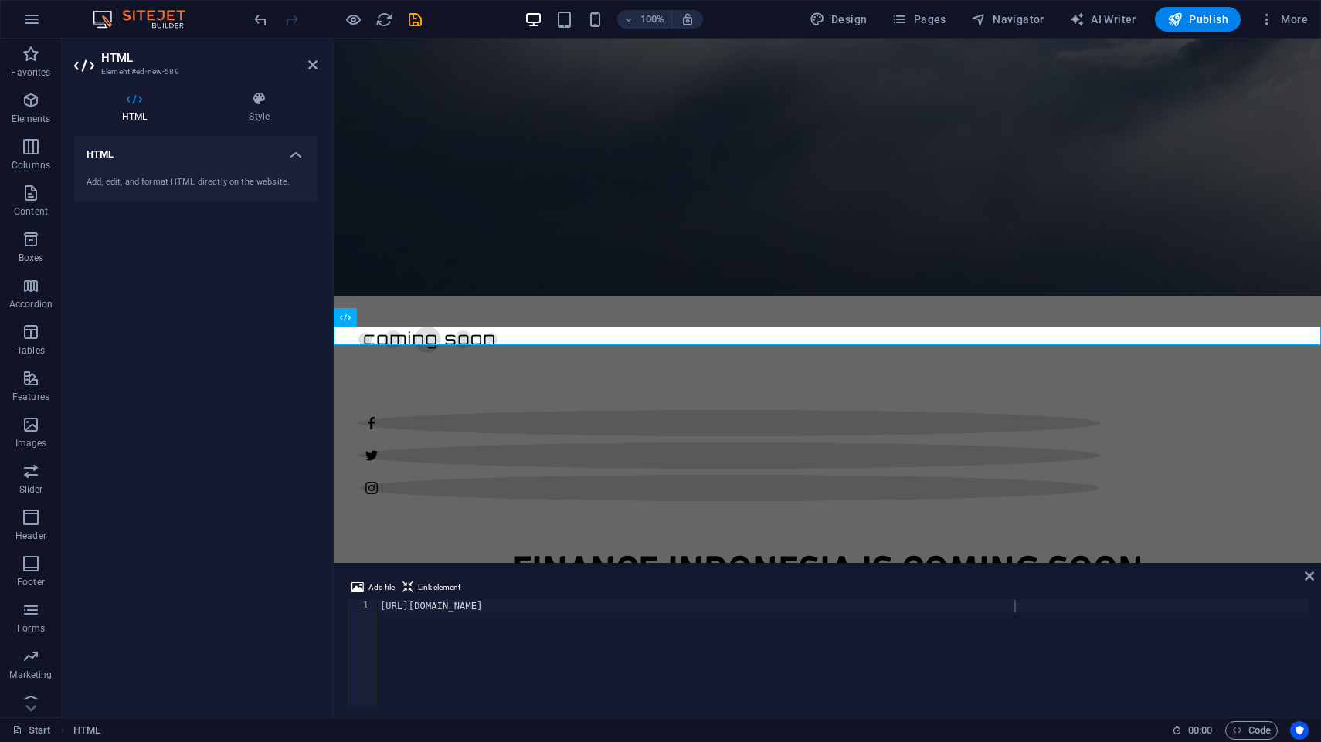
click at [537, 680] on div "https://cdn.pixabay.com/download/audio/2023/06/18/audio_9ba81724b4.mp3?filename…" at bounding box center [843, 665] width 932 height 130
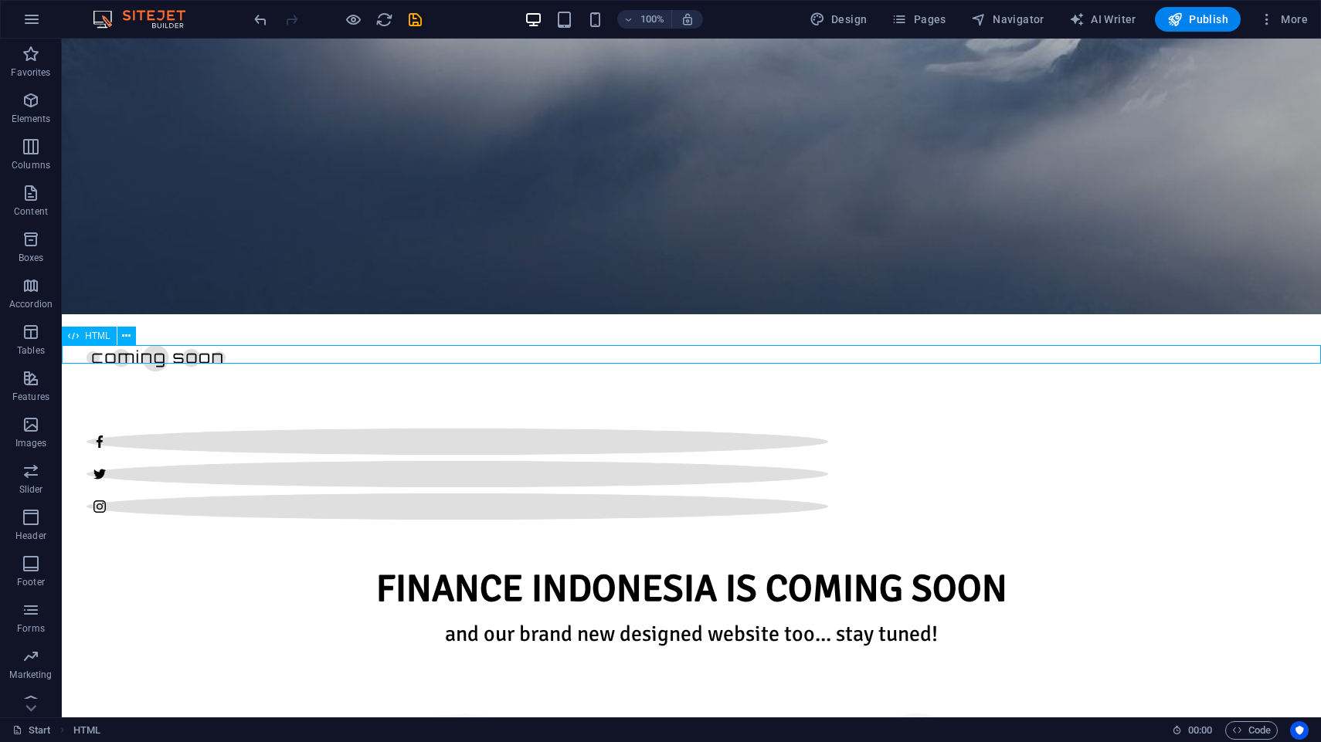
click at [84, 336] on div "HTML" at bounding box center [89, 336] width 55 height 19
click at [134, 334] on button at bounding box center [126, 336] width 19 height 19
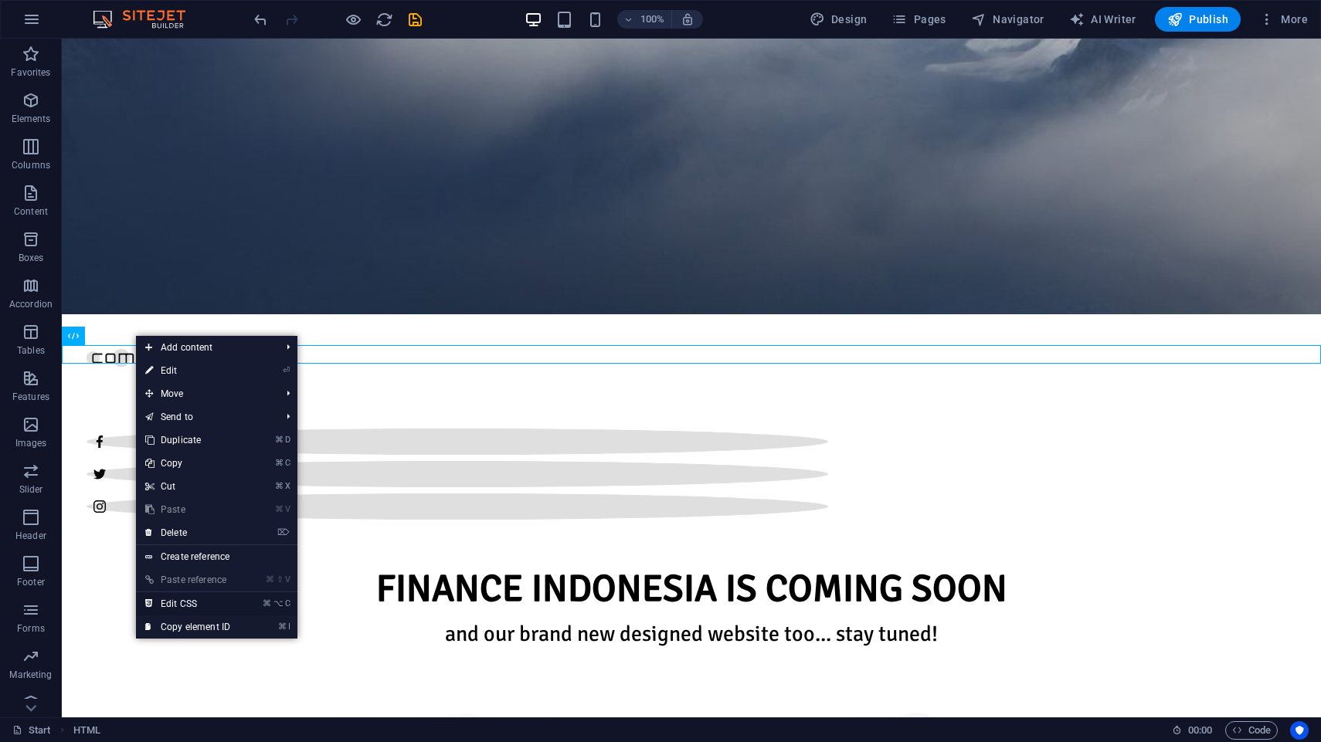
click at [215, 606] on link "⌘ ⌥ C Edit CSS" at bounding box center [188, 603] width 104 height 23
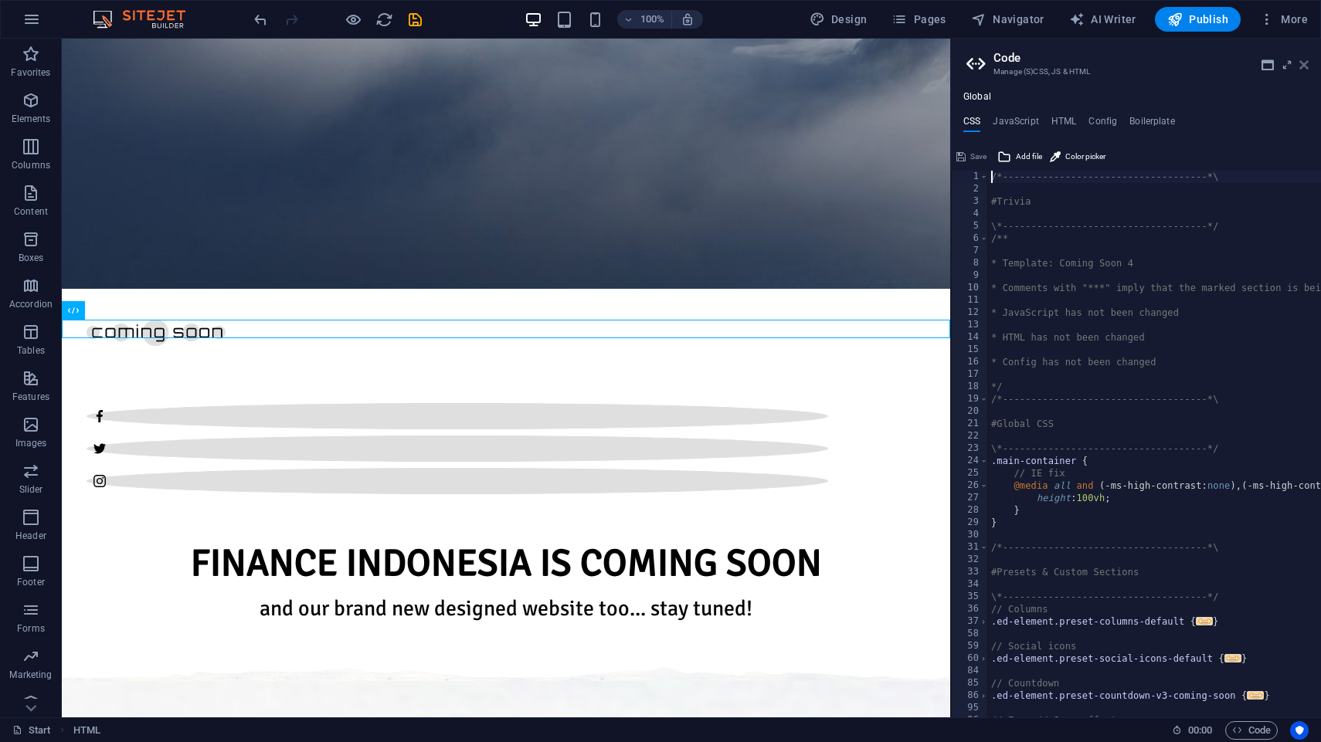
click at [1305, 63] on icon at bounding box center [1303, 65] width 9 height 12
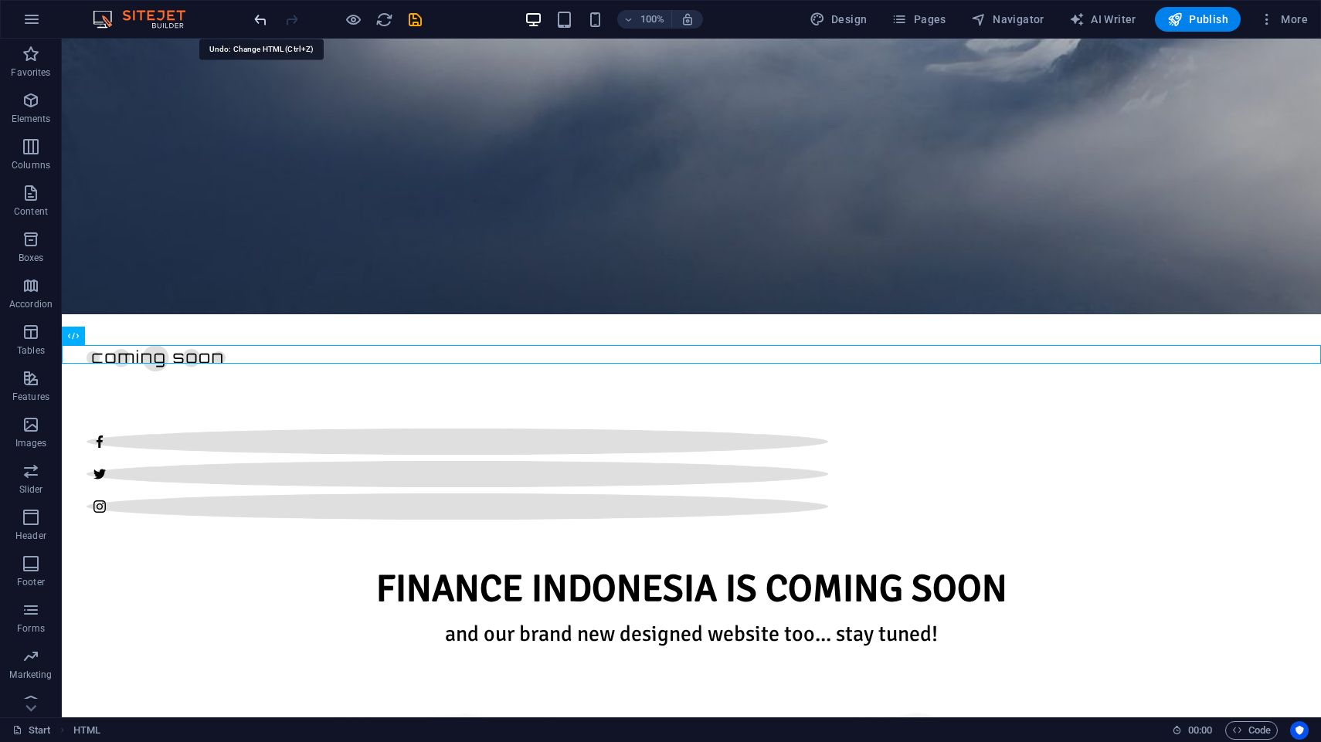
click at [259, 18] on icon "undo" at bounding box center [261, 20] width 18 height 18
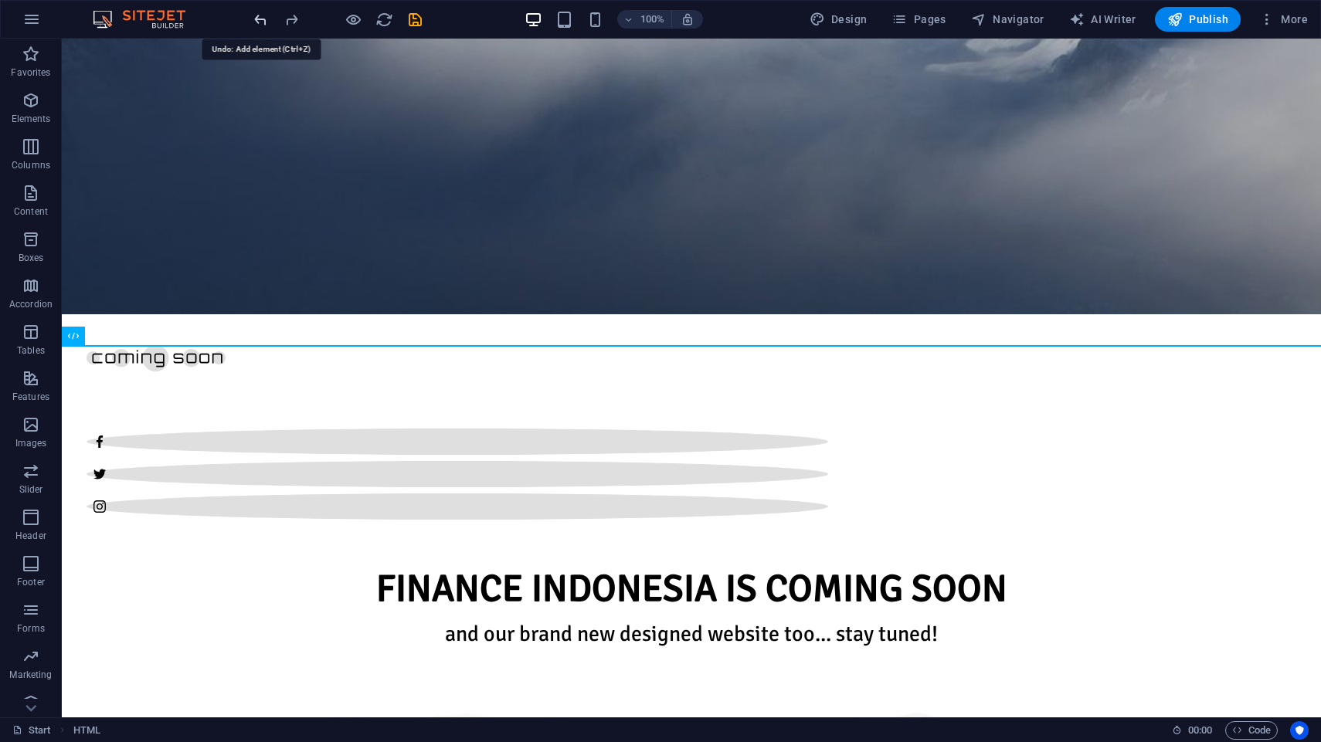
click at [259, 18] on icon "undo" at bounding box center [261, 20] width 18 height 18
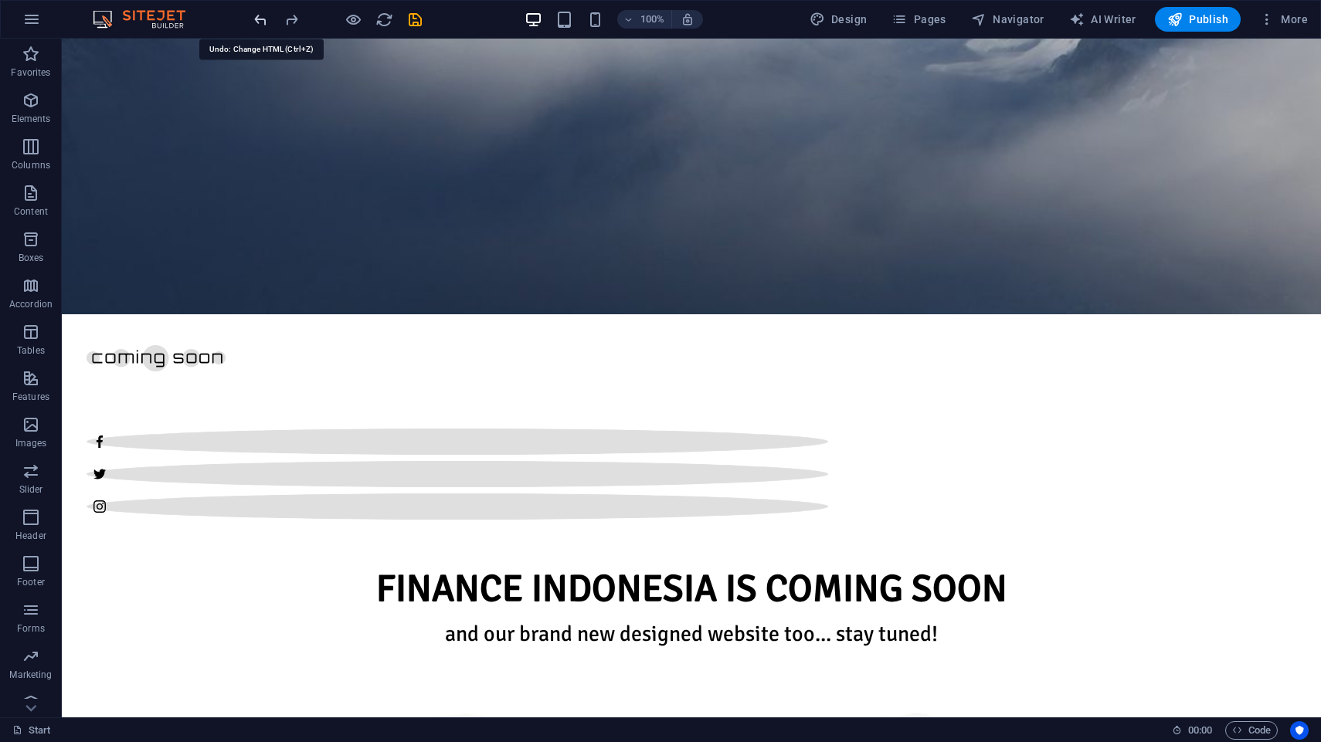
click at [259, 18] on icon "undo" at bounding box center [261, 20] width 18 height 18
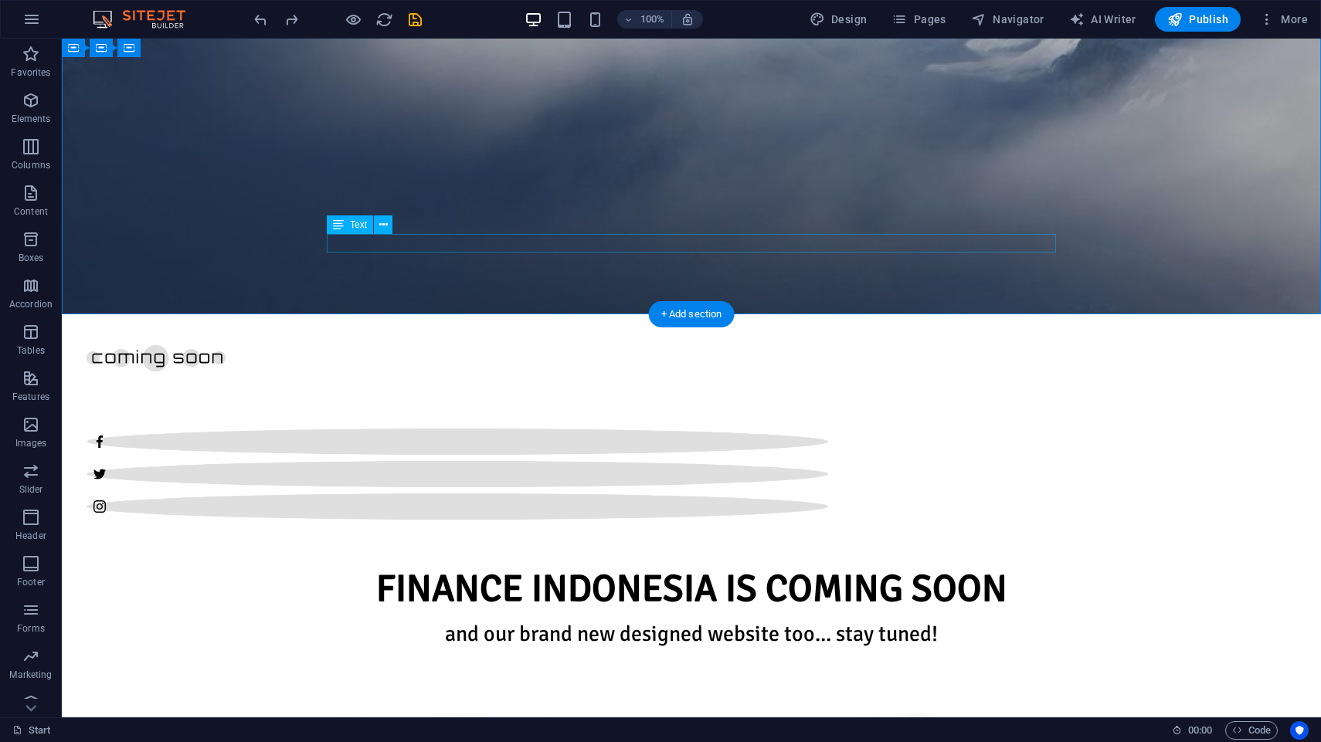
click at [385, 229] on icon at bounding box center [383, 225] width 8 height 16
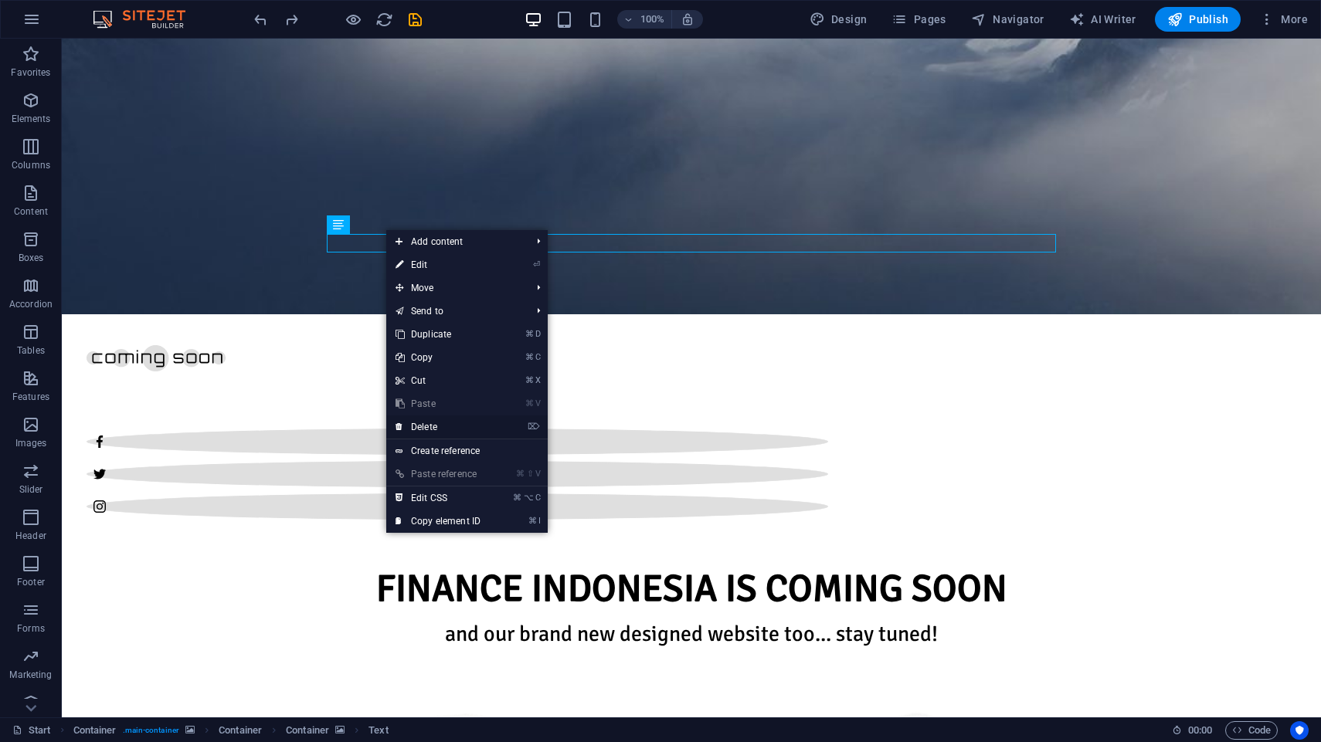
click at [463, 429] on link "⌦ Delete" at bounding box center [438, 427] width 104 height 23
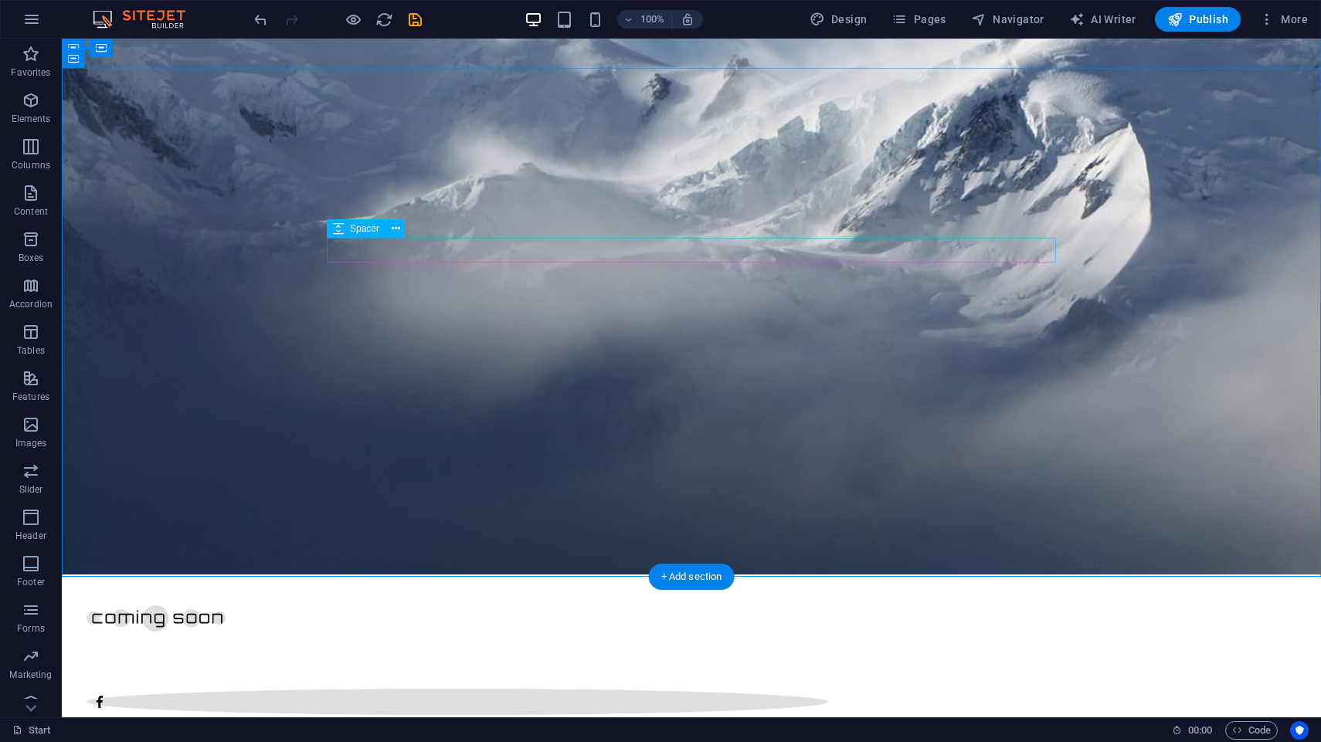
scroll to position [249, 0]
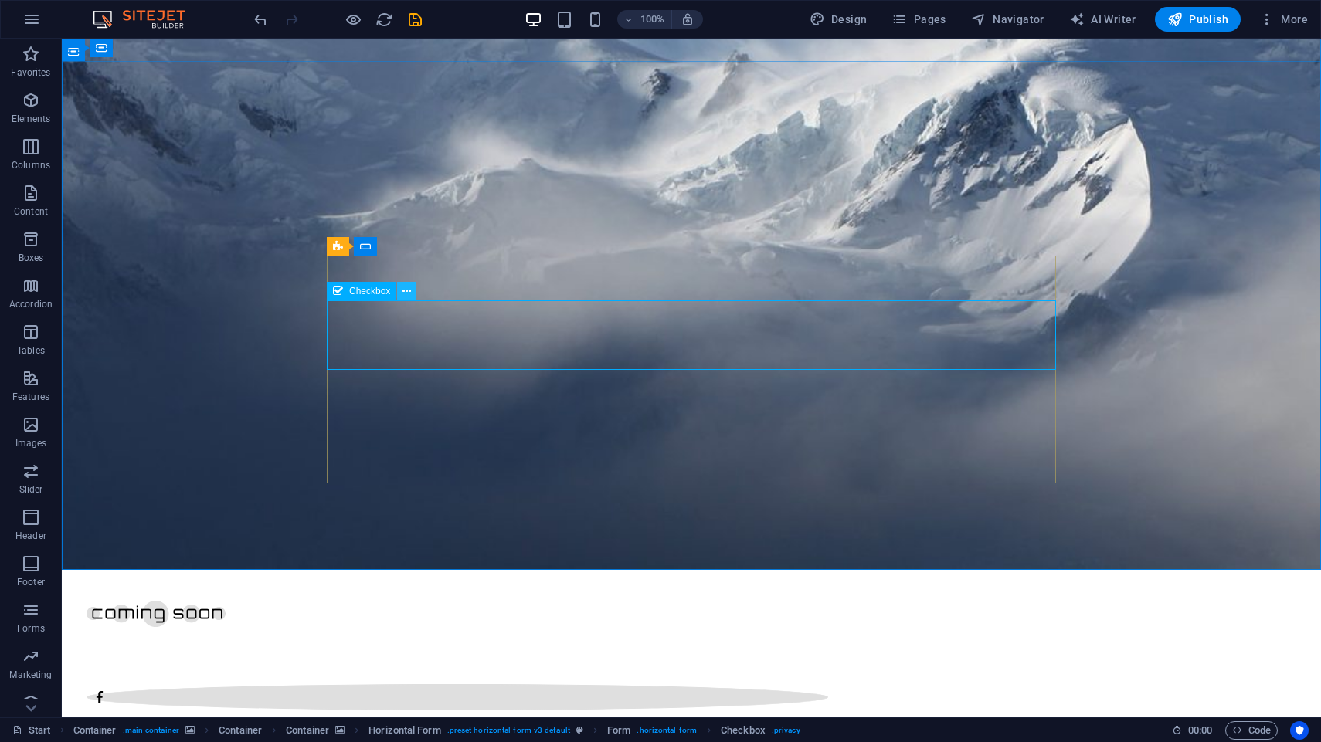
click at [408, 294] on icon at bounding box center [406, 291] width 8 height 16
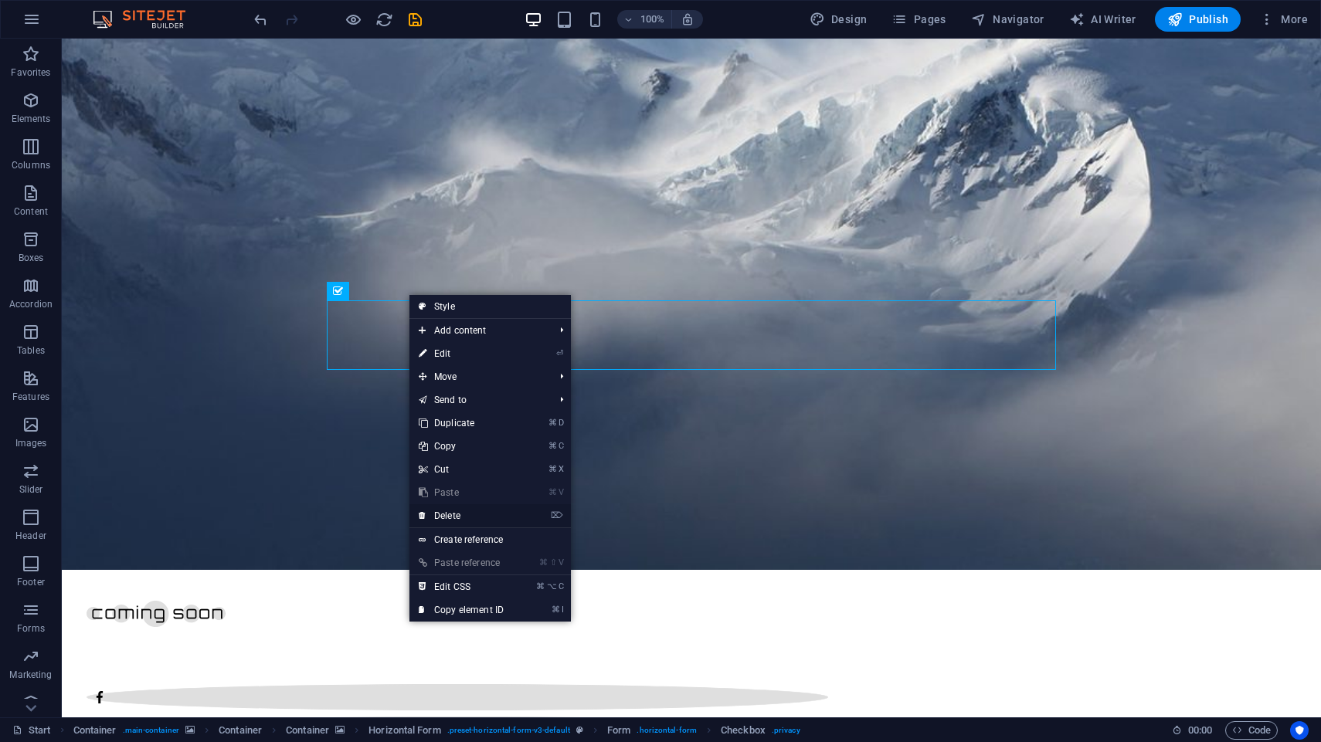
click at [470, 516] on link "⌦ Delete" at bounding box center [461, 515] width 104 height 23
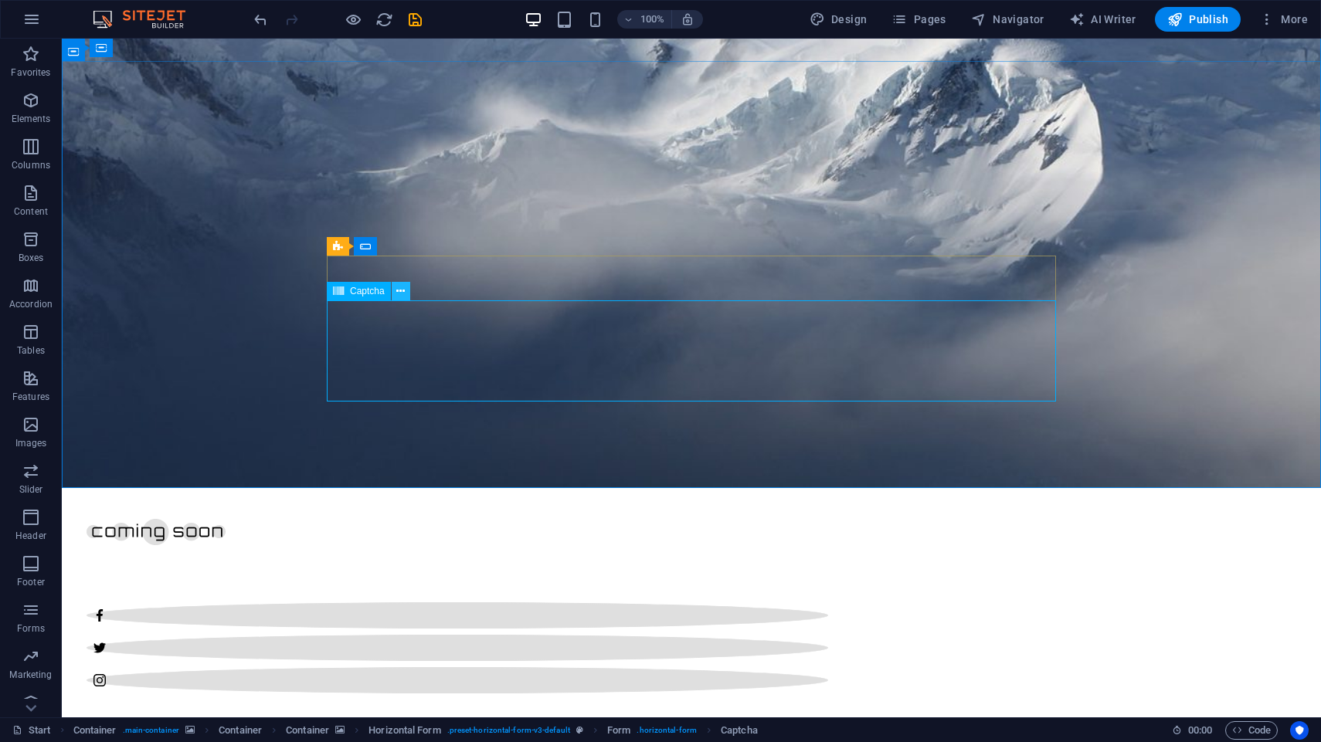
click at [406, 294] on button at bounding box center [401, 291] width 19 height 19
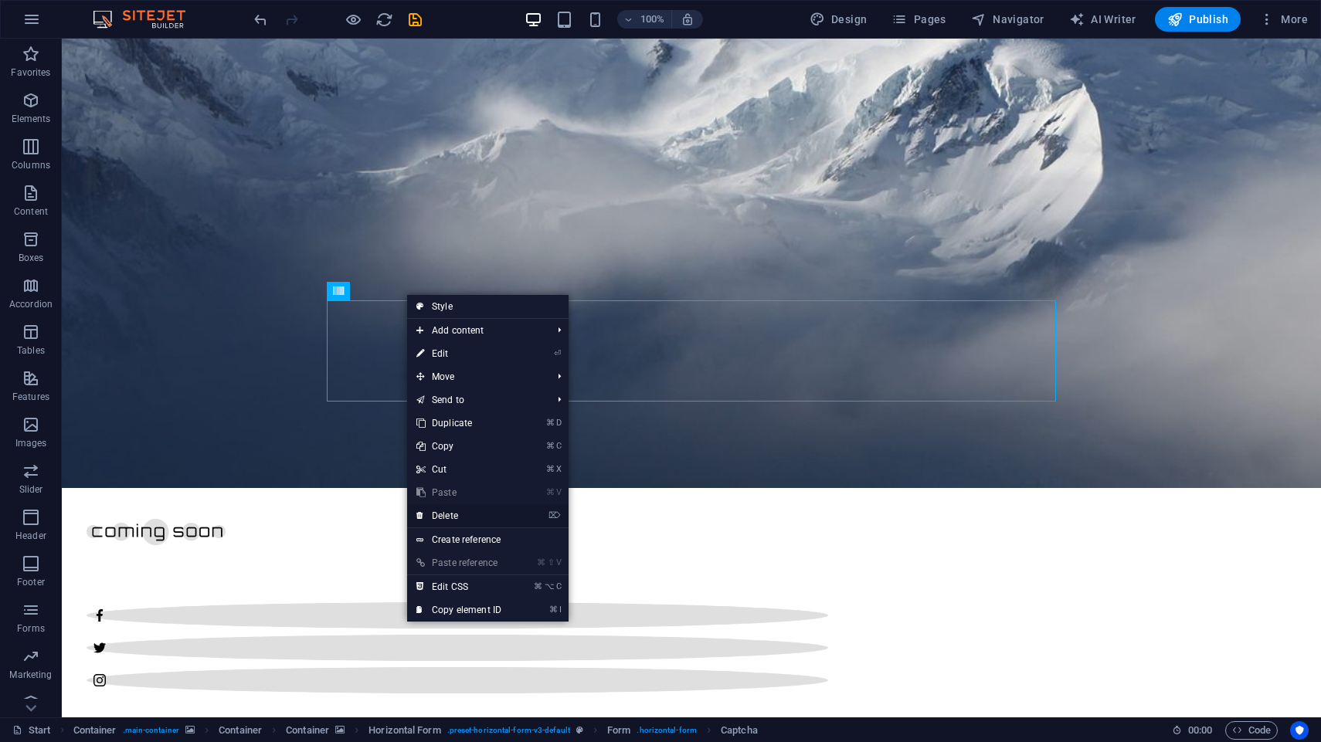
click at [454, 514] on link "⌦ Delete" at bounding box center [459, 515] width 104 height 23
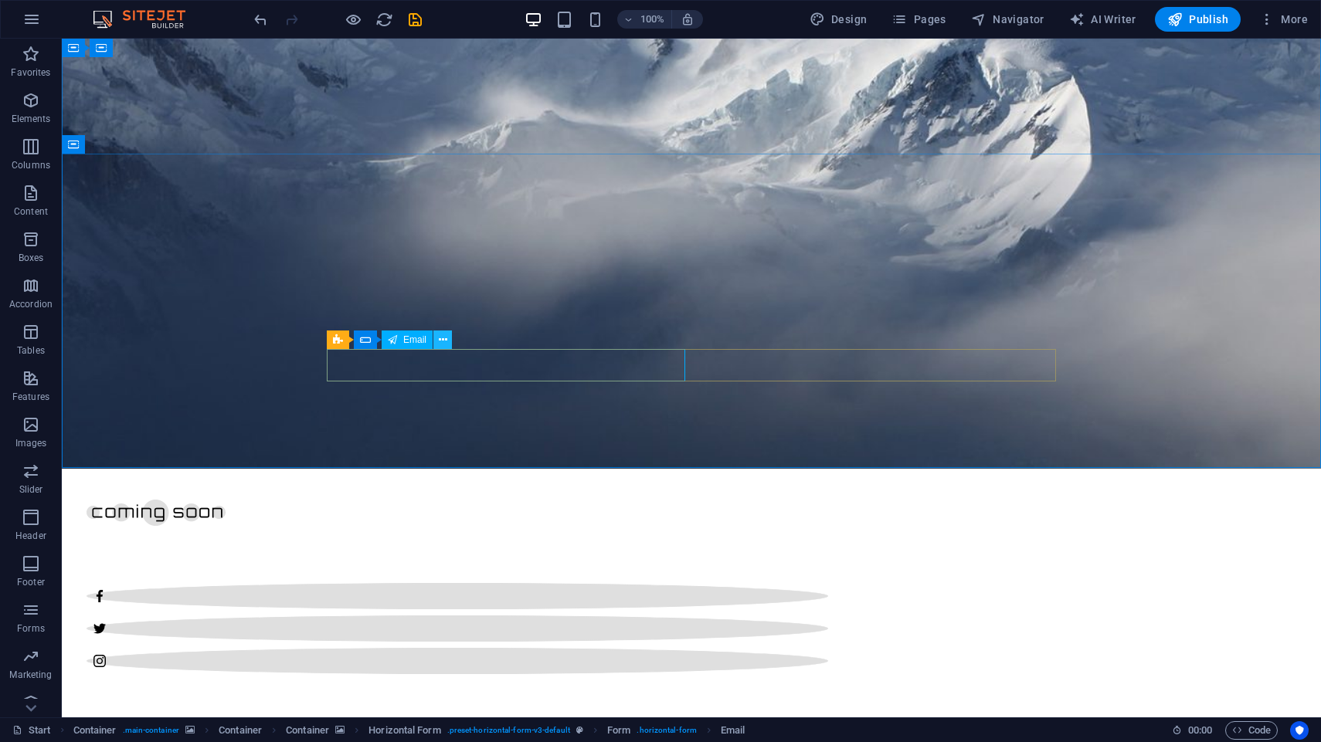
click at [441, 342] on icon at bounding box center [443, 340] width 8 height 16
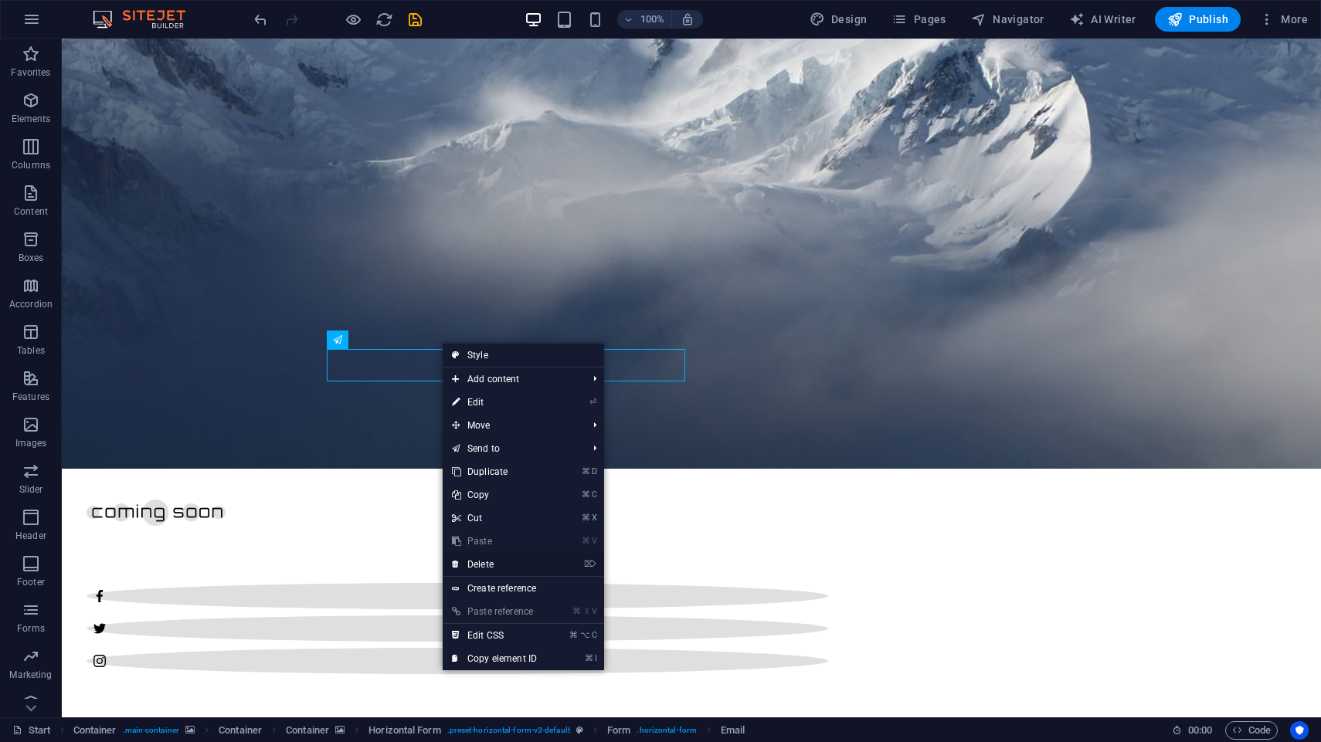
click at [478, 563] on link "⌦ Delete" at bounding box center [495, 564] width 104 height 23
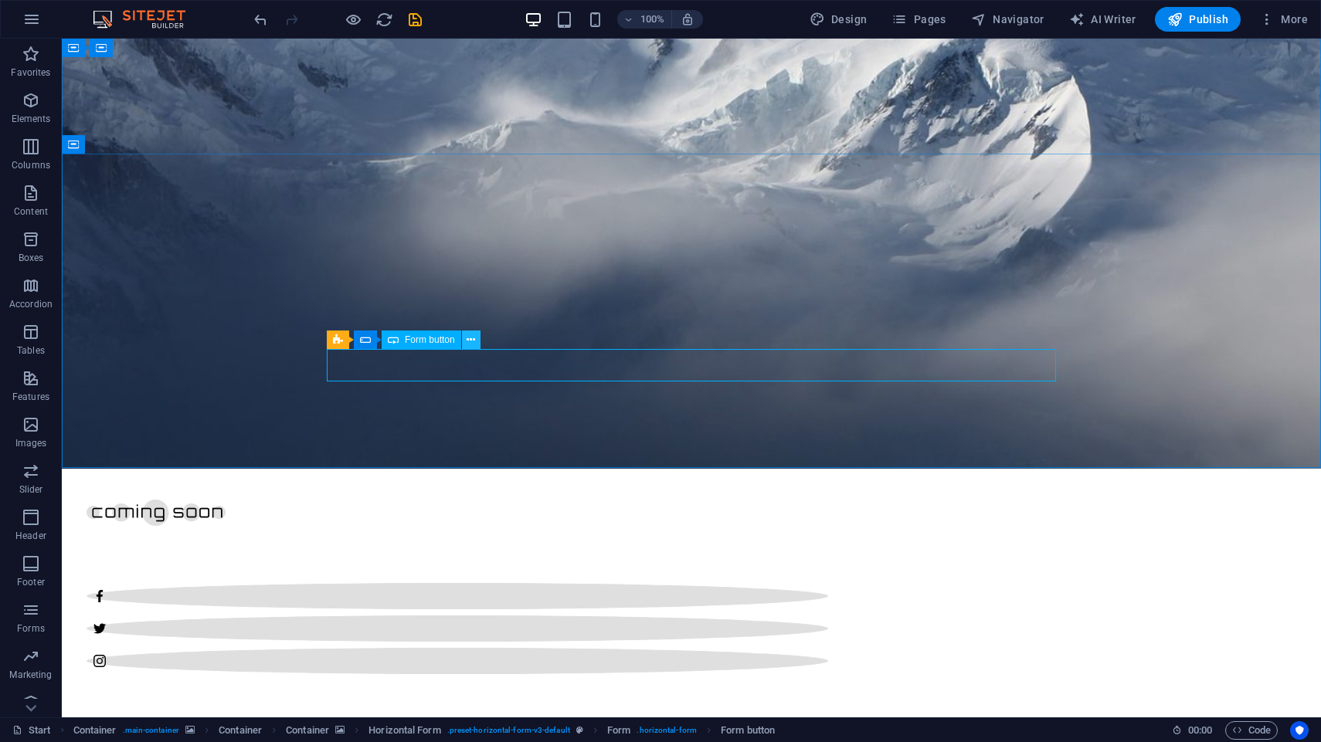
click at [476, 341] on button at bounding box center [471, 340] width 19 height 19
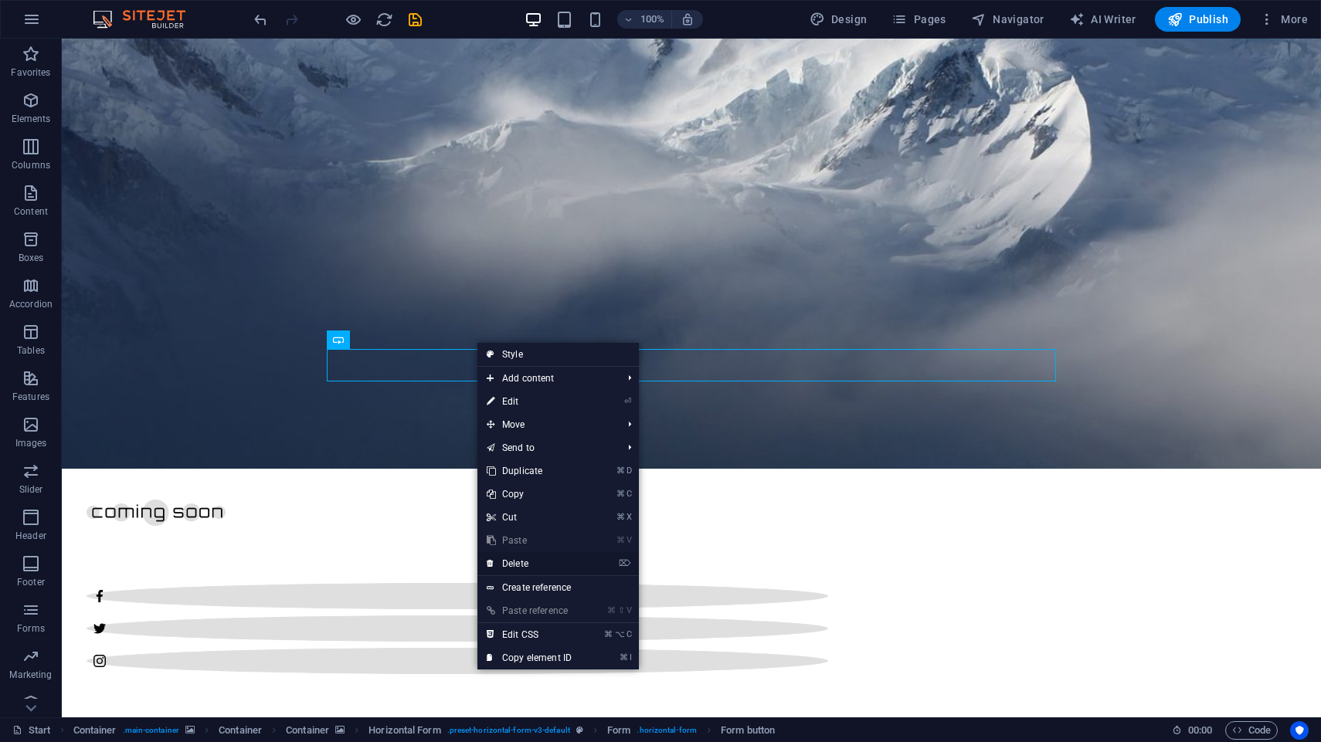
click at [536, 565] on link "⌦ Delete" at bounding box center [529, 563] width 104 height 23
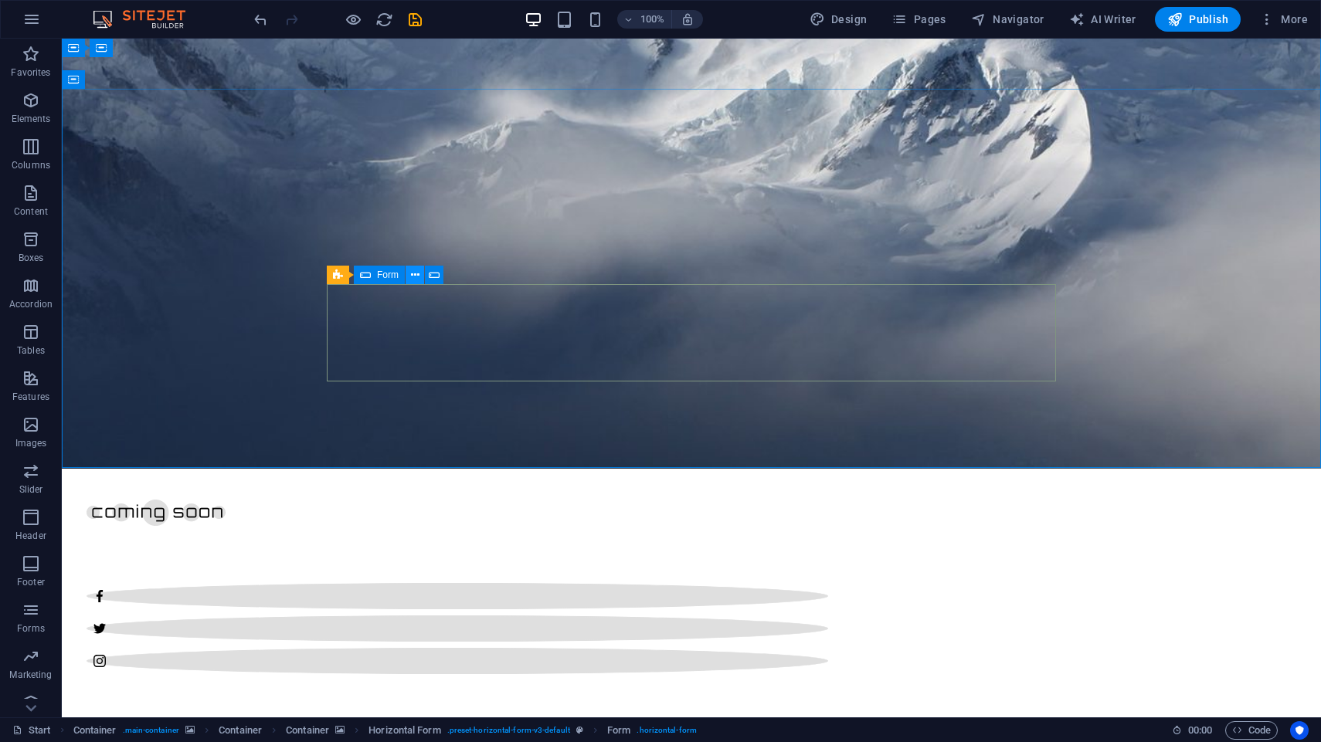
click at [416, 277] on icon at bounding box center [415, 275] width 8 height 16
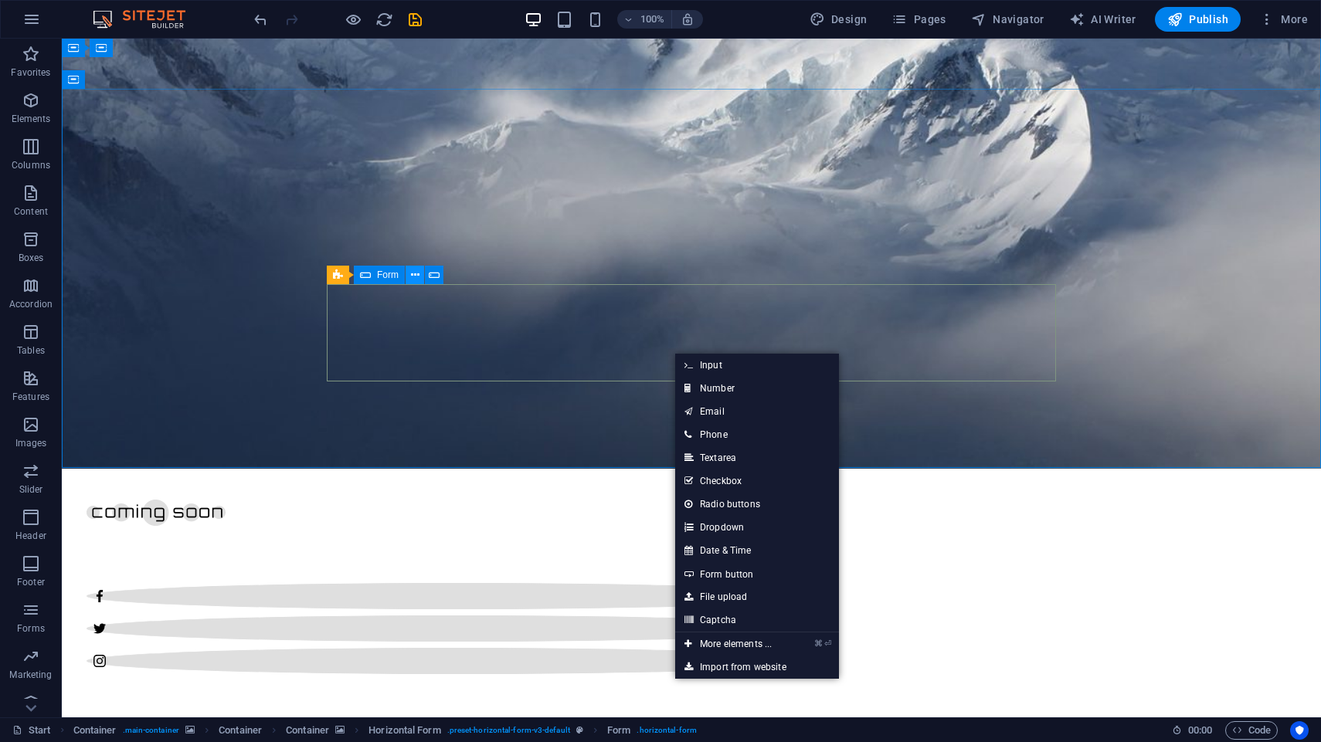
click at [420, 277] on button at bounding box center [415, 275] width 19 height 19
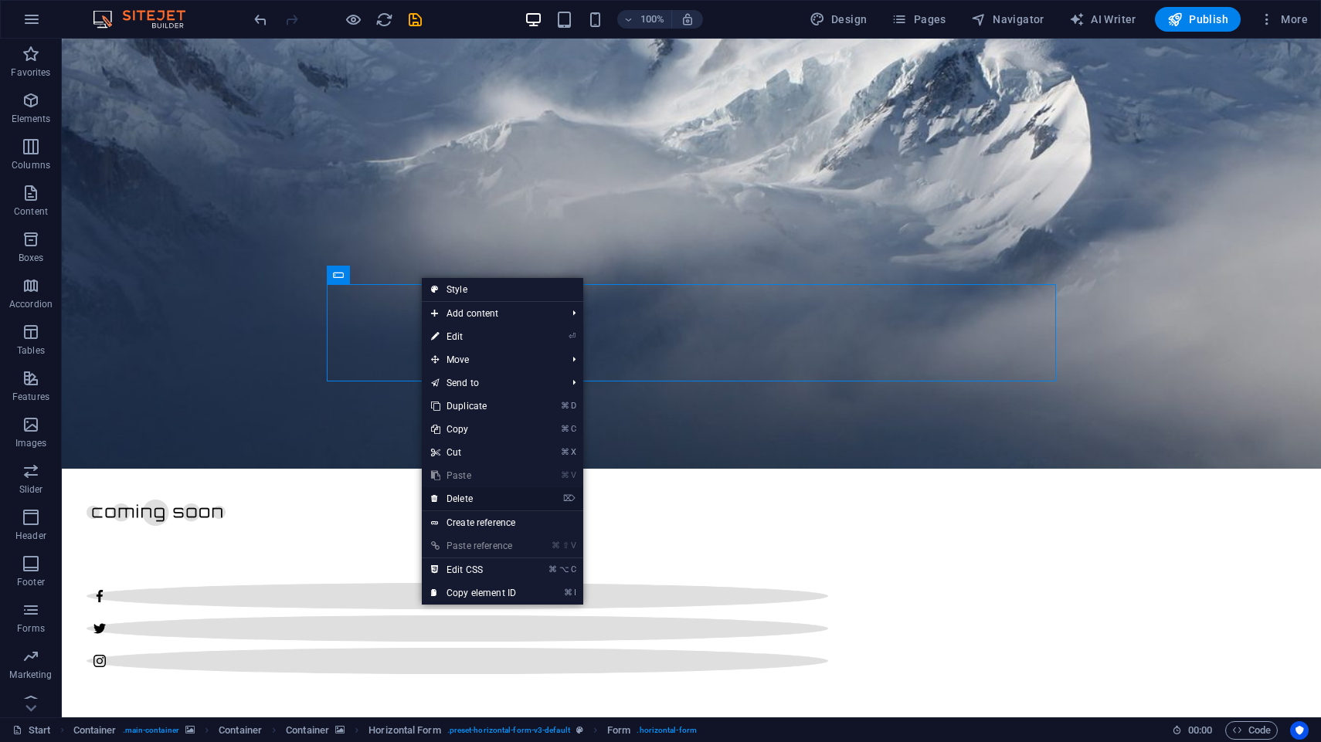
click at [477, 497] on link "⌦ Delete" at bounding box center [474, 498] width 104 height 23
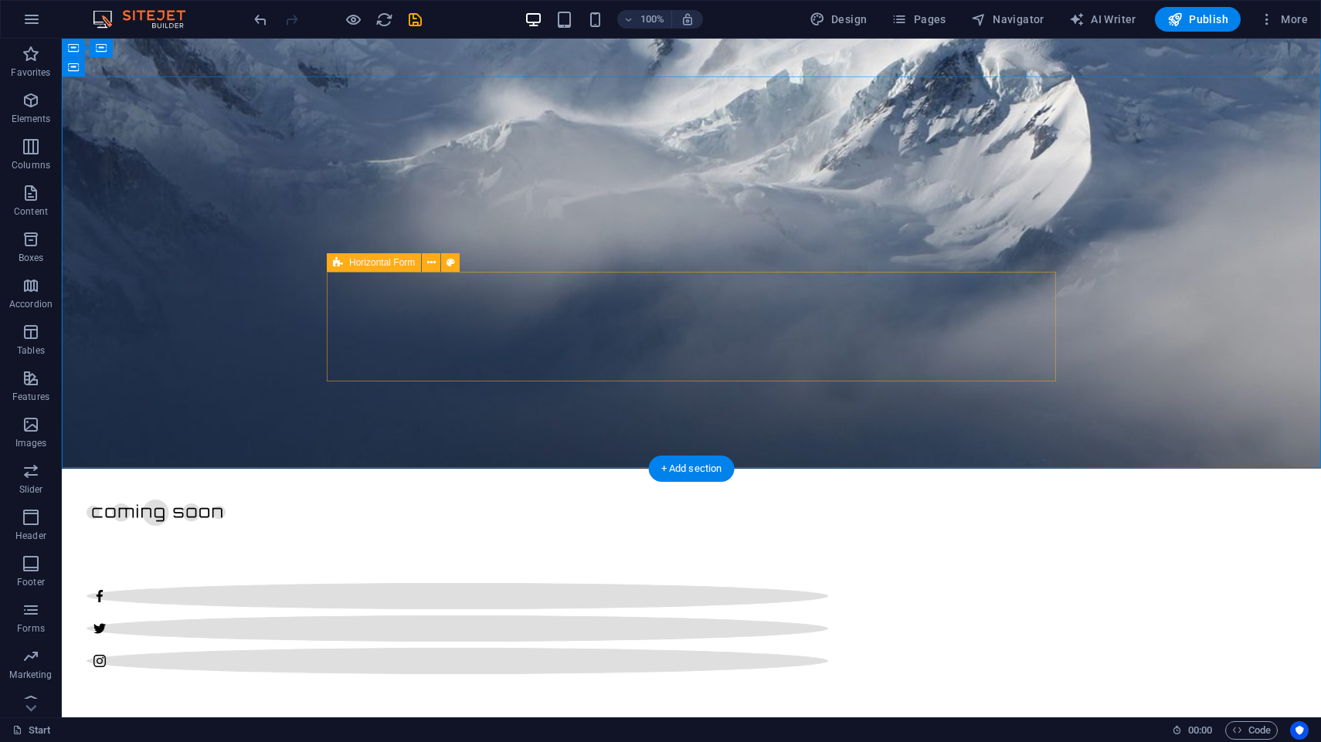
click at [433, 263] on icon at bounding box center [431, 263] width 8 height 16
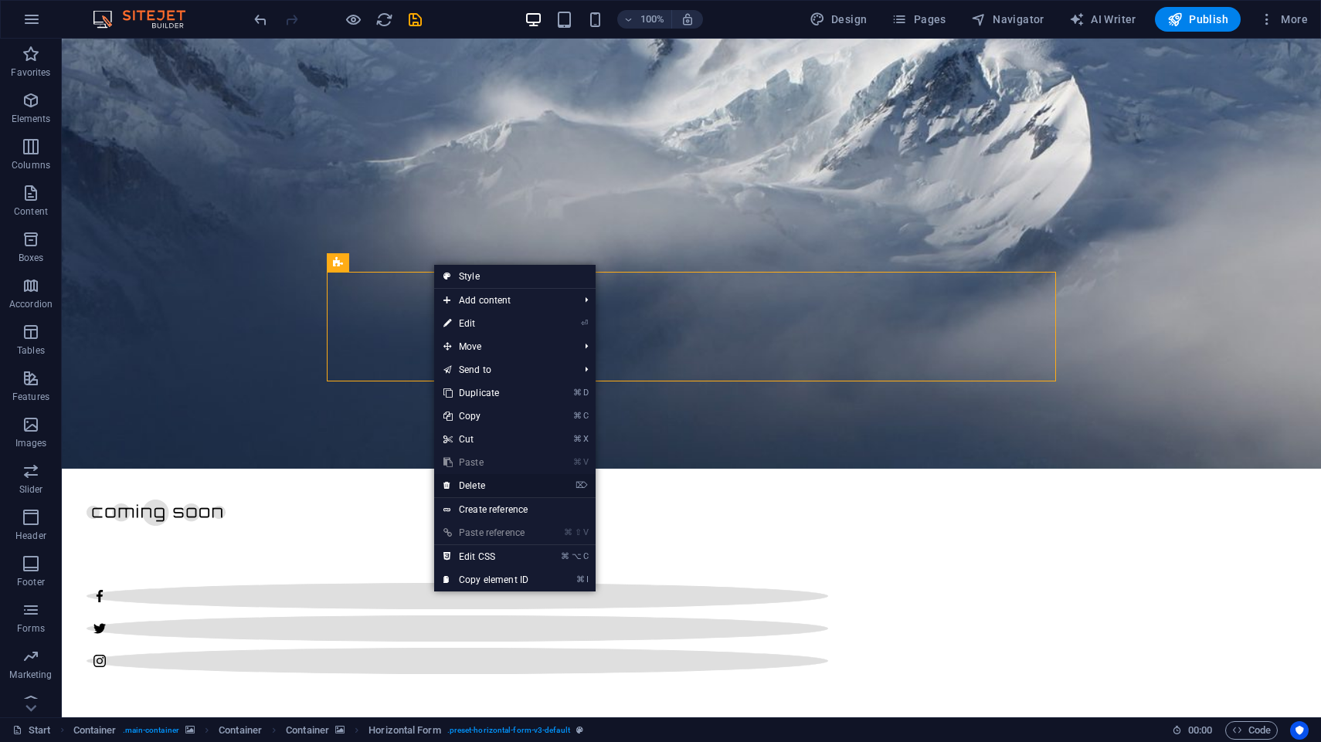
click at [485, 492] on link "⌦ Delete" at bounding box center [486, 485] width 104 height 23
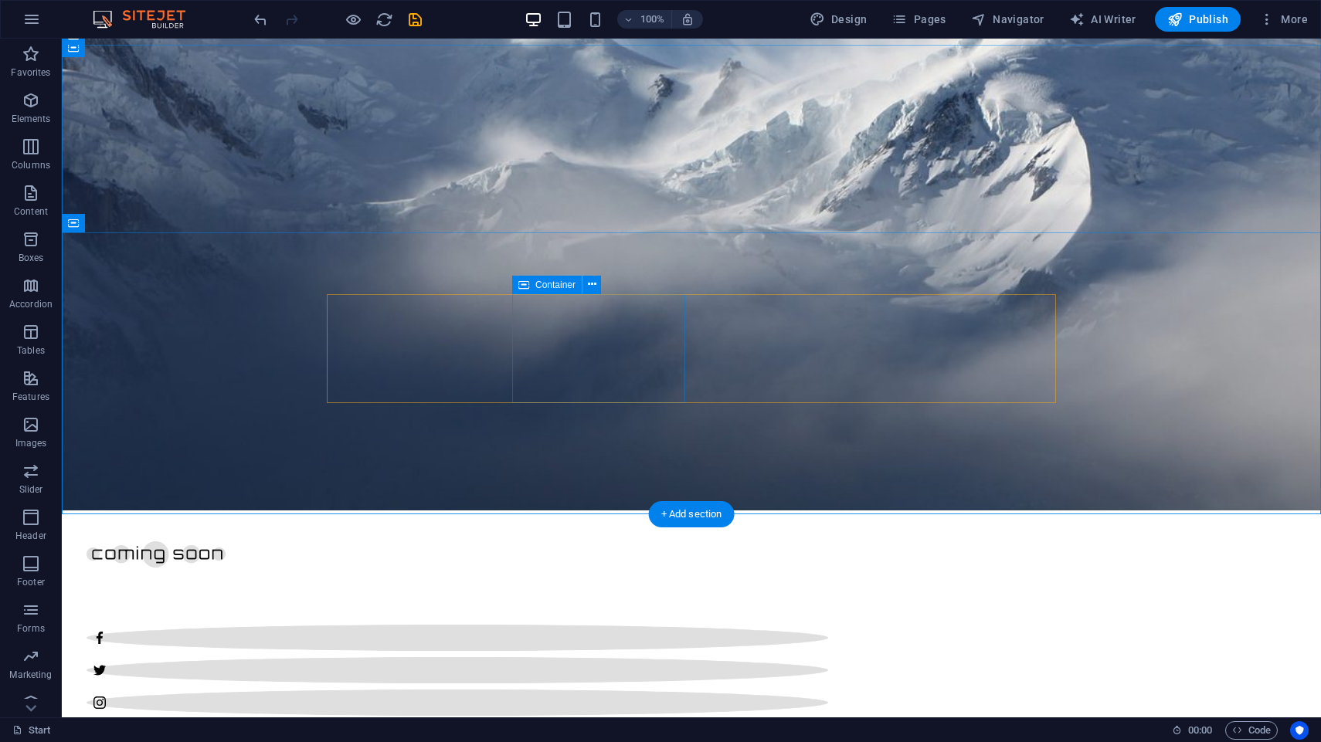
scroll to position [209, 0]
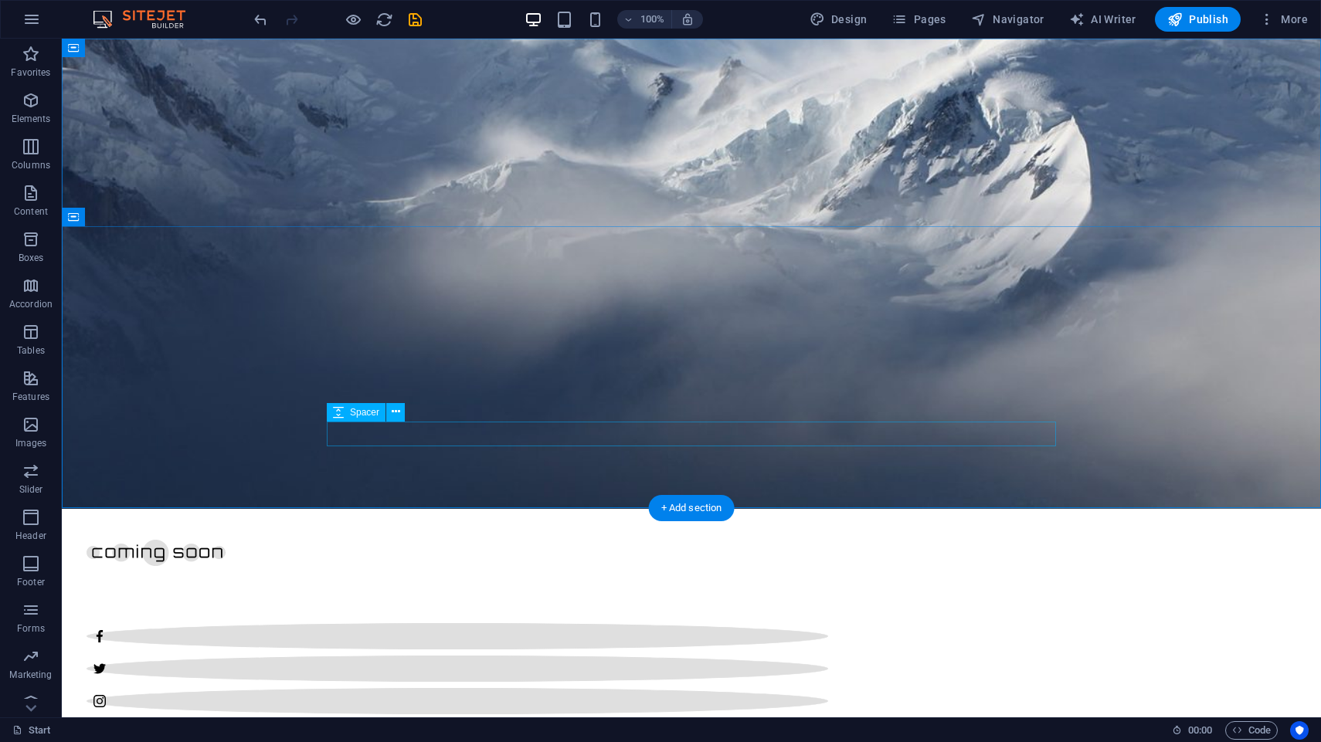
click at [400, 416] on button at bounding box center [395, 412] width 19 height 19
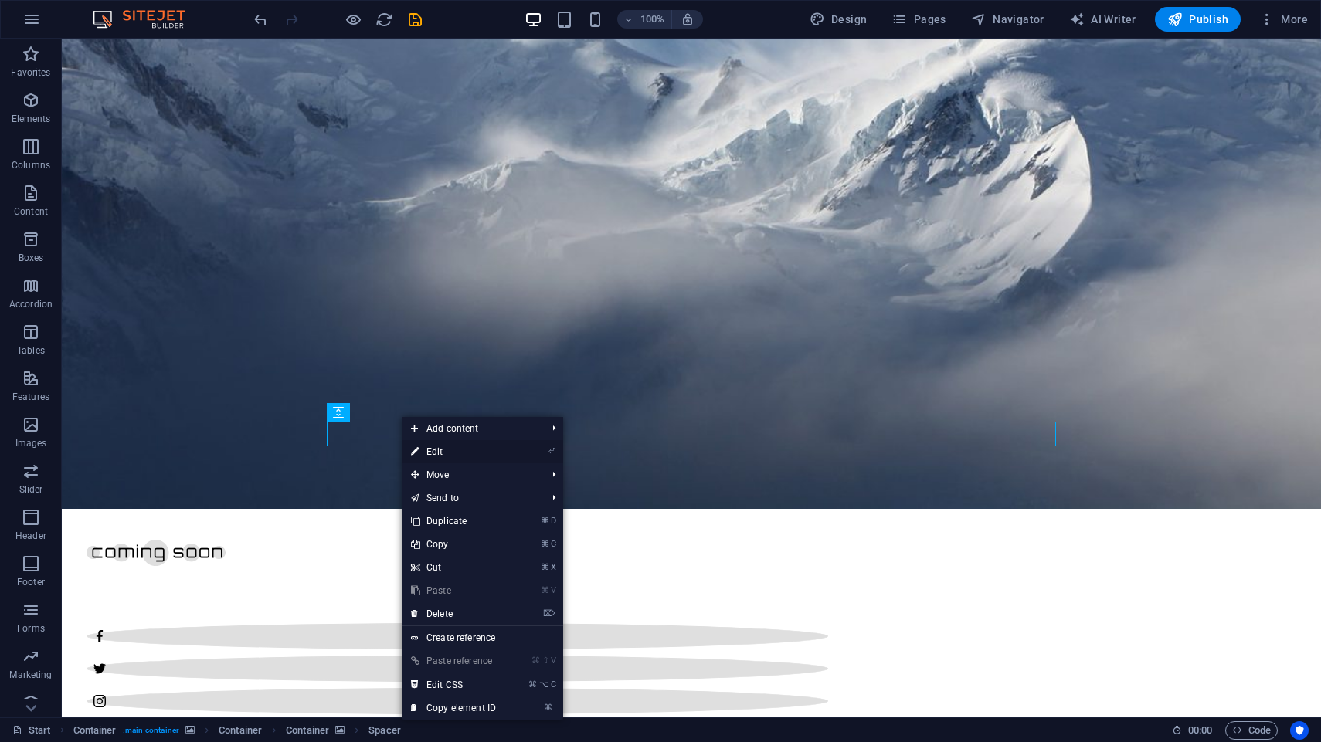
click at [426, 450] on link "⏎ Edit" at bounding box center [454, 451] width 104 height 23
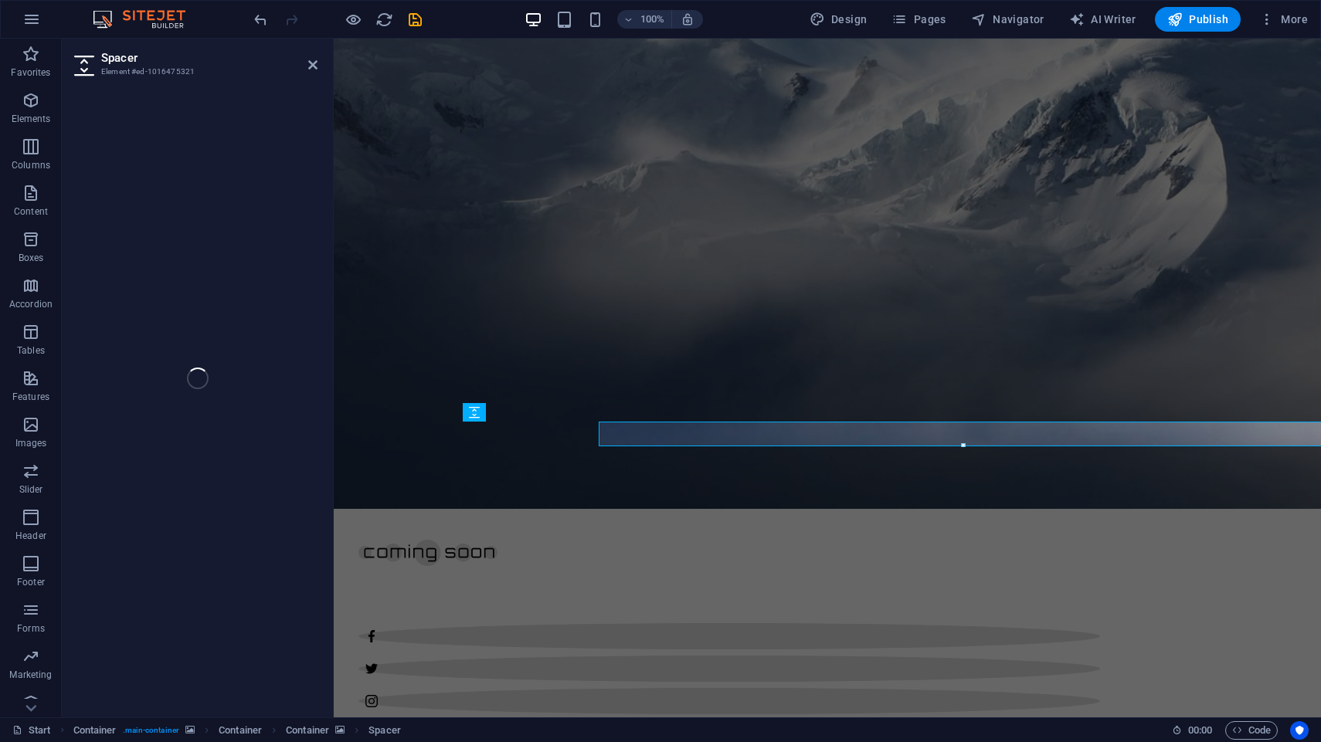
select select "px"
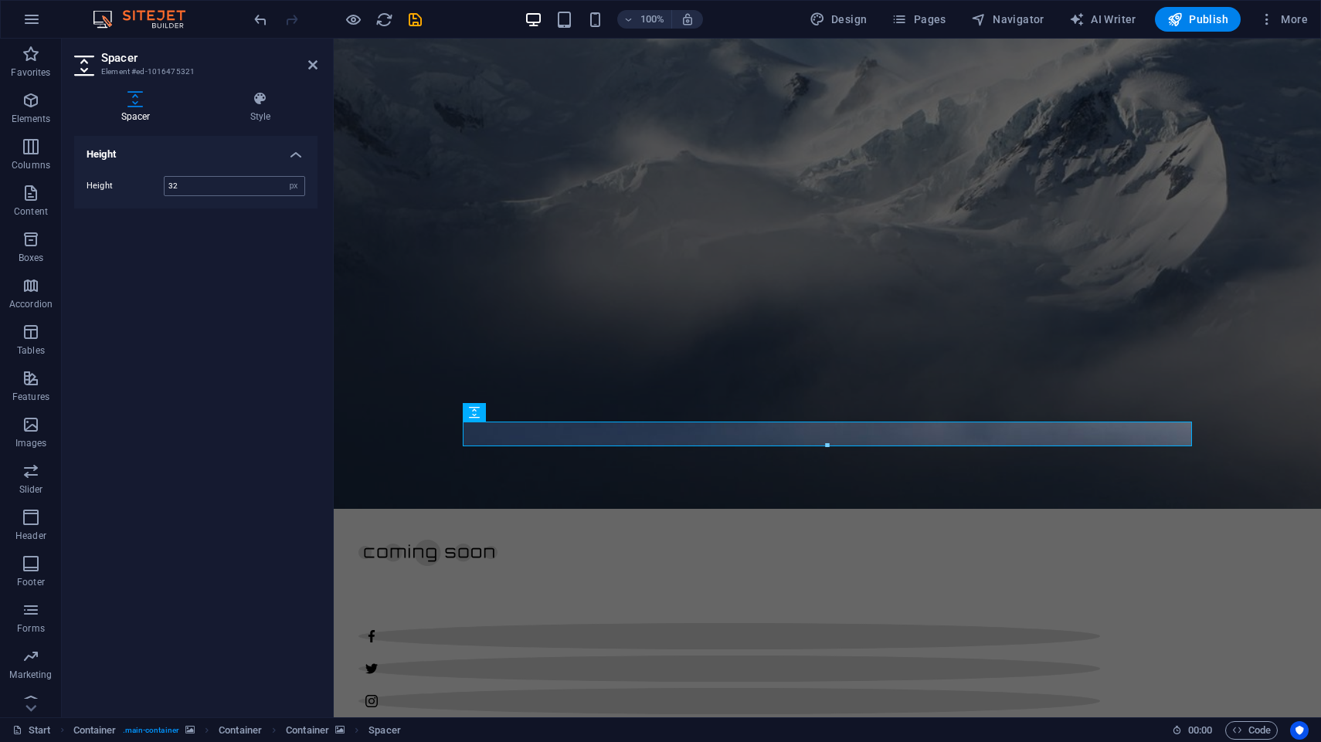
click at [202, 195] on input "32" at bounding box center [235, 186] width 140 height 19
click at [120, 151] on h4 "Height" at bounding box center [195, 150] width 243 height 28
click at [247, 119] on h4 "Style" at bounding box center [260, 107] width 114 height 32
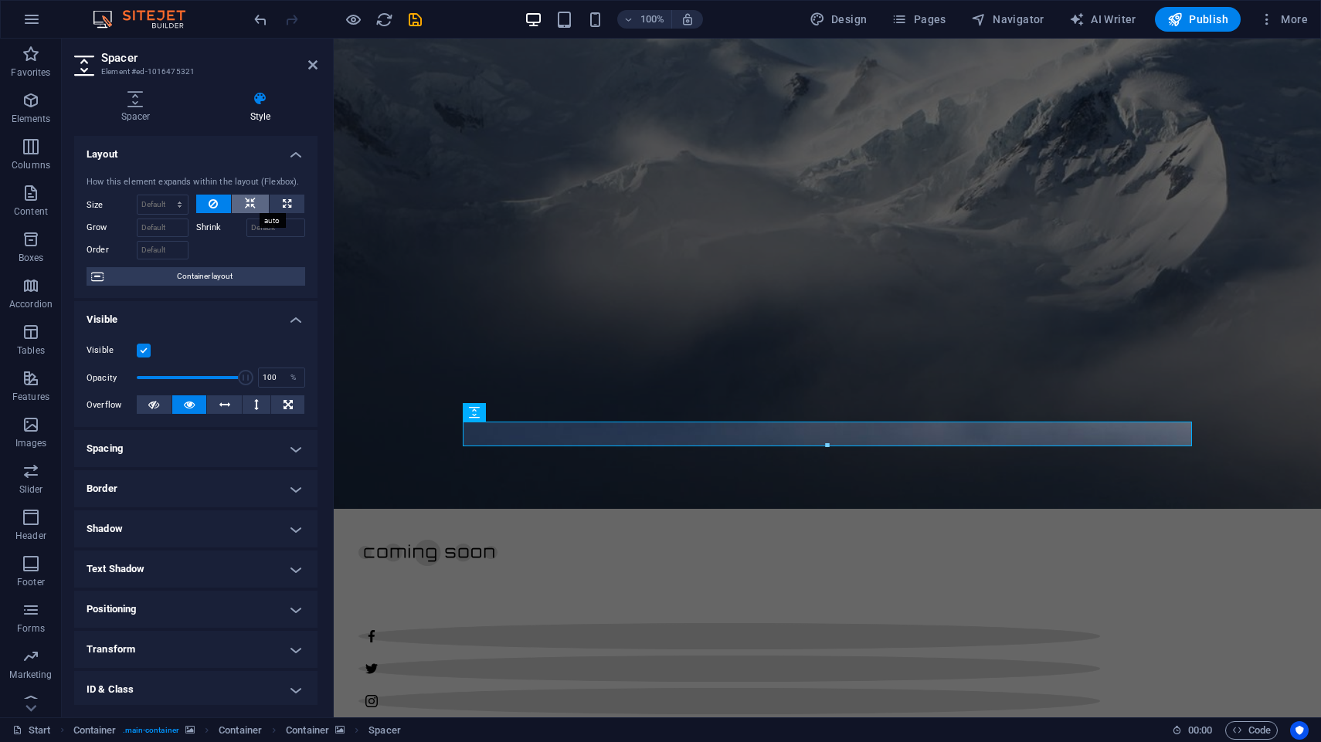
click at [255, 200] on icon at bounding box center [250, 204] width 11 height 19
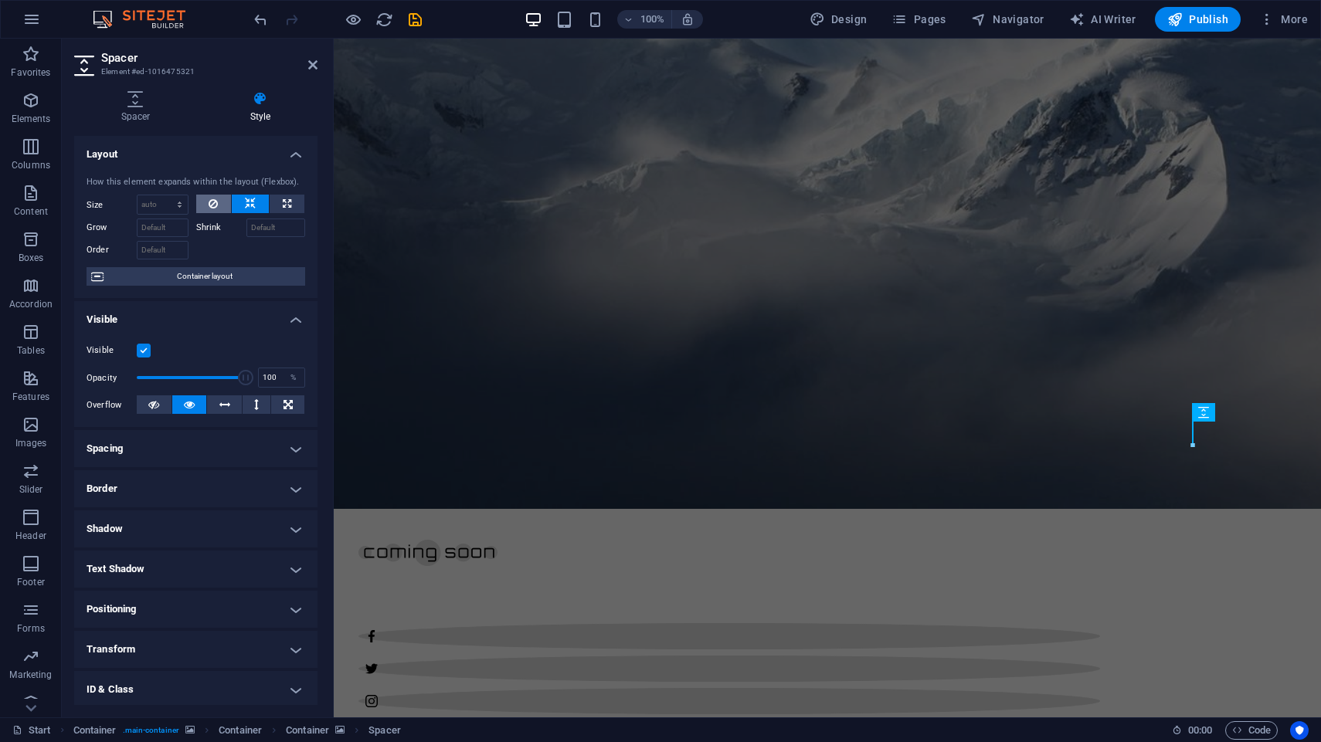
click at [209, 199] on icon at bounding box center [213, 204] width 9 height 19
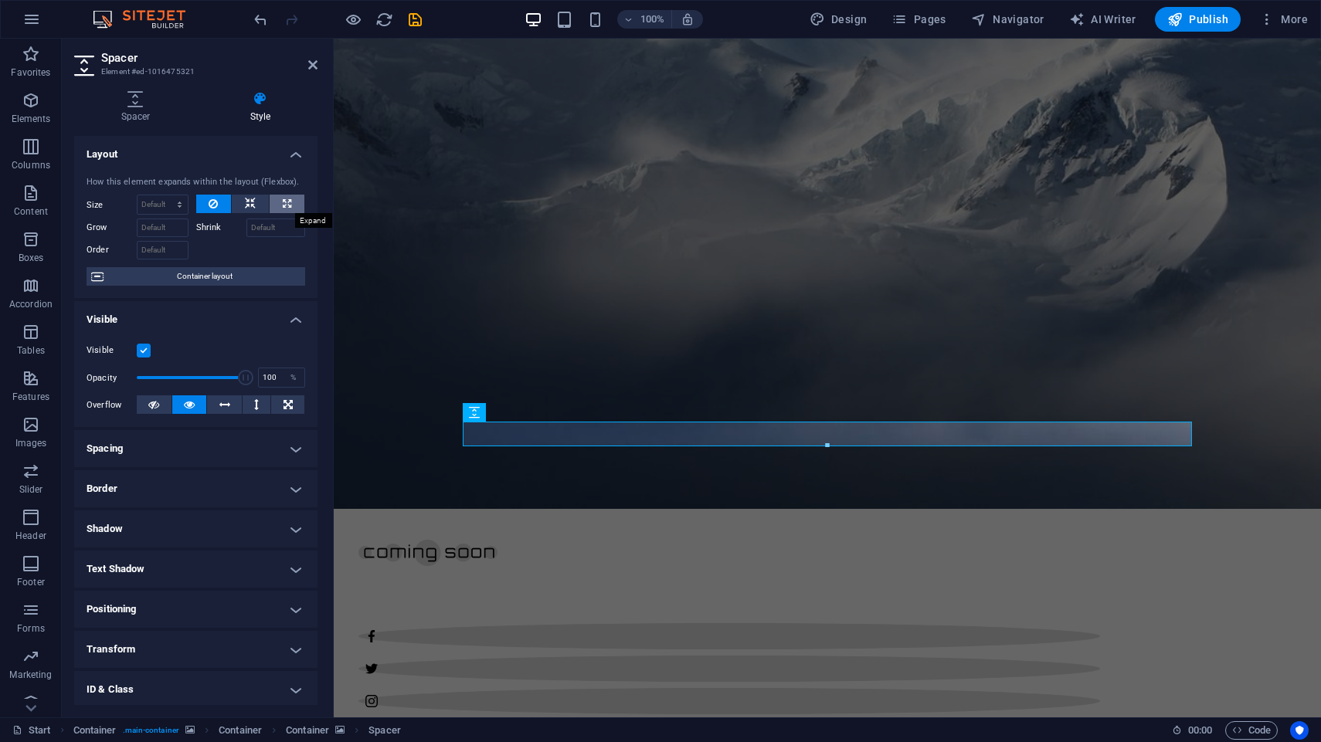
click at [283, 203] on icon at bounding box center [287, 204] width 8 height 19
type input "100"
select select "%"
click at [212, 201] on icon at bounding box center [213, 204] width 9 height 19
select select "DISABLED_OPTION_VALUE"
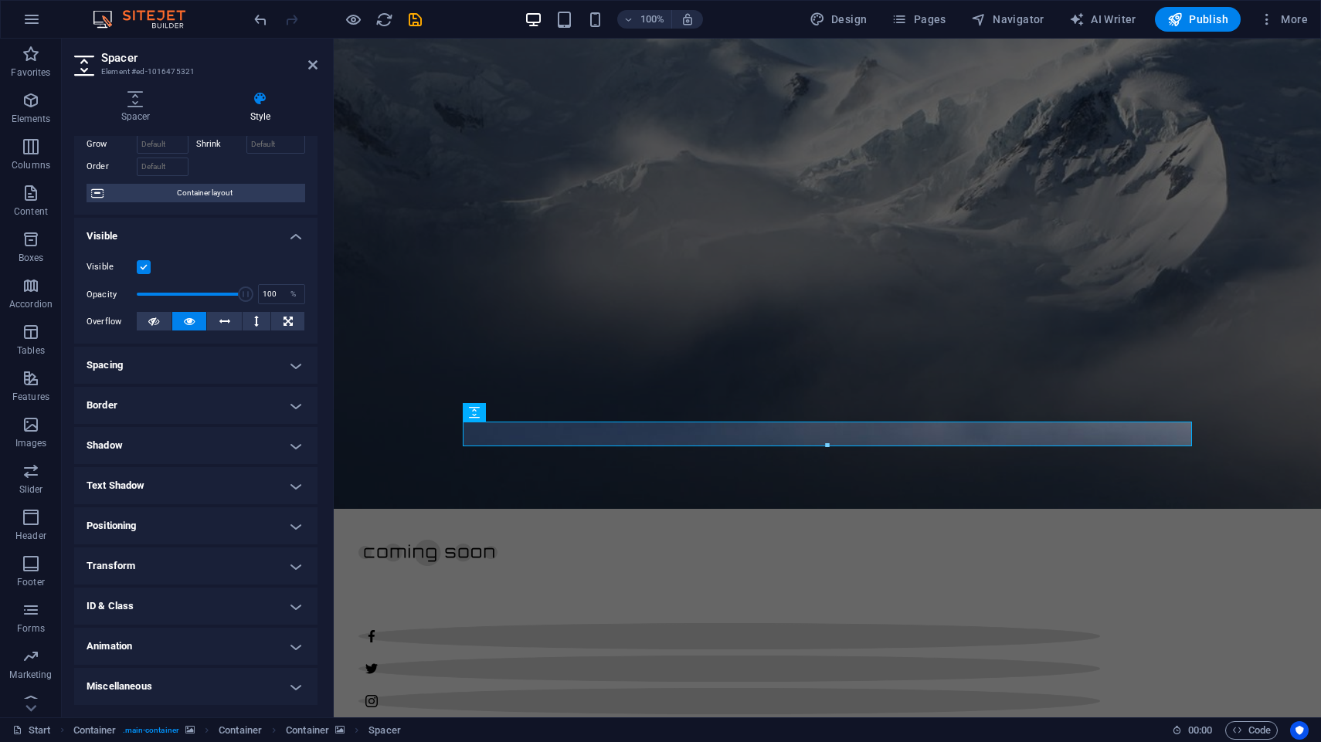
scroll to position [0, 0]
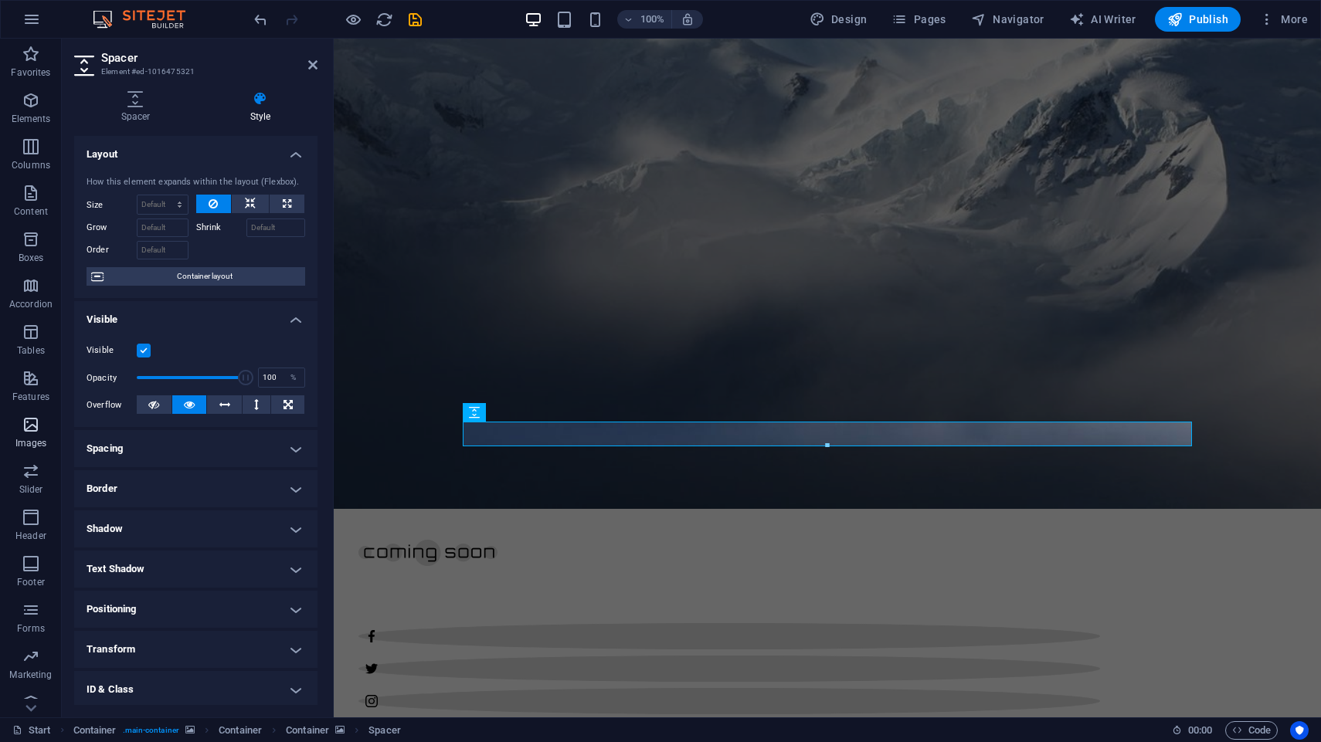
click at [32, 433] on icon "button" at bounding box center [31, 425] width 19 height 19
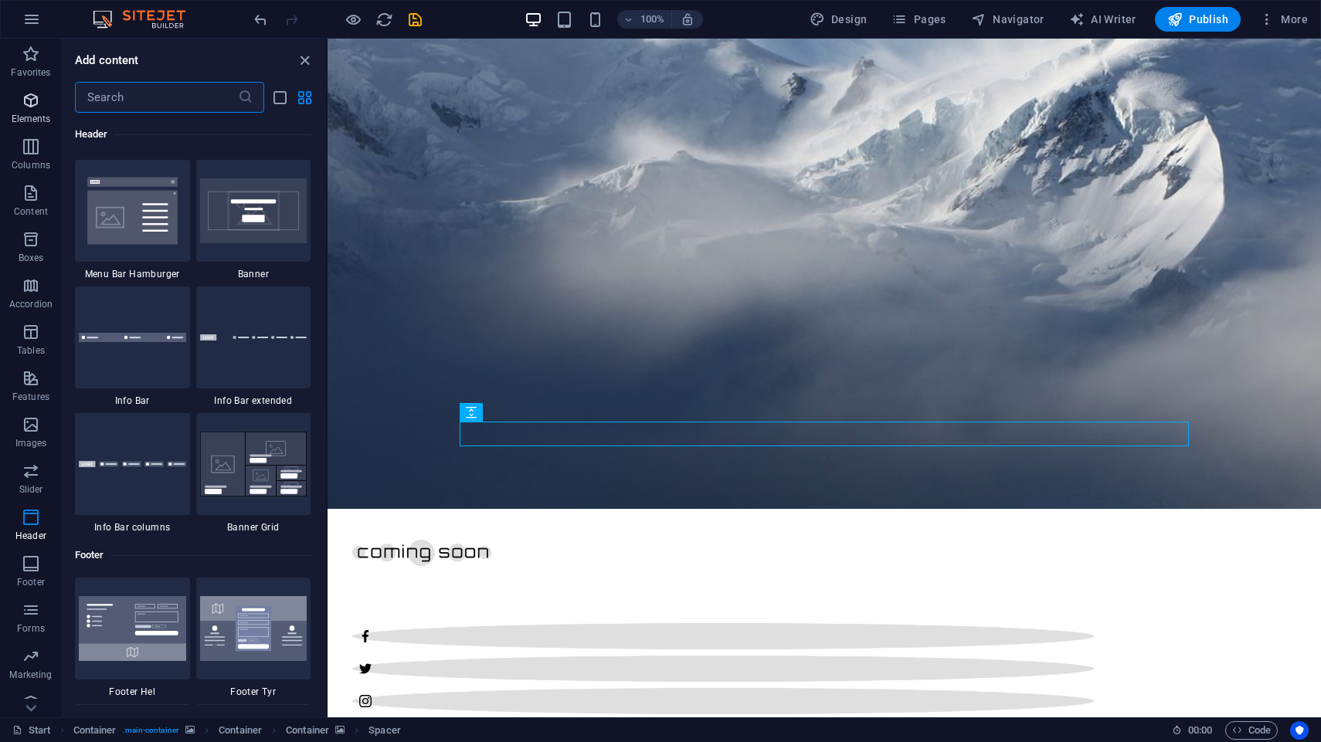
click at [35, 97] on icon "button" at bounding box center [31, 100] width 19 height 19
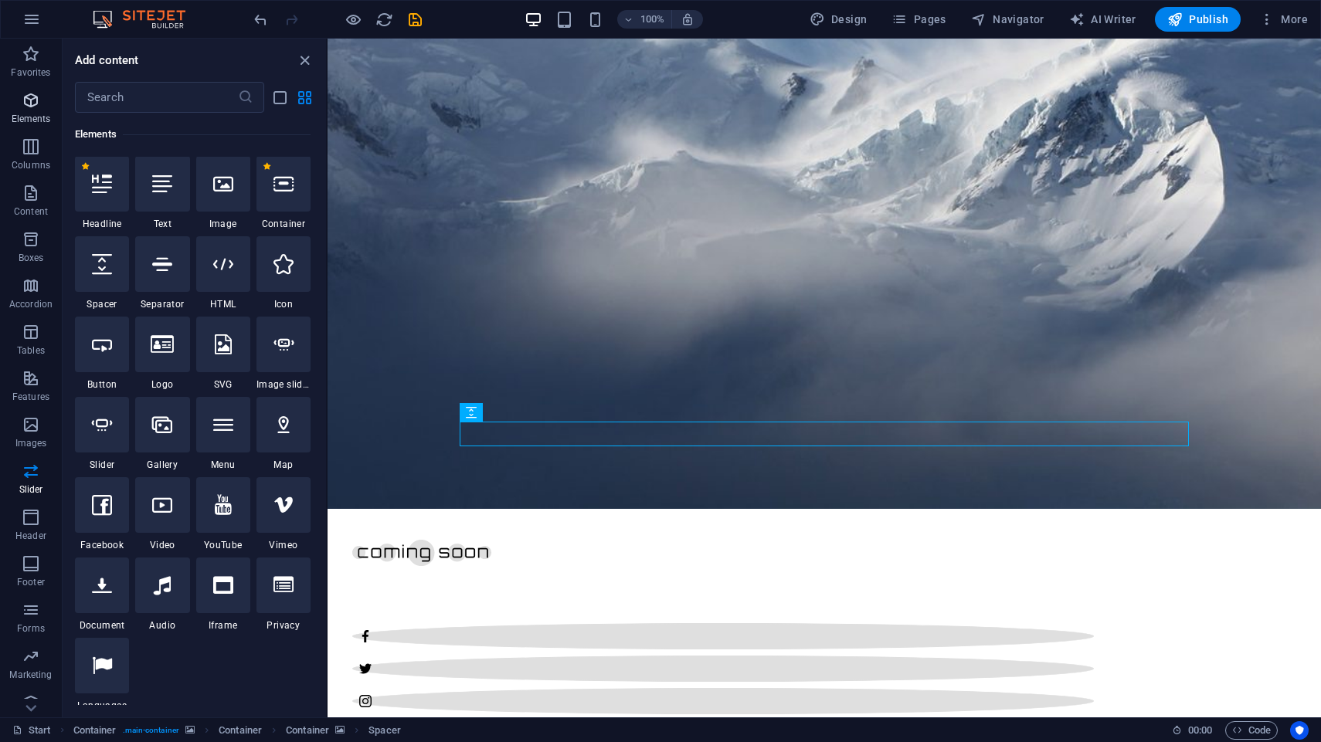
scroll to position [165, 0]
click at [170, 593] on icon at bounding box center [162, 586] width 17 height 20
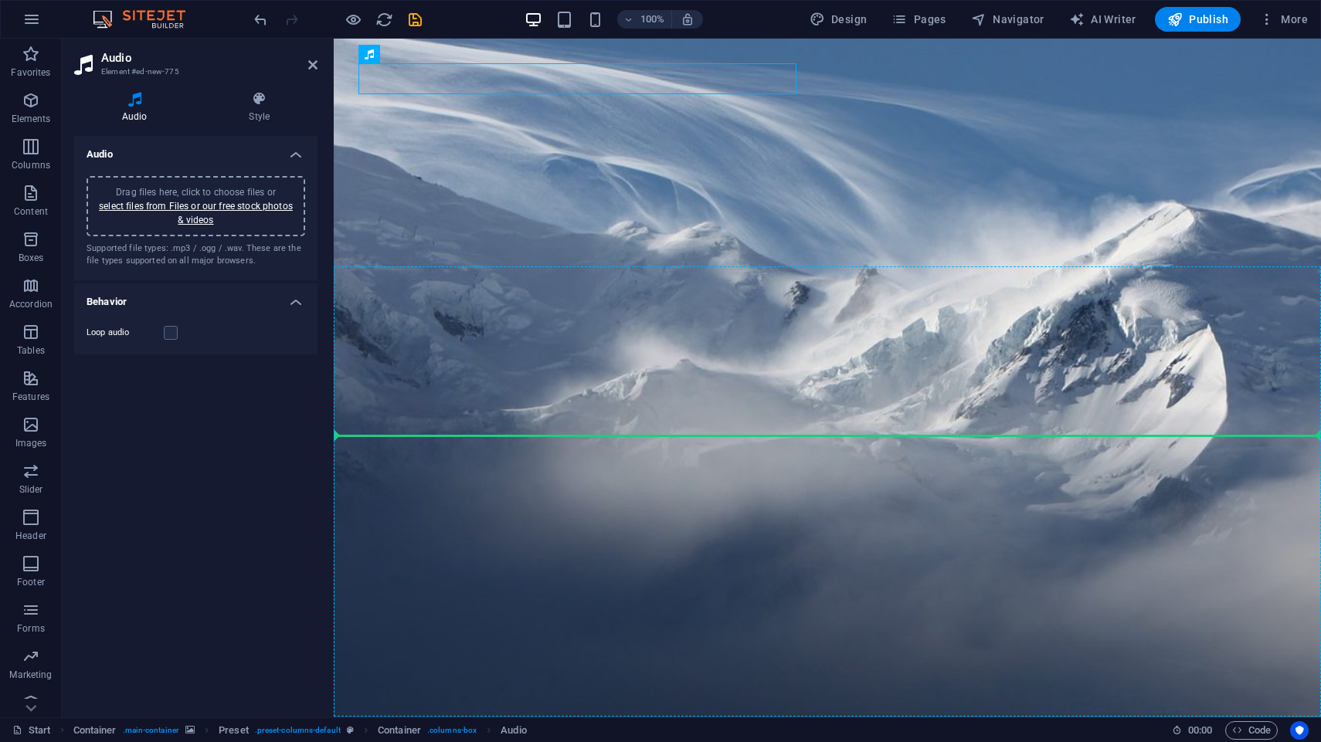
drag, startPoint x: 496, startPoint y: 83, endPoint x: 702, endPoint y: 500, distance: 465.3
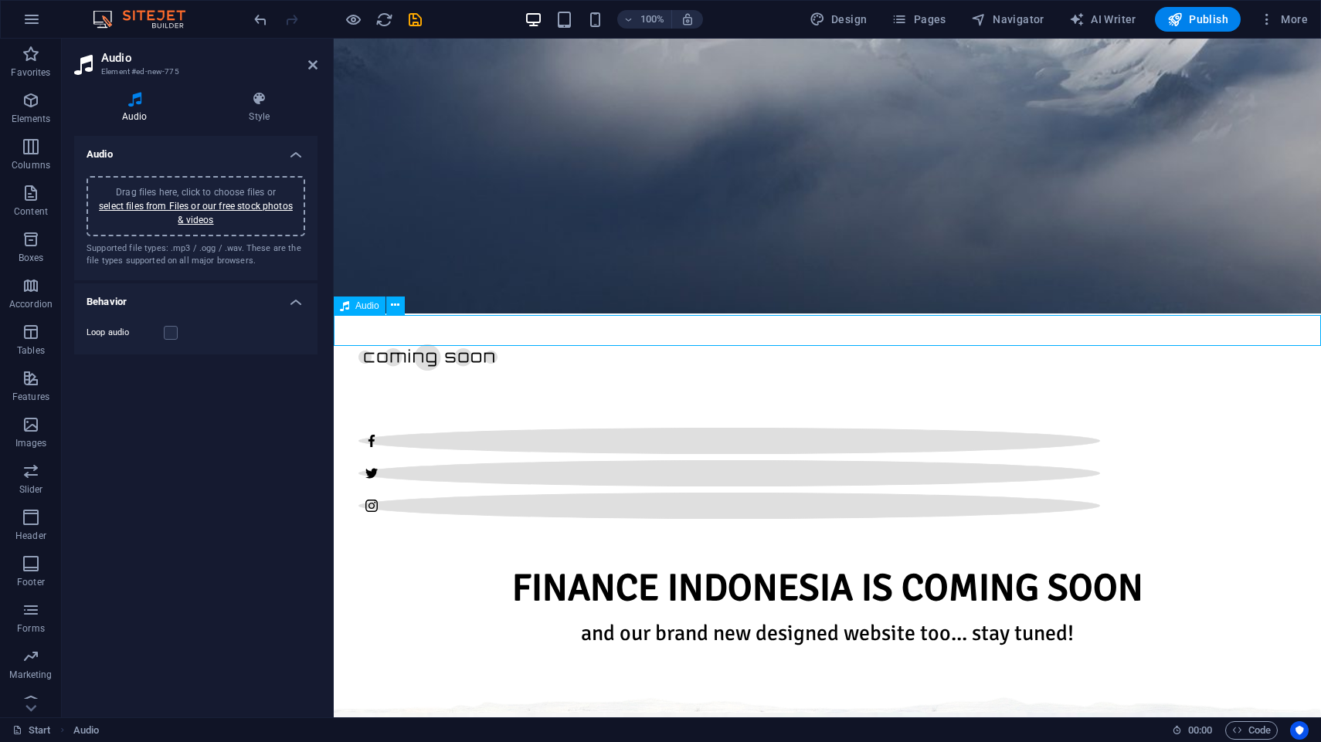
scroll to position [401, 0]
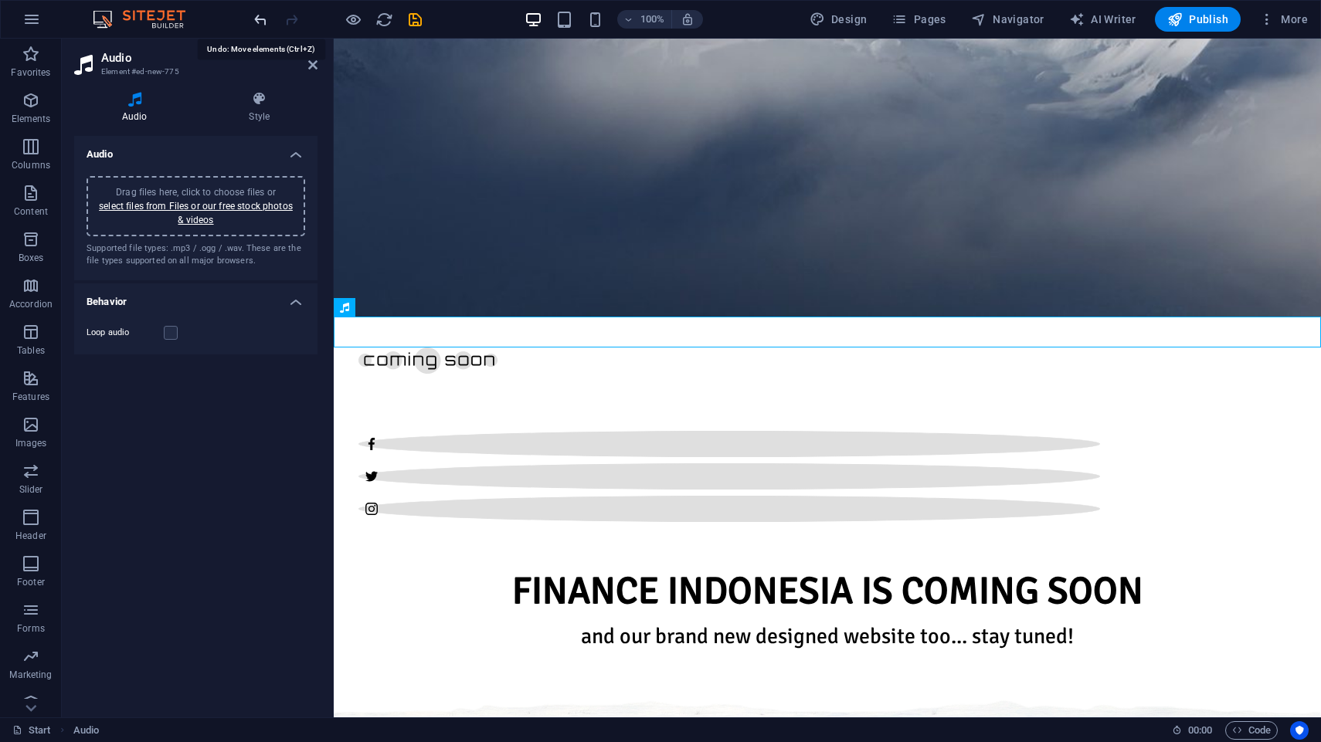
click at [257, 14] on icon "undo" at bounding box center [261, 20] width 18 height 18
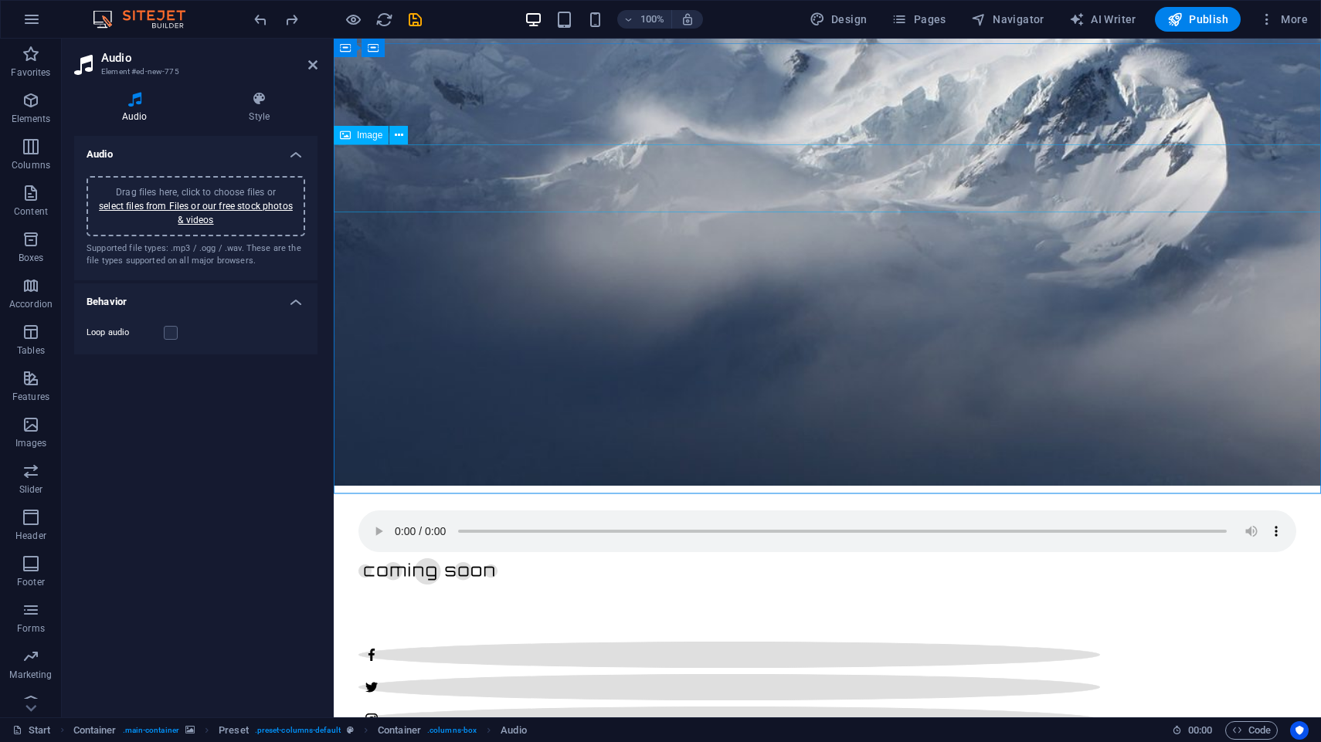
scroll to position [215, 0]
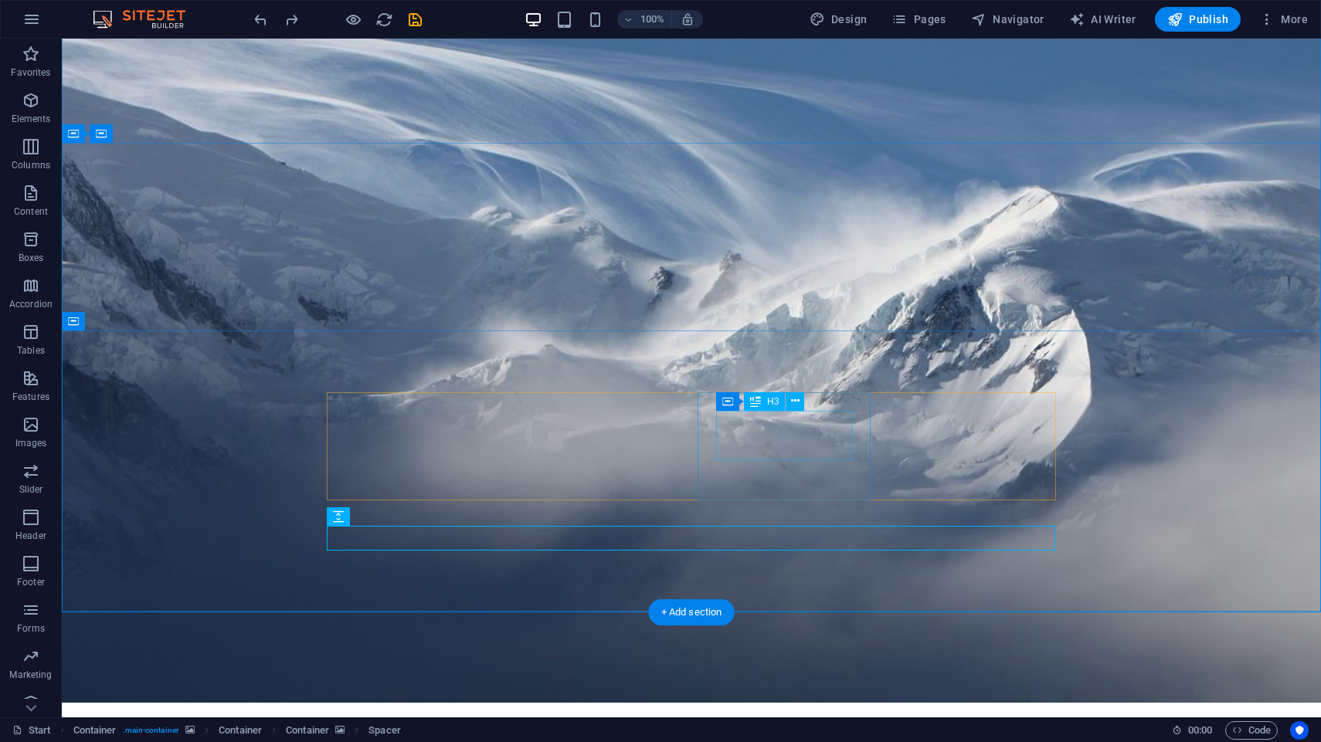
scroll to position [0, 0]
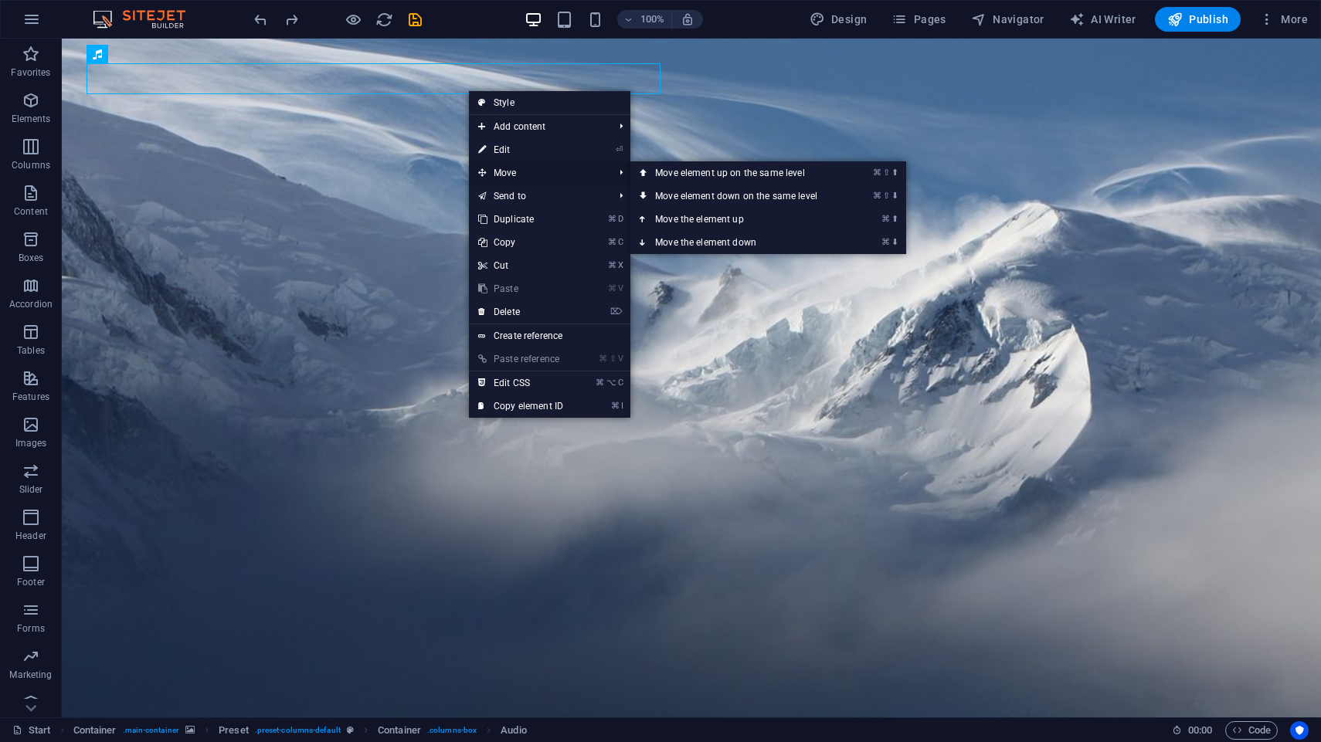
click at [508, 175] on span "Move" at bounding box center [538, 172] width 138 height 23
click at [728, 199] on link "⌘ ⇧ ⬇ Move element down on the same level" at bounding box center [739, 196] width 218 height 23
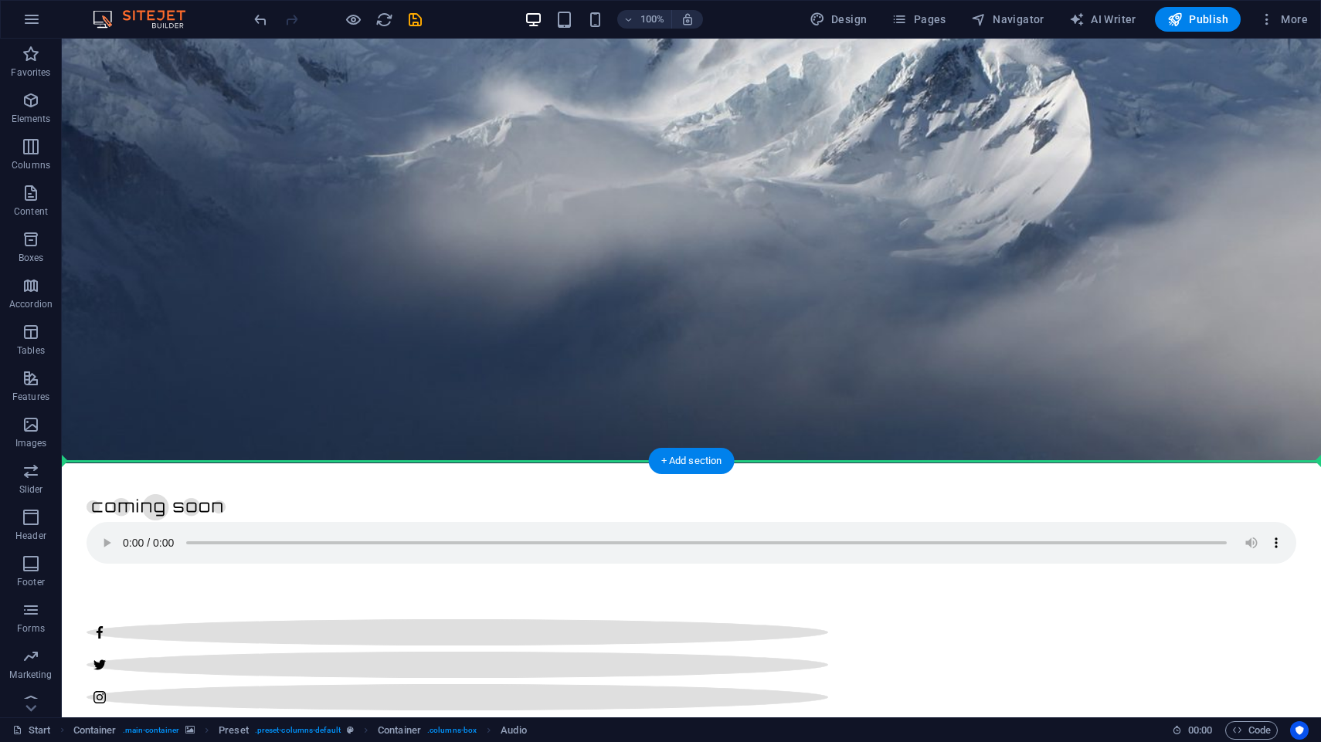
scroll to position [256, 0]
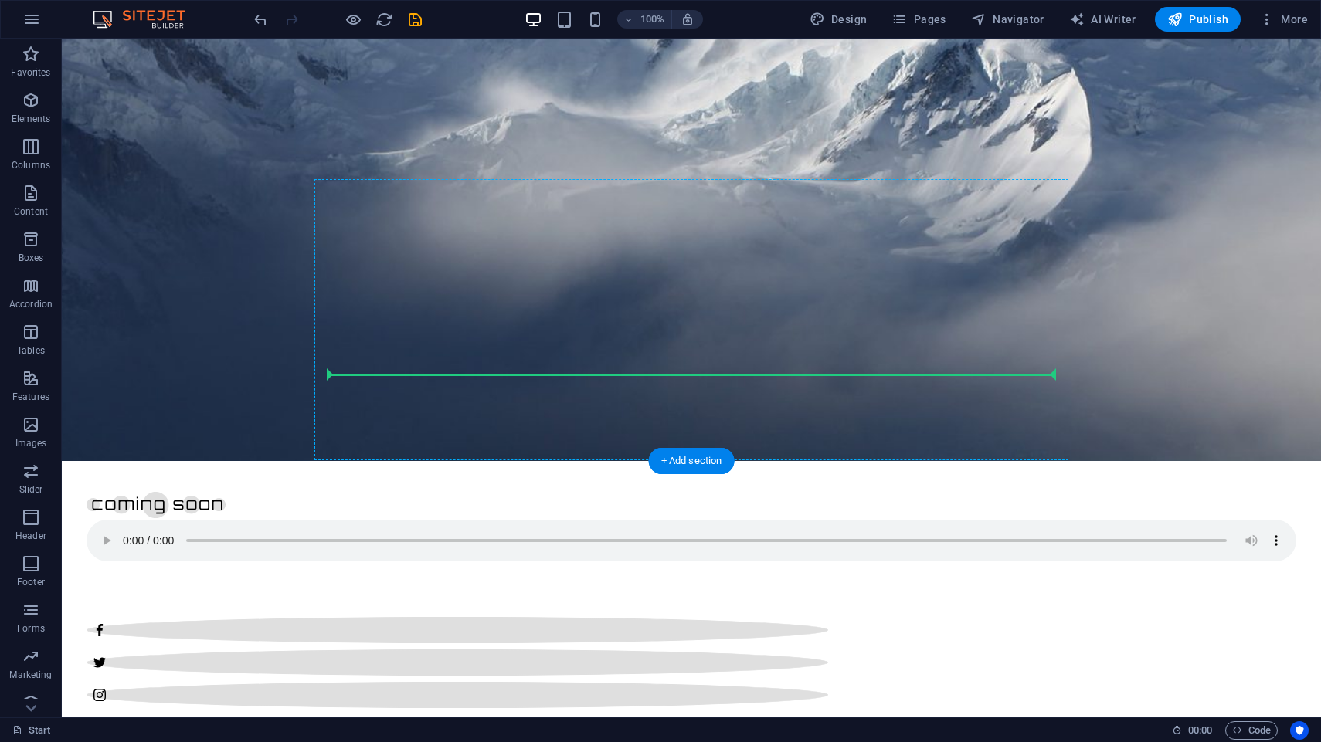
drag, startPoint x: 300, startPoint y: 123, endPoint x: 566, endPoint y: 383, distance: 372.0
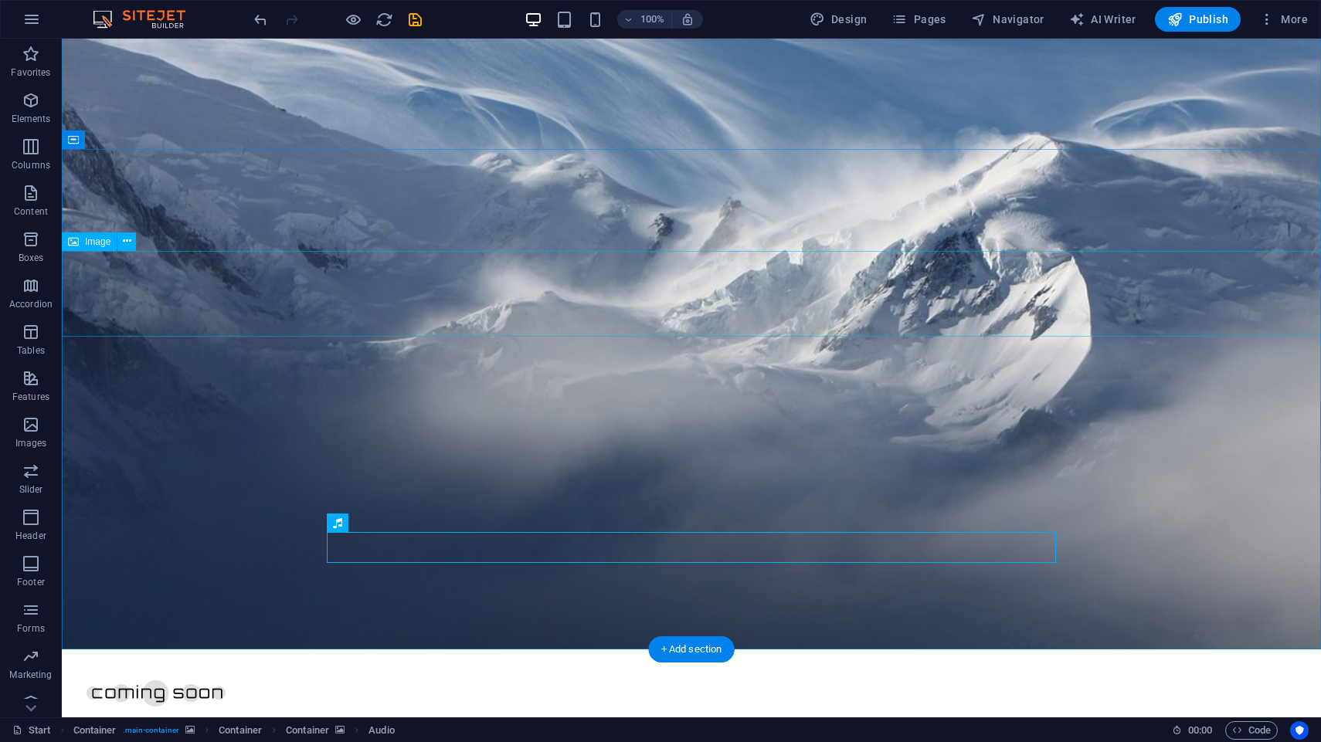
scroll to position [71, 0]
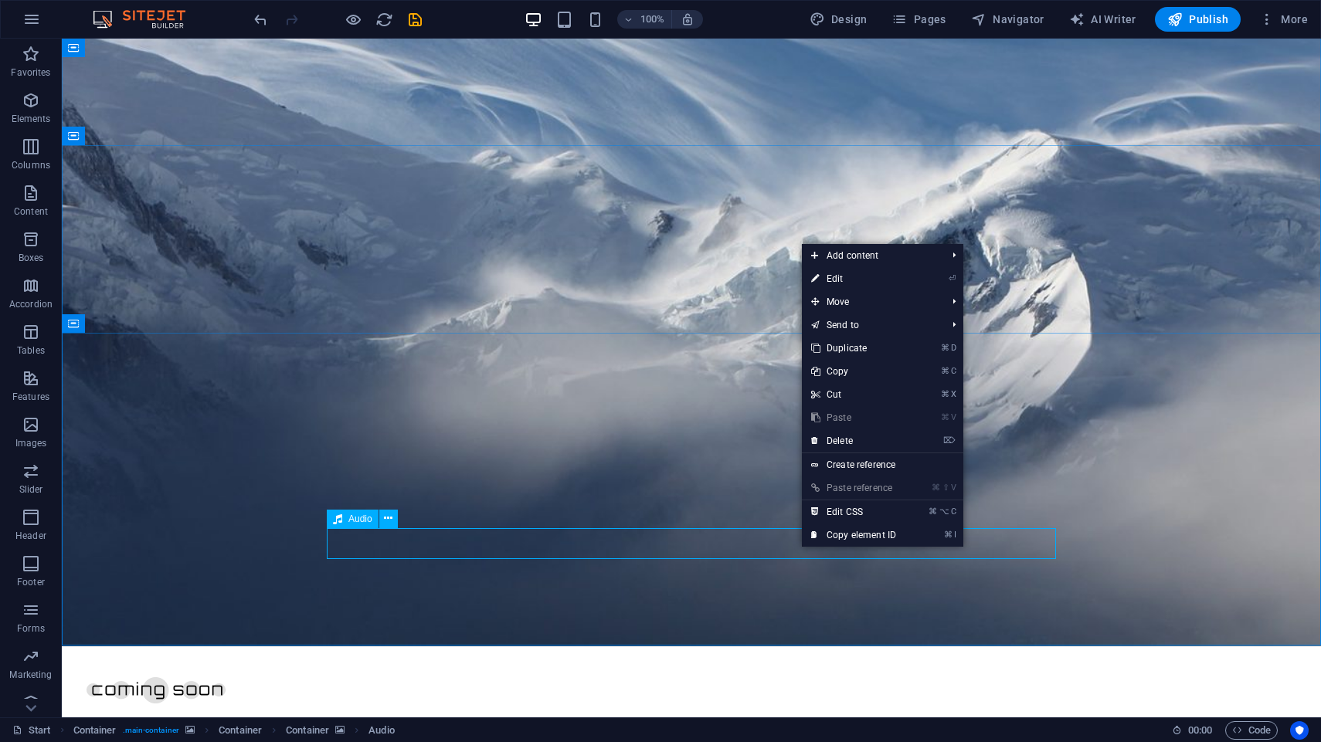
click at [361, 516] on span "Audio" at bounding box center [360, 518] width 24 height 9
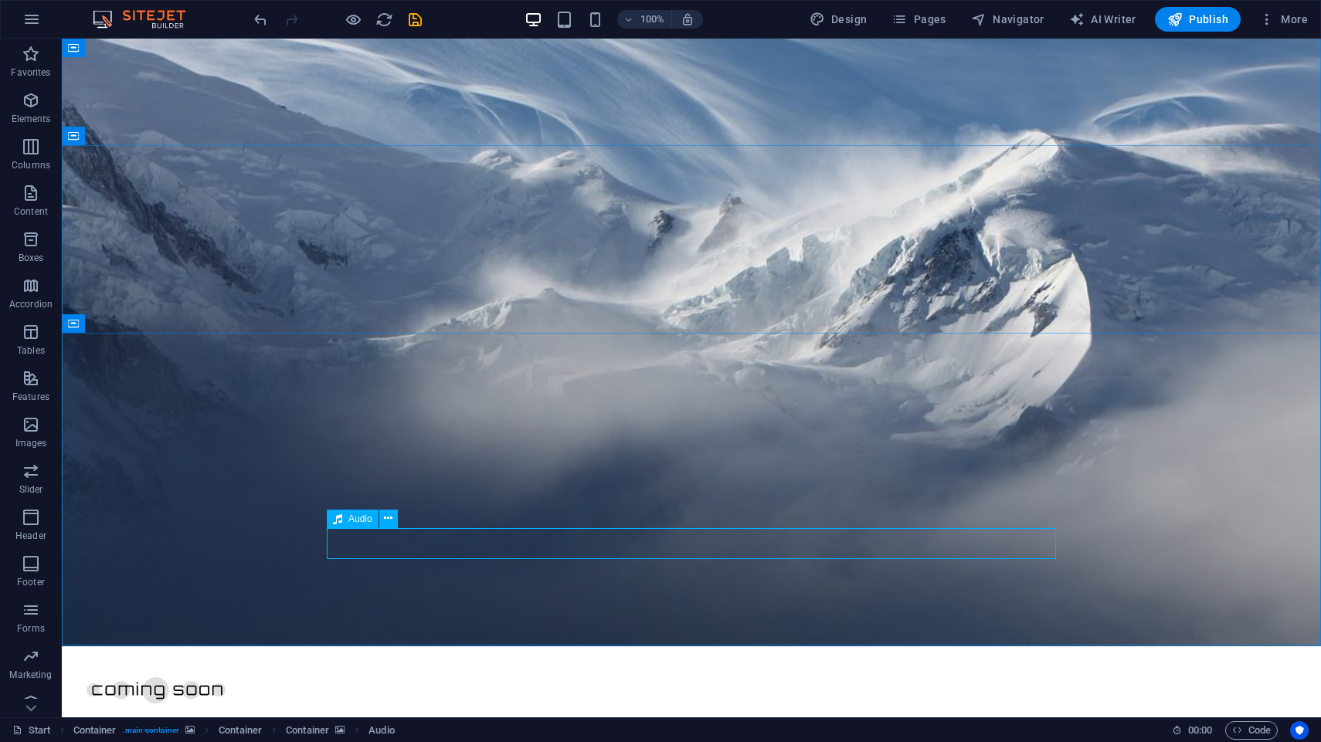
click at [366, 518] on span "Audio" at bounding box center [360, 518] width 24 height 9
click at [390, 518] on icon at bounding box center [388, 519] width 8 height 16
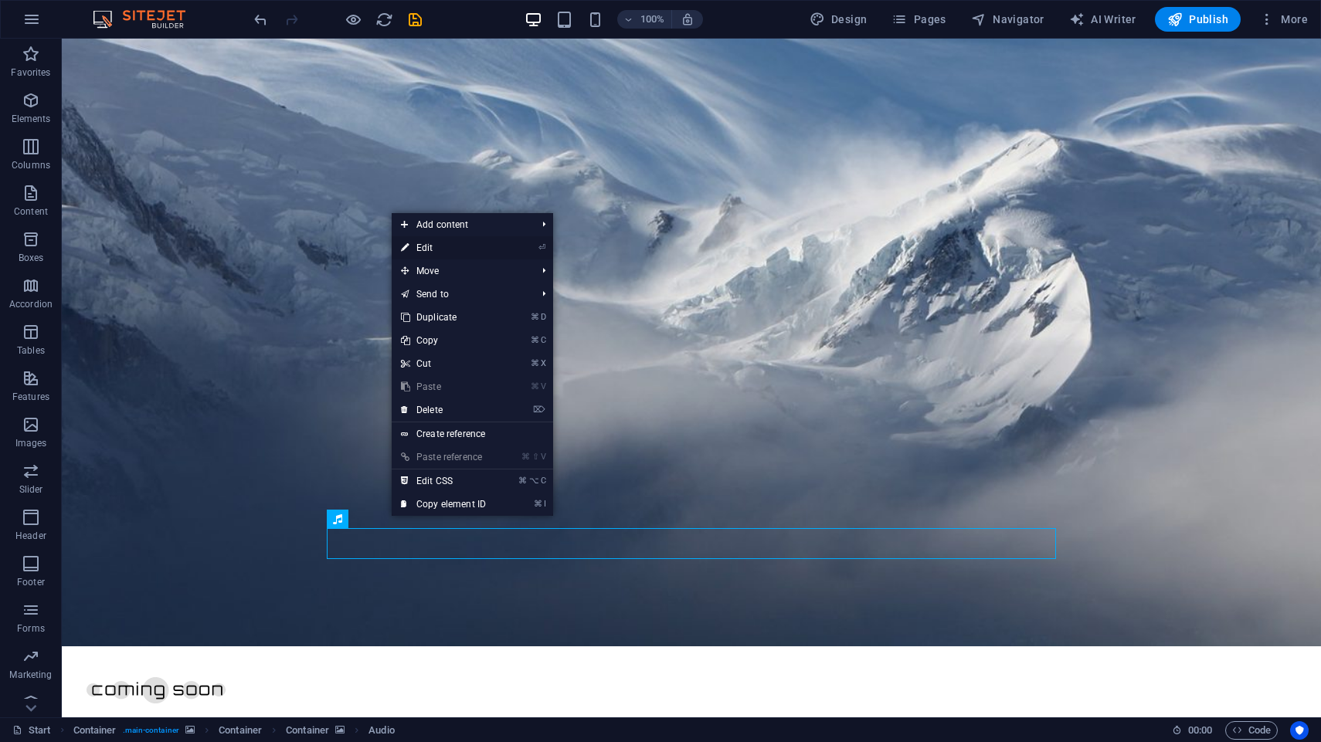
click at [460, 248] on link "⏎ Edit" at bounding box center [444, 247] width 104 height 23
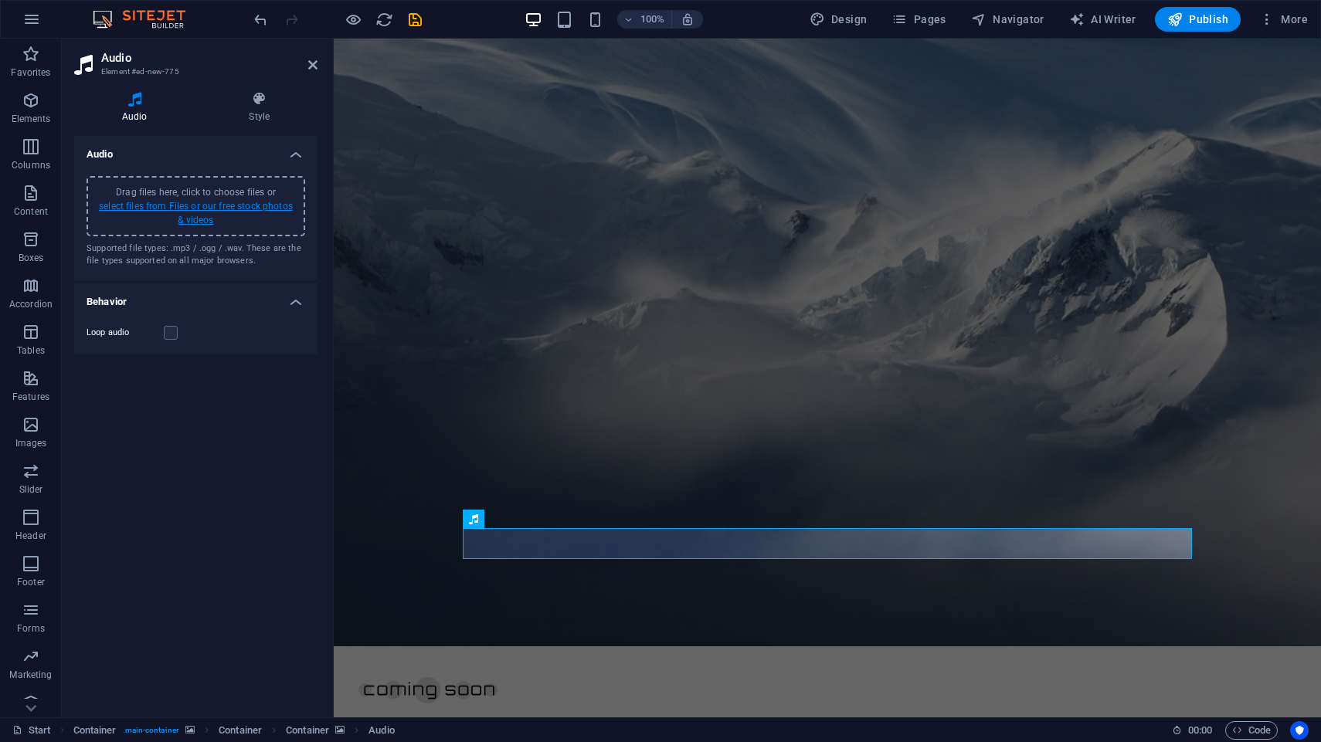
click at [201, 215] on link "select files from Files or our free stock photos & videos" at bounding box center [196, 213] width 194 height 25
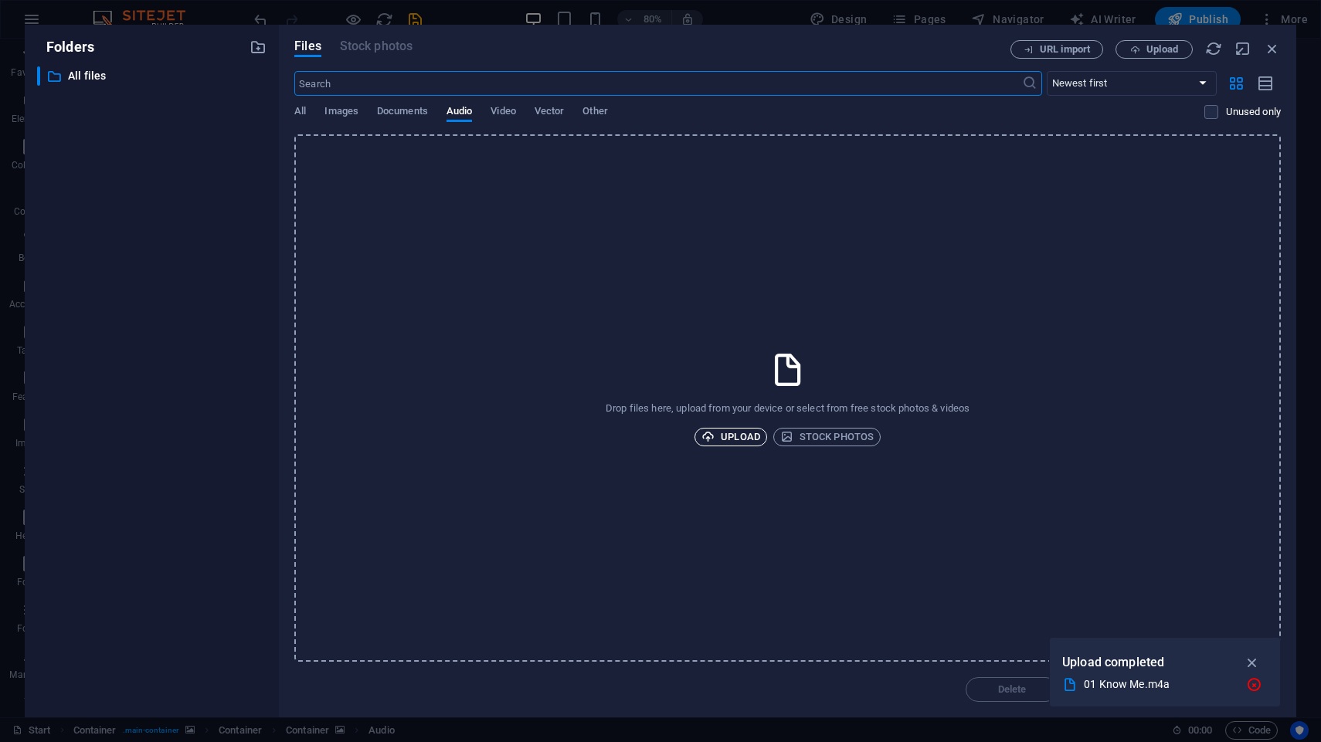
click at [756, 444] on span "Upload" at bounding box center [730, 437] width 59 height 19
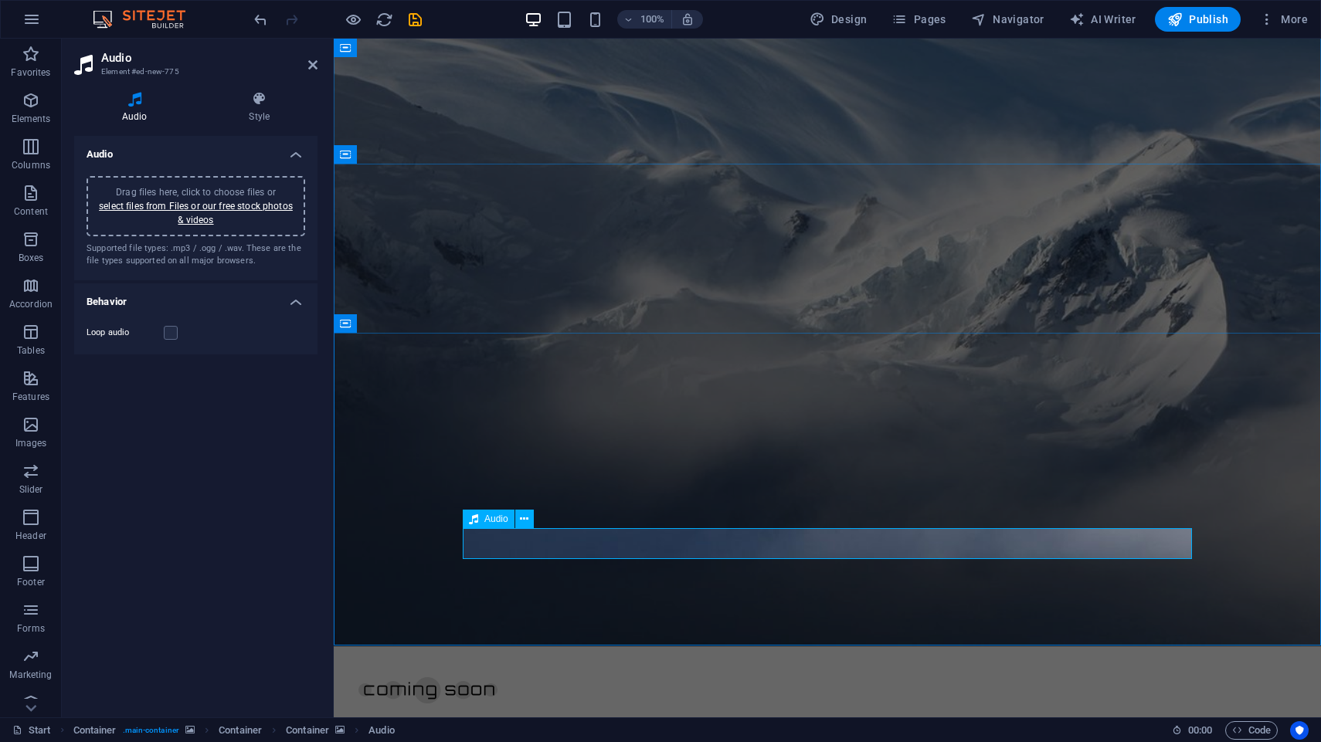
click at [525, 517] on icon at bounding box center [524, 519] width 8 height 16
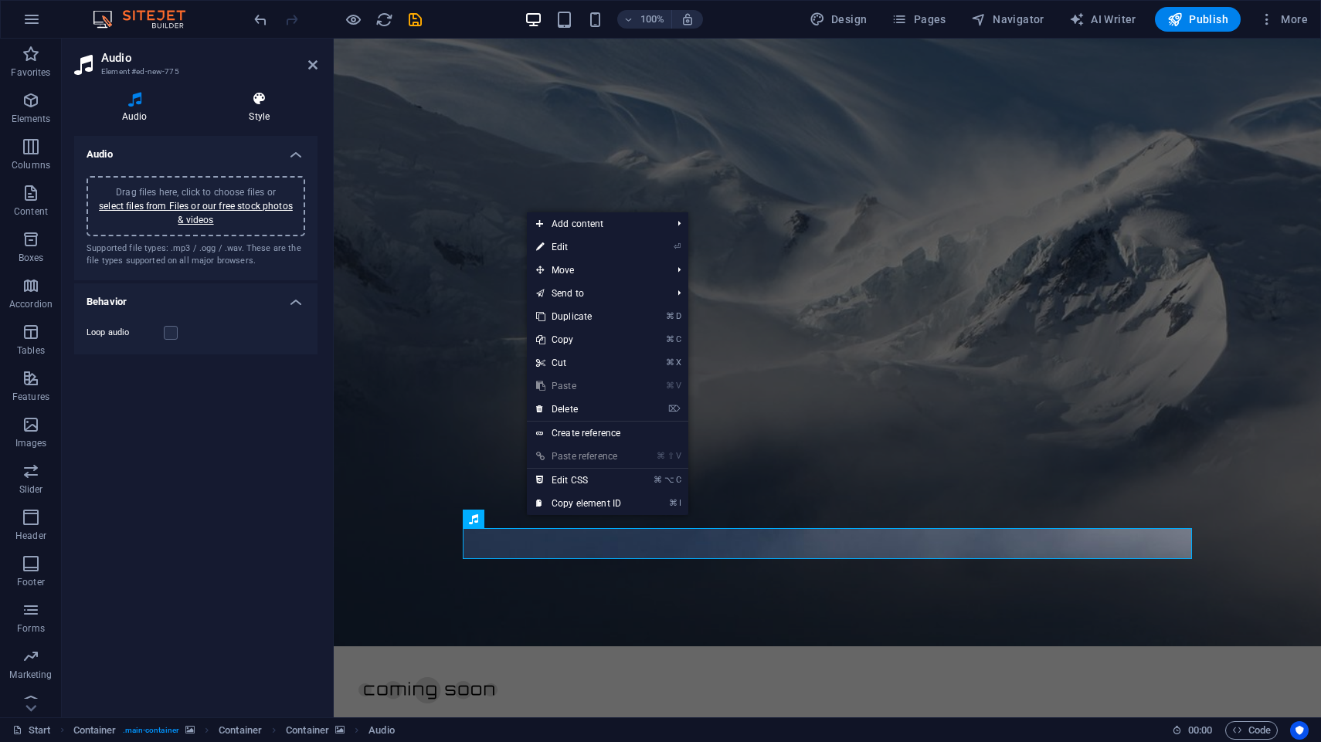
click at [253, 104] on icon at bounding box center [260, 98] width 117 height 15
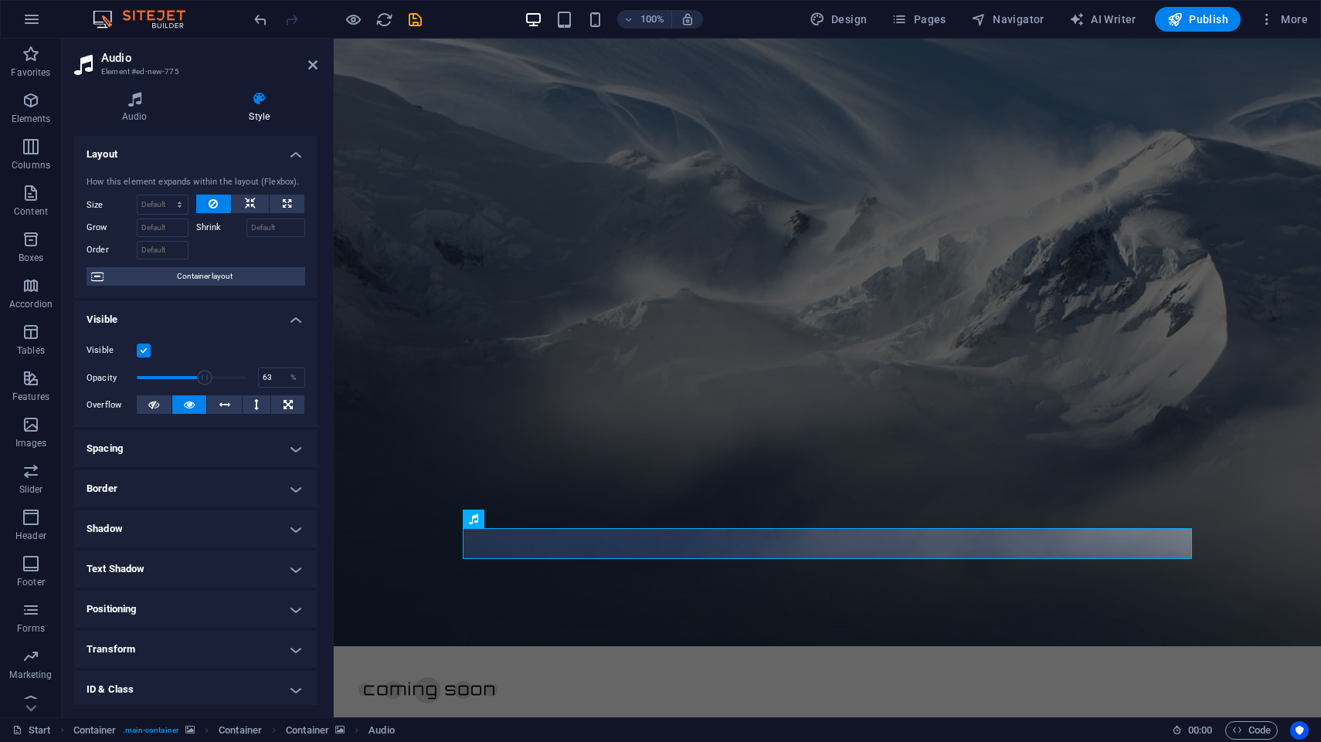
drag, startPoint x: 246, startPoint y: 378, endPoint x: 205, endPoint y: 367, distance: 41.8
click at [205, 375] on span at bounding box center [204, 377] width 15 height 15
drag, startPoint x: 204, startPoint y: 377, endPoint x: 264, endPoint y: 387, distance: 61.1
click at [264, 387] on div "Opacity 100 %" at bounding box center [196, 377] width 219 height 23
type input "100"
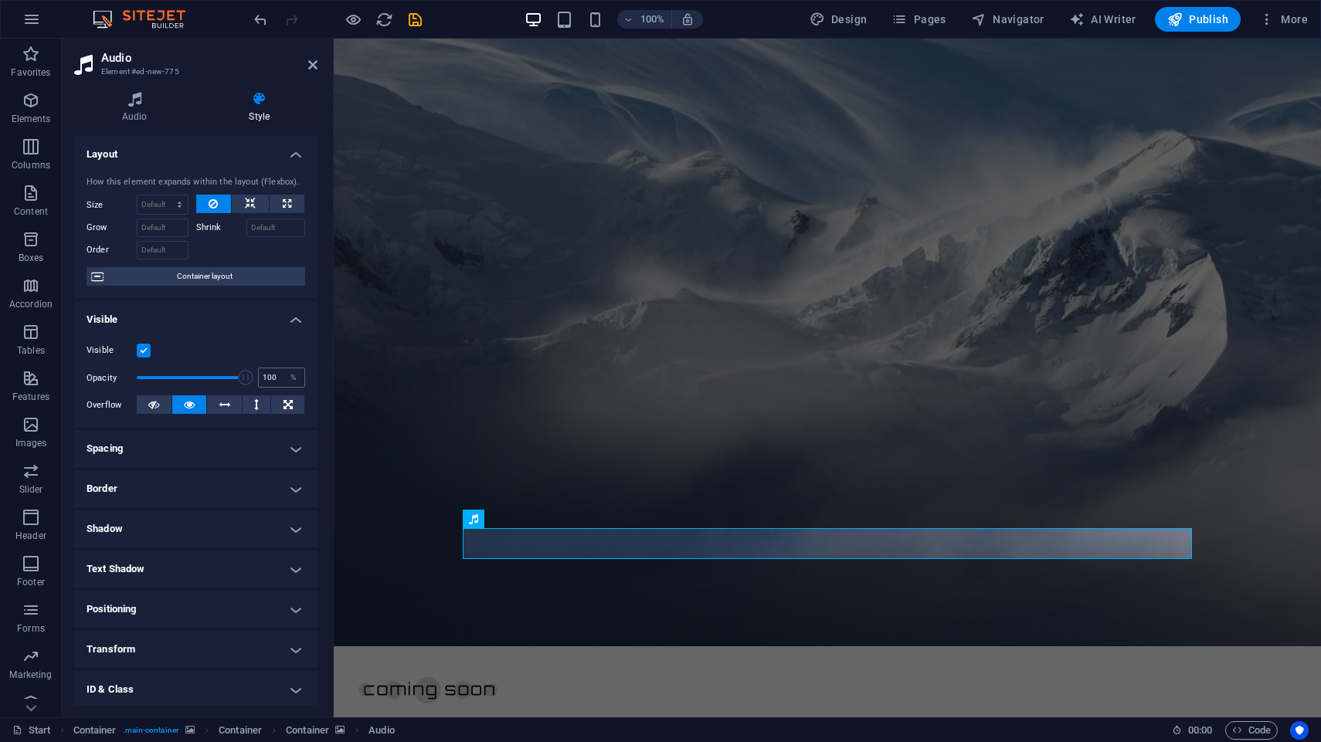
drag, startPoint x: 244, startPoint y: 382, endPoint x: 277, endPoint y: 386, distance: 33.5
click at [277, 387] on div "Opacity 100 %" at bounding box center [196, 377] width 219 height 23
click at [230, 408] on button at bounding box center [224, 404] width 35 height 19
click at [155, 407] on icon at bounding box center [153, 404] width 11 height 19
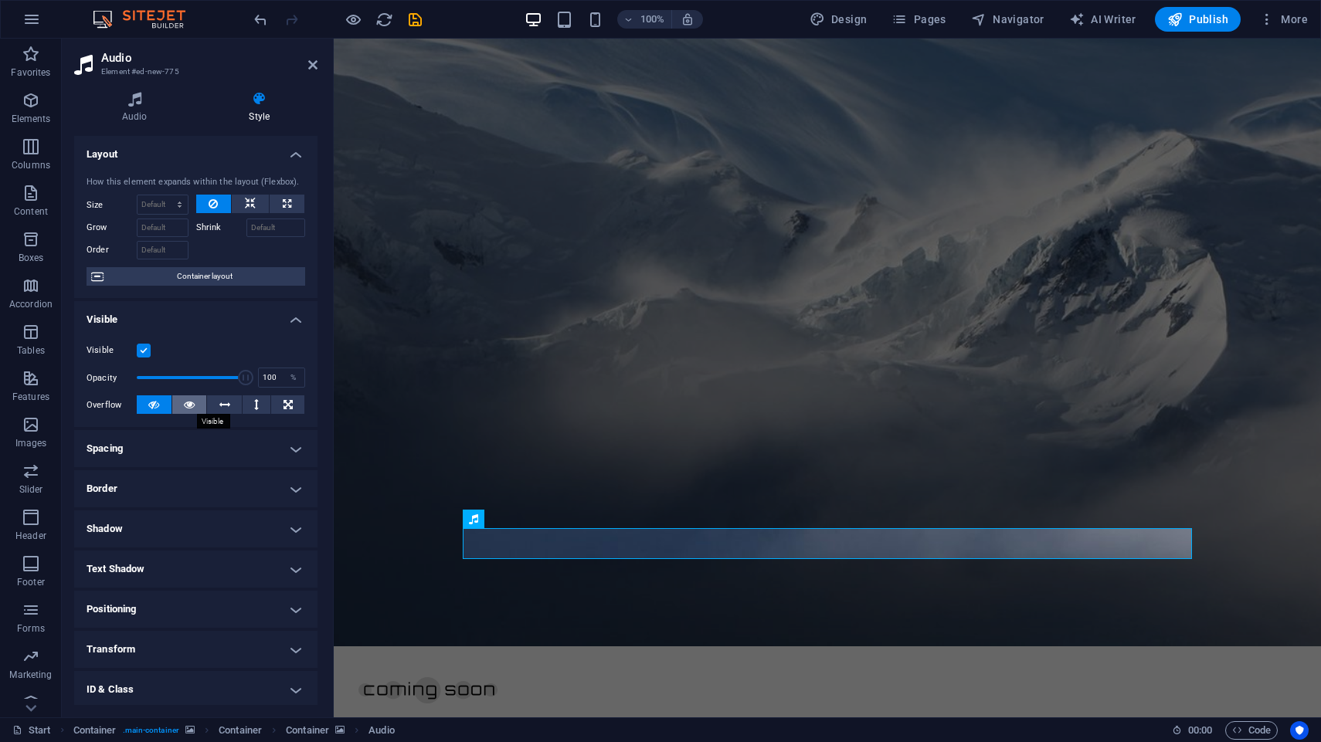
click at [195, 406] on button at bounding box center [189, 404] width 35 height 19
click at [225, 402] on icon at bounding box center [224, 404] width 11 height 19
click at [282, 402] on button at bounding box center [287, 404] width 33 height 19
click at [219, 406] on button at bounding box center [224, 404] width 35 height 19
click at [188, 402] on icon at bounding box center [189, 404] width 11 height 19
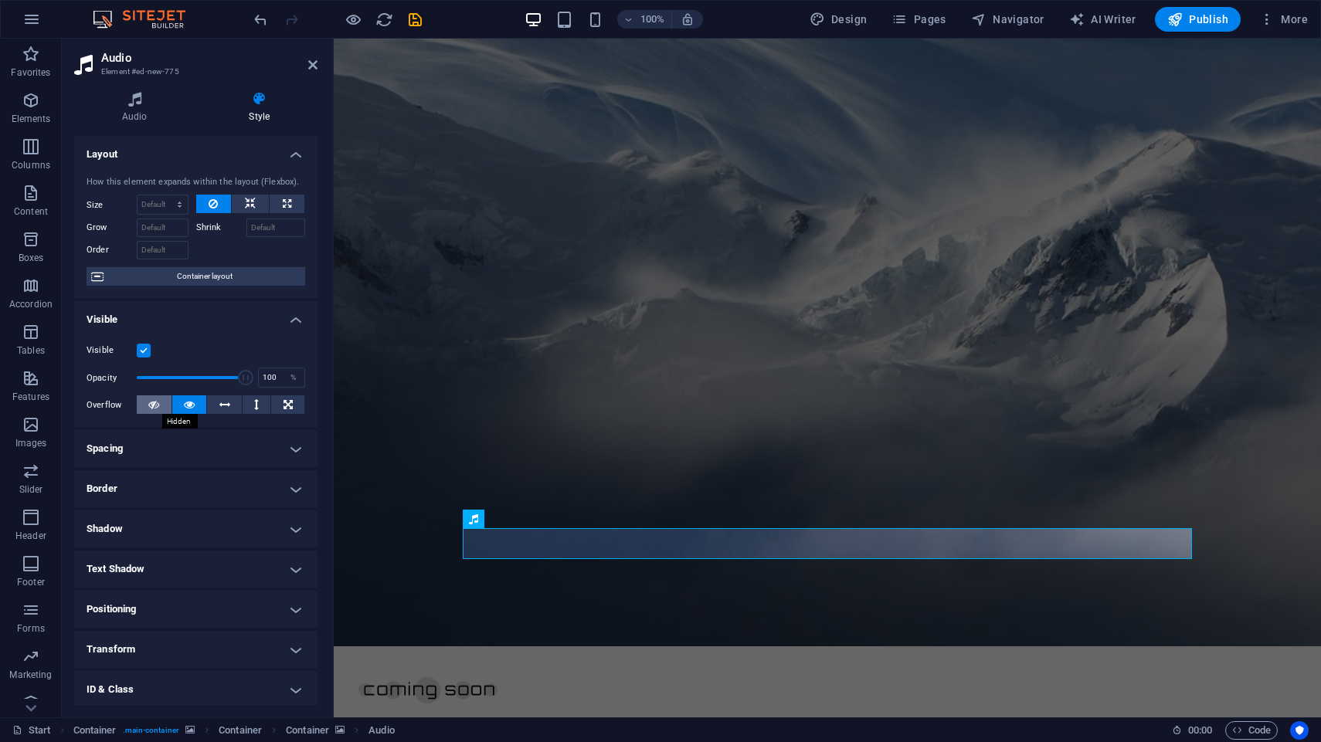
click at [149, 405] on icon at bounding box center [153, 404] width 11 height 19
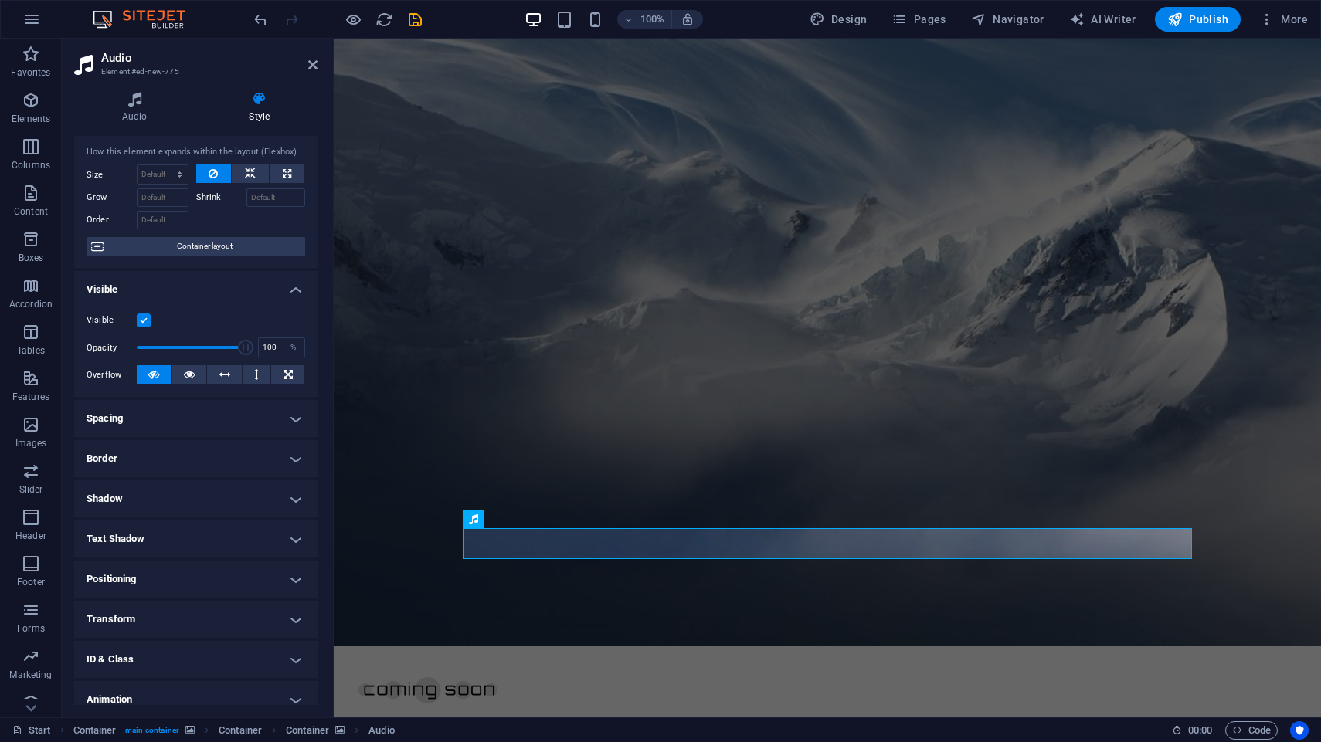
scroll to position [52, 0]
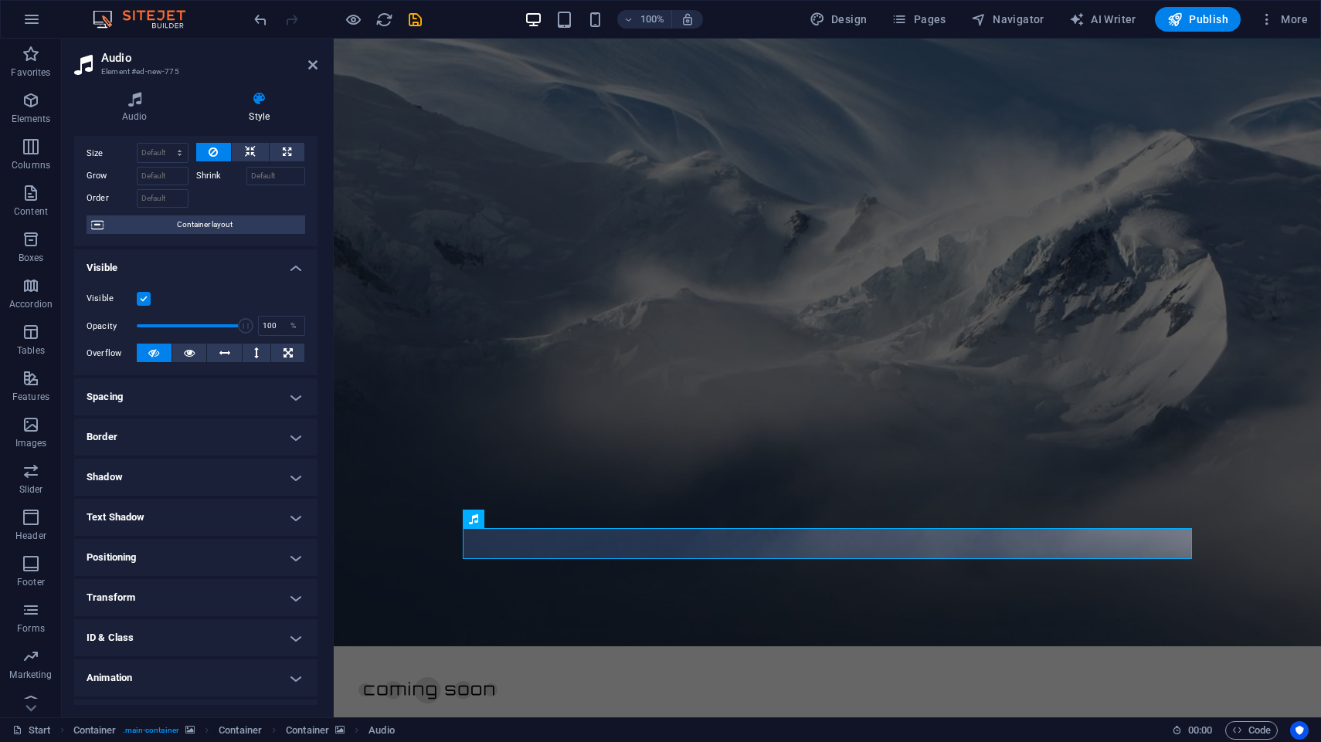
click at [145, 298] on label at bounding box center [144, 299] width 14 height 14
click at [0, 0] on input "Visible" at bounding box center [0, 0] width 0 height 0
click at [145, 298] on label at bounding box center [144, 299] width 14 height 14
click at [0, 0] on input "Visible" at bounding box center [0, 0] width 0 height 0
click at [217, 402] on h4 "Spacing" at bounding box center [195, 396] width 243 height 37
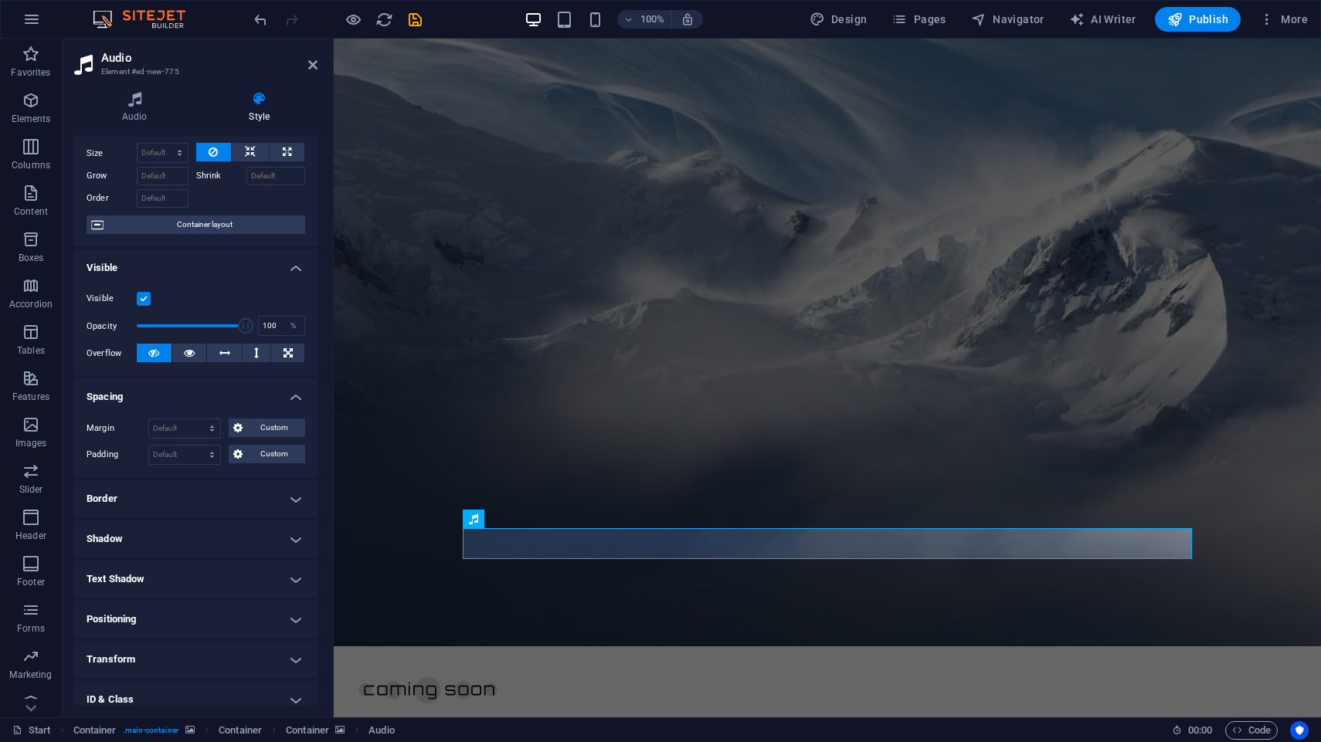
click at [210, 497] on h4 "Border" at bounding box center [195, 498] width 243 height 37
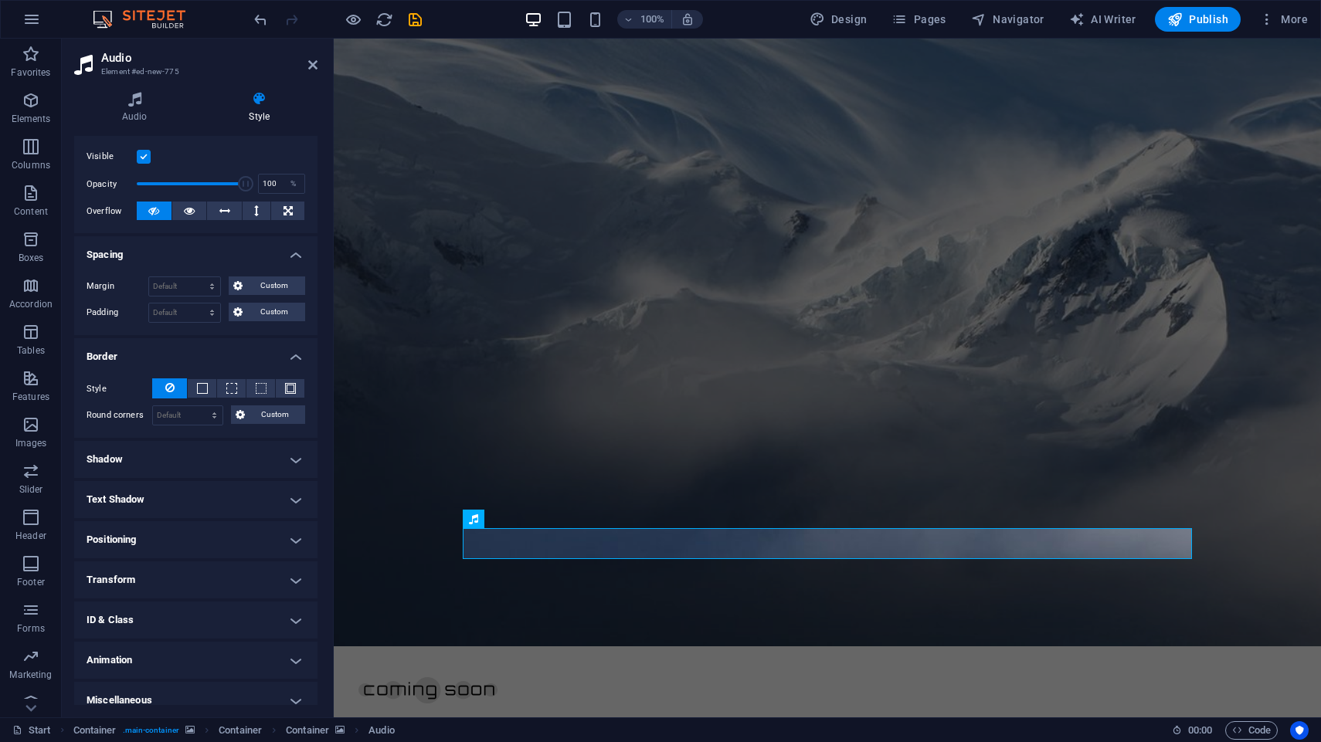
scroll to position [208, 0]
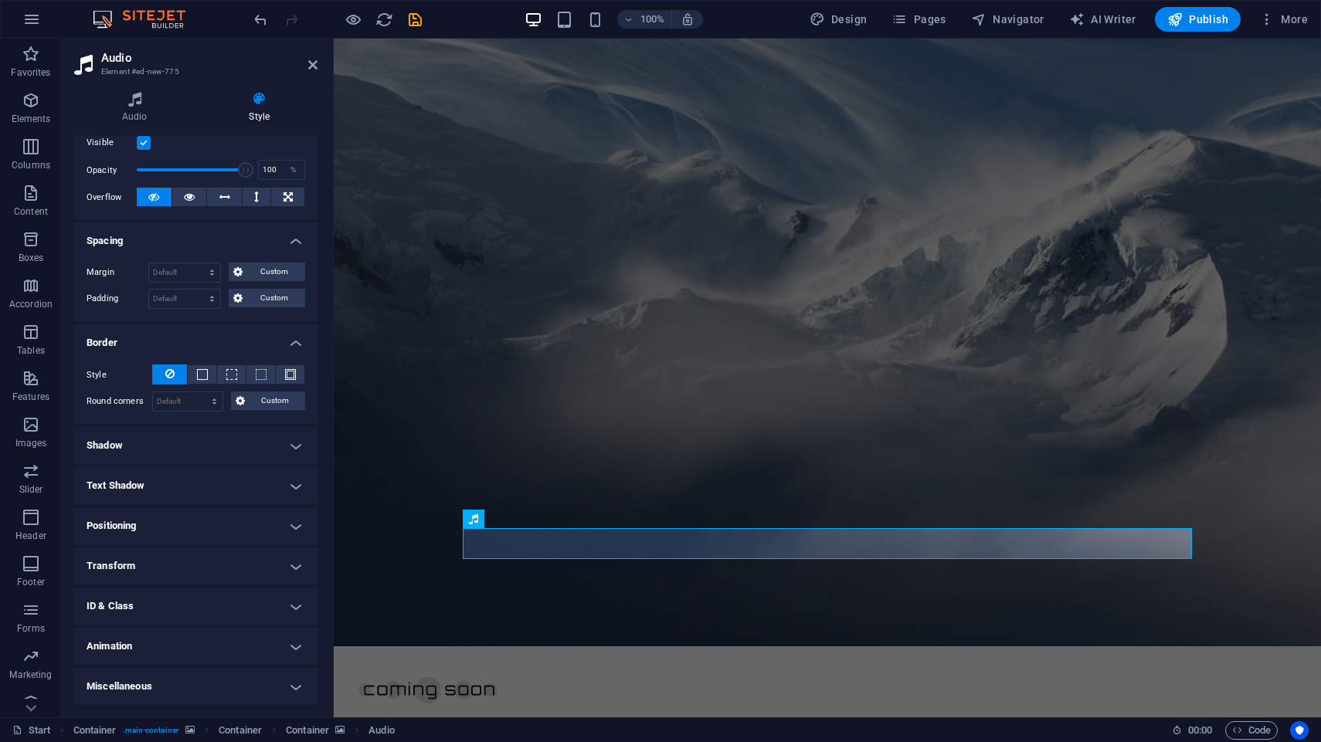
click at [216, 438] on h4 "Shadow" at bounding box center [195, 445] width 243 height 37
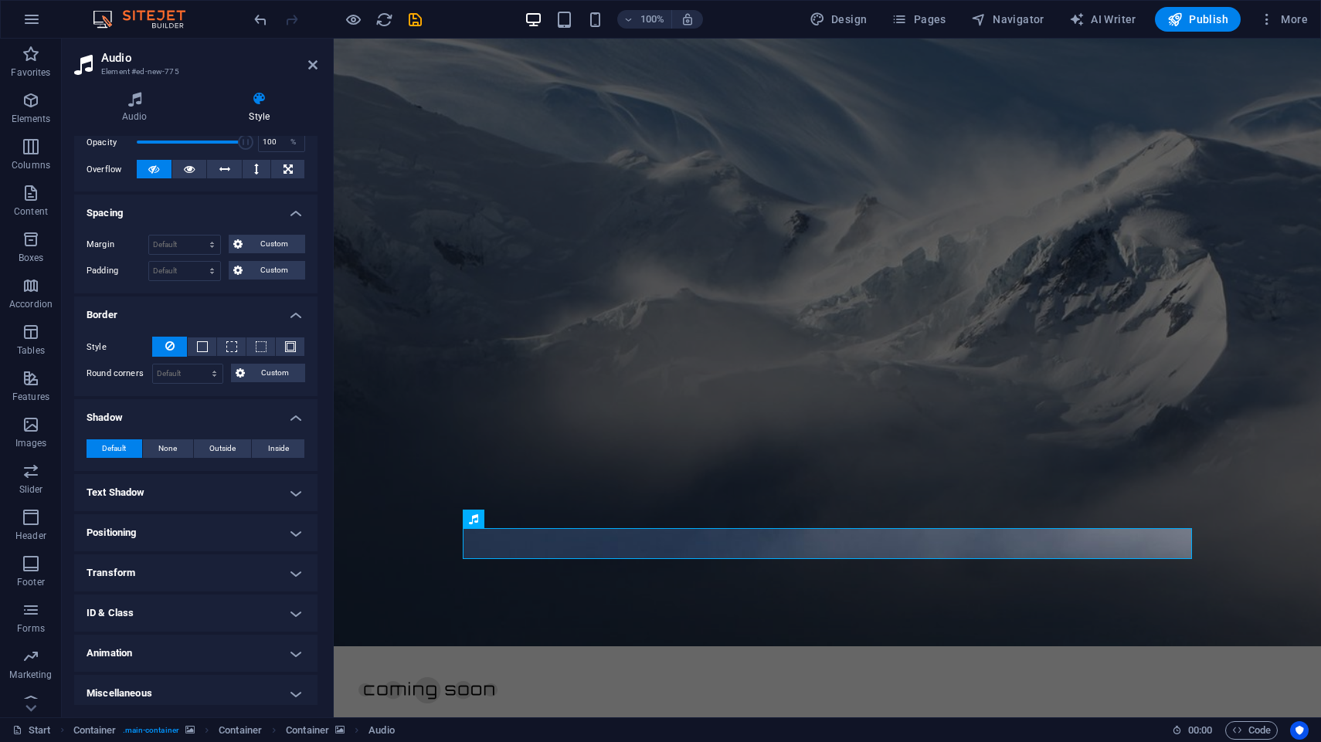
scroll to position [243, 0]
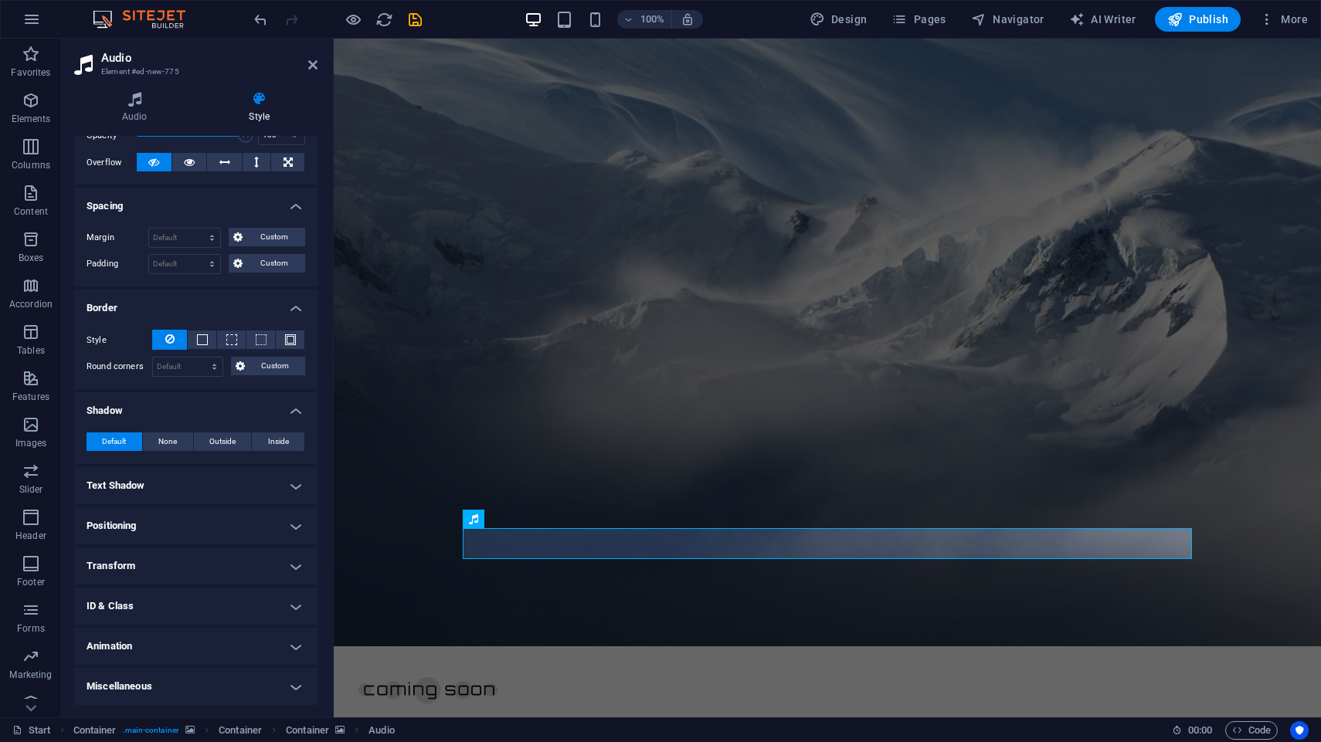
click at [222, 474] on h4 "Text Shadow" at bounding box center [195, 485] width 243 height 37
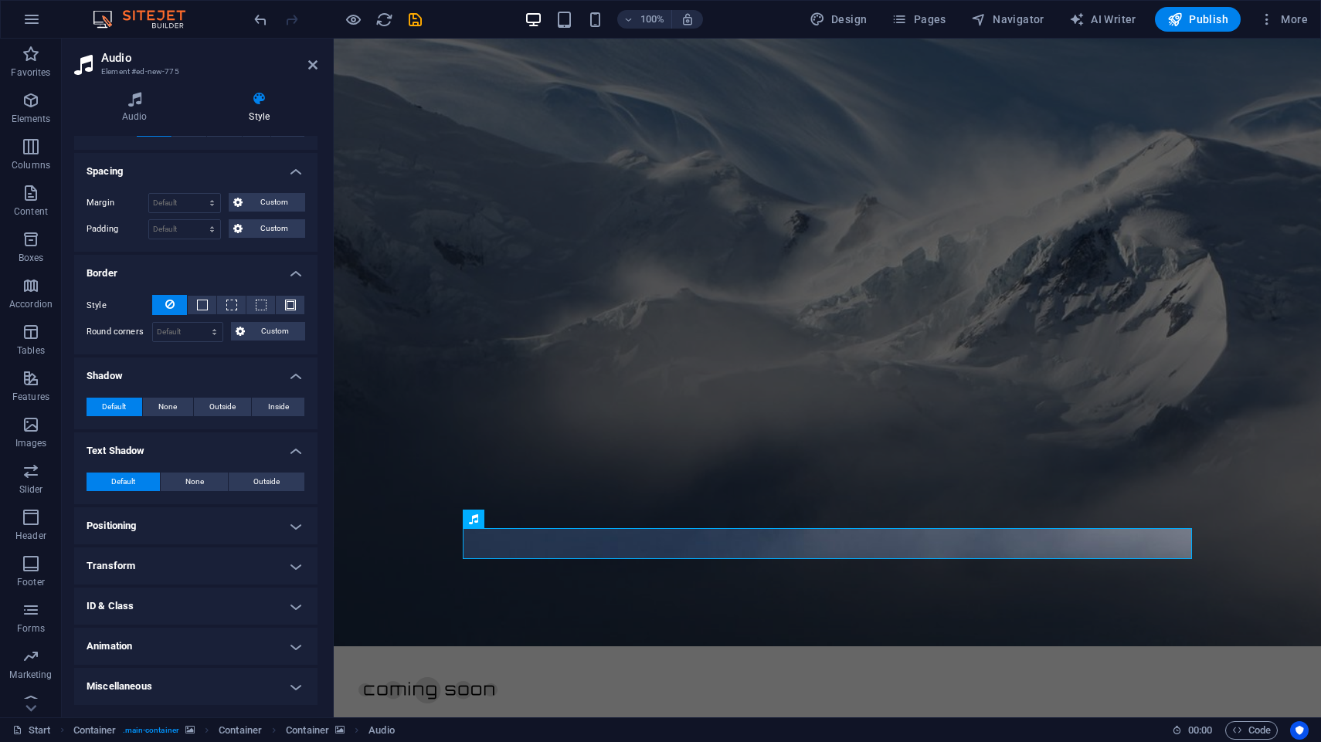
click at [218, 525] on h4 "Positioning" at bounding box center [195, 525] width 243 height 37
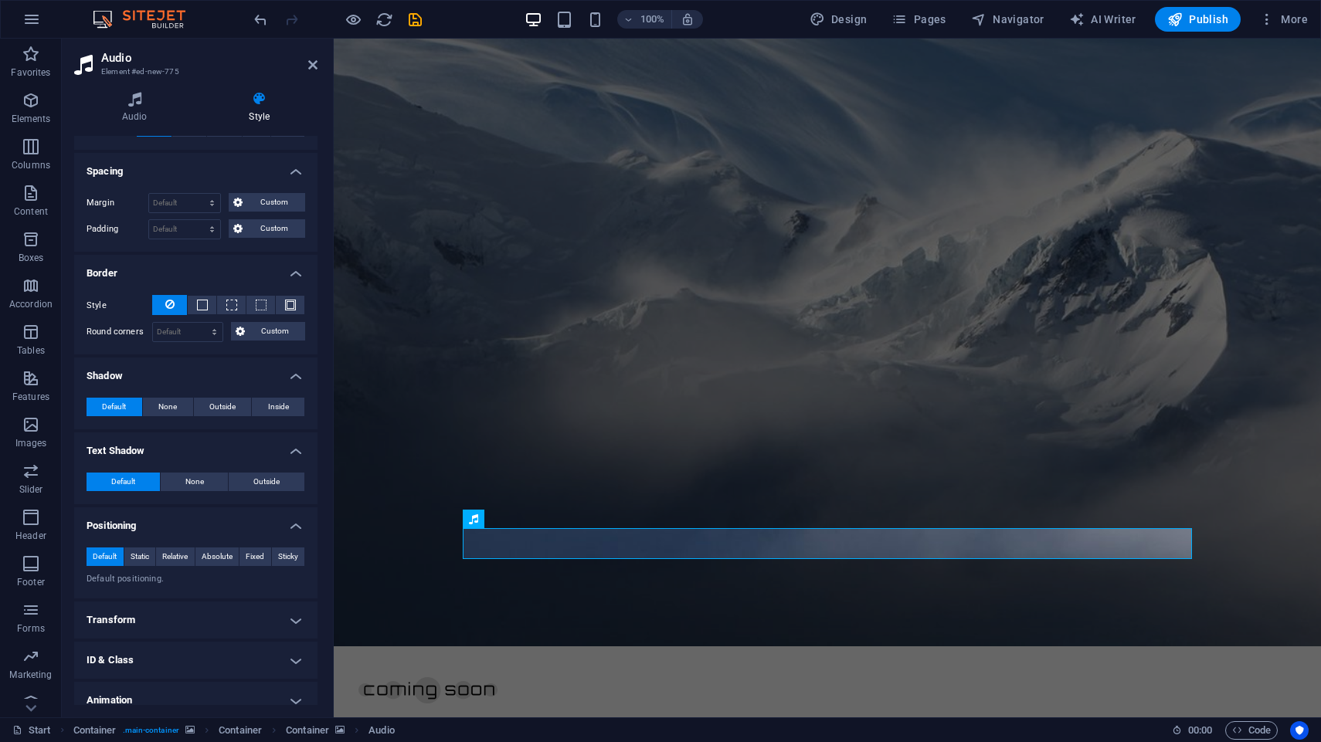
scroll to position [331, 0]
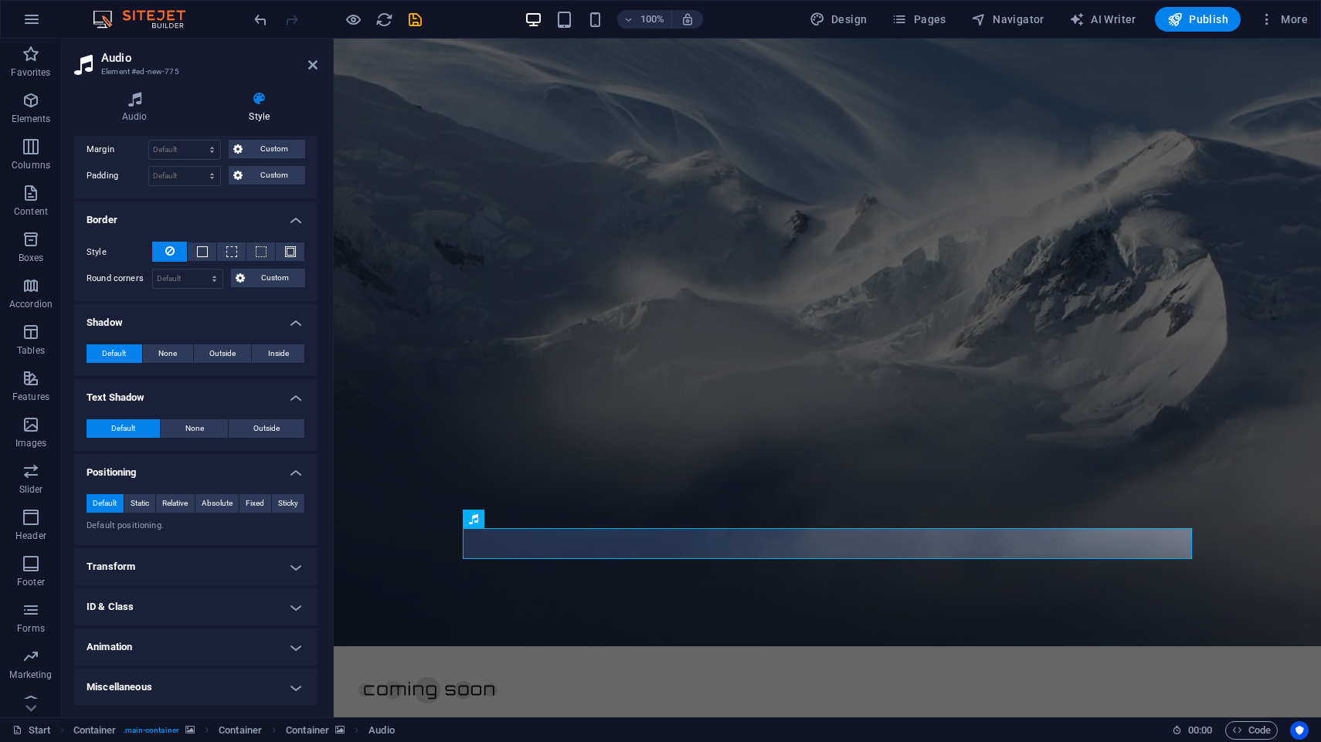
click at [214, 573] on h4 "Transform" at bounding box center [195, 566] width 243 height 37
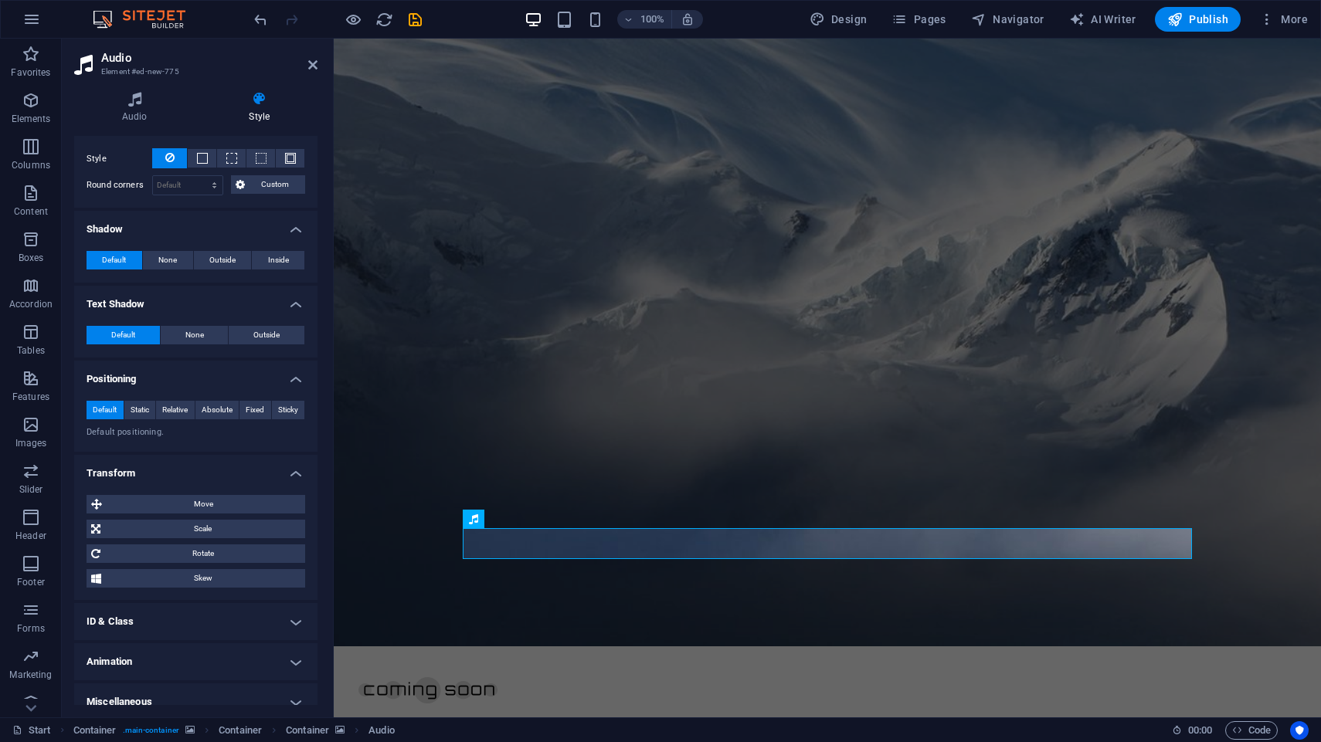
scroll to position [439, 0]
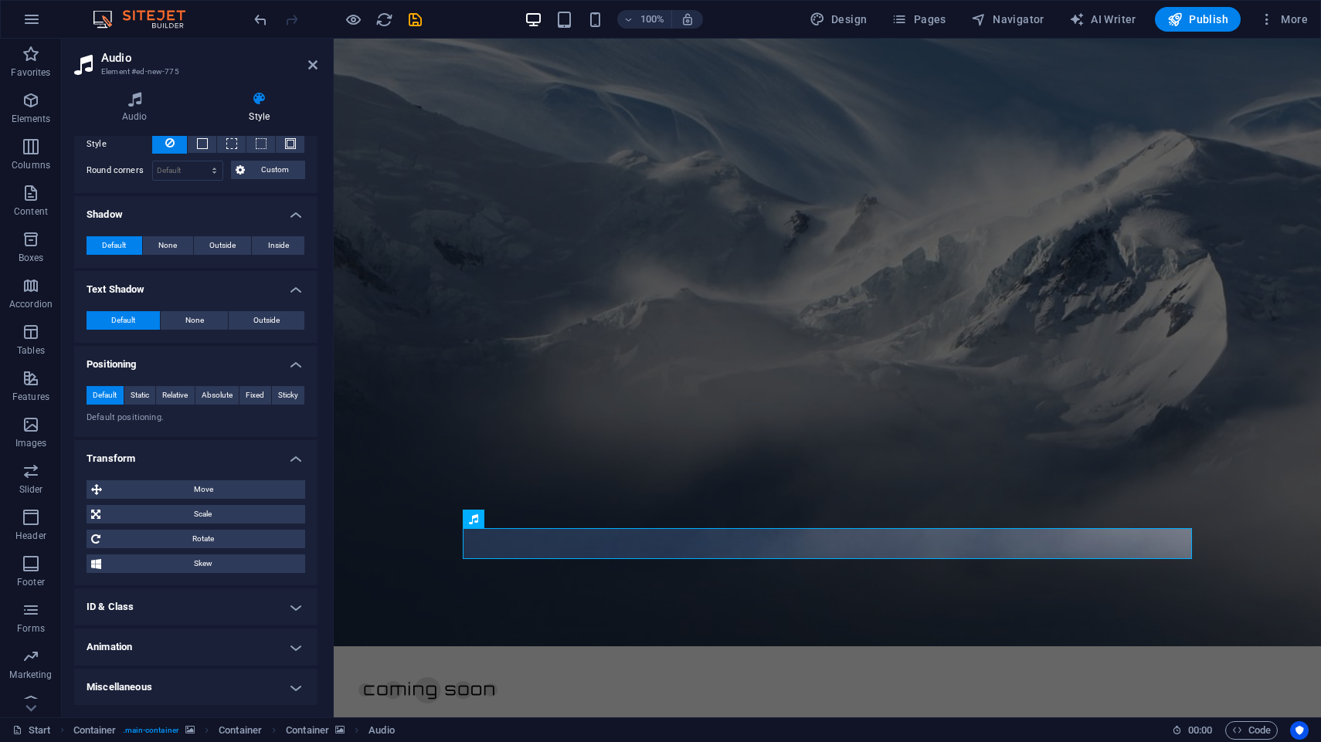
click at [215, 612] on h4 "ID & Class" at bounding box center [195, 607] width 243 height 37
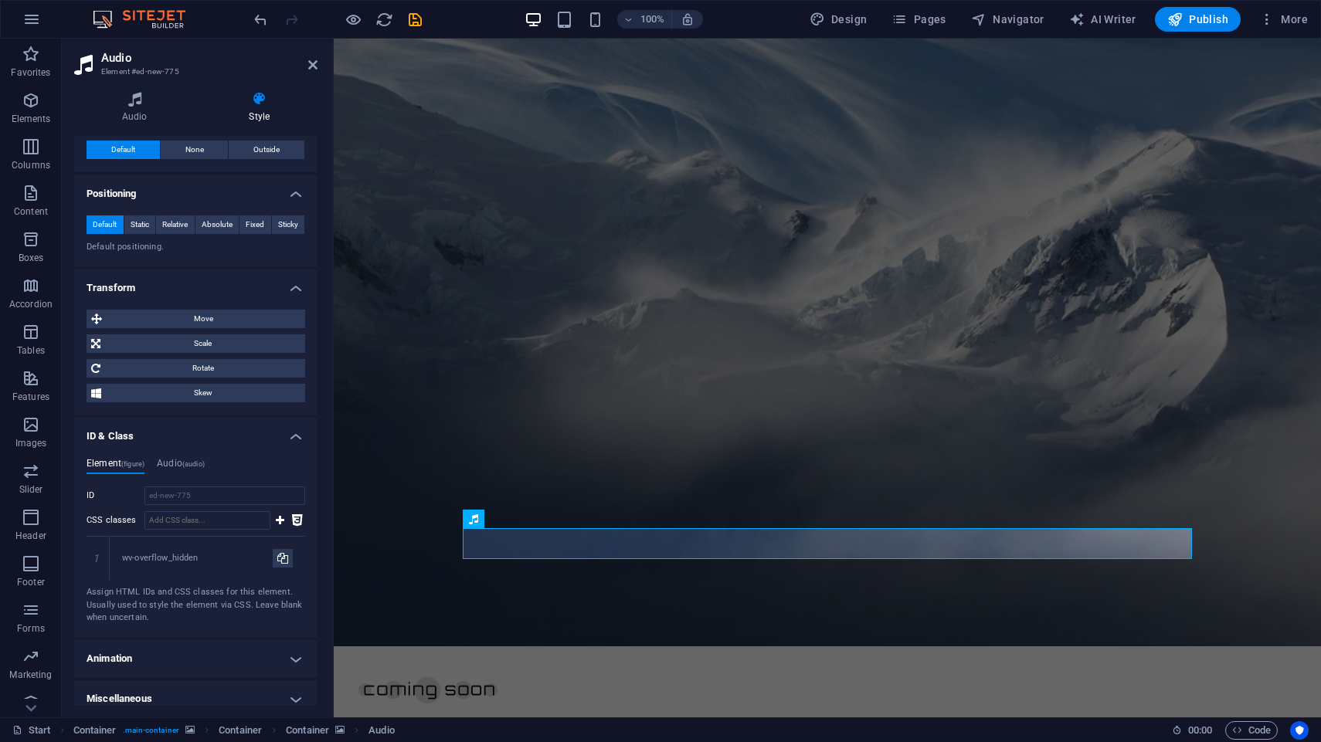
scroll to position [621, 0]
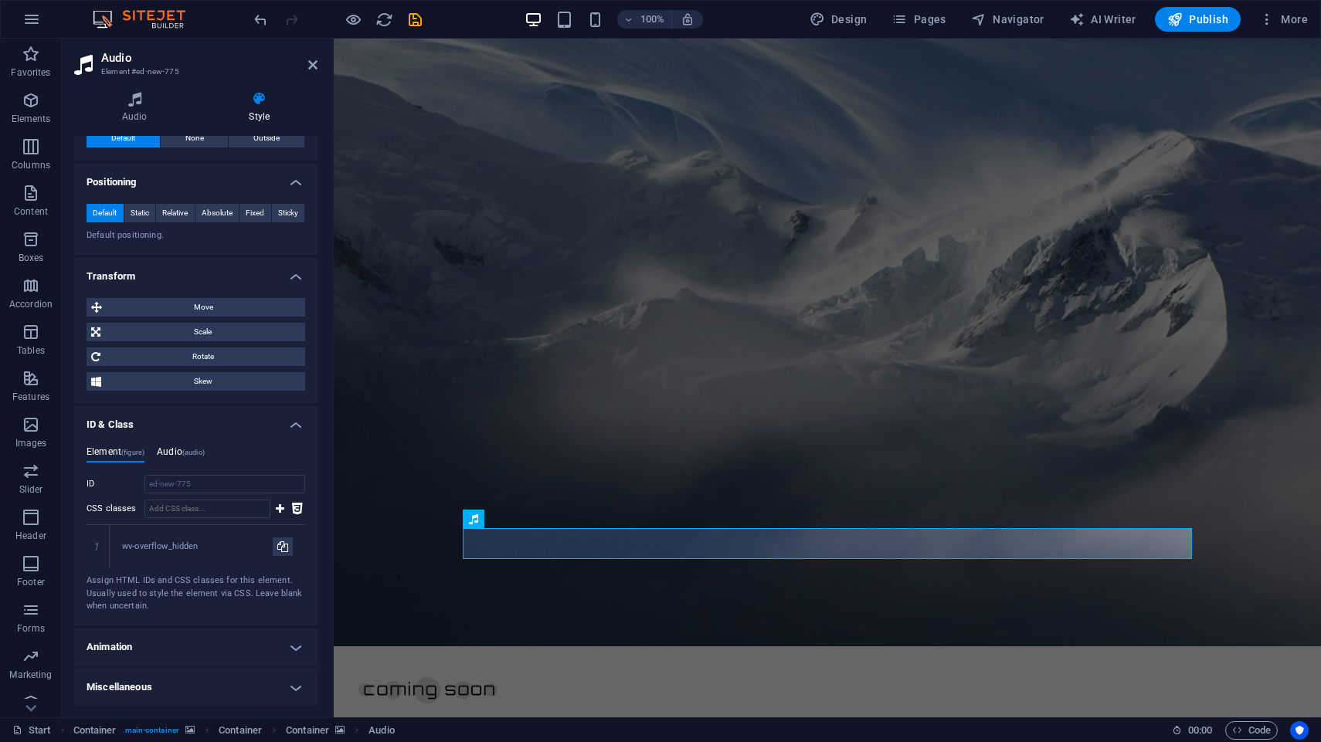
click at [192, 456] on span "(audio)" at bounding box center [193, 453] width 22 height 8
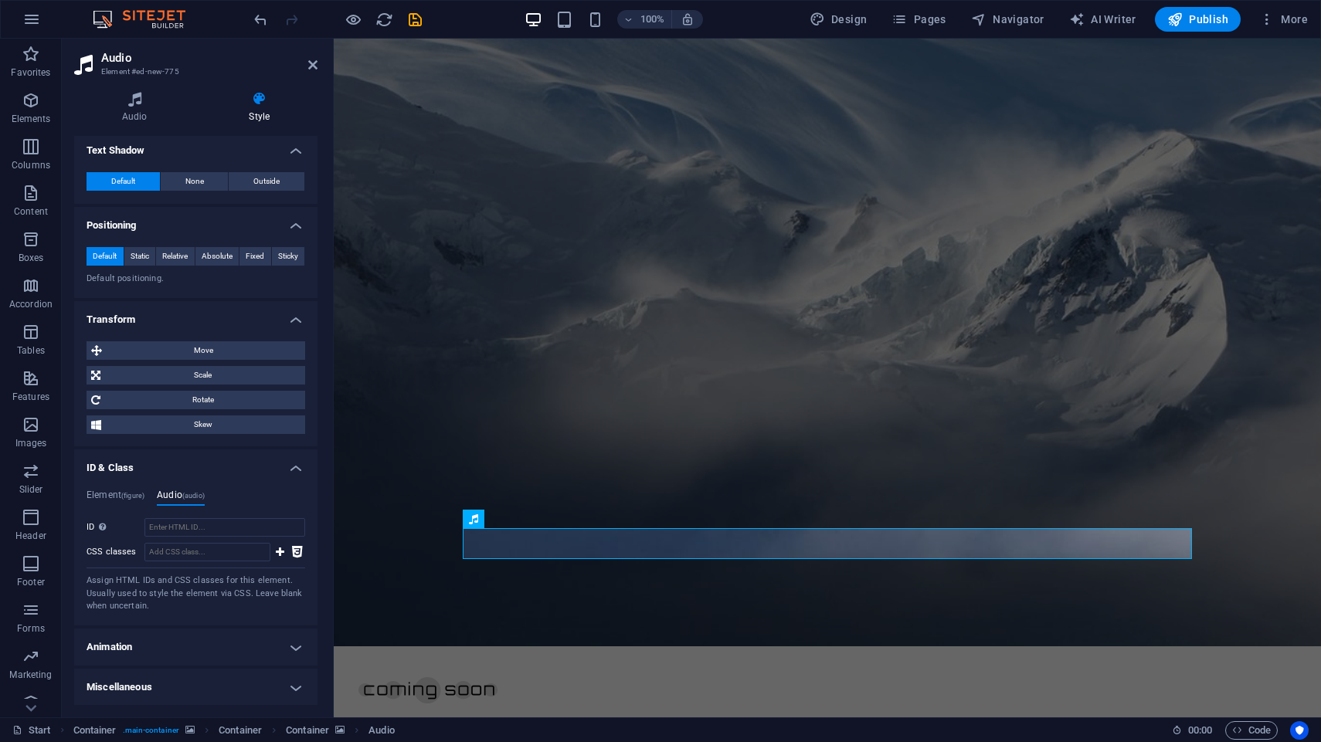
click at [202, 640] on h4 "Animation" at bounding box center [195, 647] width 243 height 37
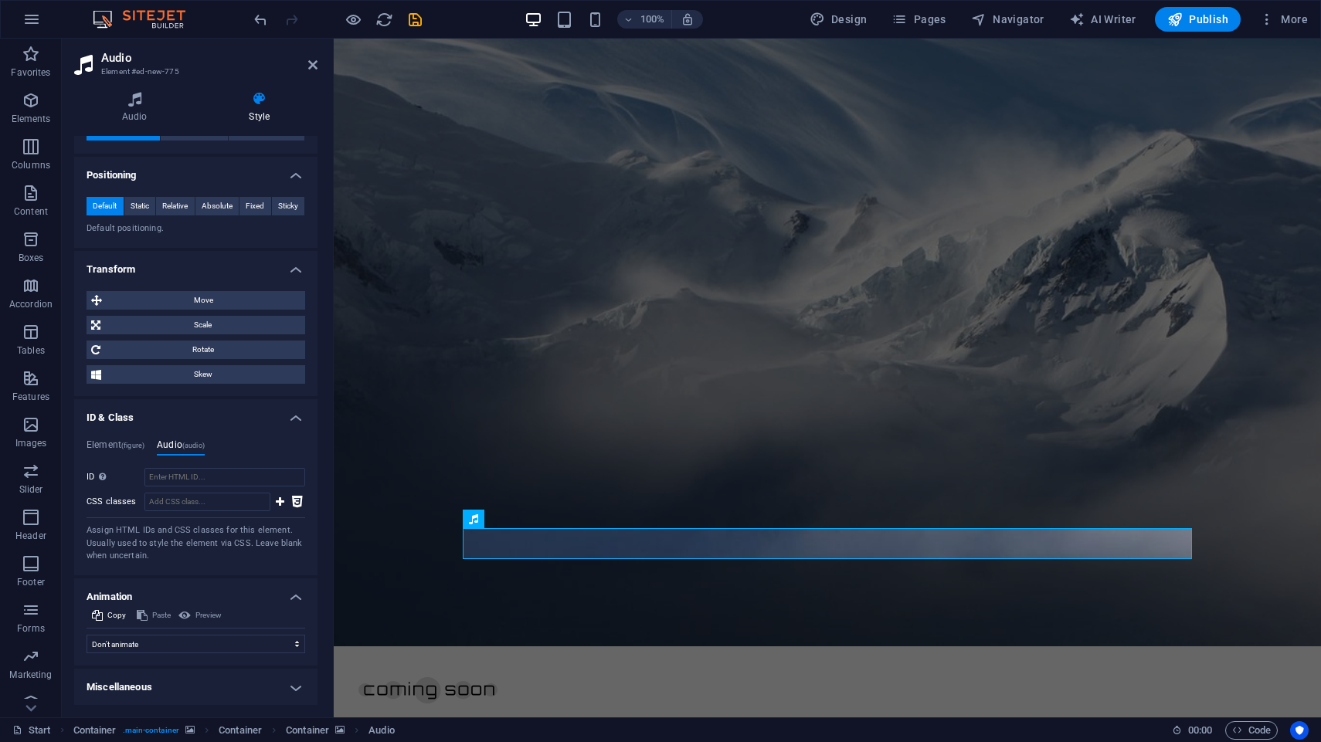
click at [219, 697] on h4 "Miscellaneous" at bounding box center [195, 687] width 243 height 37
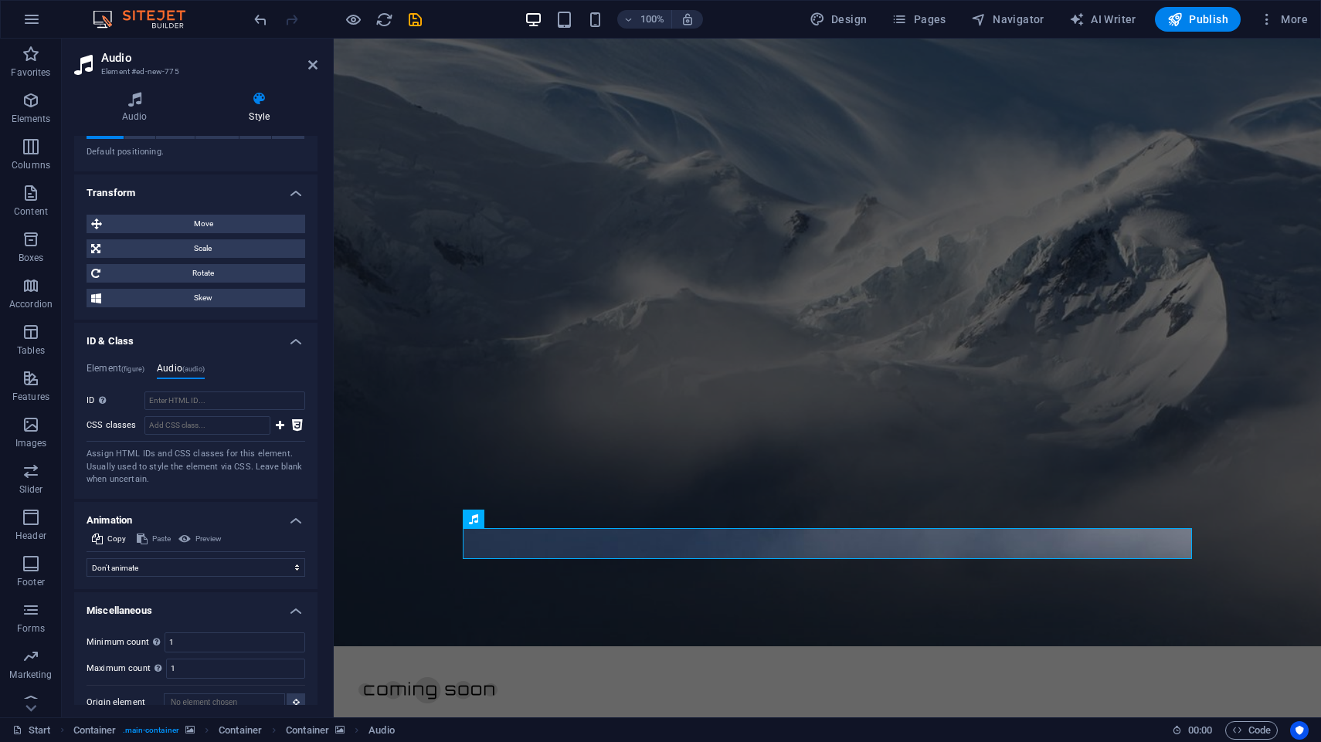
scroll to position [724, 0]
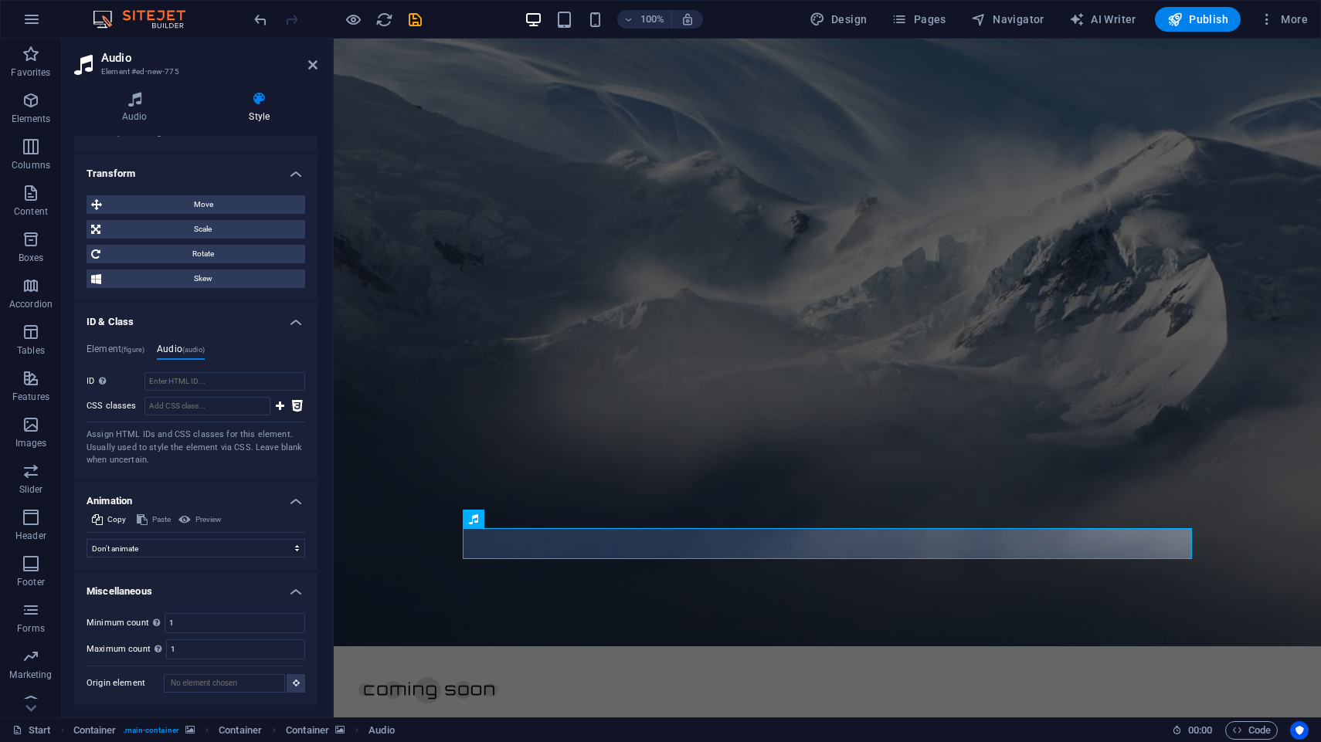
click at [241, 592] on h4 "Miscellaneous" at bounding box center [195, 587] width 243 height 28
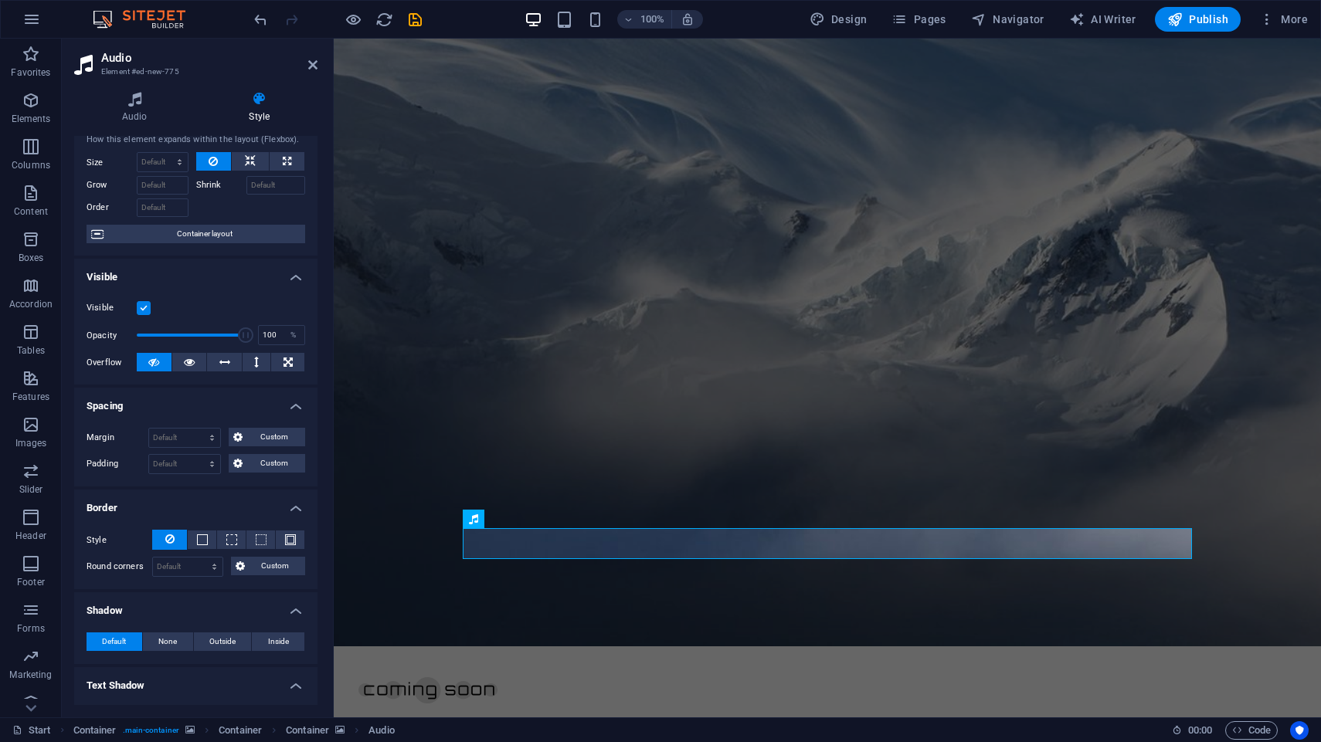
scroll to position [0, 0]
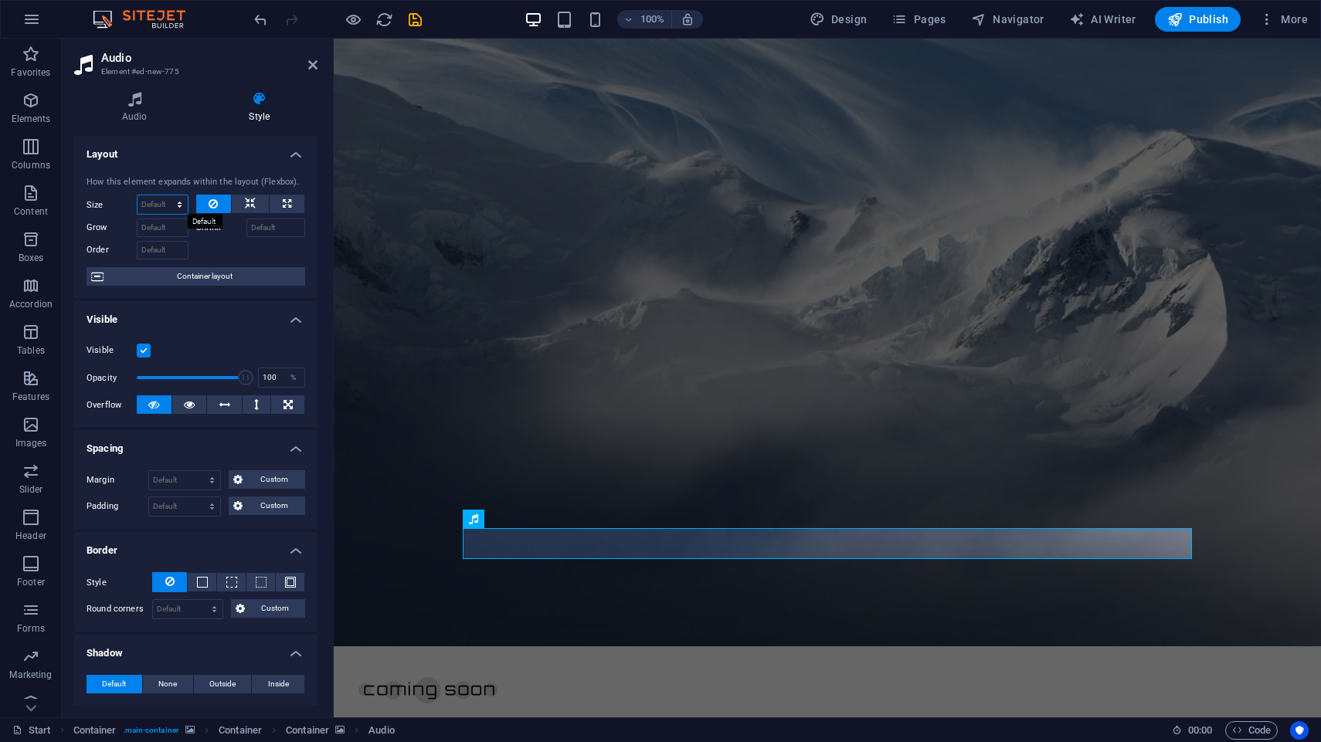
click at [173, 209] on select "Default auto px % 1/1 1/2 1/3 1/4 1/5 1/6 1/7 1/8 1/9 1/10" at bounding box center [162, 204] width 50 height 19
select select "1/8"
click option "1/8" at bounding box center [0, 0] width 0 height 0
type input "12.5"
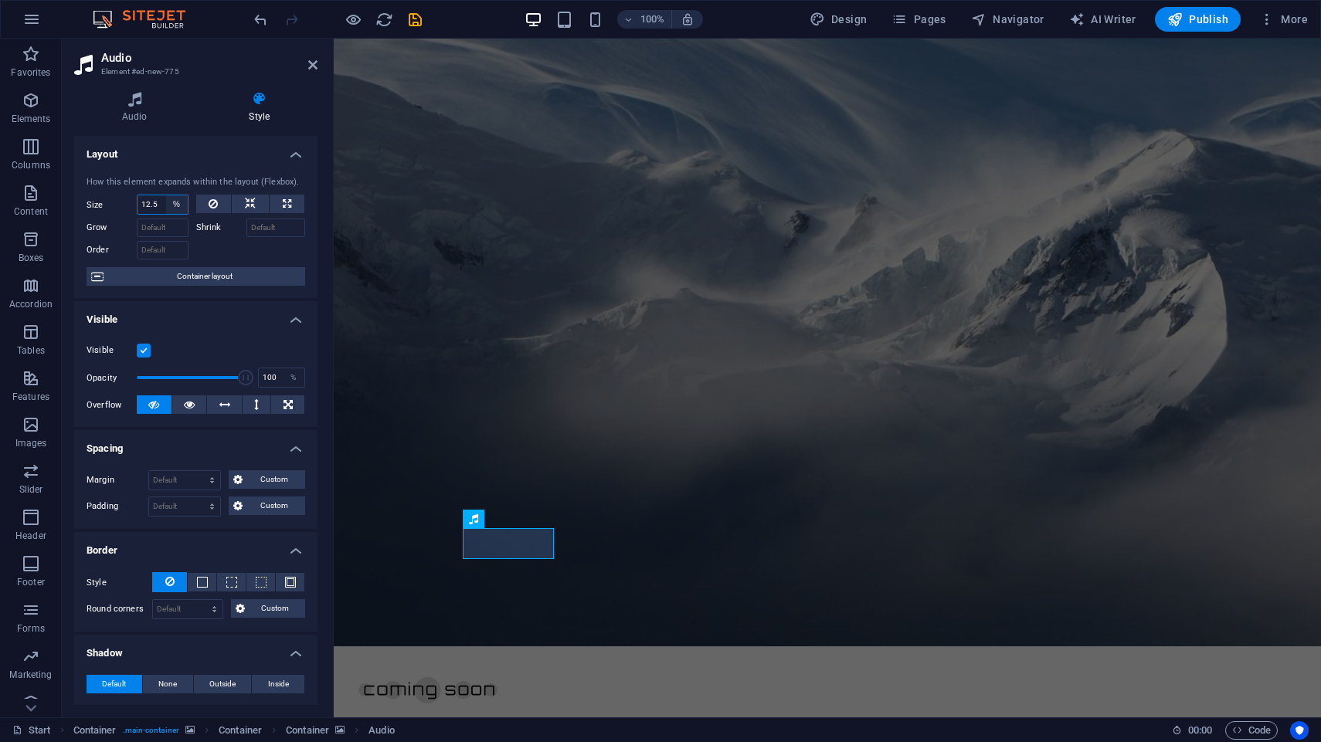
select select "1/10"
click option "1/10" at bounding box center [0, 0] width 0 height 0
type input "10"
click option "px" at bounding box center [0, 0] width 0 height 0
select select "1/4"
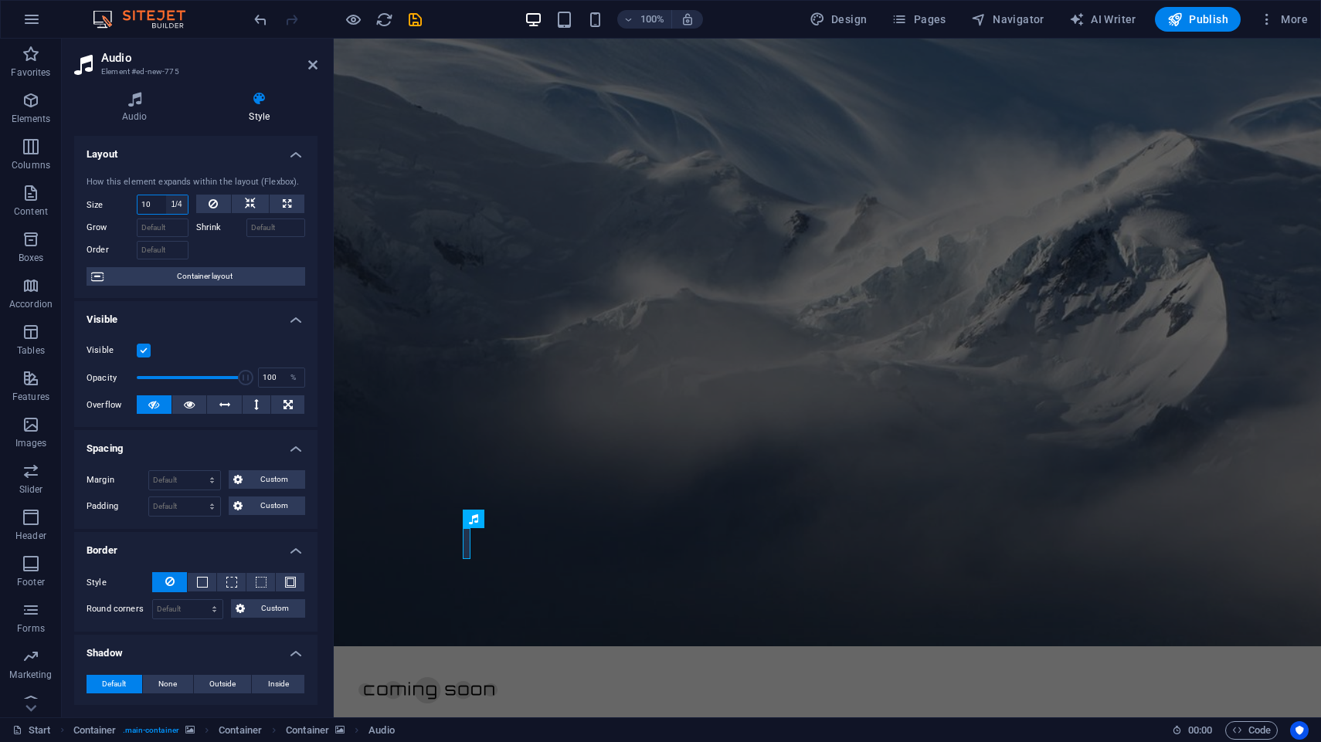
click option "1/4" at bounding box center [0, 0] width 0 height 0
type input "25"
select select "1/3"
click option "1/3" at bounding box center [0, 0] width 0 height 0
type input "33.33"
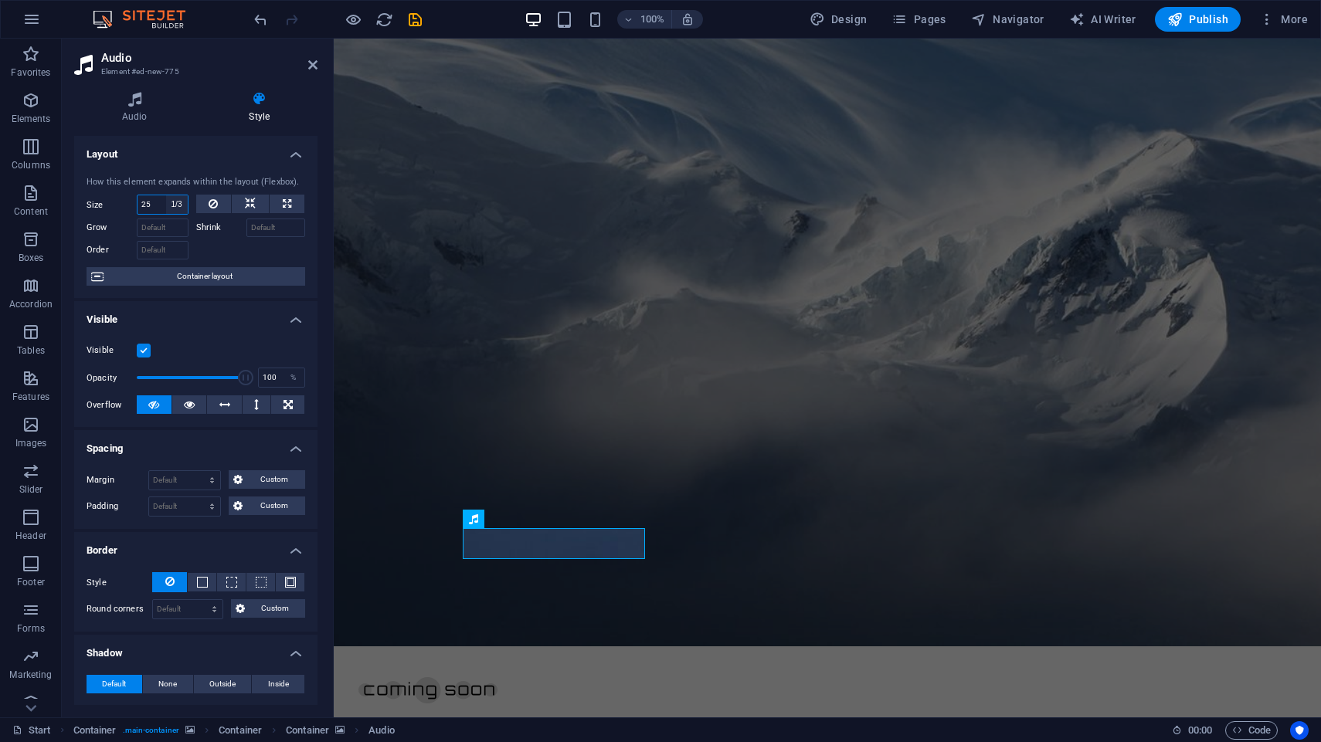
select select "%"
click at [164, 204] on input "33.33" at bounding box center [162, 204] width 50 height 19
drag, startPoint x: 164, startPoint y: 204, endPoint x: 112, endPoint y: 199, distance: 52.0
click at [137, 200] on input "33.33" at bounding box center [162, 204] width 50 height 19
drag, startPoint x: 161, startPoint y: 205, endPoint x: 111, endPoint y: 201, distance: 49.6
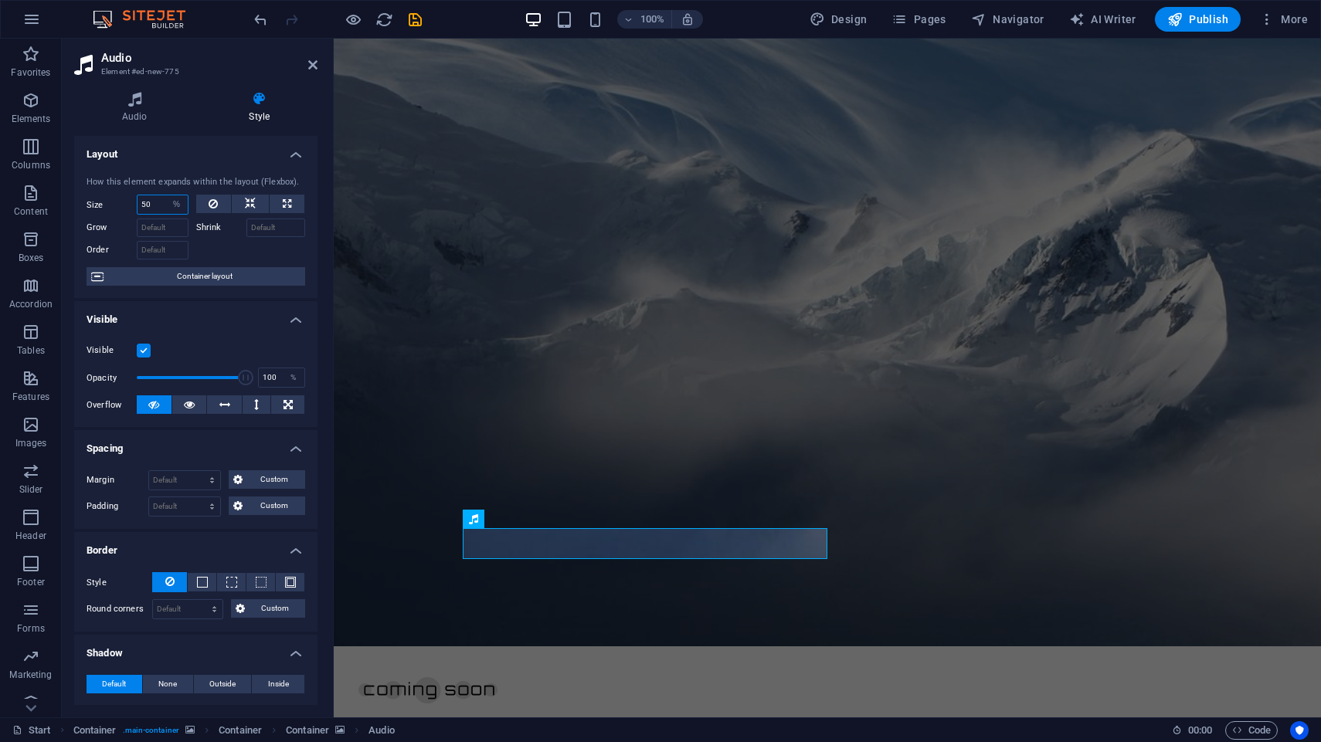
click at [137, 205] on input "50" at bounding box center [162, 204] width 50 height 19
type input "30"
click at [169, 229] on input "Grow" at bounding box center [163, 228] width 52 height 19
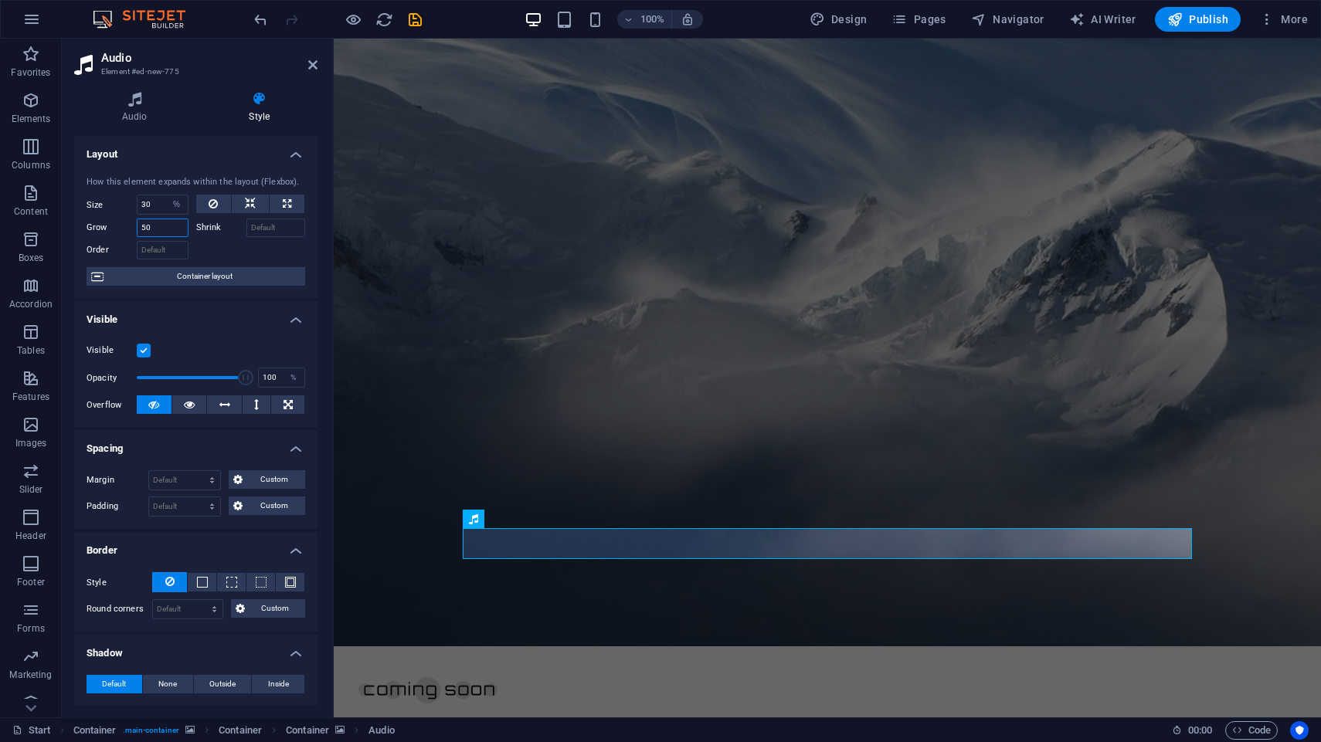
type input "5"
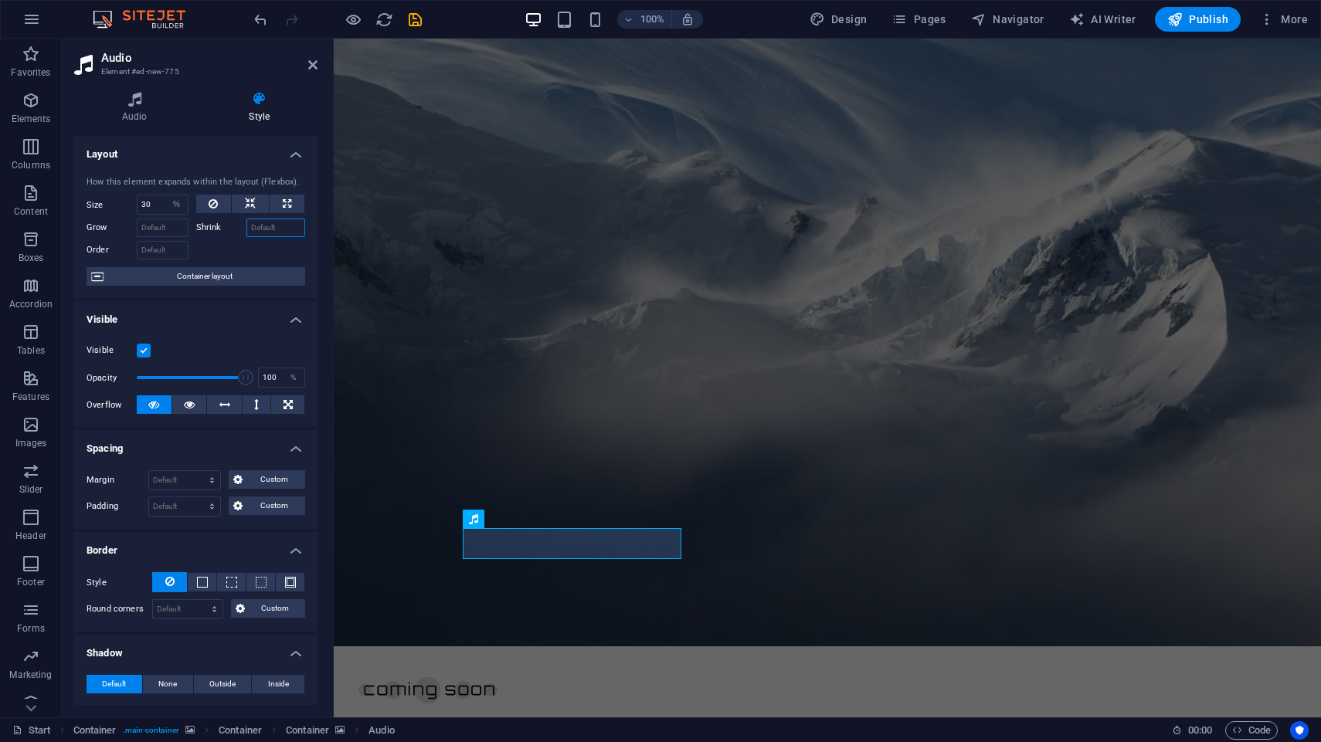
click at [270, 236] on input "Shrink" at bounding box center [275, 228] width 59 height 19
click at [164, 243] on input "Order" at bounding box center [163, 250] width 52 height 19
click at [194, 275] on span "Container layout" at bounding box center [204, 276] width 192 height 19
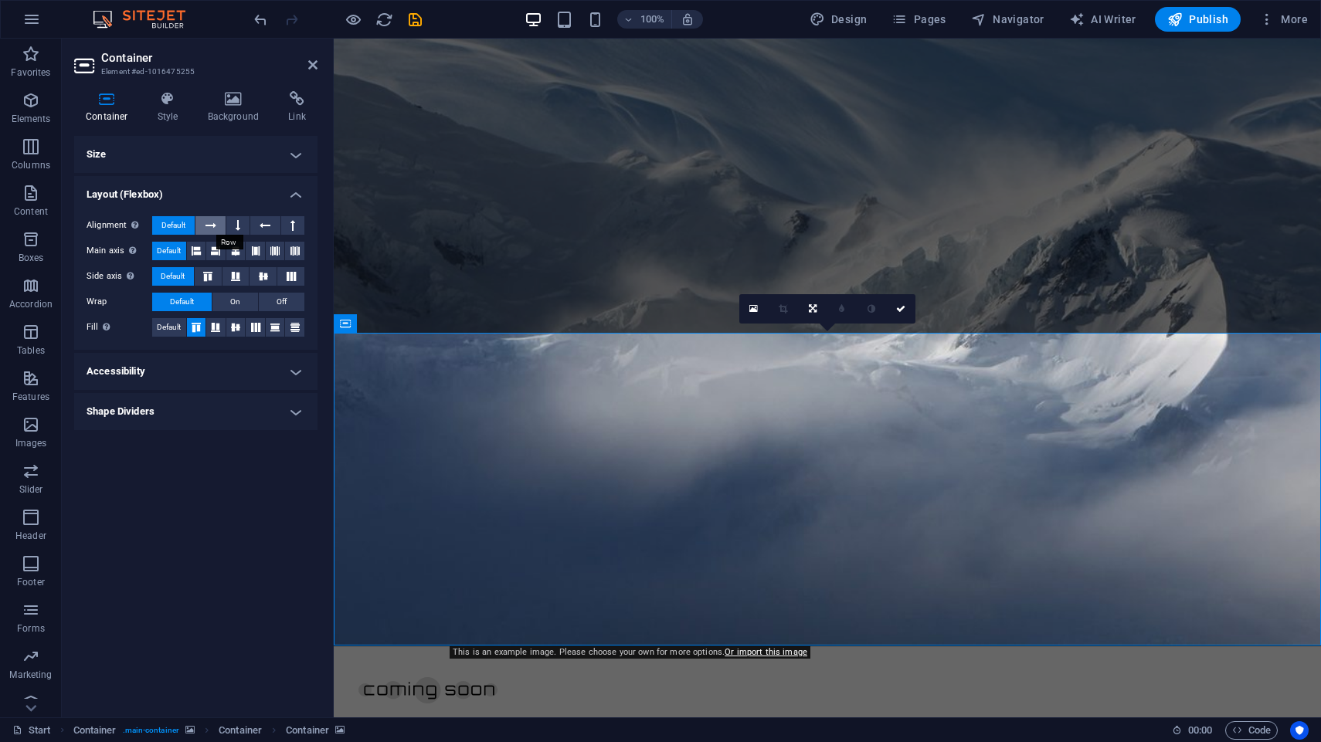
click at [214, 225] on icon at bounding box center [210, 225] width 11 height 19
click at [183, 225] on span "Default" at bounding box center [173, 225] width 24 height 19
click at [274, 255] on icon at bounding box center [274, 251] width 9 height 19
click at [199, 249] on icon at bounding box center [196, 251] width 9 height 19
click at [225, 255] on button at bounding box center [215, 251] width 19 height 19
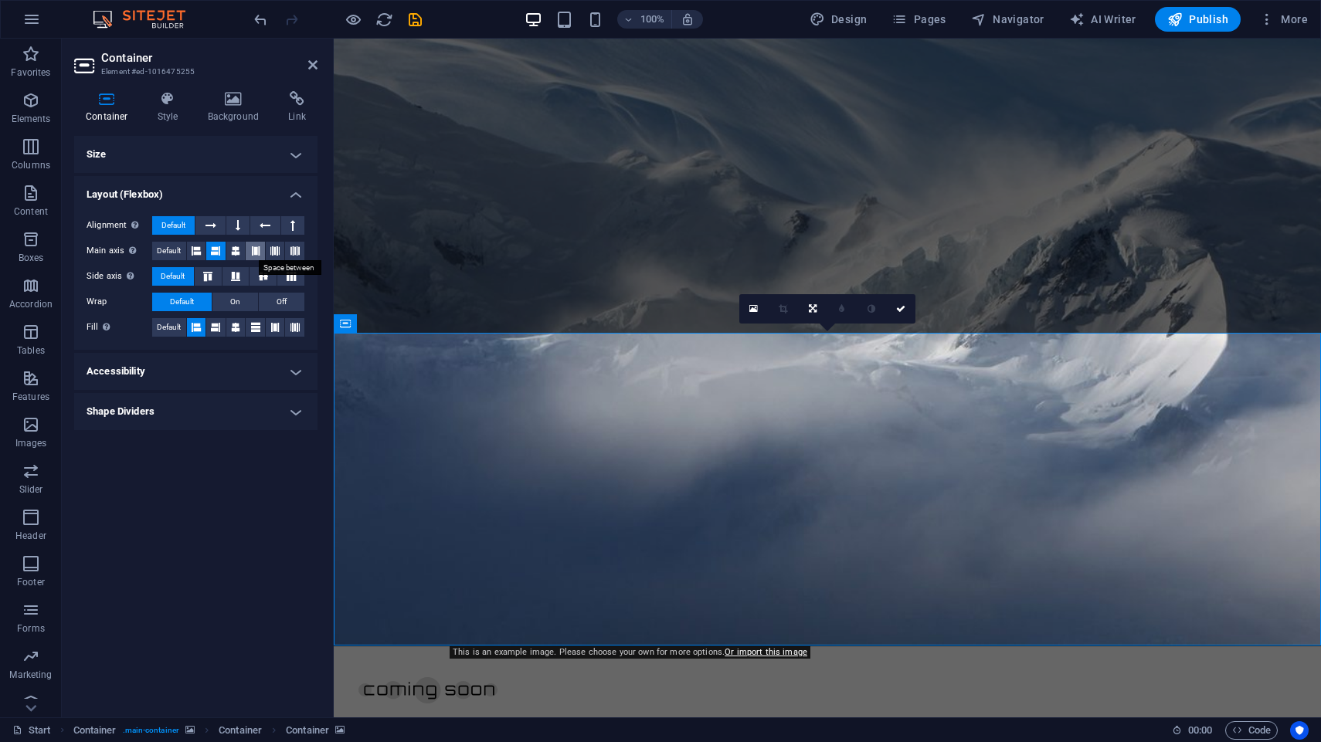
click at [249, 253] on button at bounding box center [255, 251] width 19 height 19
click at [280, 250] on icon at bounding box center [274, 251] width 9 height 19
click at [296, 253] on icon at bounding box center [294, 251] width 9 height 19
click at [278, 253] on icon at bounding box center [274, 251] width 9 height 19
click at [292, 274] on icon at bounding box center [291, 276] width 19 height 9
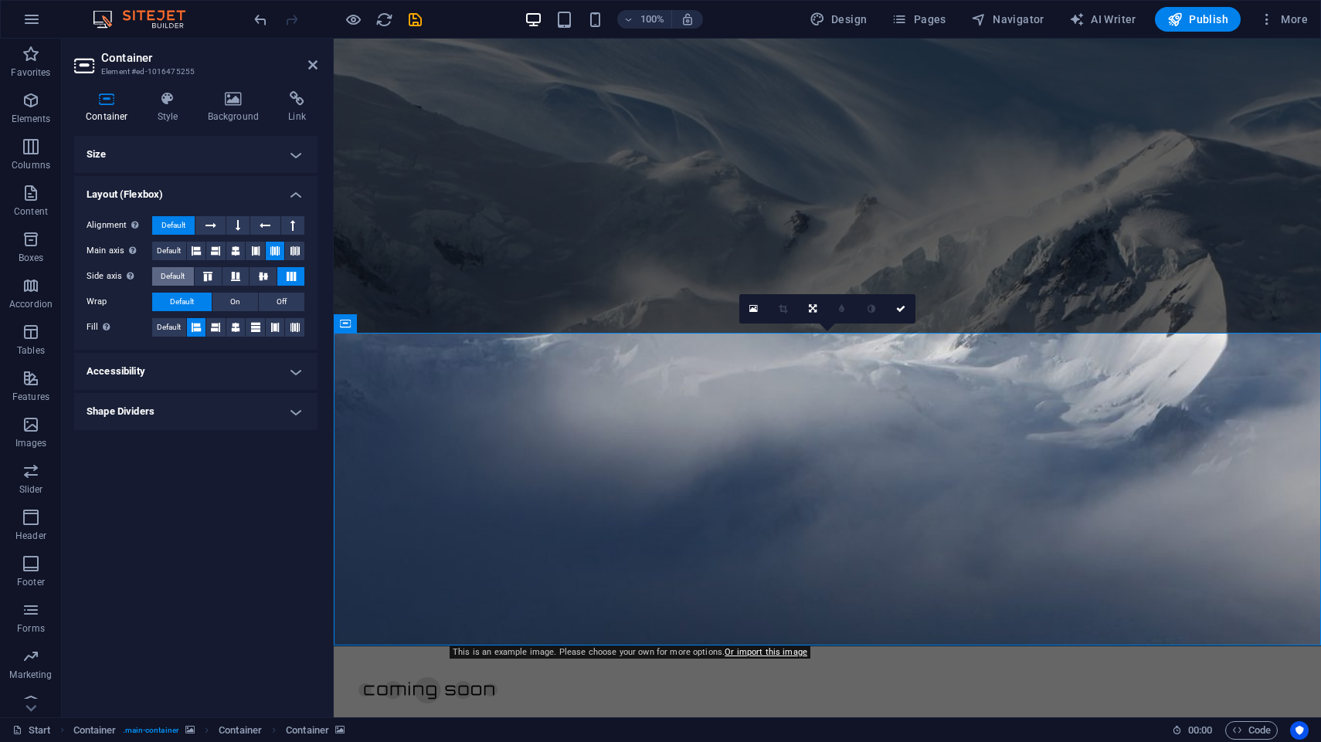
click at [171, 275] on span "Default" at bounding box center [173, 276] width 24 height 19
click at [293, 326] on icon at bounding box center [294, 327] width 9 height 19
click at [172, 326] on span "Default" at bounding box center [169, 327] width 24 height 19
click at [195, 372] on h4 "Accessibility" at bounding box center [195, 371] width 243 height 37
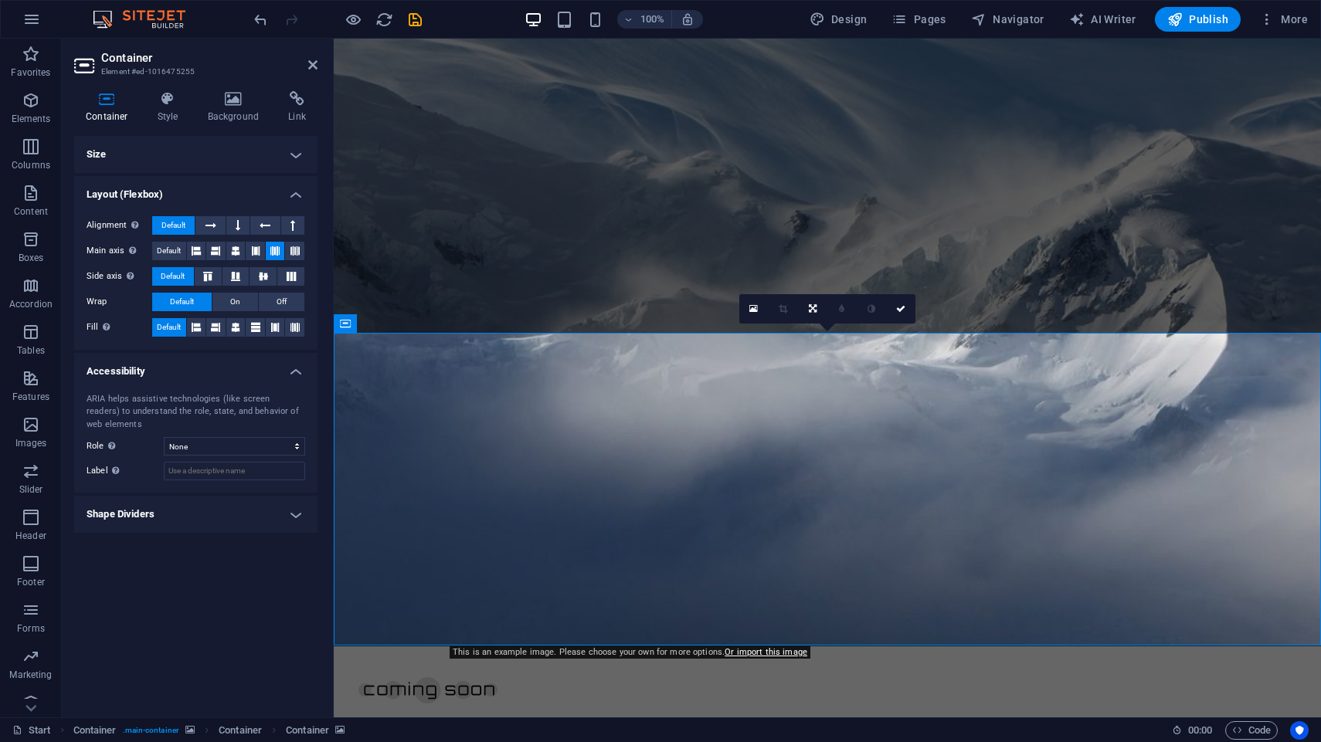
click at [184, 513] on h4 "Shape Dividers" at bounding box center [195, 514] width 243 height 37
click at [172, 111] on h4 "Style" at bounding box center [171, 107] width 50 height 32
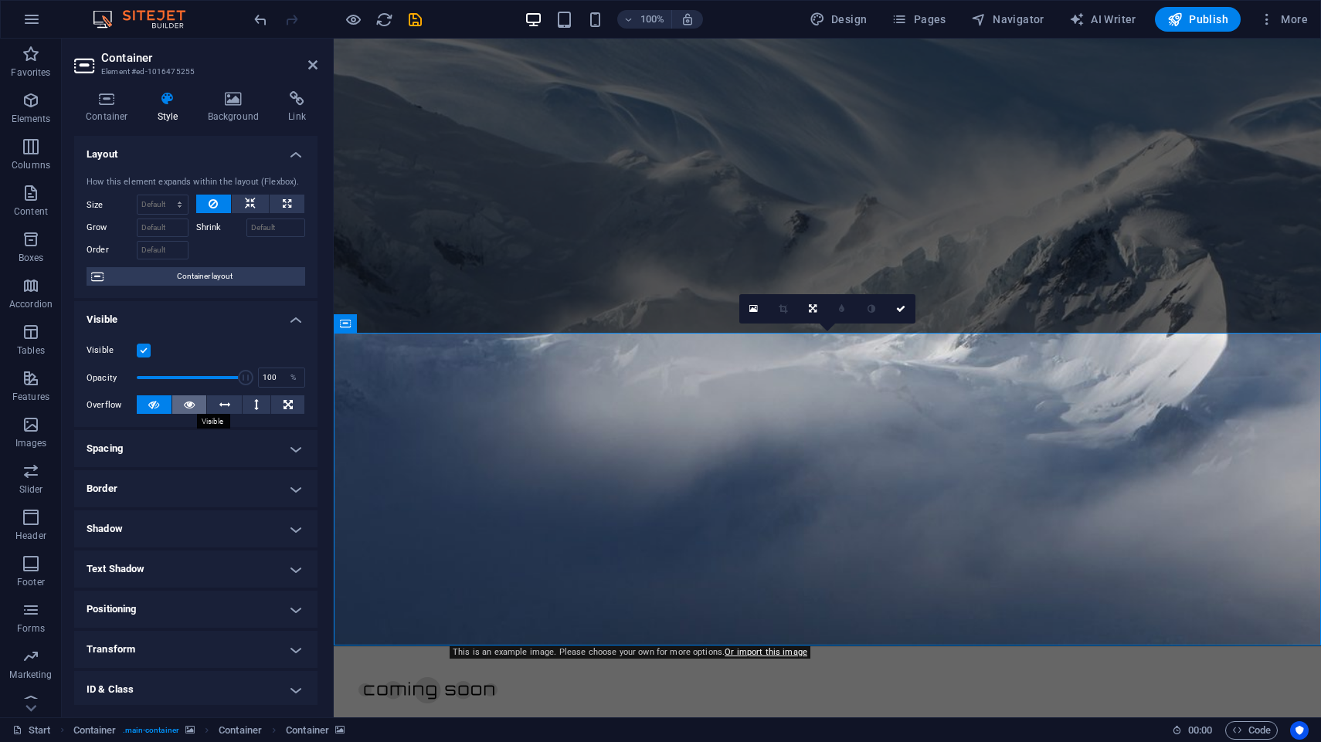
click at [190, 406] on icon at bounding box center [189, 404] width 11 height 19
click at [160, 404] on button at bounding box center [154, 404] width 35 height 19
click at [137, 195] on select "Default auto px % 1/1 1/2 1/3 1/4 1/5 1/6 1/7 1/8 1/9 1/10" at bounding box center [162, 204] width 50 height 19
select select "1/10"
click option "1/10" at bounding box center [0, 0] width 0 height 0
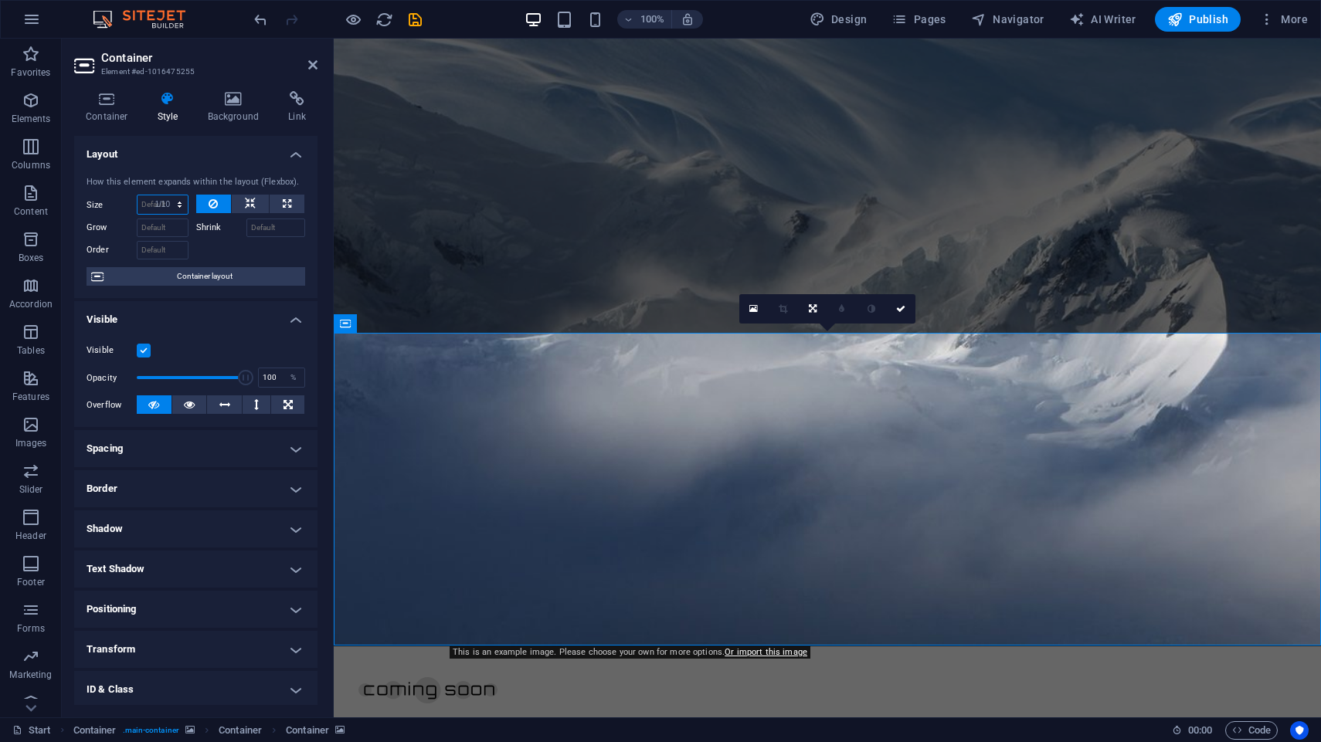
type input "10"
select select "%"
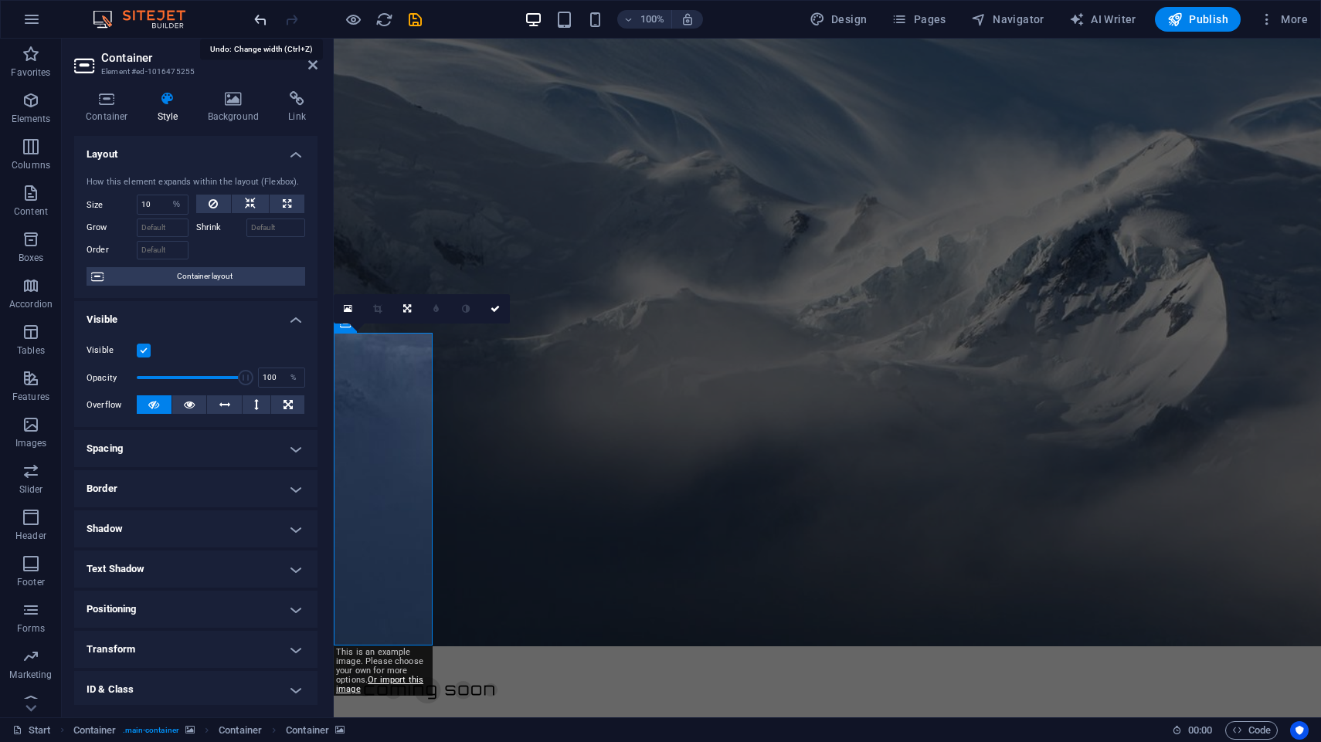
click at [262, 19] on icon "undo" at bounding box center [261, 20] width 18 height 18
select select "DISABLED_OPTION_VALUE"
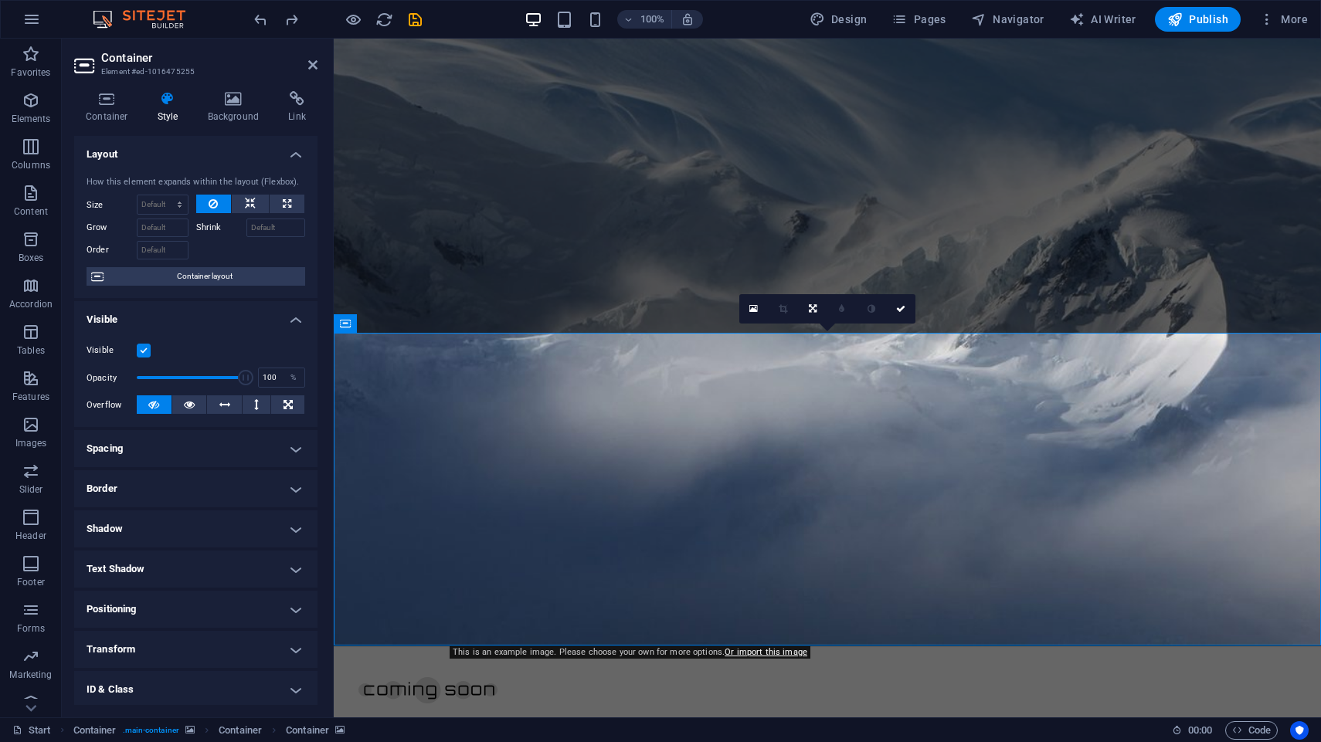
click at [278, 246] on div at bounding box center [251, 248] width 110 height 22
click at [178, 99] on icon at bounding box center [168, 98] width 44 height 15
click at [317, 68] on aside "Container Element #ed-1016475255 Container Style Background Link Size Height De…" at bounding box center [198, 378] width 272 height 679
click at [309, 63] on icon at bounding box center [312, 65] width 9 height 12
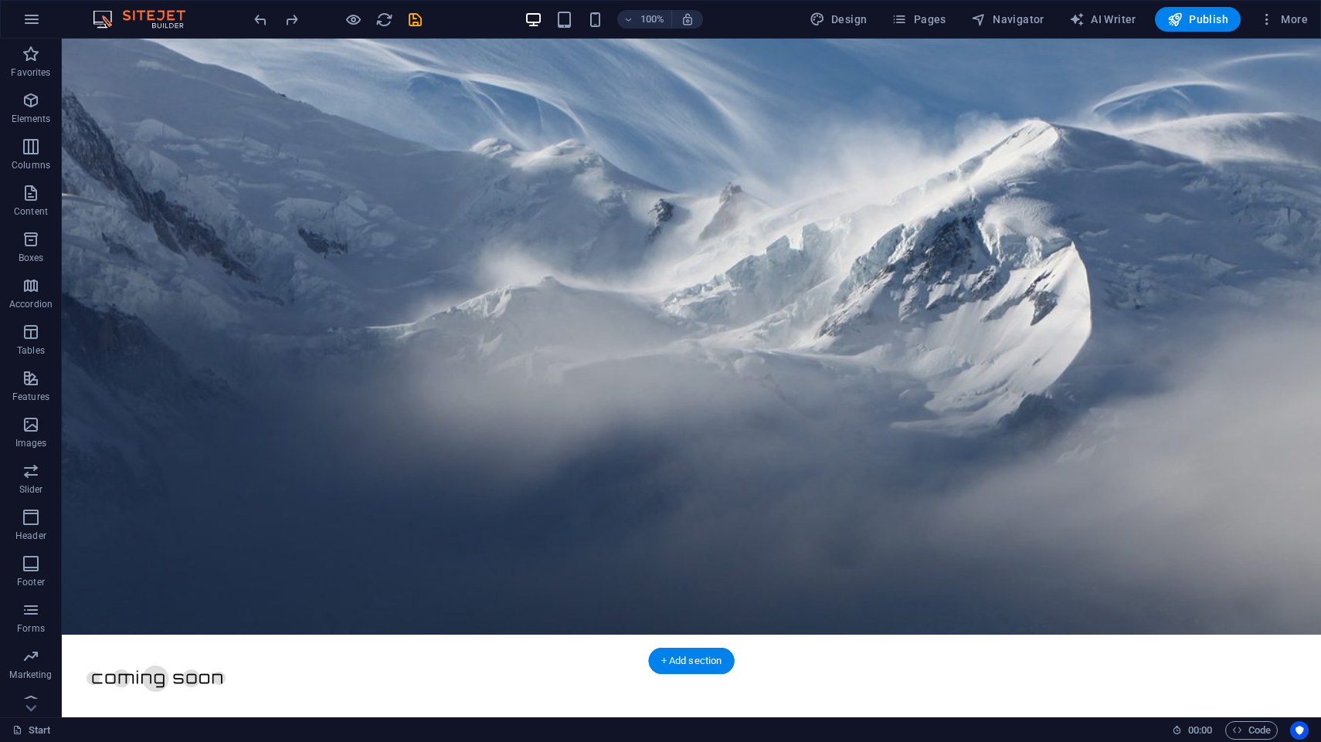
scroll to position [123, 0]
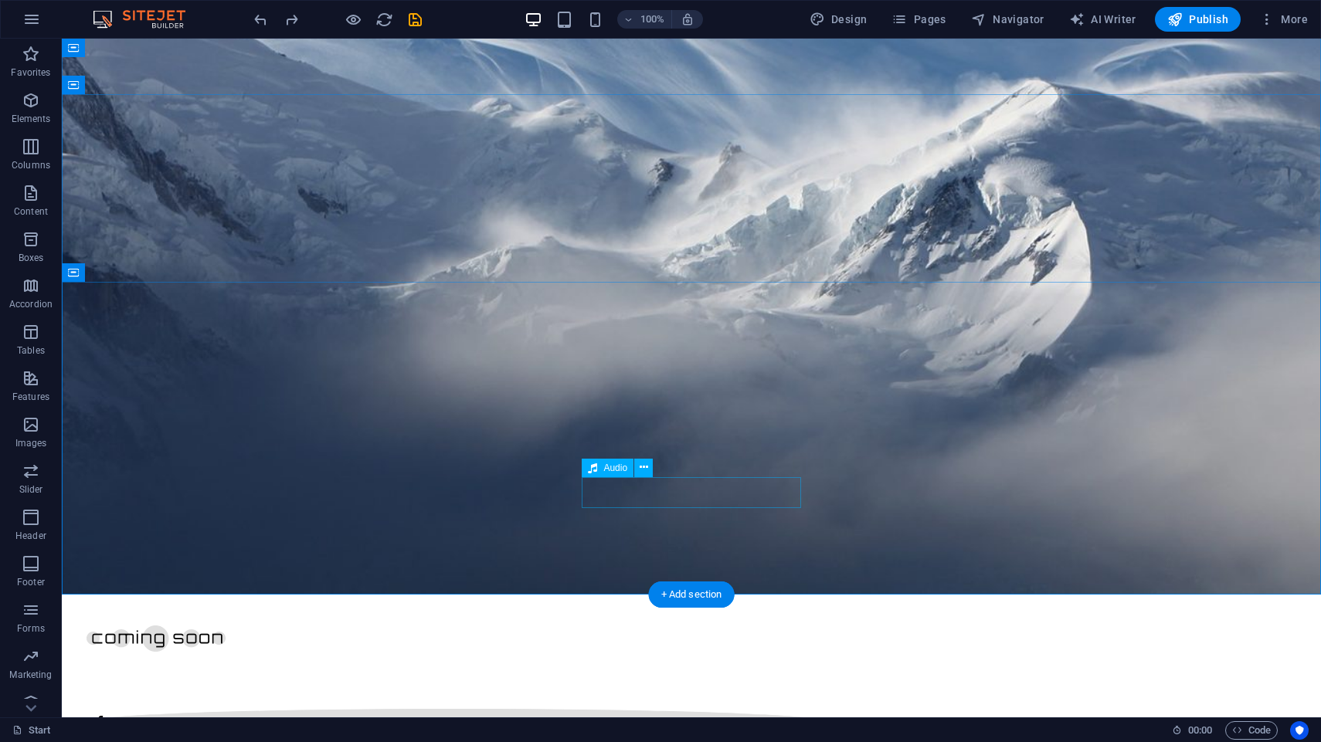
click at [645, 467] on icon at bounding box center [644, 468] width 8 height 16
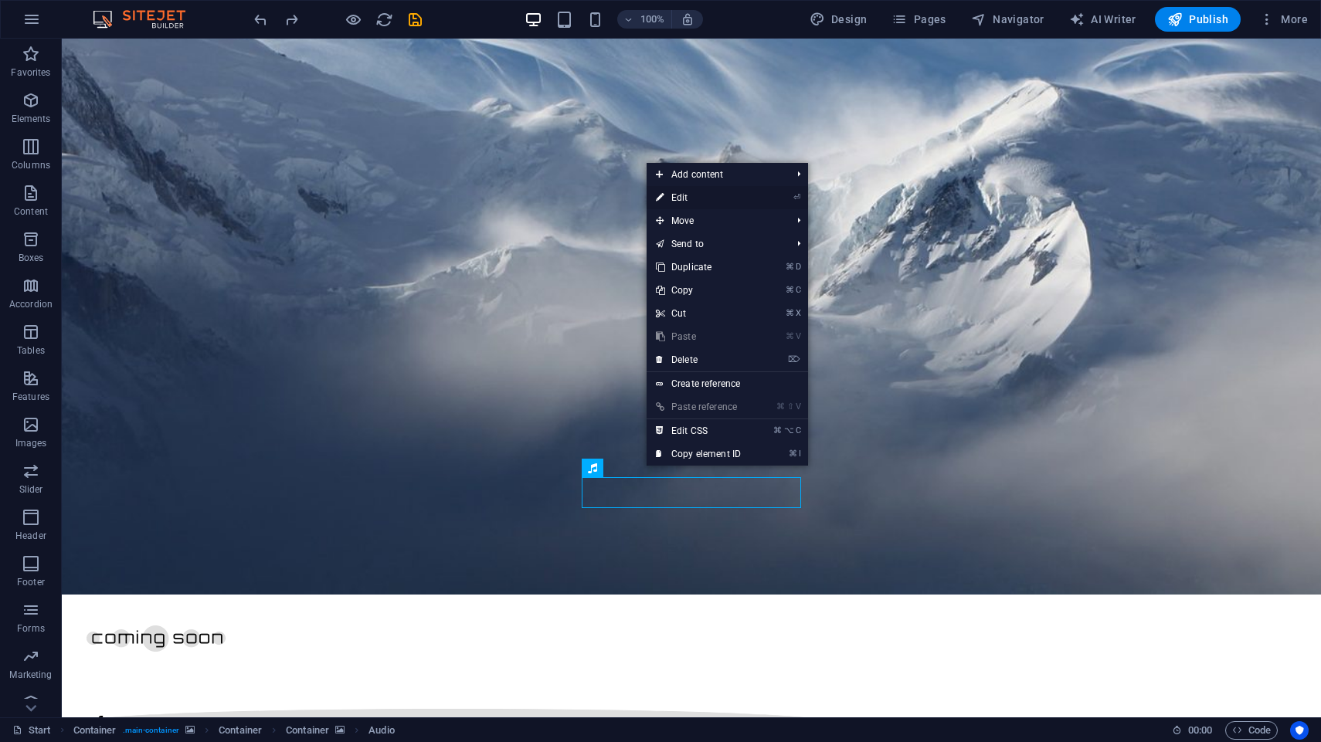
click at [708, 188] on link "⏎ Edit" at bounding box center [698, 197] width 104 height 23
select select "%"
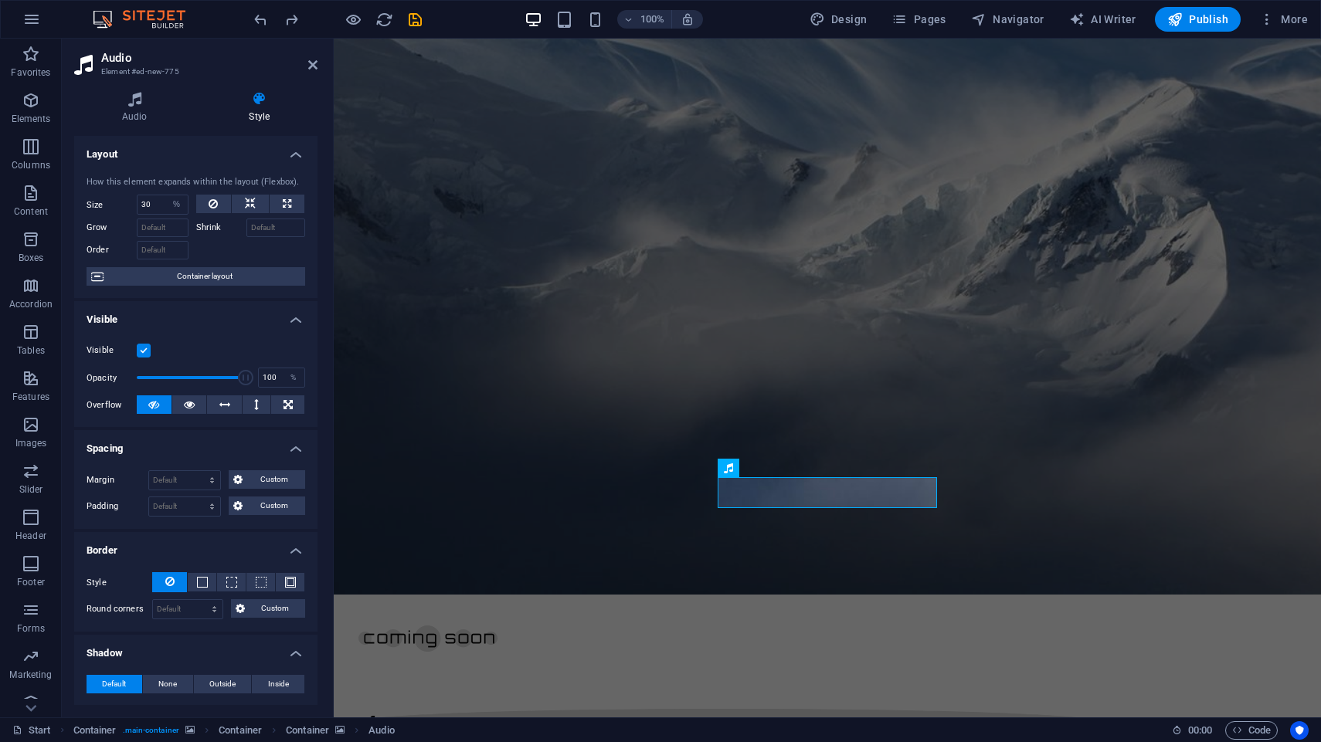
click at [258, 97] on icon at bounding box center [260, 98] width 117 height 15
click at [162, 204] on input "30" at bounding box center [162, 204] width 50 height 19
type input "3"
drag, startPoint x: 164, startPoint y: 202, endPoint x: 117, endPoint y: 201, distance: 47.1
click at [137, 202] on input "25" at bounding box center [162, 204] width 50 height 19
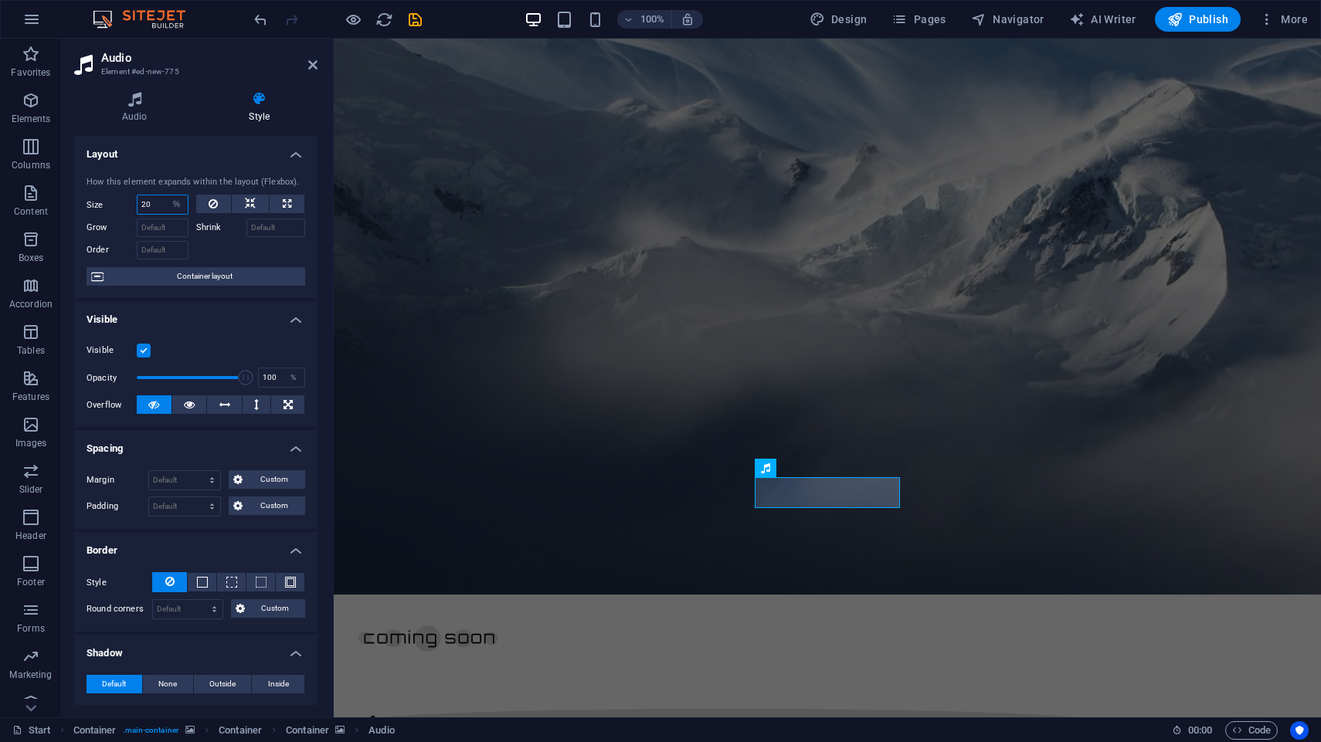
drag, startPoint x: 160, startPoint y: 201, endPoint x: 114, endPoint y: 209, distance: 47.0
click at [137, 209] on input "20" at bounding box center [162, 204] width 50 height 19
drag, startPoint x: 158, startPoint y: 207, endPoint x: 126, endPoint y: 208, distance: 31.7
click at [137, 208] on input "10" at bounding box center [162, 204] width 50 height 19
type input "17"
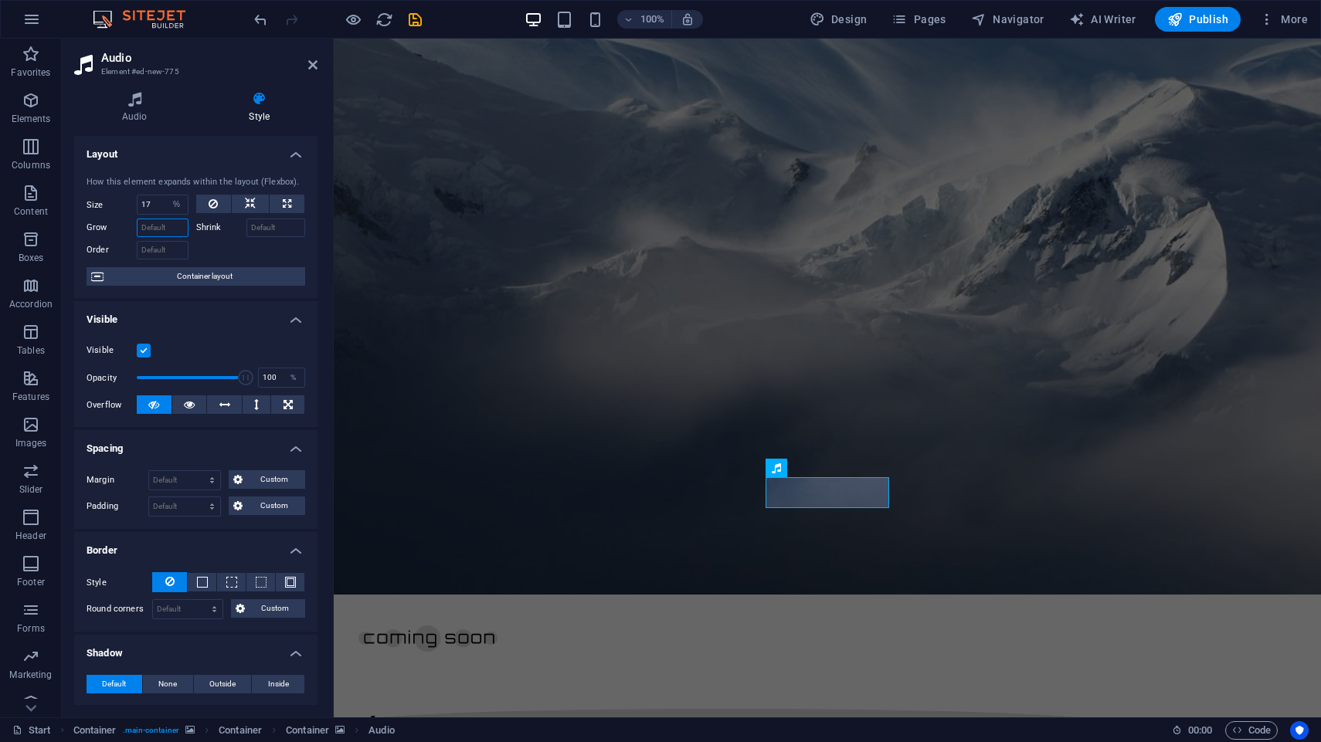
click at [163, 227] on input "Grow" at bounding box center [163, 228] width 52 height 19
drag, startPoint x: 242, startPoint y: 380, endPoint x: 154, endPoint y: 373, distance: 87.6
click at [154, 373] on span at bounding box center [157, 377] width 15 height 15
drag, startPoint x: 154, startPoint y: 373, endPoint x: 128, endPoint y: 371, distance: 26.4
click at [129, 373] on span at bounding box center [136, 377] width 15 height 15
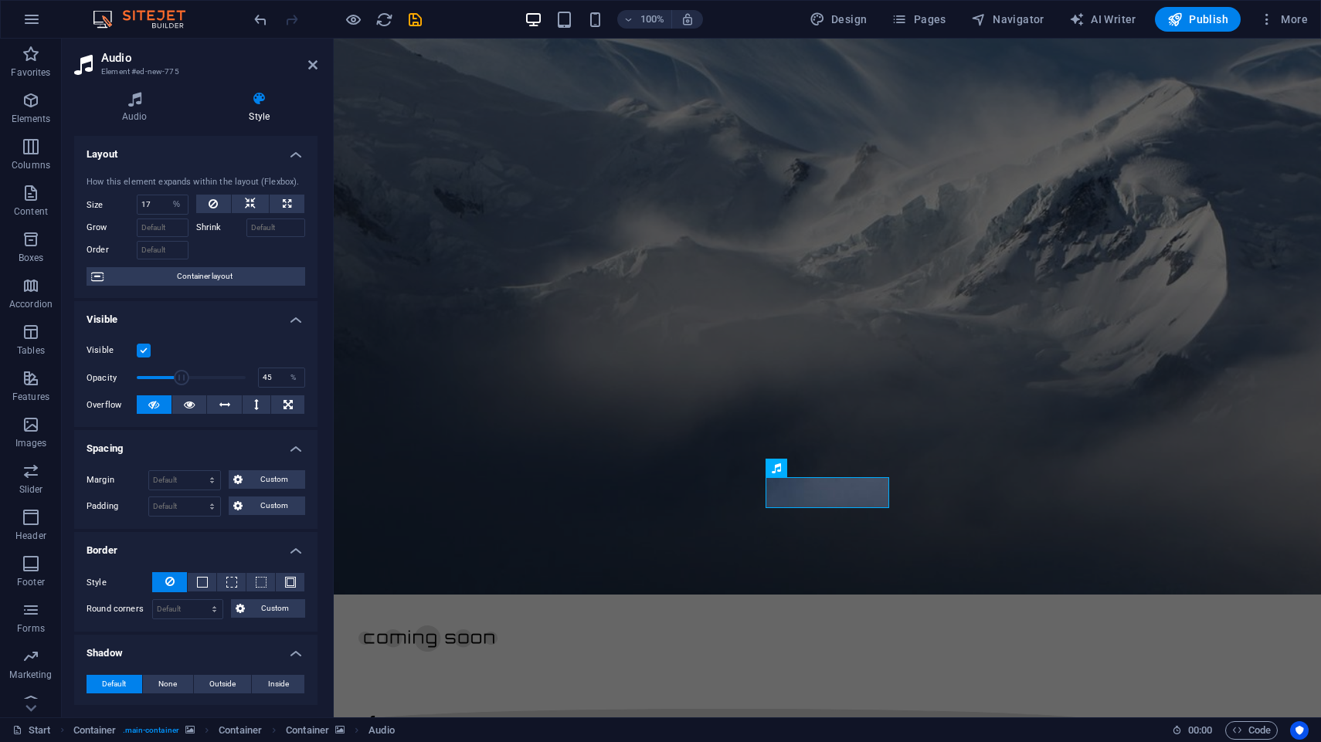
drag, startPoint x: 138, startPoint y: 378, endPoint x: 185, endPoint y: 377, distance: 47.1
click at [185, 377] on span at bounding box center [181, 377] width 15 height 15
drag, startPoint x: 185, startPoint y: 377, endPoint x: 202, endPoint y: 379, distance: 16.4
click at [202, 379] on span at bounding box center [194, 377] width 15 height 15
type input "70"
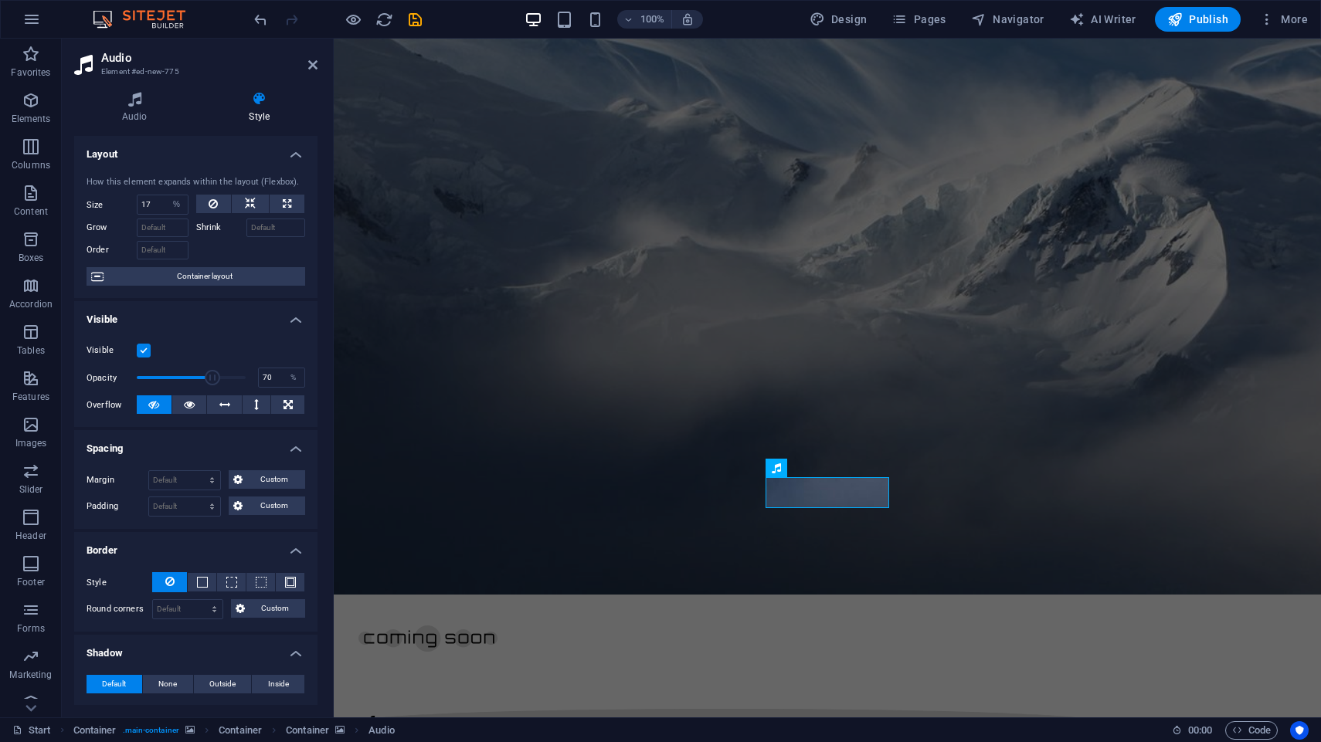
drag, startPoint x: 202, startPoint y: 378, endPoint x: 212, endPoint y: 378, distance: 10.8
click at [212, 378] on span at bounding box center [212, 377] width 15 height 15
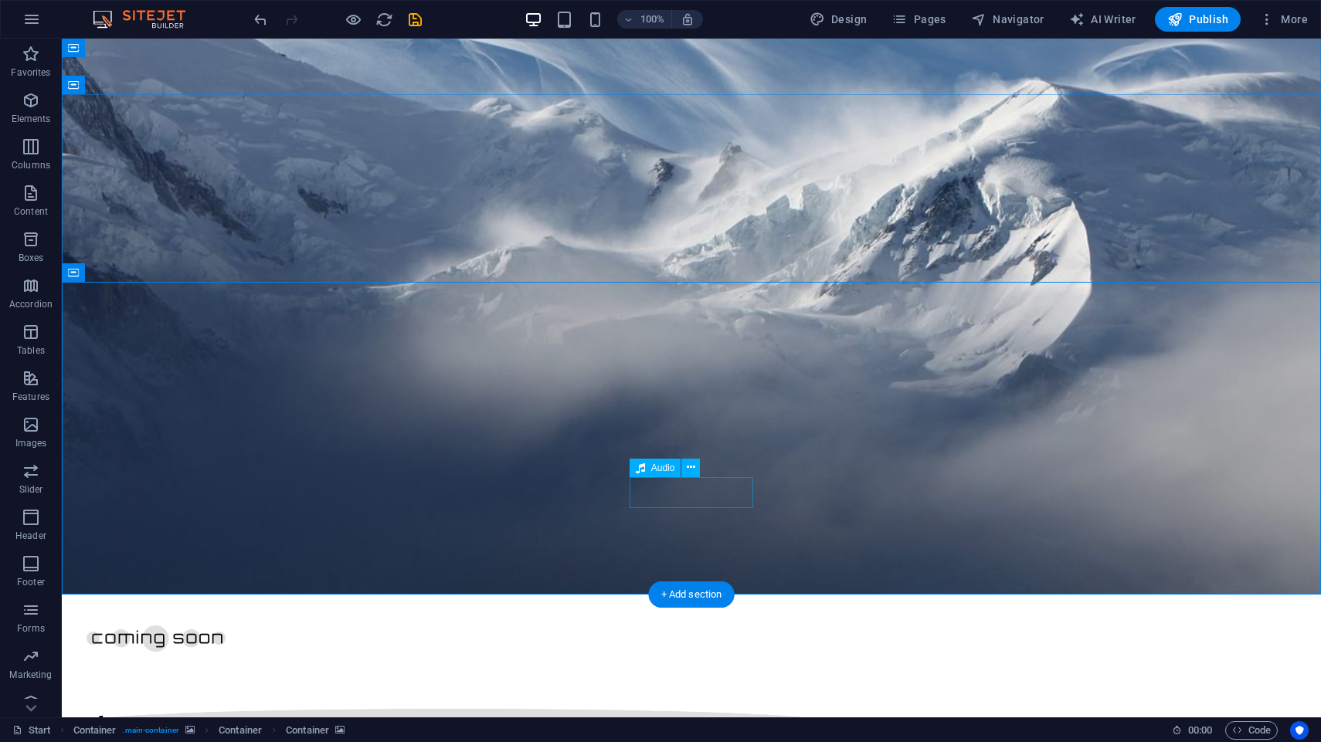
click at [695, 470] on icon at bounding box center [691, 468] width 8 height 16
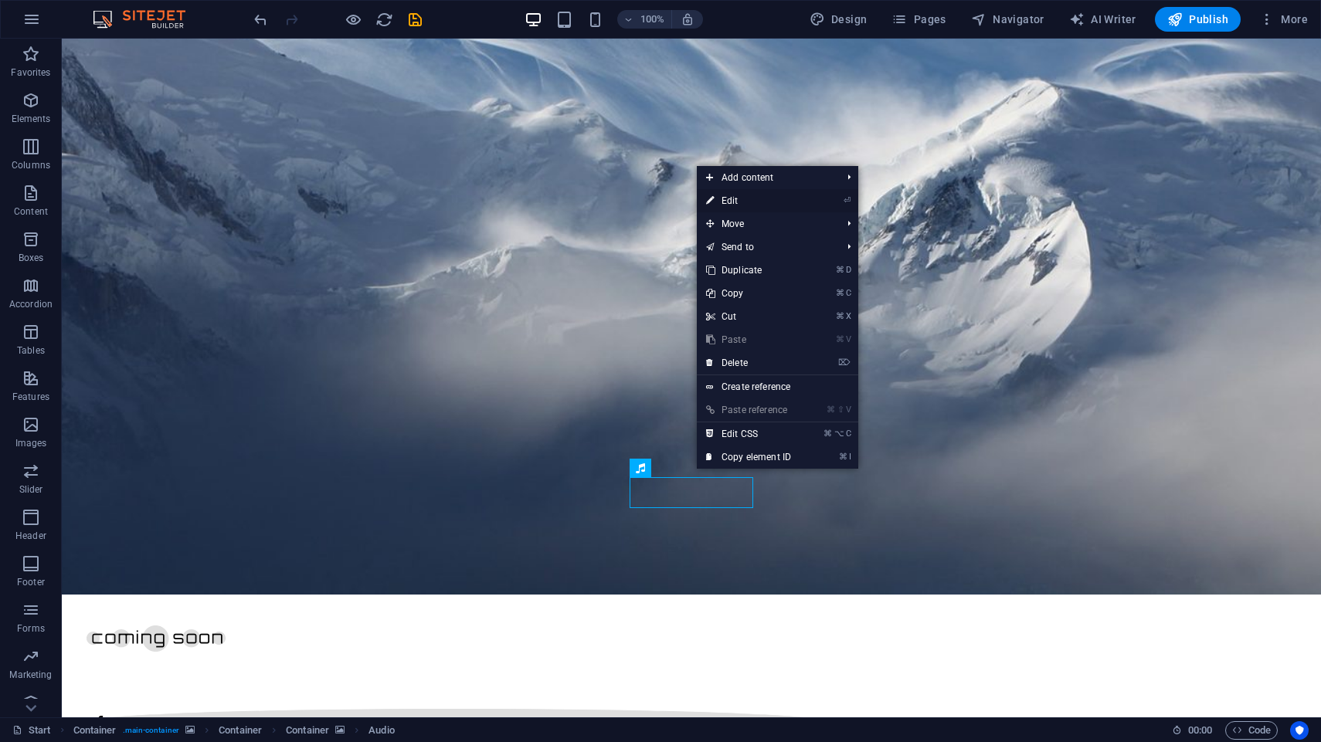
click at [765, 199] on link "⏎ Edit" at bounding box center [749, 200] width 104 height 23
select select "%"
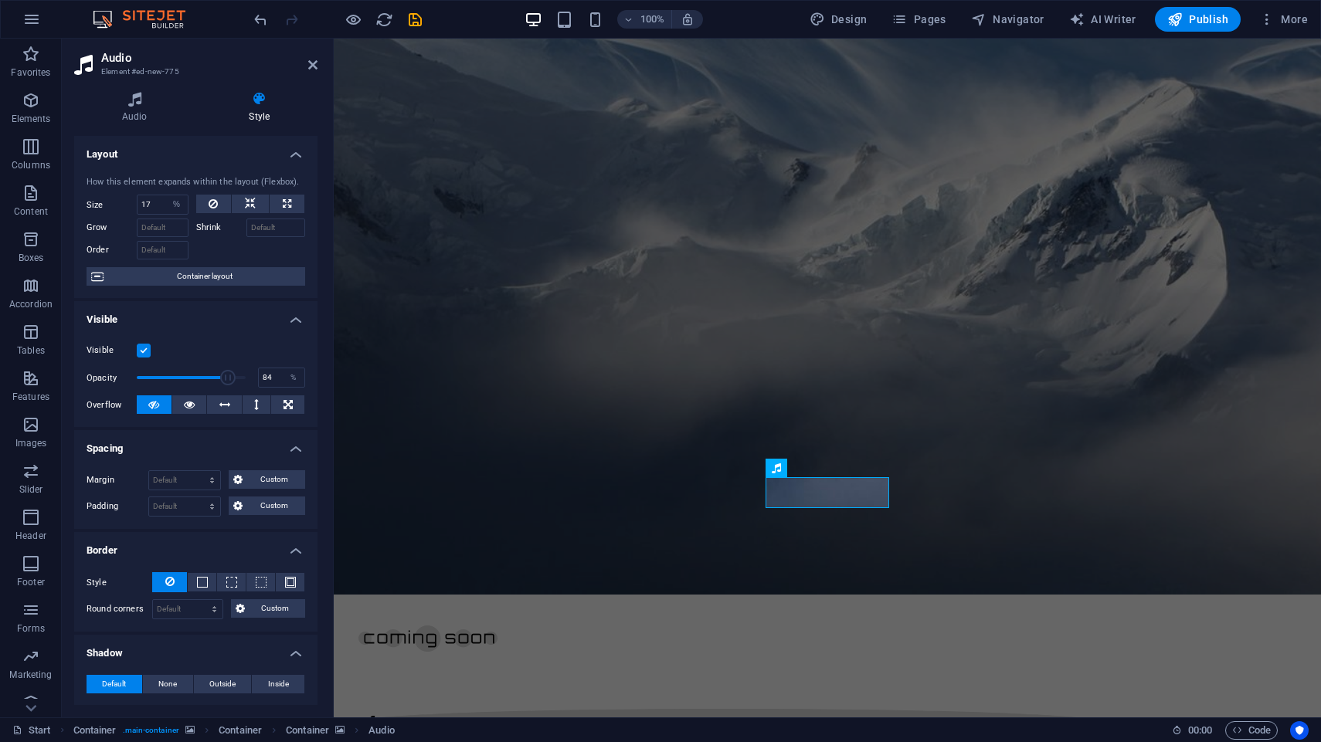
drag, startPoint x: 212, startPoint y: 376, endPoint x: 228, endPoint y: 378, distance: 15.6
click at [228, 378] on span at bounding box center [227, 377] width 15 height 15
type input "77"
drag, startPoint x: 228, startPoint y: 378, endPoint x: 220, endPoint y: 379, distance: 7.8
click at [220, 379] on span at bounding box center [219, 377] width 15 height 15
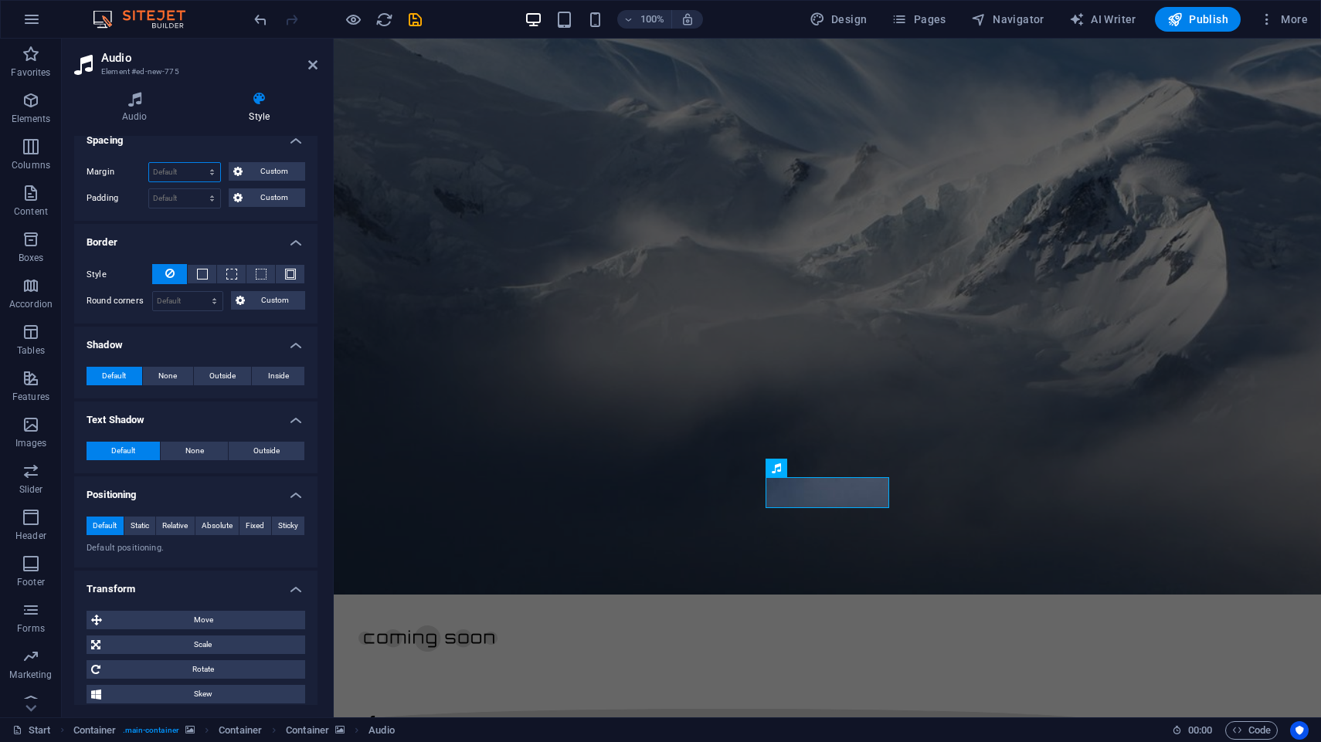
scroll to position [321, 0]
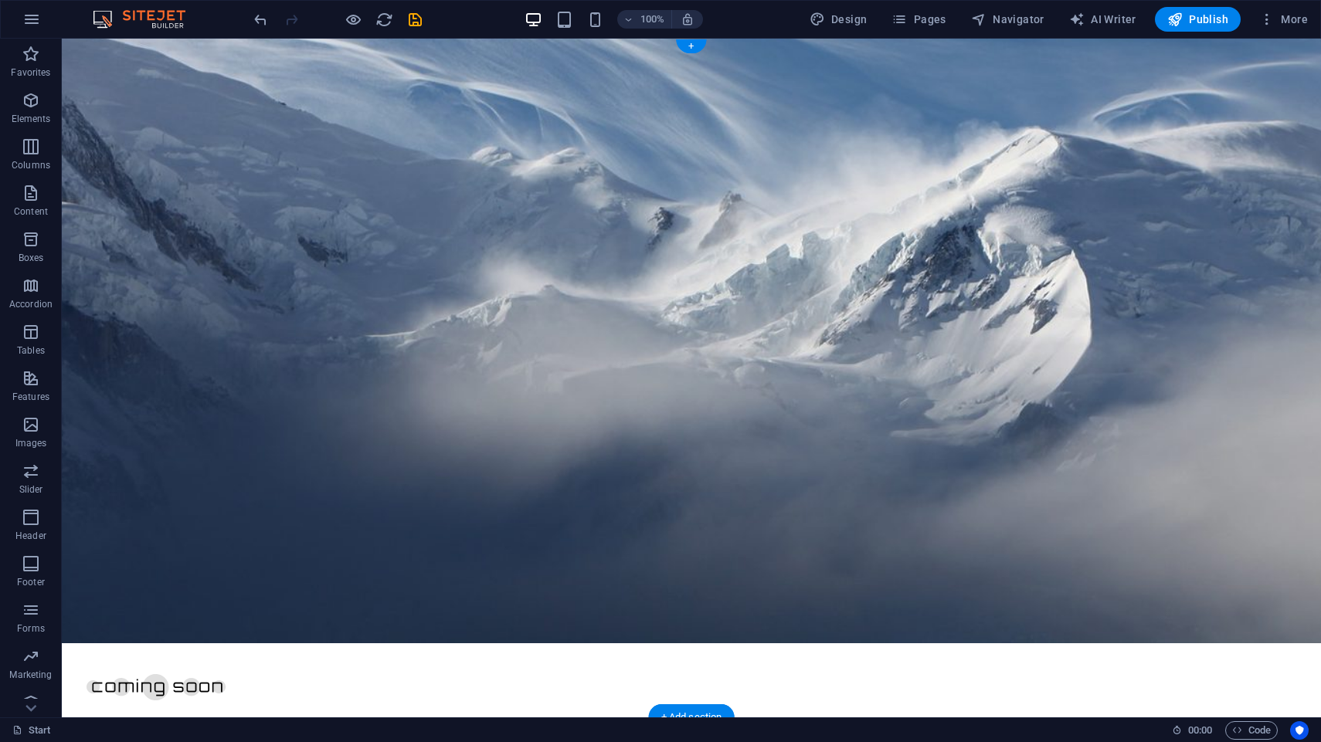
scroll to position [0, 0]
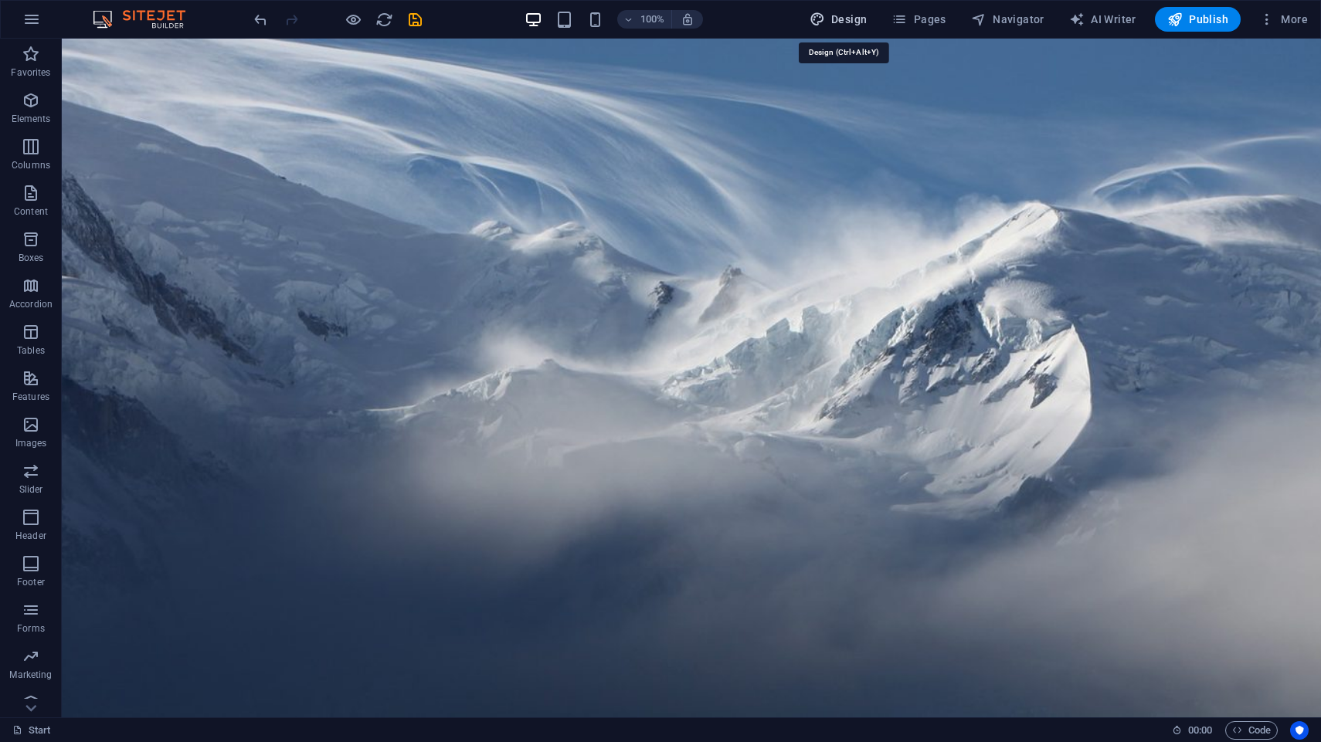
click at [841, 20] on span "Design" at bounding box center [838, 19] width 58 height 15
select select "px"
select select "300"
select select "px"
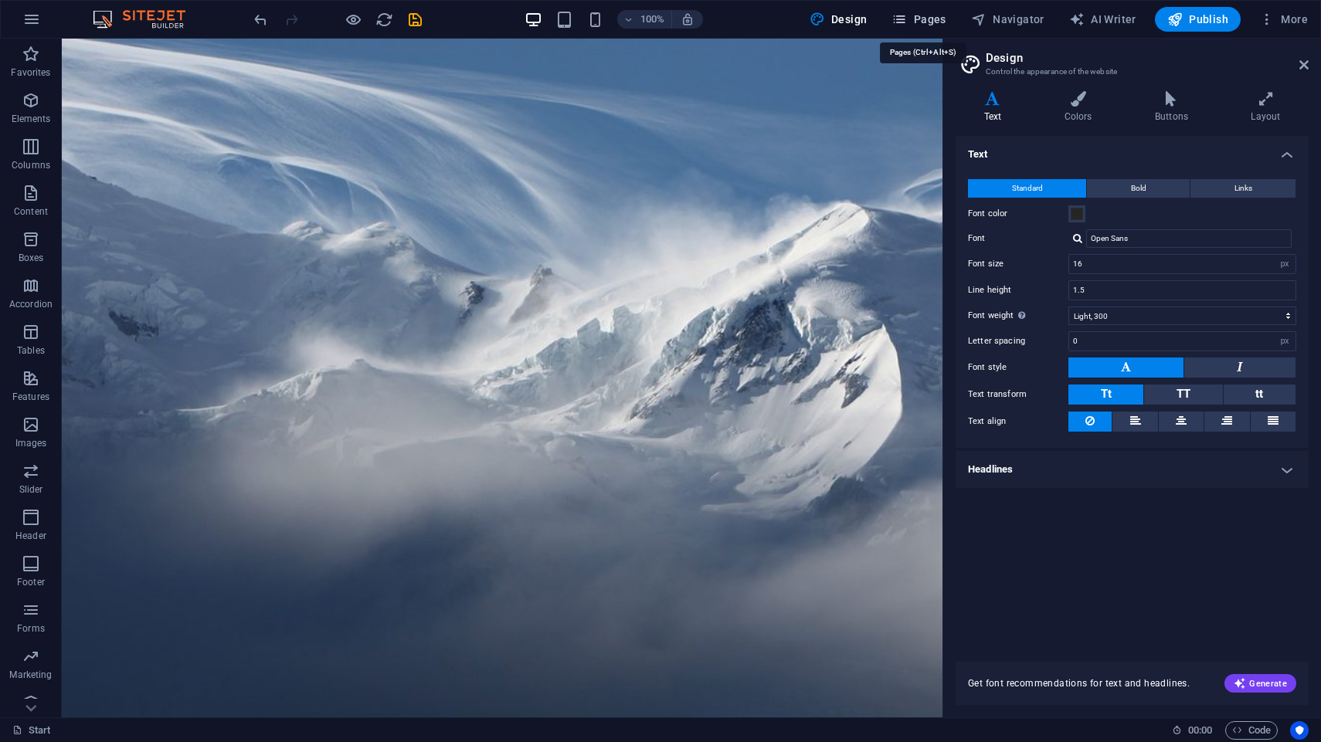
click at [916, 21] on span "Pages" at bounding box center [918, 19] width 54 height 15
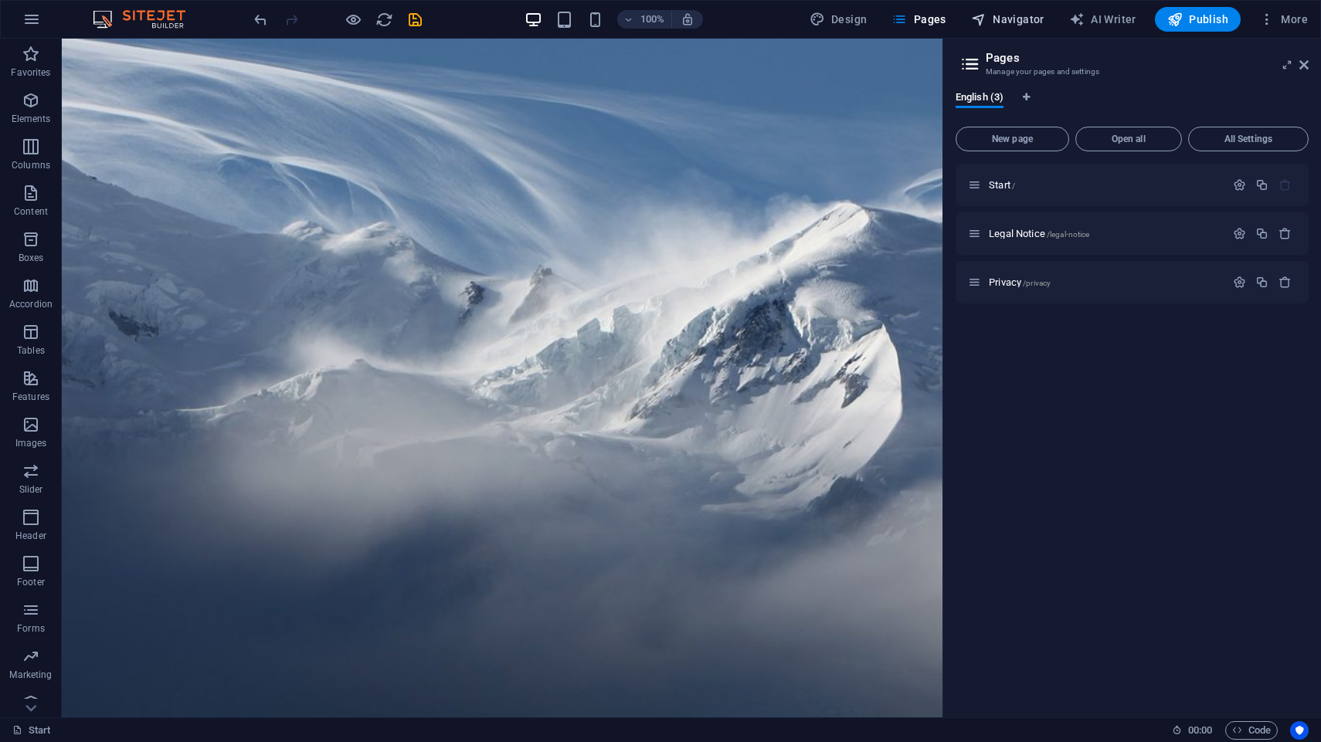
click at [1003, 22] on span "Navigator" at bounding box center [1007, 19] width 73 height 15
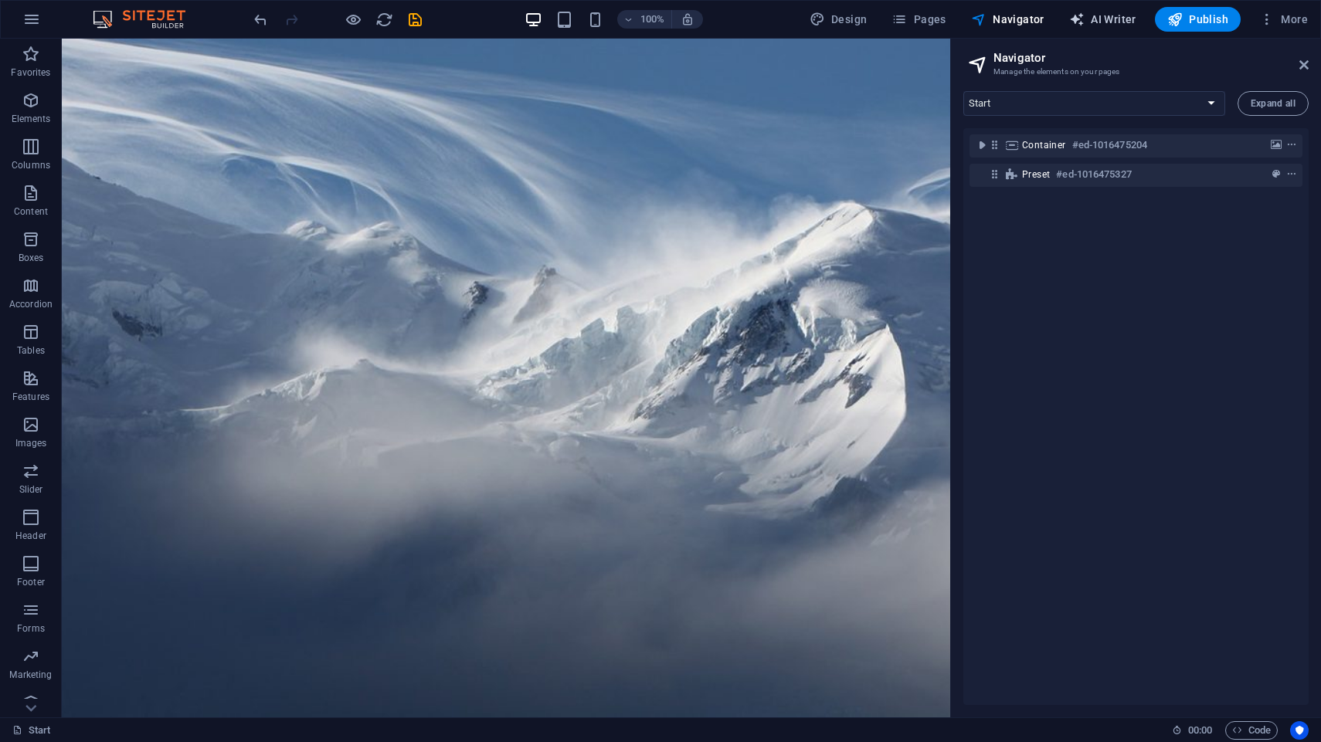
click at [1083, 28] on button "AI Writer" at bounding box center [1103, 19] width 80 height 25
select select "English"
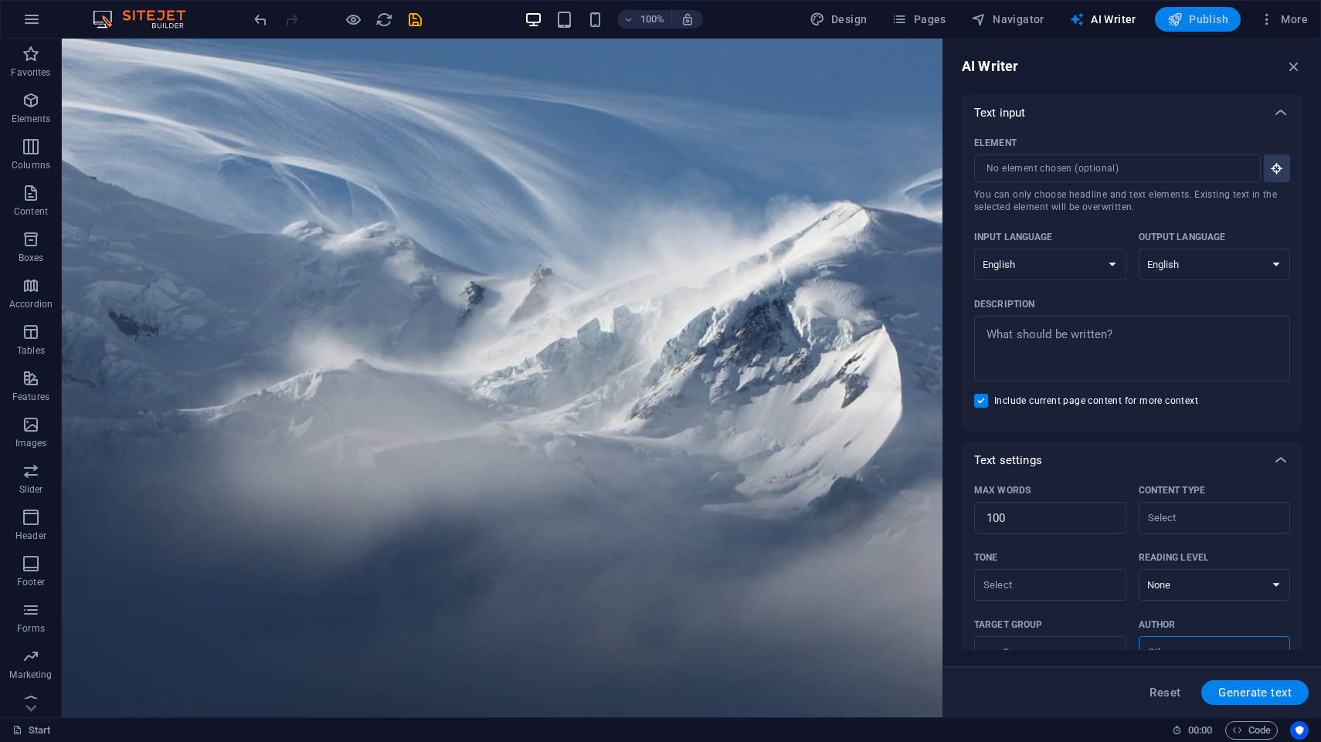
click at [1199, 25] on span "Publish" at bounding box center [1197, 19] width 61 height 15
